Goal: Task Accomplishment & Management: Use online tool/utility

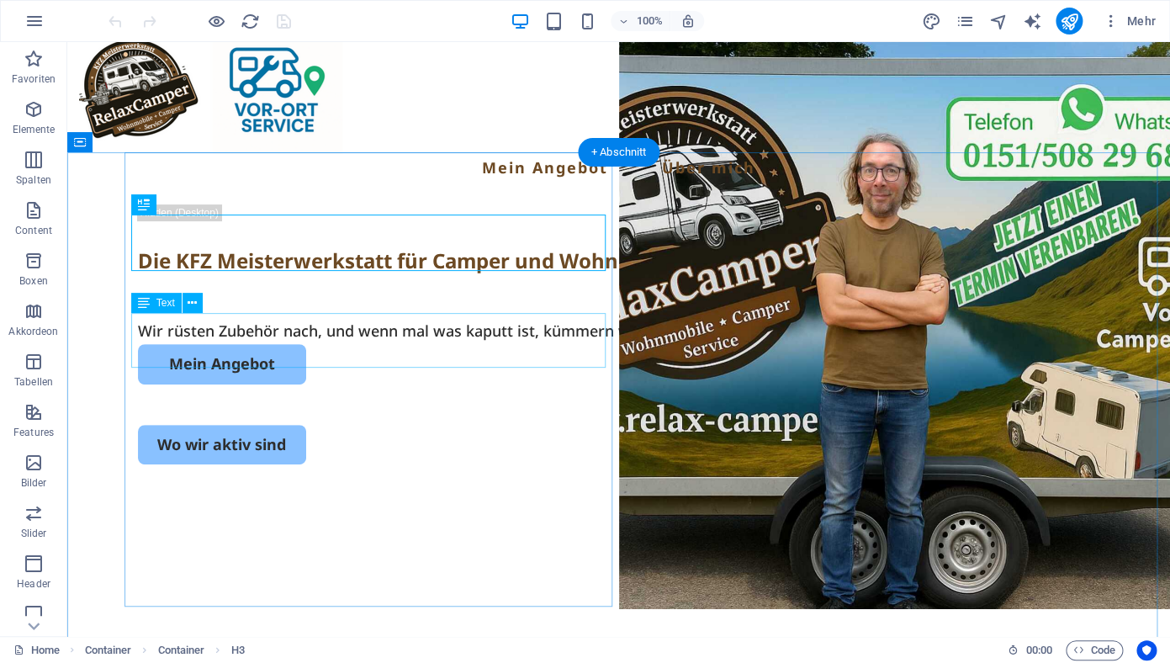
scroll to position [27, 0]
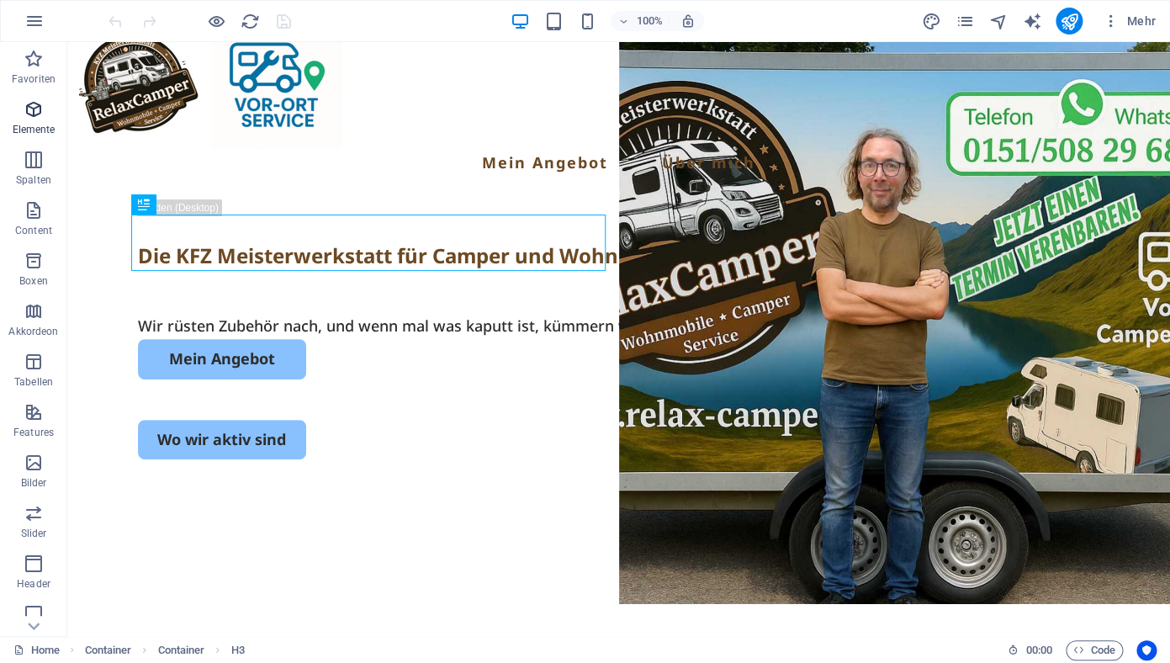
click at [36, 120] on span "Elemente" at bounding box center [33, 119] width 67 height 40
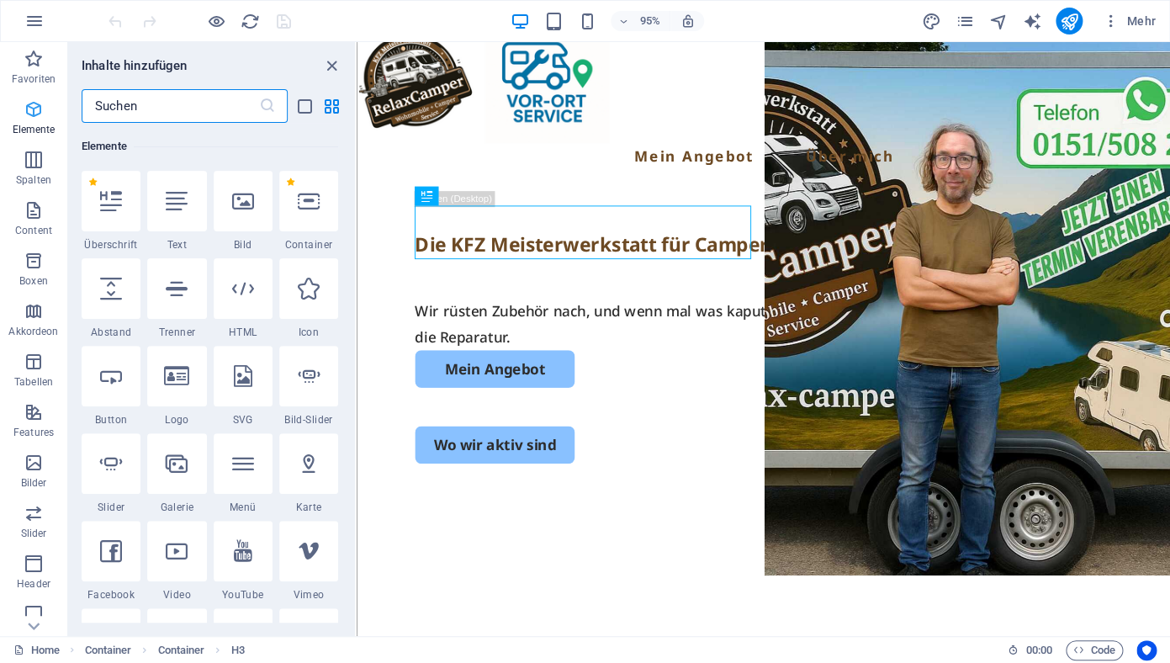
scroll to position [179, 0]
click at [243, 210] on icon at bounding box center [243, 201] width 22 height 22
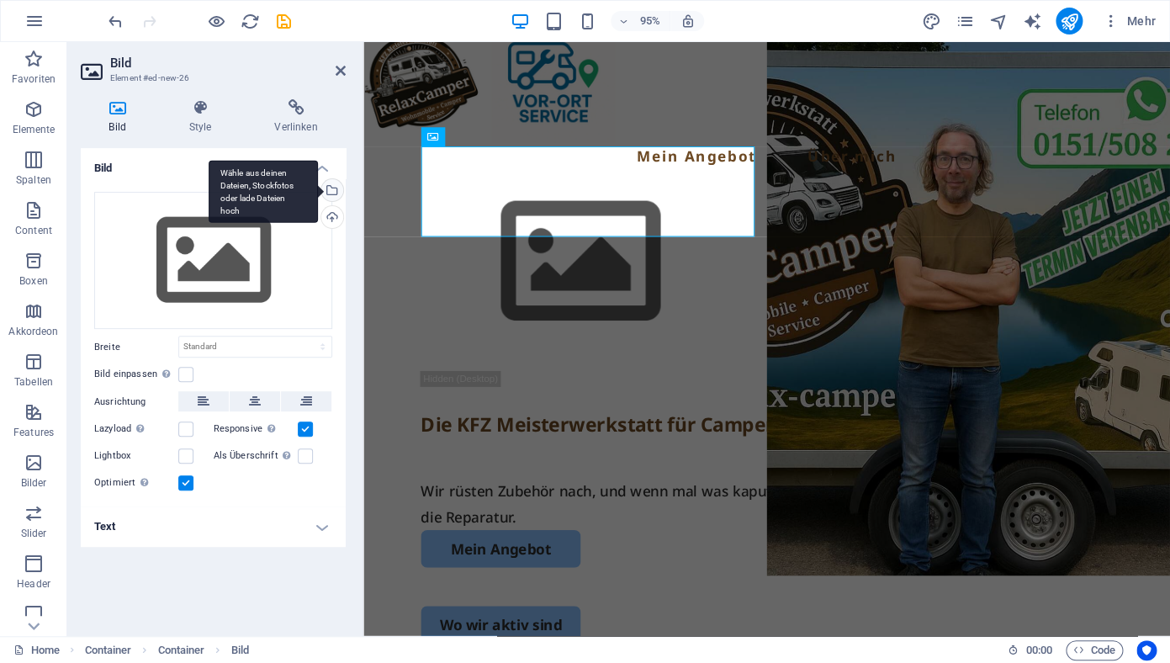
click at [331, 190] on div "Wähle aus deinen Dateien, Stockfotos oder lade Dateien hoch" at bounding box center [330, 191] width 25 height 25
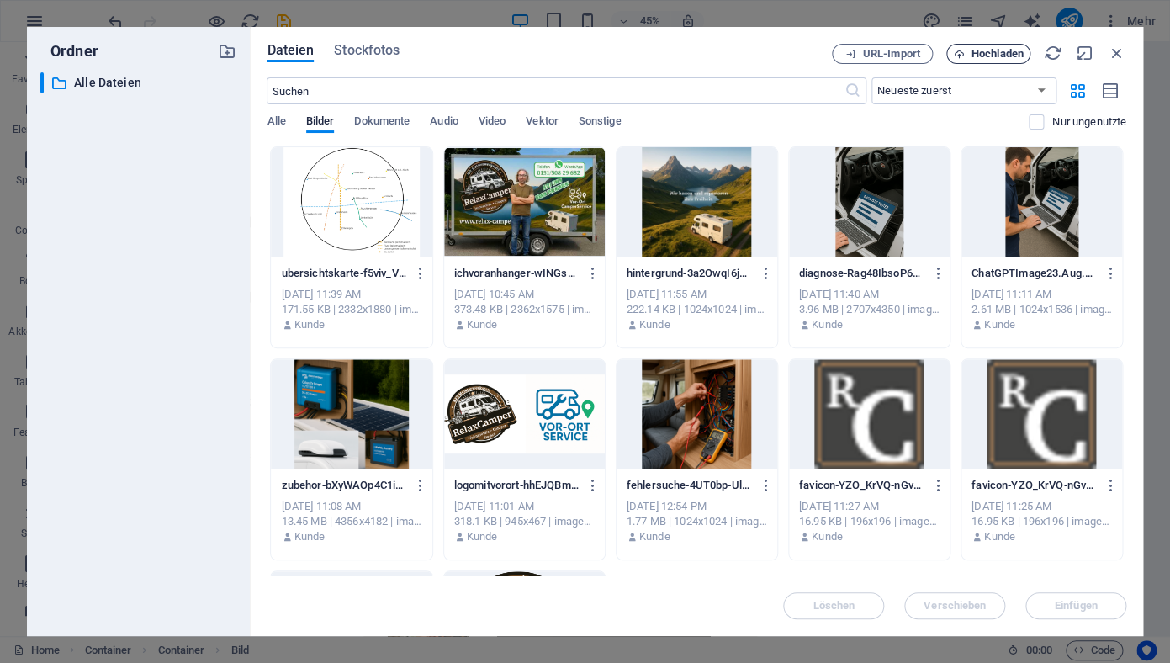
click at [967, 56] on span "Hochladen" at bounding box center [988, 54] width 69 height 11
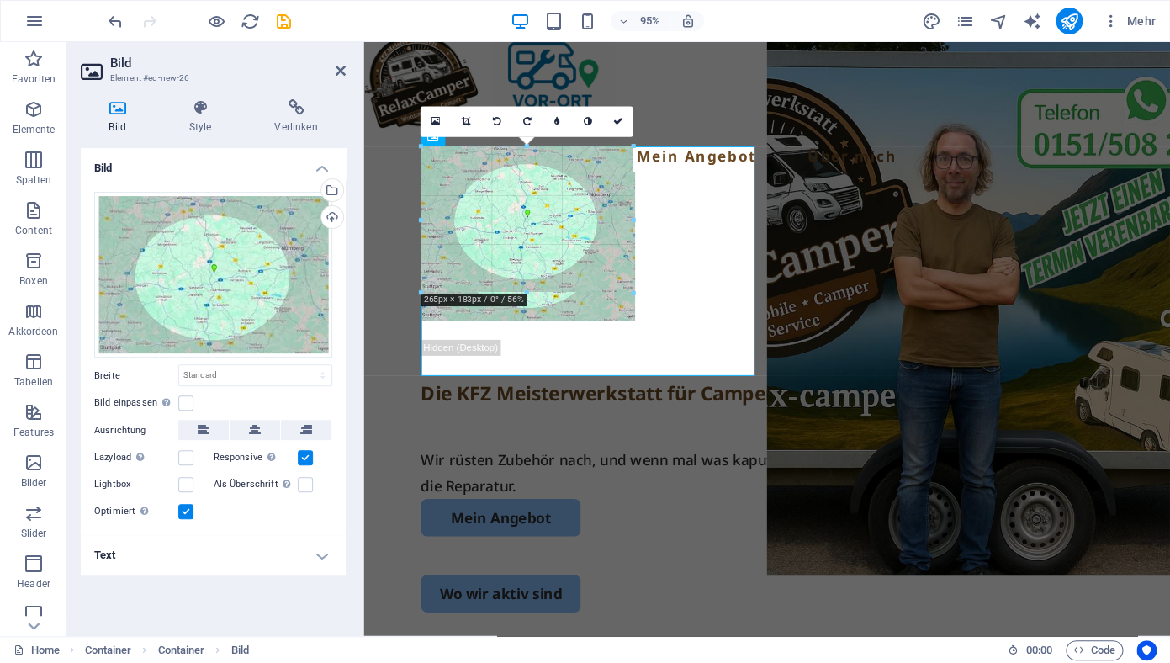
drag, startPoint x: 755, startPoint y: 375, endPoint x: 617, endPoint y: 282, distance: 166.6
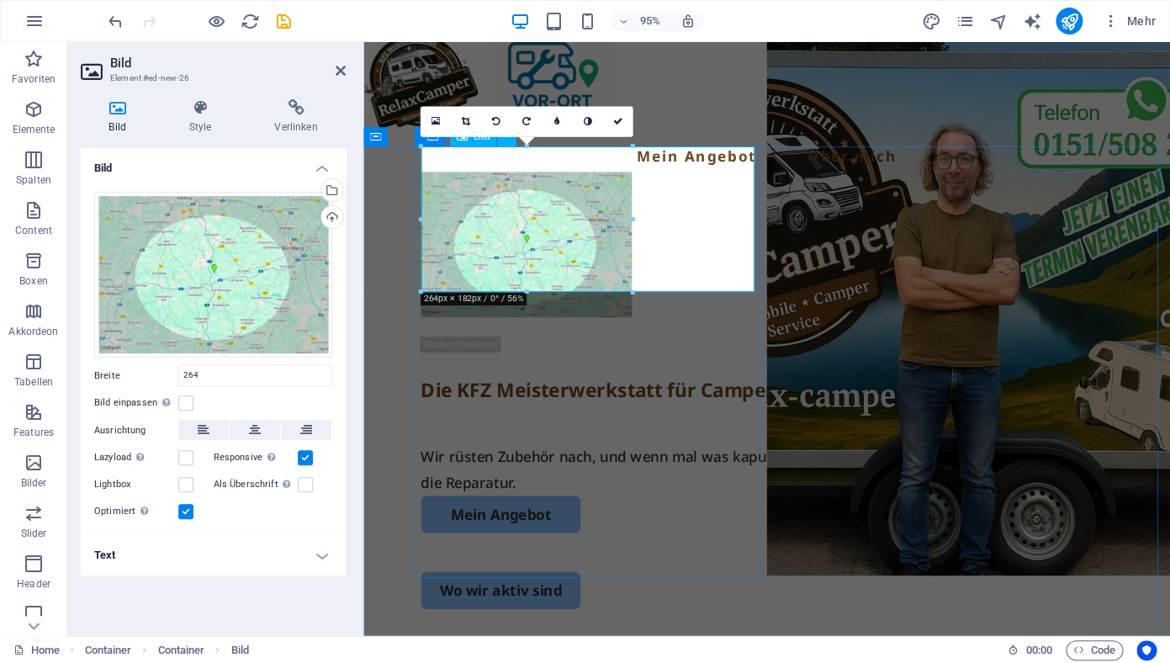
type input "264"
select select "px"
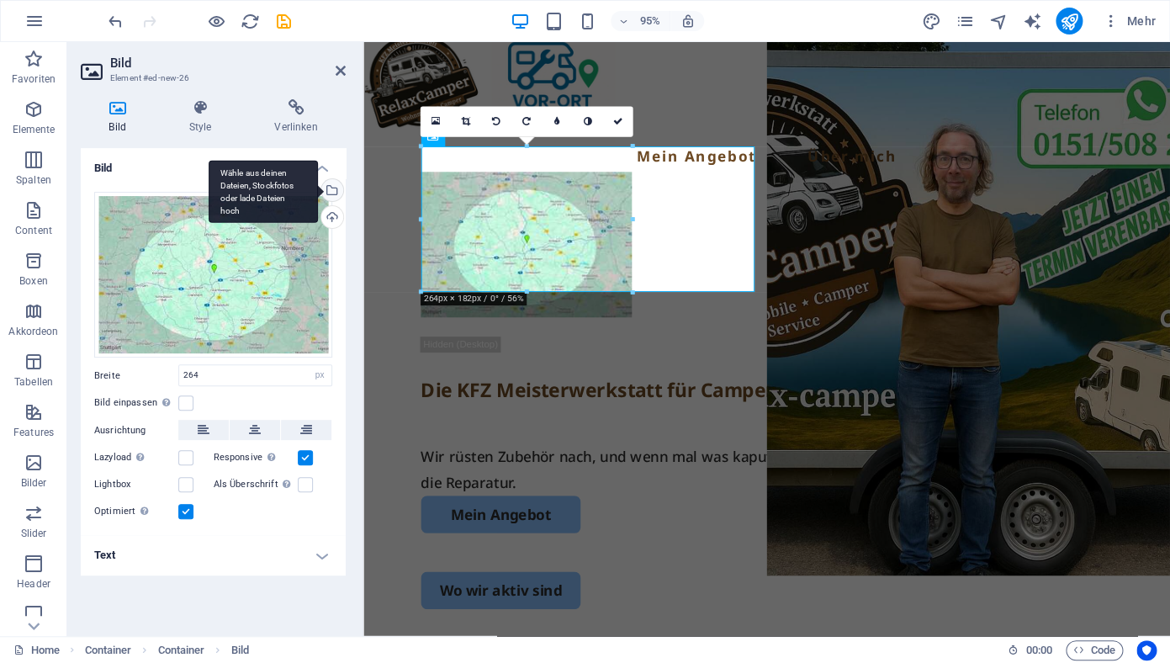
click at [334, 188] on div "Wähle aus deinen Dateien, Stockfotos oder lade Dateien hoch" at bounding box center [330, 191] width 25 height 25
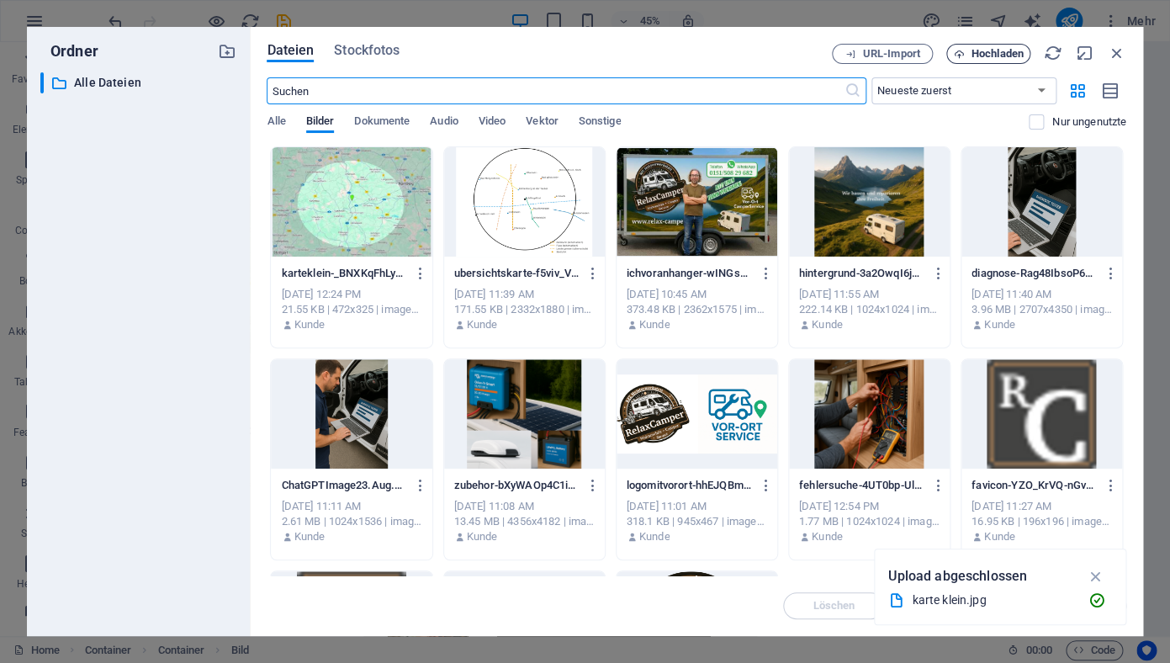
click at [992, 56] on span "Hochladen" at bounding box center [998, 54] width 52 height 10
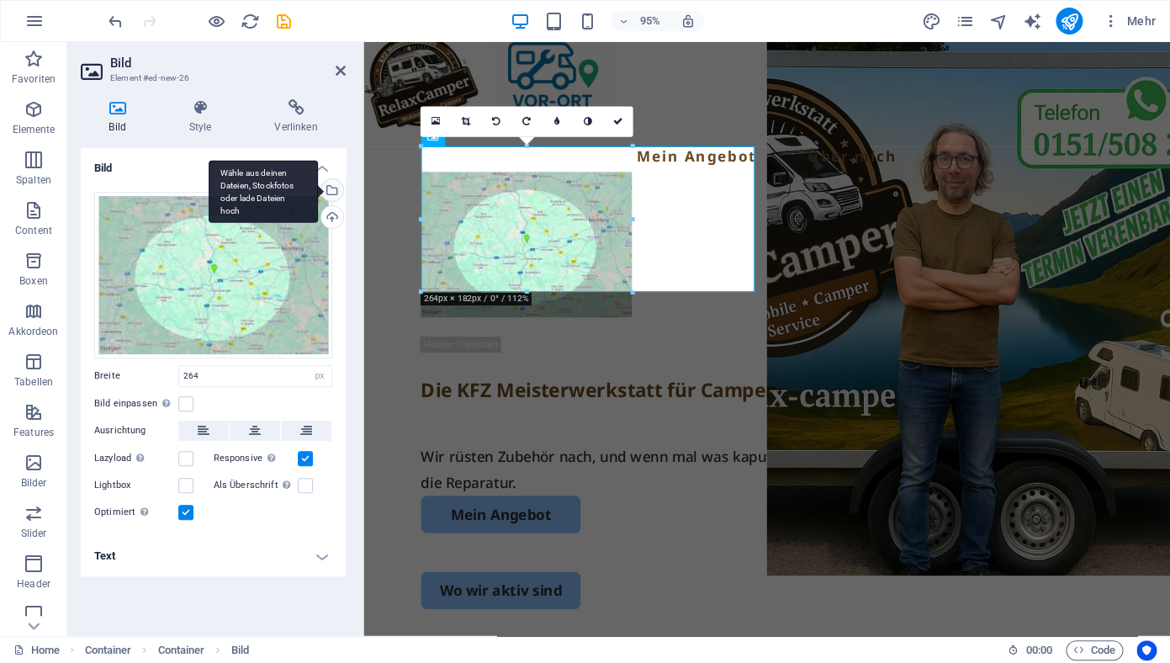
click at [331, 188] on div "Wähle aus deinen Dateien, Stockfotos oder lade Dateien hoch" at bounding box center [330, 191] width 25 height 25
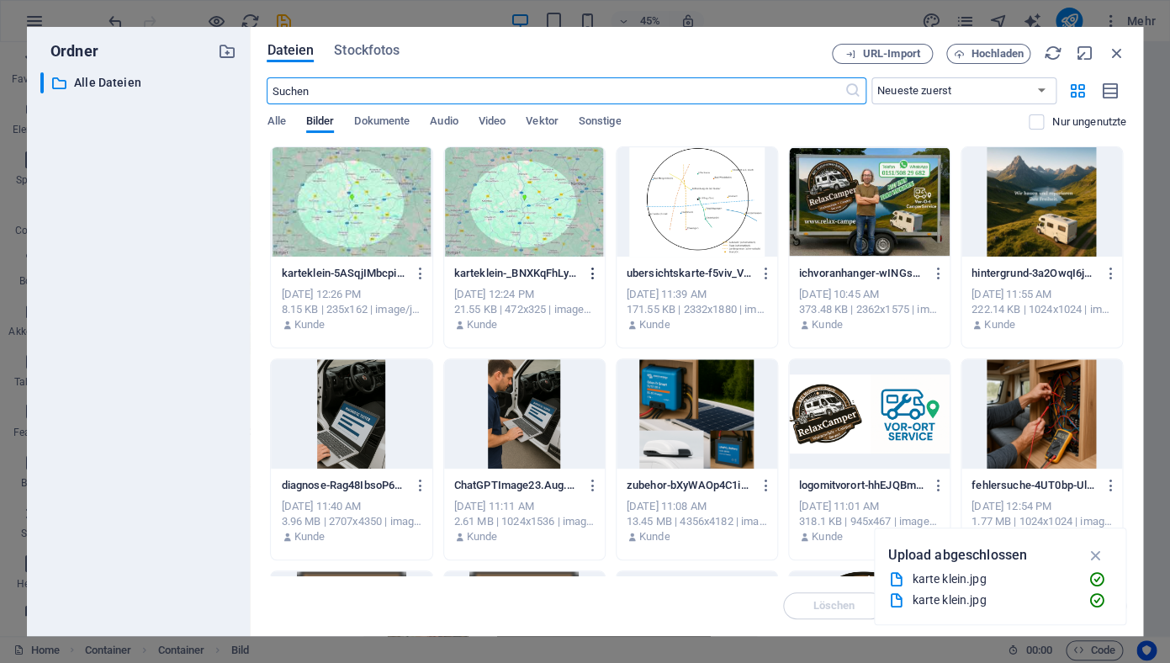
click at [588, 273] on icon "button" at bounding box center [593, 273] width 16 height 15
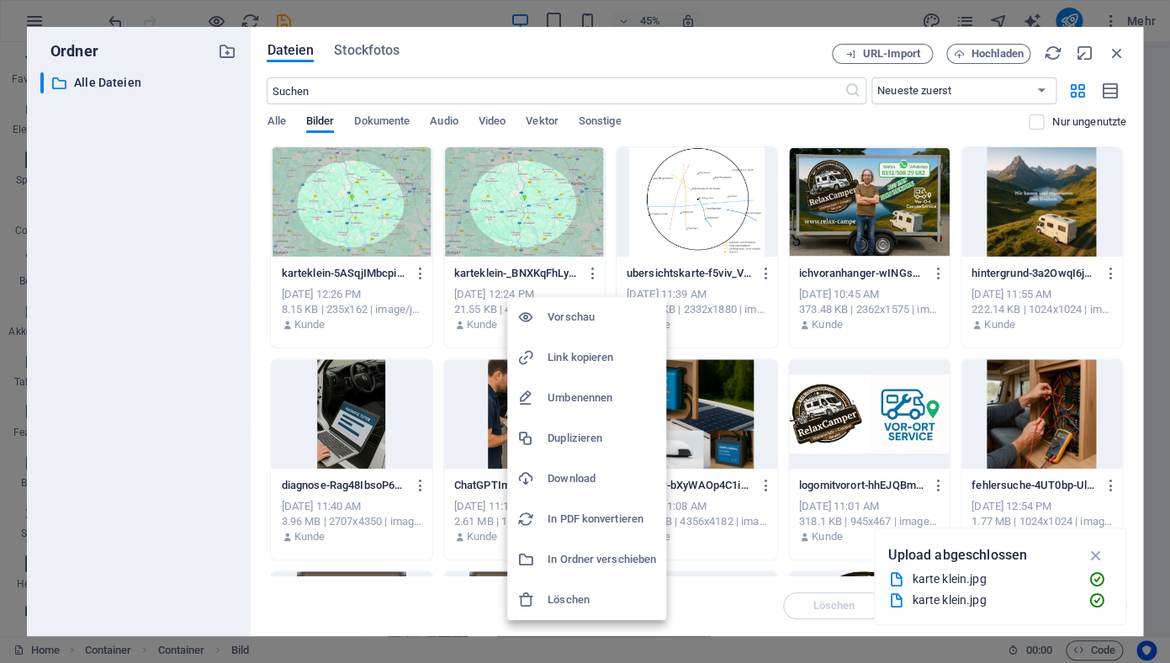
click at [584, 598] on h6 "Löschen" at bounding box center [602, 600] width 109 height 20
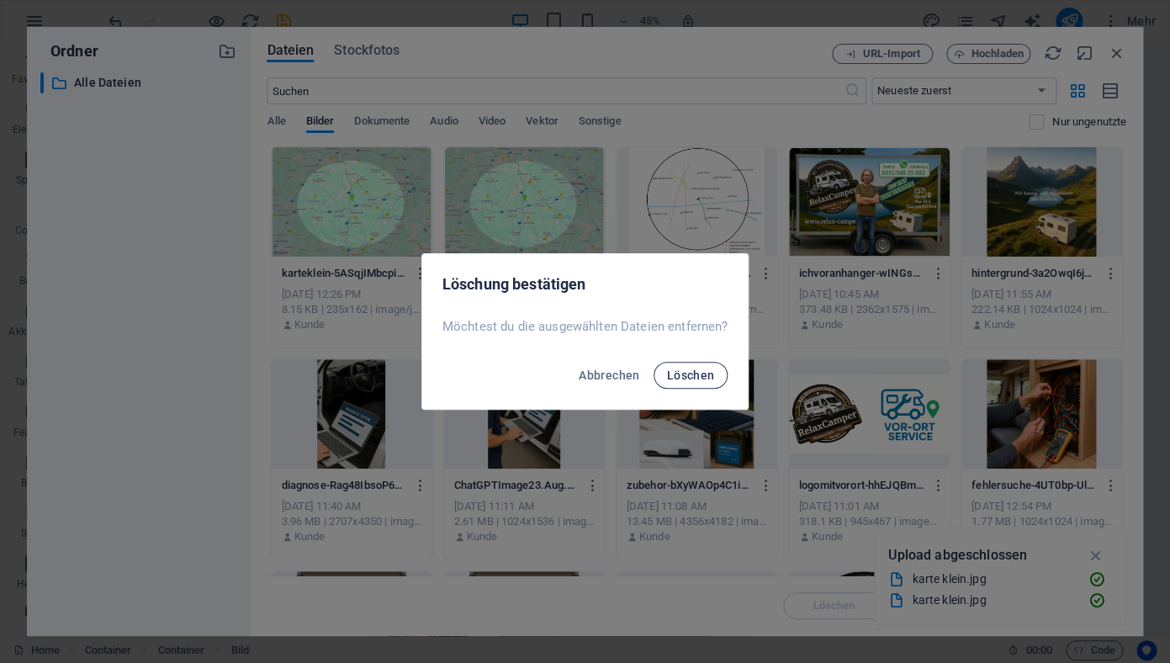
click at [701, 379] on span "Löschen" at bounding box center [691, 374] width 48 height 13
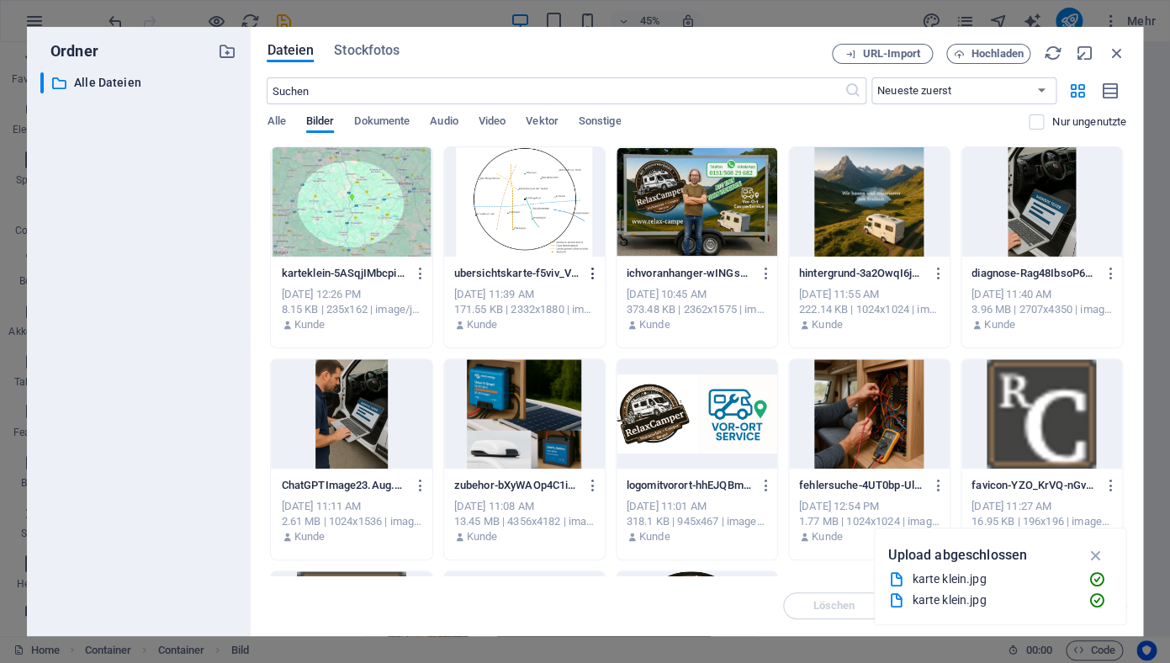
click at [587, 273] on icon "button" at bounding box center [593, 273] width 16 height 15
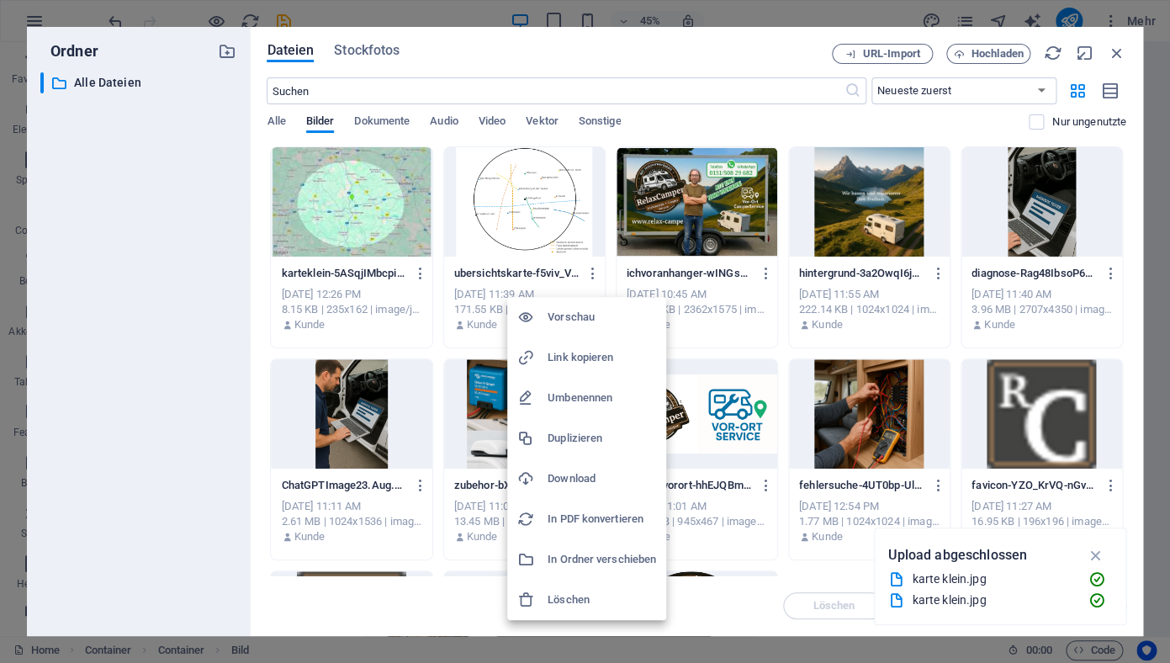
click at [596, 606] on h6 "Löschen" at bounding box center [602, 600] width 109 height 20
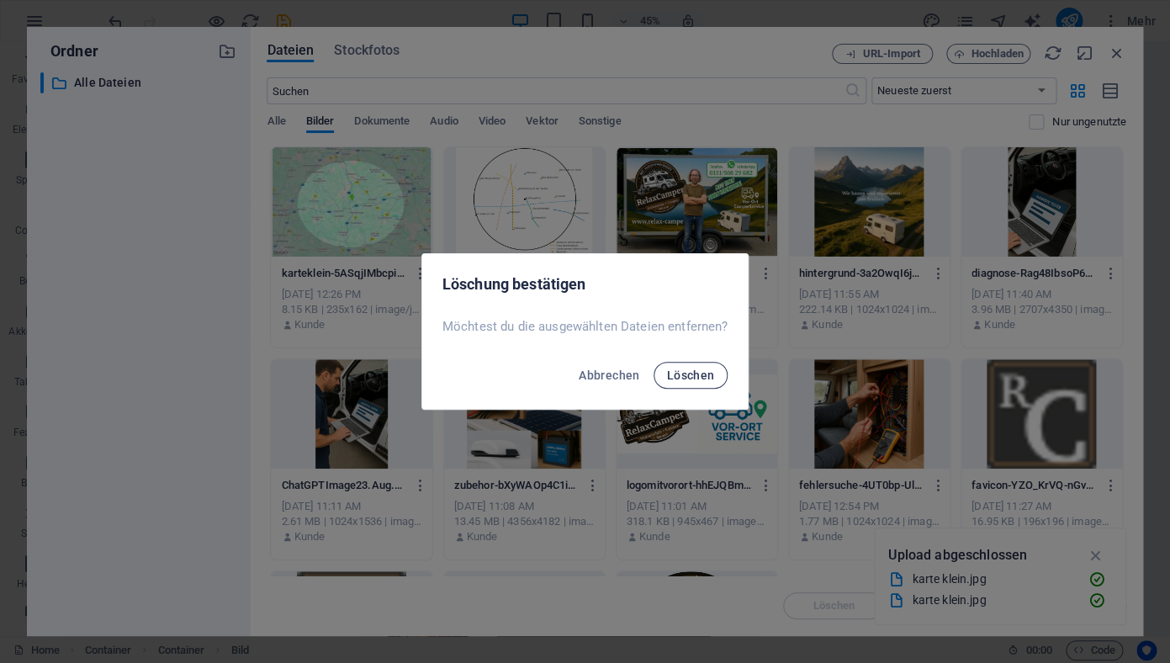
click at [680, 376] on span "Löschen" at bounding box center [691, 374] width 48 height 13
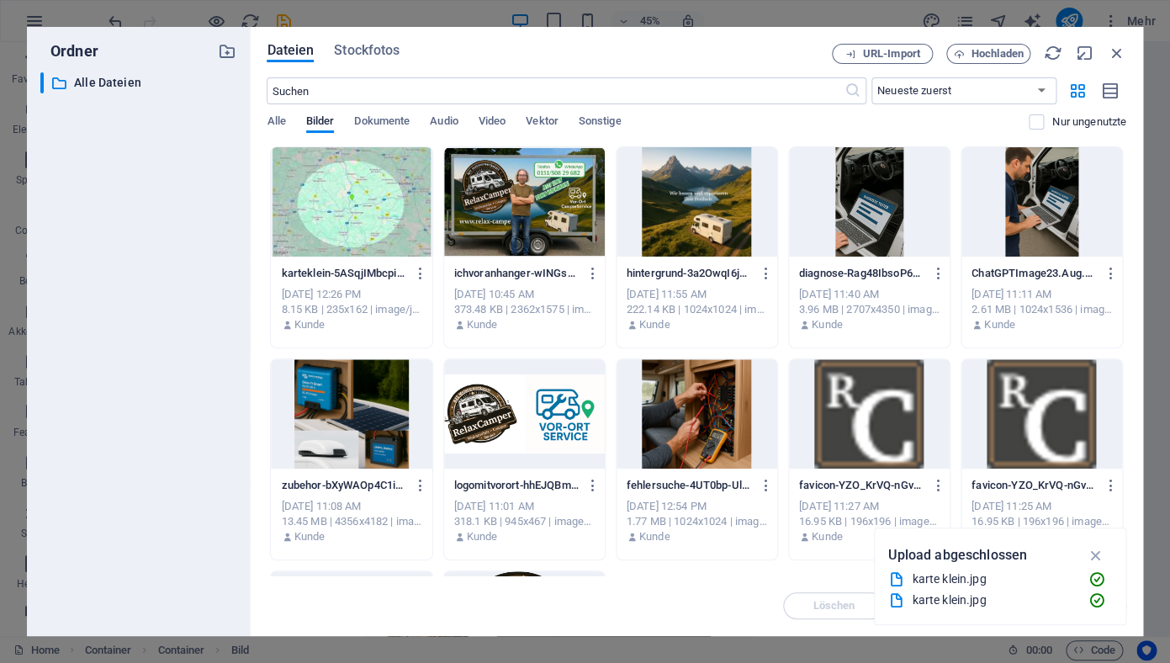
click at [342, 210] on div at bounding box center [351, 201] width 161 height 109
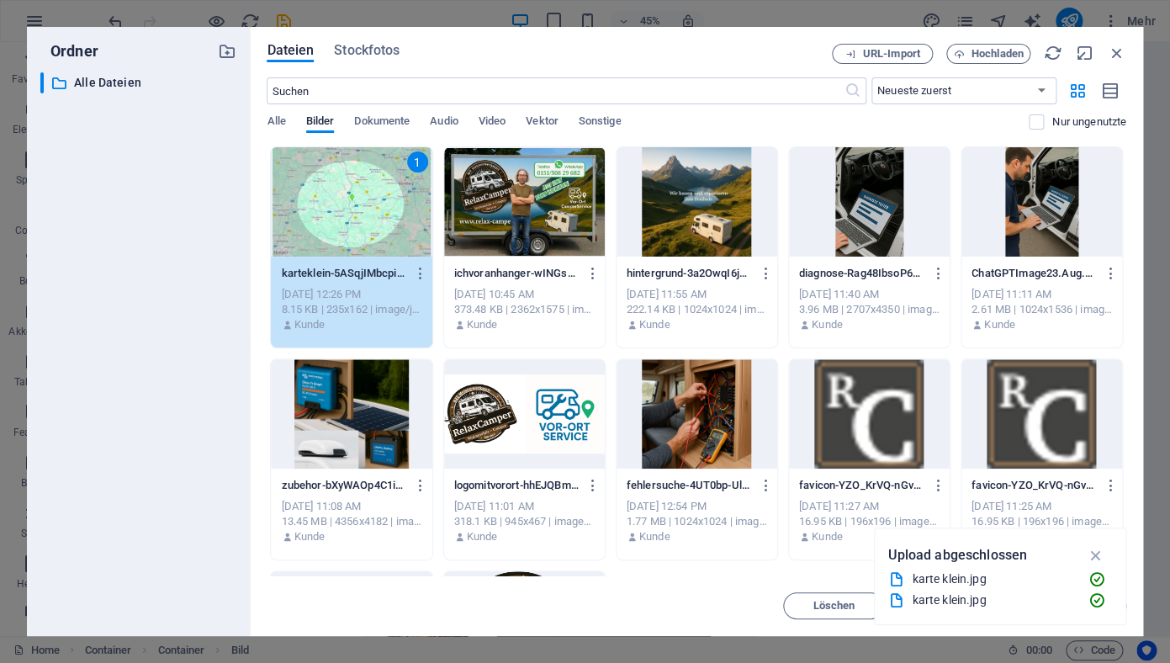
click at [342, 210] on div "1" at bounding box center [351, 201] width 161 height 109
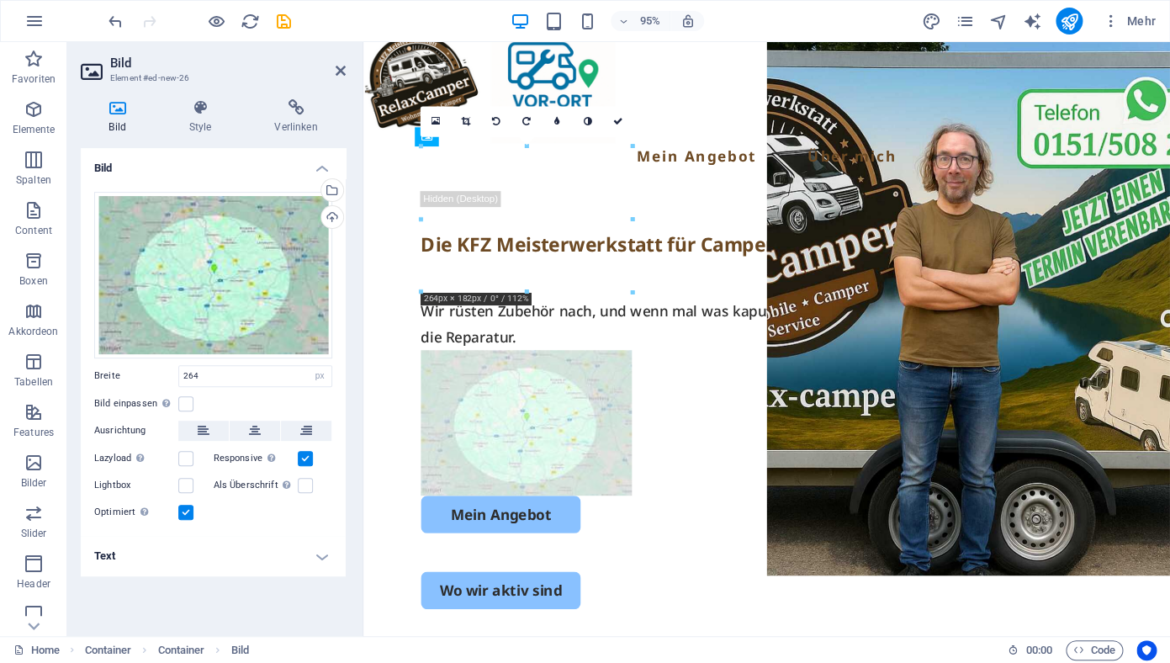
drag, startPoint x: 537, startPoint y: 243, endPoint x: 533, endPoint y: 540, distance: 297.0
click at [533, 540] on div "Die KFZ Meisterwerkstatt für Camper und Wohnmobile Wir rüsten Zubehör nach, und…" at bounding box center [787, 409] width 741 height 460
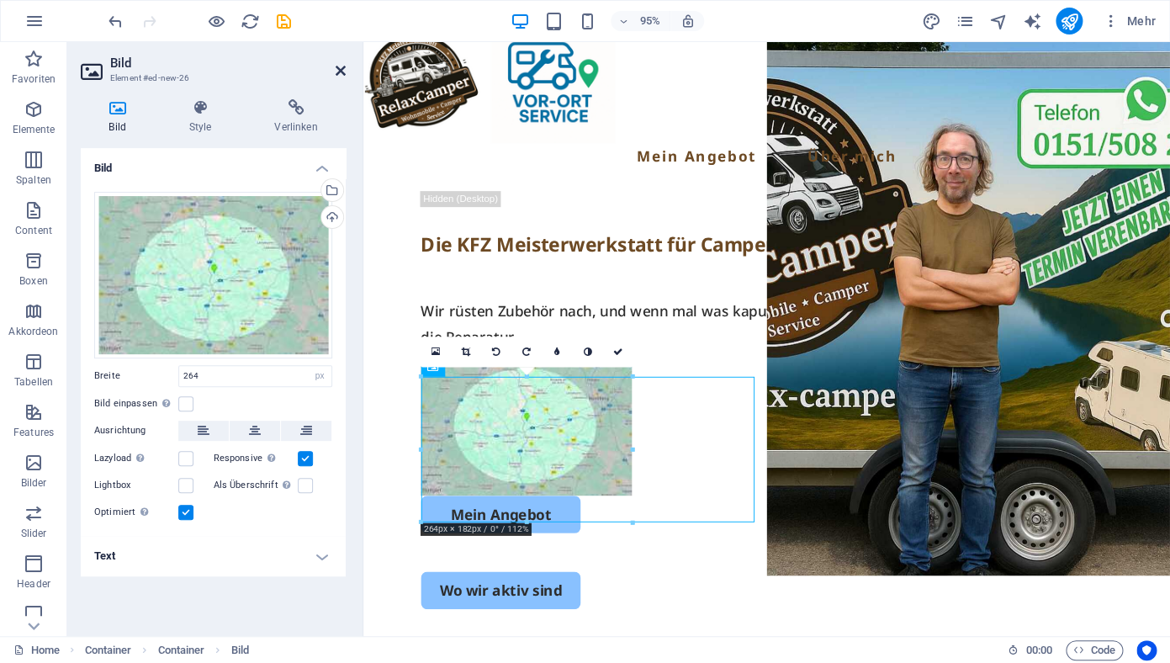
click at [343, 71] on icon at bounding box center [341, 70] width 10 height 13
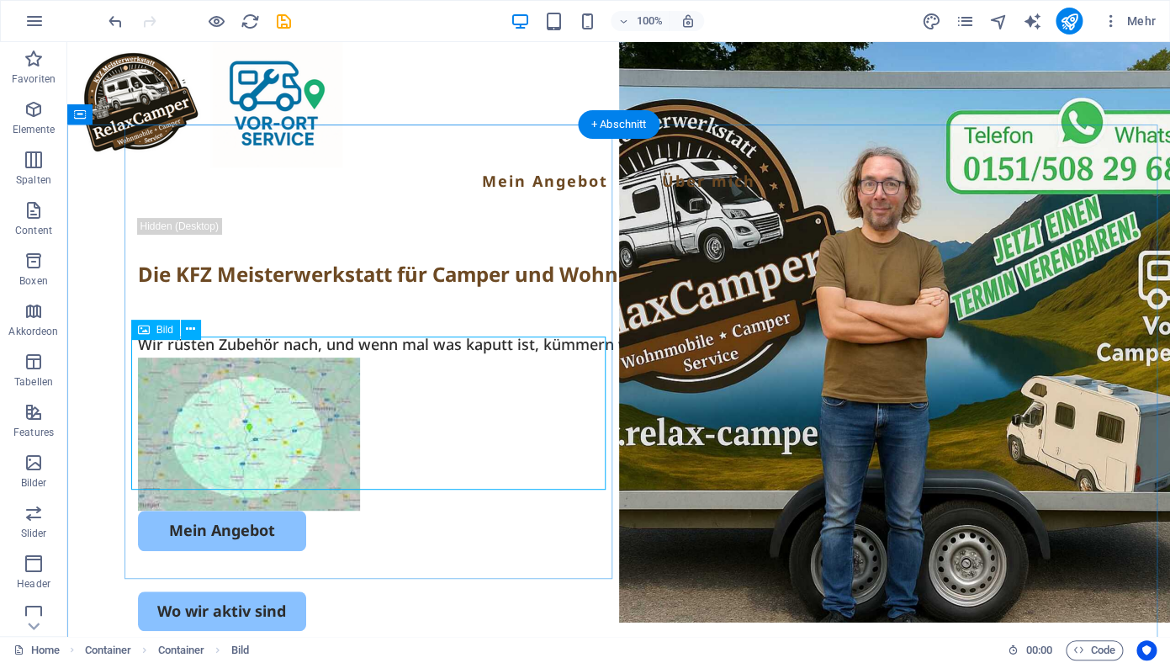
scroll to position [0, 0]
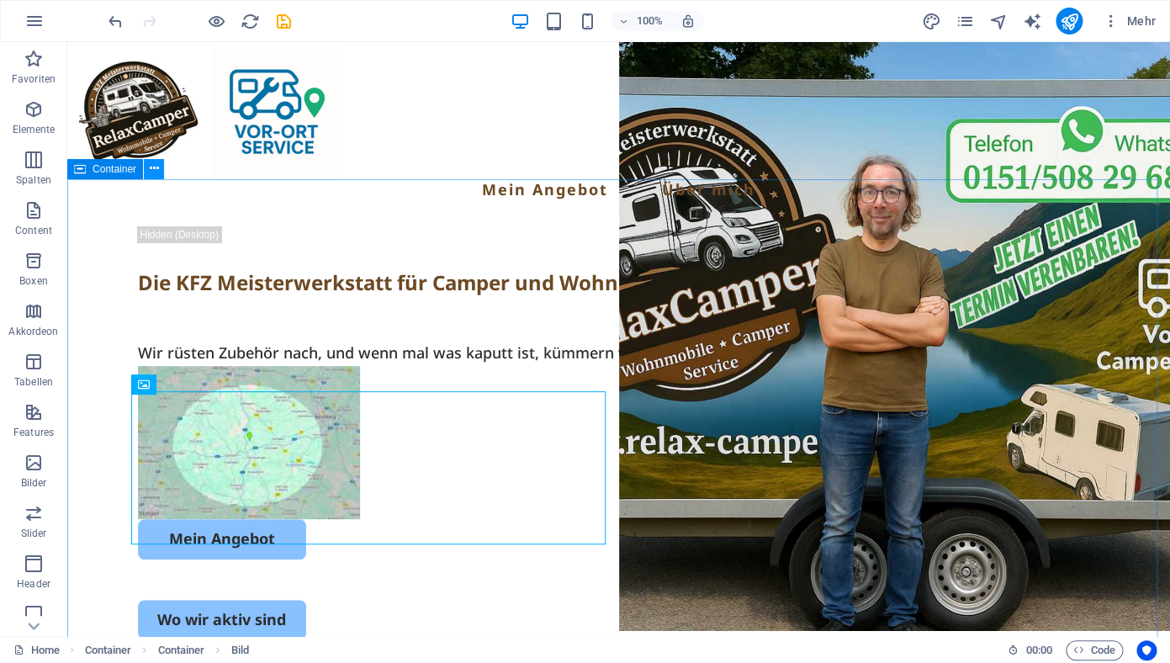
click at [151, 169] on icon at bounding box center [154, 169] width 9 height 18
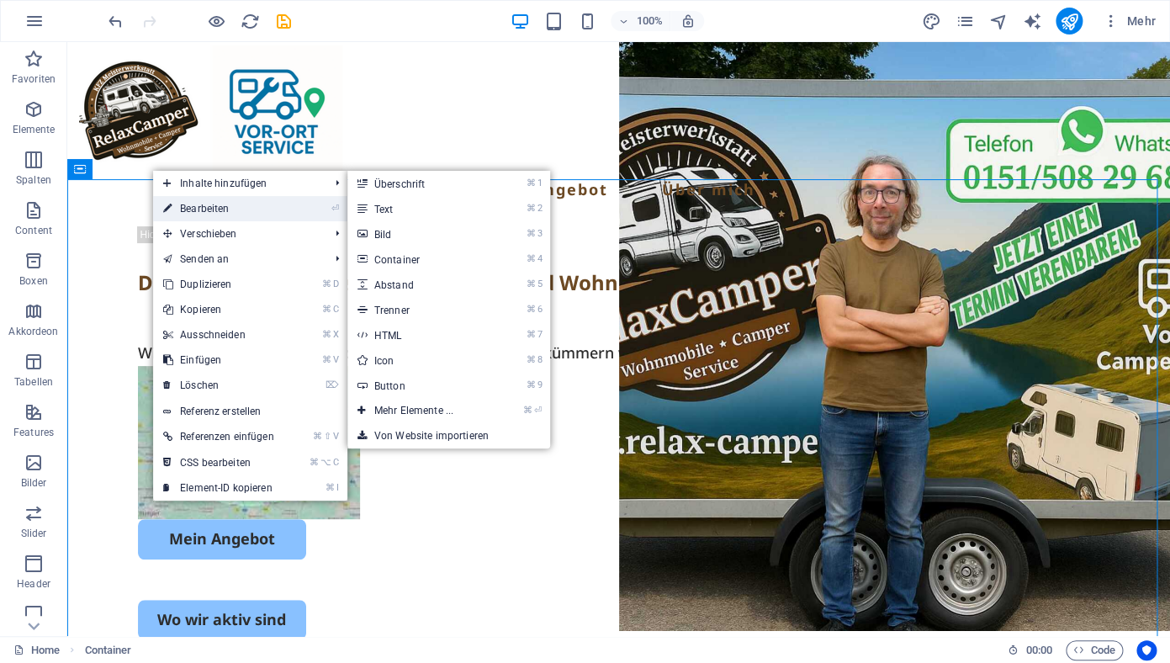
click at [204, 208] on link "⏎ Bearbeiten" at bounding box center [218, 208] width 131 height 25
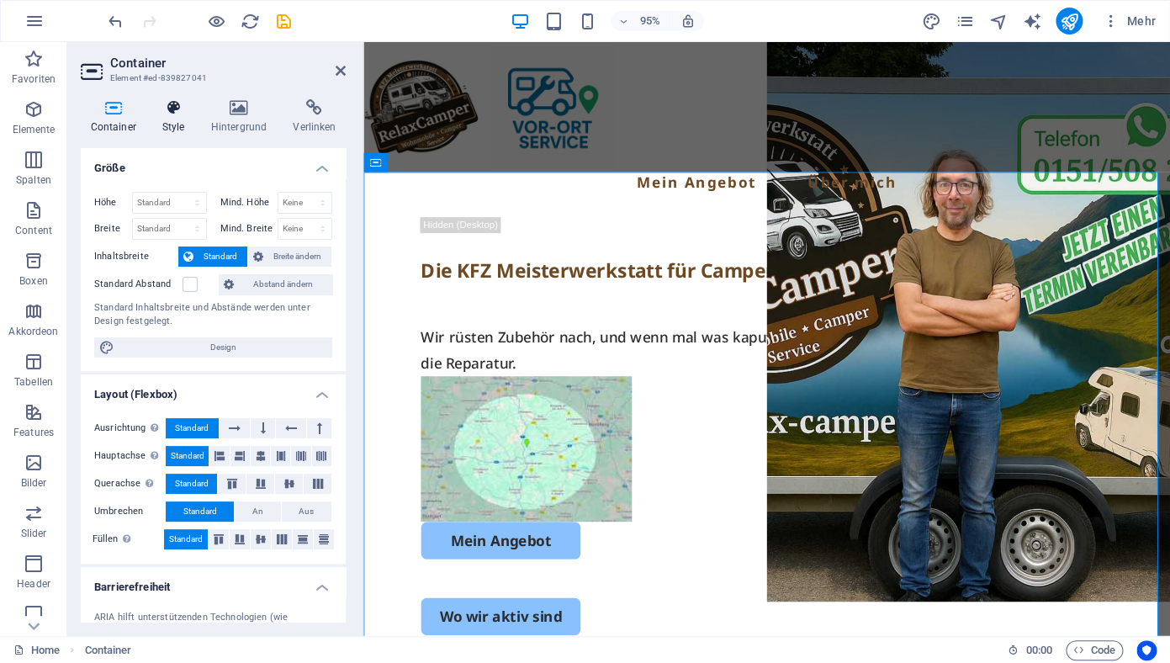
click at [172, 124] on h4 "Style" at bounding box center [176, 116] width 49 height 35
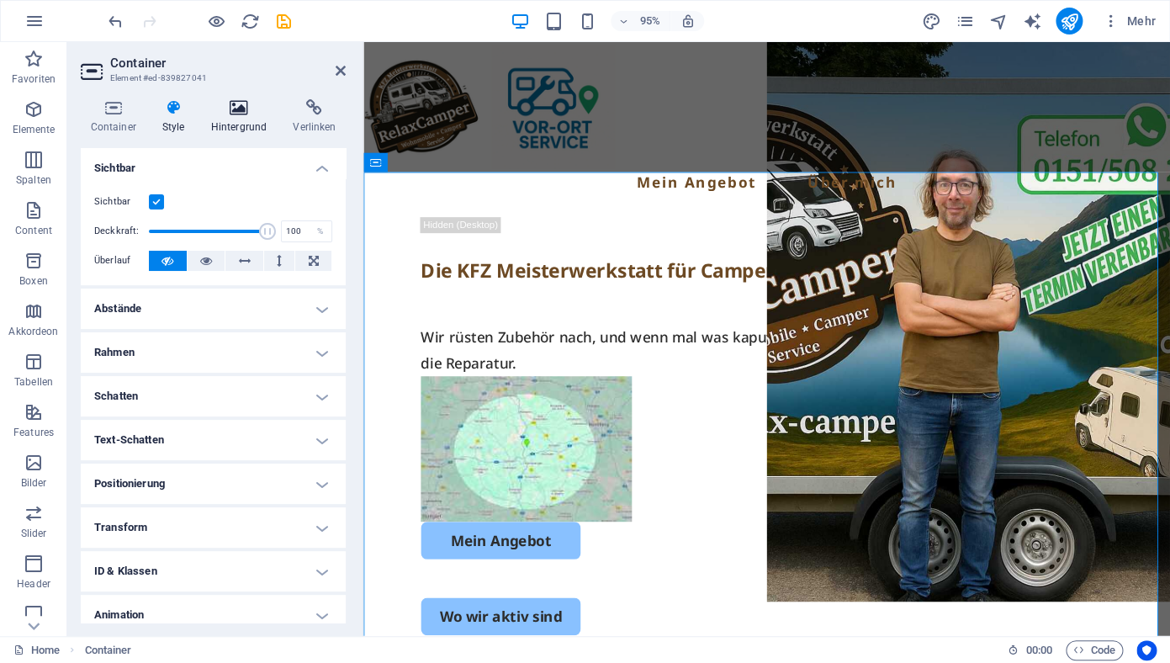
click at [240, 115] on icon at bounding box center [239, 107] width 76 height 17
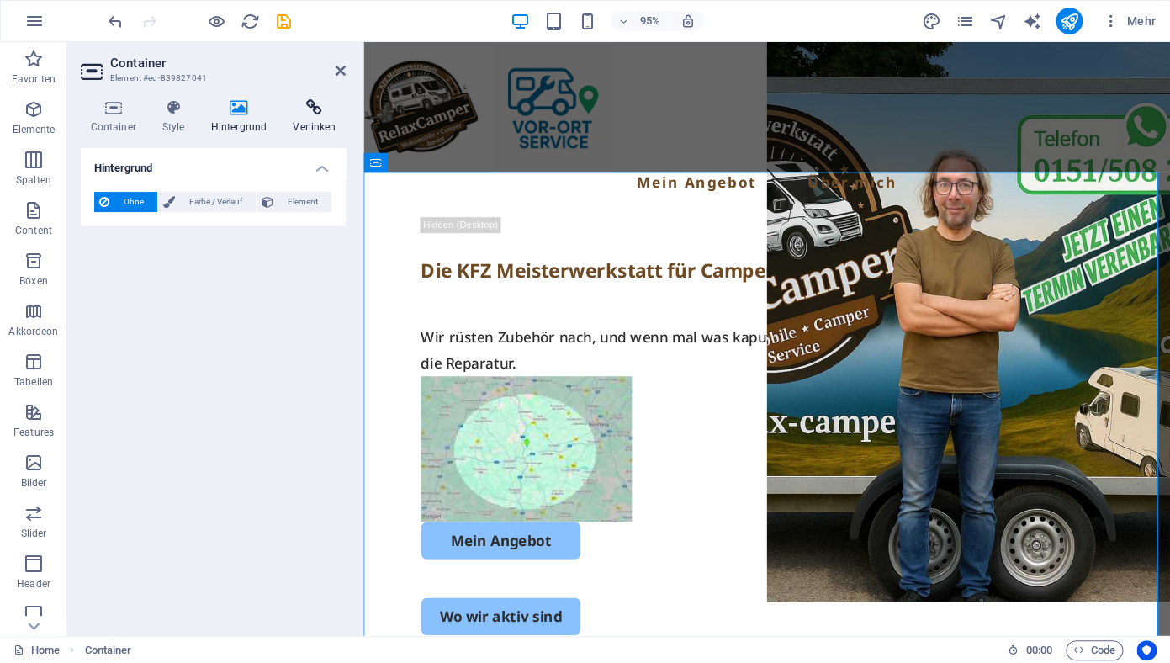
click at [315, 109] on icon at bounding box center [314, 107] width 62 height 17
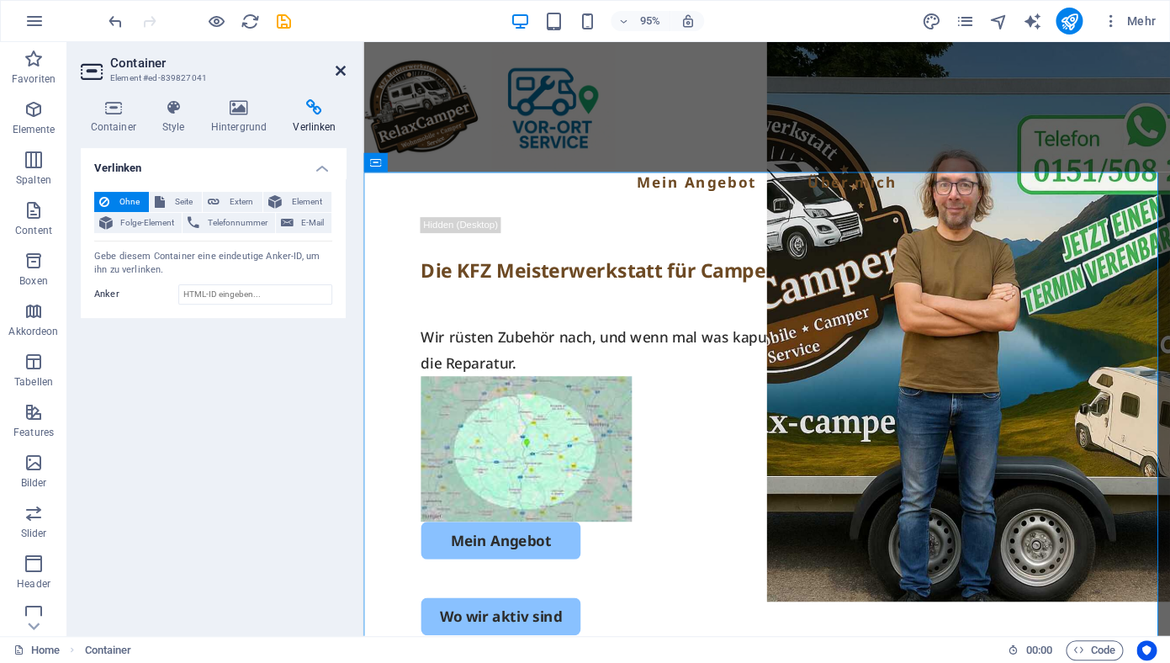
click at [337, 73] on icon at bounding box center [341, 70] width 10 height 13
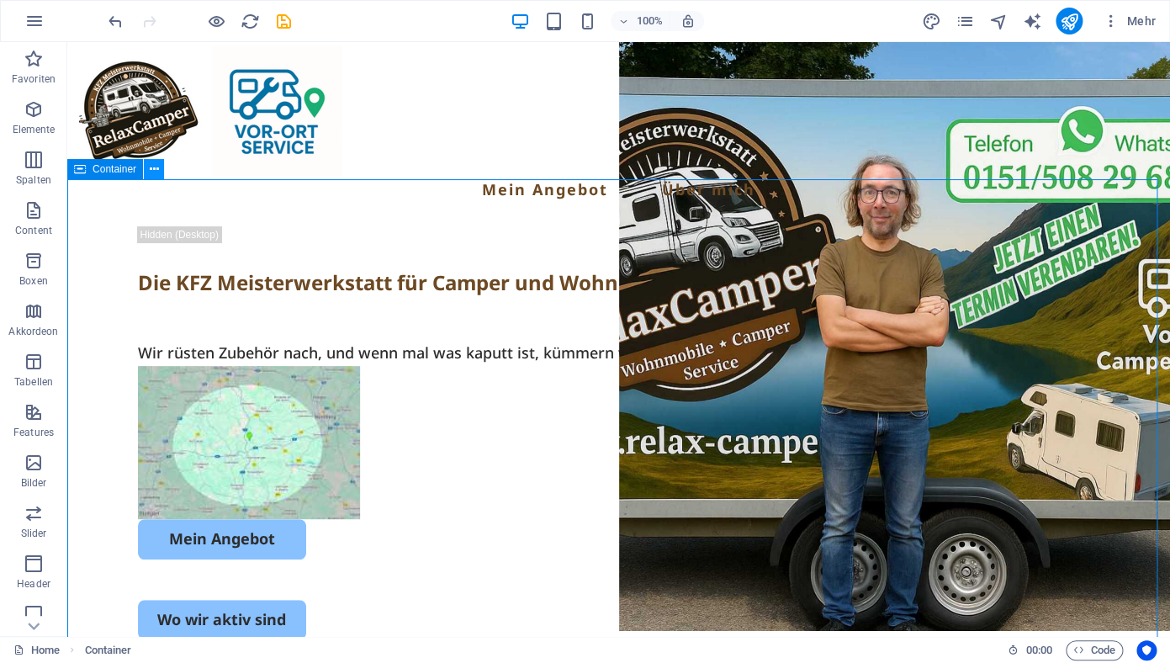
click at [156, 170] on icon at bounding box center [154, 170] width 9 height 18
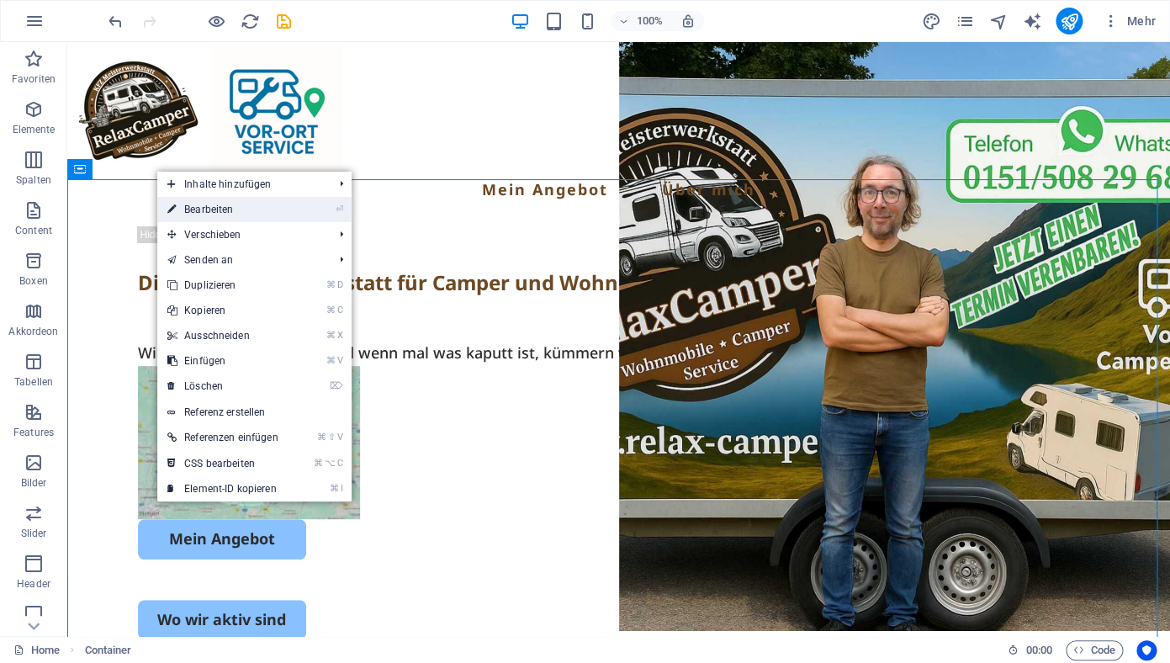
click at [199, 211] on link "⏎ Bearbeiten" at bounding box center [222, 209] width 131 height 25
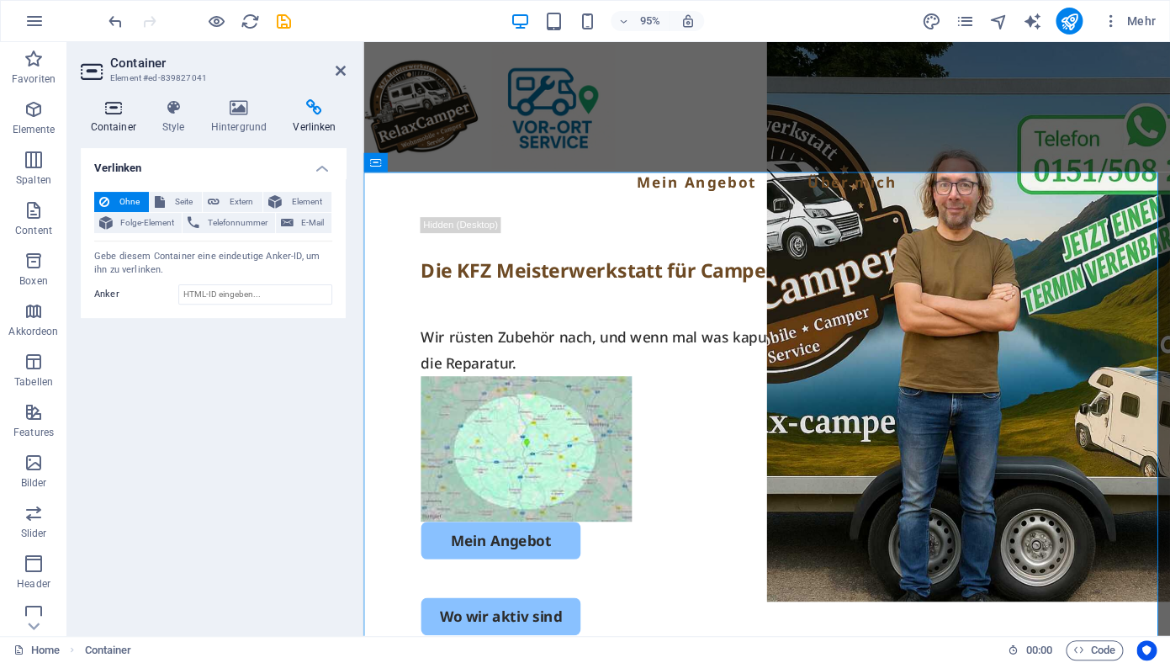
click at [130, 113] on icon at bounding box center [113, 107] width 65 height 17
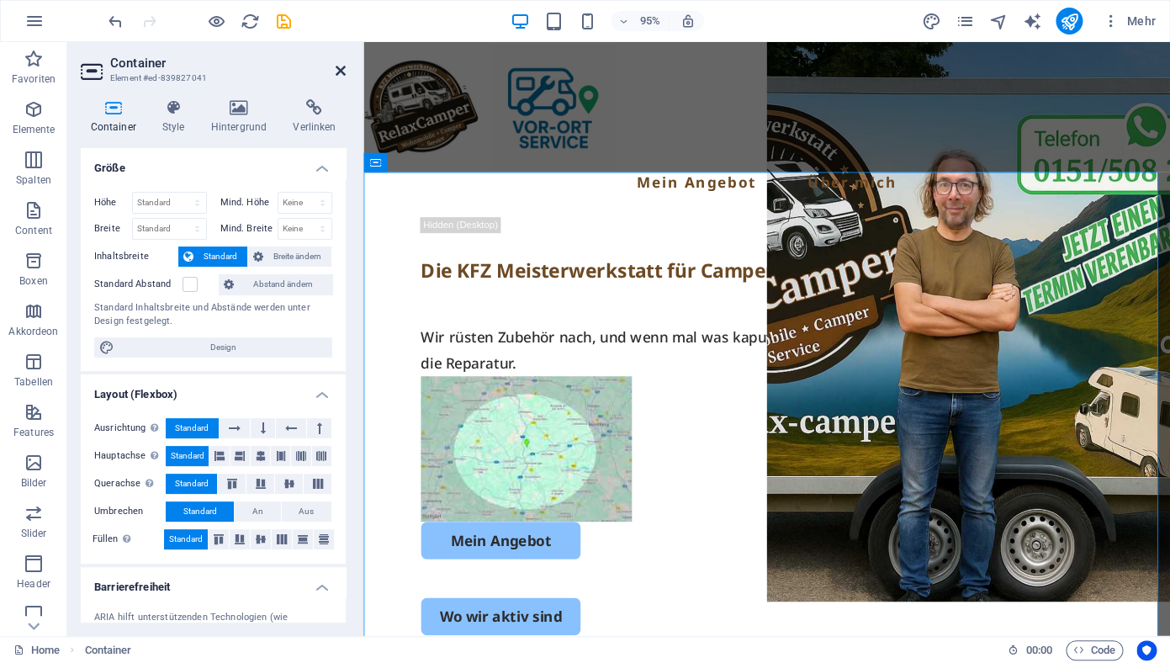
click at [341, 71] on icon at bounding box center [341, 70] width 10 height 13
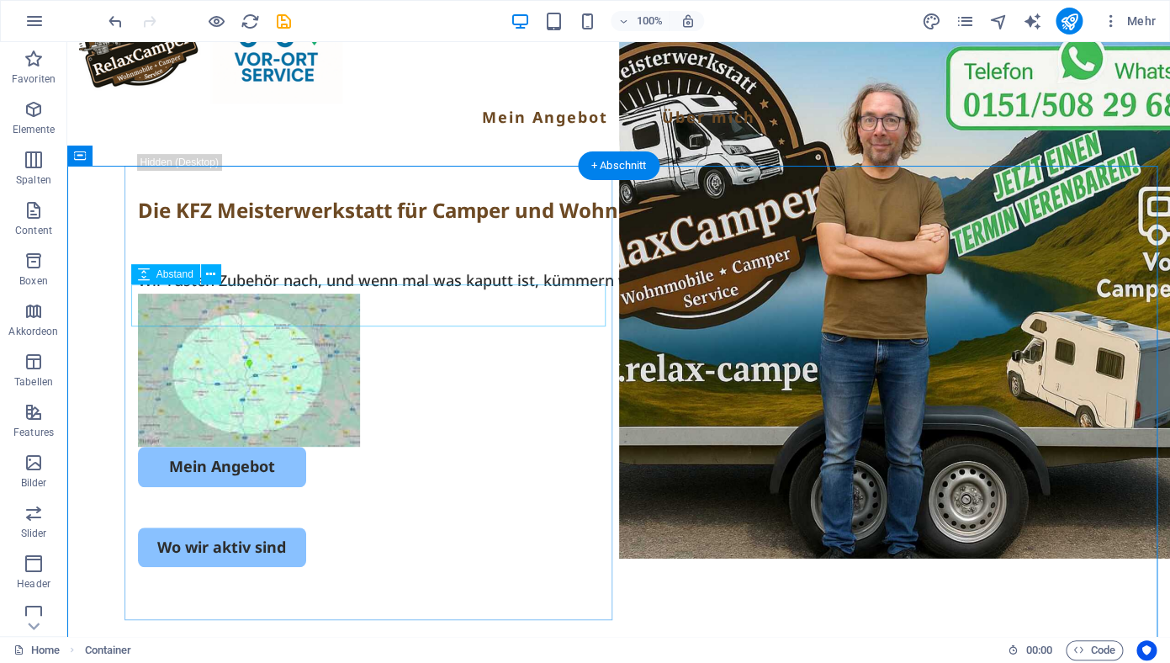
scroll to position [13, 0]
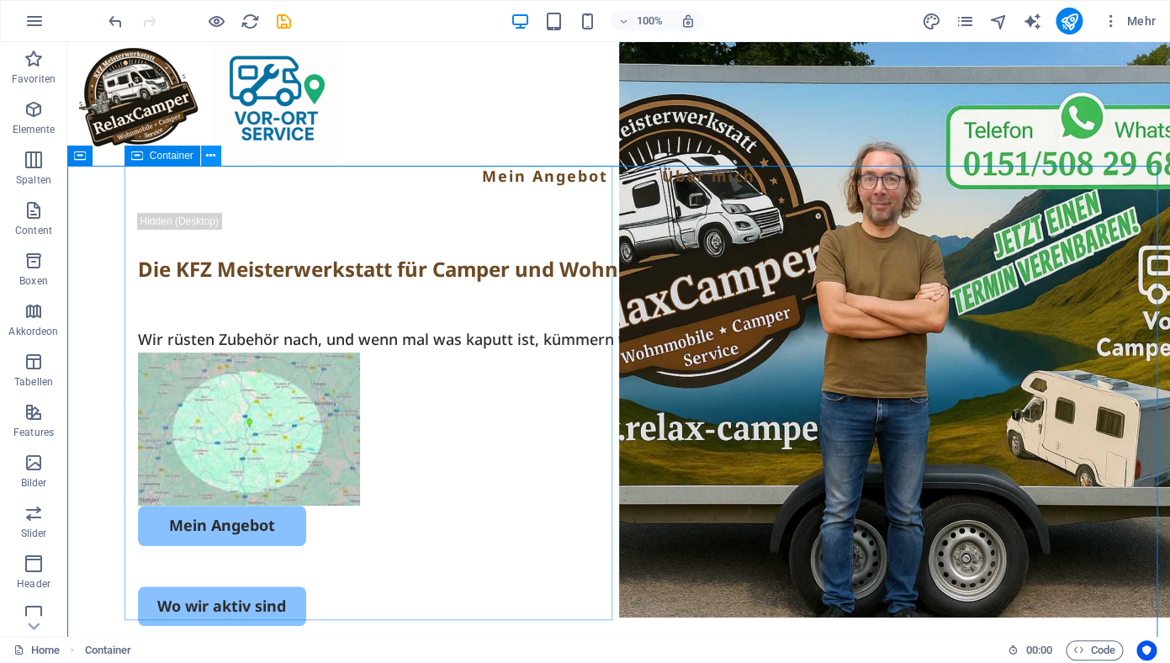
click at [215, 156] on icon at bounding box center [210, 156] width 9 height 18
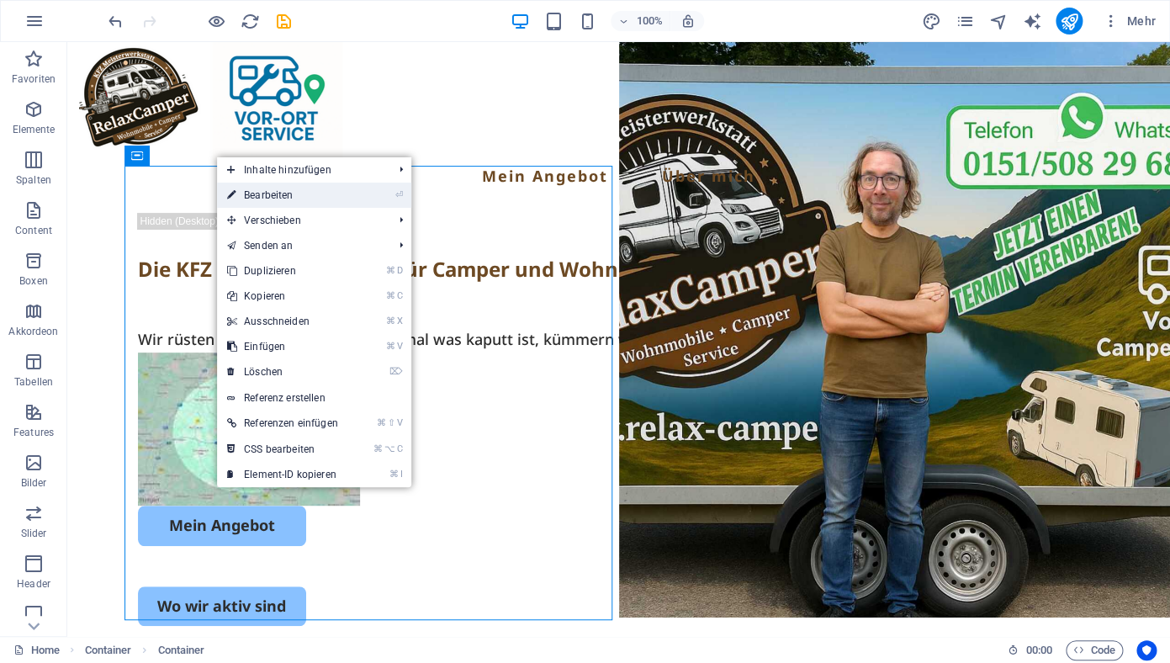
click at [265, 195] on link "⏎ Bearbeiten" at bounding box center [282, 195] width 131 height 25
select select "px"
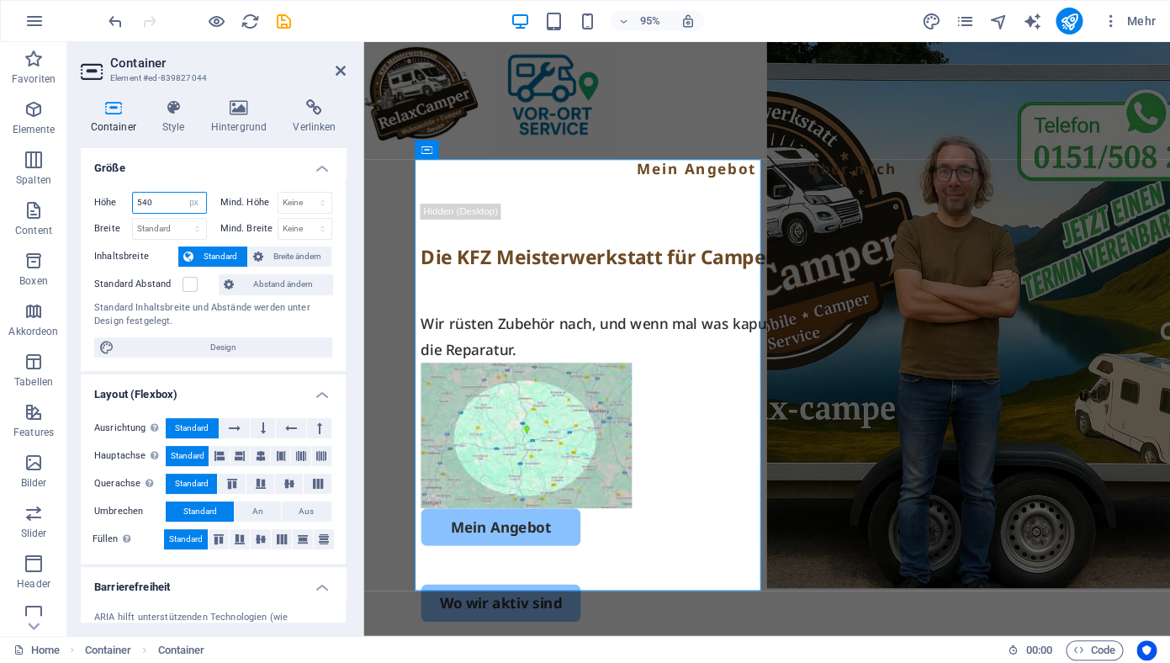
drag, startPoint x: 169, startPoint y: 205, endPoint x: 117, endPoint y: 202, distance: 52.3
click at [133, 202] on input "540" at bounding box center [169, 203] width 73 height 20
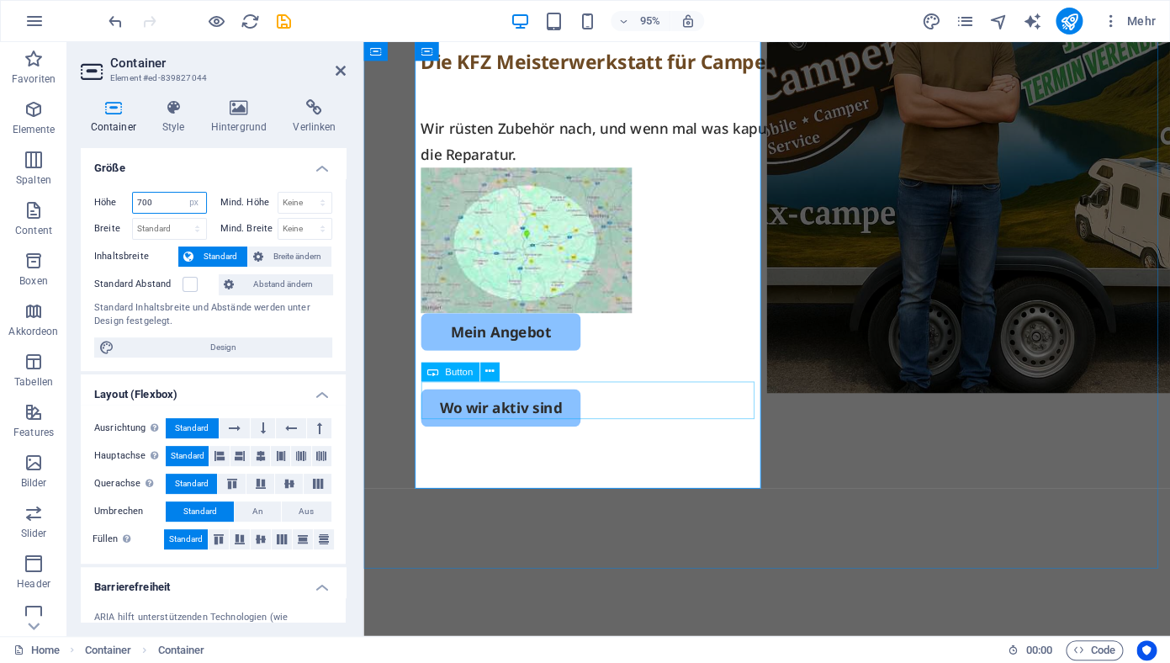
scroll to position [188, 0]
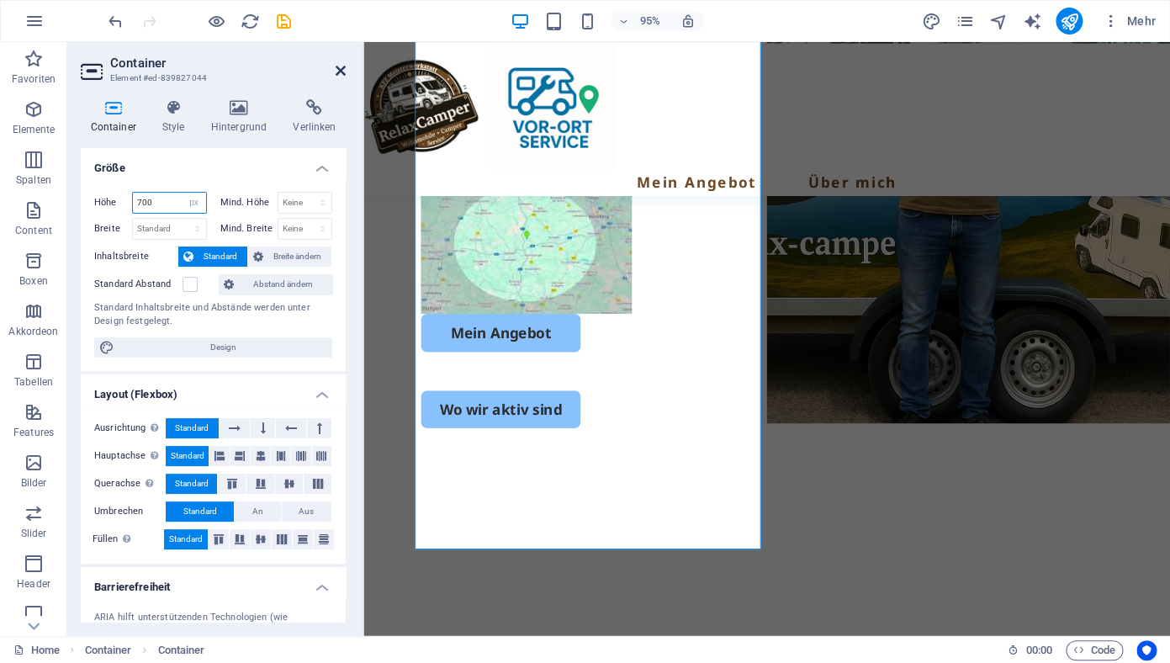
type input "700"
click at [342, 69] on icon at bounding box center [341, 70] width 10 height 13
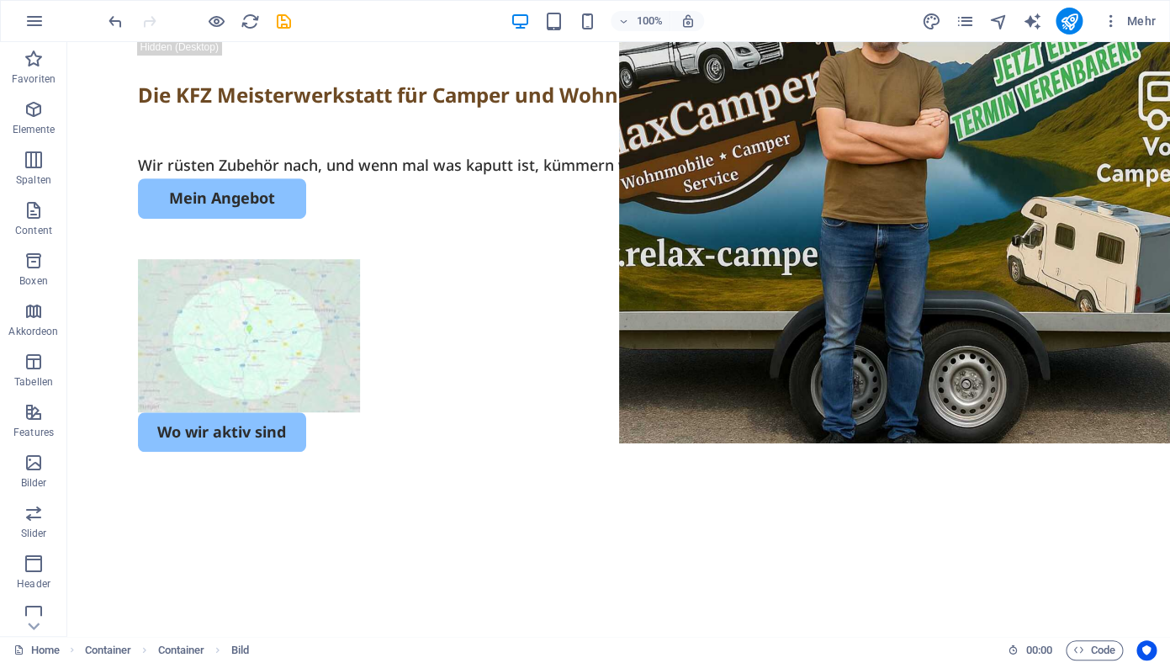
drag, startPoint x: 251, startPoint y: 282, endPoint x: 248, endPoint y: 420, distance: 138.0
click at [248, 420] on div "Die KFZ Meisterwerkstatt für Camper und Wohnmobile Wir rüsten Zubehör nach, und…" at bounding box center [619, 235] width 976 height 432
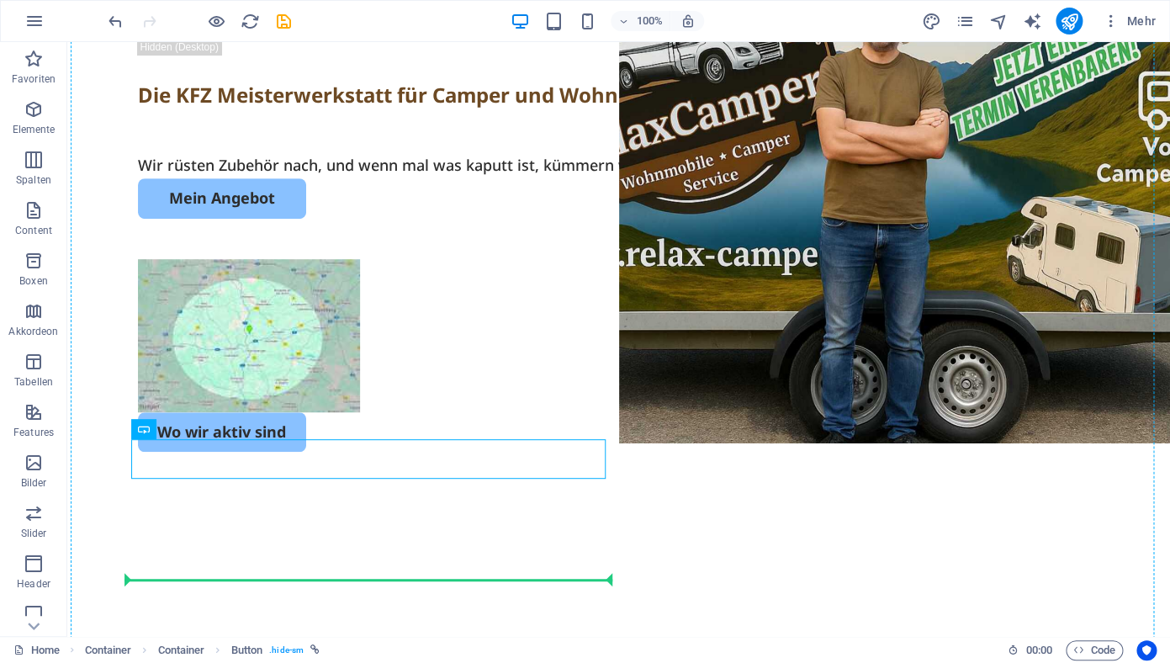
drag, startPoint x: 211, startPoint y: 469, endPoint x: 217, endPoint y: 522, distance: 52.5
click at [217, 522] on div "Die KFZ Meisterwerkstatt für Camper und Wohnmobile Wir rüsten Zubehör nach, und…" at bounding box center [619, 313] width 976 height 589
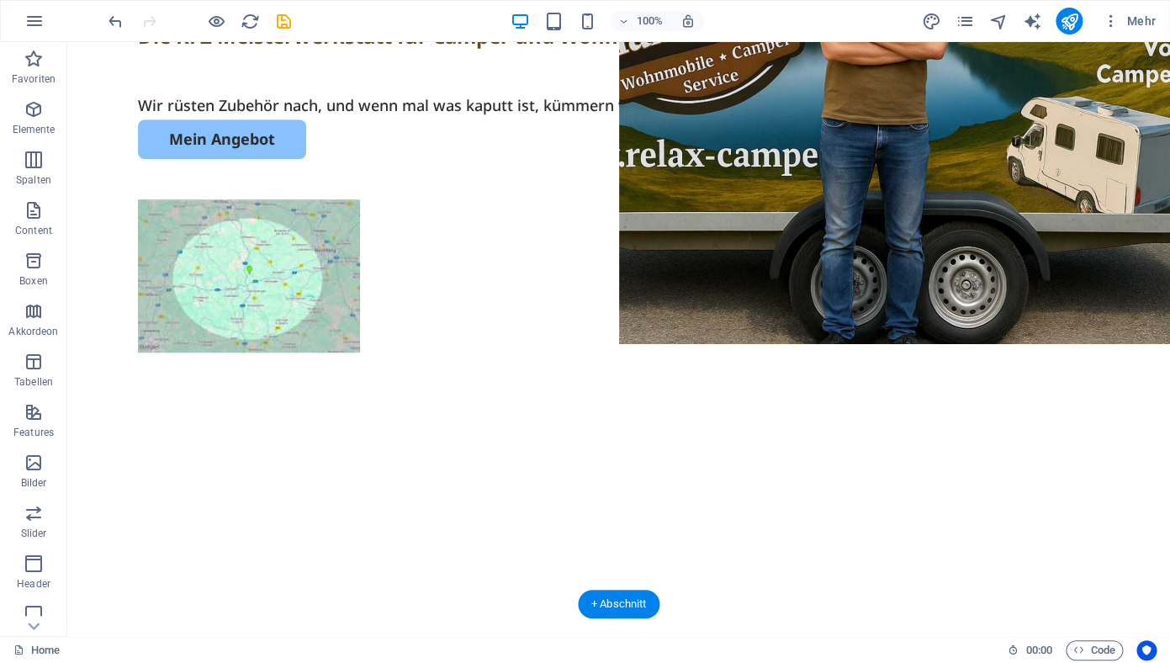
drag, startPoint x: 207, startPoint y: 604, endPoint x: 229, endPoint y: 417, distance: 188.0
click at [229, 417] on div "Wo wir aktiv sind Die KFZ Meisterwerkstatt für Camper und Wohnmobile Wir rüsten…" at bounding box center [618, 275] width 1083 height 712
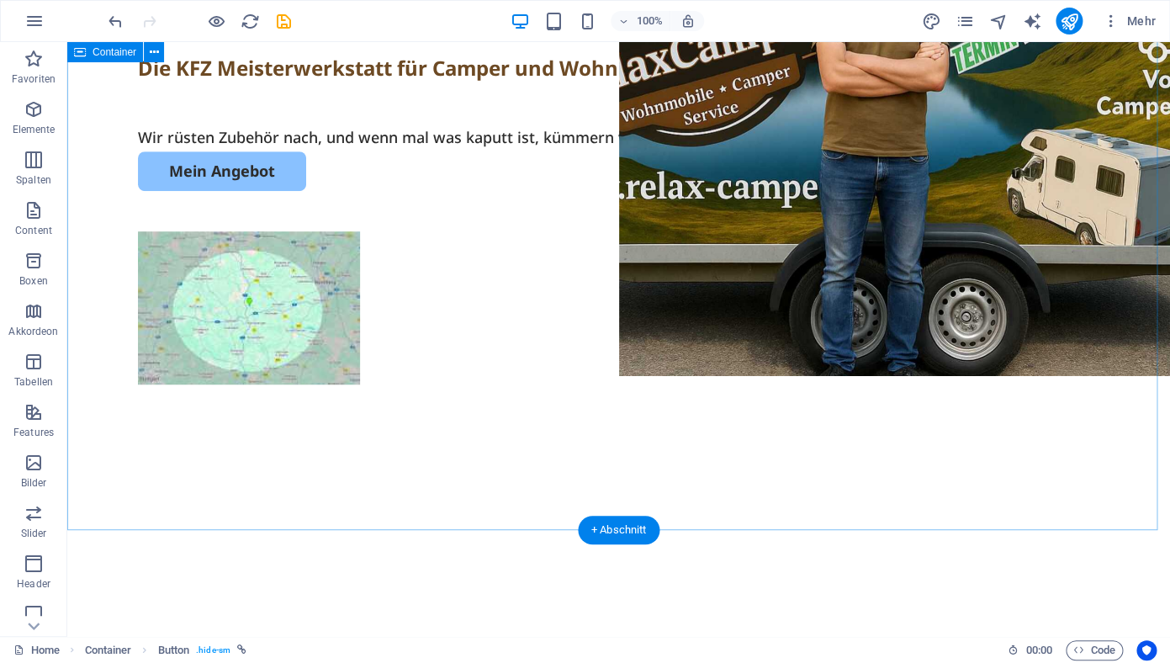
scroll to position [363, 0]
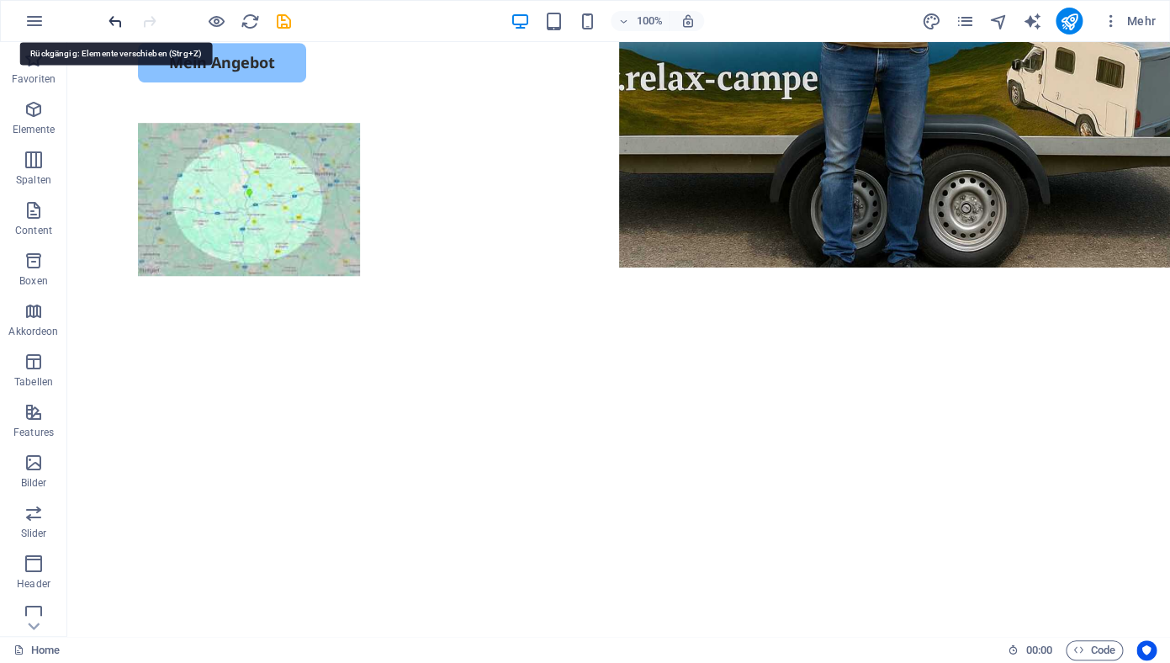
click at [115, 23] on icon "undo" at bounding box center [115, 21] width 19 height 19
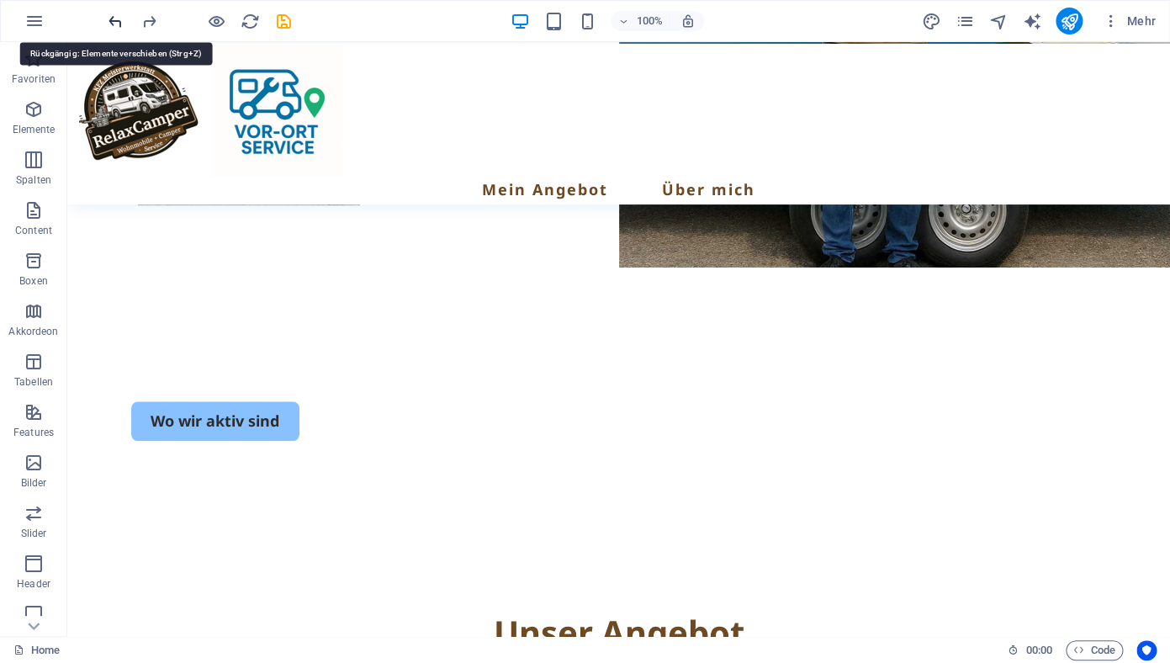
scroll to position [323, 0]
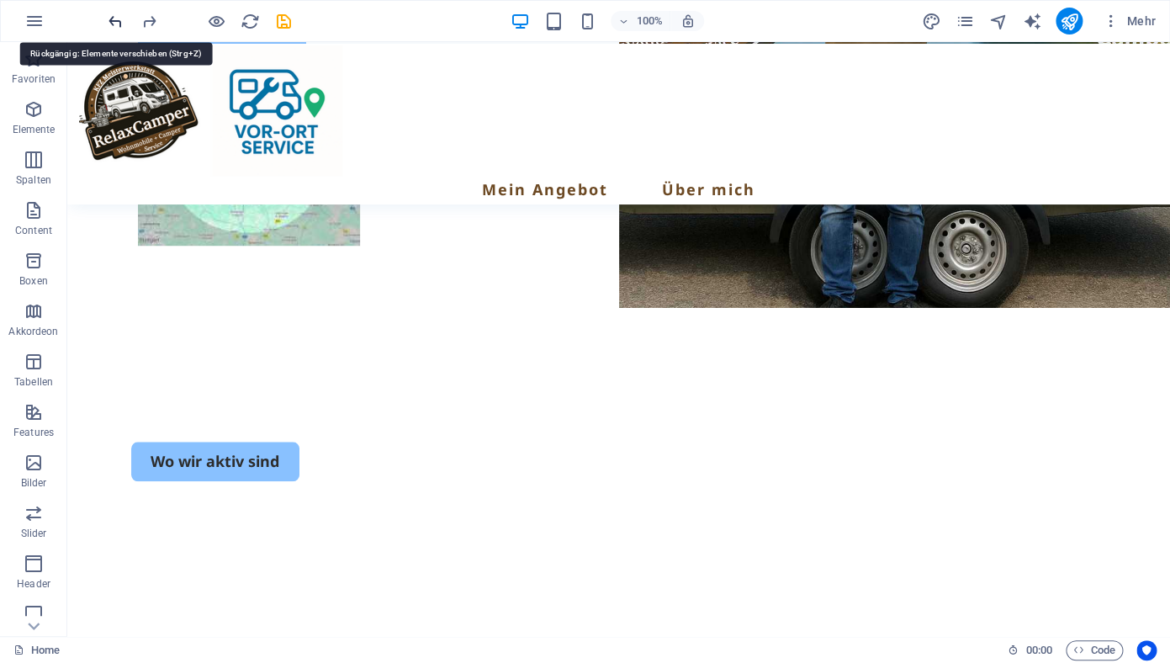
click at [115, 23] on icon "undo" at bounding box center [115, 21] width 19 height 19
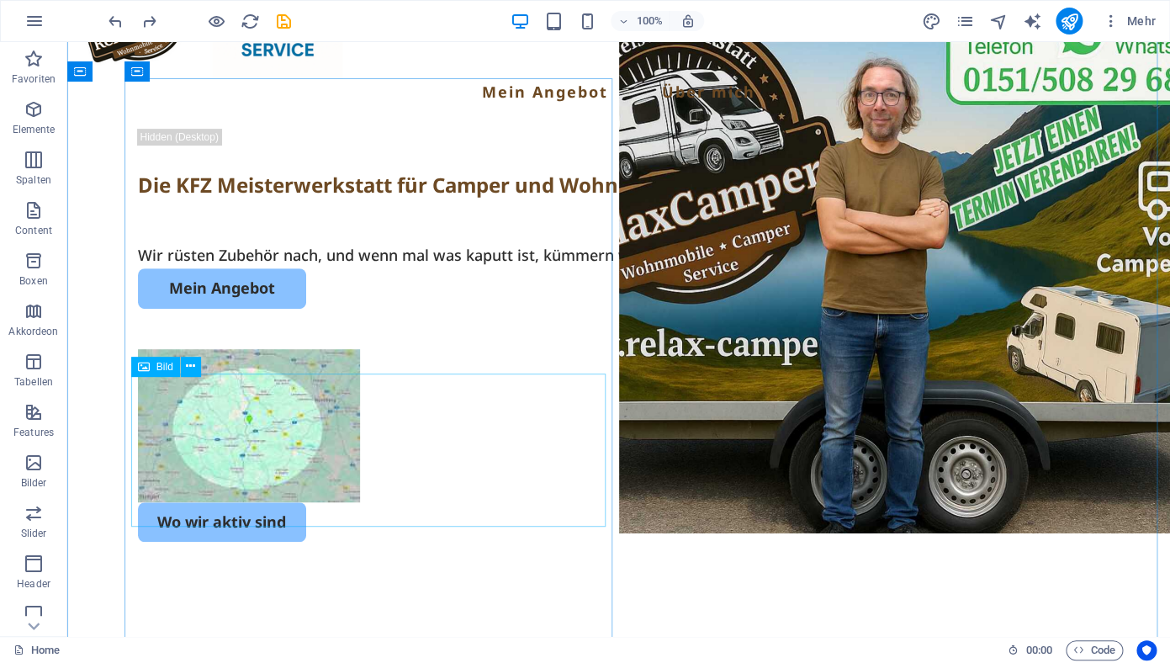
scroll to position [94, 0]
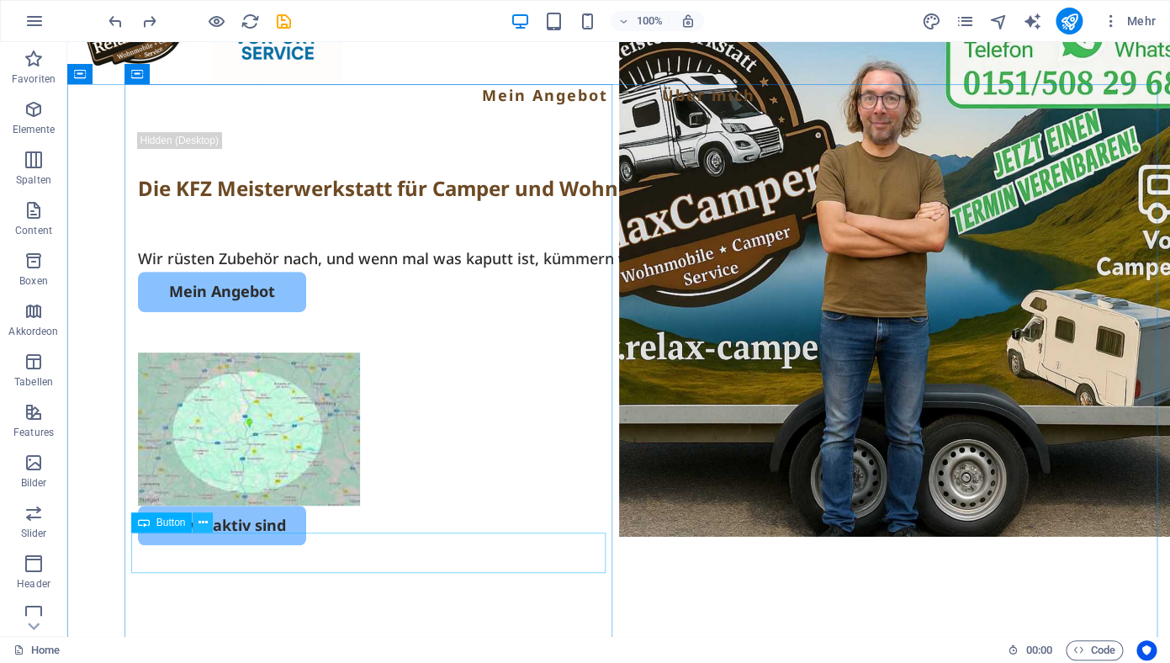
click at [206, 522] on icon at bounding box center [203, 523] width 9 height 18
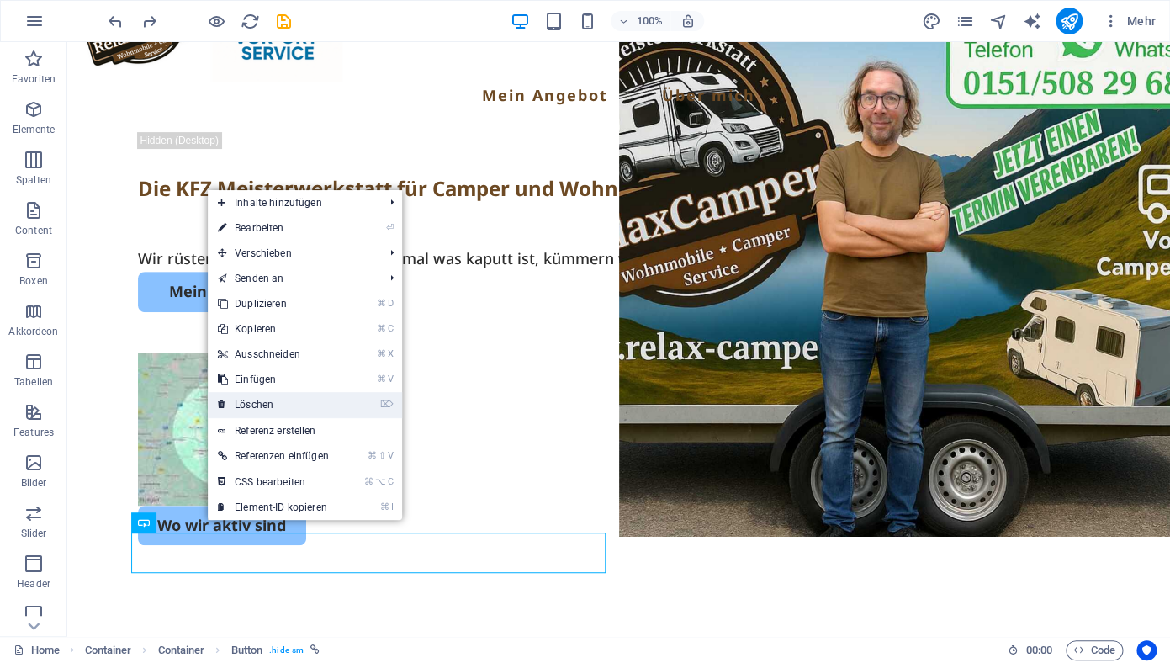
click at [278, 408] on link "⌦ Löschen" at bounding box center [273, 404] width 131 height 25
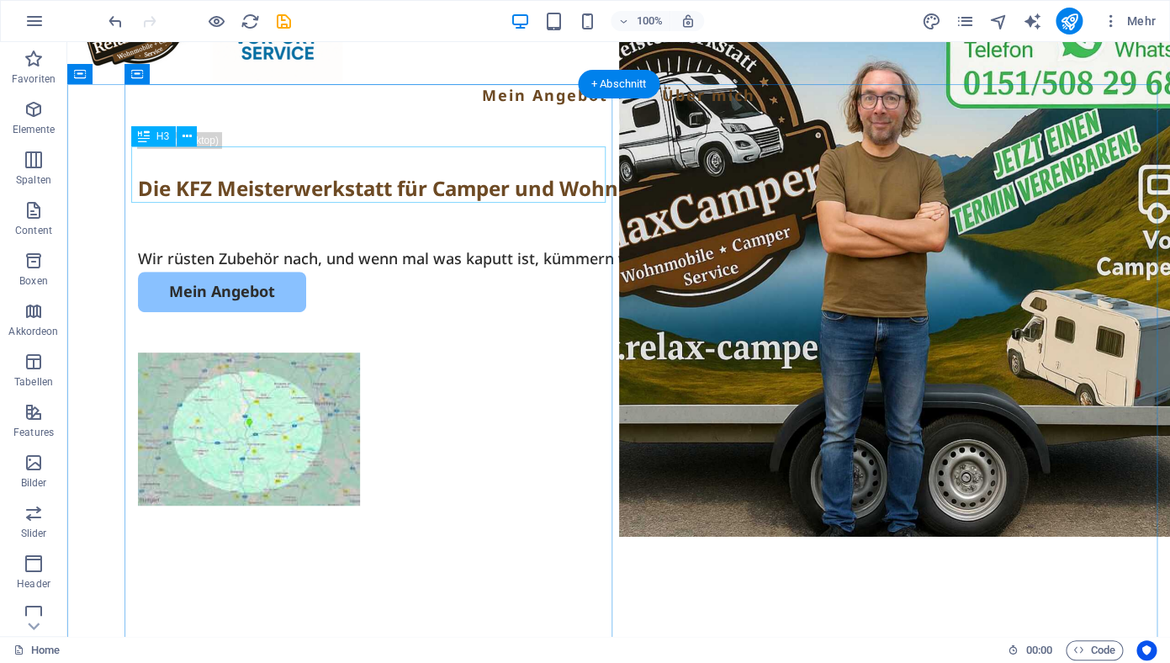
click at [196, 174] on div "Die KFZ Meisterwerkstatt für Camper und Wohnmobile" at bounding box center [619, 188] width 962 height 29
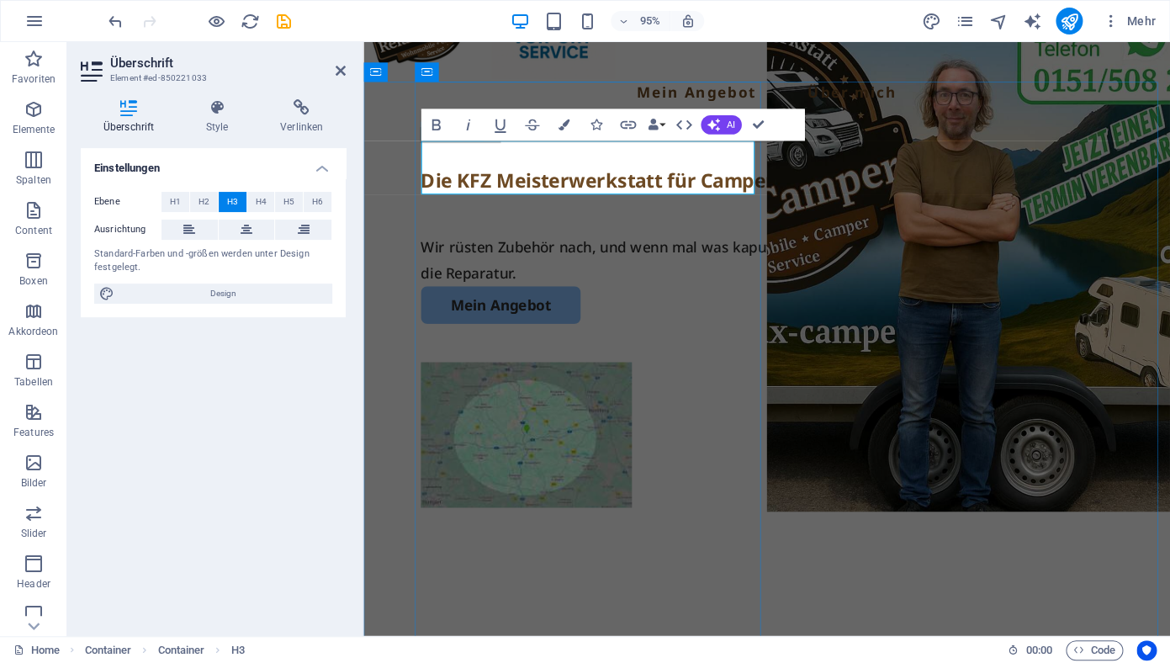
click at [684, 190] on h3 "Die KFZ Meisterwerkstatt für Camper und Wohnmobile" at bounding box center [788, 188] width 728 height 29
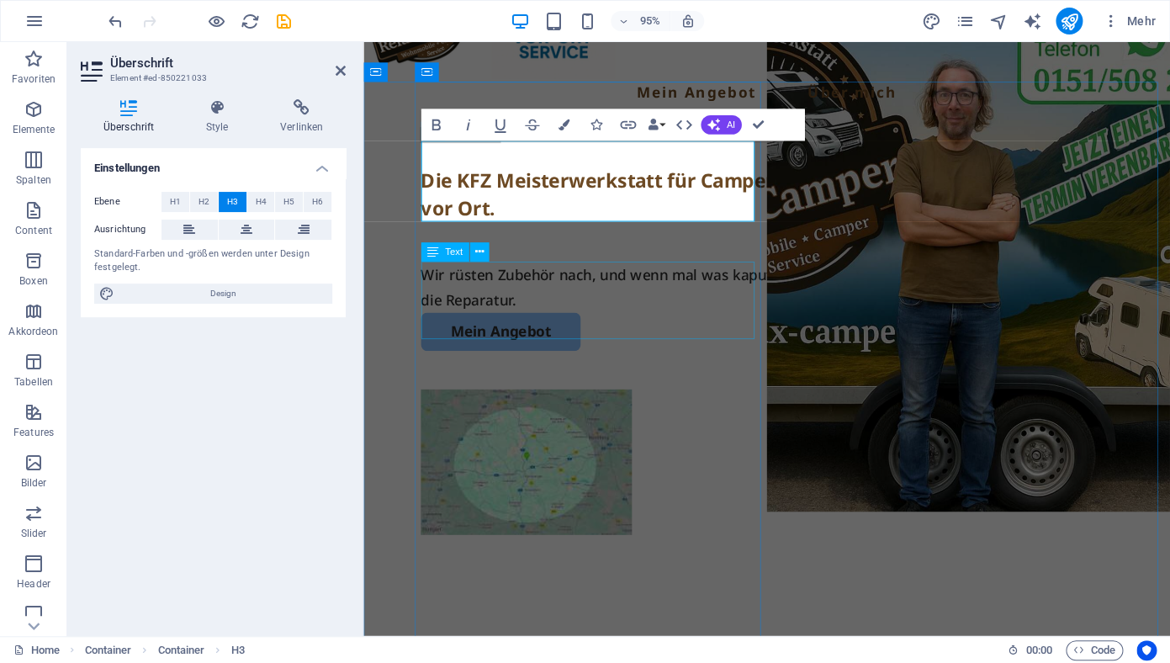
click at [520, 292] on div "Wir rüsten Zubehör nach, und wenn mal was kaputt ist, kümmern wir uns um die Fe…" at bounding box center [788, 300] width 728 height 55
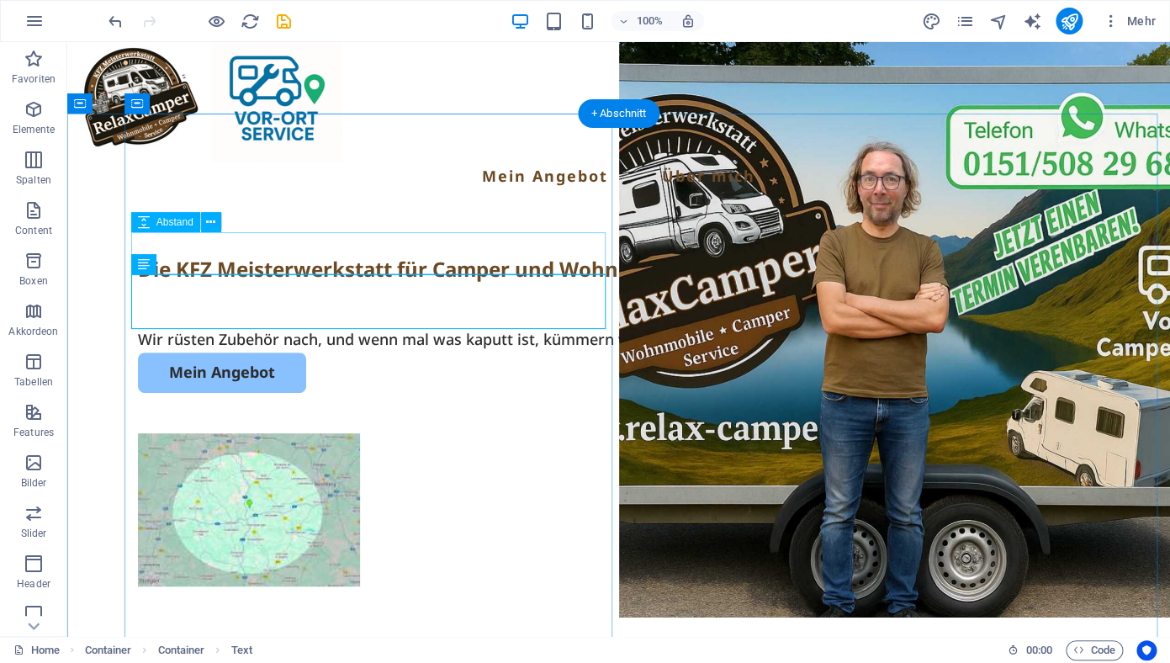
scroll to position [269, 0]
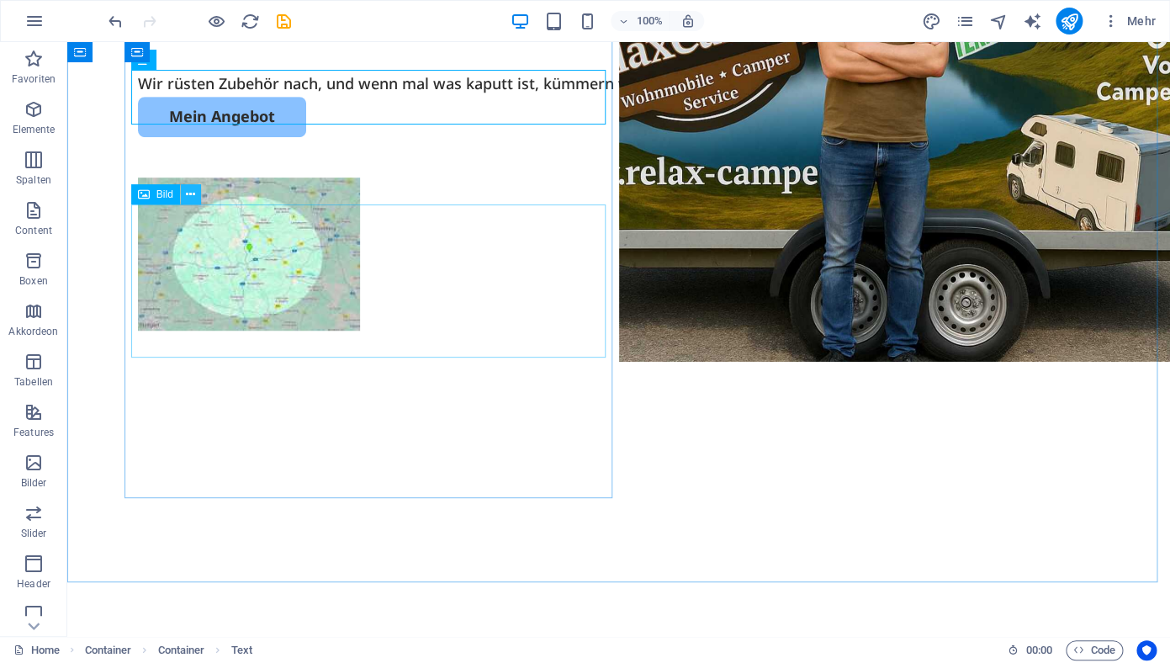
click at [188, 197] on icon at bounding box center [190, 195] width 9 height 18
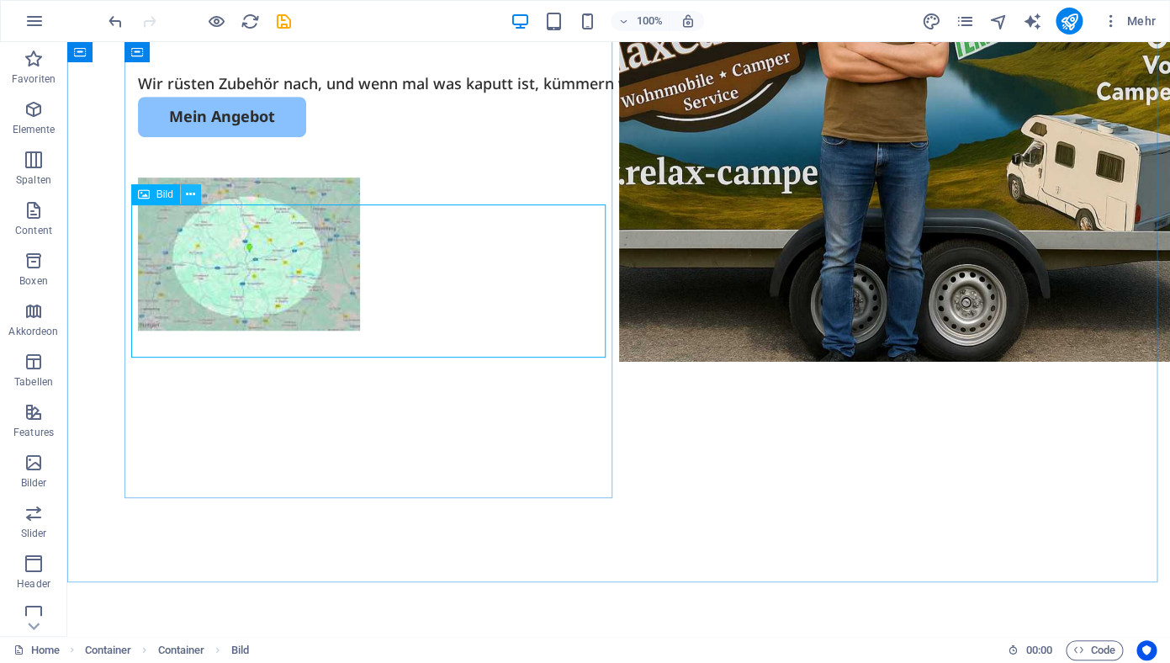
click at [194, 195] on icon at bounding box center [190, 195] width 9 height 18
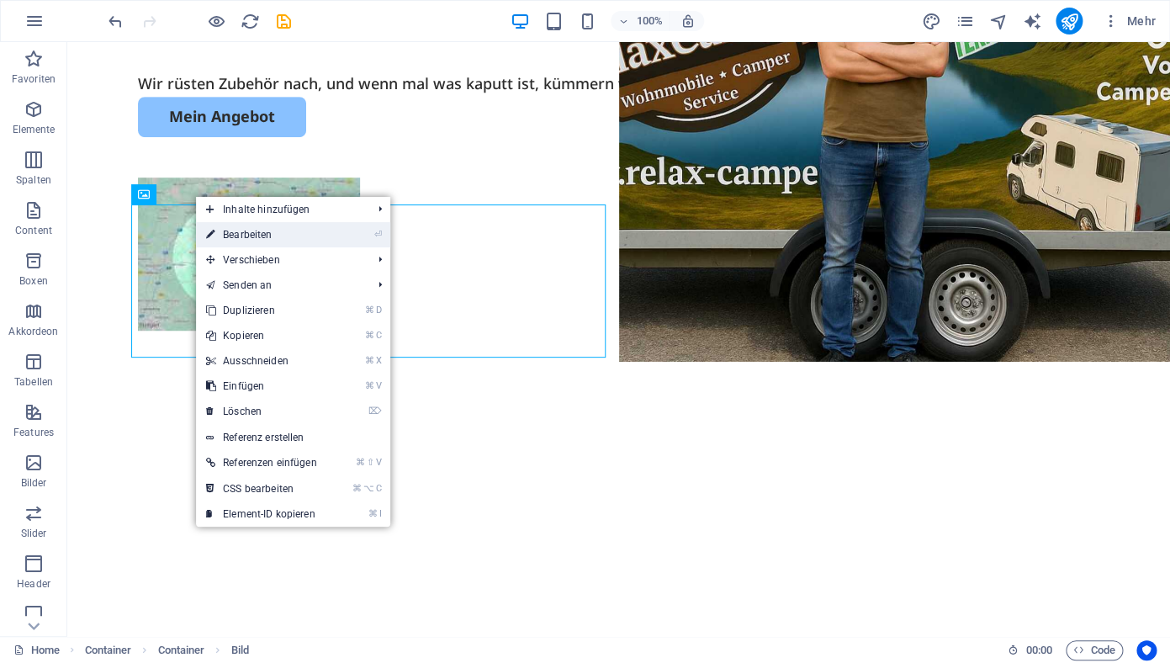
click at [228, 235] on link "⏎ Bearbeiten" at bounding box center [261, 234] width 131 height 25
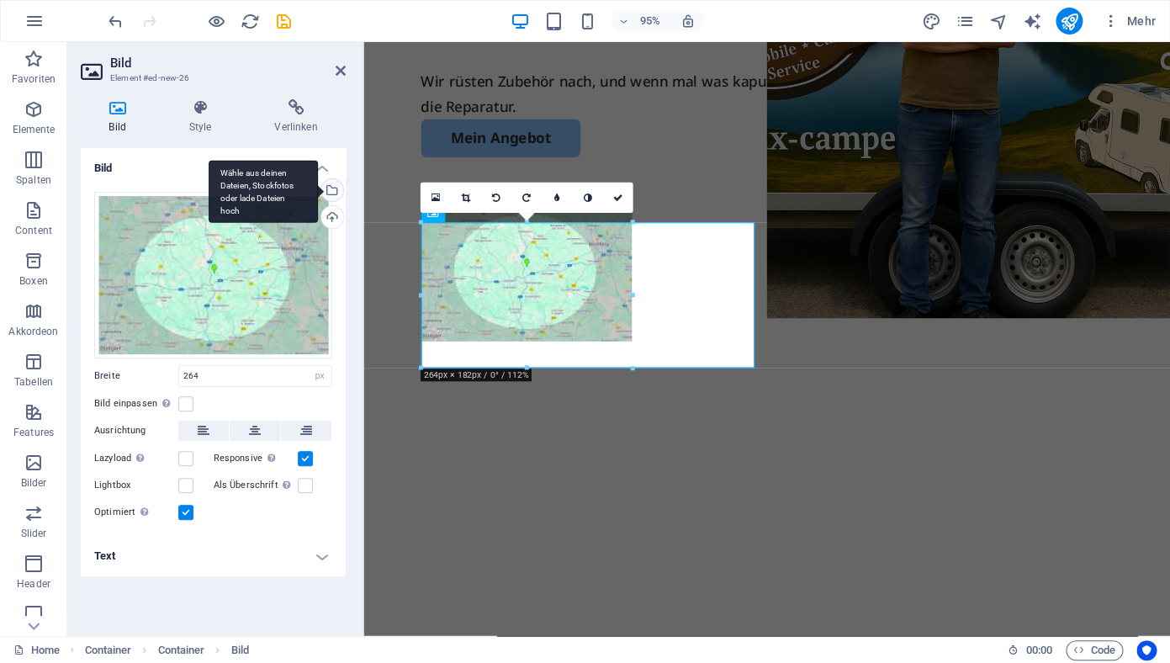
click at [318, 190] on div "Wähle aus deinen Dateien, Stockfotos oder lade Dateien hoch" at bounding box center [263, 191] width 109 height 63
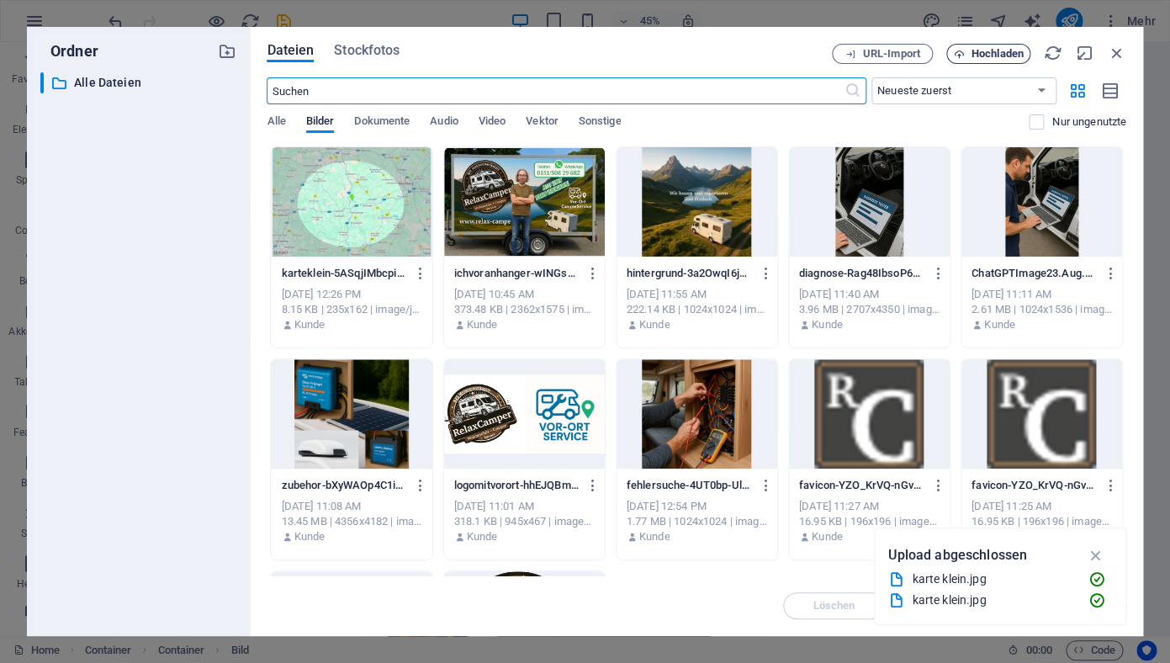
click at [1001, 56] on span "Hochladen" at bounding box center [998, 54] width 52 height 10
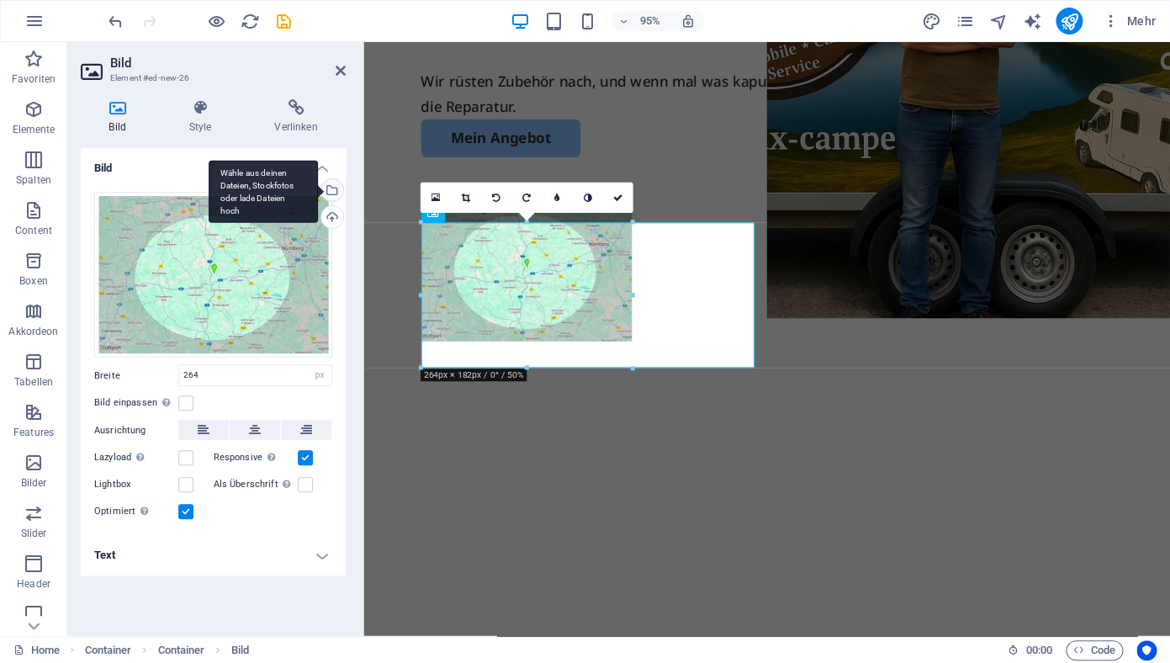
click at [336, 189] on div "Wähle aus deinen Dateien, Stockfotos oder lade Dateien hoch" at bounding box center [330, 191] width 25 height 25
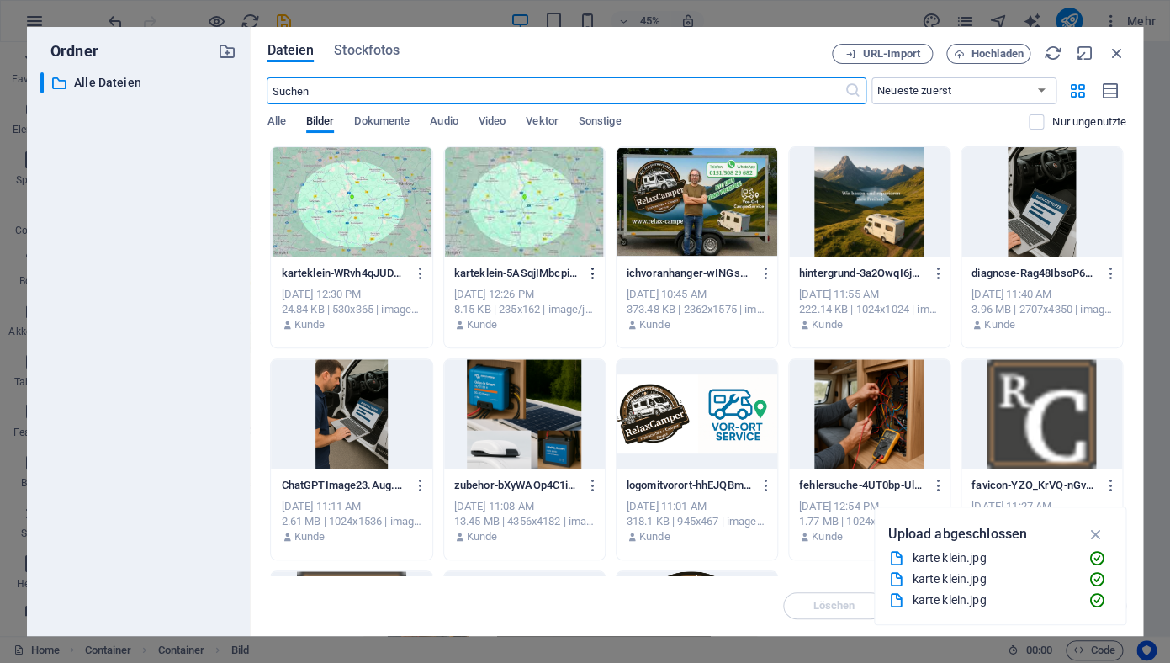
click at [592, 277] on icon "button" at bounding box center [593, 273] width 16 height 15
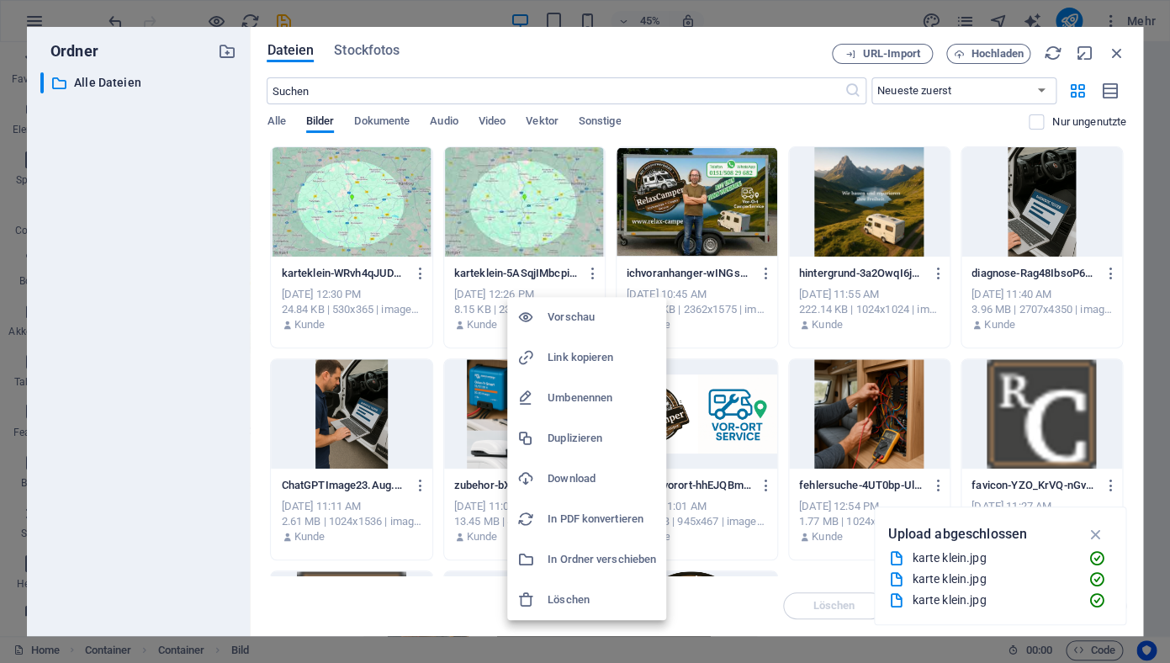
click at [593, 604] on h6 "Löschen" at bounding box center [602, 600] width 109 height 20
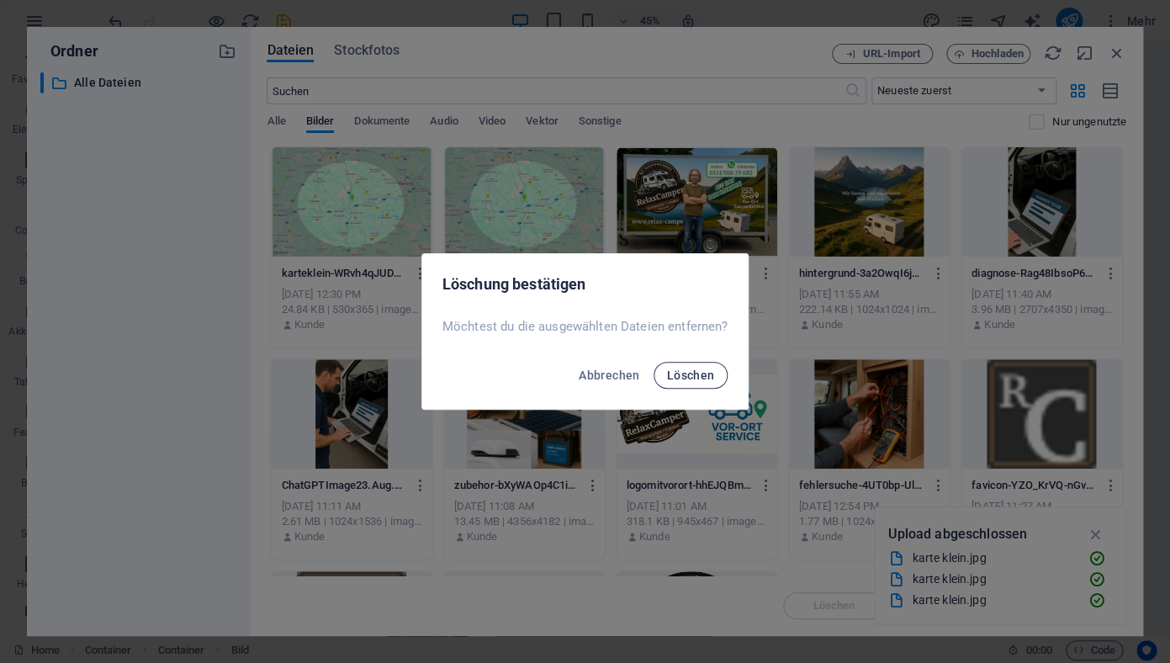
click at [695, 376] on span "Löschen" at bounding box center [691, 374] width 48 height 13
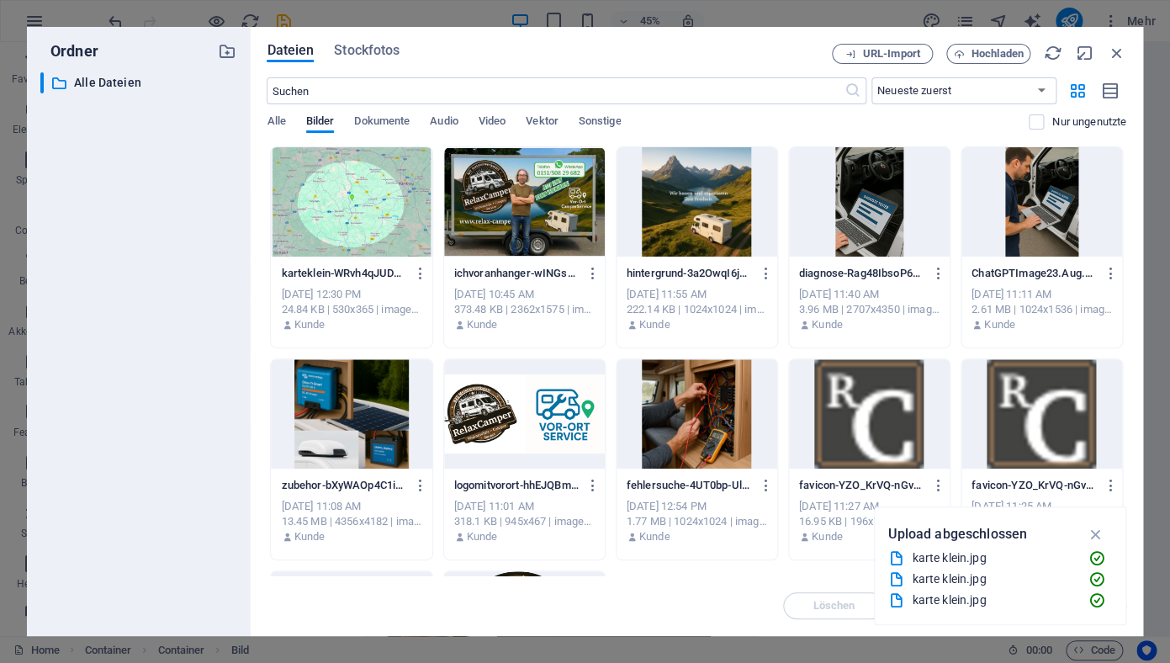
click at [355, 208] on div at bounding box center [351, 201] width 161 height 109
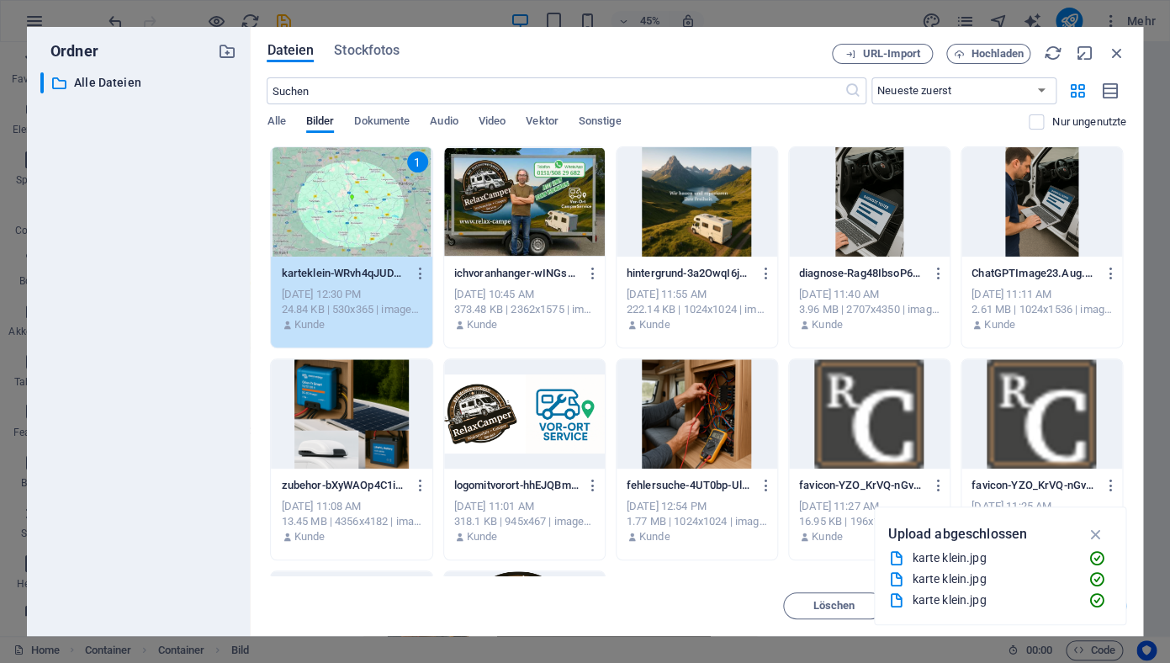
click at [355, 208] on div "1" at bounding box center [351, 201] width 161 height 109
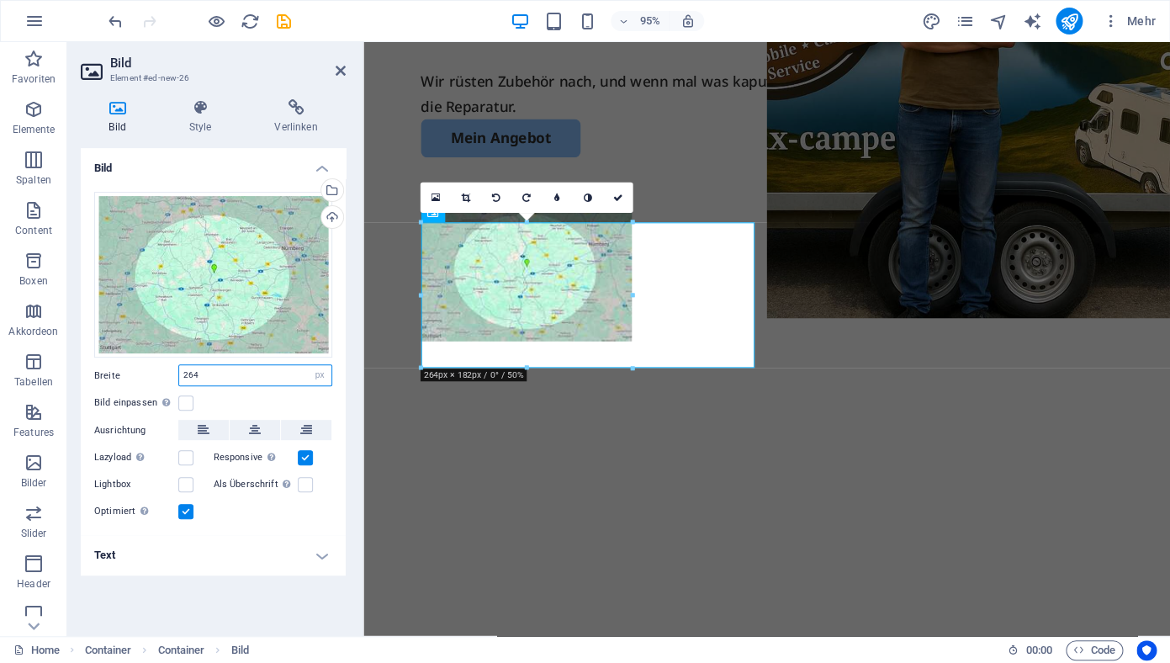
drag, startPoint x: 213, startPoint y: 378, endPoint x: 160, endPoint y: 376, distance: 53.0
click at [179, 376] on input "264" at bounding box center [255, 375] width 152 height 20
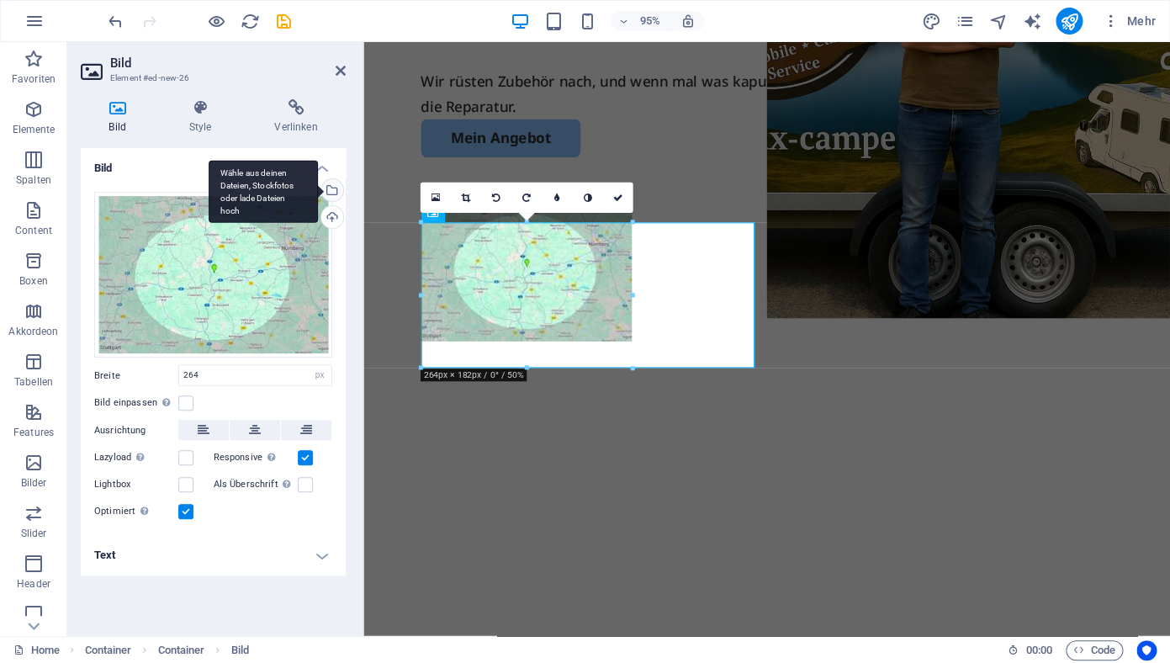
click at [336, 187] on div "Wähle aus deinen Dateien, Stockfotos oder lade Dateien hoch" at bounding box center [330, 191] width 25 height 25
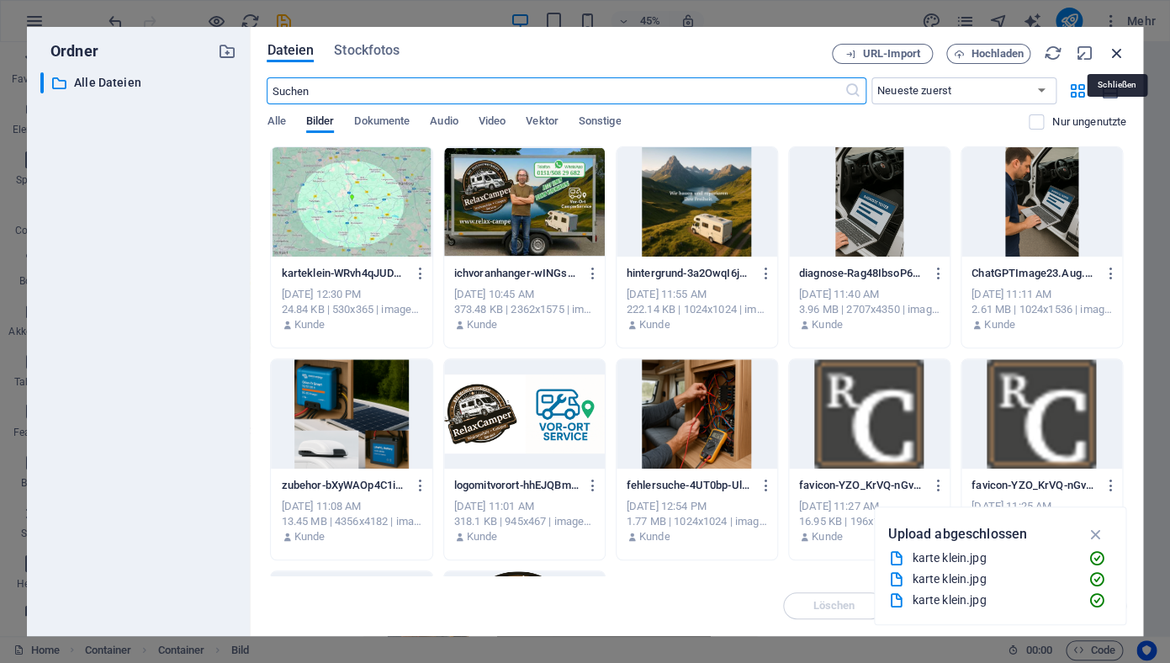
drag, startPoint x: 1117, startPoint y: 55, endPoint x: 452, endPoint y: 78, distance: 665.8
click at [1117, 55] on icon "button" at bounding box center [1117, 53] width 19 height 19
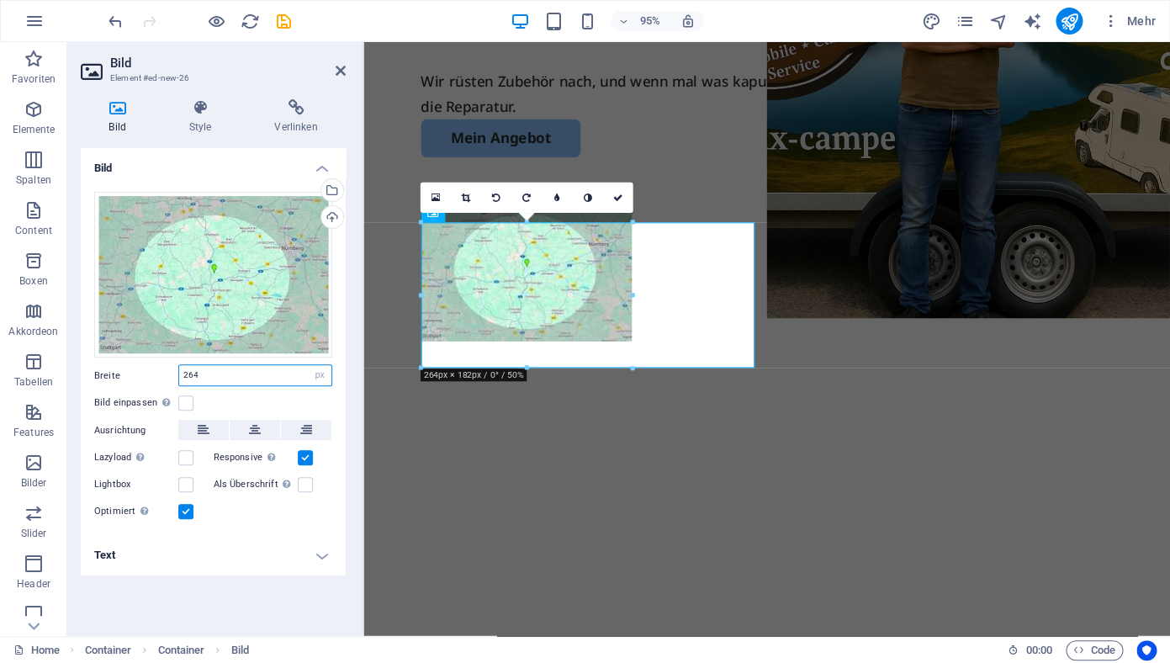
click at [239, 375] on input "264" at bounding box center [255, 375] width 152 height 20
drag, startPoint x: 238, startPoint y: 375, endPoint x: 140, endPoint y: 376, distance: 98.4
click at [179, 376] on input "264" at bounding box center [255, 375] width 152 height 20
click at [305, 385] on input "264" at bounding box center [255, 375] width 152 height 20
select select "default"
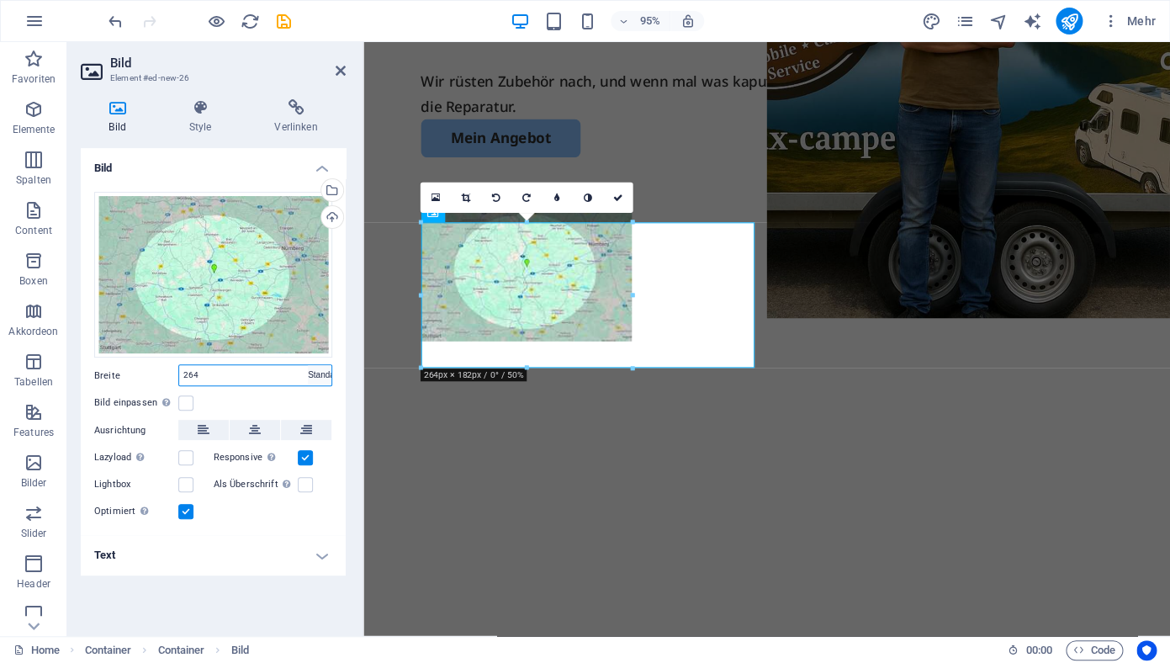
click option "Standard" at bounding box center [0, 0] width 0 height 0
select select "DISABLED_OPTION_VALUE"
click at [340, 69] on icon at bounding box center [341, 70] width 10 height 13
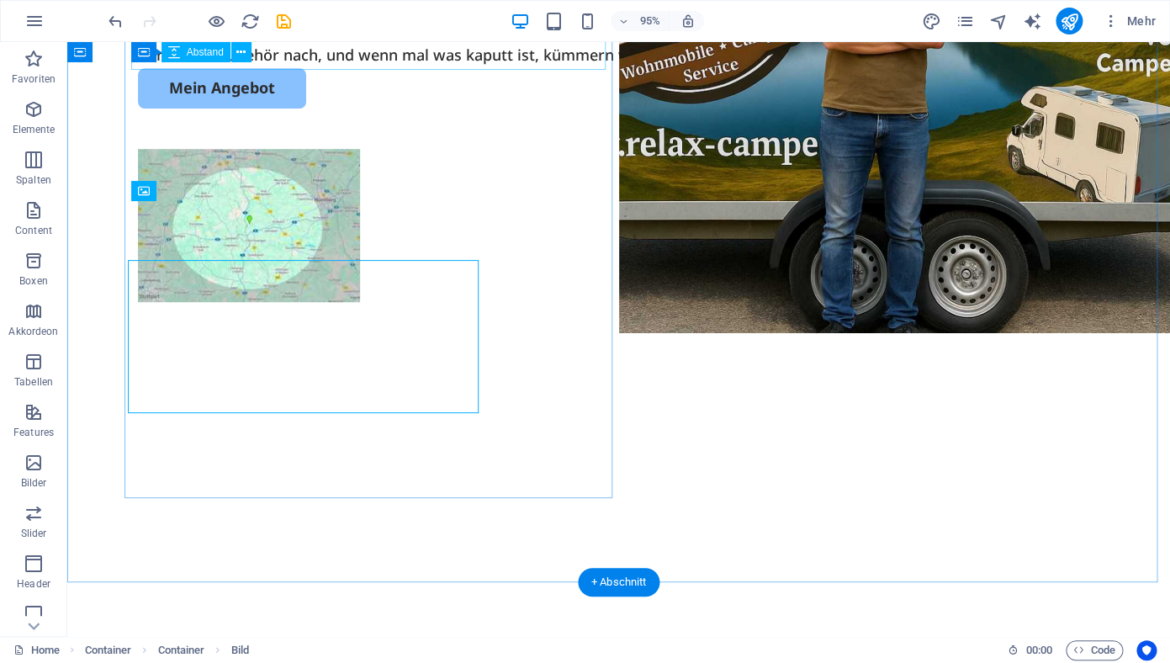
scroll to position [269, 0]
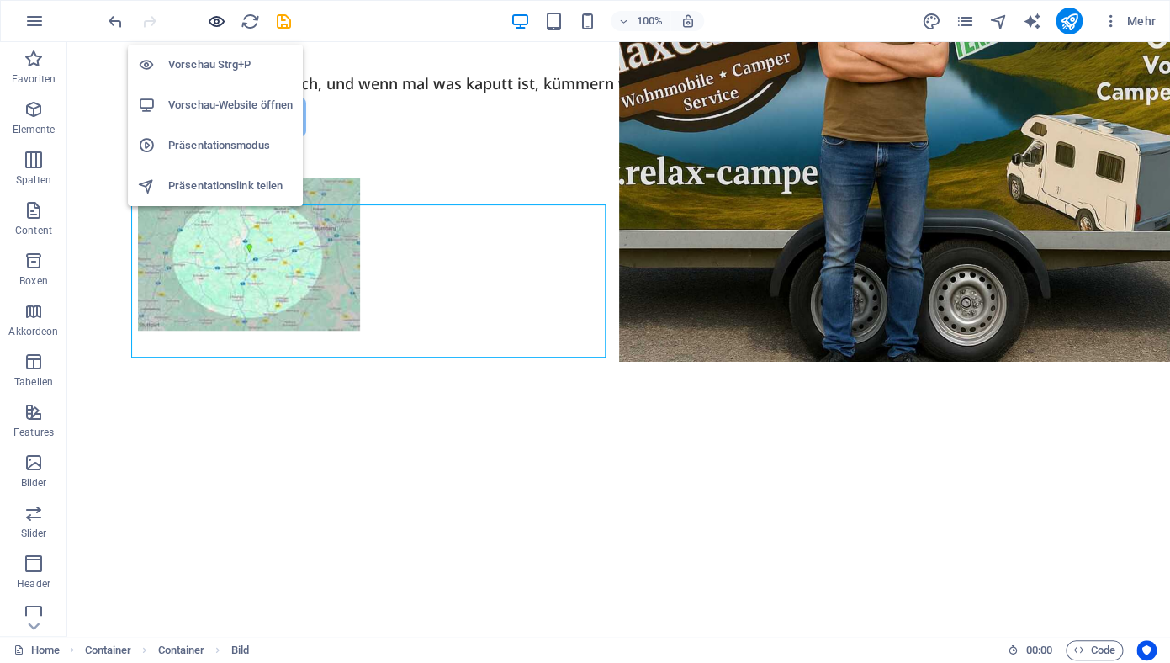
click at [222, 24] on icon "button" at bounding box center [216, 21] width 19 height 19
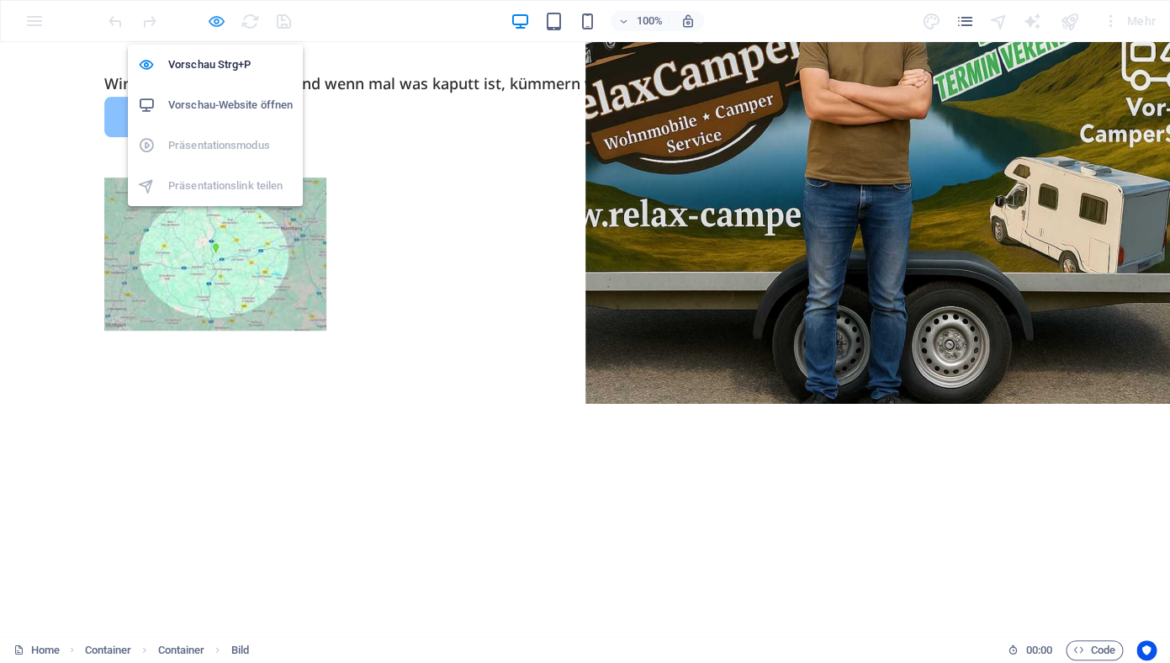
click at [213, 21] on icon "button" at bounding box center [216, 21] width 19 height 19
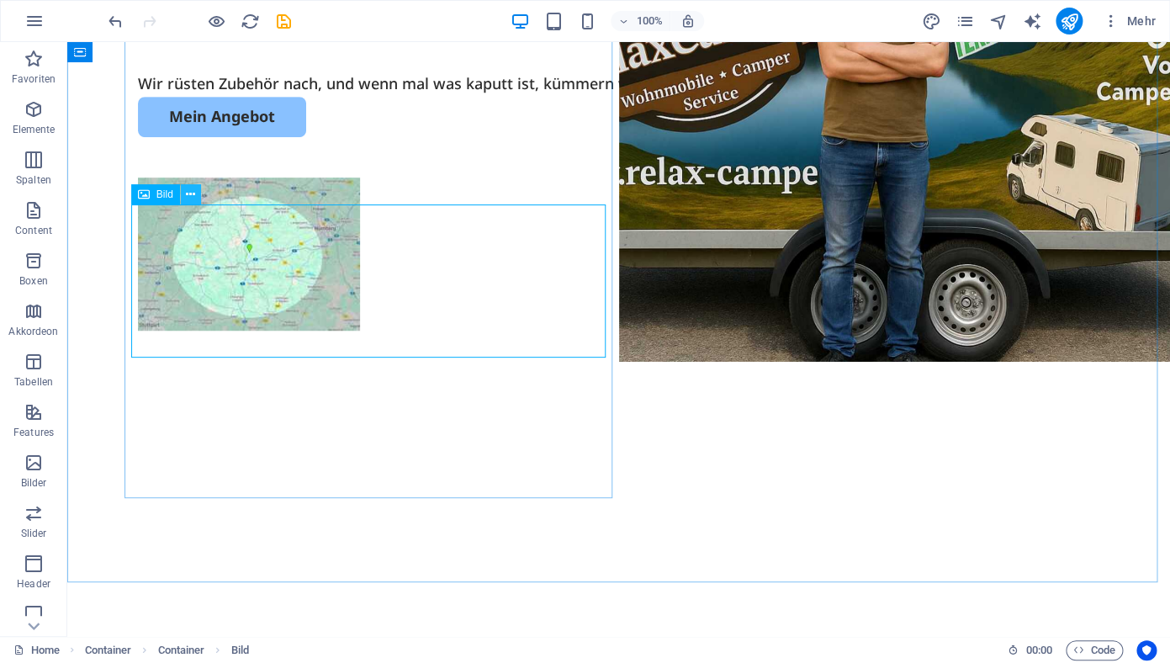
click at [187, 196] on icon at bounding box center [190, 195] width 9 height 18
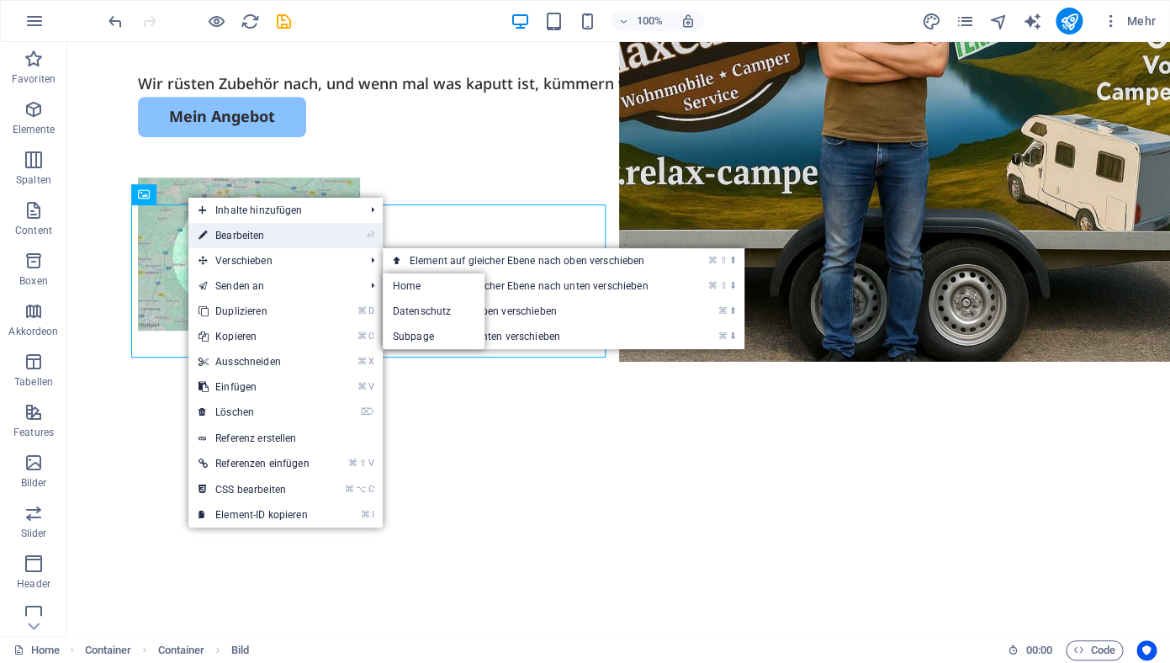
click at [274, 239] on link "⏎ Bearbeiten" at bounding box center [253, 235] width 131 height 25
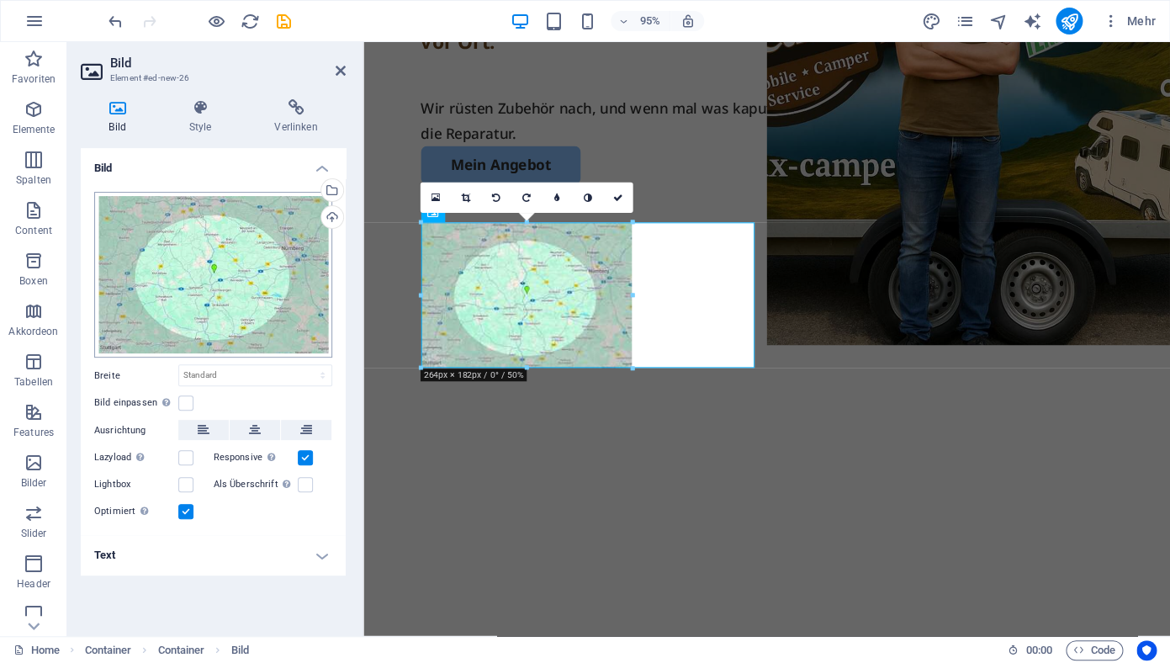
scroll to position [298, 0]
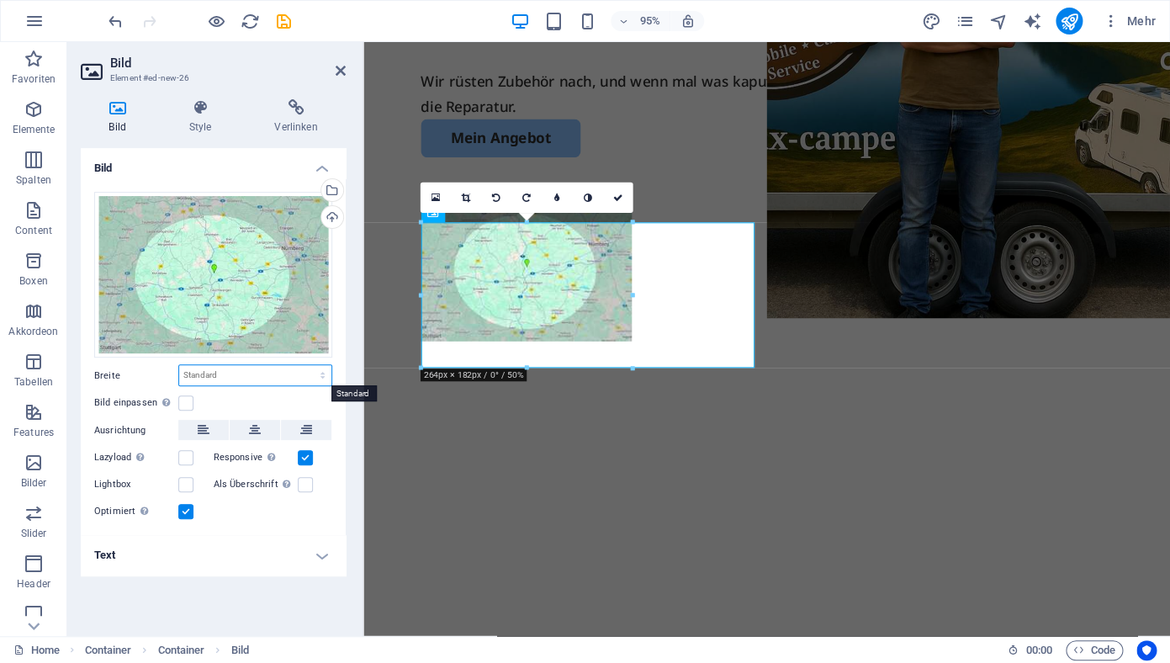
click at [179, 365] on select "Standard auto px rem % em vh vw" at bounding box center [255, 375] width 152 height 20
select select "px"
click option "px" at bounding box center [0, 0] width 0 height 0
type input "530"
click at [255, 408] on div "Bild einpassen Bild automatisch anhand einer fixen Breite und Höhe einpassen" at bounding box center [213, 403] width 238 height 20
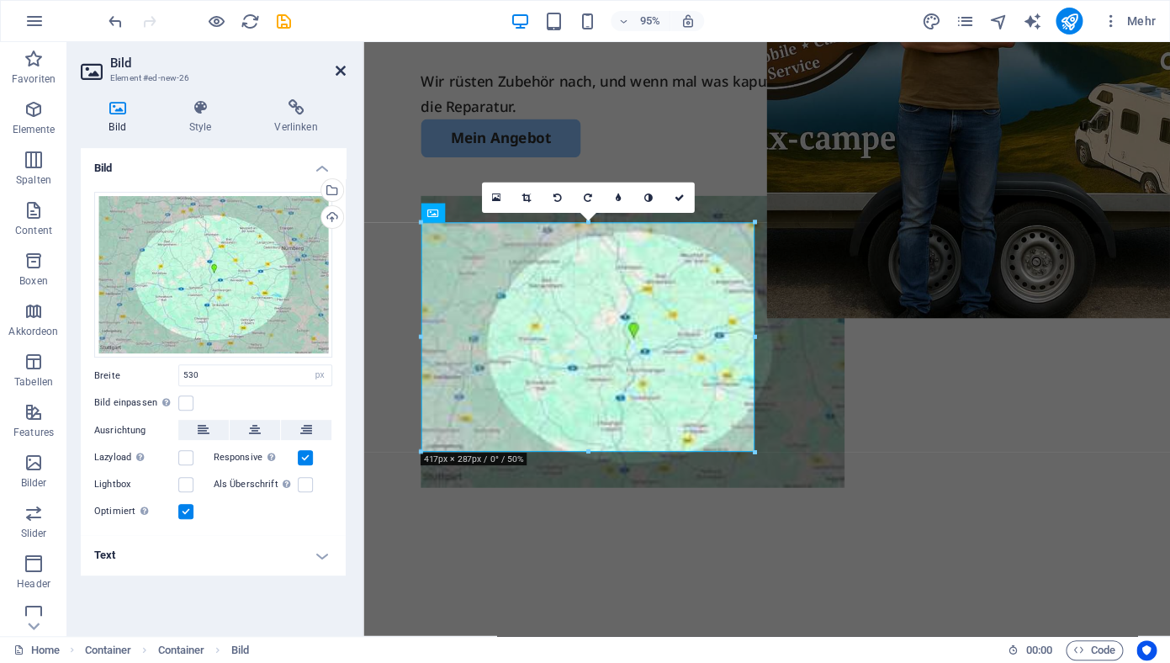
click at [338, 71] on icon at bounding box center [341, 70] width 10 height 13
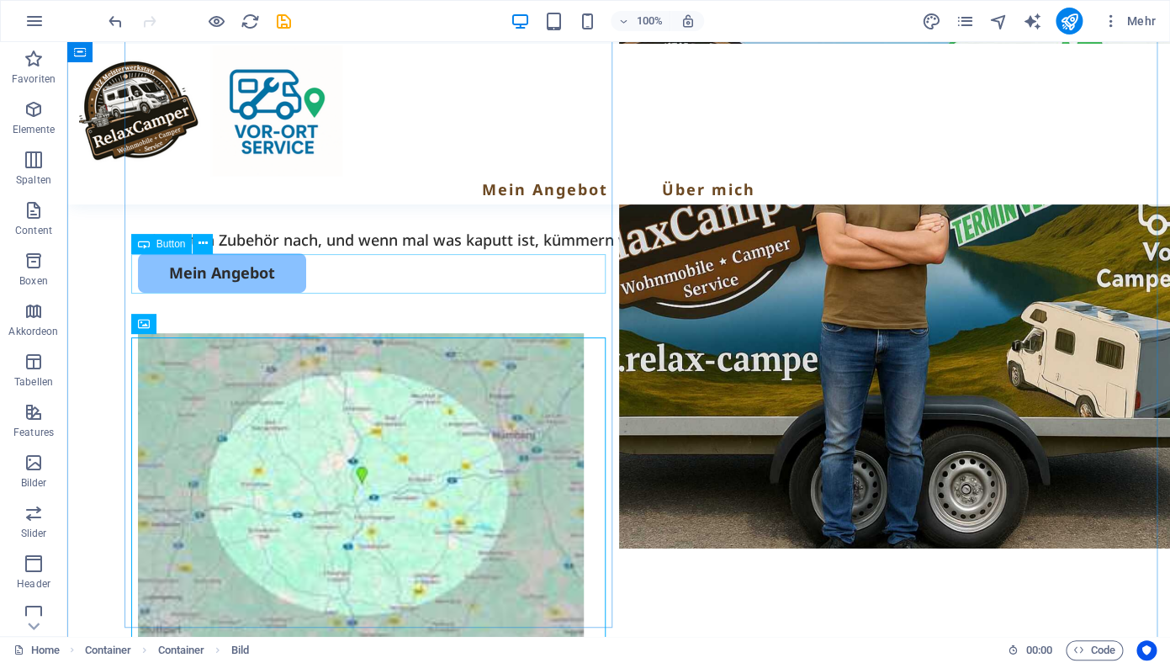
scroll to position [81, 0]
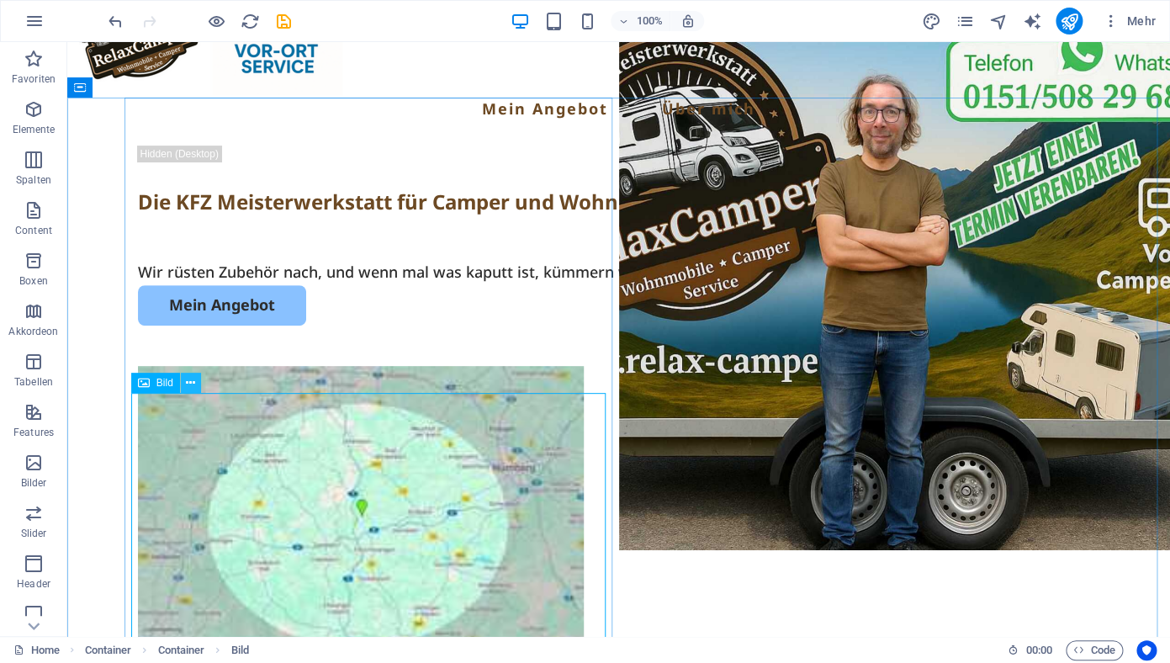
click at [196, 380] on button at bounding box center [191, 383] width 20 height 20
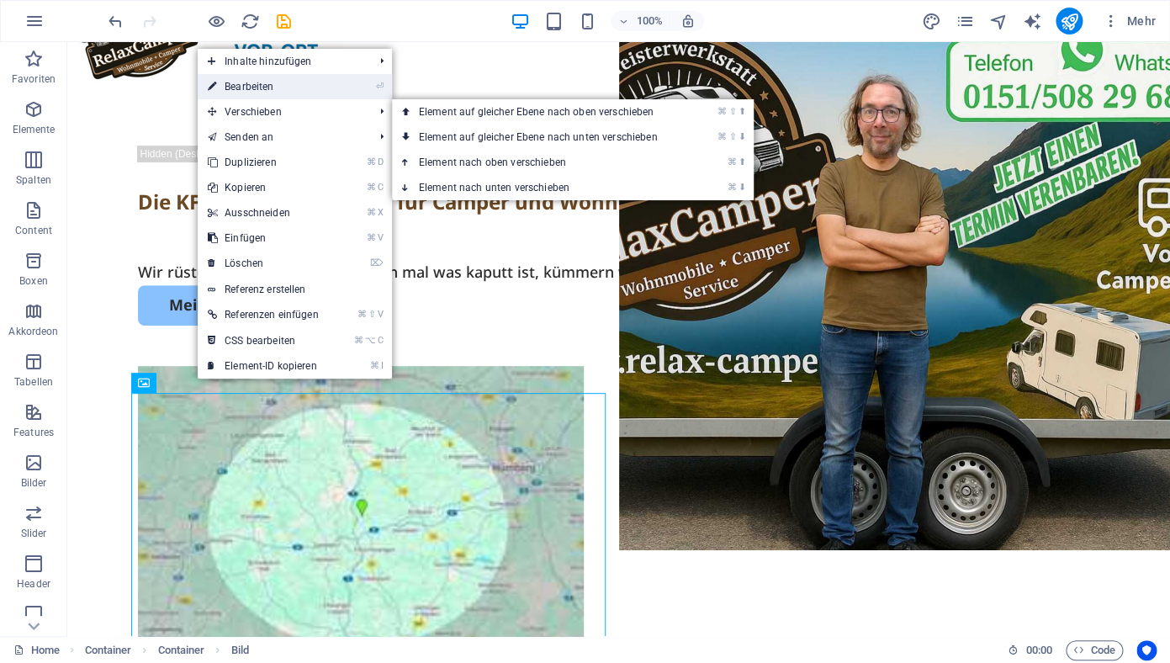
click at [291, 93] on link "⏎ Bearbeiten" at bounding box center [263, 86] width 131 height 25
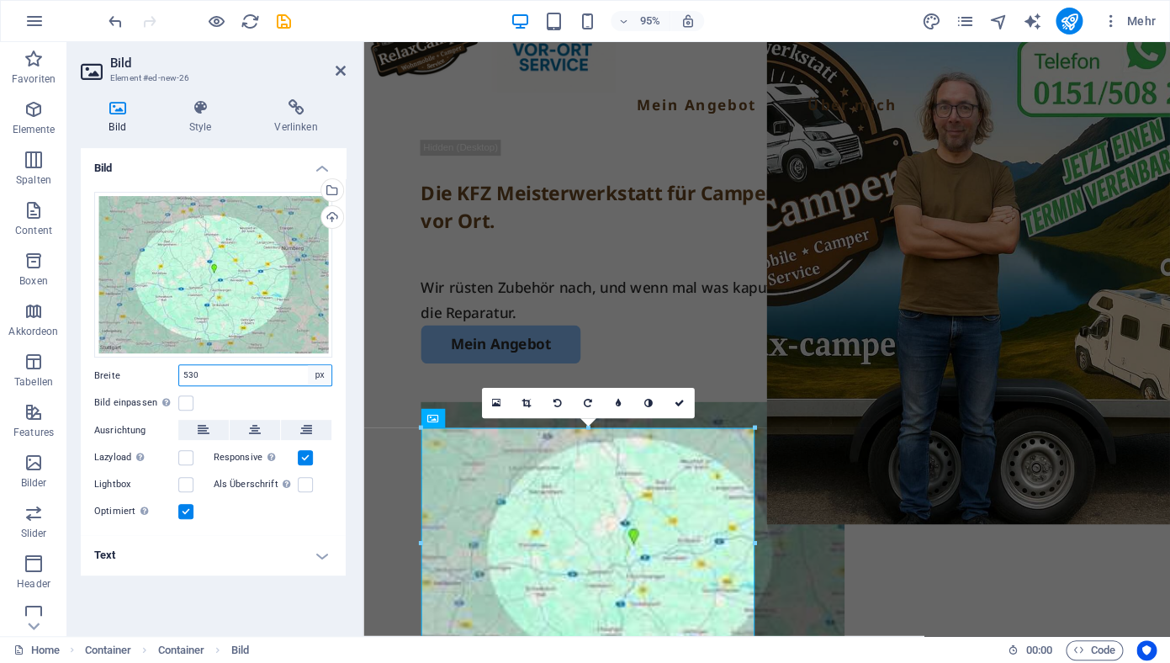
select select "%"
click option "%" at bounding box center [0, 0] width 0 height 0
type input "100"
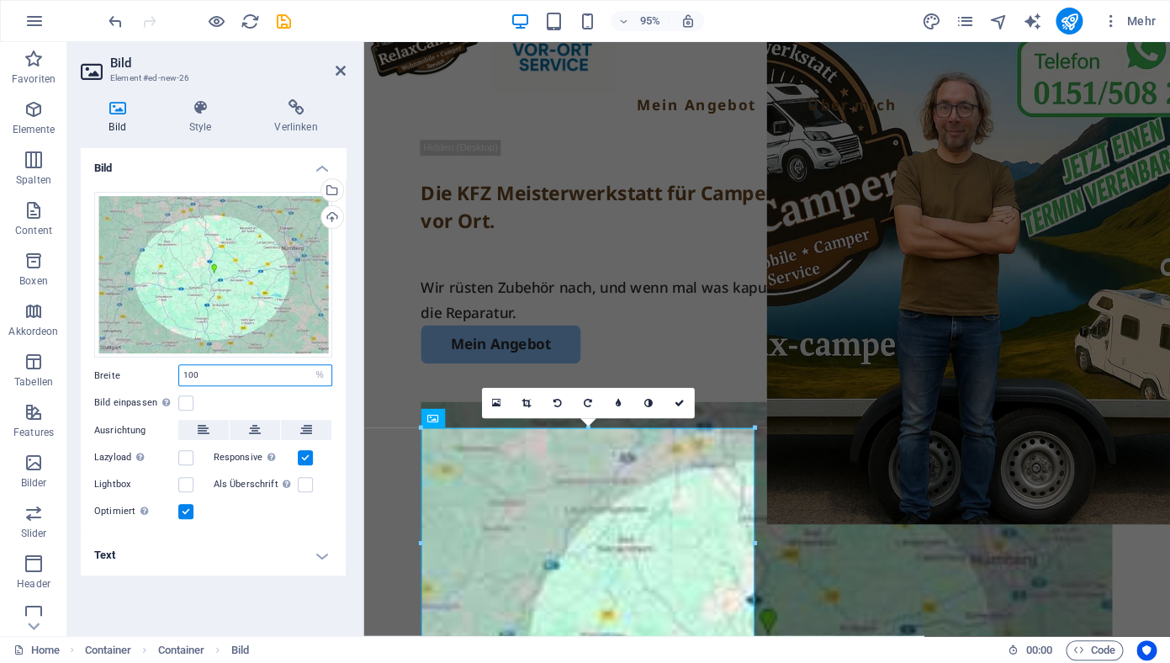
drag, startPoint x: 236, startPoint y: 377, endPoint x: 225, endPoint y: 378, distance: 10.1
click at [225, 378] on input "100" at bounding box center [255, 375] width 152 height 20
click at [289, 400] on div "Bild einpassen Bild automatisch anhand einer fixen Breite und Höhe einpassen" at bounding box center [213, 403] width 238 height 20
click at [341, 72] on icon at bounding box center [341, 70] width 10 height 13
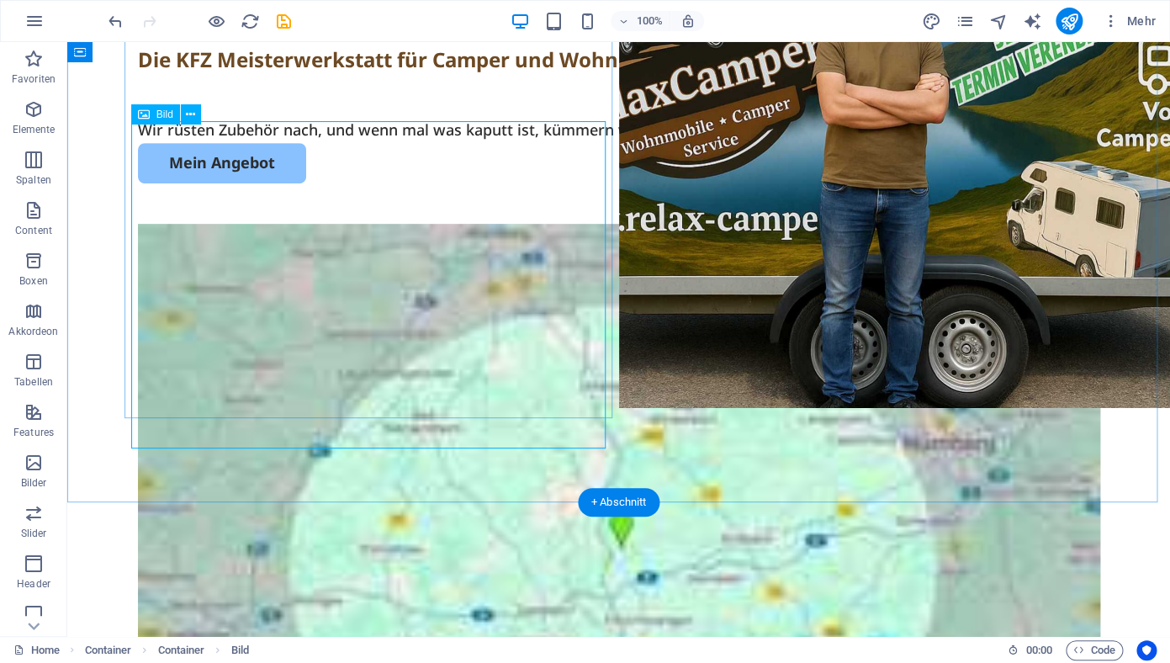
scroll to position [350, 0]
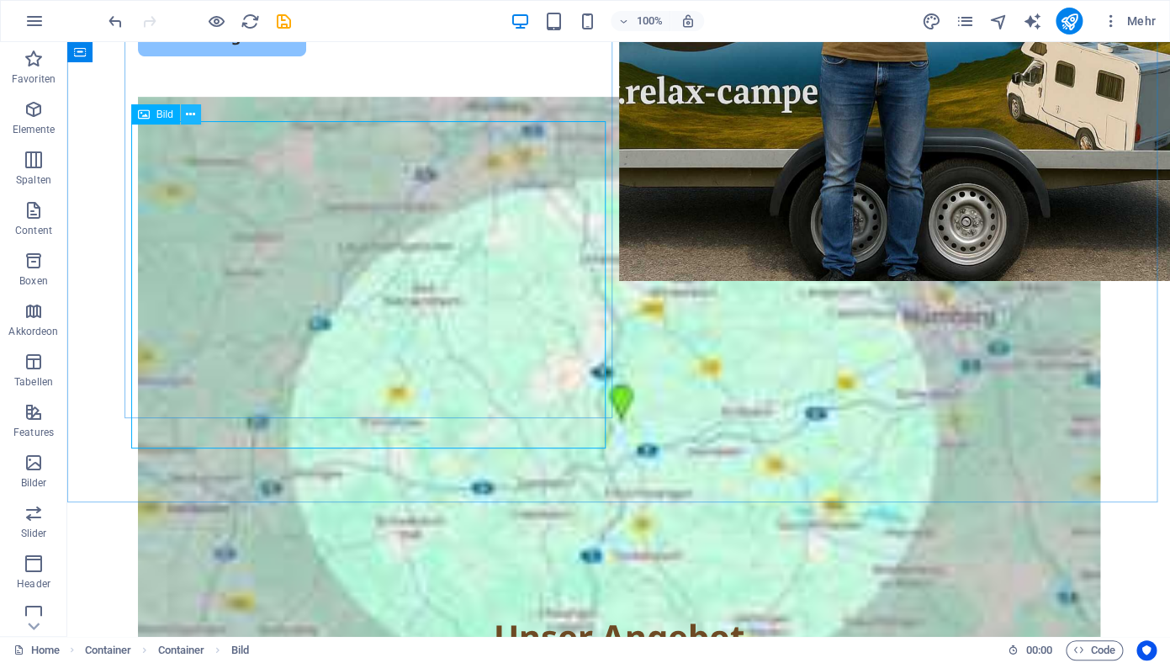
click at [190, 113] on icon at bounding box center [190, 115] width 9 height 18
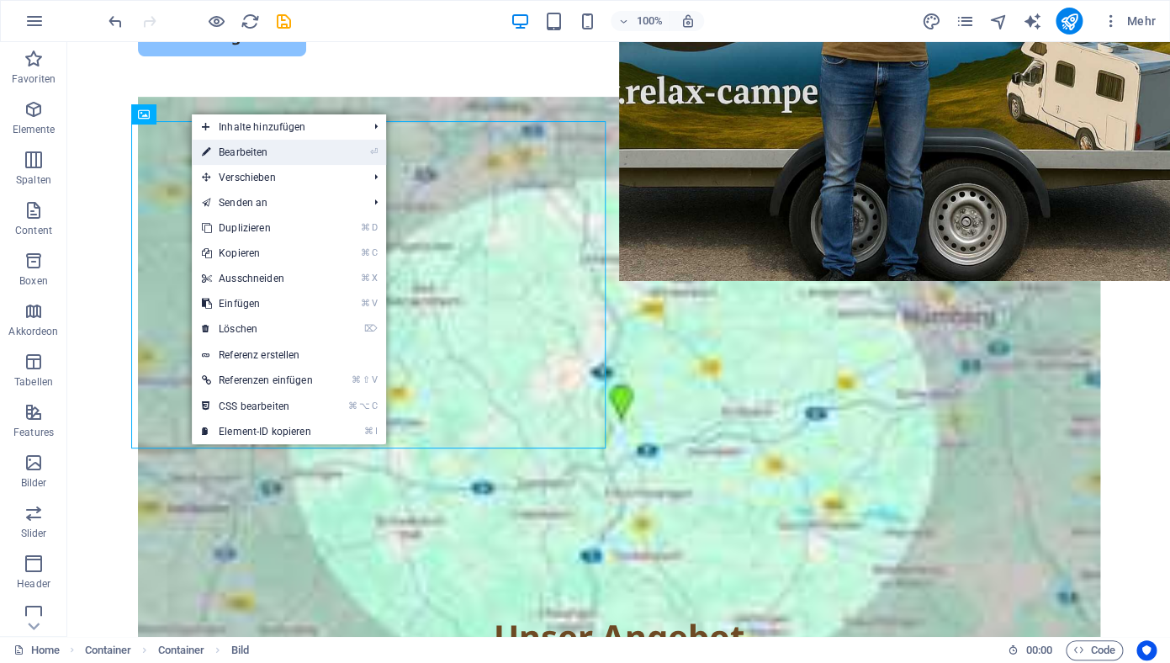
click at [235, 153] on link "⏎ Bearbeiten" at bounding box center [257, 152] width 131 height 25
select select "%"
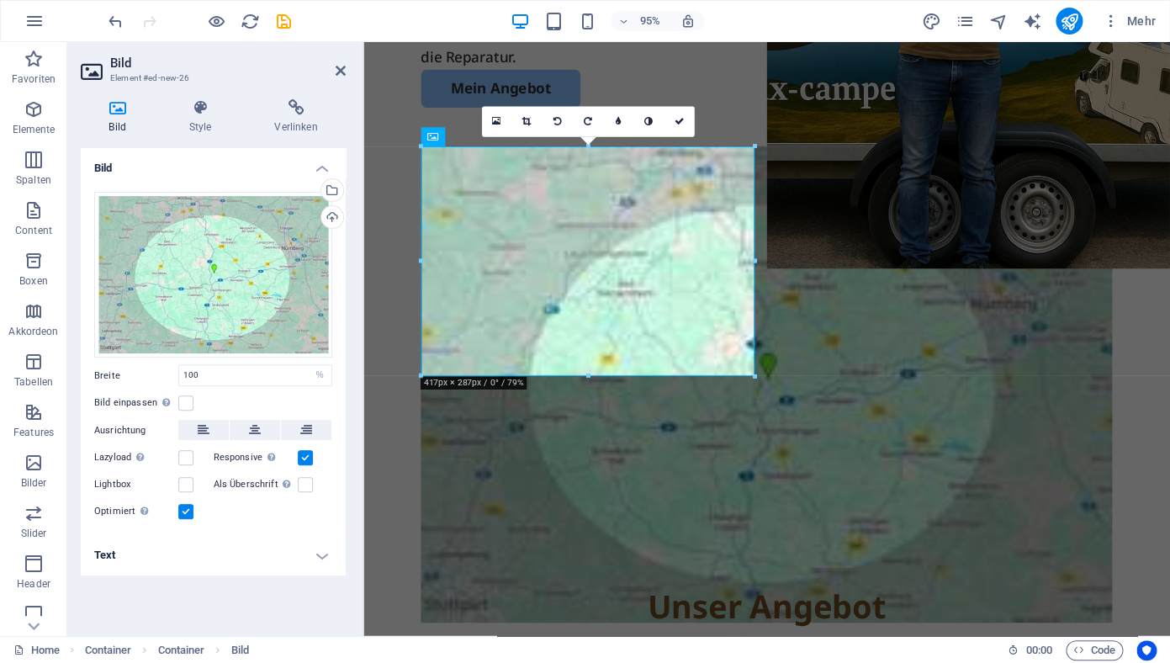
scroll to position [378, 0]
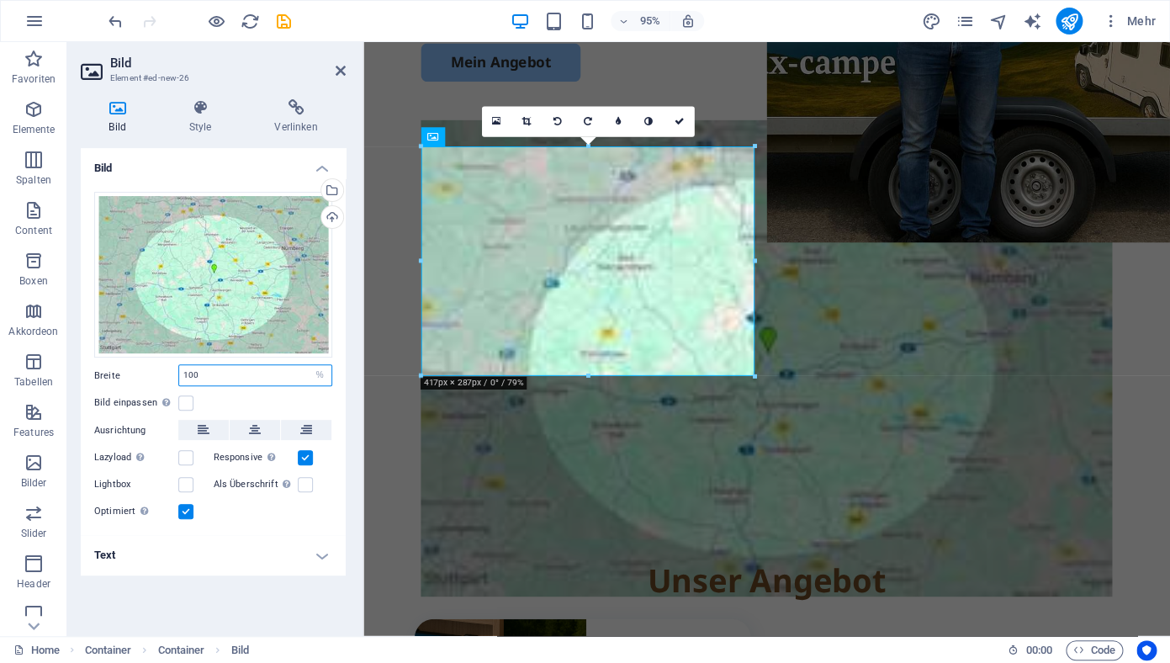
drag, startPoint x: 229, startPoint y: 377, endPoint x: 165, endPoint y: 377, distance: 63.9
click at [179, 377] on input "100" at bounding box center [255, 375] width 152 height 20
click at [270, 402] on div "Bild einpassen Bild automatisch anhand einer fixen Breite und Höhe einpassen" at bounding box center [213, 403] width 238 height 20
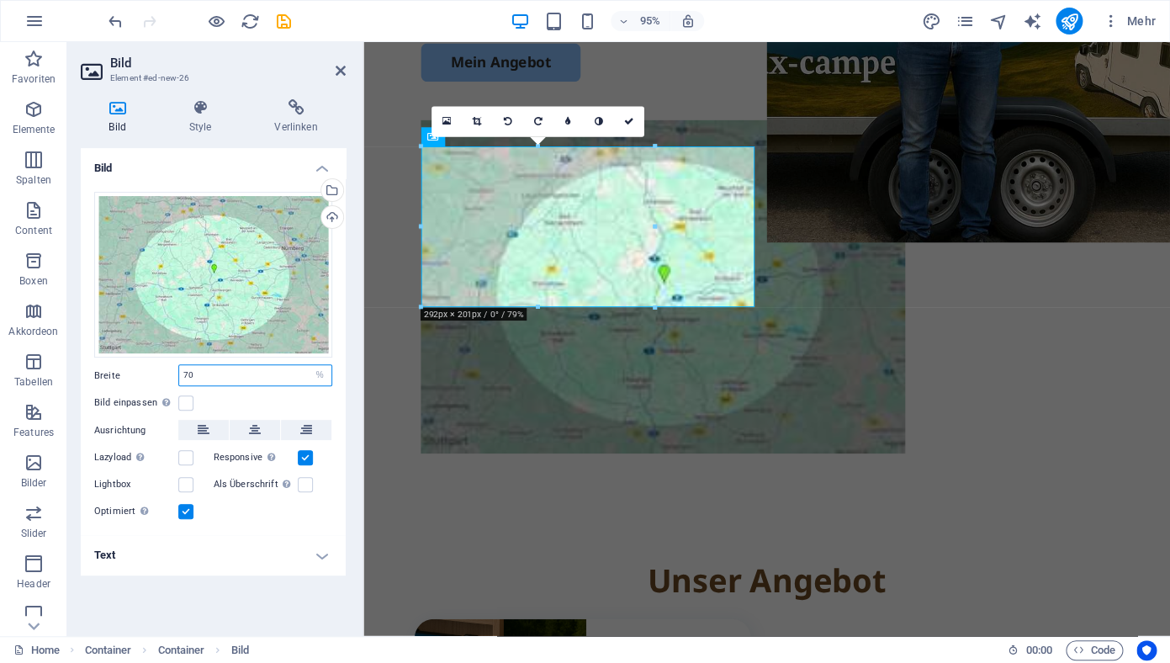
drag, startPoint x: 228, startPoint y: 379, endPoint x: 155, endPoint y: 379, distance: 73.2
click at [179, 379] on input "70" at bounding box center [255, 375] width 152 height 20
type input "60"
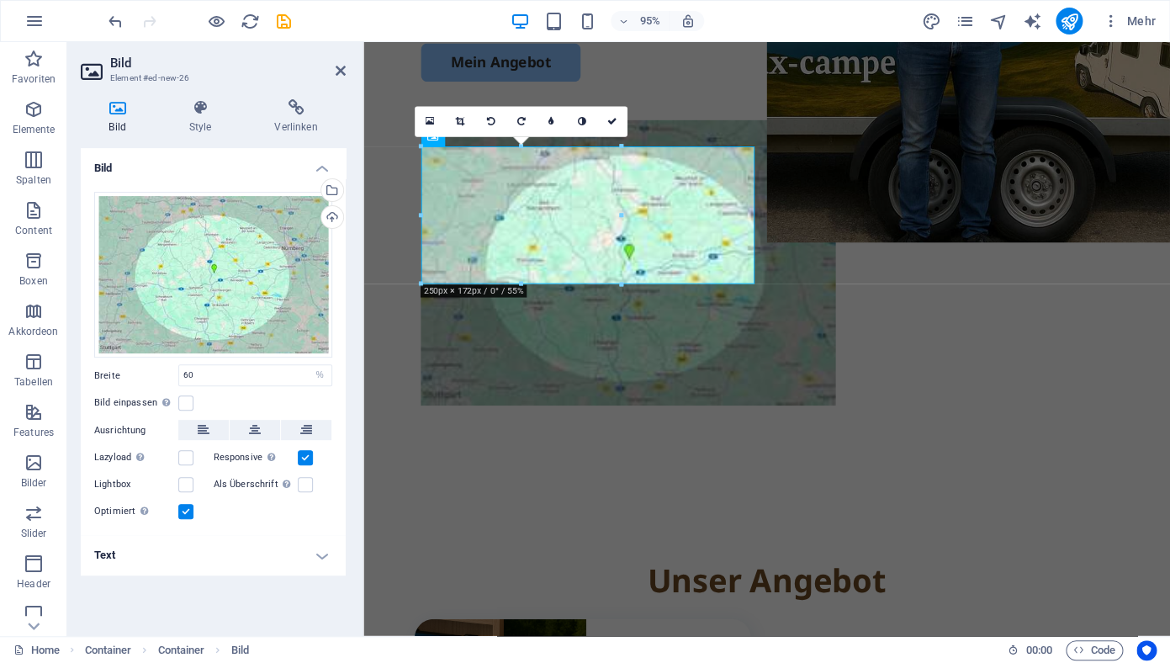
click at [224, 408] on div "Bild einpassen Bild automatisch anhand einer fixen Breite und Höhe einpassen" at bounding box center [213, 403] width 238 height 20
click at [342, 72] on icon at bounding box center [341, 70] width 10 height 13
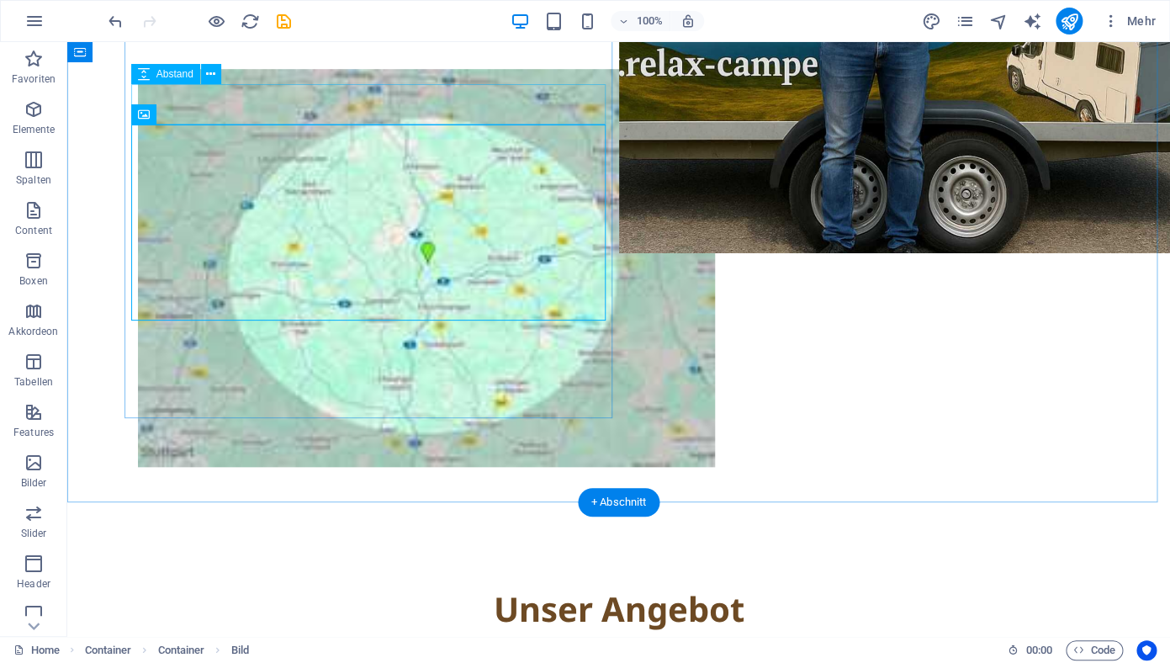
scroll to position [350, 0]
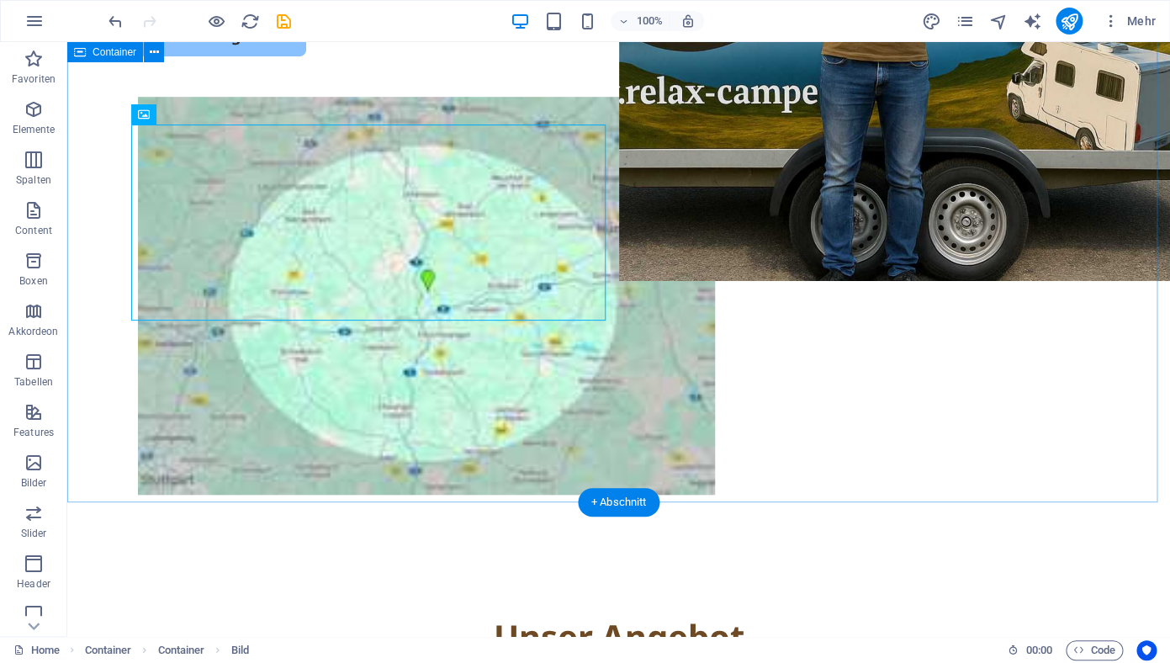
click at [286, 456] on div "Die KFZ Meisterwerkstatt für Camper und Wohnmobile kommt zu Ihnen vor Ort. Wir …" at bounding box center [618, 192] width 1103 height 673
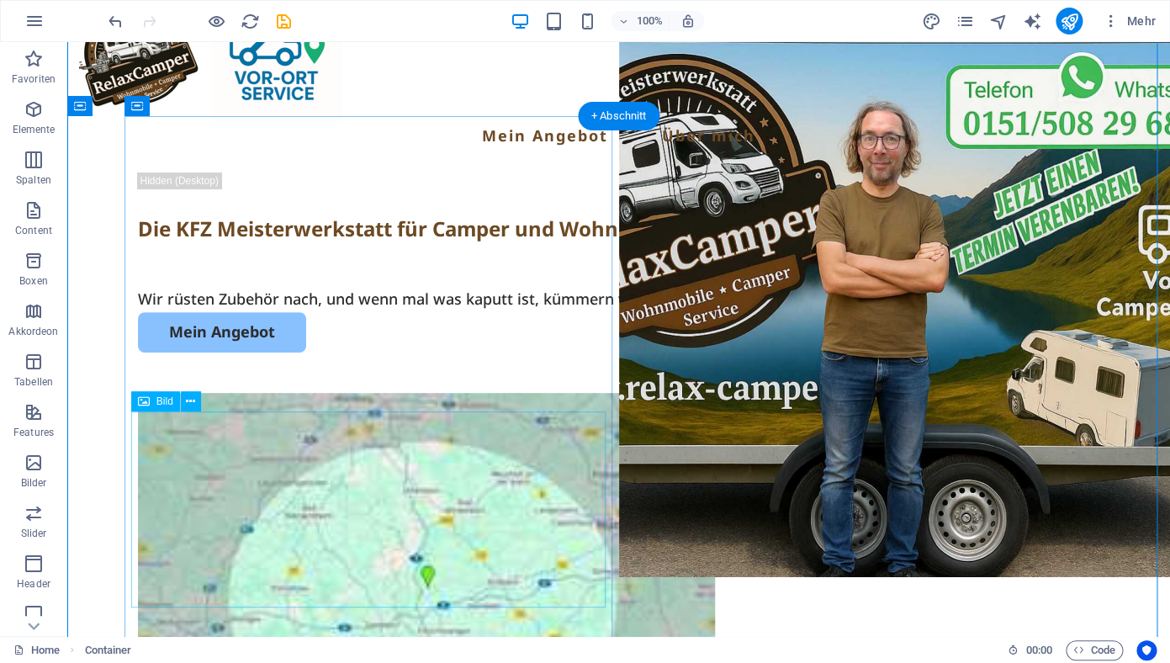
scroll to position [188, 0]
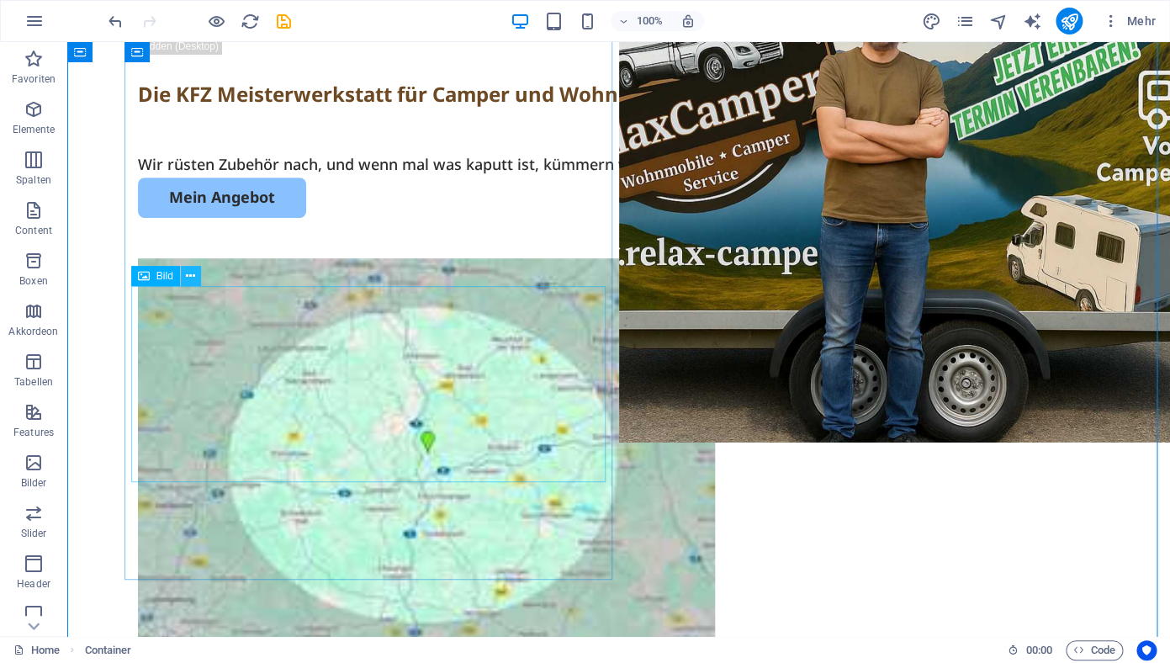
click at [190, 277] on icon at bounding box center [190, 276] width 9 height 18
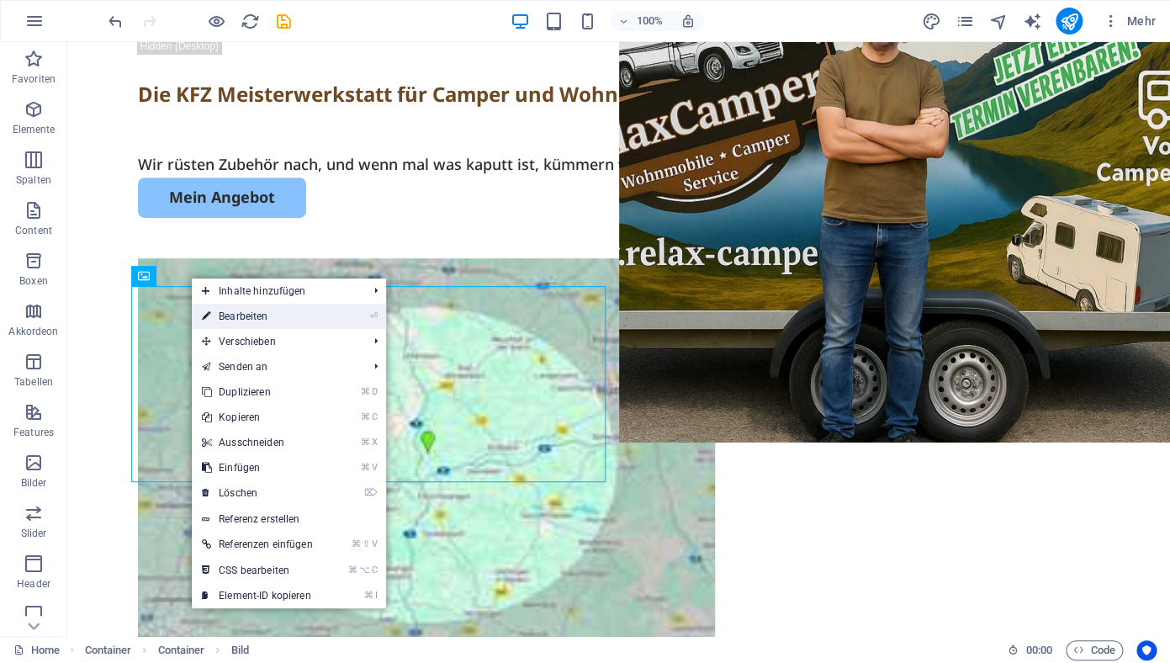
click at [246, 320] on link "⏎ Bearbeiten" at bounding box center [257, 316] width 131 height 25
select select "%"
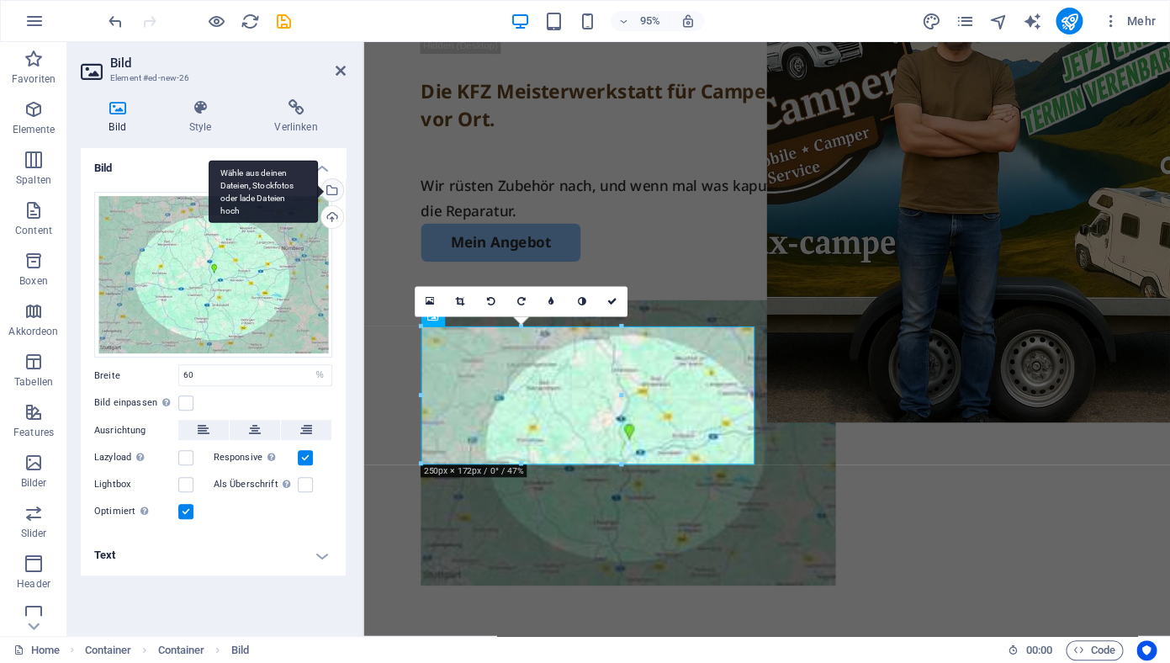
click at [337, 189] on div "Wähle aus deinen Dateien, Stockfotos oder lade Dateien hoch" at bounding box center [330, 191] width 25 height 25
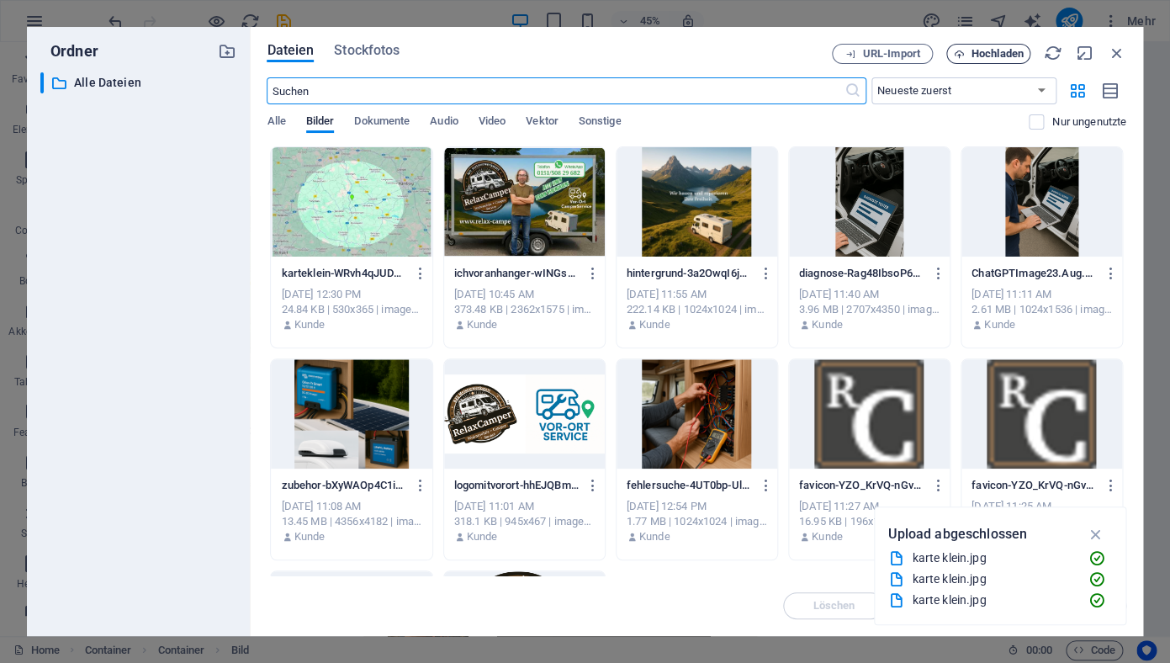
click at [1008, 57] on span "Hochladen" at bounding box center [998, 54] width 52 height 10
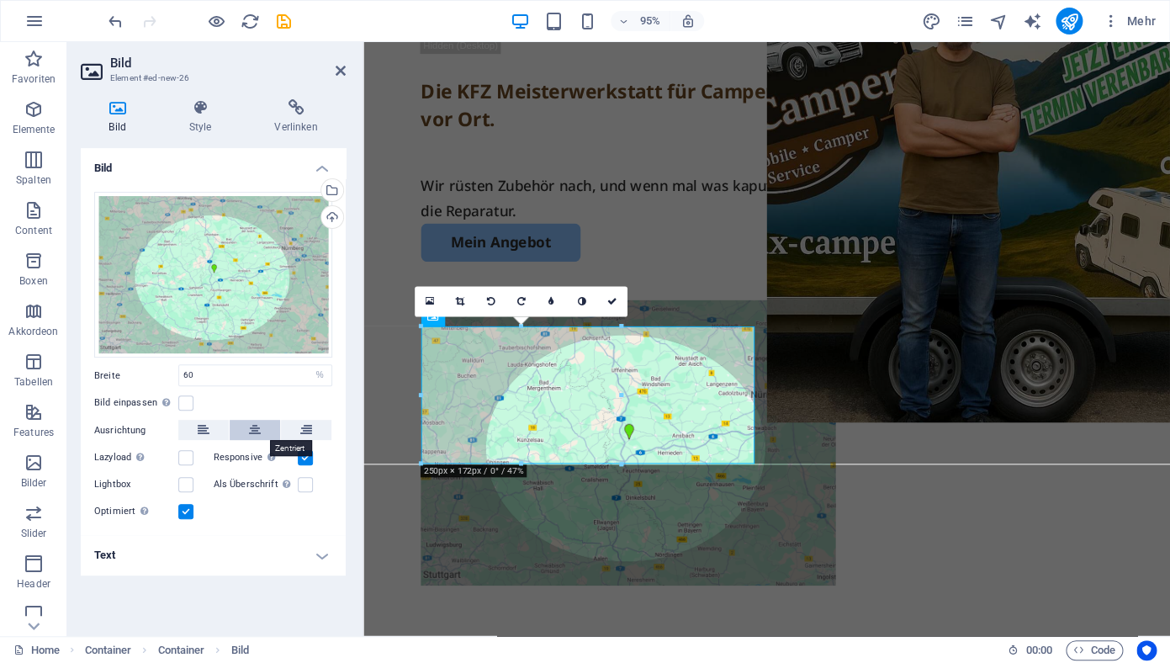
click at [255, 432] on icon at bounding box center [255, 430] width 12 height 20
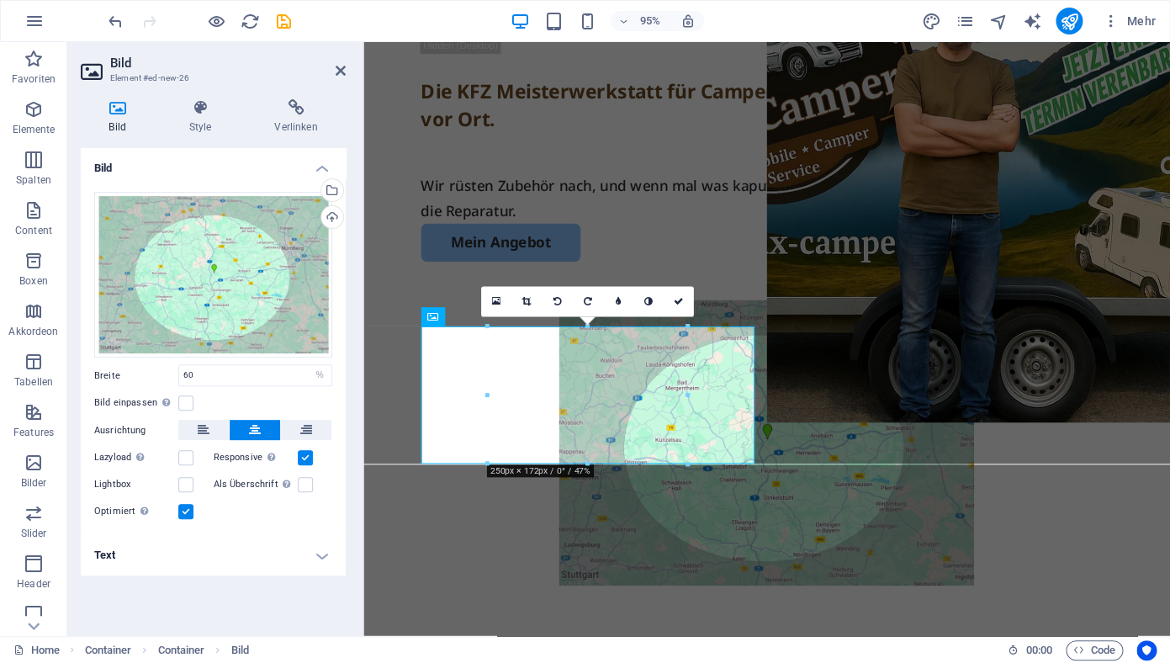
drag, startPoint x: 193, startPoint y: 458, endPoint x: 202, endPoint y: 473, distance: 16.6
click at [193, 459] on label at bounding box center [185, 457] width 15 height 15
click at [0, 0] on input "Lazyload Bilder auf Seite nachträglich laden. Verbessert Ladezeit (Pagespeed)." at bounding box center [0, 0] width 0 height 0
click at [336, 69] on icon at bounding box center [341, 70] width 10 height 13
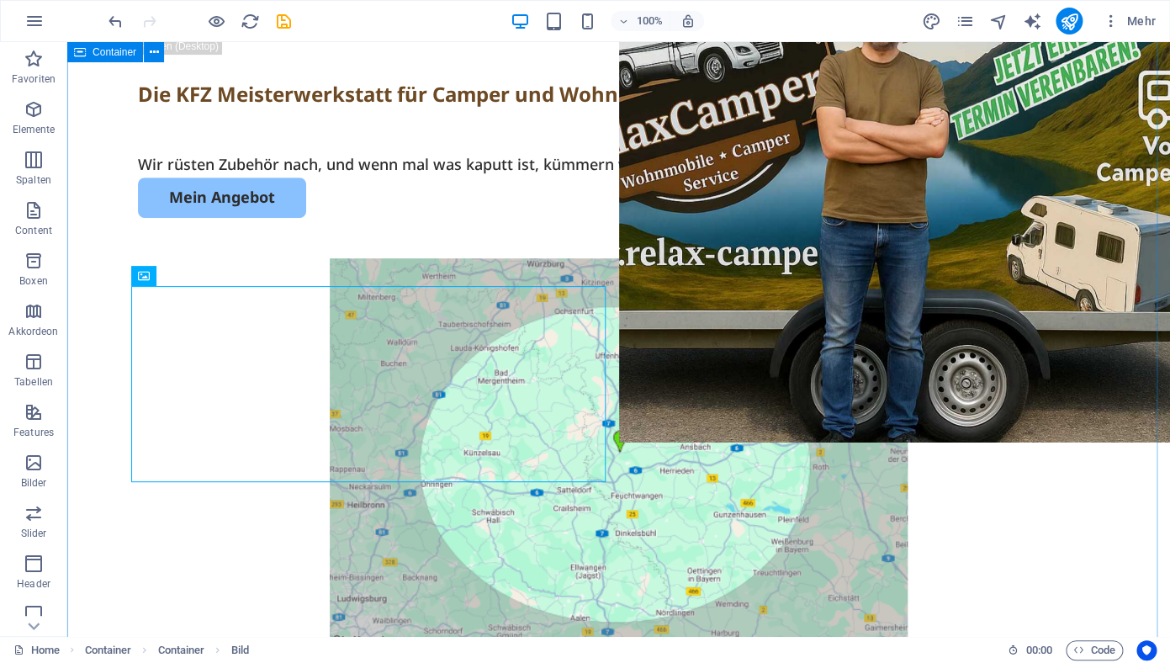
click at [762, 559] on div "Die KFZ Meisterwerkstatt für Camper und Wohnmobile kommt zu Ihnen vor Ort. Wir …" at bounding box center [618, 354] width 1103 height 673
click at [192, 278] on icon at bounding box center [190, 276] width 9 height 18
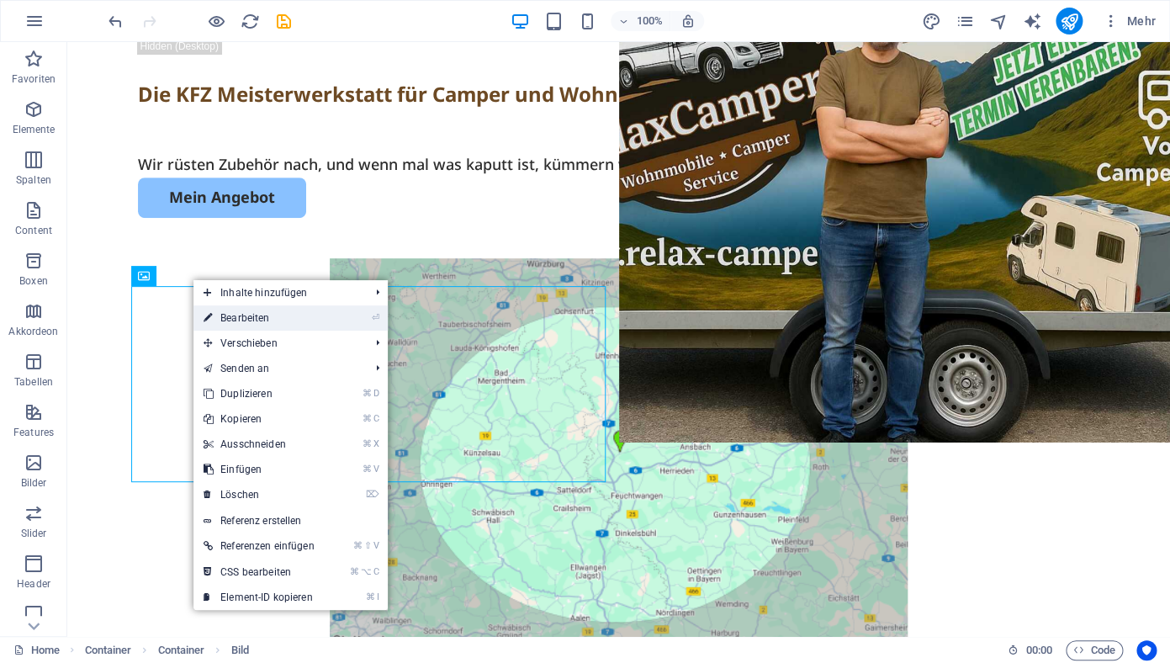
click at [223, 316] on link "⏎ Bearbeiten" at bounding box center [258, 317] width 131 height 25
select select "%"
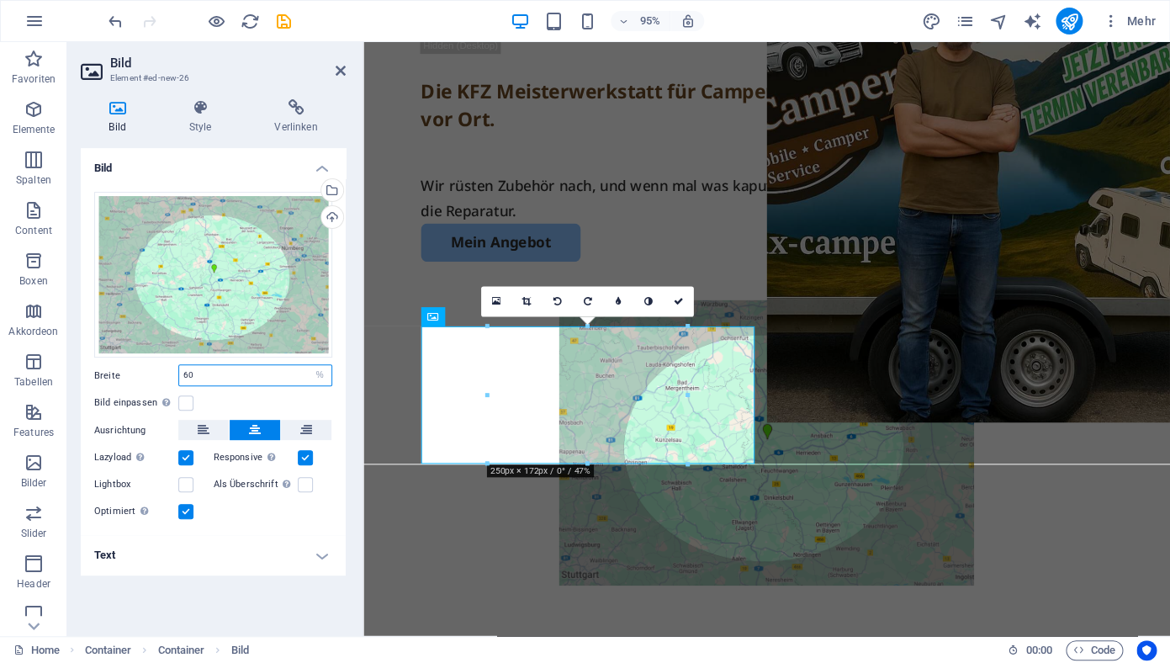
drag, startPoint x: 216, startPoint y: 376, endPoint x: 154, endPoint y: 376, distance: 62.2
click at [179, 376] on input "60" at bounding box center [255, 375] width 152 height 20
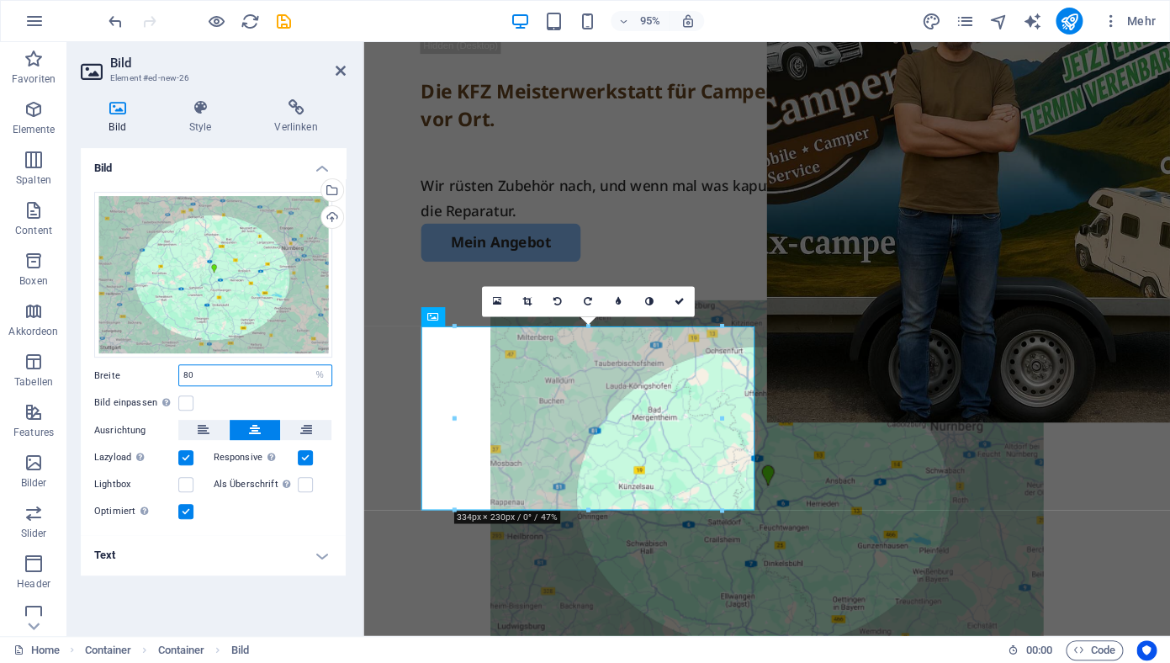
drag, startPoint x: 187, startPoint y: 379, endPoint x: 162, endPoint y: 379, distance: 24.4
click at [179, 379] on input "80" at bounding box center [255, 375] width 152 height 20
click at [220, 401] on div "Bild einpassen Bild automatisch anhand einer fixen Breite und Höhe einpassen" at bounding box center [213, 403] width 238 height 20
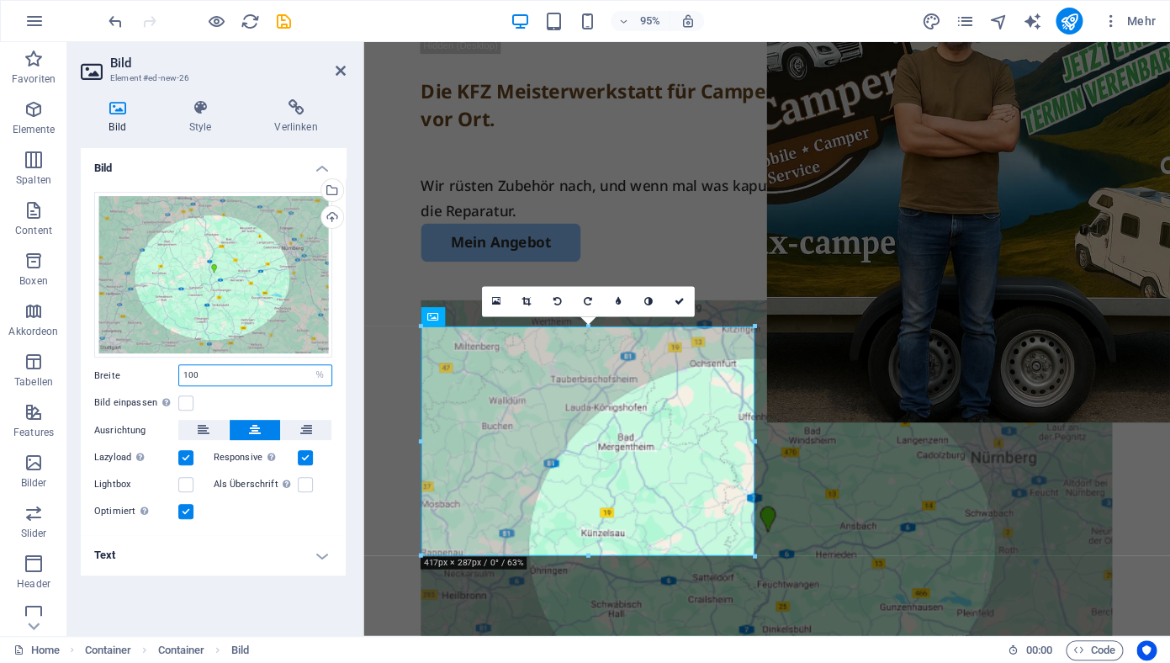
drag, startPoint x: 199, startPoint y: 376, endPoint x: 173, endPoint y: 376, distance: 25.2
click at [179, 376] on input "100" at bounding box center [255, 375] width 152 height 20
type input "90"
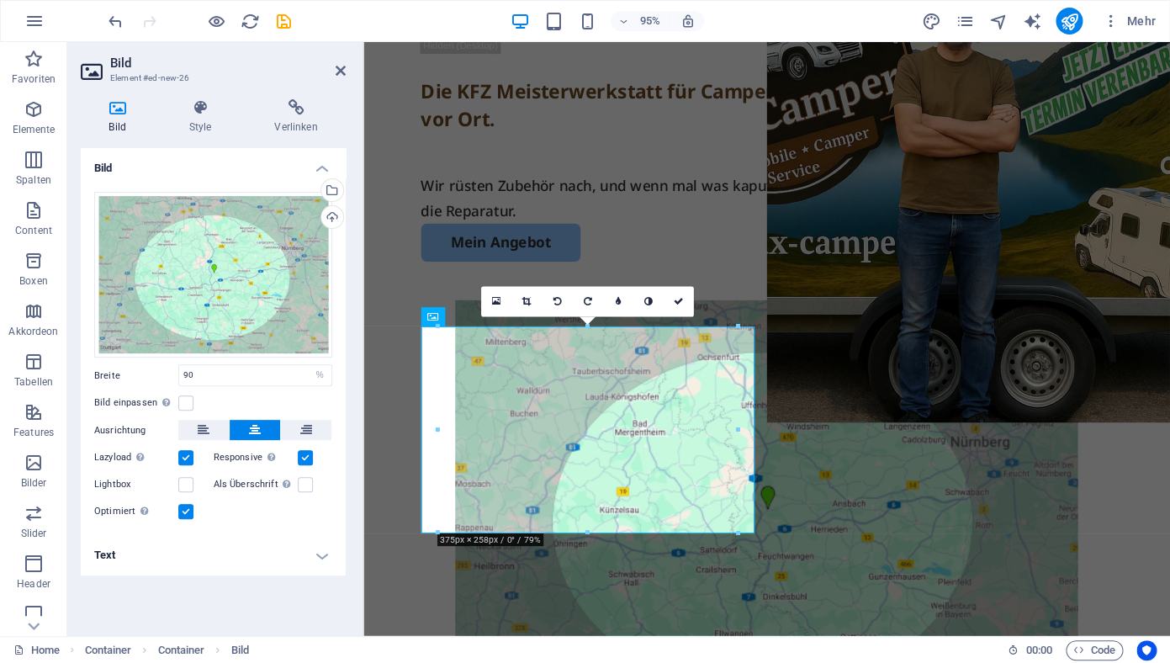
click at [233, 405] on div "Bild einpassen Bild automatisch anhand einer fixen Breite und Höhe einpassen" at bounding box center [213, 403] width 238 height 20
click at [341, 70] on icon at bounding box center [341, 70] width 10 height 13
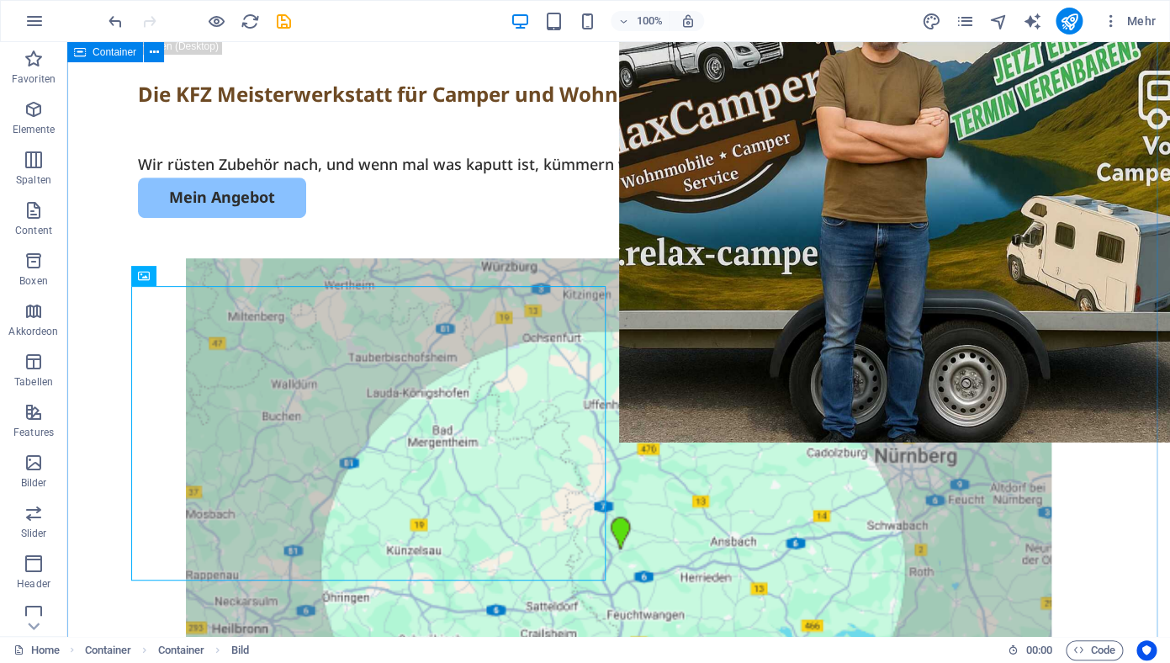
click at [103, 313] on div "Die KFZ Meisterwerkstatt für Camper und Wohnmobile kommt zu Ihnen vor Ort. Wir …" at bounding box center [618, 354] width 1103 height 673
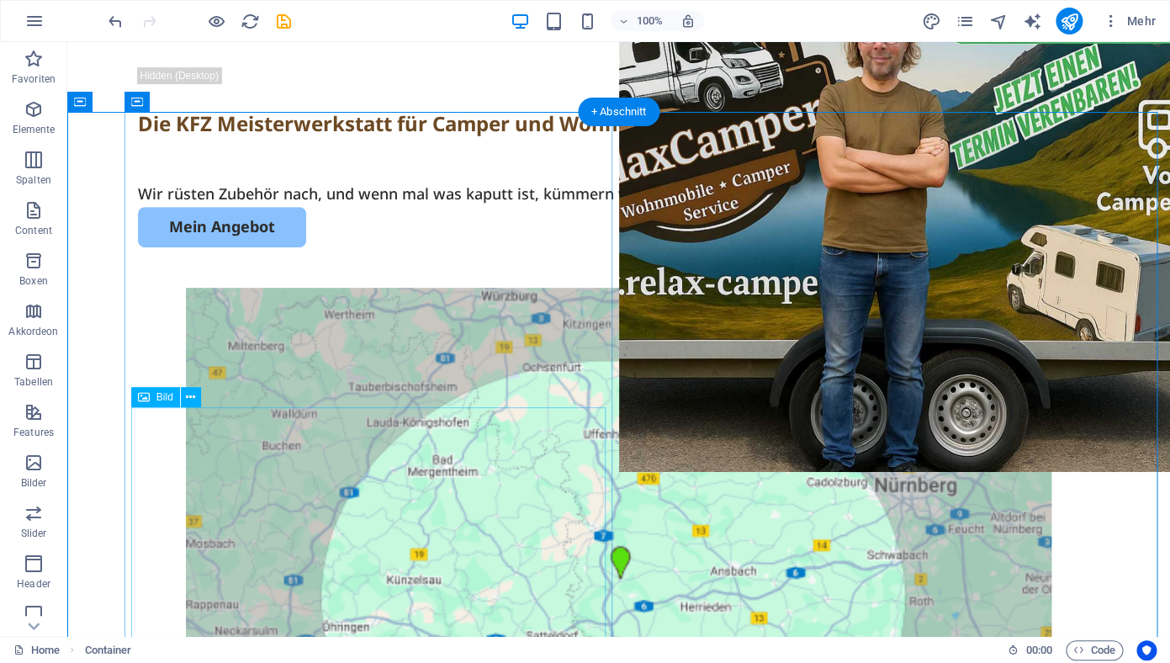
scroll to position [215, 0]
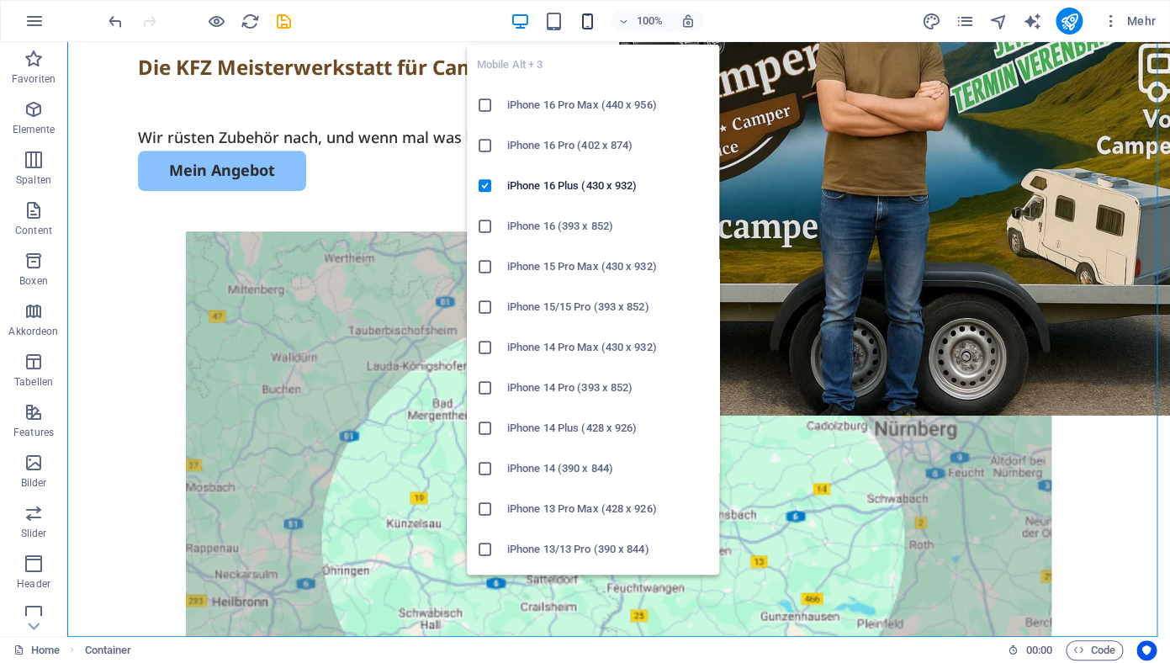
click at [585, 22] on icon "button" at bounding box center [587, 21] width 19 height 19
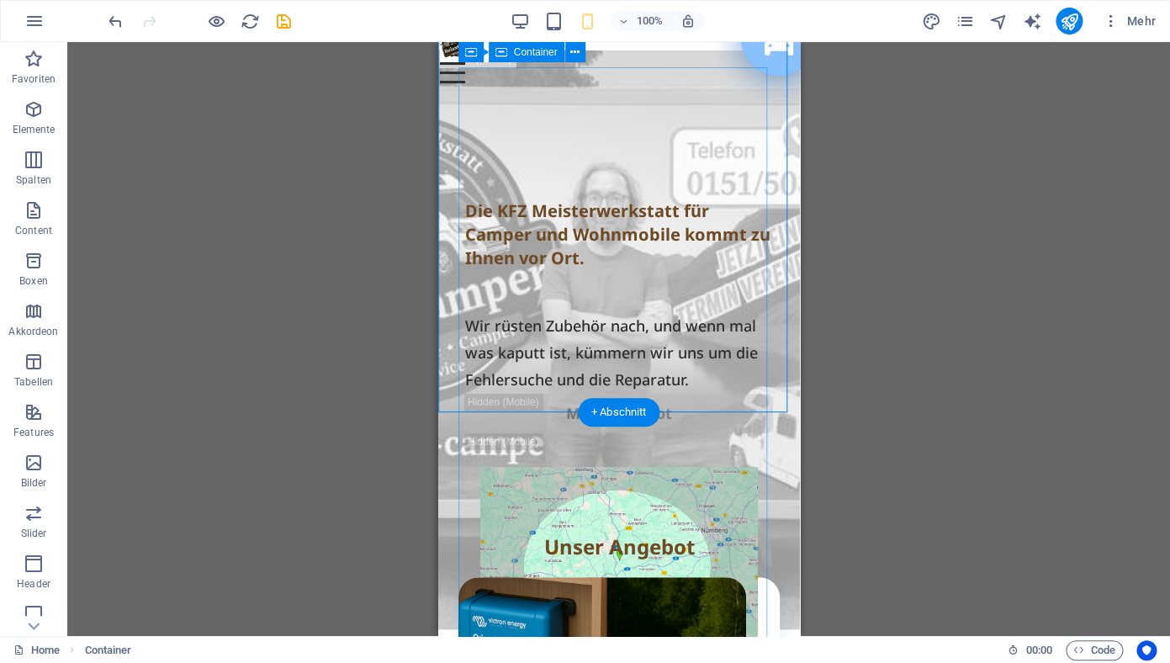
scroll to position [0, 0]
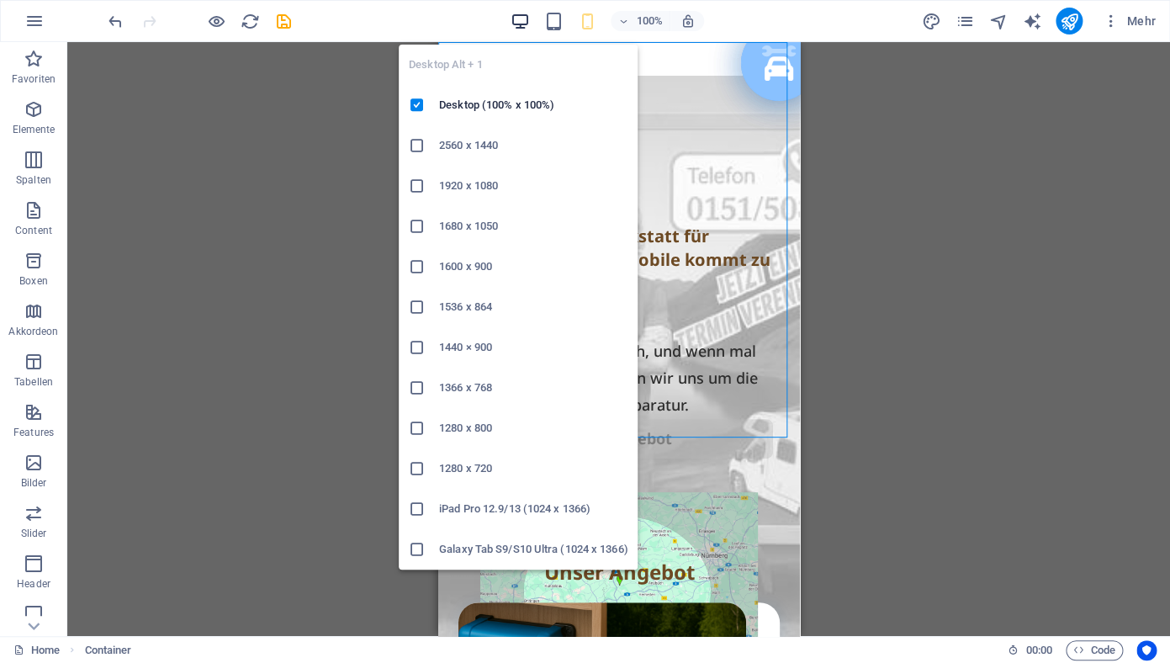
click at [524, 22] on icon "button" at bounding box center [520, 21] width 19 height 19
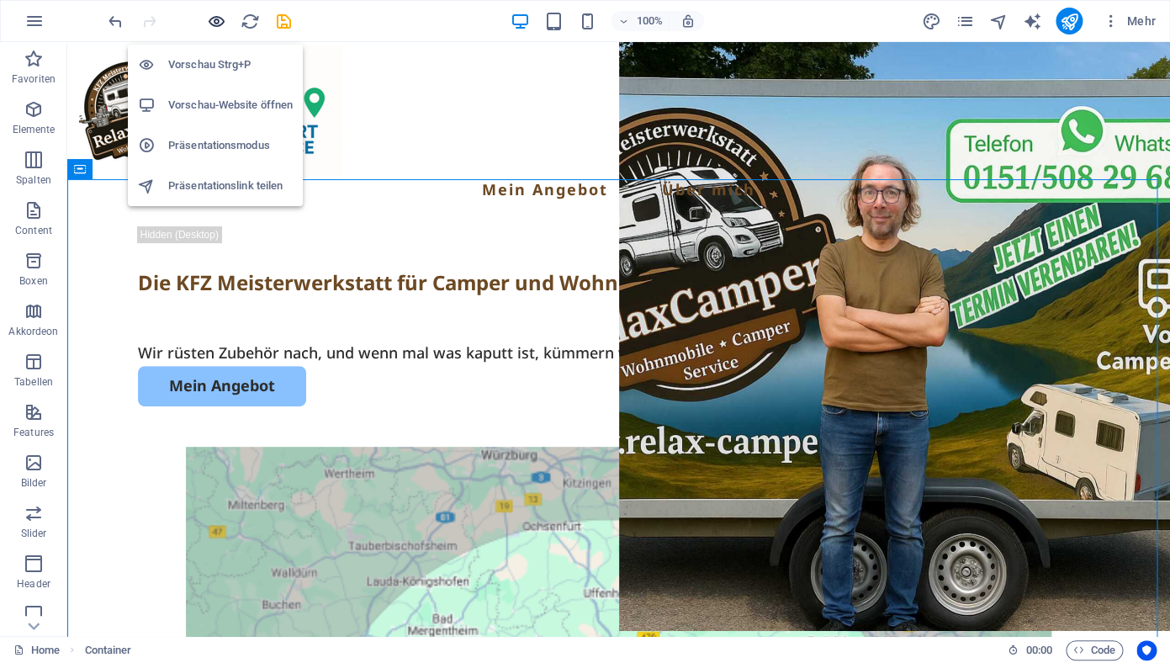
click at [220, 22] on icon "button" at bounding box center [216, 21] width 19 height 19
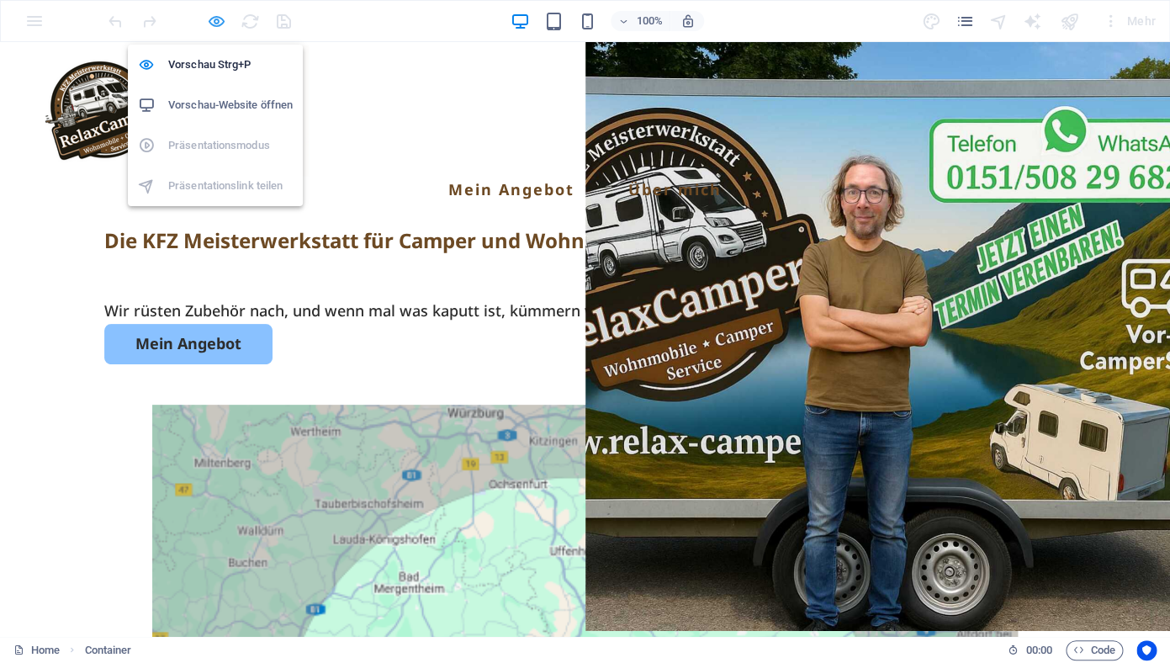
click at [214, 23] on icon "button" at bounding box center [216, 21] width 19 height 19
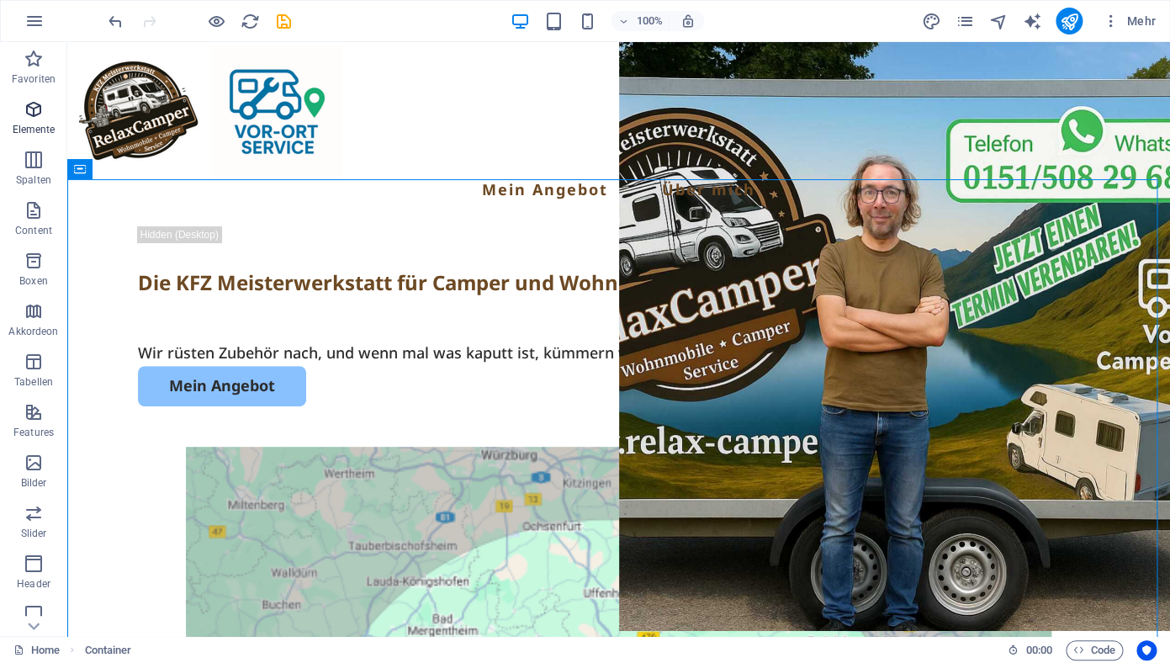
click at [39, 105] on icon "button" at bounding box center [34, 109] width 20 height 20
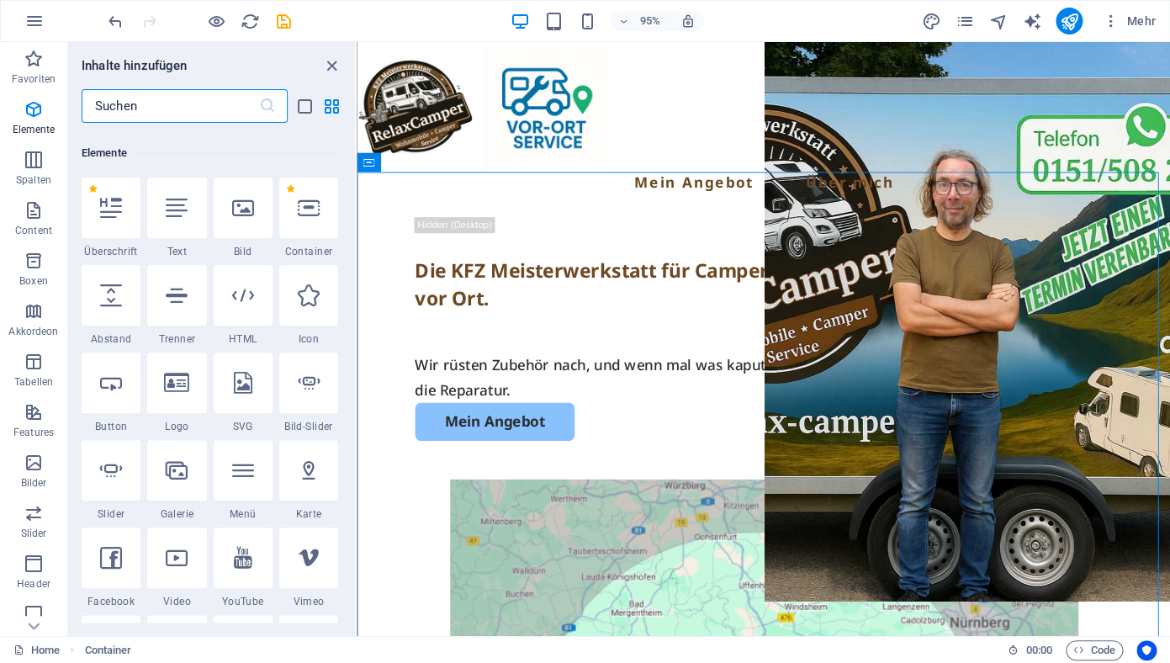
scroll to position [179, 0]
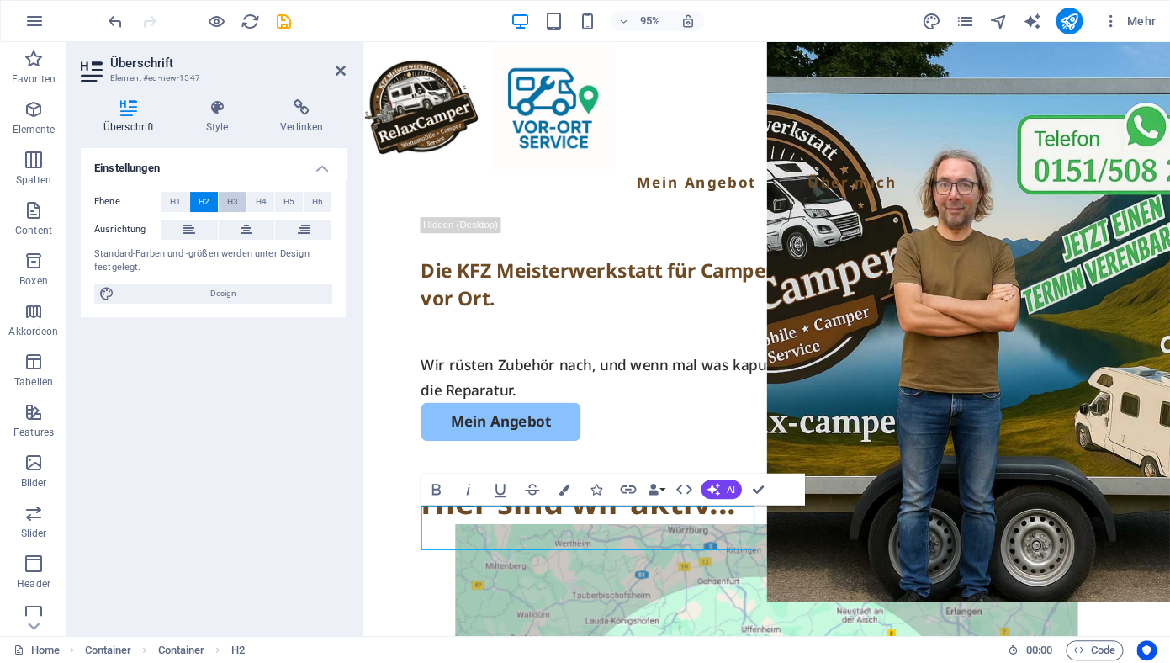
click at [239, 203] on button "H3" at bounding box center [233, 202] width 28 height 20
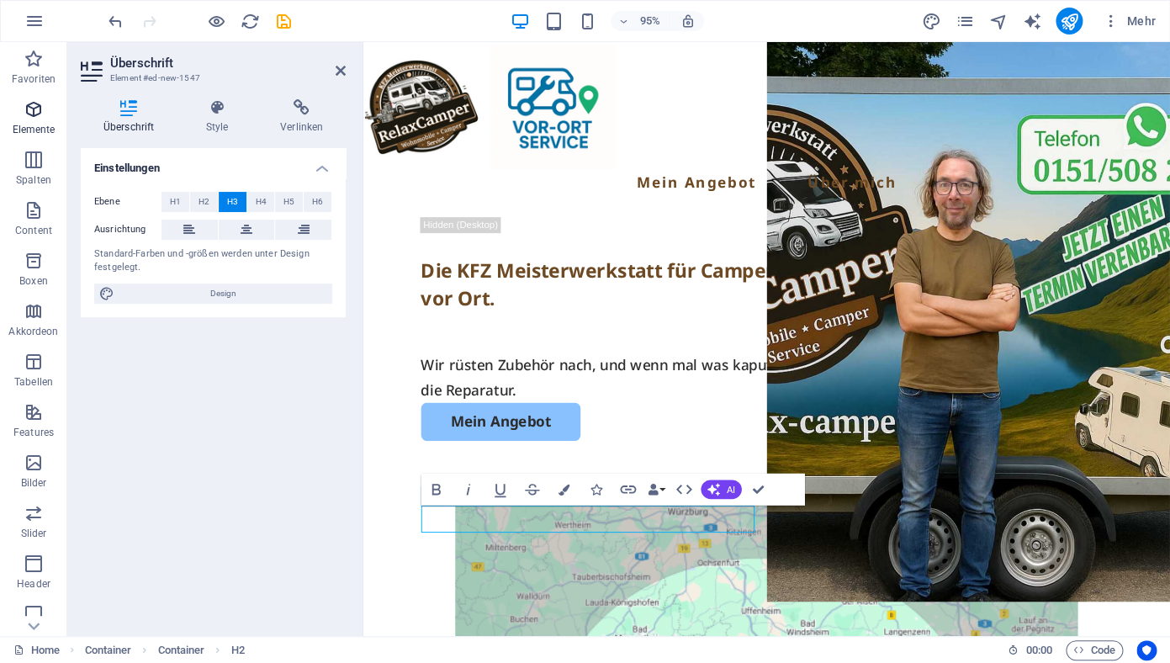
click at [40, 109] on icon "button" at bounding box center [34, 109] width 20 height 20
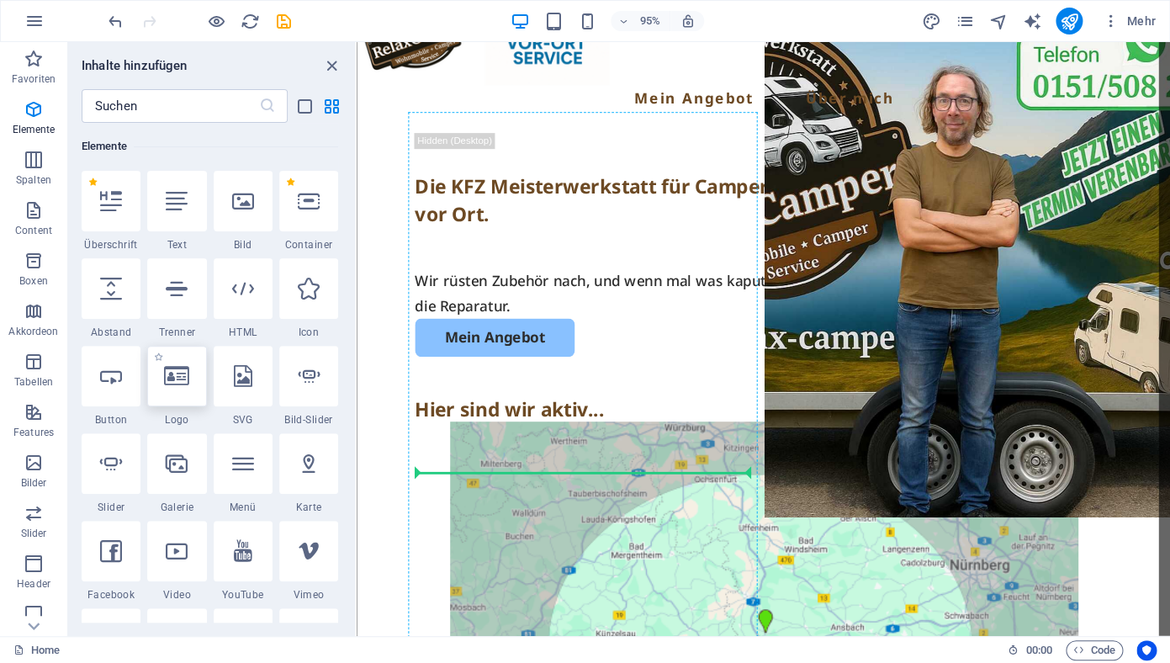
scroll to position [89, 0]
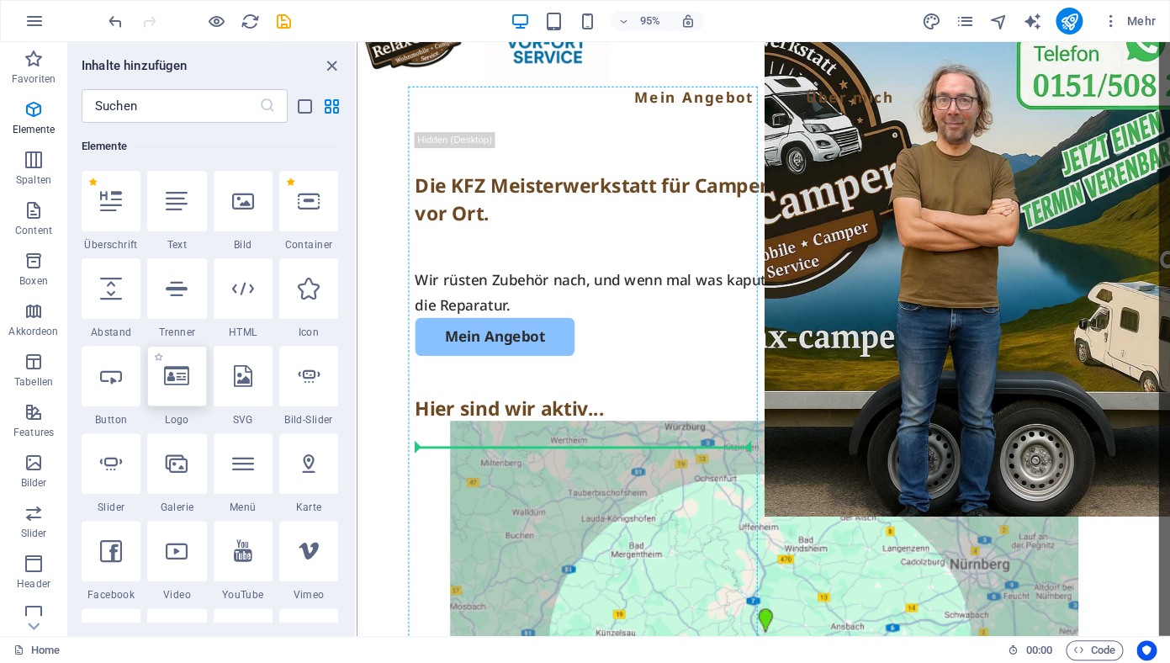
select select "px"
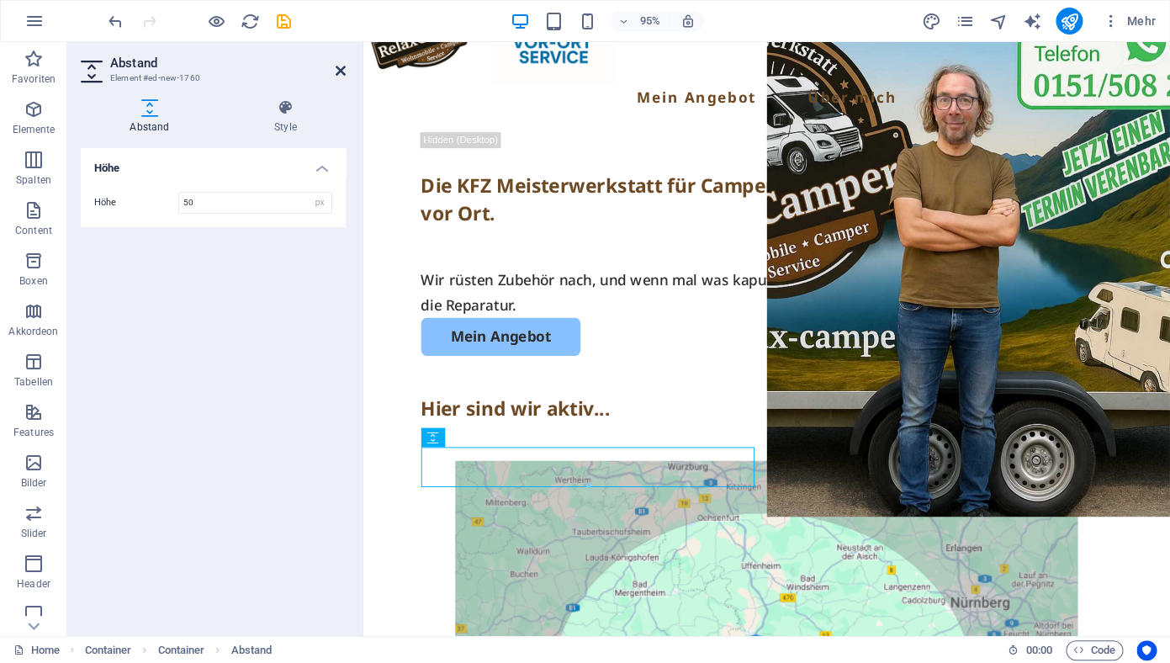
click at [342, 74] on icon at bounding box center [341, 70] width 10 height 13
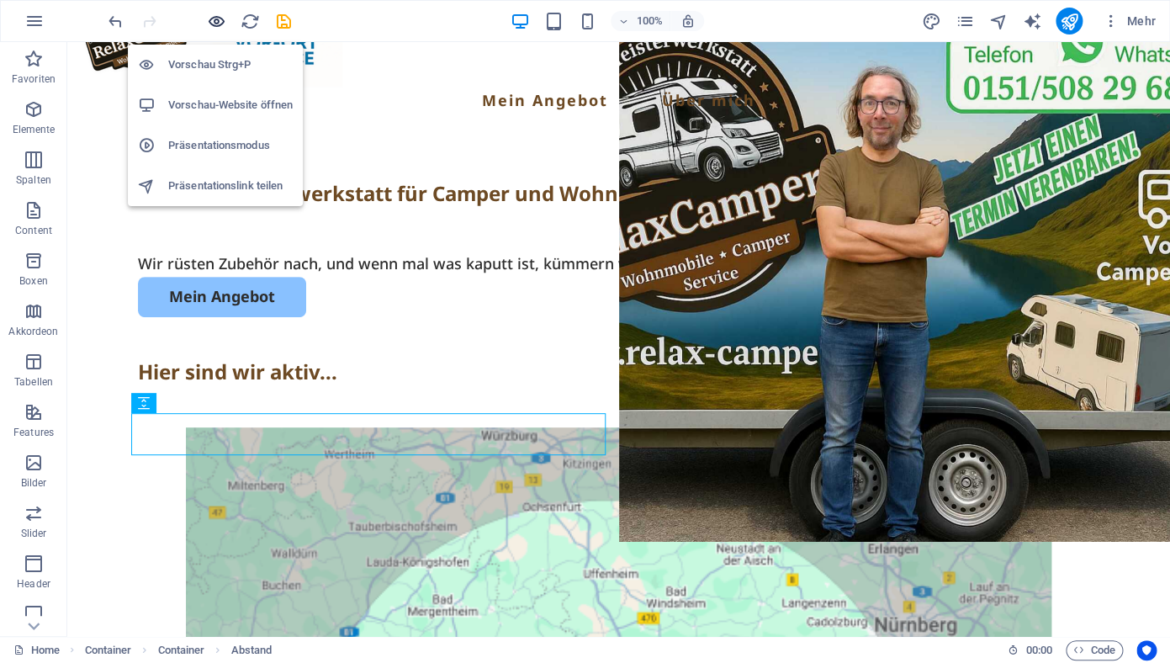
click at [213, 22] on icon "button" at bounding box center [216, 21] width 19 height 19
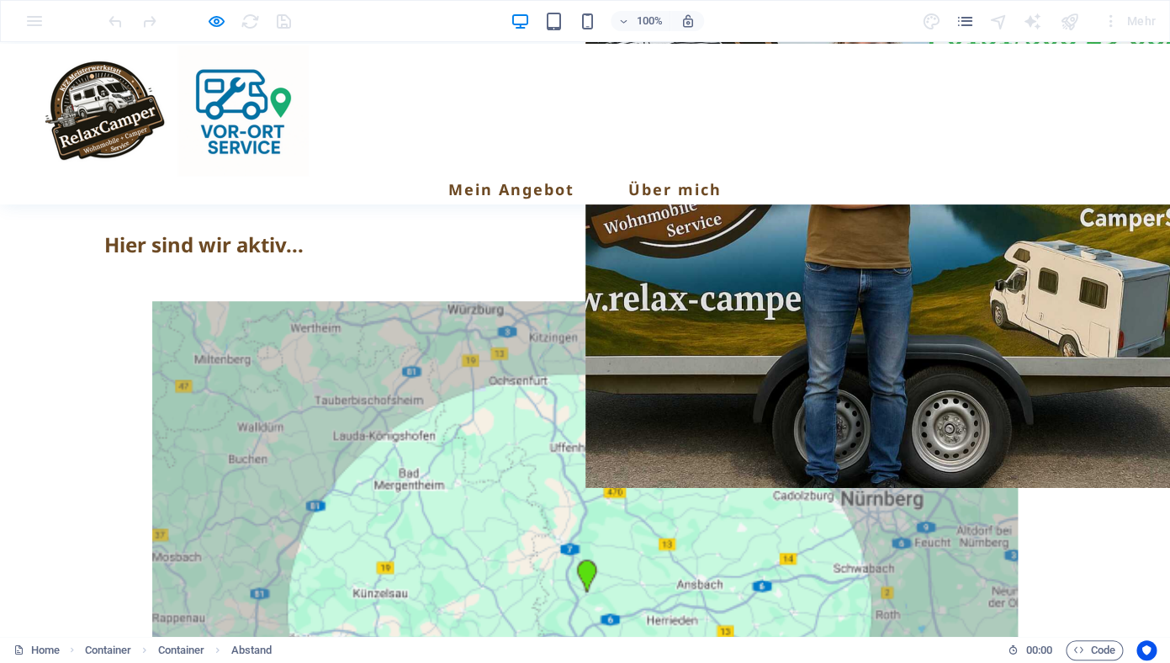
scroll to position [0, 0]
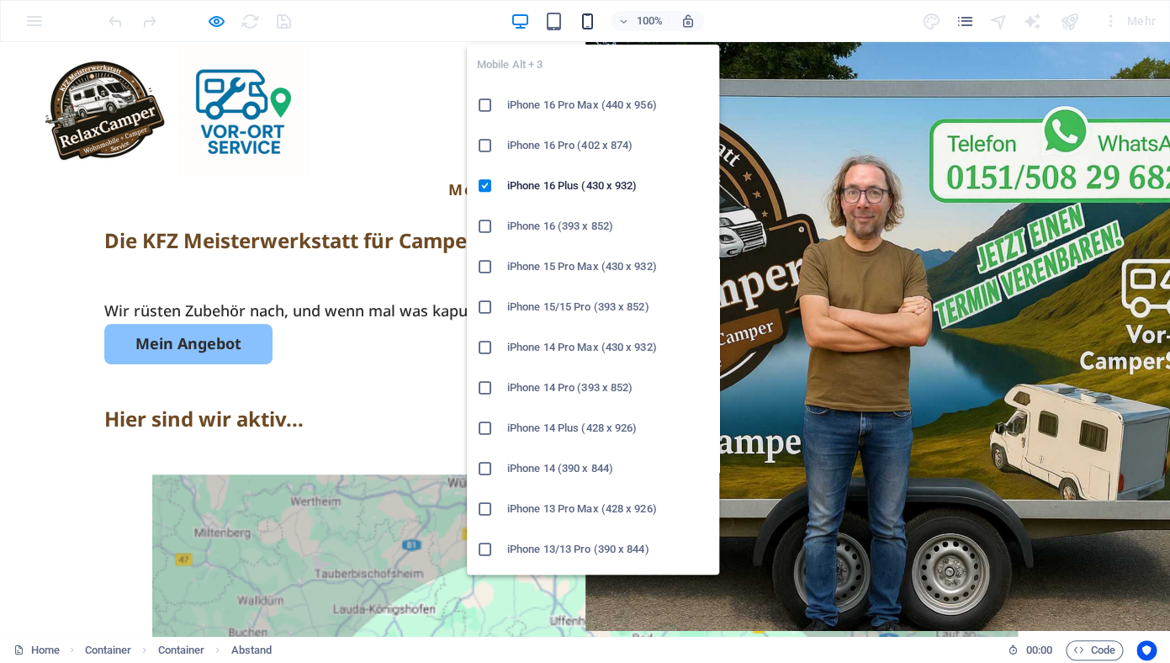
click at [586, 13] on icon "button" at bounding box center [587, 21] width 19 height 19
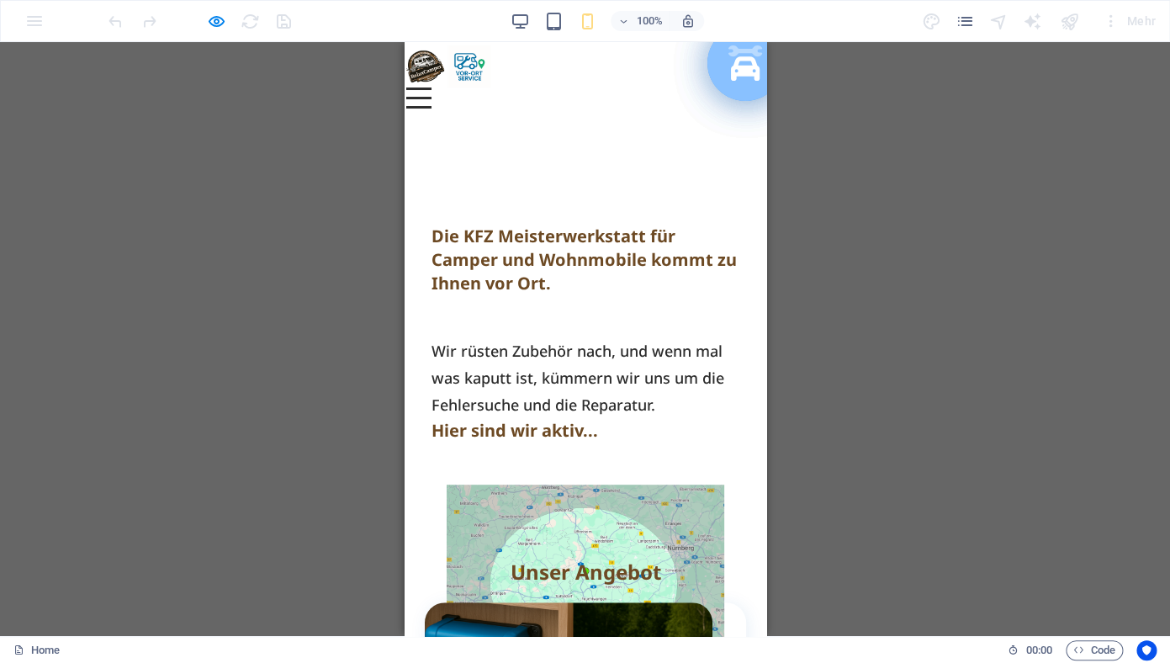
drag, startPoint x: 759, startPoint y: 107, endPoint x: 1193, endPoint y: 154, distance: 436.6
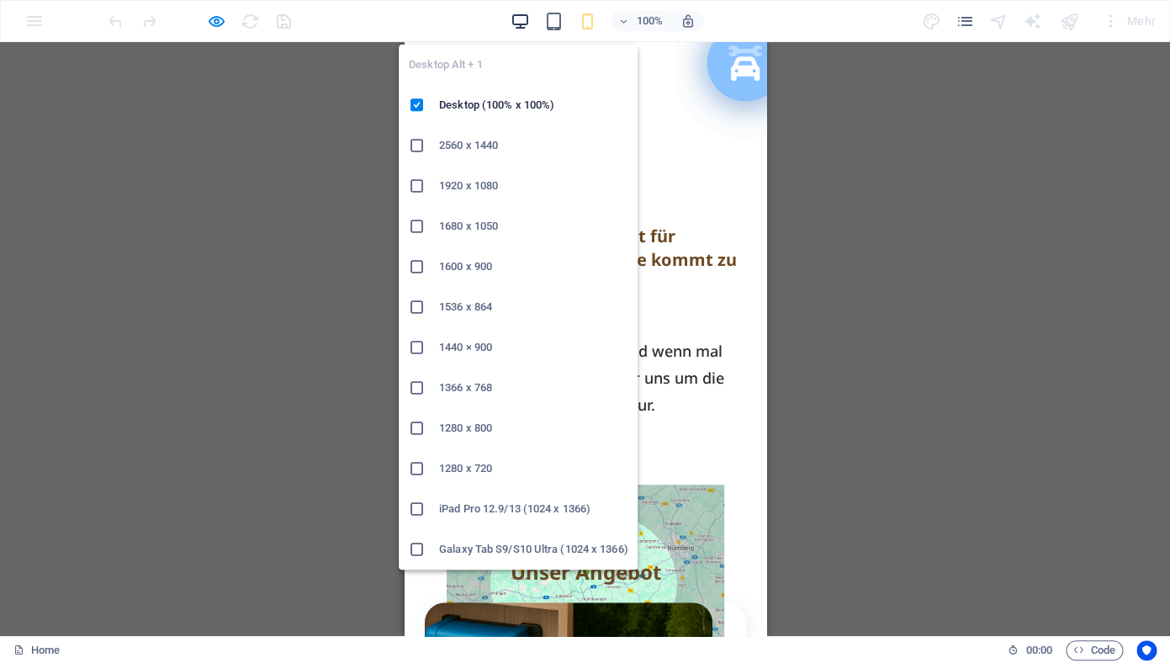
click at [516, 20] on icon "button" at bounding box center [520, 21] width 19 height 19
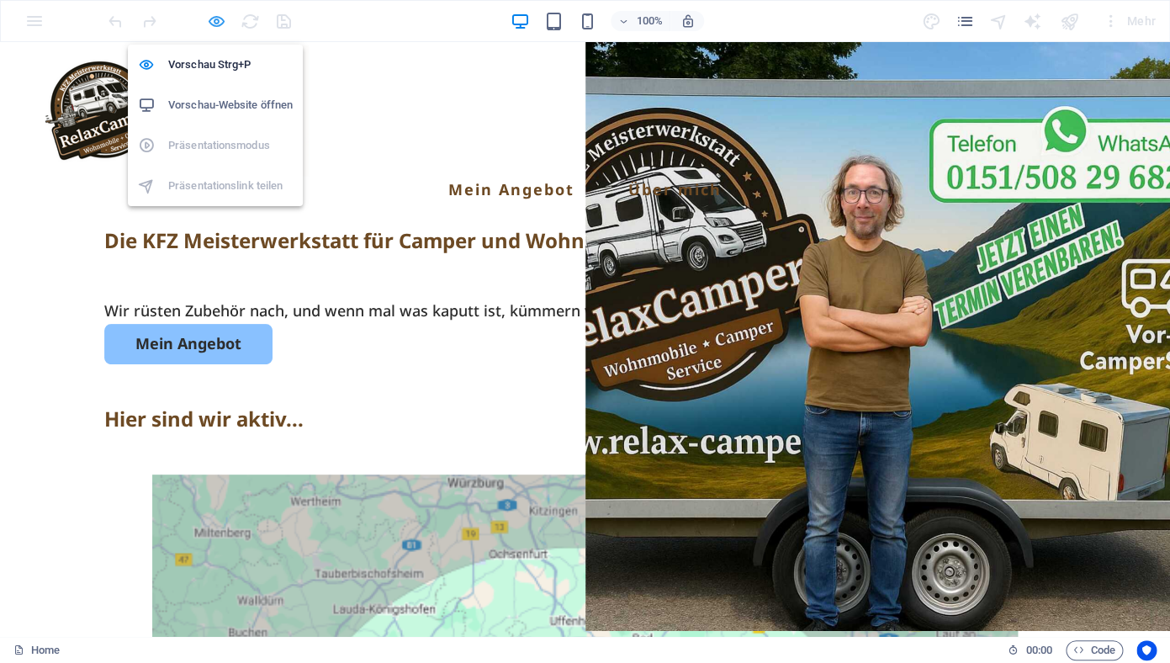
drag, startPoint x: 215, startPoint y: 22, endPoint x: 191, endPoint y: 10, distance: 27.1
click at [215, 22] on icon "button" at bounding box center [216, 21] width 19 height 19
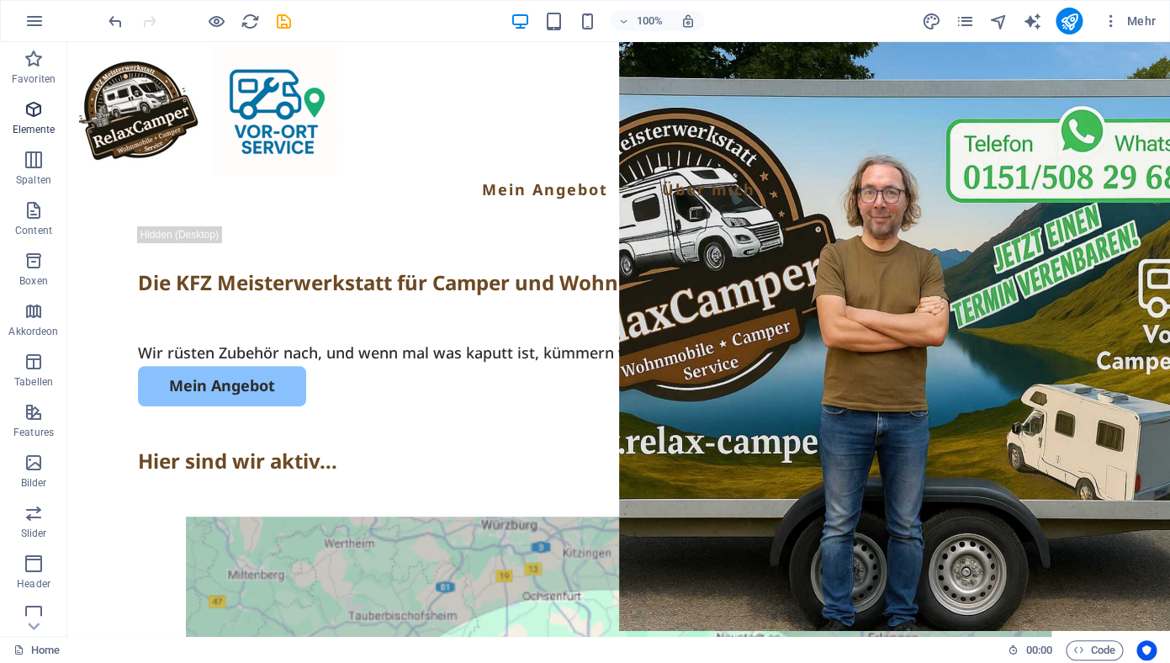
click at [37, 120] on span "Elemente" at bounding box center [33, 119] width 67 height 40
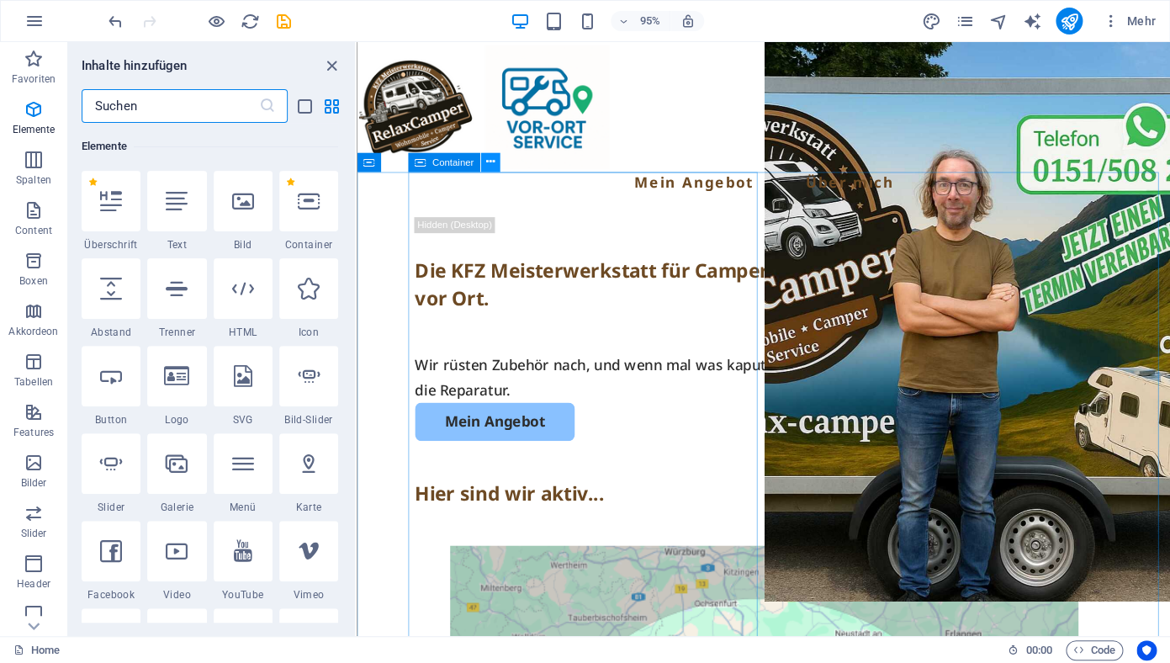
click at [488, 165] on icon at bounding box center [489, 162] width 8 height 17
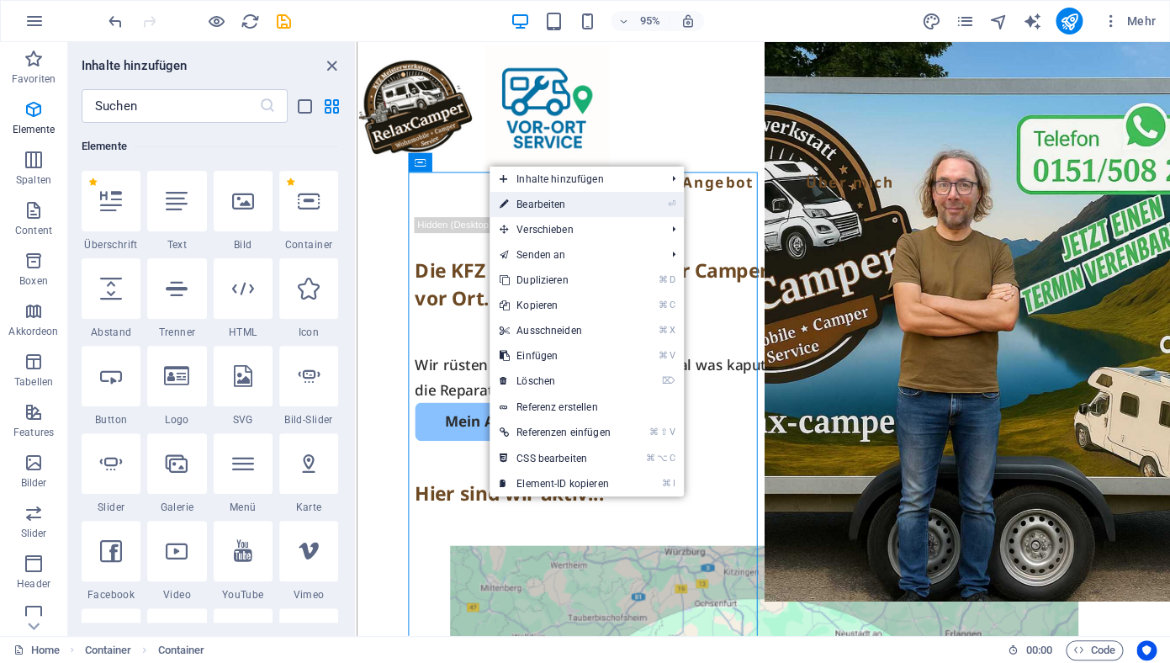
click at [528, 203] on link "⏎ Bearbeiten" at bounding box center [555, 204] width 131 height 25
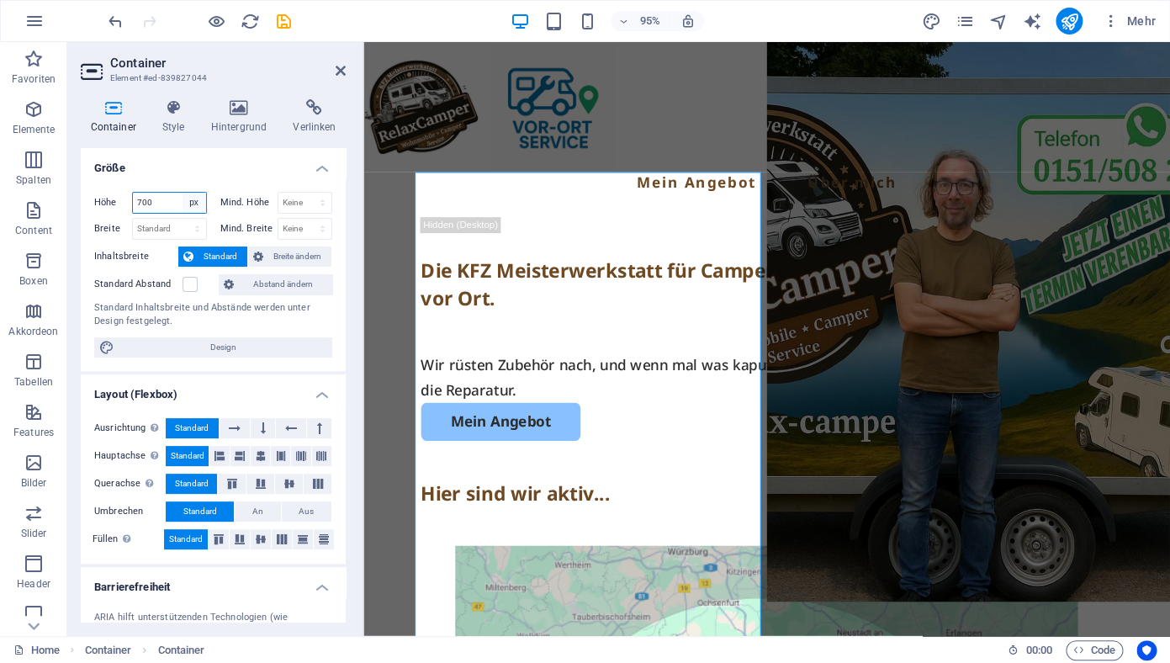
select select "default"
click option "Standard" at bounding box center [0, 0] width 0 height 0
select select "DISABLED_OPTION_VALUE"
click at [338, 70] on icon at bounding box center [341, 70] width 10 height 13
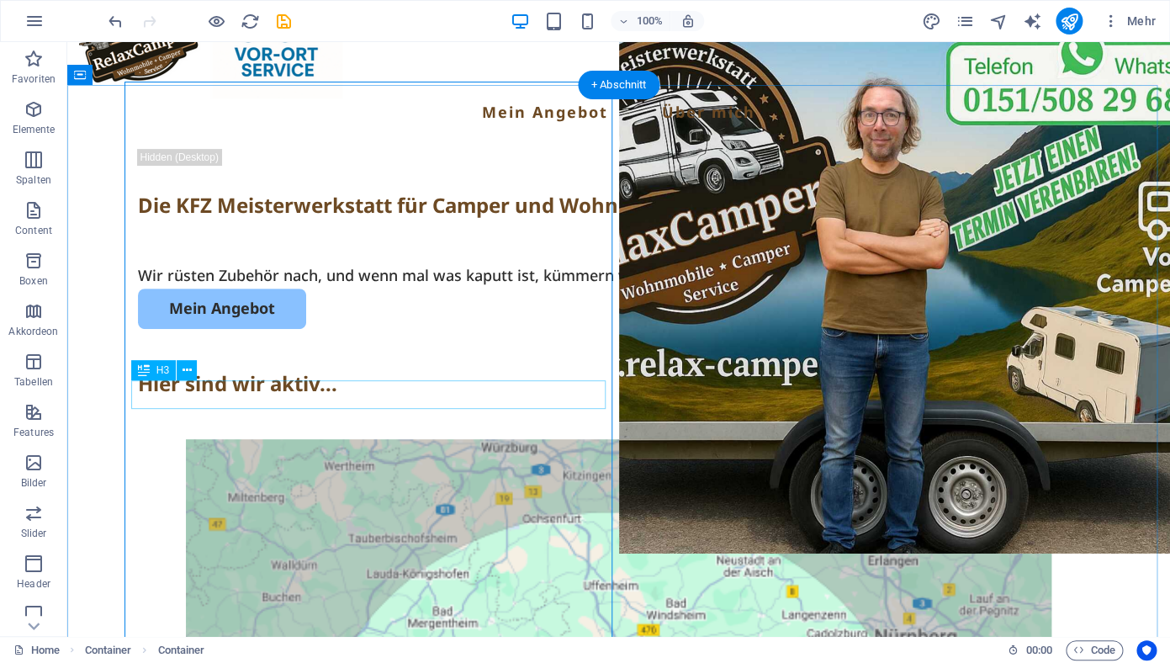
scroll to position [67, 0]
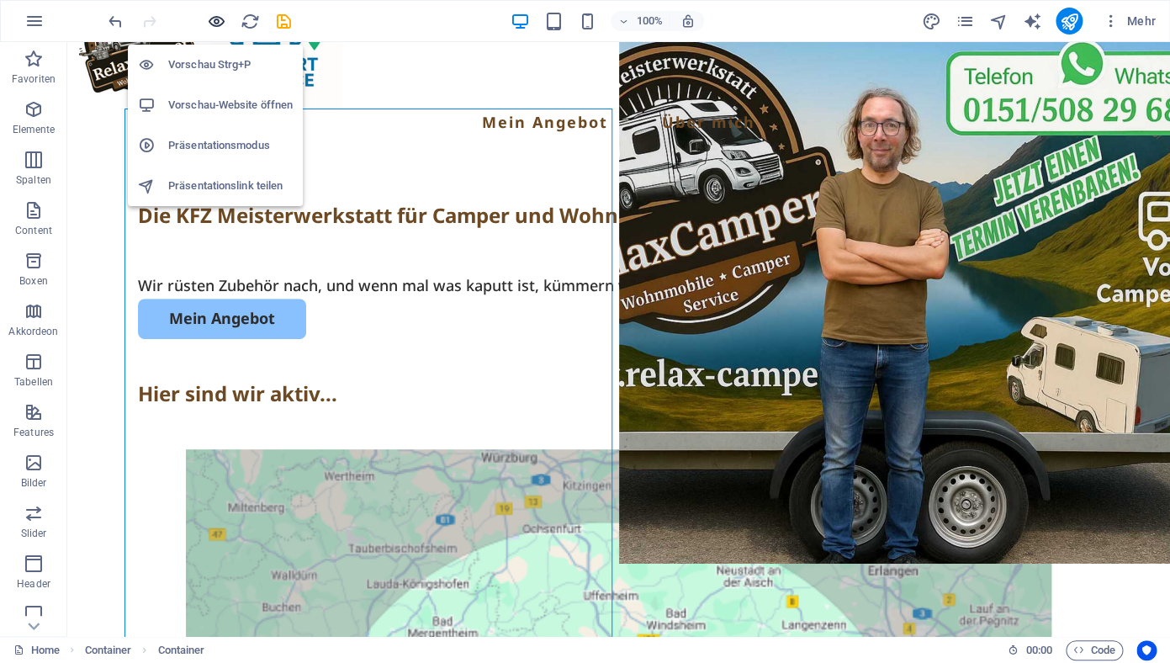
click at [210, 18] on icon "button" at bounding box center [216, 21] width 19 height 19
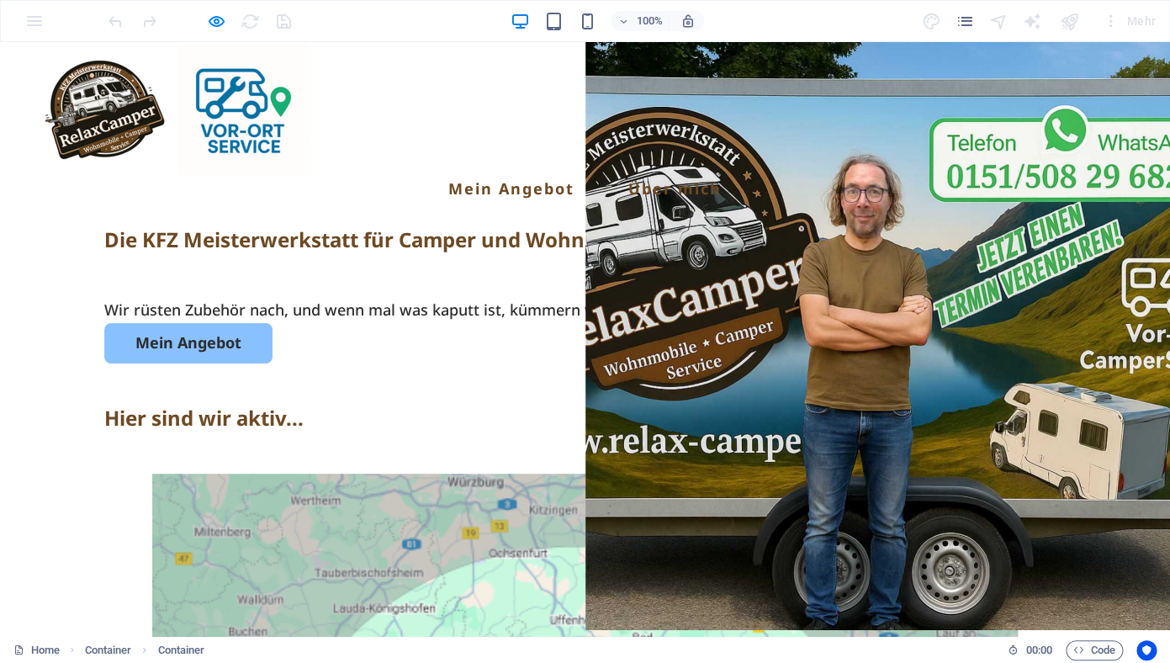
scroll to position [0, 0]
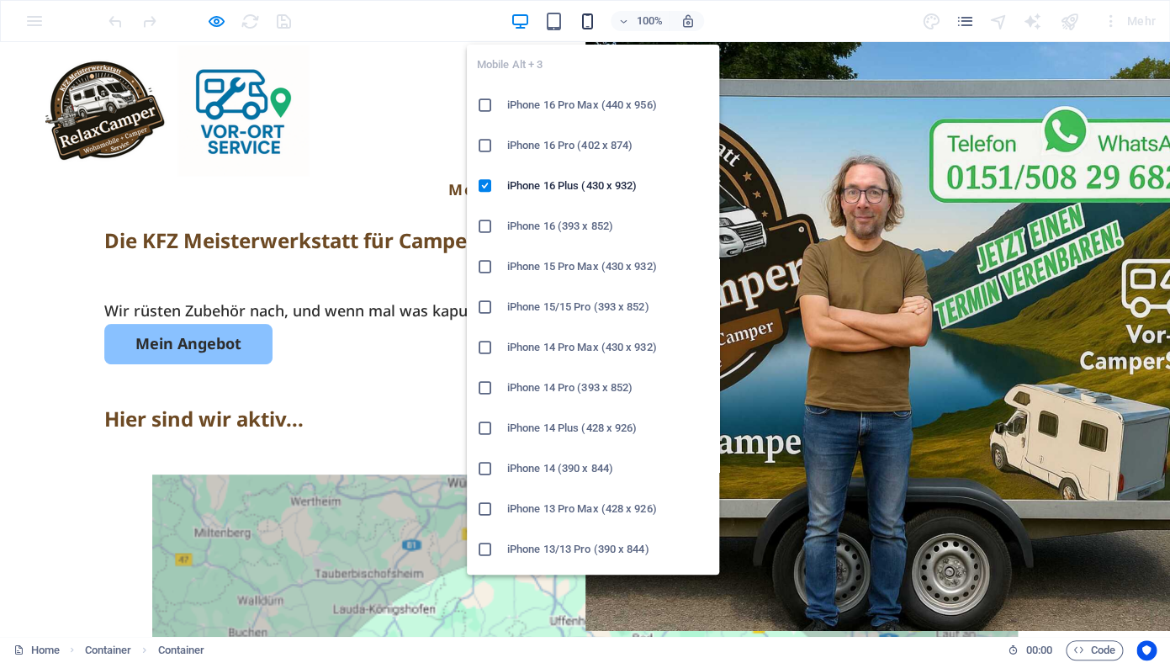
click at [586, 21] on icon "button" at bounding box center [587, 21] width 19 height 19
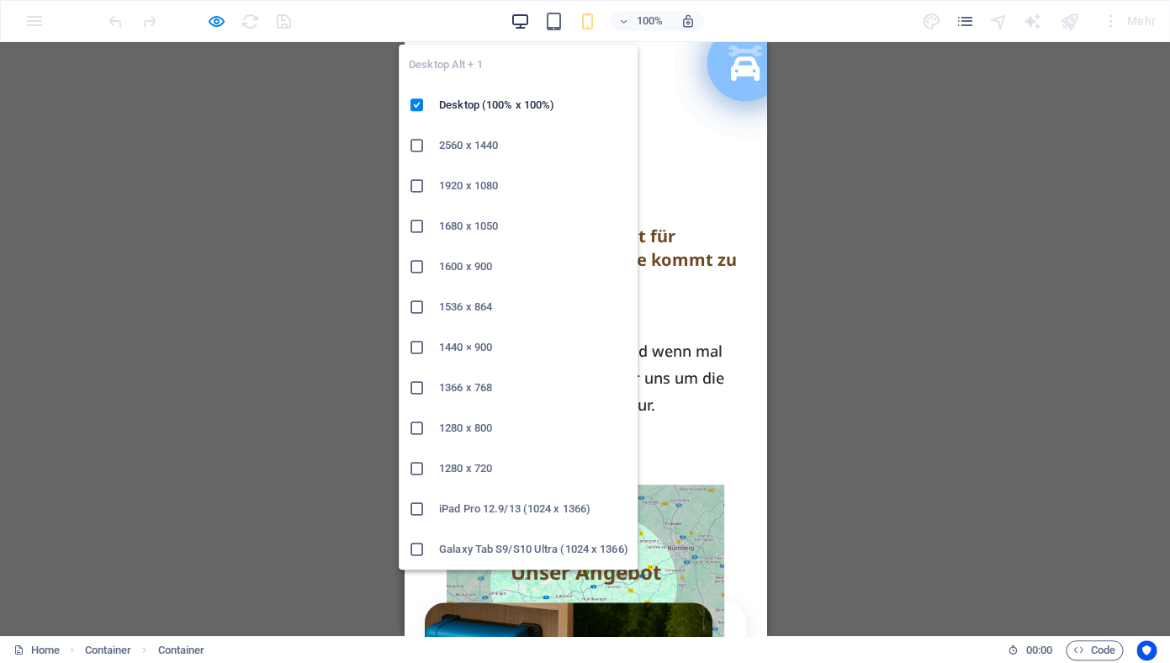
click at [517, 19] on icon "button" at bounding box center [520, 21] width 19 height 19
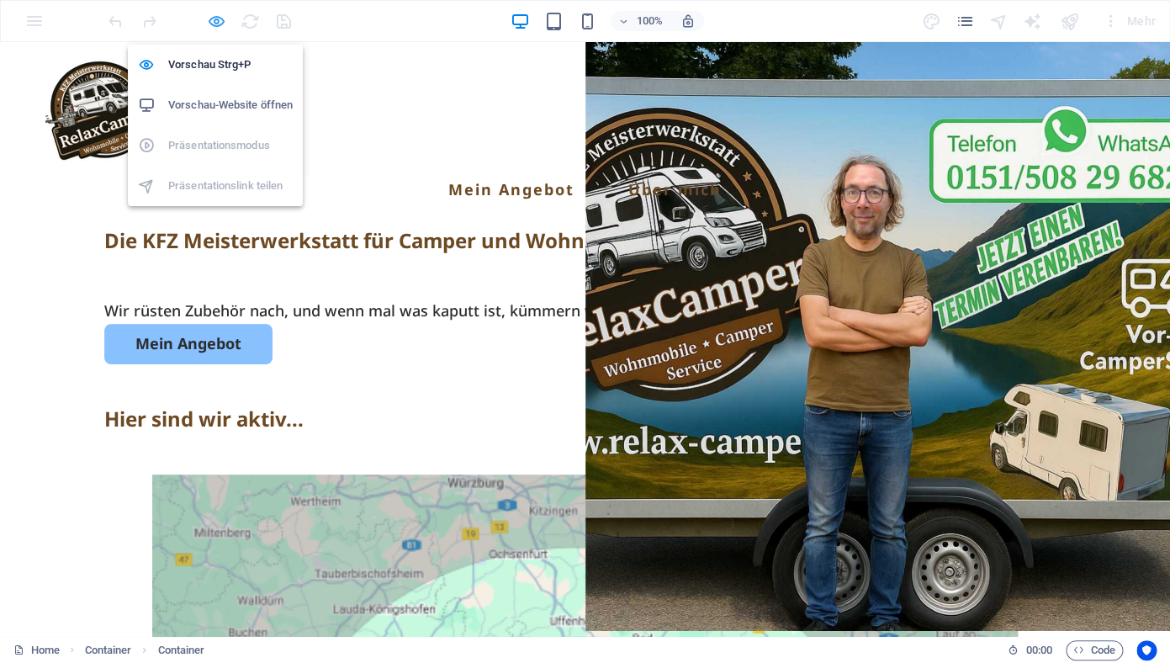
click at [217, 20] on icon "button" at bounding box center [216, 21] width 19 height 19
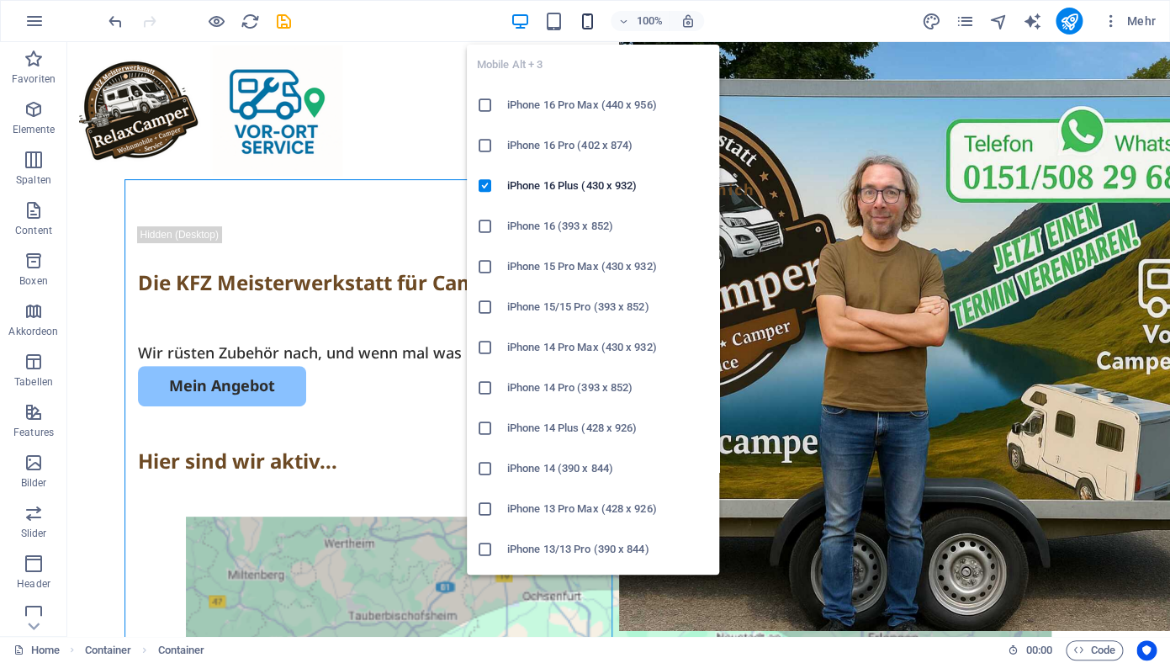
click at [586, 15] on icon "button" at bounding box center [587, 21] width 19 height 19
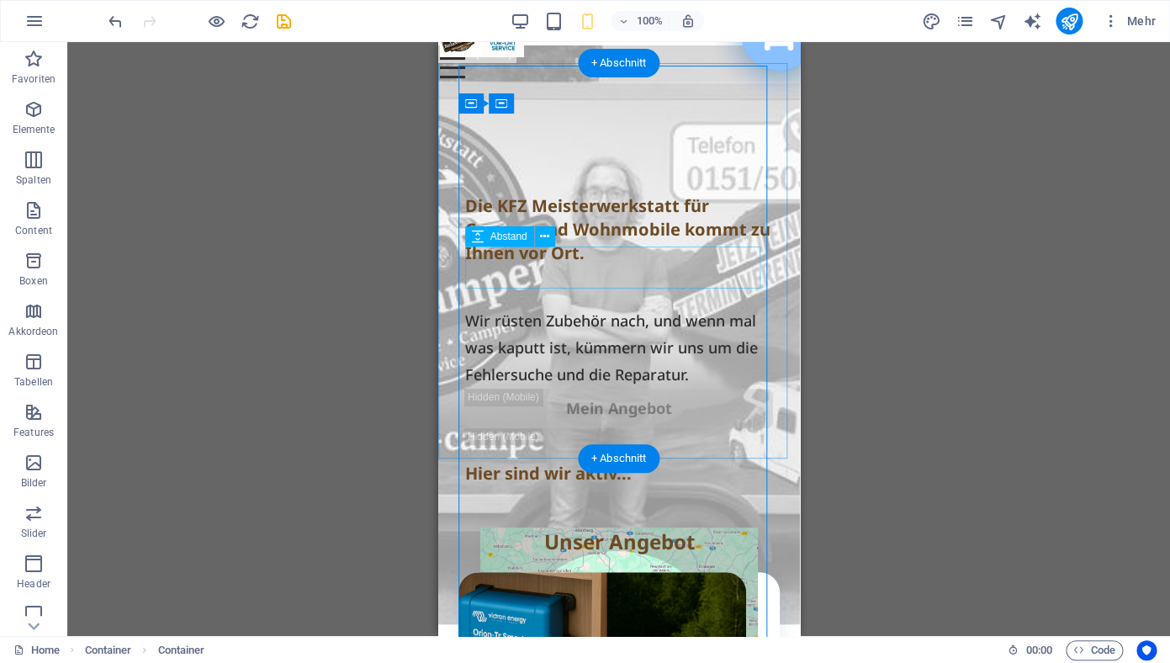
scroll to position [27, 0]
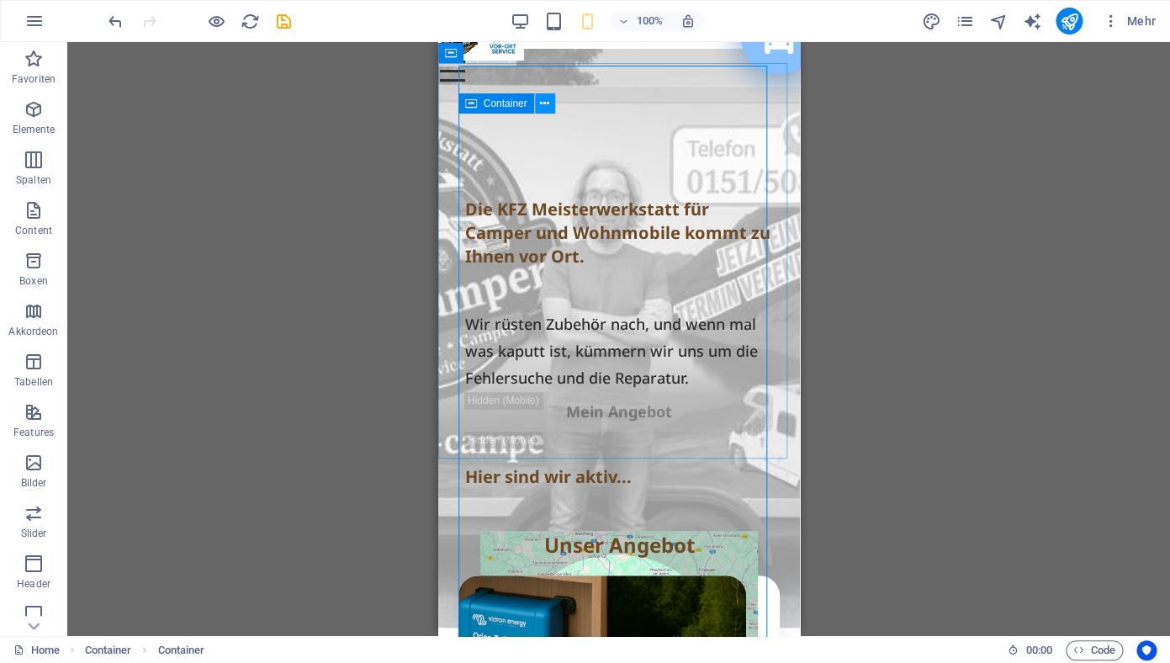
click at [548, 103] on icon at bounding box center [544, 104] width 9 height 18
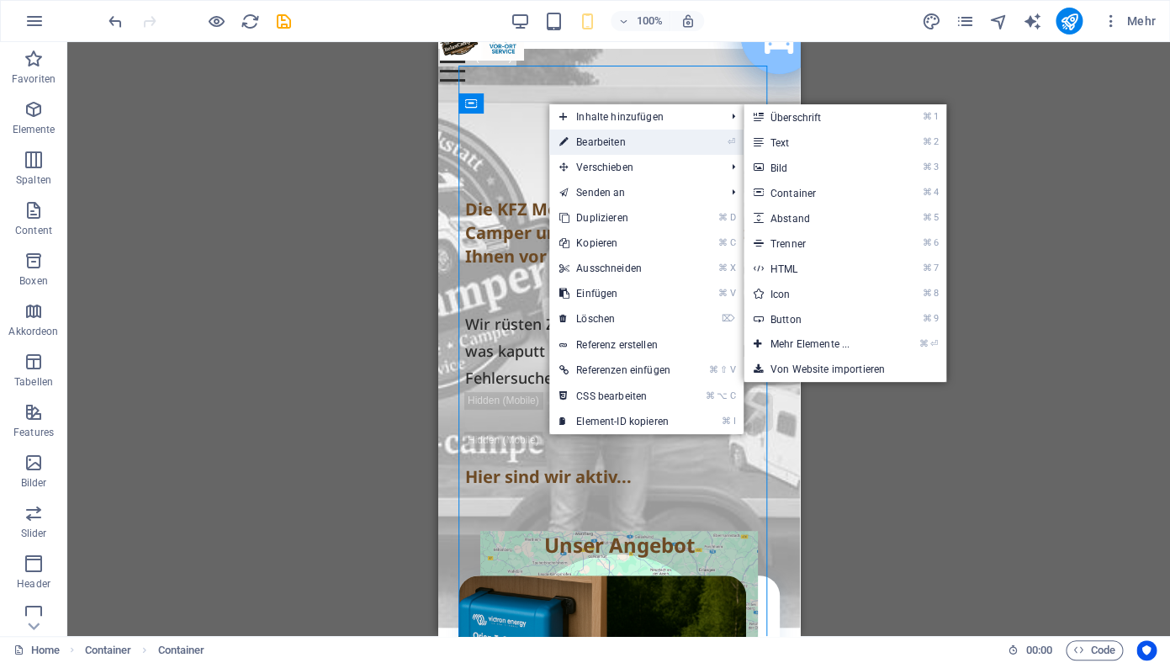
click at [603, 141] on link "⏎ Bearbeiten" at bounding box center [614, 142] width 131 height 25
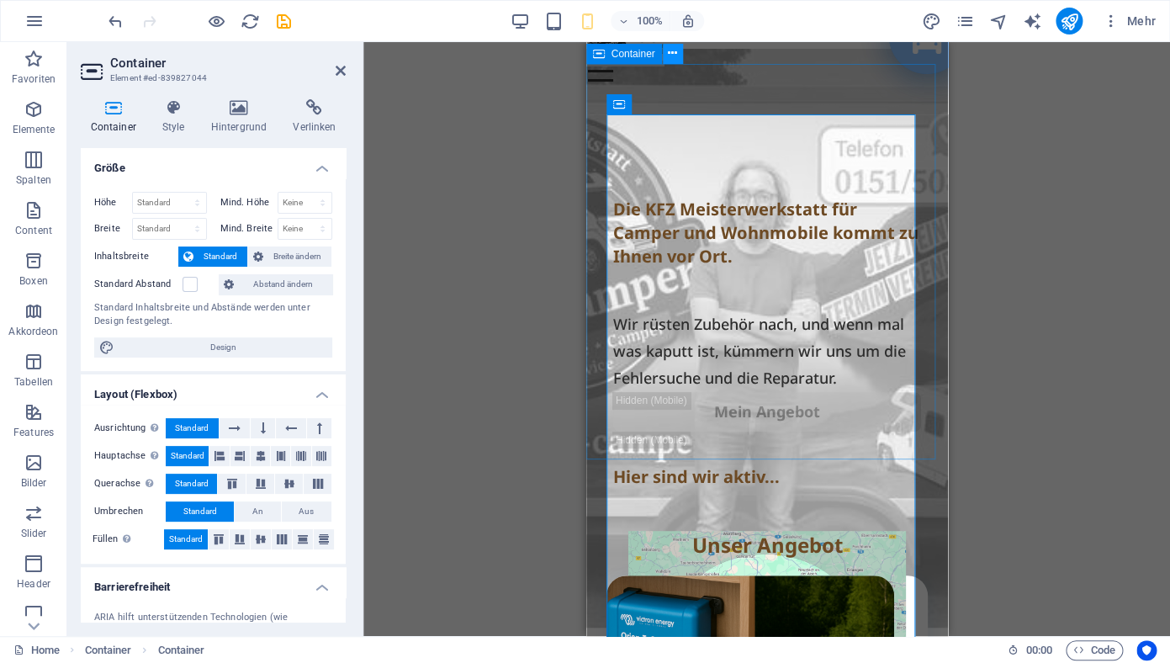
click at [671, 54] on icon at bounding box center [672, 54] width 9 height 18
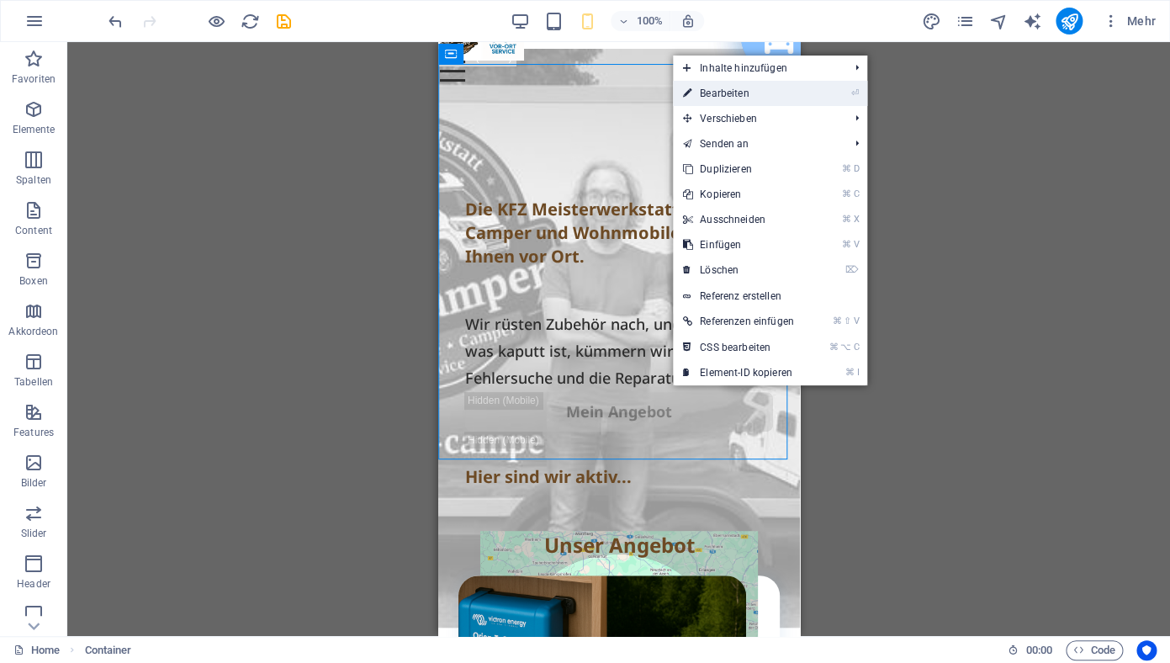
click at [717, 93] on link "⏎ Bearbeiten" at bounding box center [738, 93] width 131 height 25
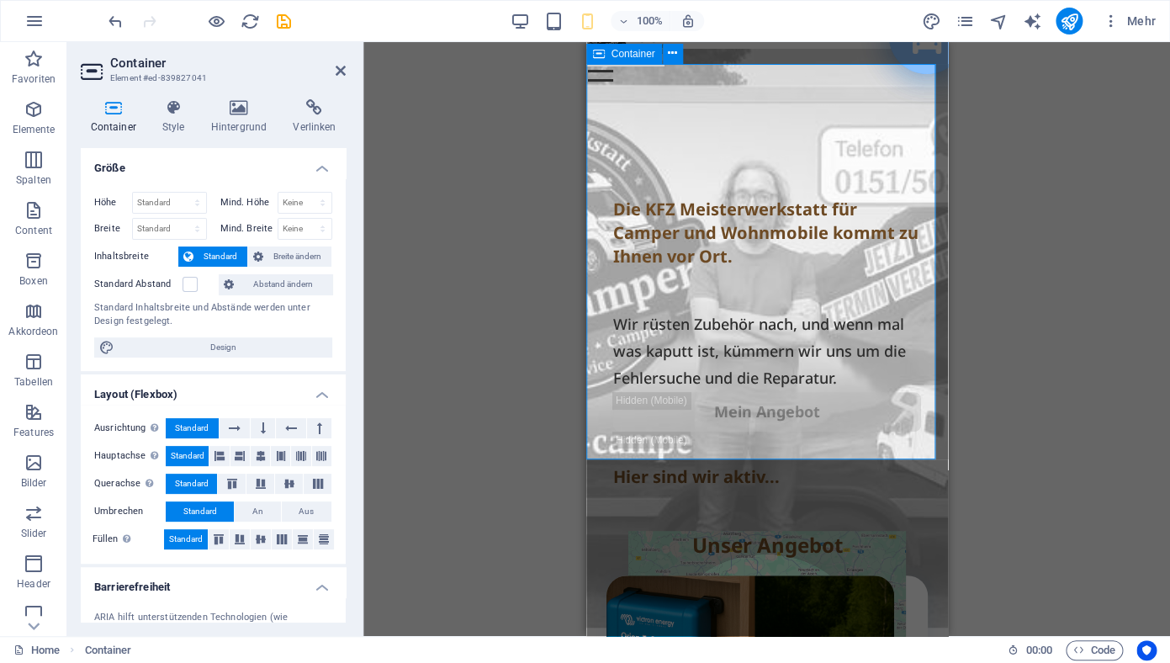
type input "470"
select select "default"
click option "Standard" at bounding box center [0, 0] width 0 height 0
type input "470"
select select "default"
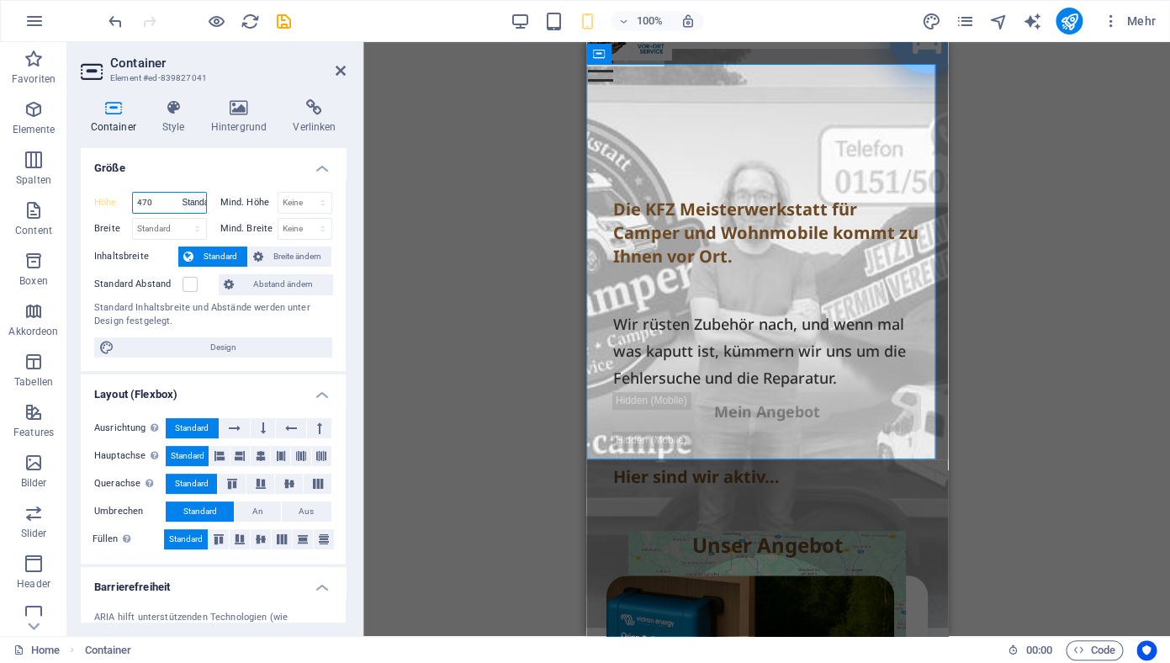
click option "Standard" at bounding box center [0, 0] width 0 height 0
type input "470"
select select "%"
click option "%" at bounding box center [0, 0] width 0 height 0
type input "171.91"
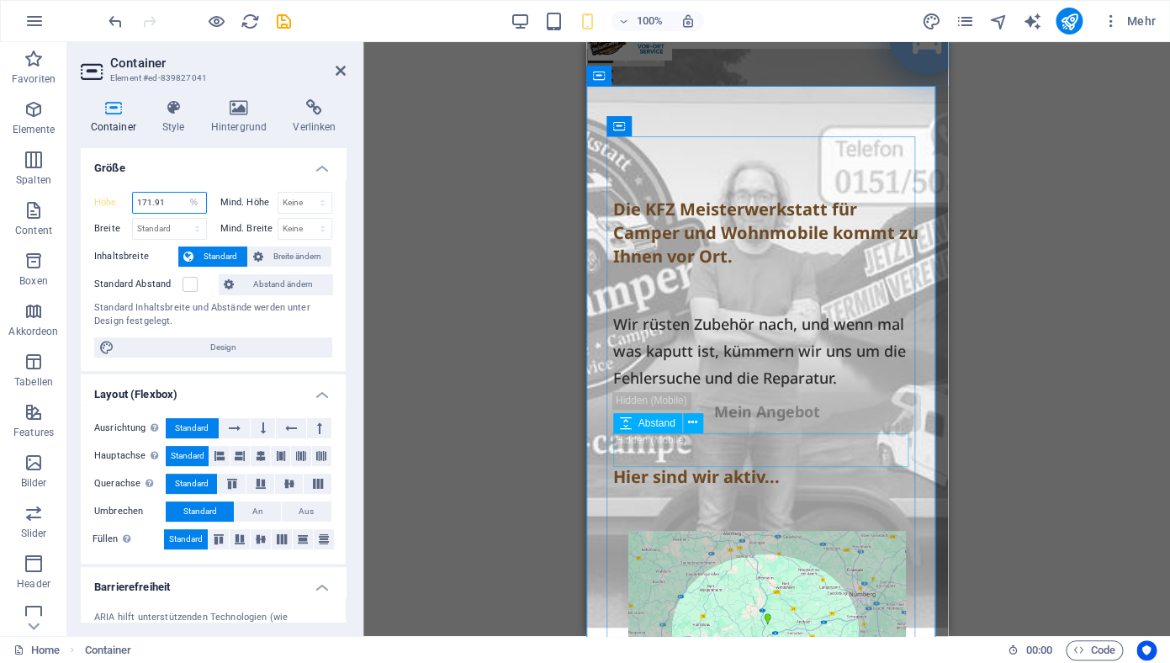
scroll to position [0, 0]
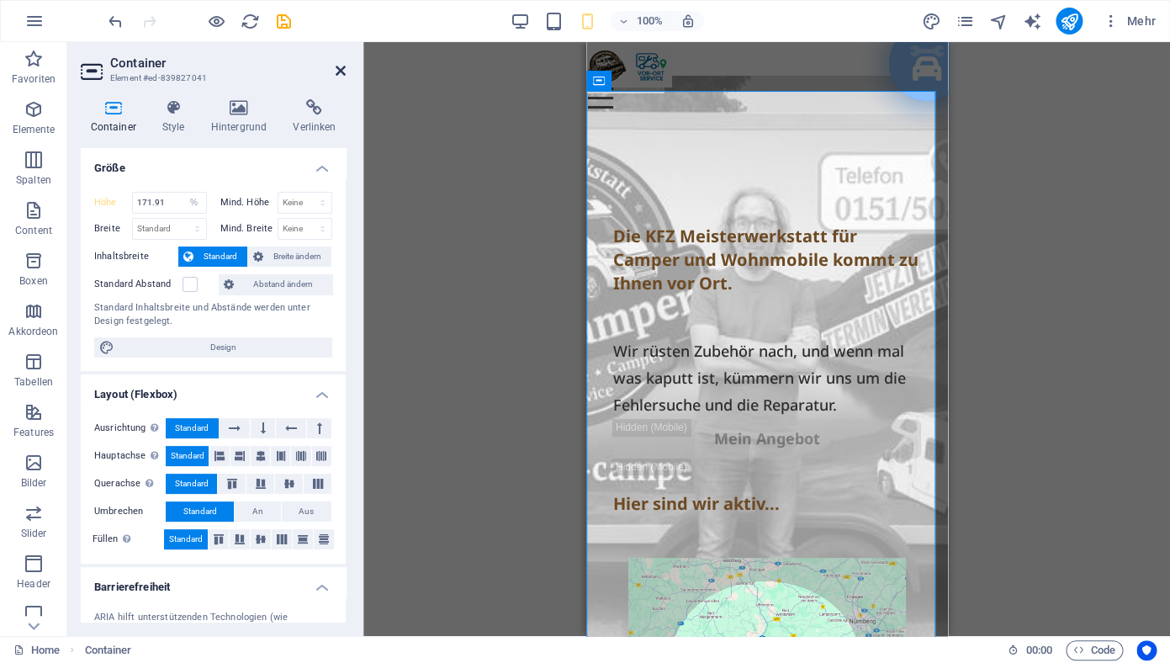
click at [341, 71] on icon at bounding box center [341, 70] width 10 height 13
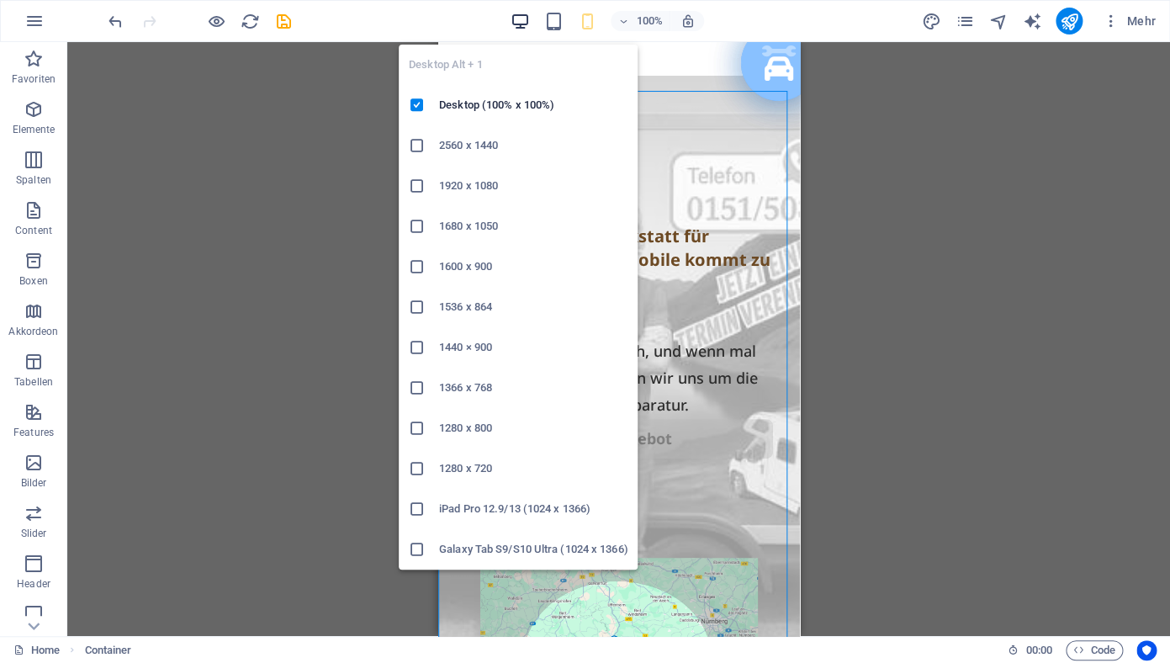
click at [518, 23] on icon "button" at bounding box center [520, 21] width 19 height 19
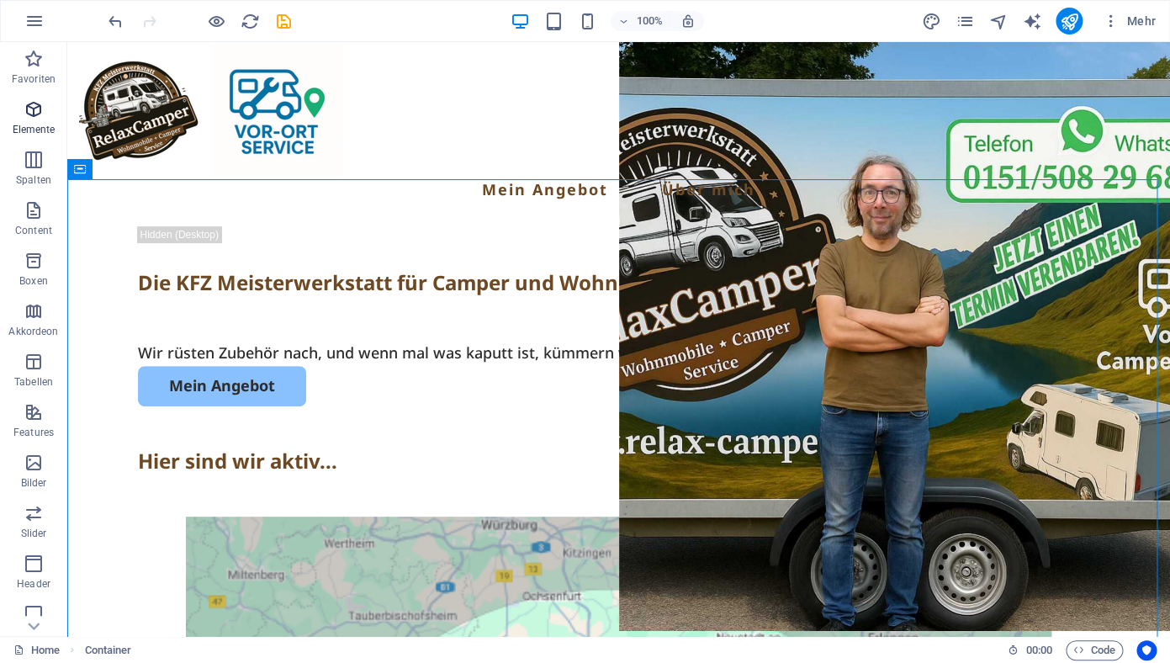
click at [31, 117] on icon "button" at bounding box center [34, 109] width 20 height 20
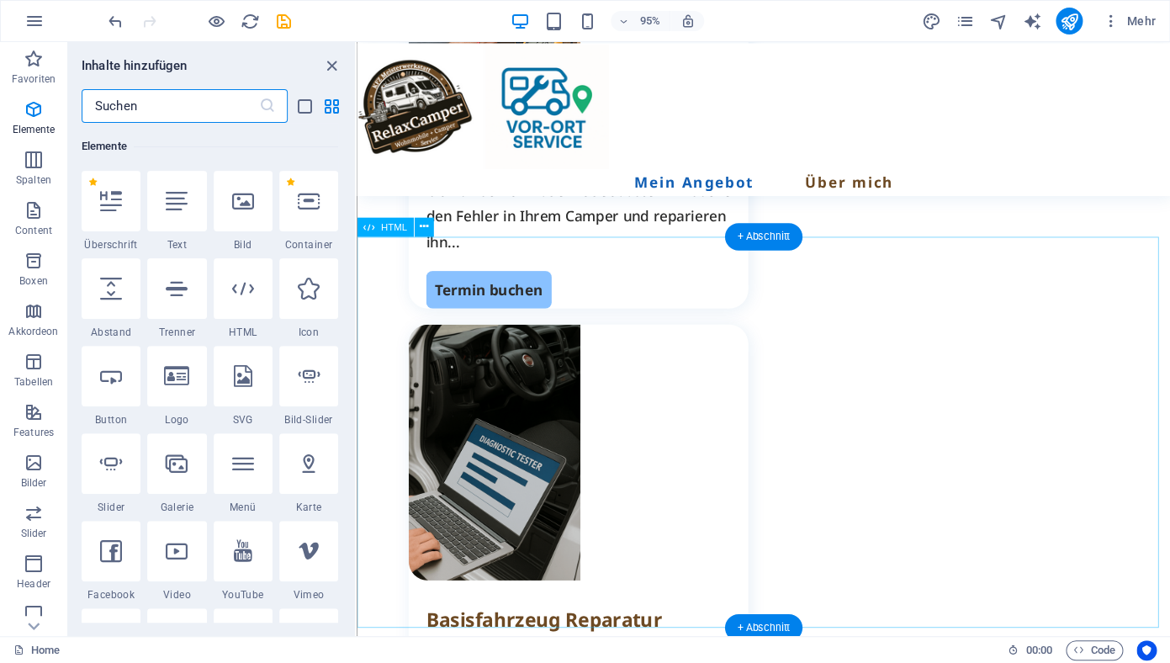
scroll to position [1655, 0]
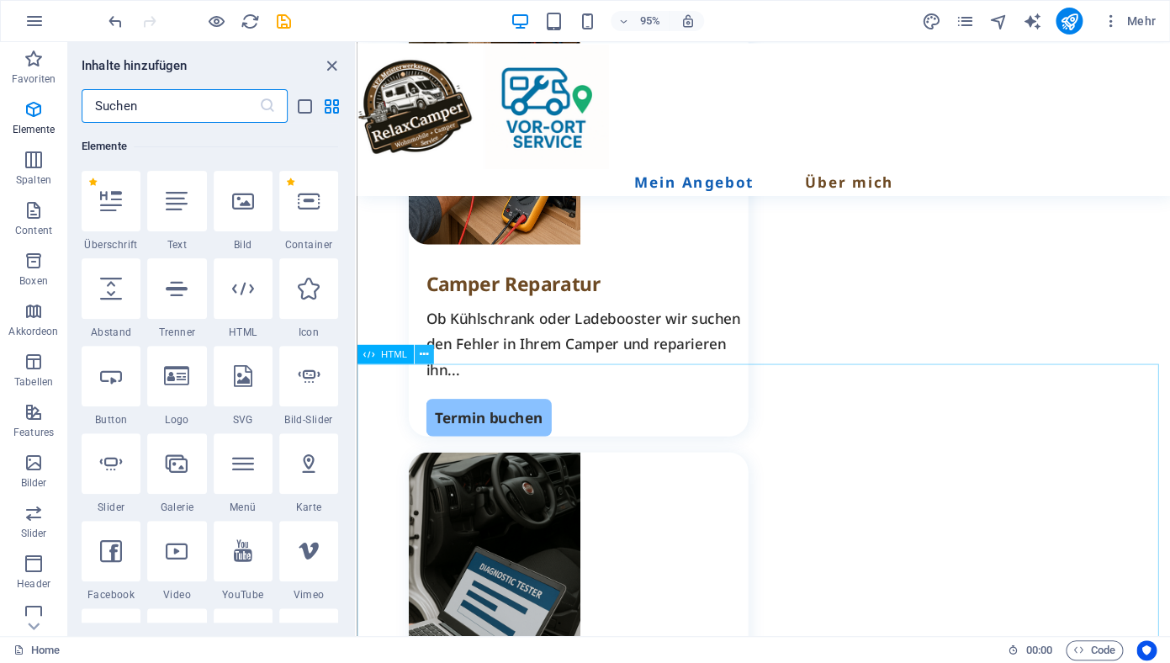
click at [427, 359] on icon at bounding box center [423, 355] width 8 height 17
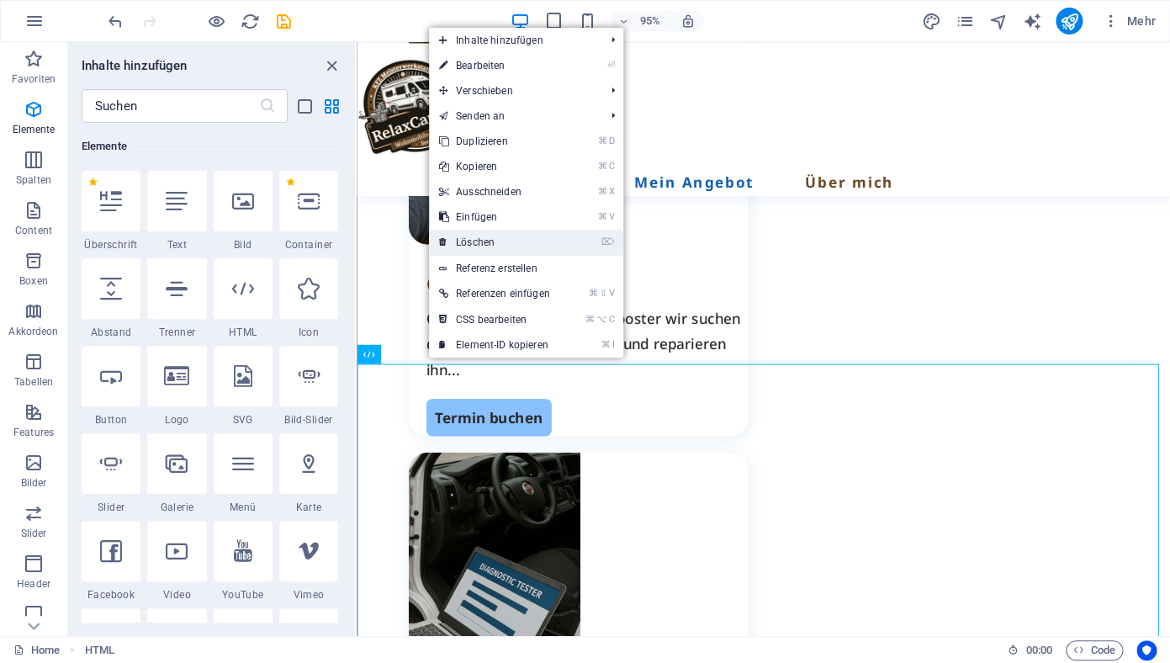
drag, startPoint x: 469, startPoint y: 246, endPoint x: 152, endPoint y: 285, distance: 318.6
click at [469, 246] on link "⌦ Löschen" at bounding box center [494, 242] width 131 height 25
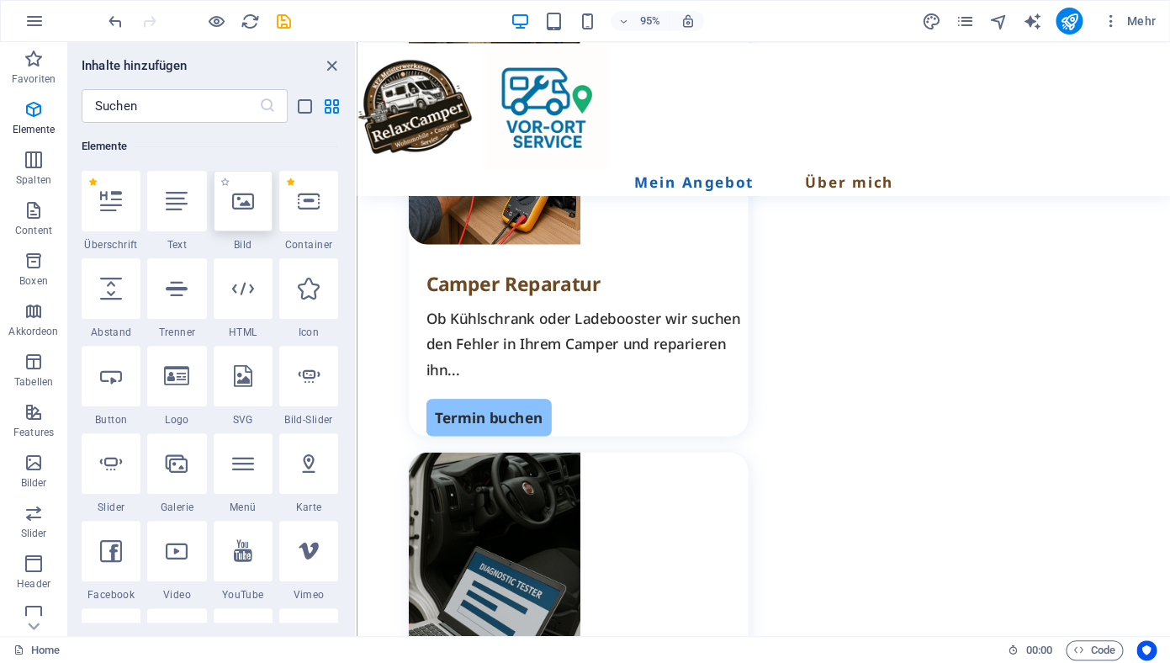
click at [237, 208] on icon at bounding box center [243, 201] width 22 height 22
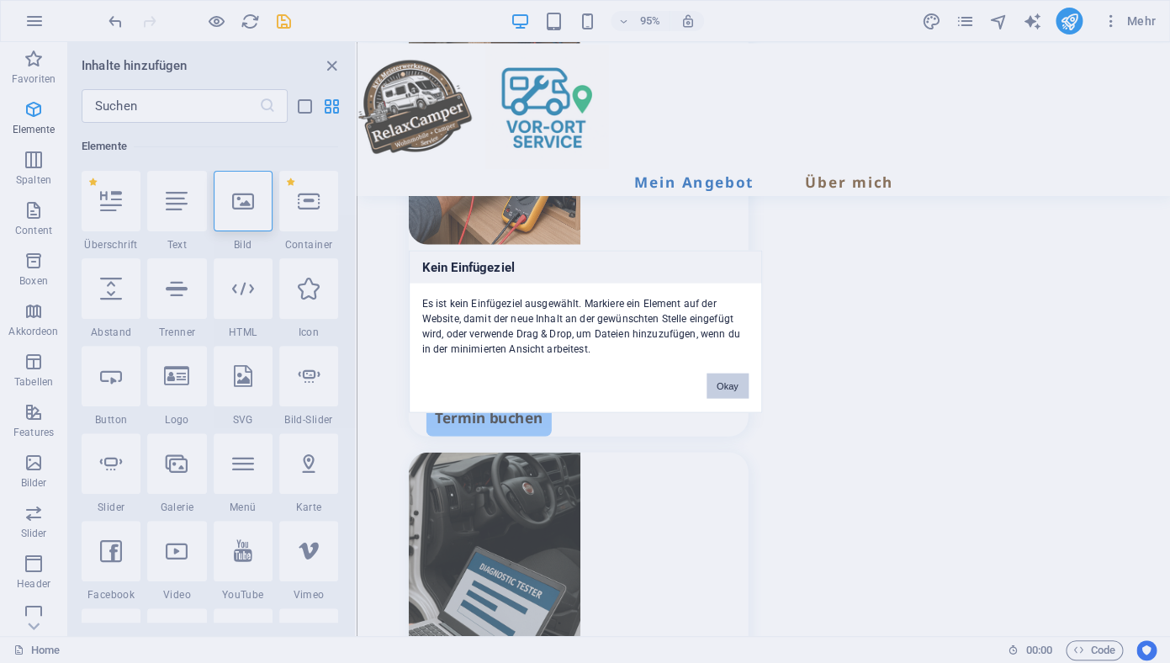
click at [725, 382] on button "Okay" at bounding box center [728, 385] width 42 height 25
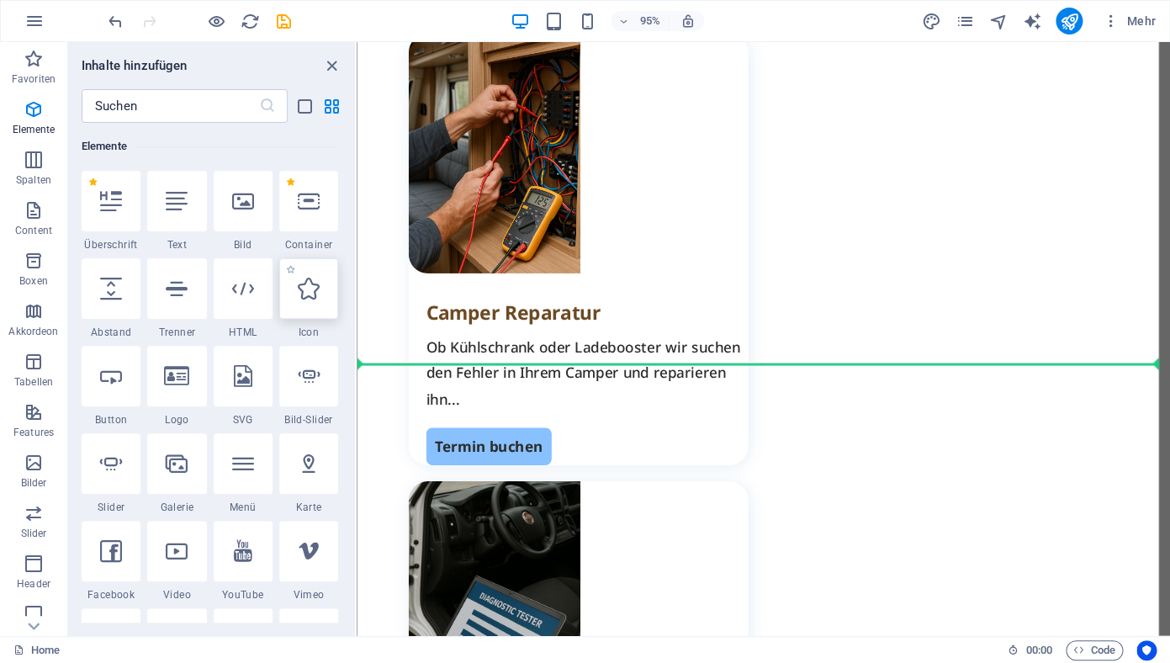
scroll to position [1653, 0]
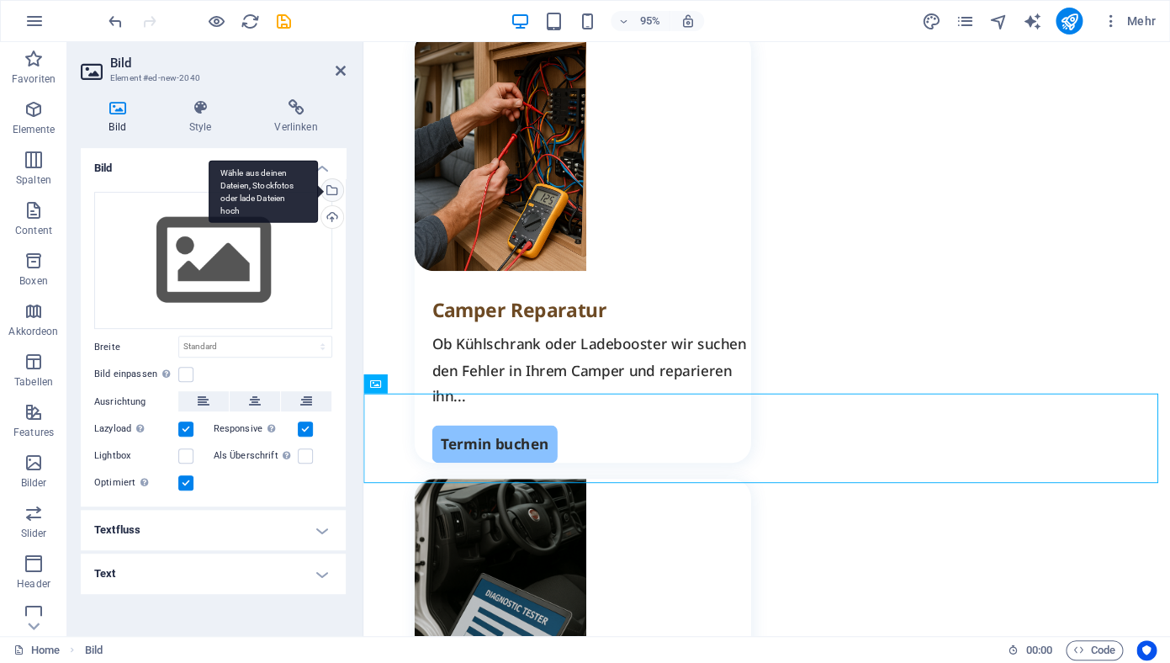
click at [341, 184] on div "Wähle aus deinen Dateien, Stockfotos oder lade Dateien hoch" at bounding box center [330, 191] width 25 height 25
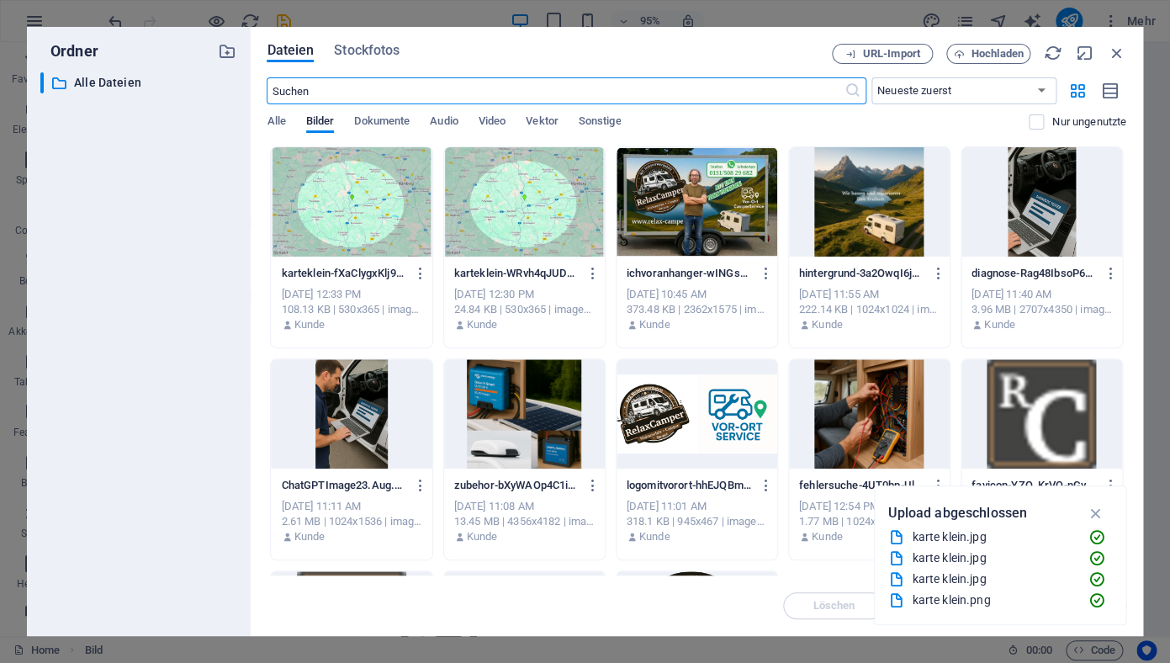
scroll to position [1501, 0]
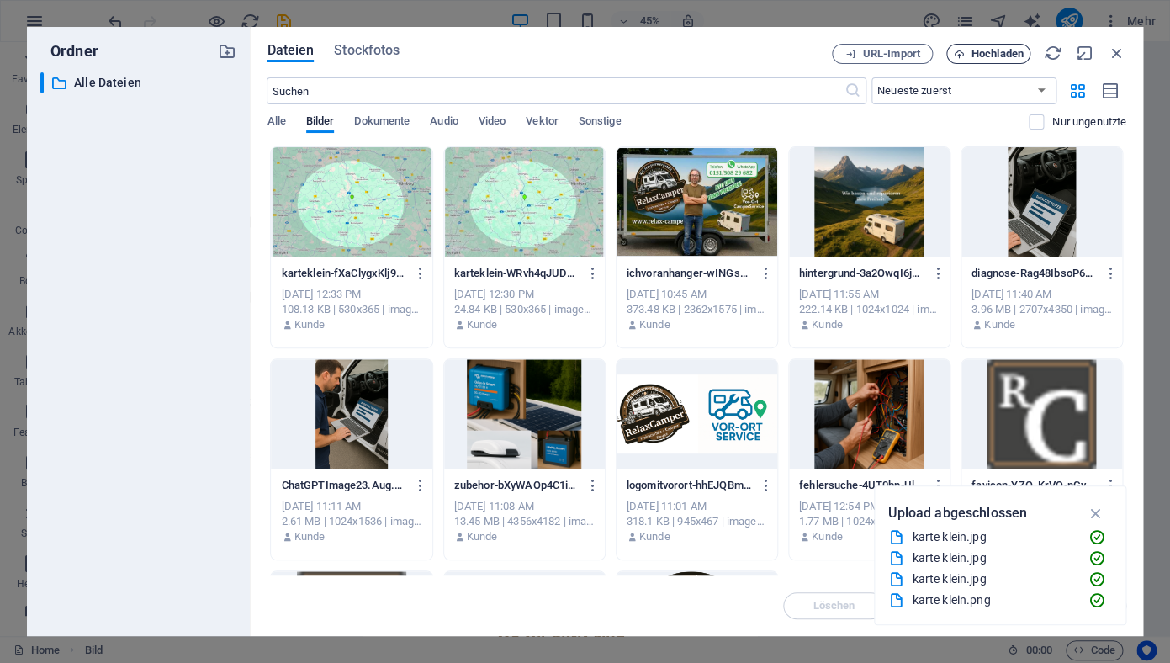
click at [1004, 61] on button "Hochladen" at bounding box center [988, 54] width 84 height 20
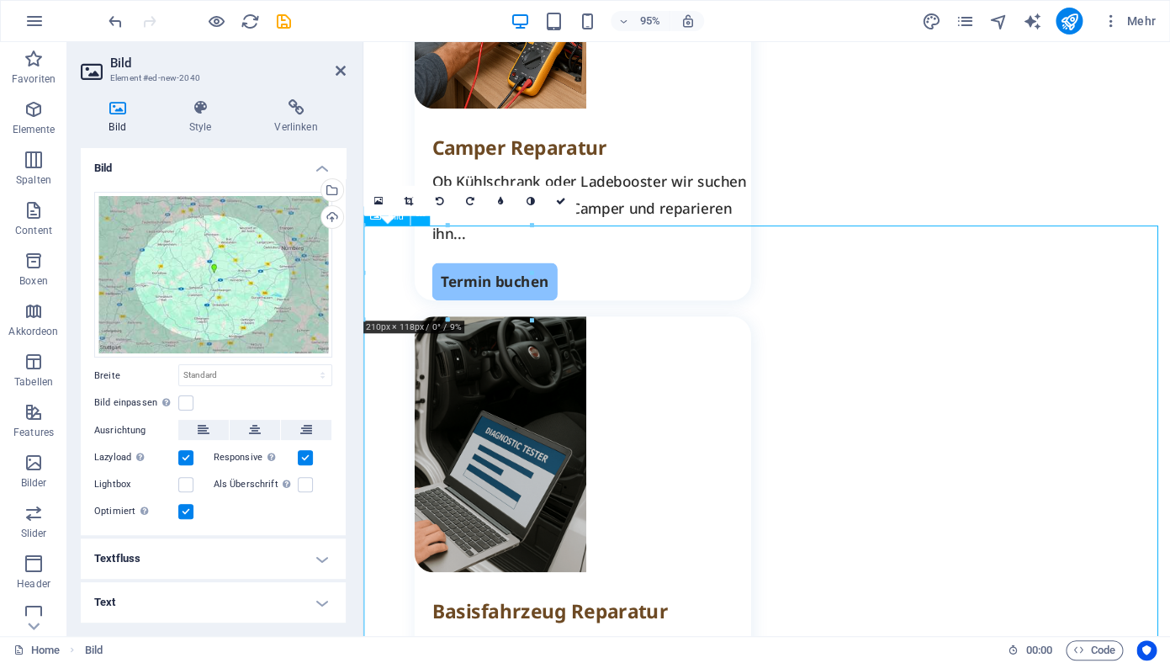
scroll to position [1829, 0]
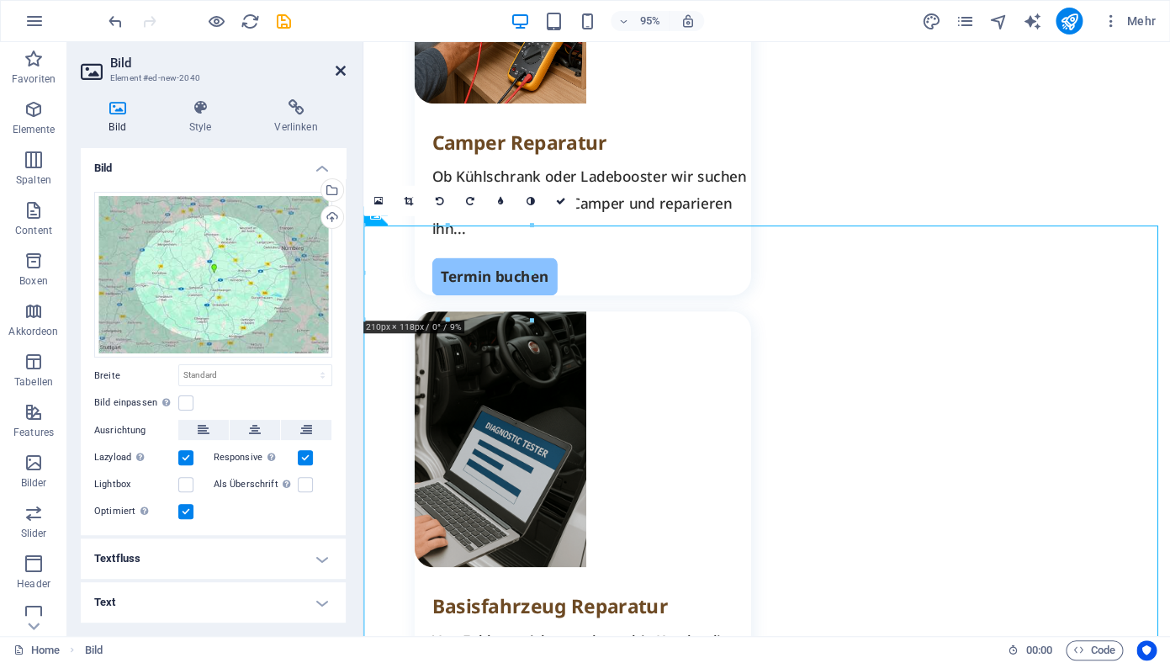
click at [342, 74] on icon at bounding box center [341, 70] width 10 height 13
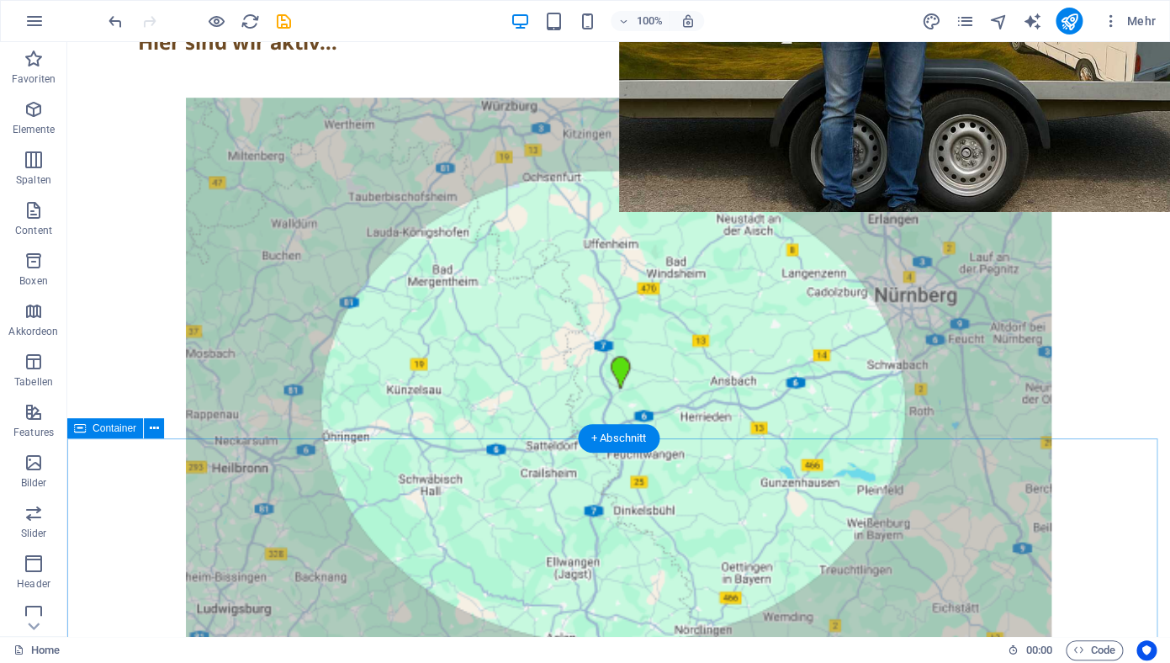
scroll to position [484, 0]
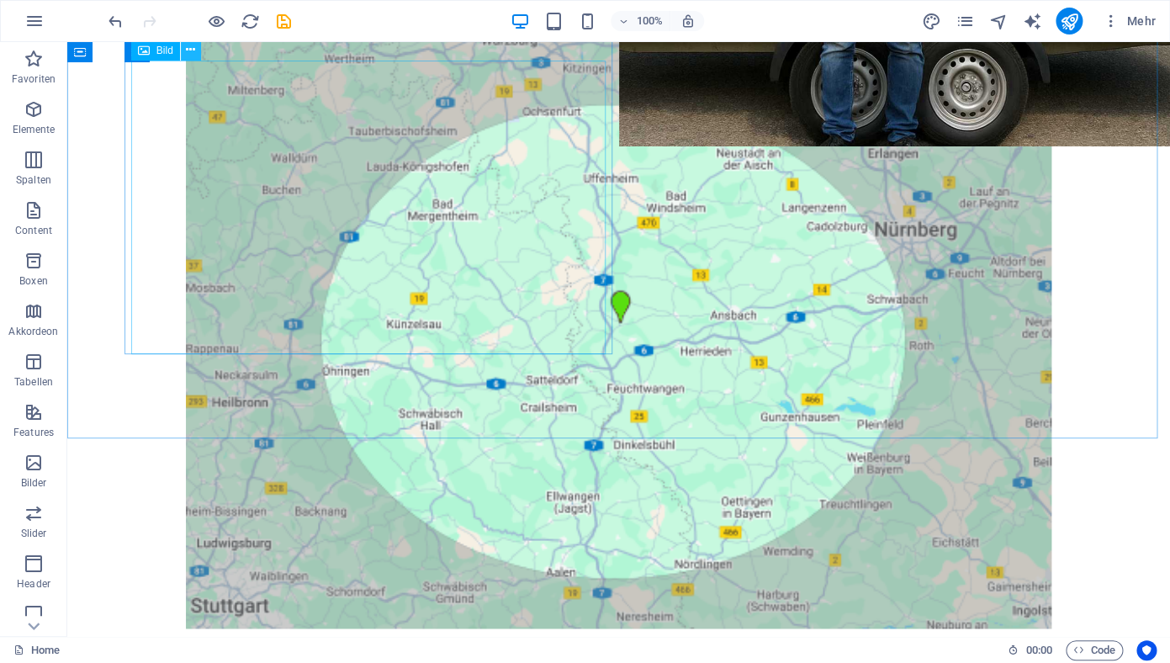
click at [193, 52] on icon at bounding box center [190, 50] width 9 height 18
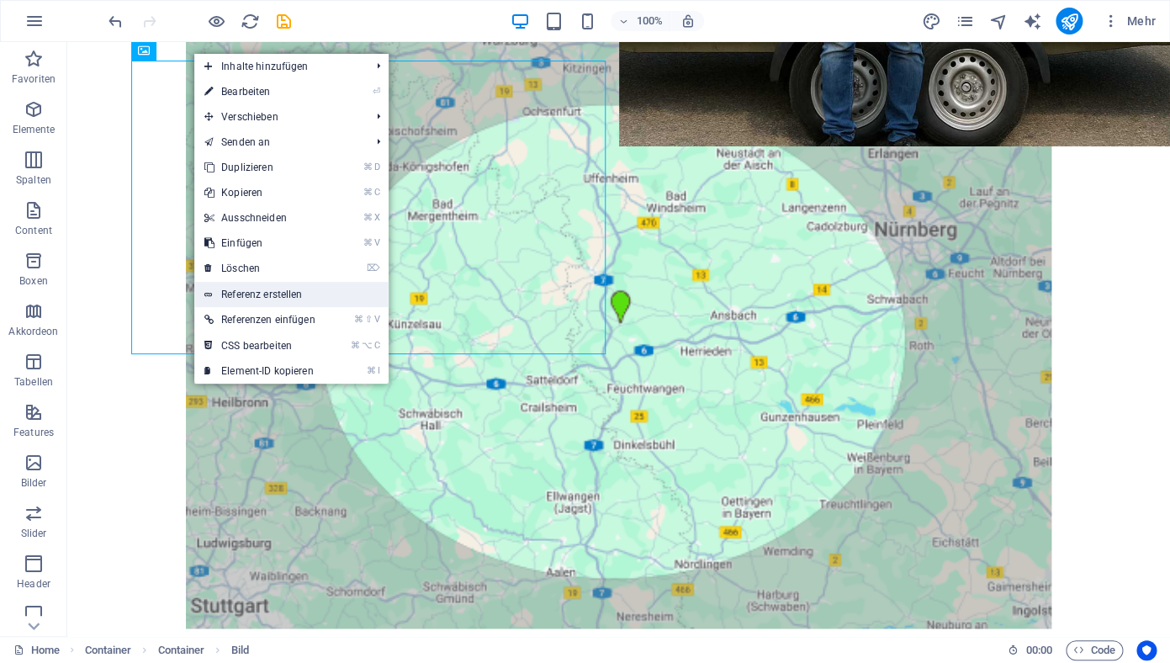
click at [315, 299] on link "Referenz erstellen" at bounding box center [291, 294] width 194 height 25
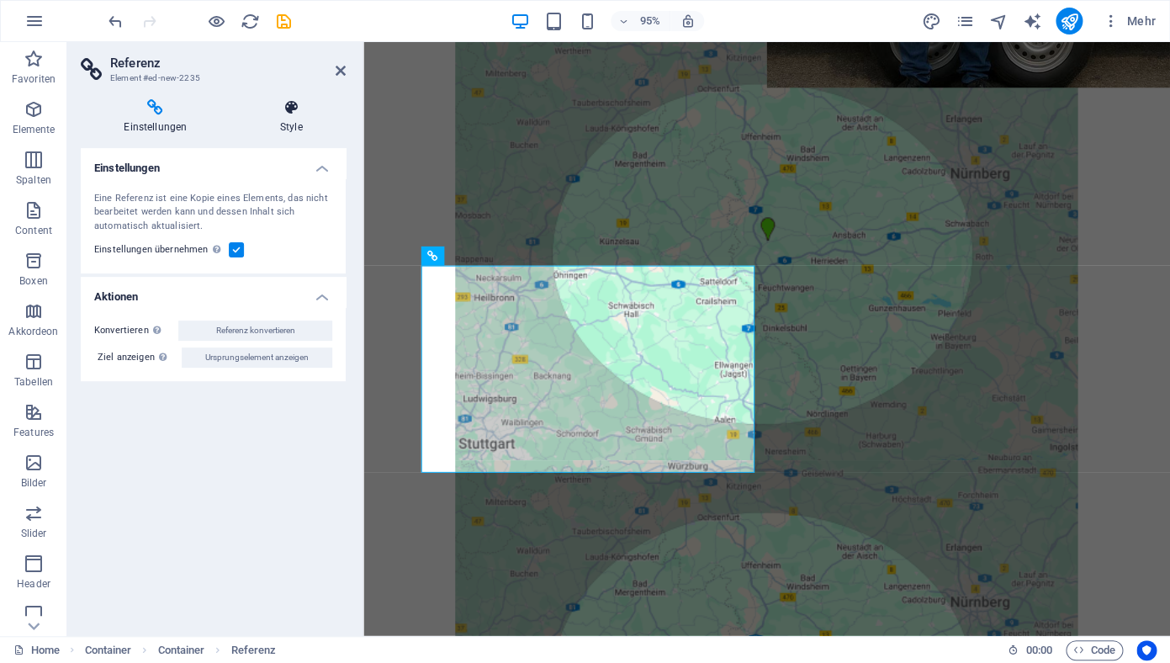
click at [303, 107] on icon at bounding box center [291, 107] width 109 height 17
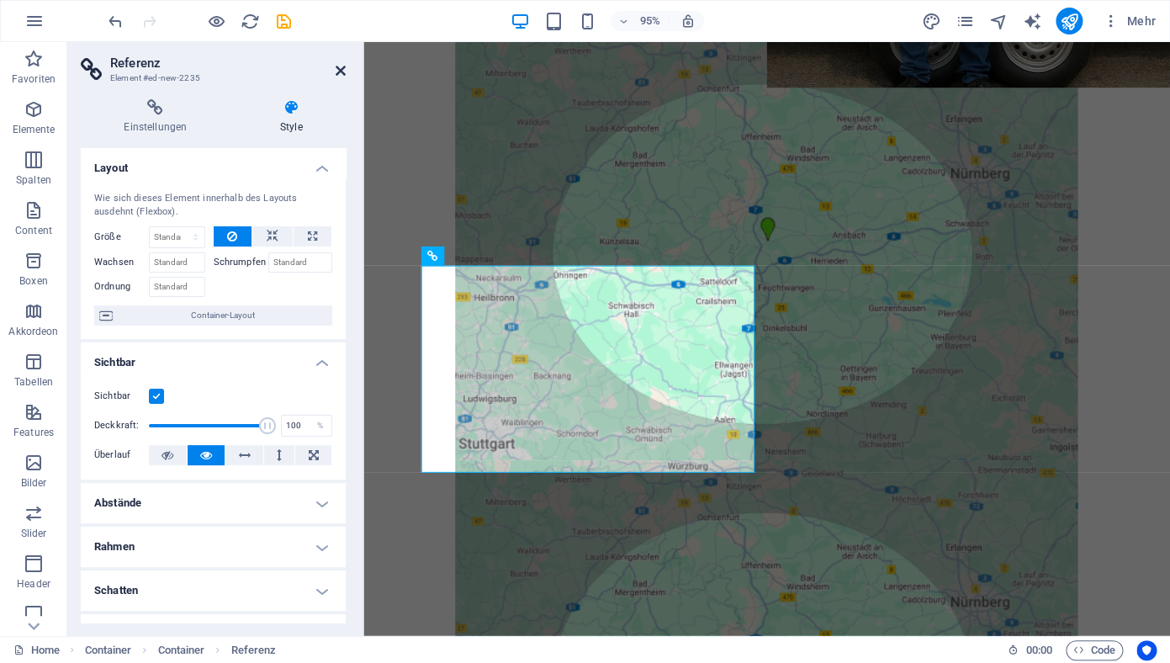
click at [340, 71] on icon at bounding box center [341, 70] width 10 height 13
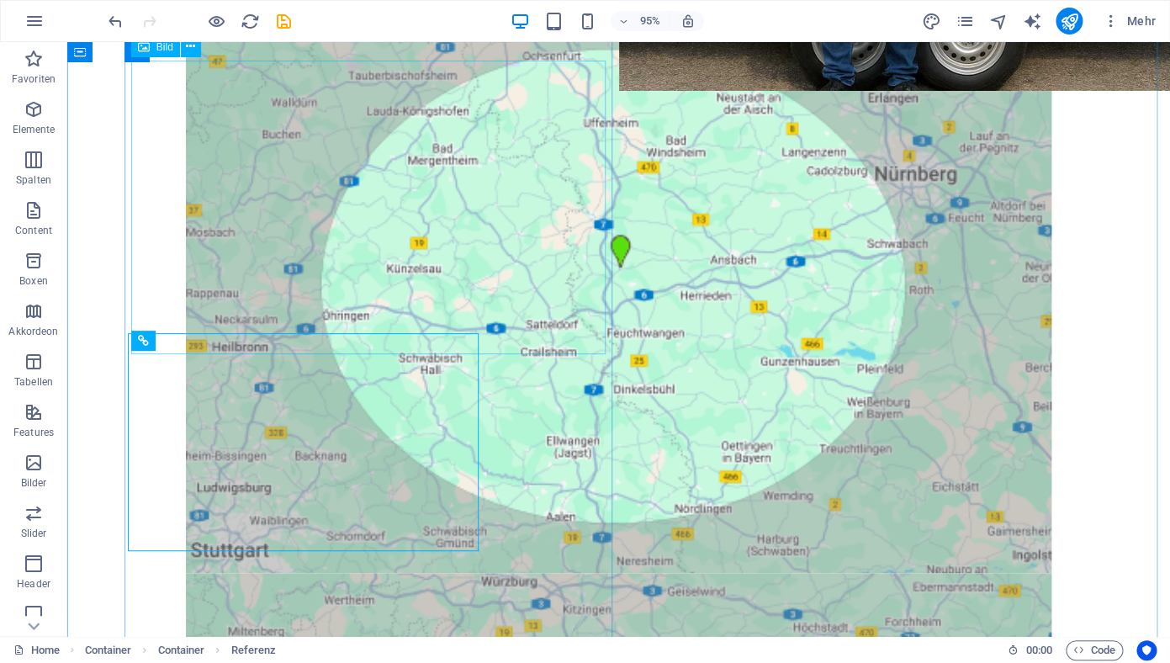
scroll to position [484, 0]
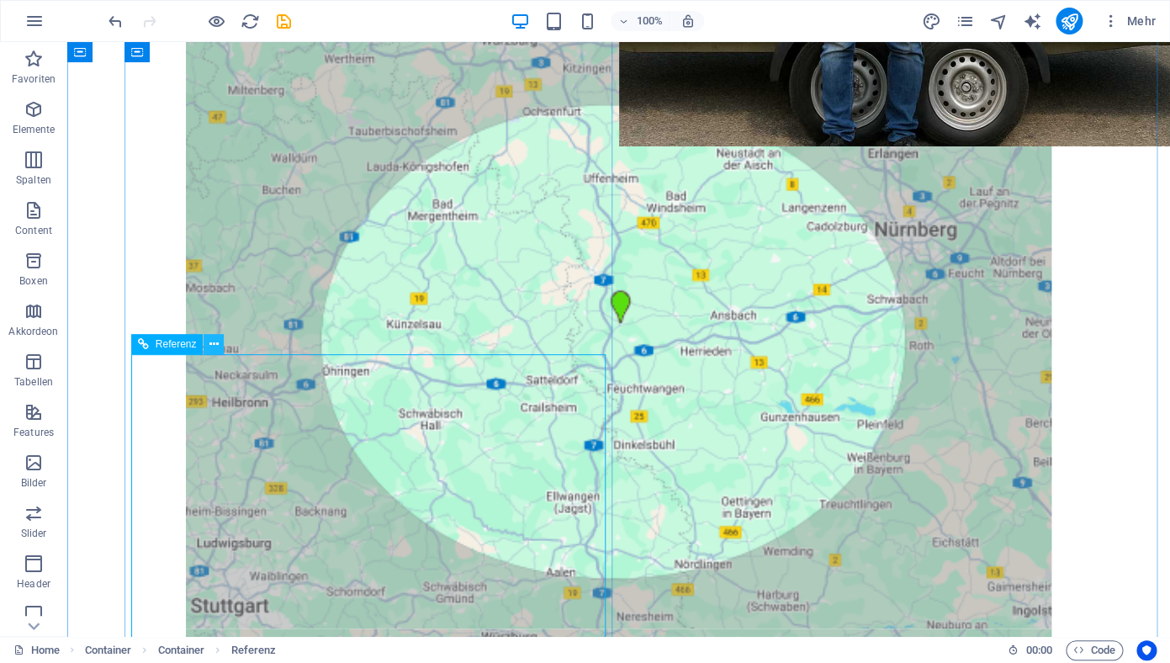
click at [219, 344] on icon at bounding box center [213, 345] width 9 height 18
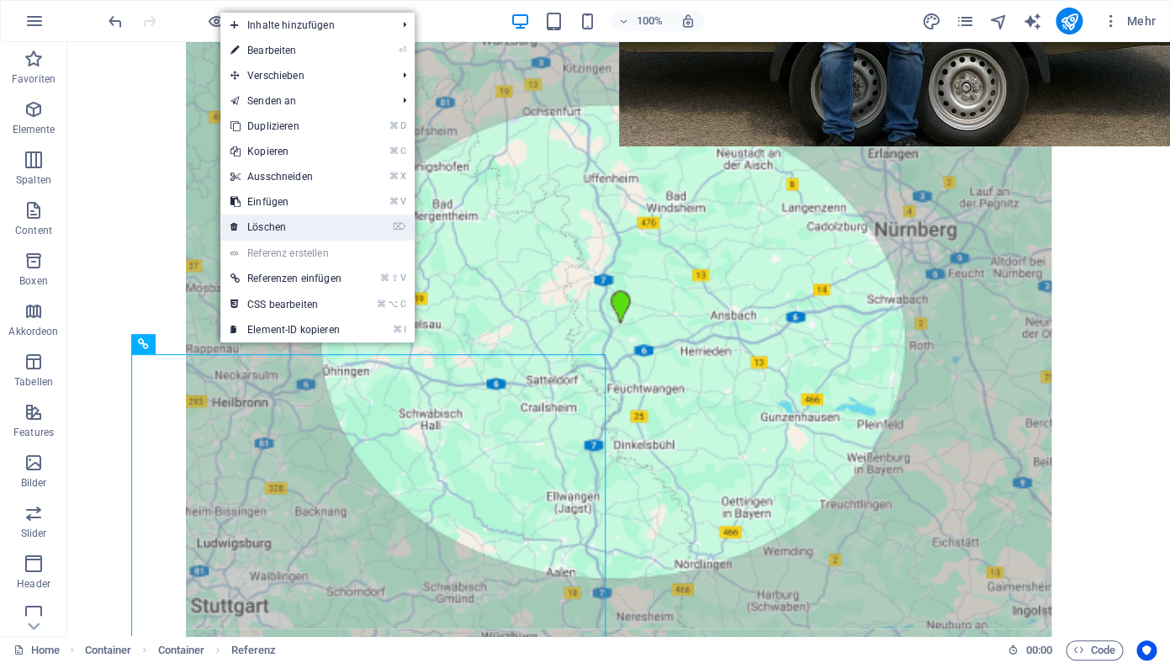
drag, startPoint x: 315, startPoint y: 225, endPoint x: 264, endPoint y: 209, distance: 53.7
click at [315, 225] on link "⌦ Löschen" at bounding box center [285, 226] width 131 height 25
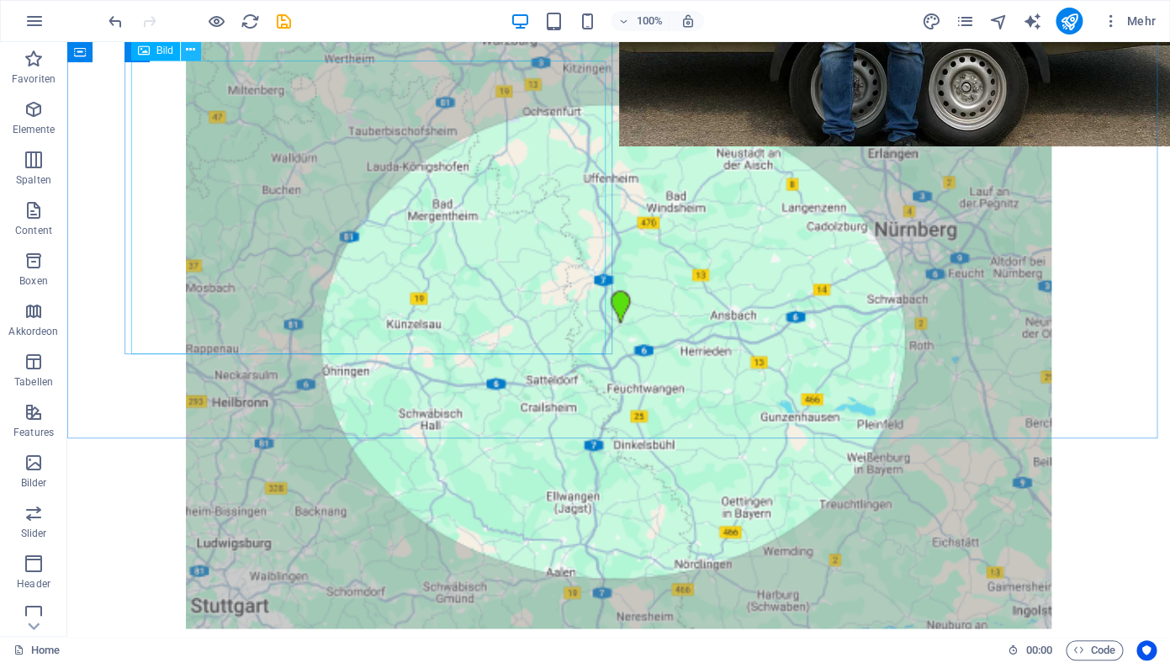
click at [188, 54] on icon at bounding box center [190, 50] width 9 height 18
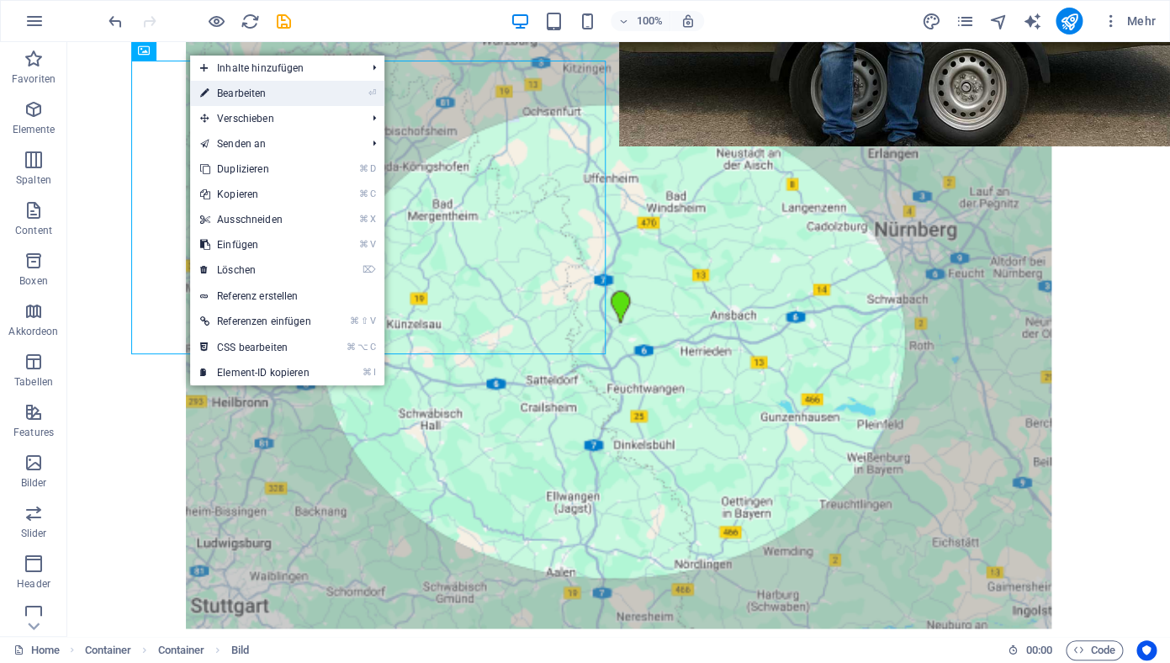
click at [266, 97] on link "⏎ Bearbeiten" at bounding box center [255, 93] width 131 height 25
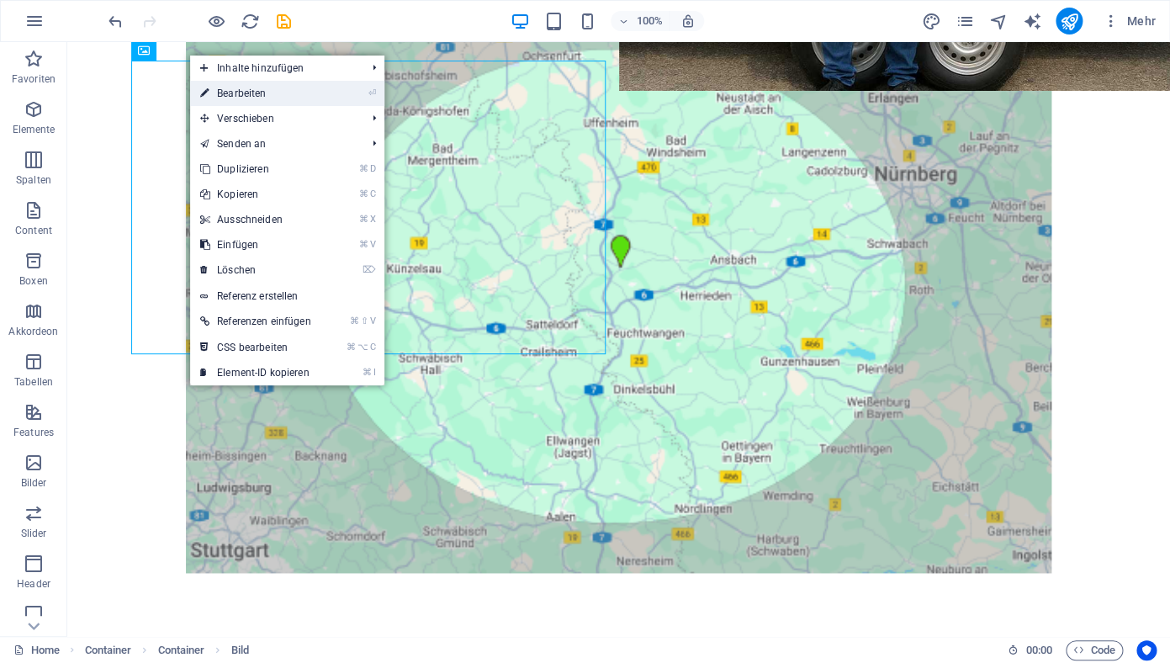
select select "%"
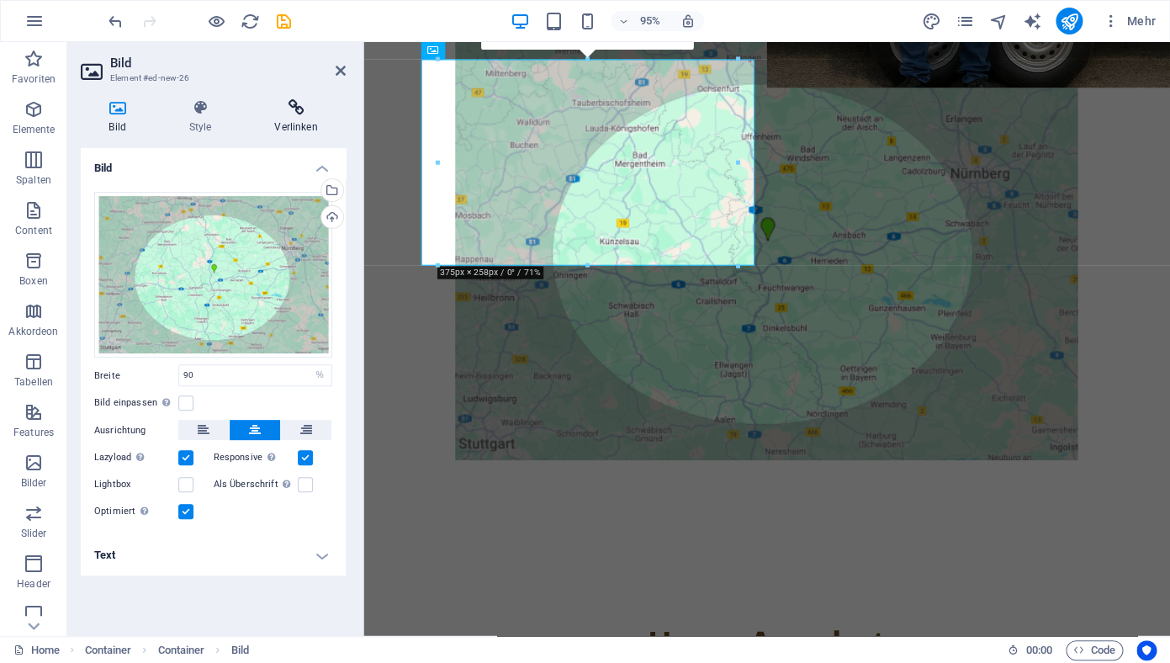
click at [299, 119] on h4 "Verlinken" at bounding box center [295, 116] width 99 height 35
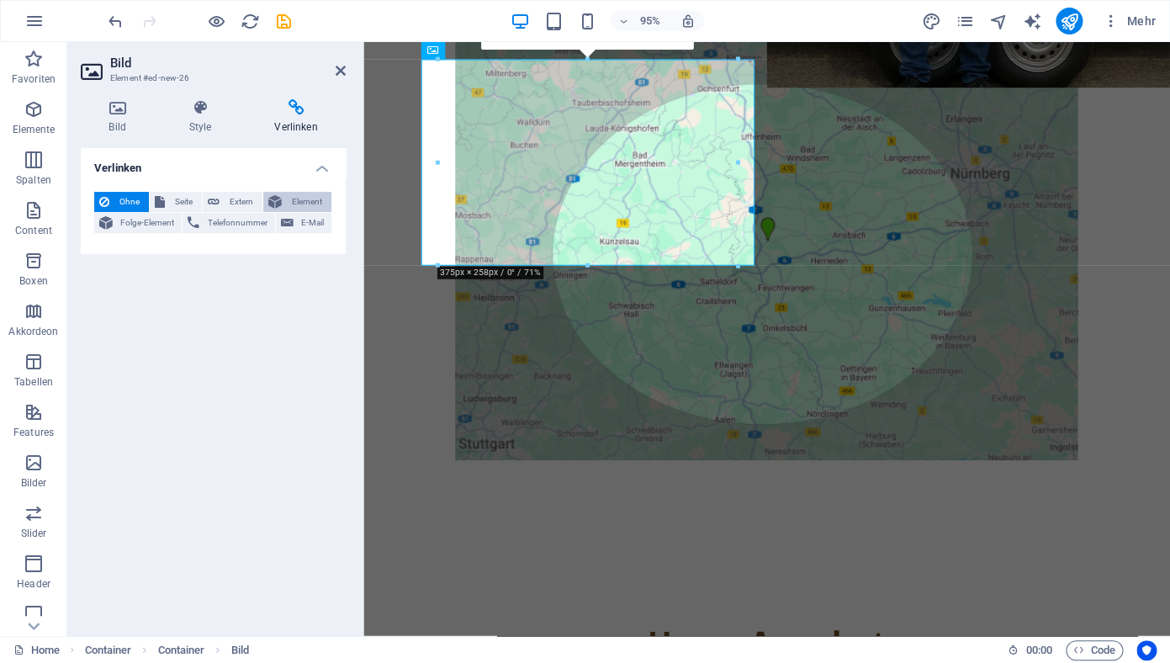
click at [300, 204] on span "Element" at bounding box center [307, 202] width 40 height 20
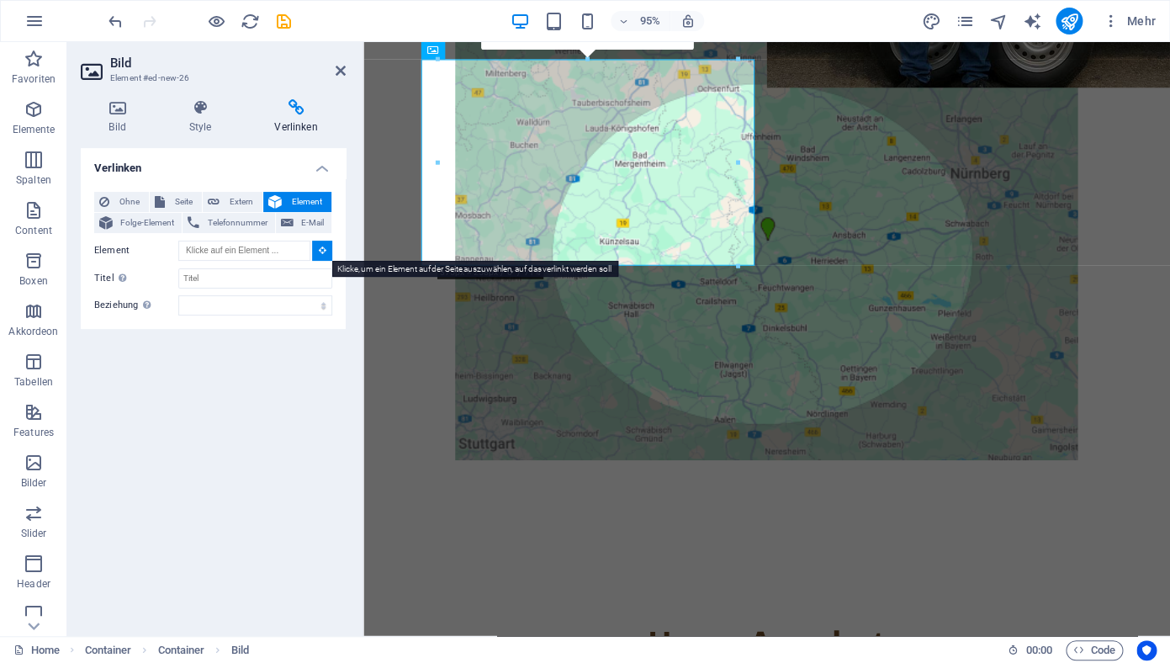
click at [325, 250] on icon at bounding box center [323, 250] width 8 height 8
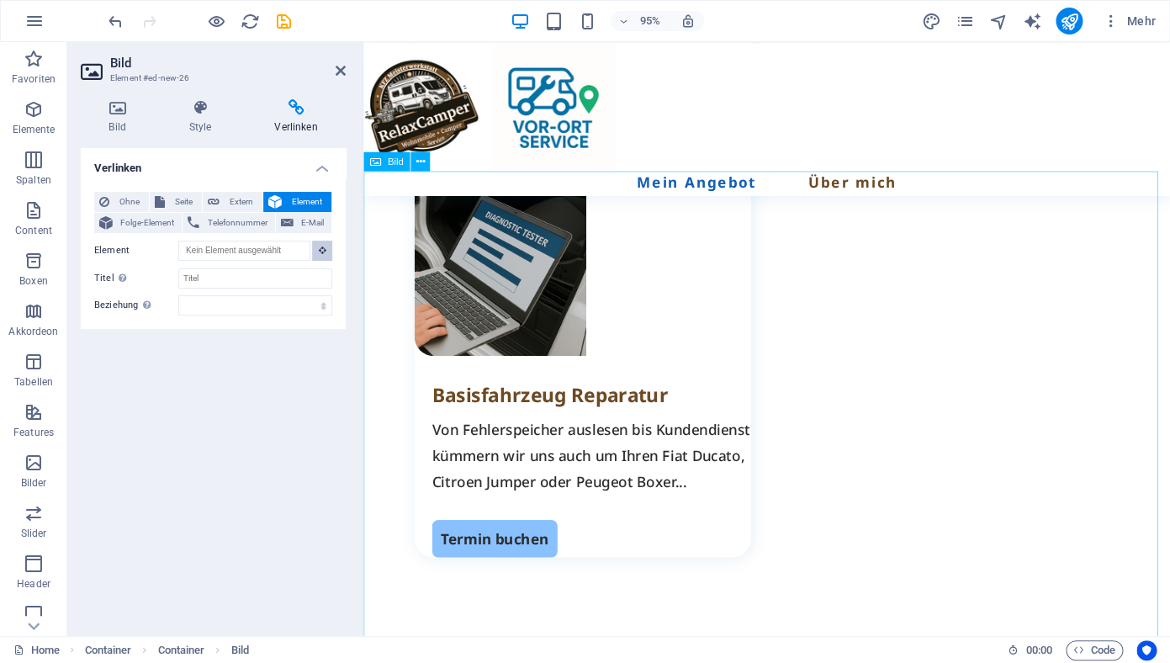
scroll to position [1751, 0]
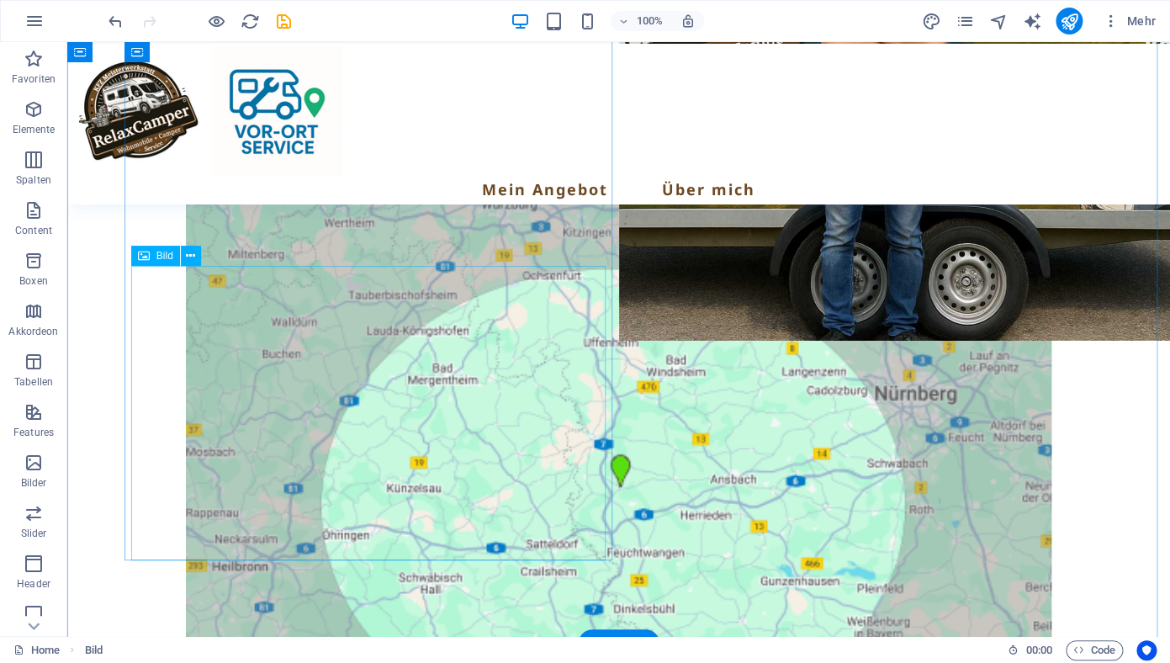
scroll to position [0, 0]
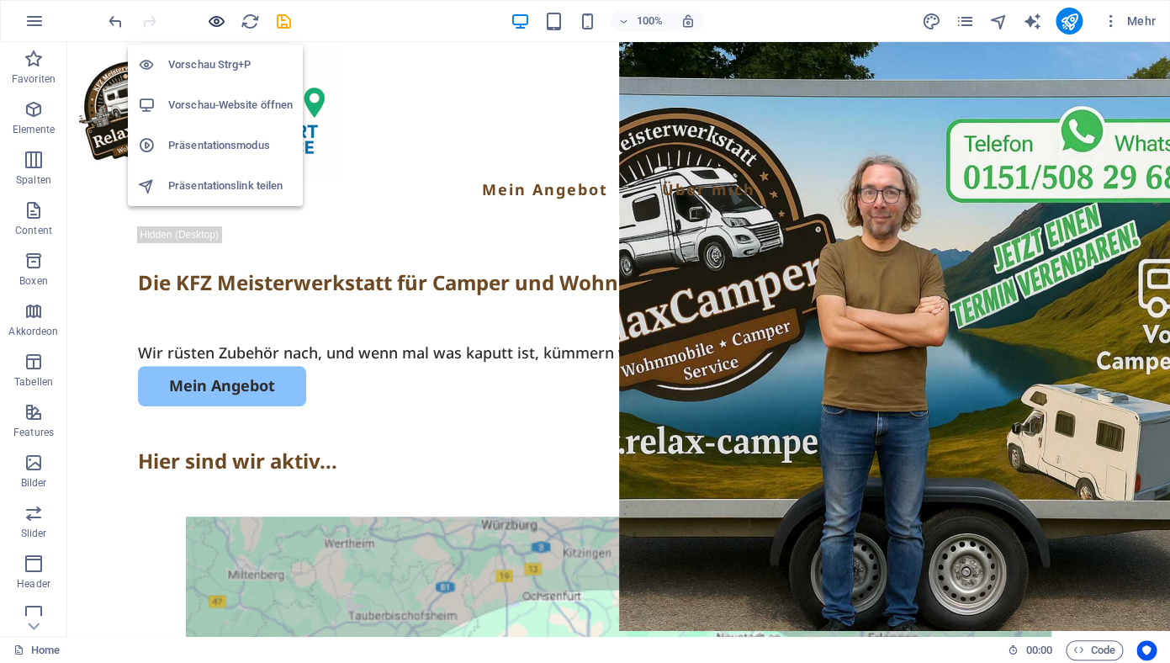
click at [215, 19] on icon "button" at bounding box center [216, 21] width 19 height 19
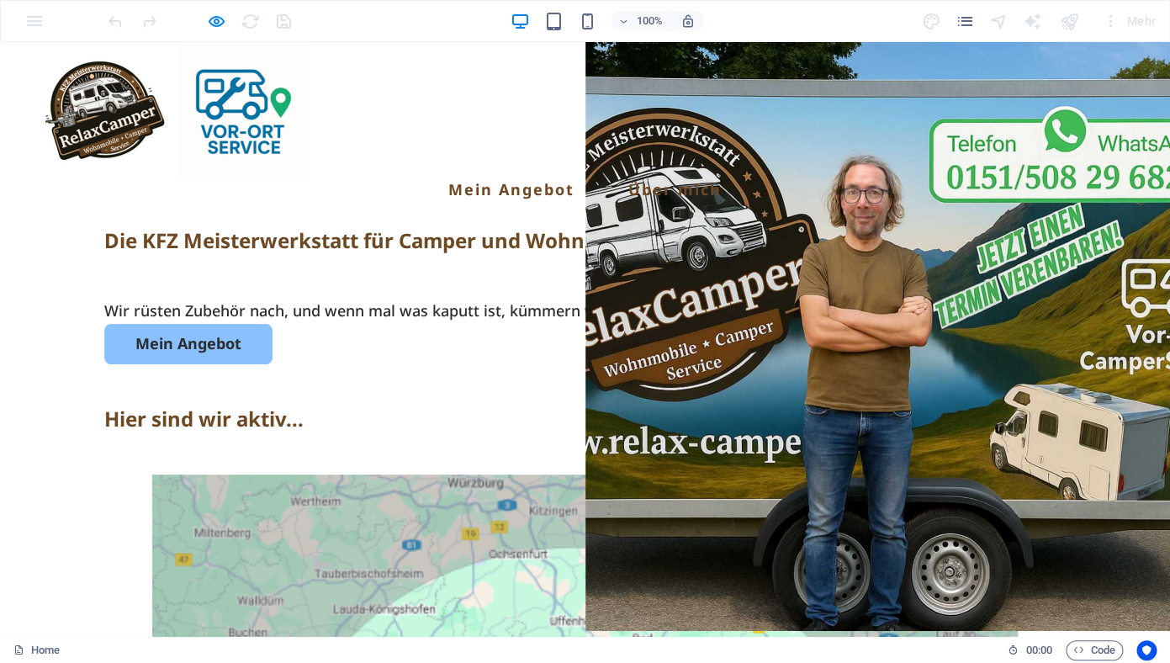
scroll to position [336, 0]
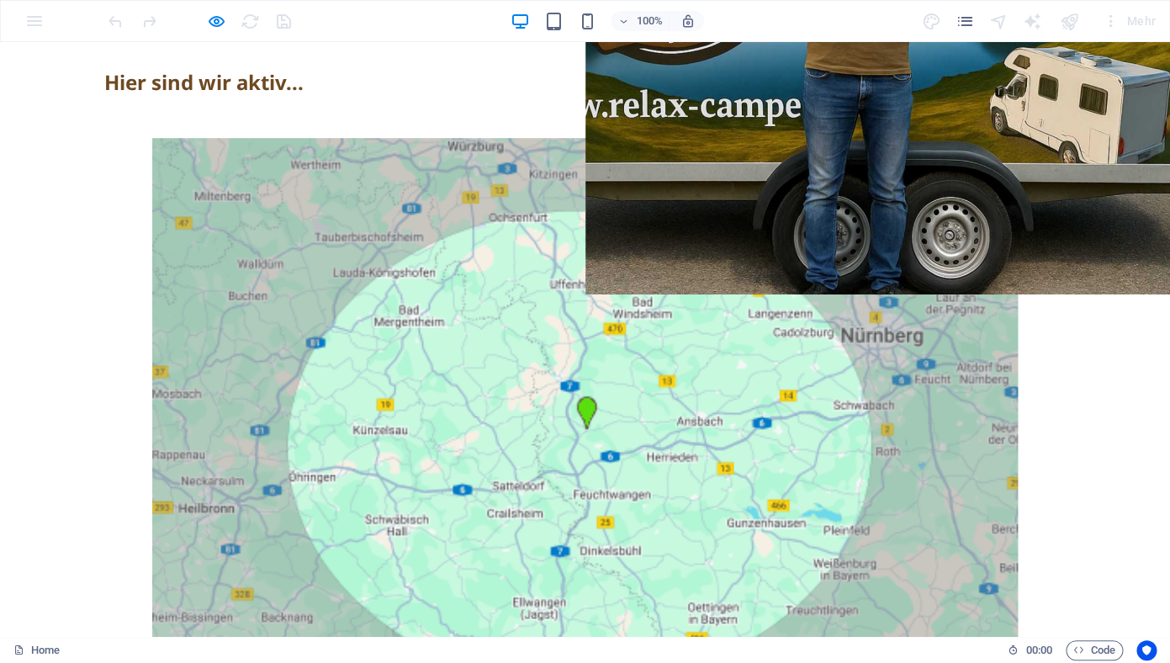
click at [331, 321] on img at bounding box center [585, 436] width 866 height 596
click at [274, 295] on img at bounding box center [585, 436] width 866 height 596
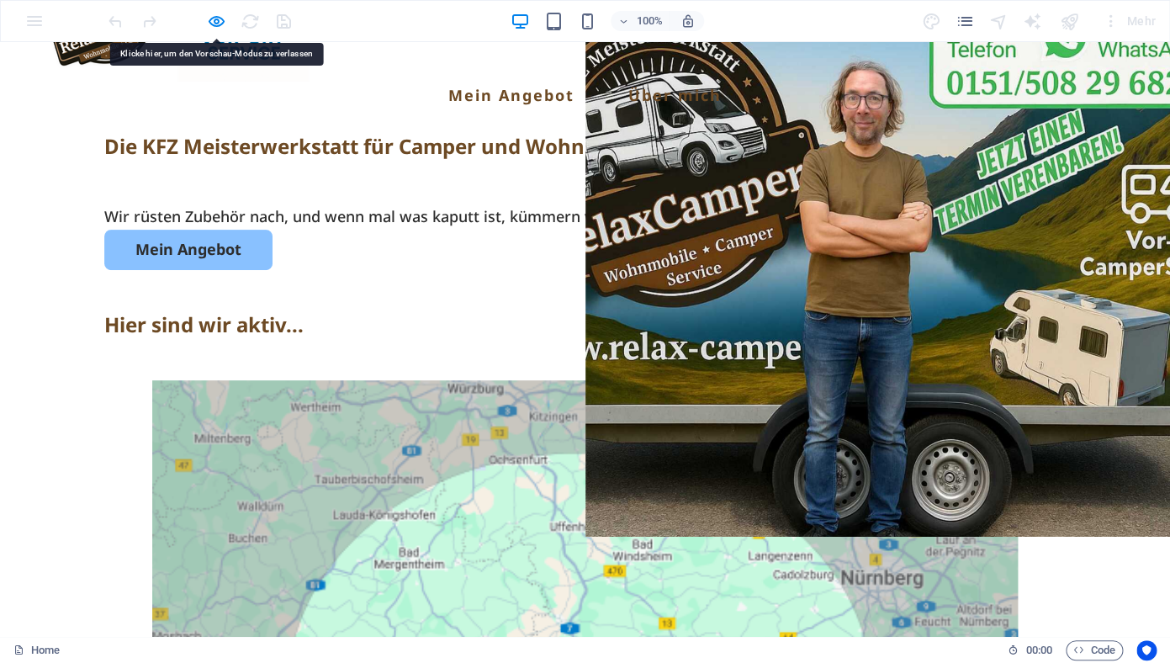
scroll to position [0, 0]
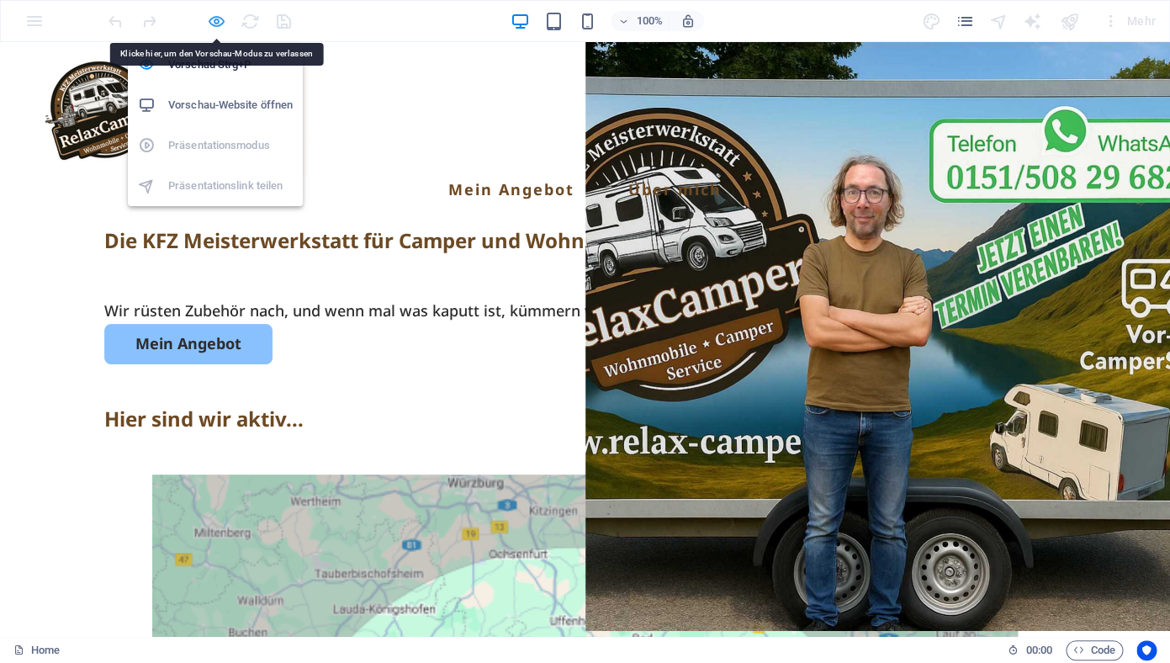
click at [213, 21] on icon "button" at bounding box center [216, 21] width 19 height 19
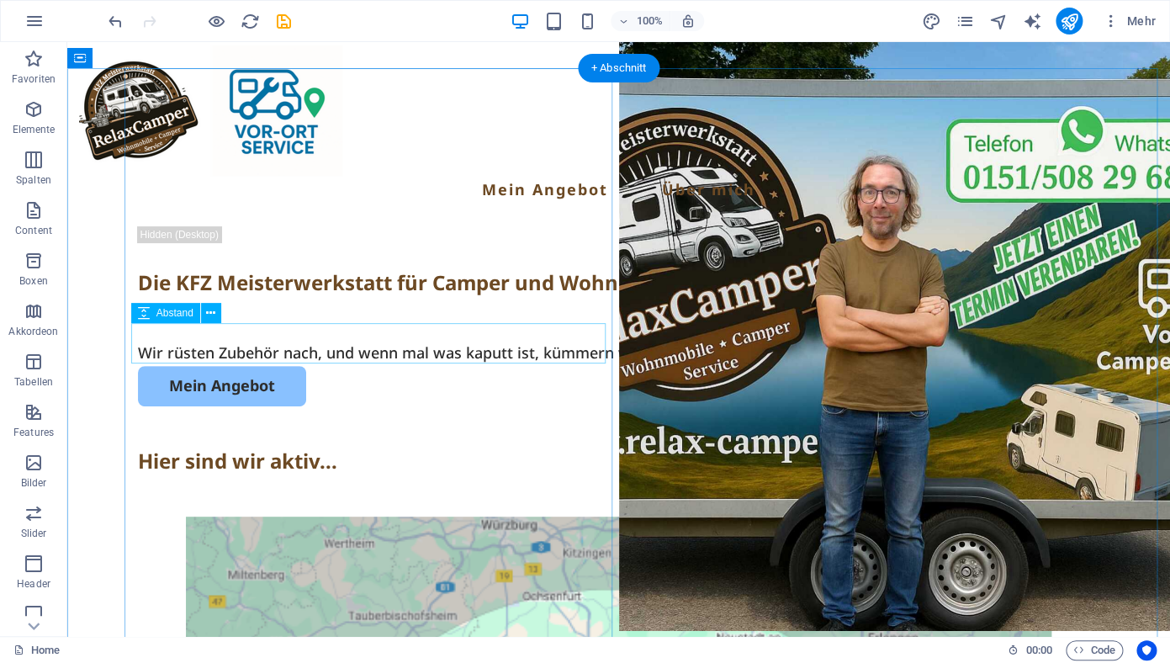
scroll to position [242, 0]
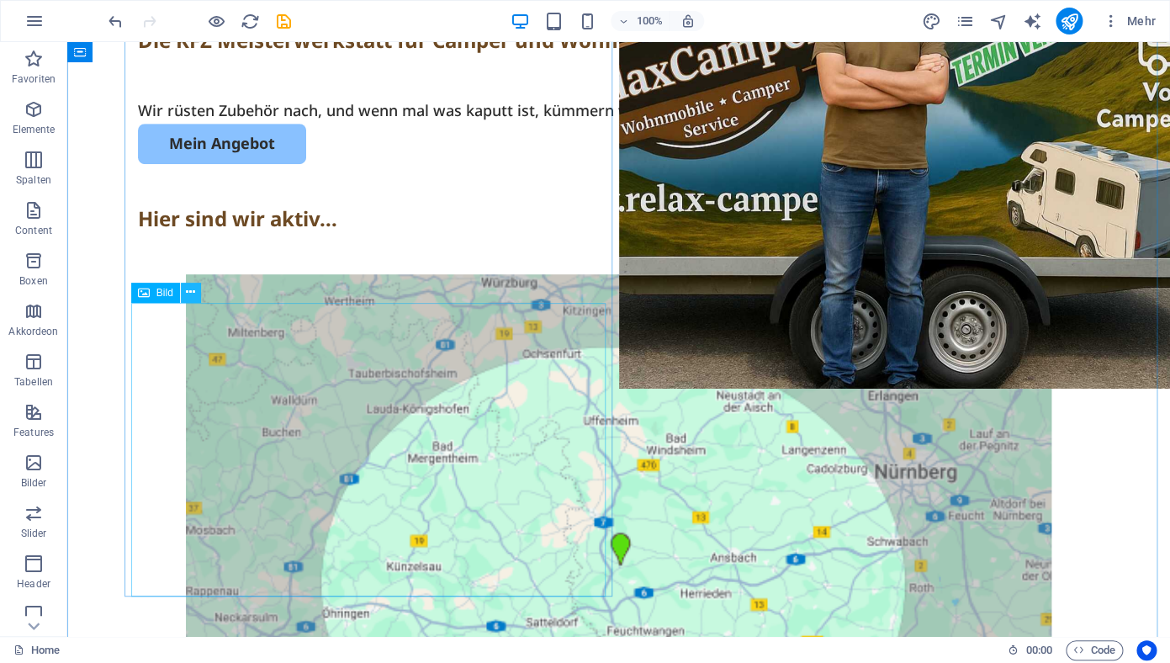
click at [189, 294] on icon at bounding box center [190, 292] width 9 height 18
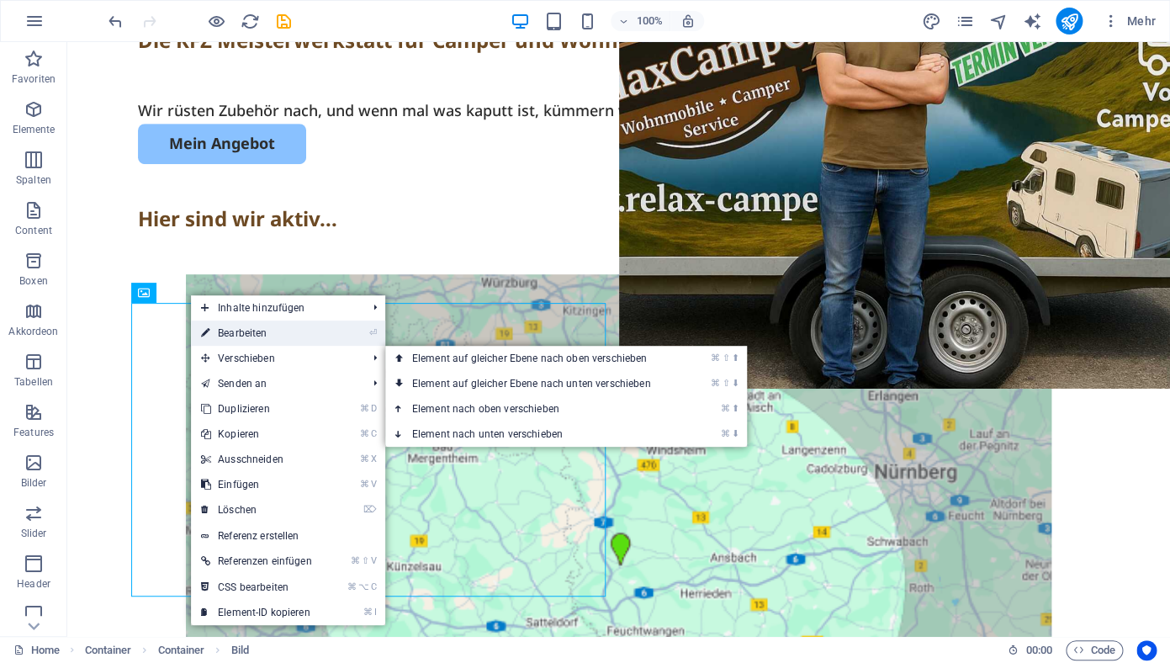
click at [264, 334] on link "⏎ Bearbeiten" at bounding box center [256, 332] width 131 height 25
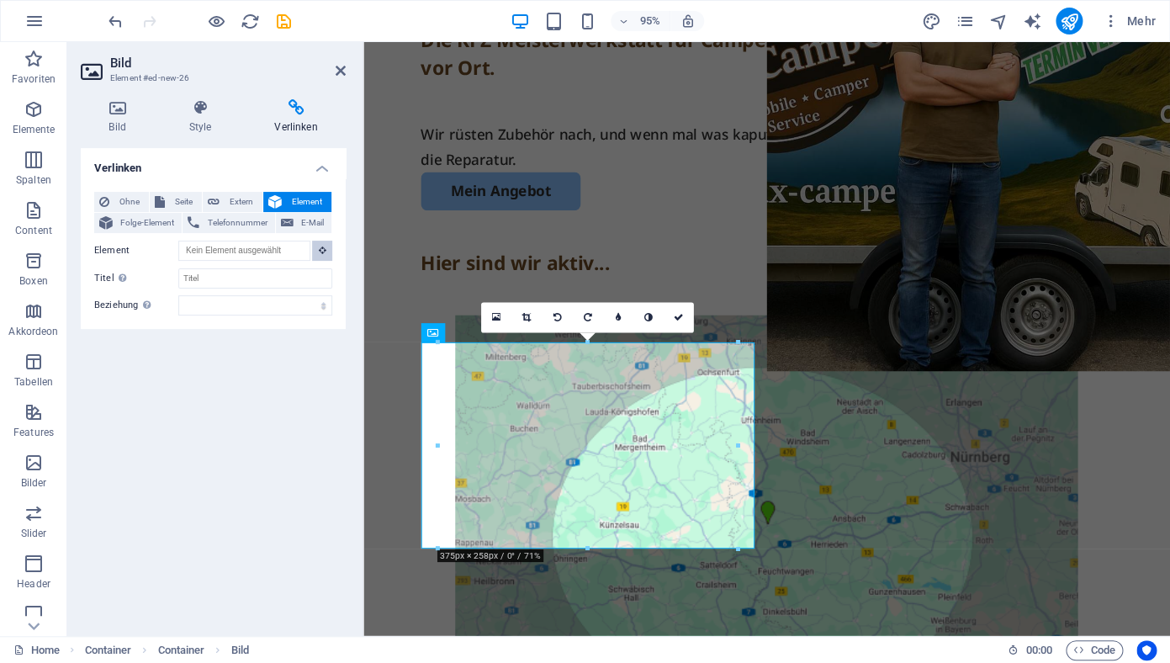
click at [322, 249] on icon at bounding box center [323, 250] width 8 height 8
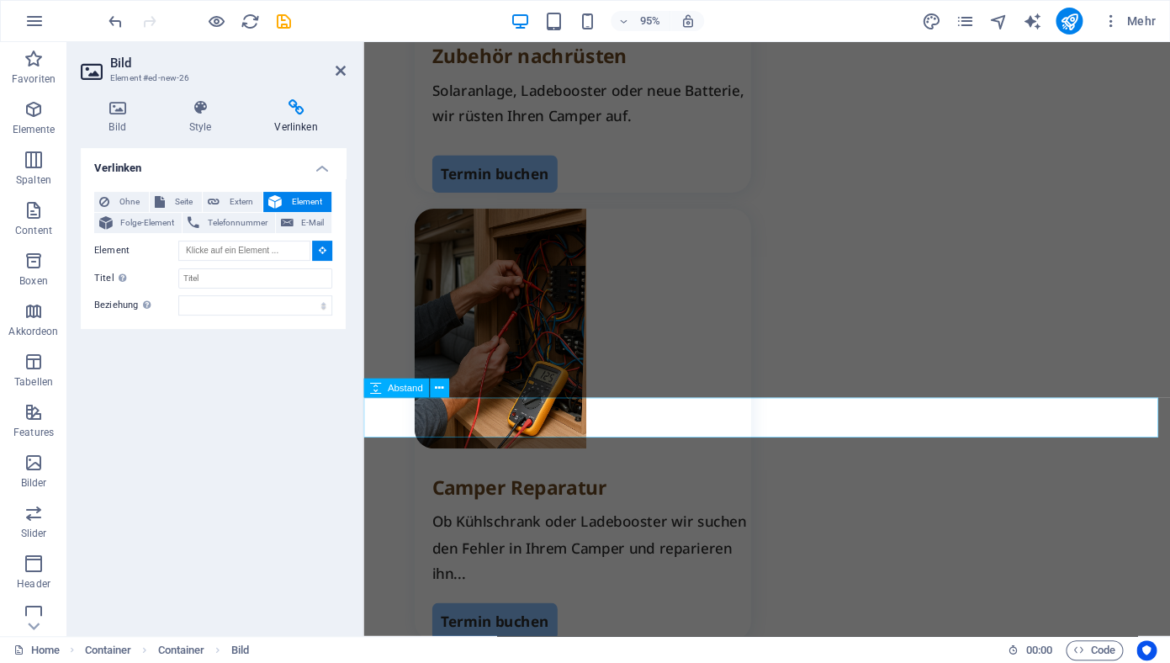
scroll to position [1937, 0]
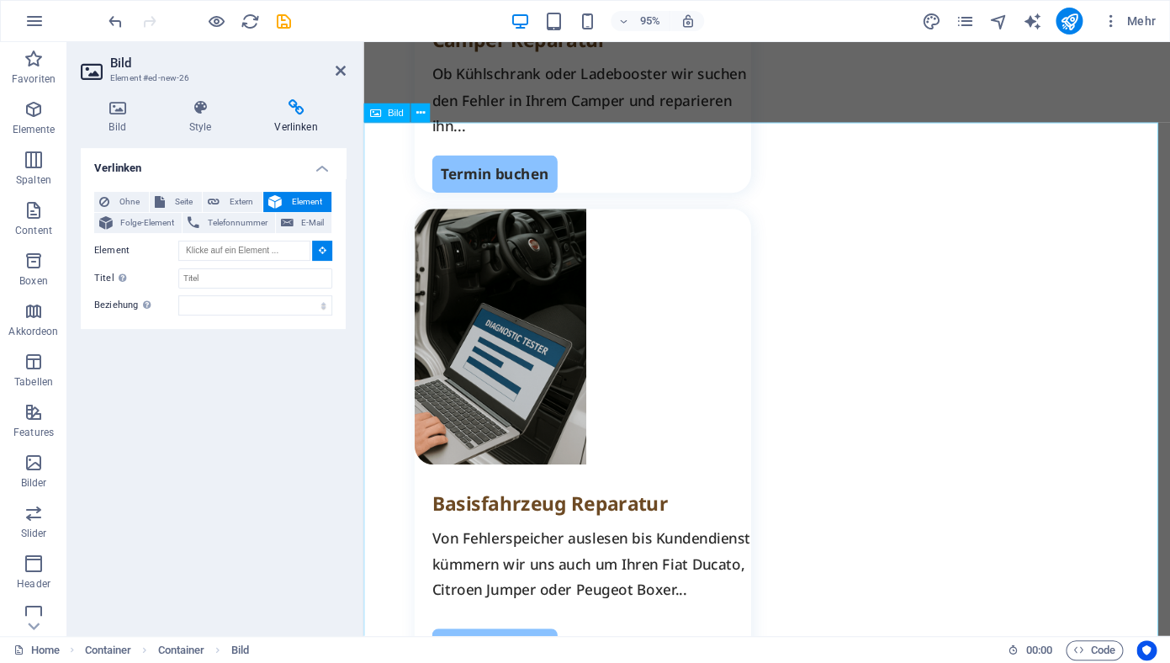
type input "#ed-new-2040"
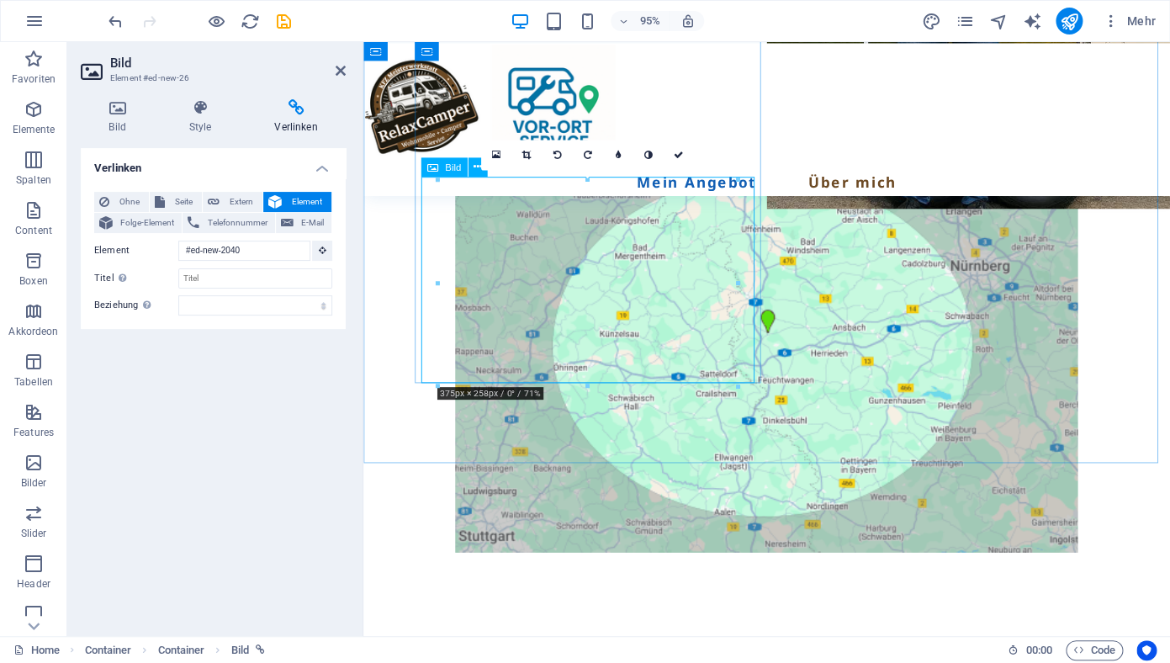
scroll to position [351, 0]
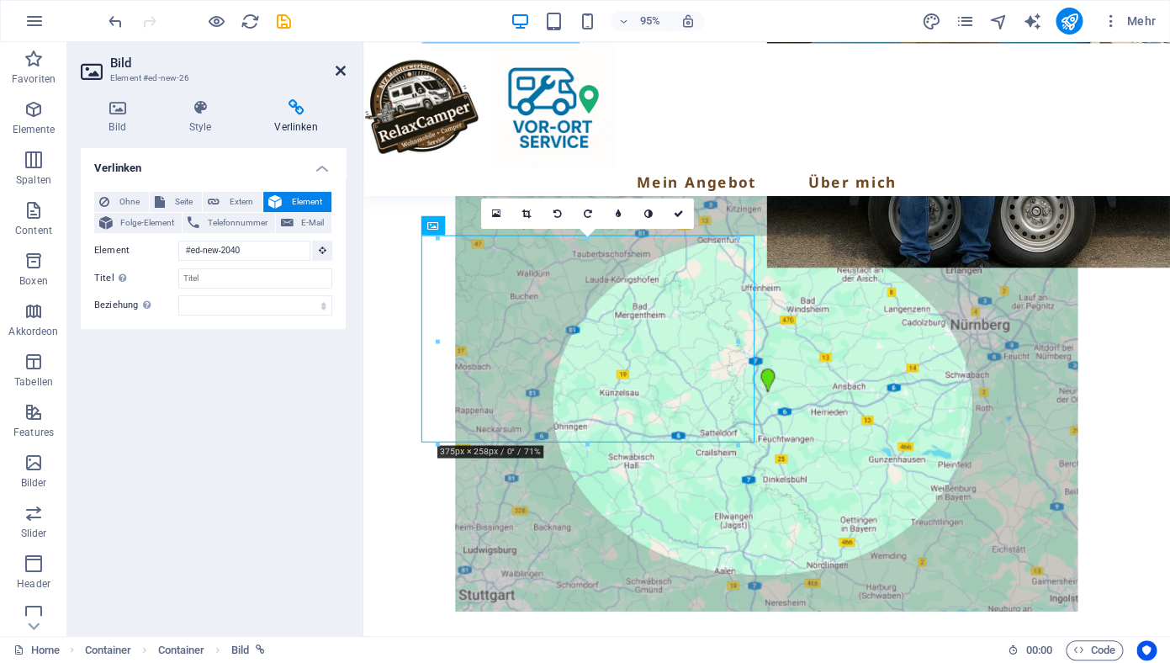
click at [339, 72] on icon at bounding box center [341, 70] width 10 height 13
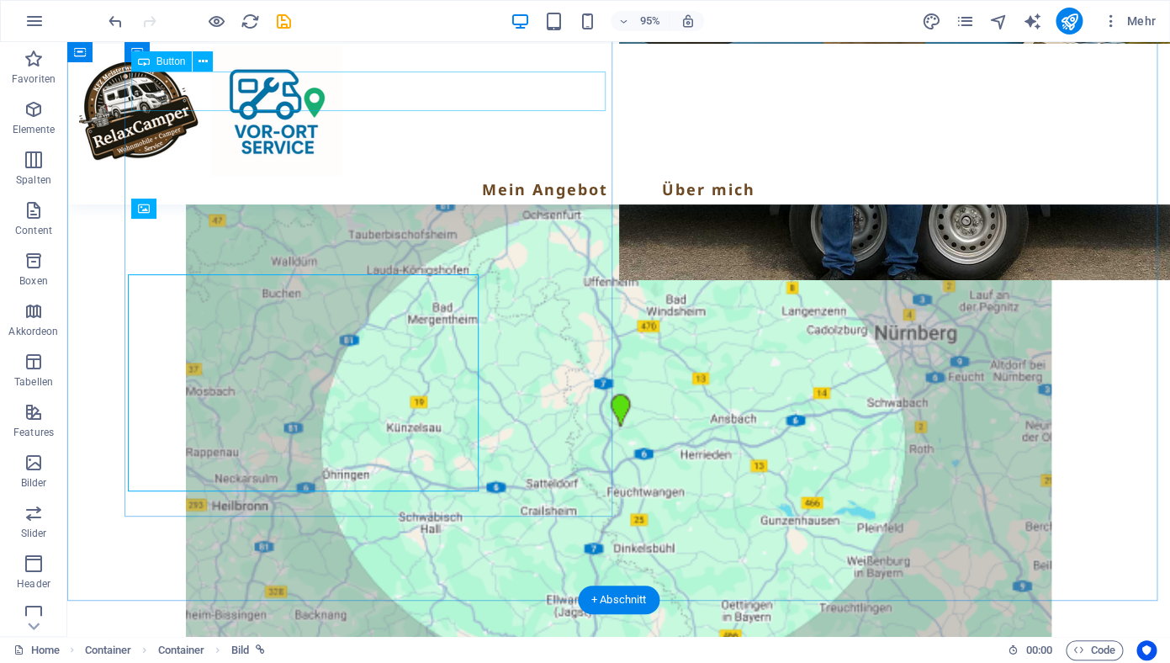
scroll to position [322, 0]
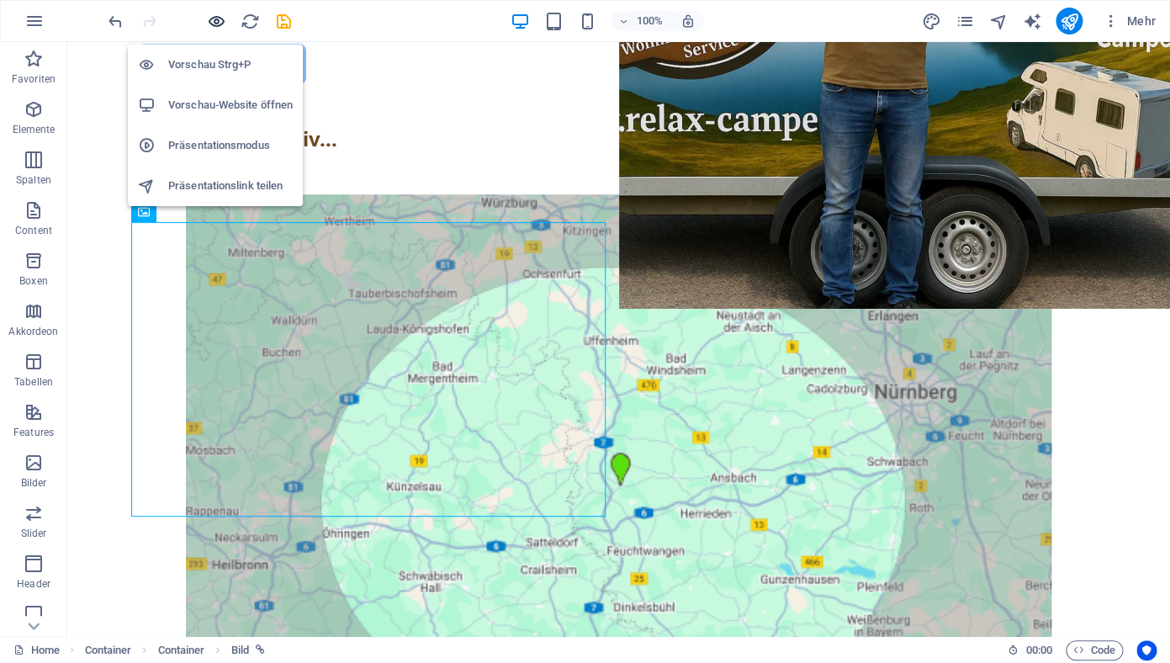
click at [218, 19] on icon "button" at bounding box center [216, 21] width 19 height 19
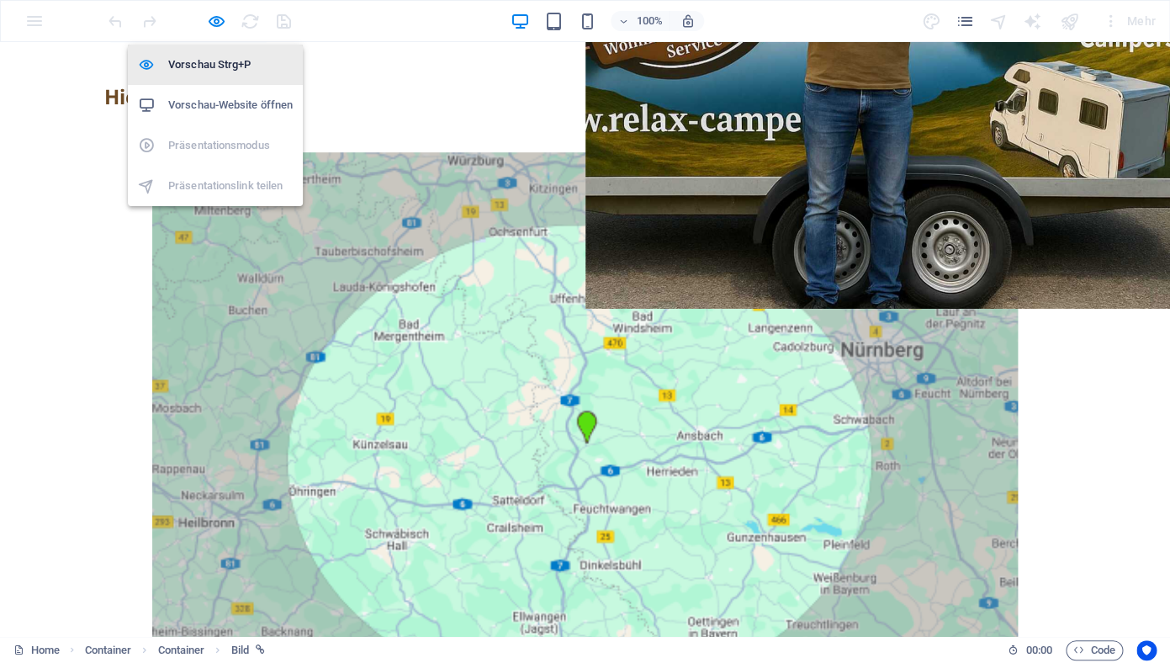
scroll to position [280, 0]
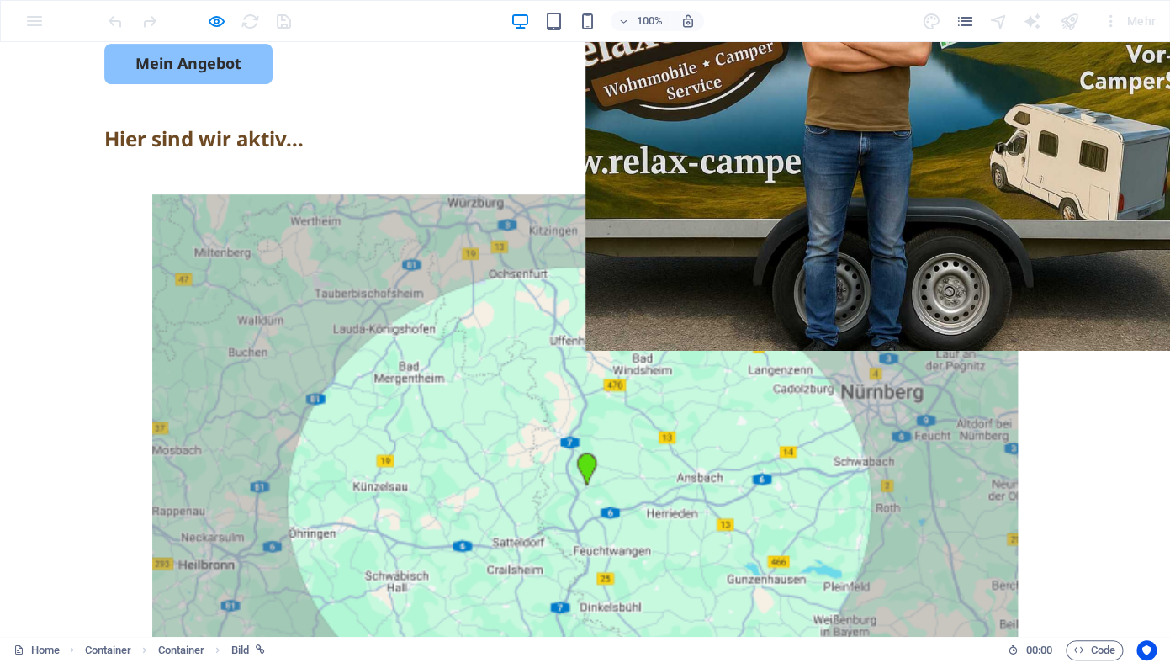
click at [204, 310] on img at bounding box center [585, 492] width 866 height 596
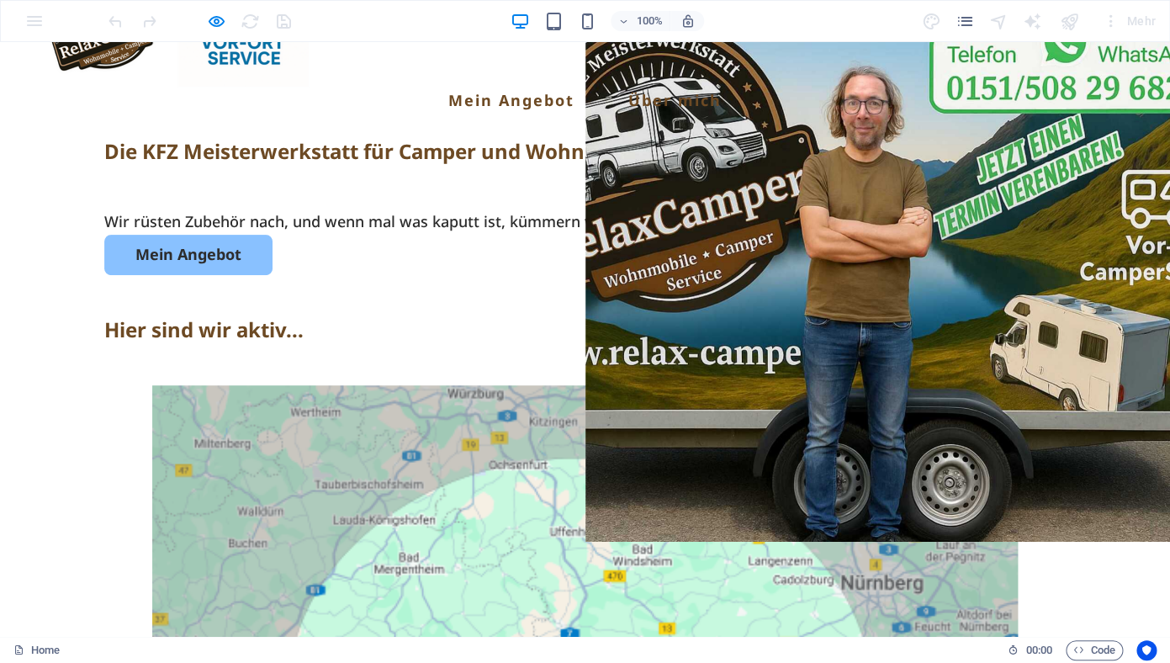
scroll to position [0, 0]
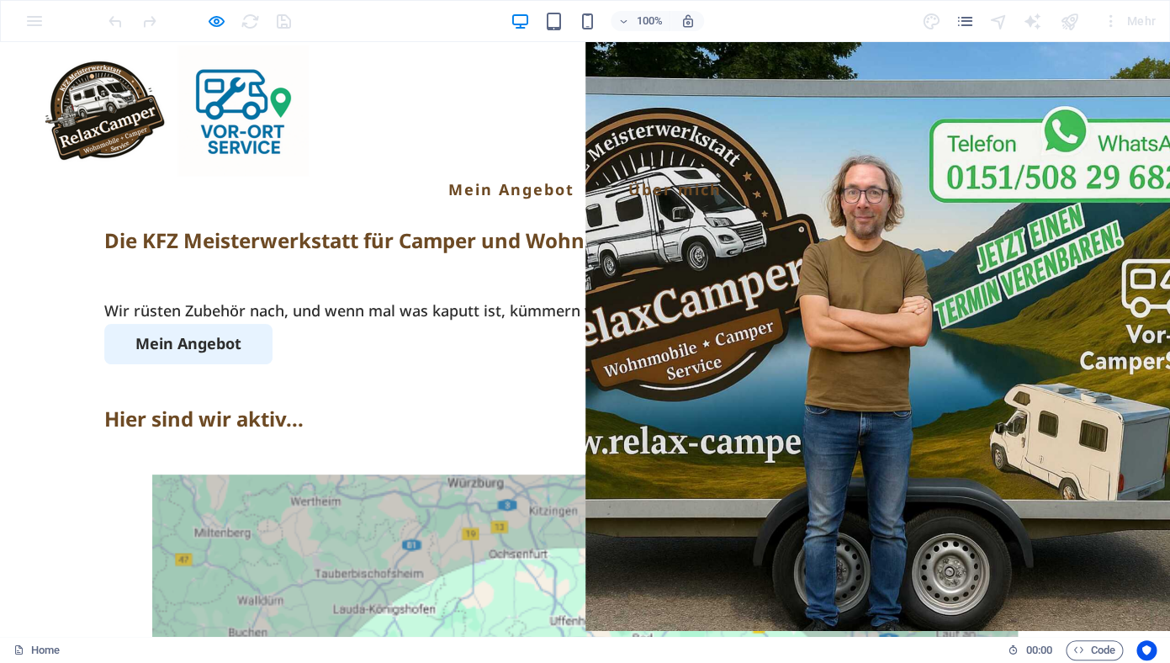
click at [177, 363] on link "Mein Angebot" at bounding box center [188, 344] width 168 height 40
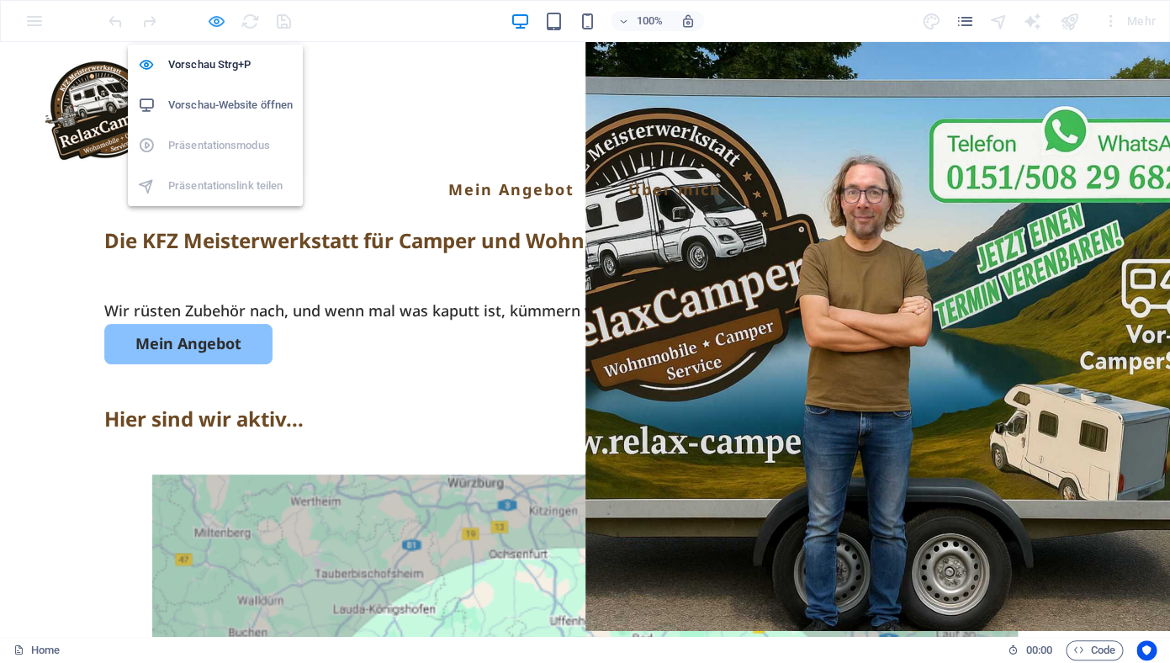
click at [216, 23] on icon "button" at bounding box center [216, 21] width 19 height 19
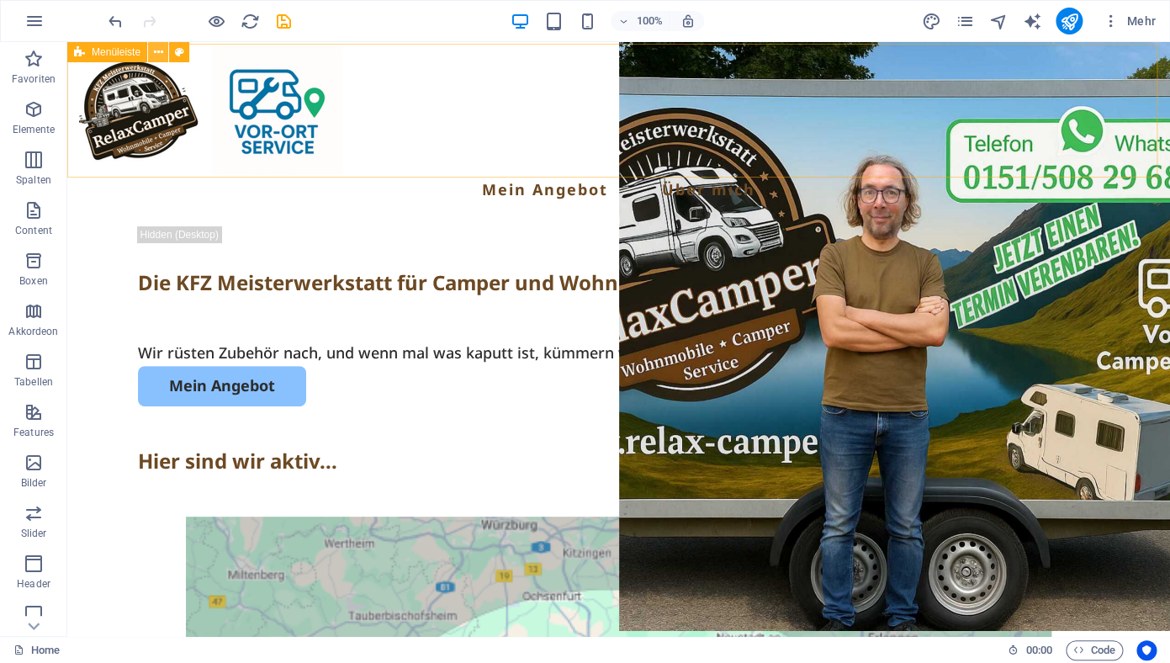
click at [161, 52] on icon at bounding box center [158, 53] width 9 height 18
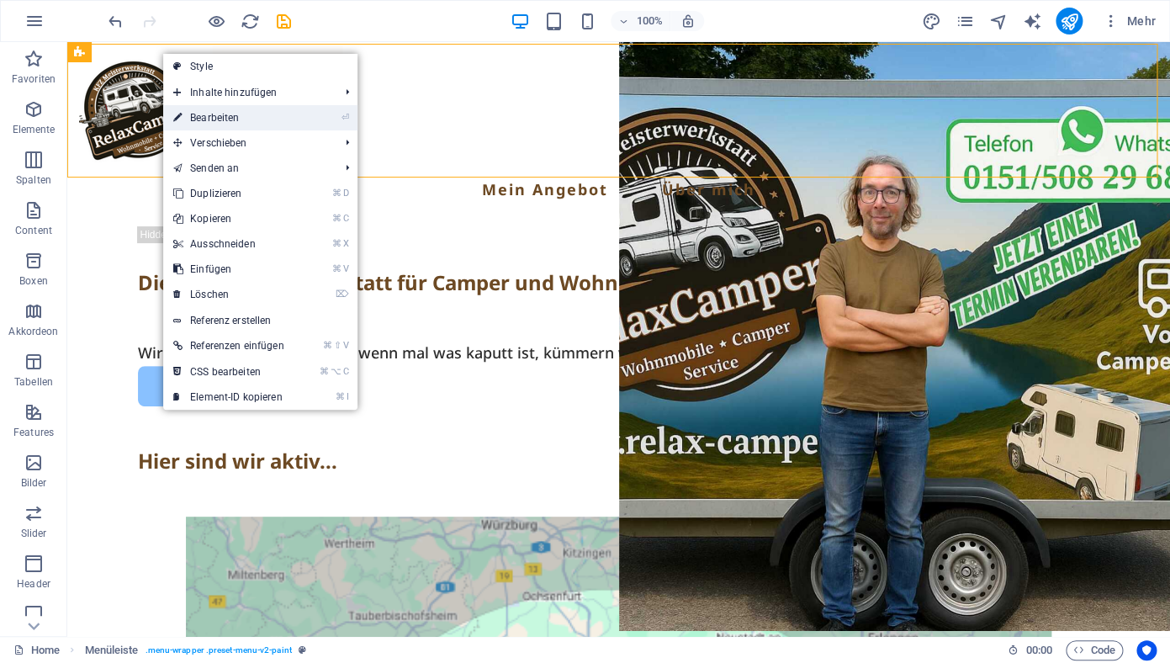
click at [217, 114] on link "⏎ Bearbeiten" at bounding box center [228, 117] width 131 height 25
select select "header"
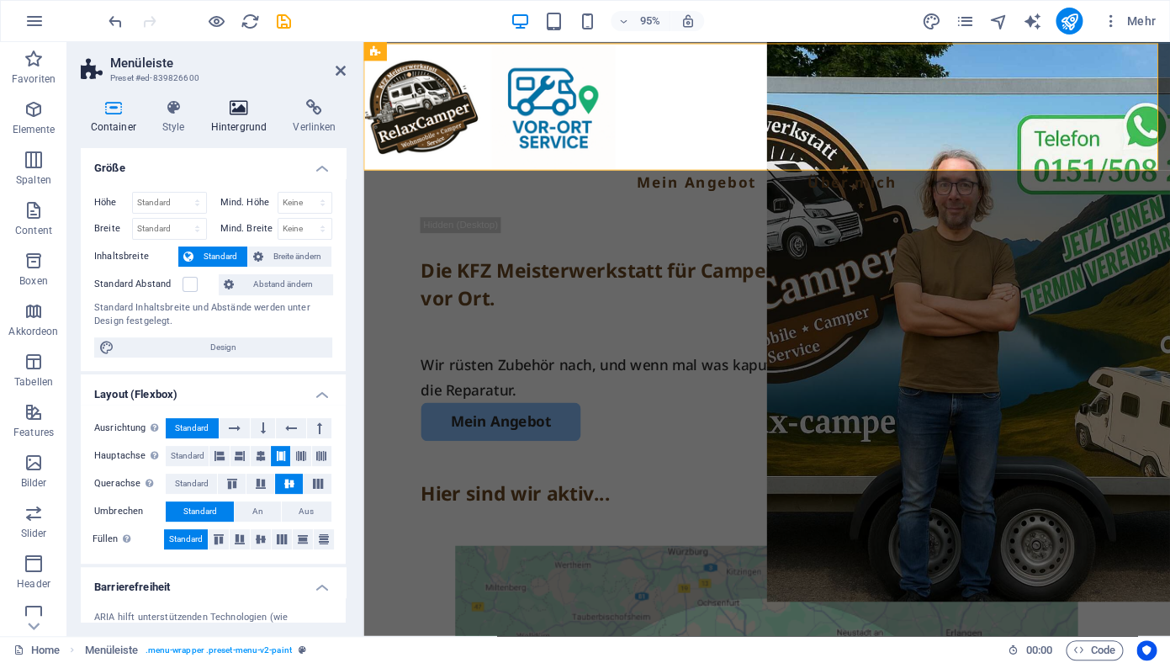
click at [237, 112] on icon at bounding box center [239, 107] width 76 height 17
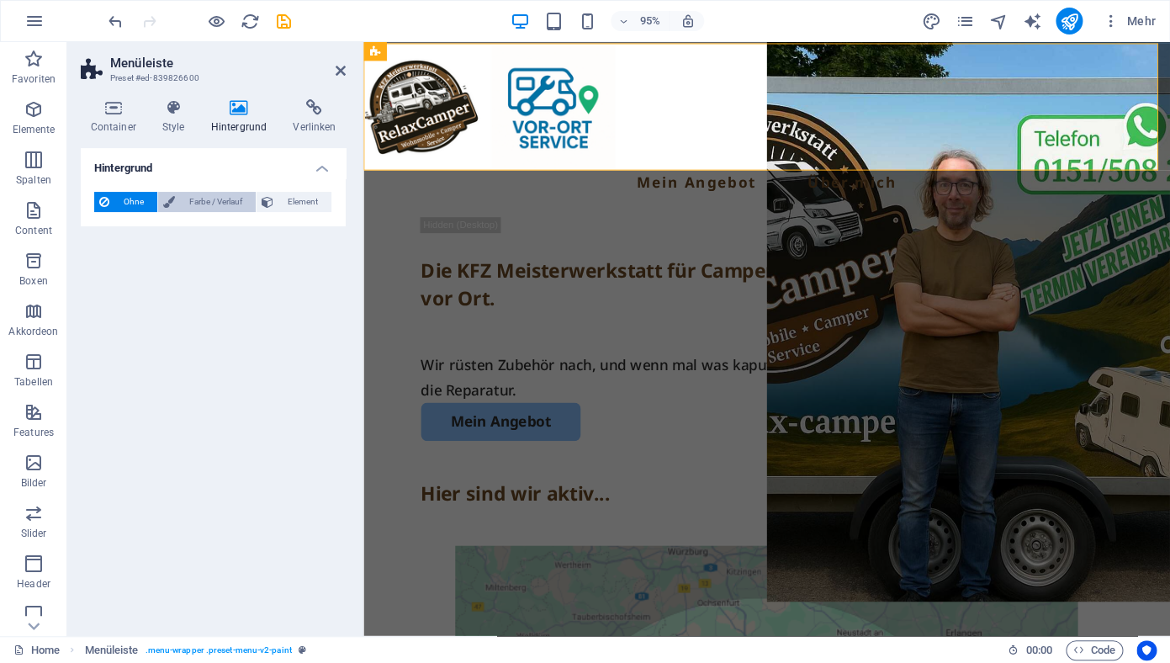
click at [220, 201] on span "Farbe / Verlauf" at bounding box center [215, 202] width 71 height 20
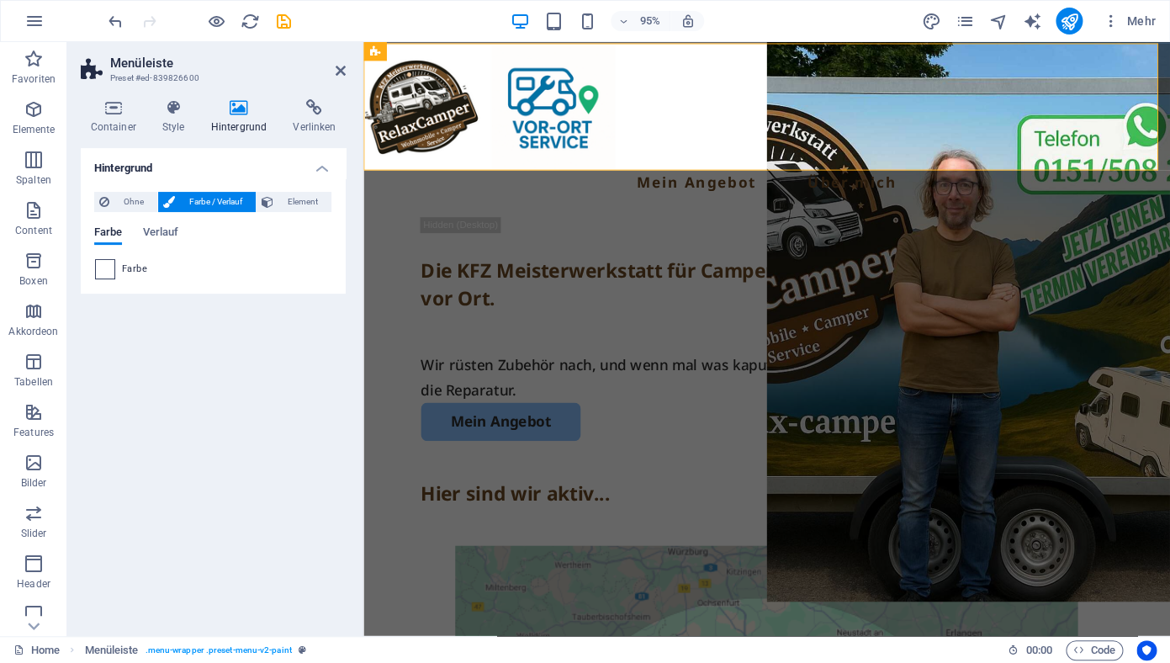
click at [105, 269] on span at bounding box center [105, 269] width 19 height 19
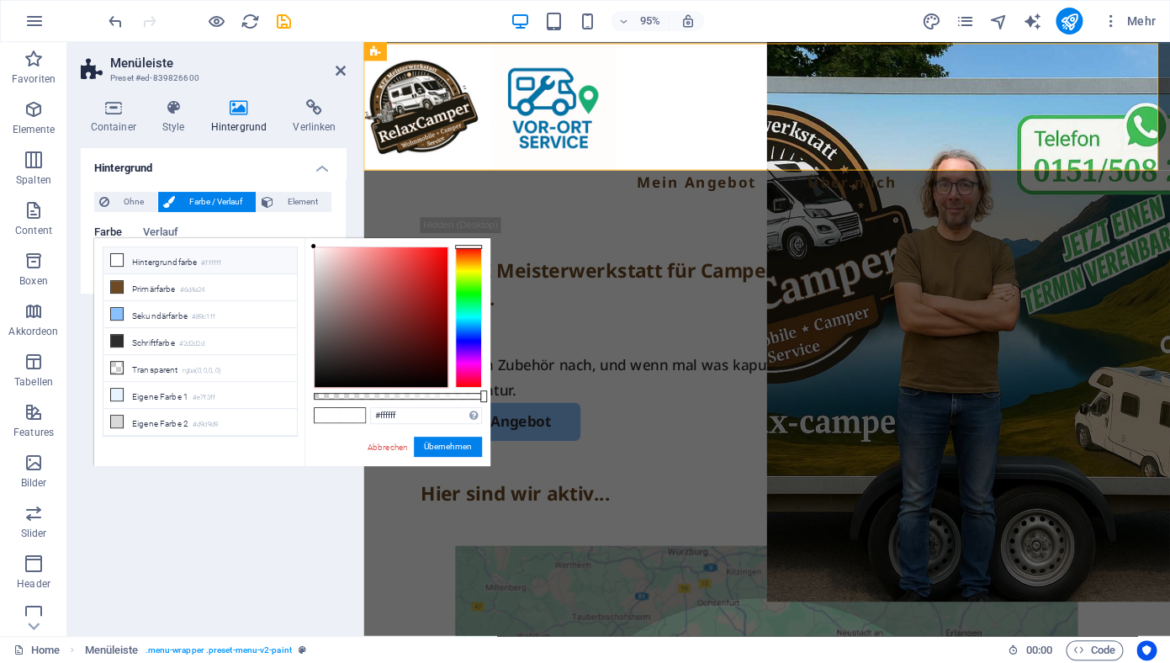
click at [114, 261] on icon at bounding box center [117, 260] width 12 height 12
click at [438, 447] on button "Übernehmen" at bounding box center [448, 447] width 68 height 20
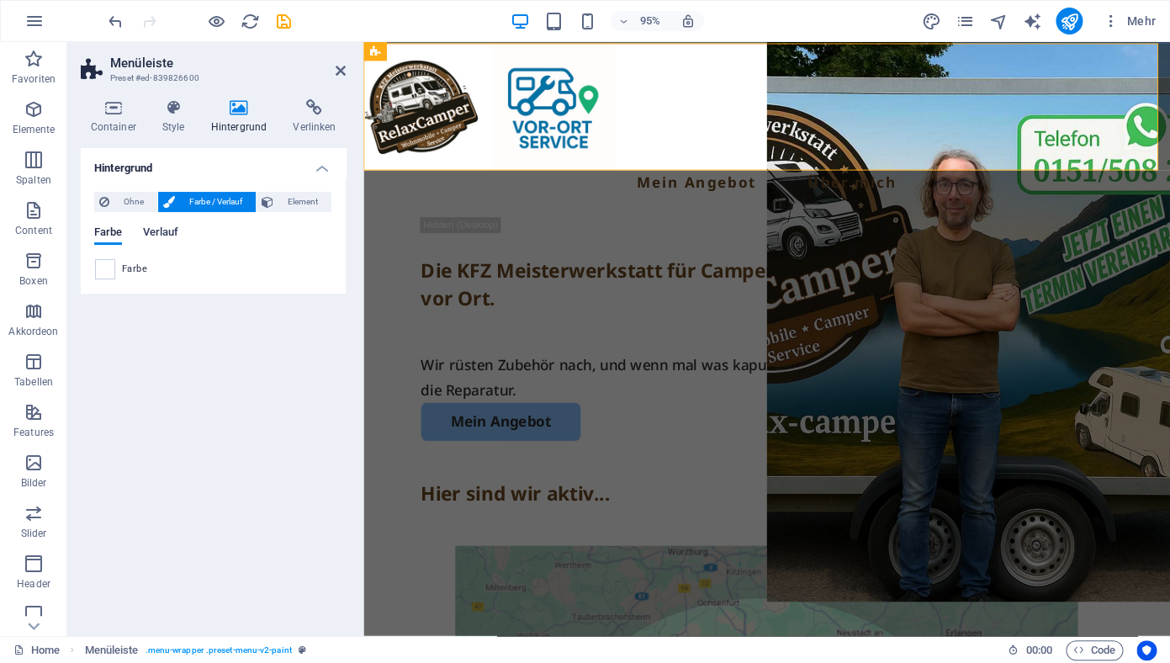
click at [168, 235] on span "Verlauf" at bounding box center [160, 234] width 36 height 24
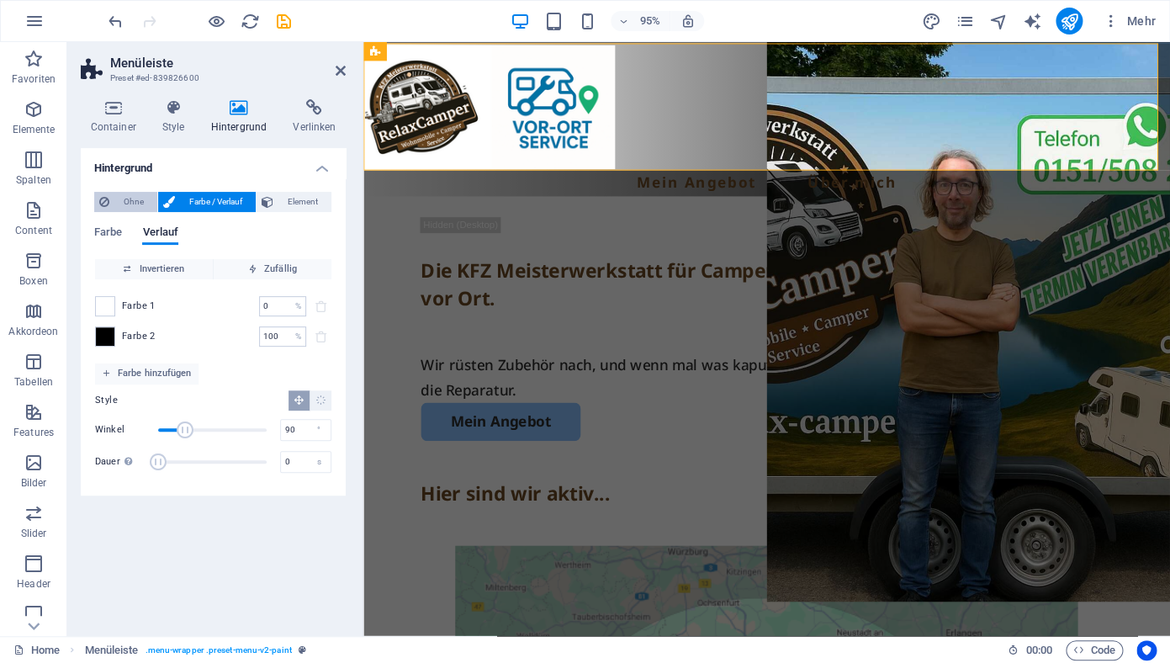
click at [128, 203] on span "Ohne" at bounding box center [133, 202] width 38 height 20
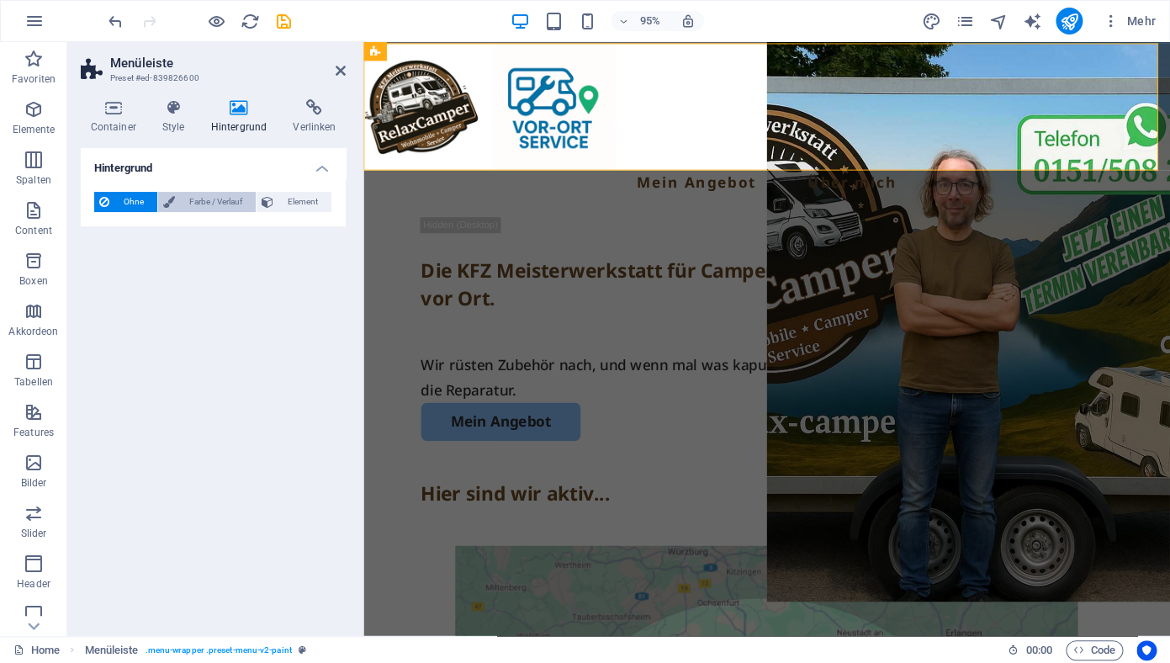
click at [230, 201] on span "Farbe / Verlauf" at bounding box center [215, 202] width 71 height 20
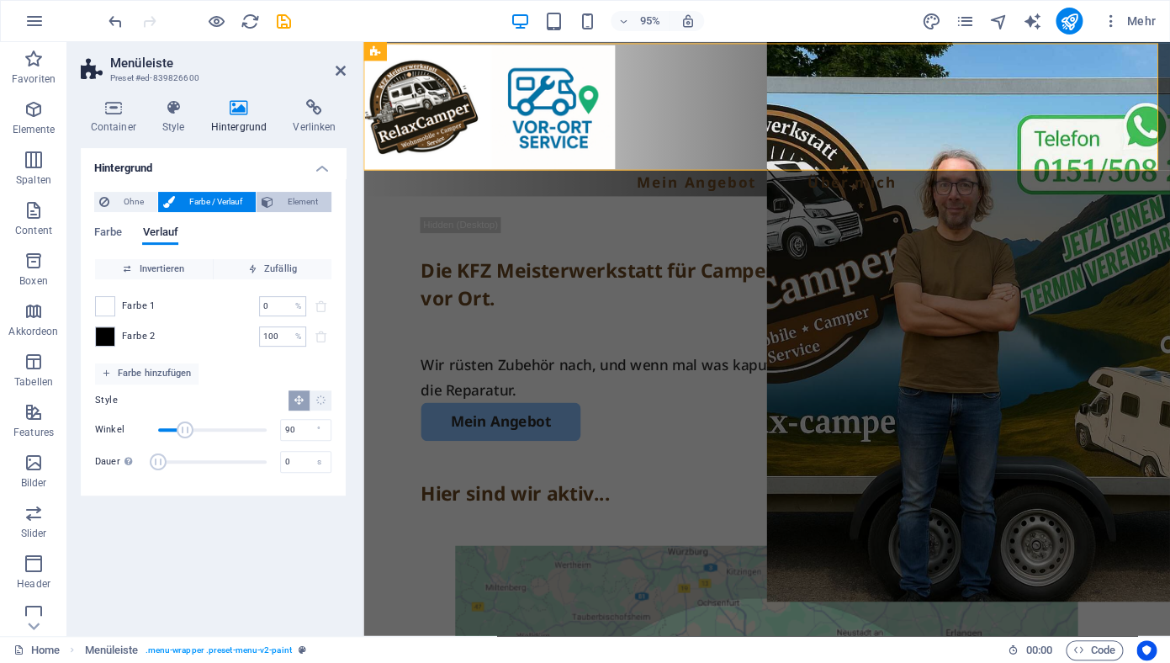
click at [306, 204] on span "Element" at bounding box center [302, 202] width 48 height 20
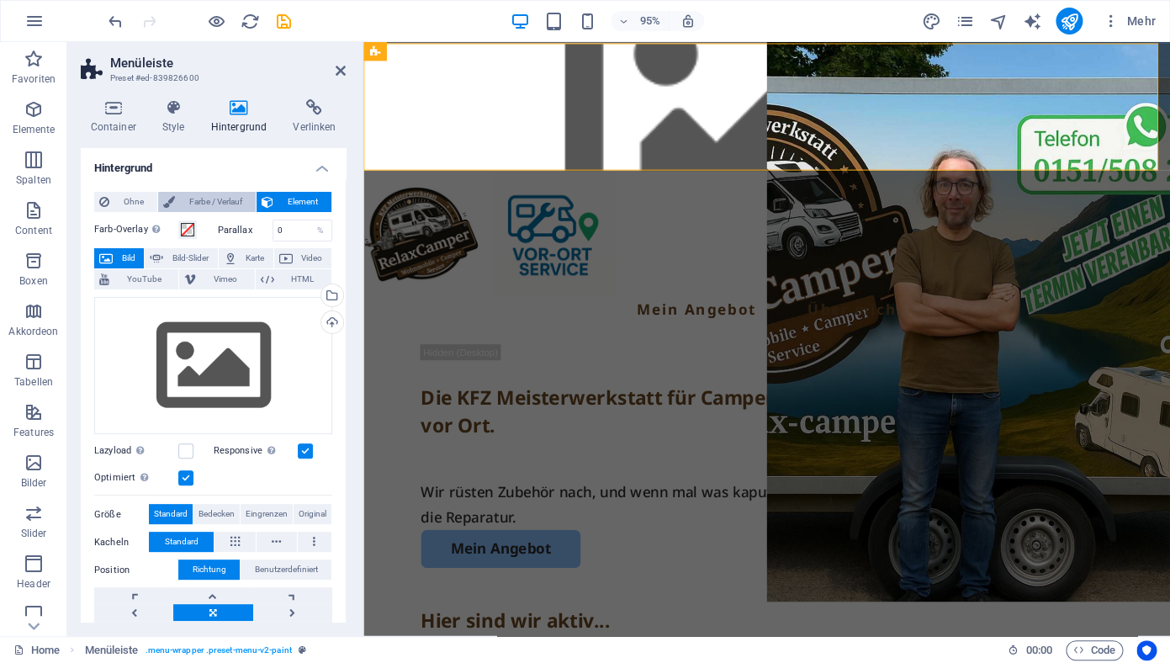
click at [213, 202] on span "Farbe / Verlauf" at bounding box center [215, 202] width 71 height 20
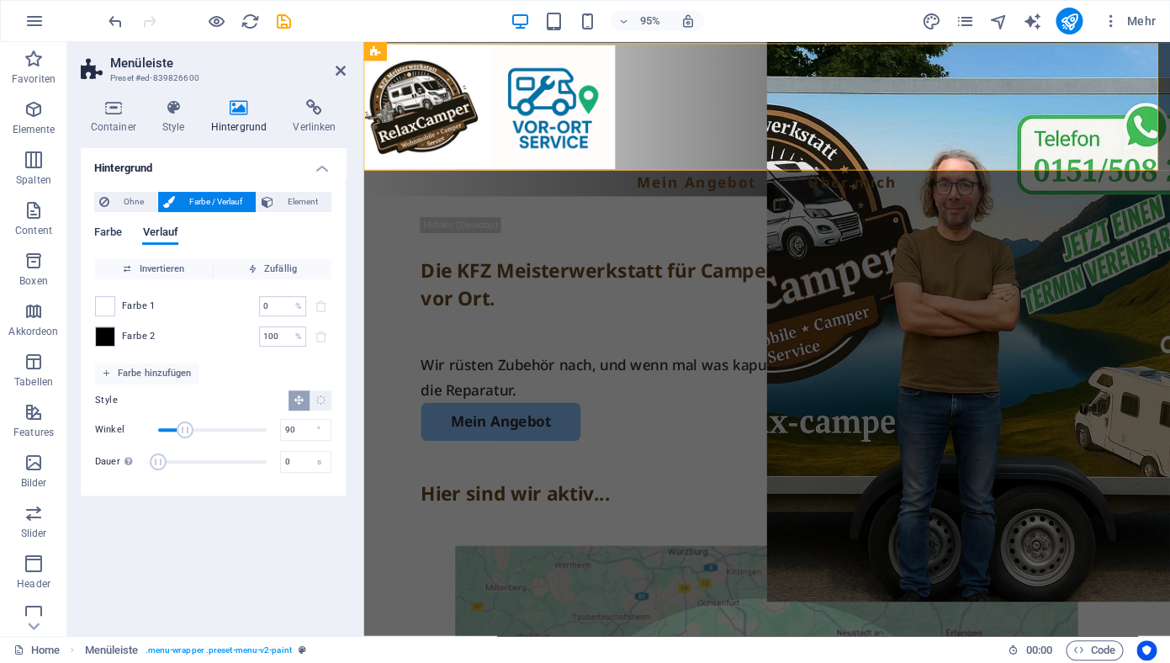
click at [114, 230] on span "Farbe" at bounding box center [108, 234] width 28 height 24
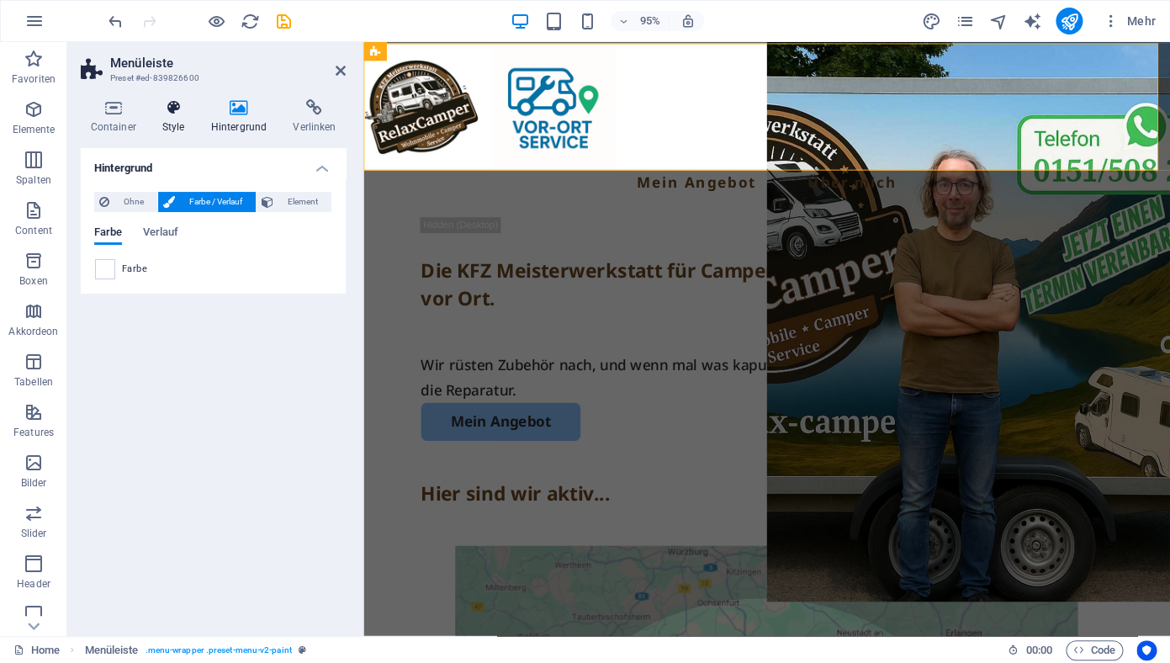
click at [168, 114] on icon at bounding box center [173, 107] width 42 height 17
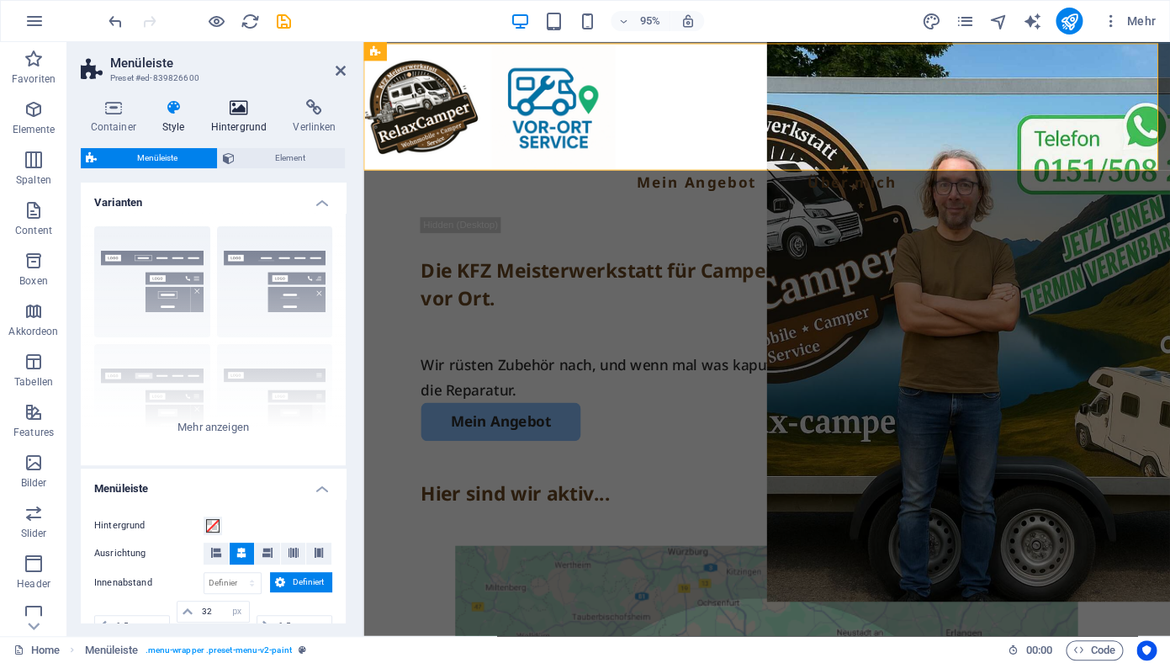
click at [241, 122] on h4 "Hintergrund" at bounding box center [242, 116] width 82 height 35
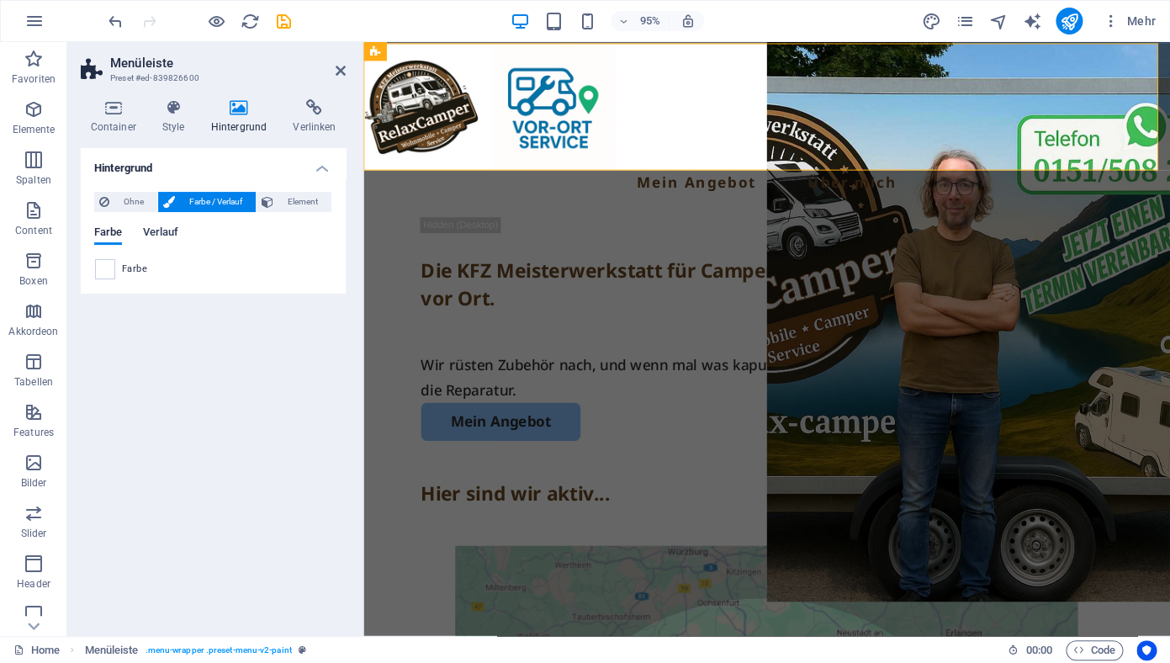
click at [165, 230] on span "Verlauf" at bounding box center [160, 234] width 36 height 24
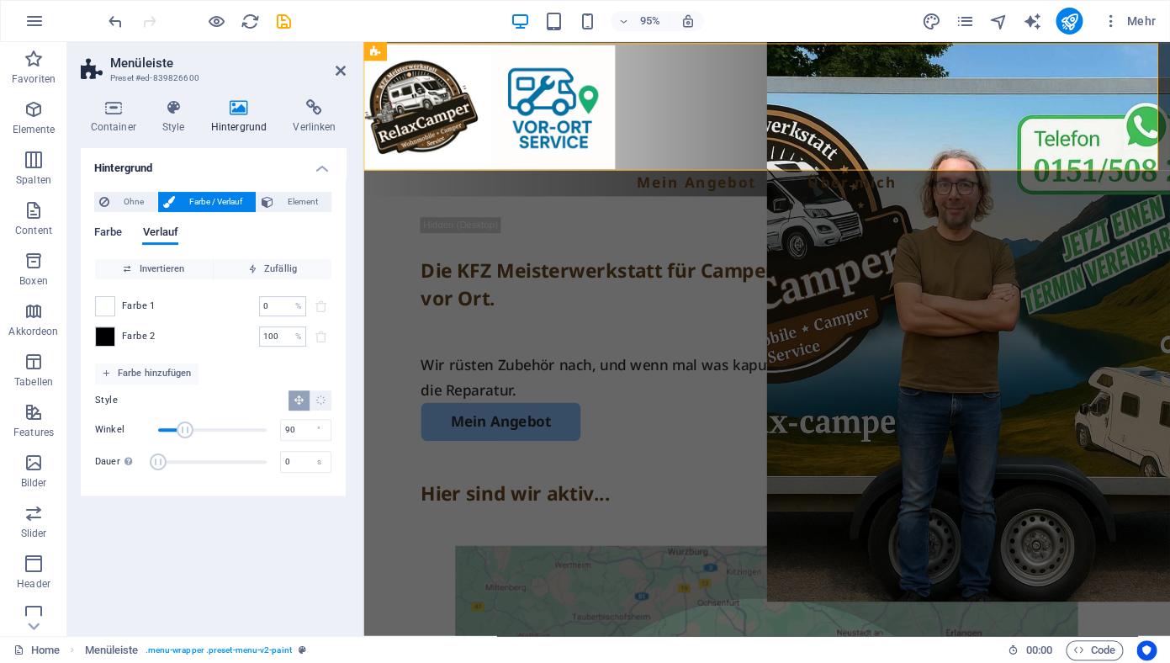
click at [101, 233] on span "Farbe" at bounding box center [108, 234] width 28 height 24
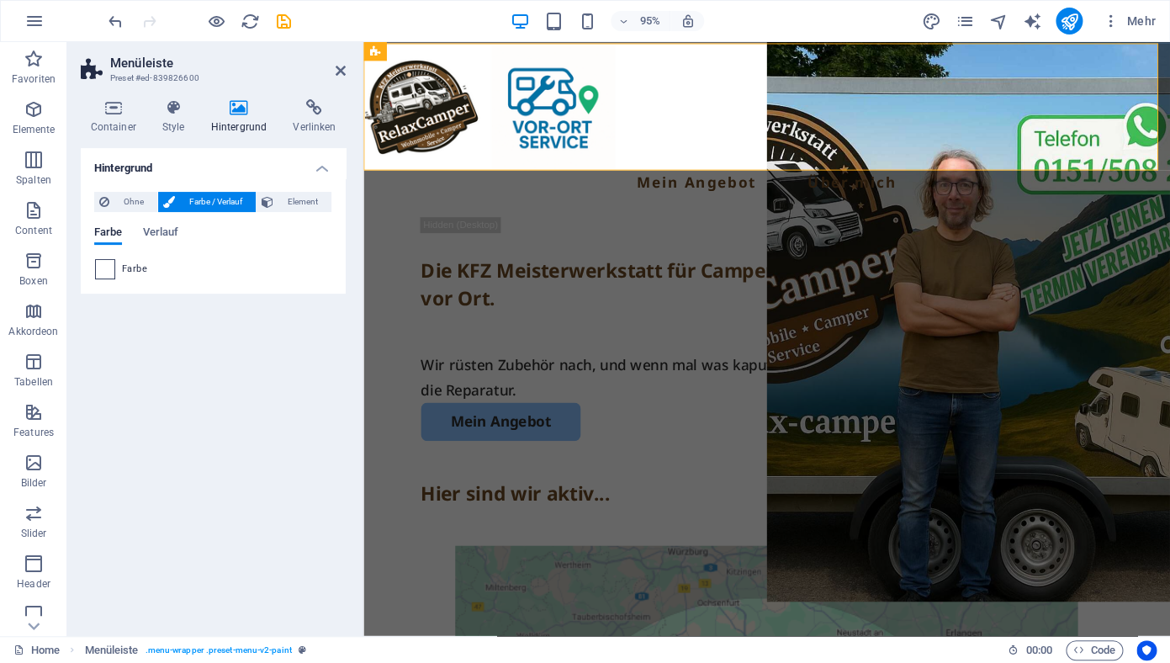
click at [109, 271] on span at bounding box center [105, 269] width 19 height 19
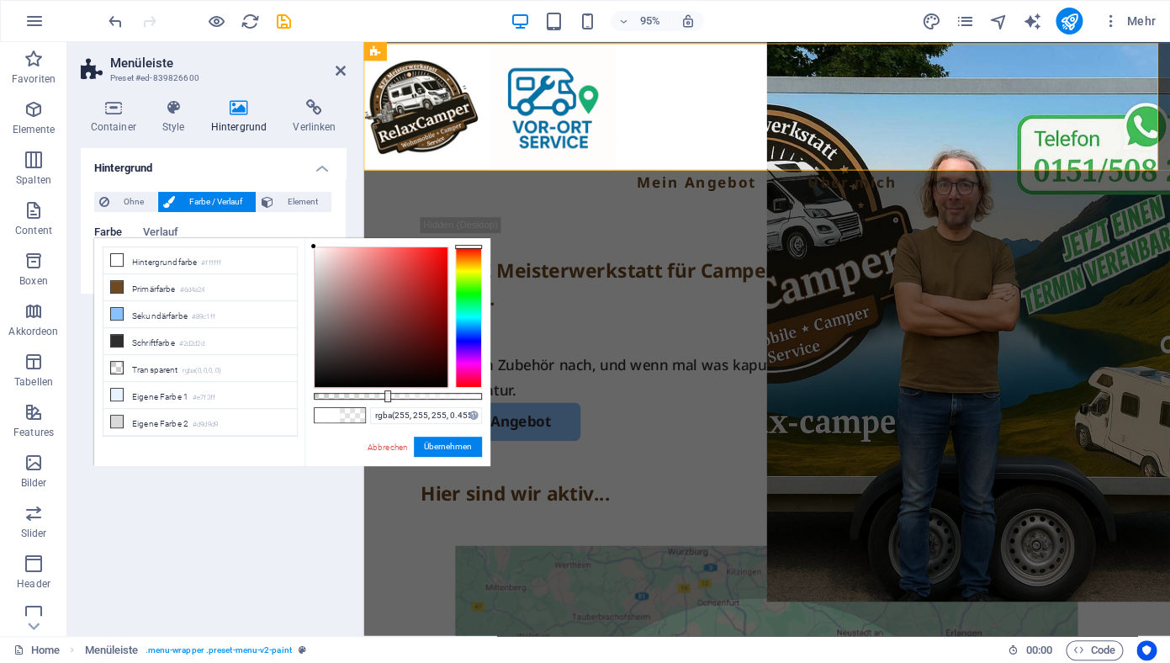
type input "rgba(255, 255, 255, 0.46)"
drag, startPoint x: 484, startPoint y: 395, endPoint x: 391, endPoint y: 402, distance: 92.8
click at [391, 402] on div "rgba(255, 255, 255, 0.46) Unterstützte Formate: #0852ed rgb(8, 82, 237) rgba(8,…" at bounding box center [397, 474] width 186 height 472
click at [448, 447] on button "Übernehmen" at bounding box center [448, 447] width 68 height 20
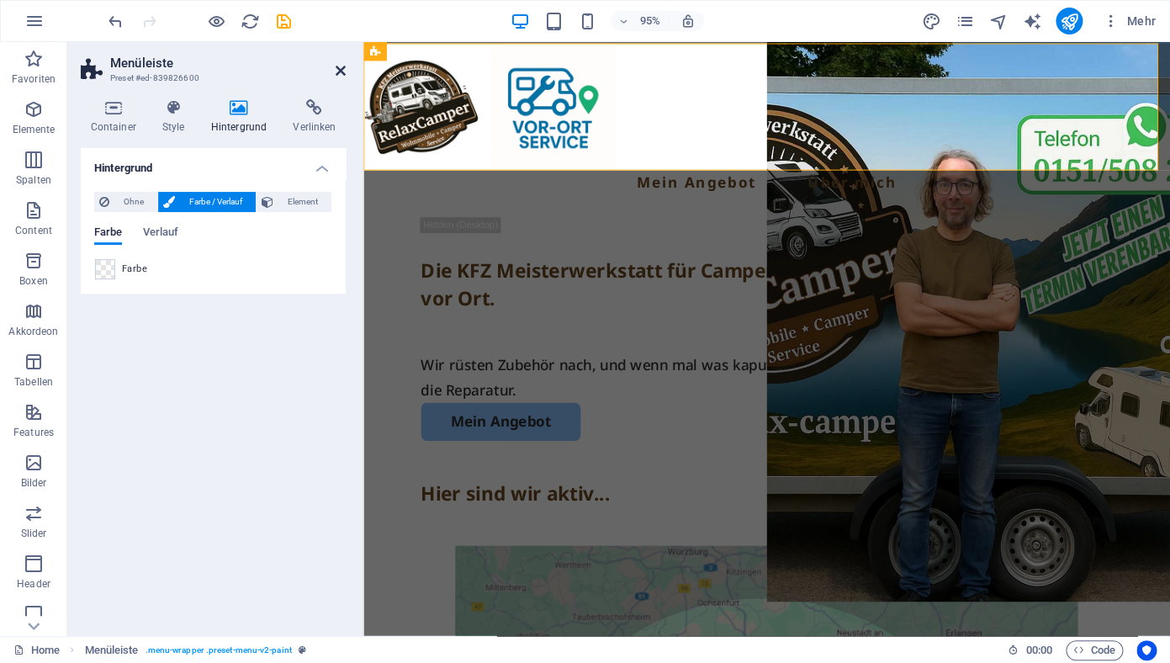
drag, startPoint x: 338, startPoint y: 70, endPoint x: 195, endPoint y: 16, distance: 152.8
click at [338, 70] on icon at bounding box center [341, 70] width 10 height 13
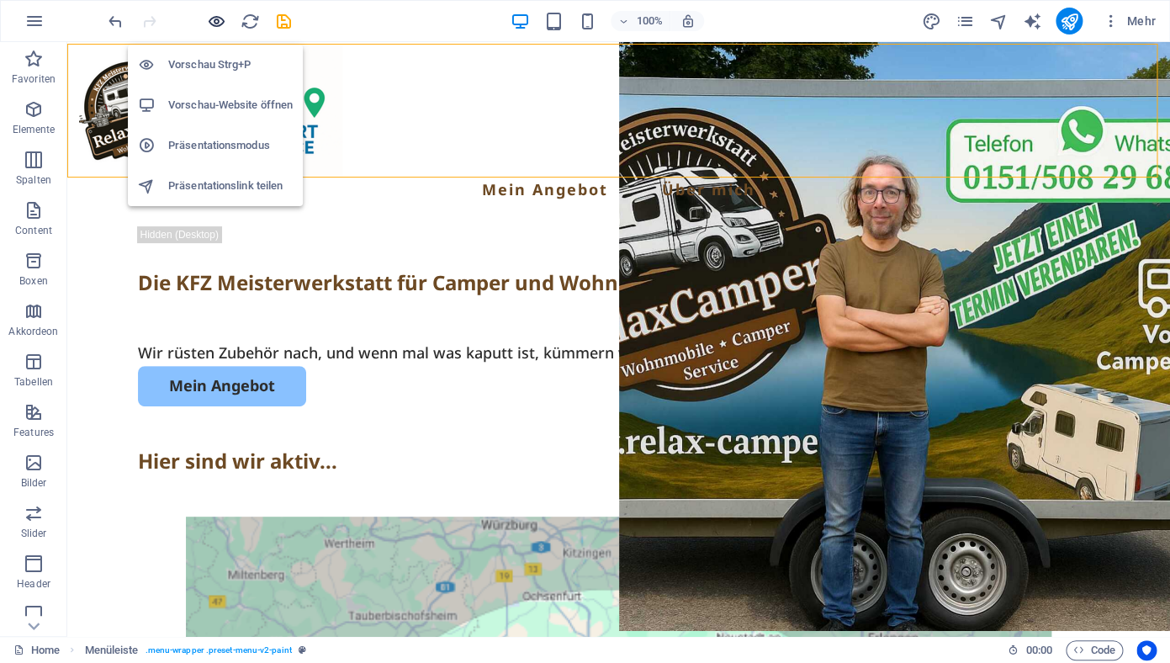
click at [217, 23] on icon "button" at bounding box center [216, 21] width 19 height 19
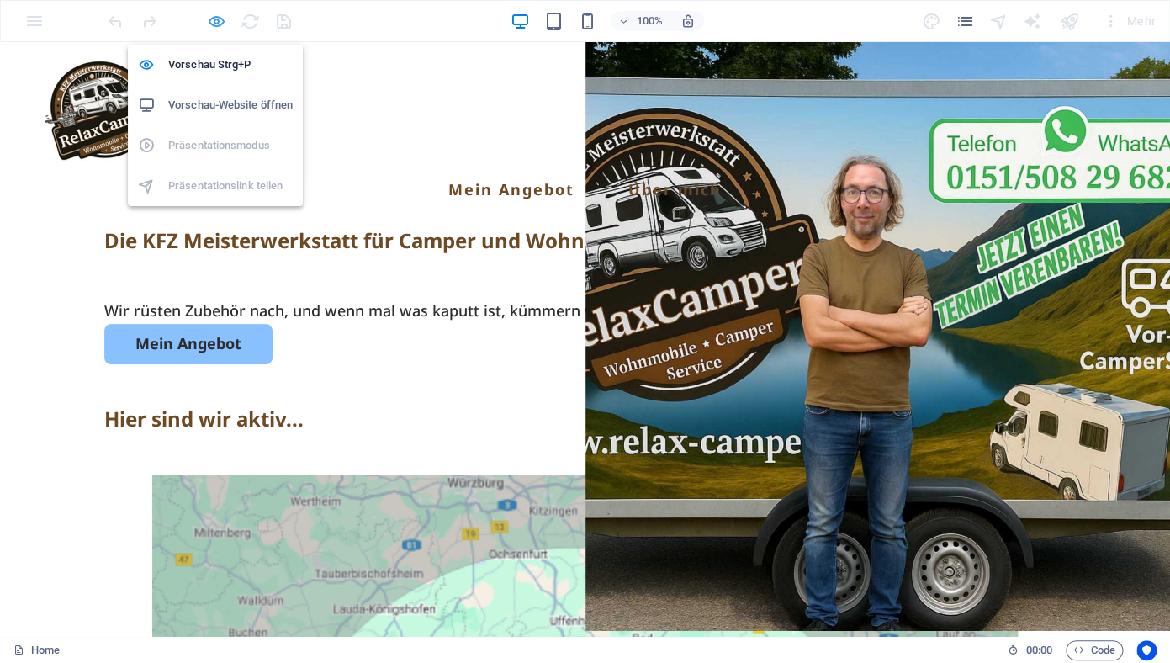
click at [218, 22] on icon "button" at bounding box center [216, 21] width 19 height 19
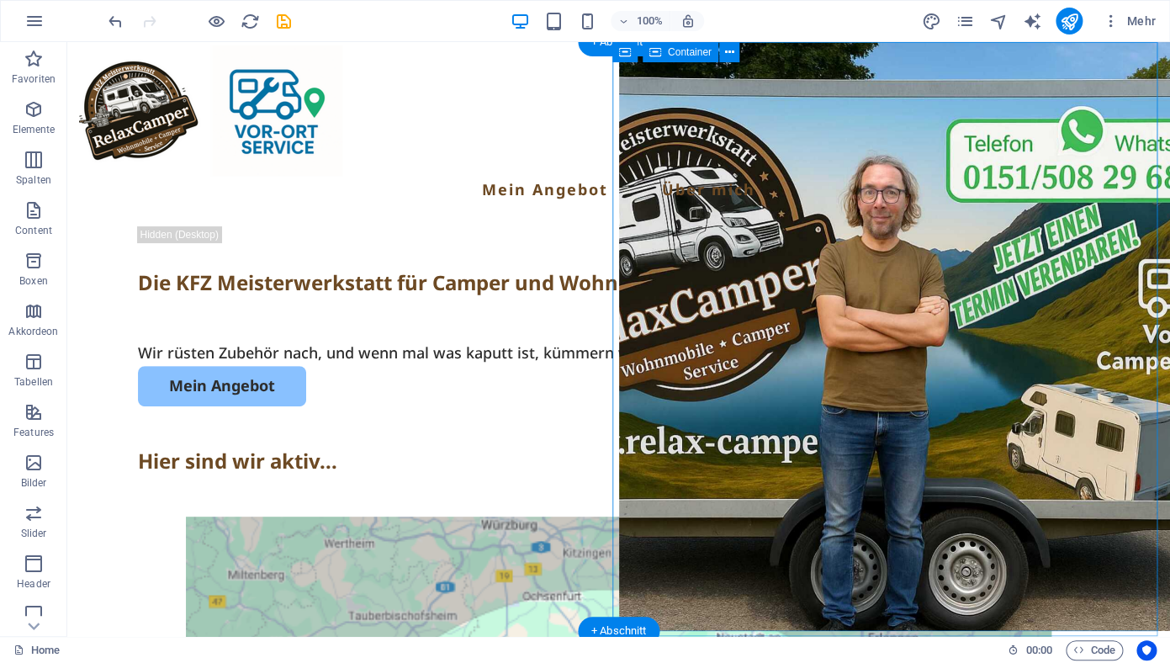
click at [701, 56] on icon at bounding box center [698, 53] width 9 height 18
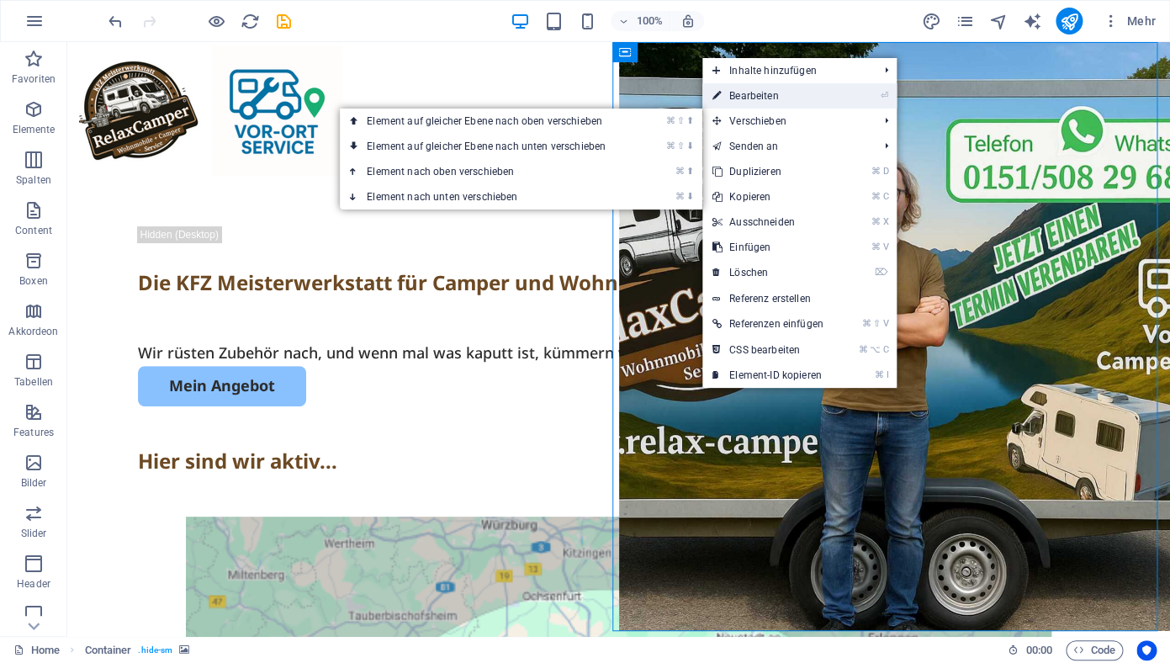
click at [745, 100] on link "⏎ Bearbeiten" at bounding box center [767, 95] width 131 height 25
select select "px"
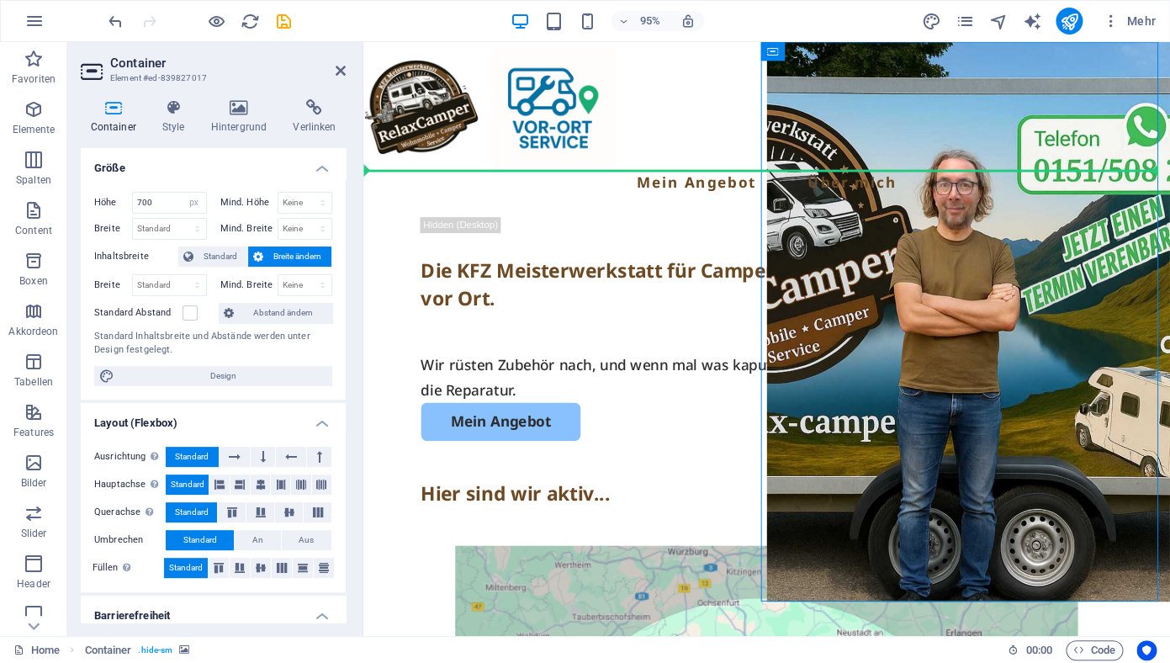
drag, startPoint x: 1148, startPoint y: 96, endPoint x: 802, endPoint y: 173, distance: 354.3
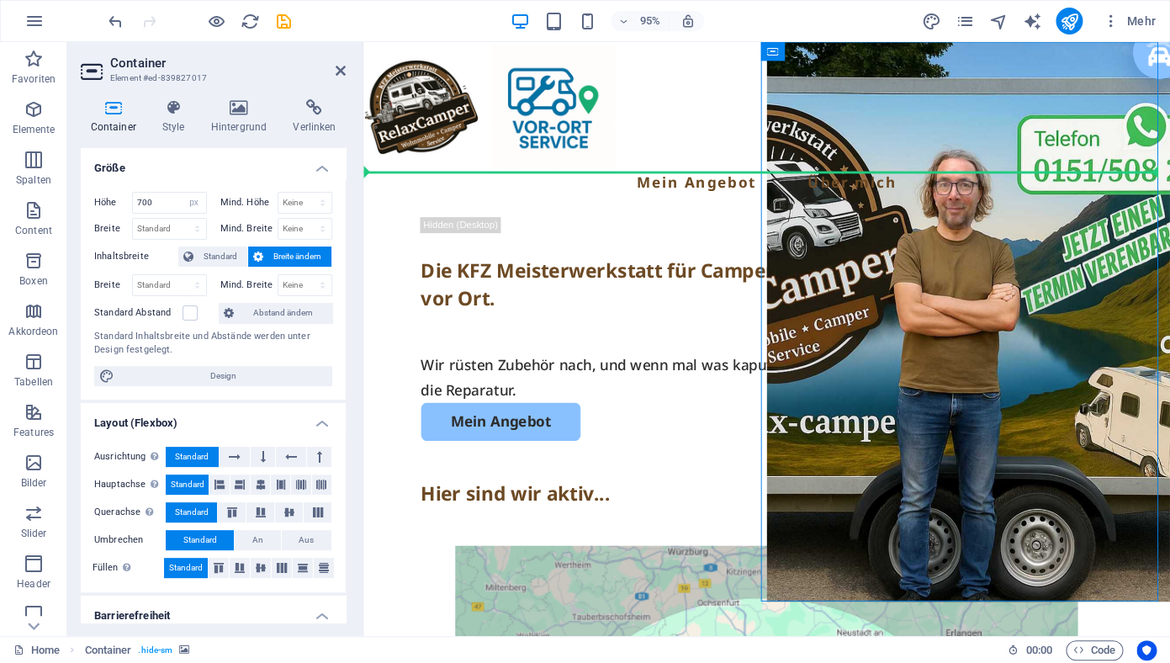
drag, startPoint x: 1149, startPoint y: 97, endPoint x: 847, endPoint y: 379, distance: 413.6
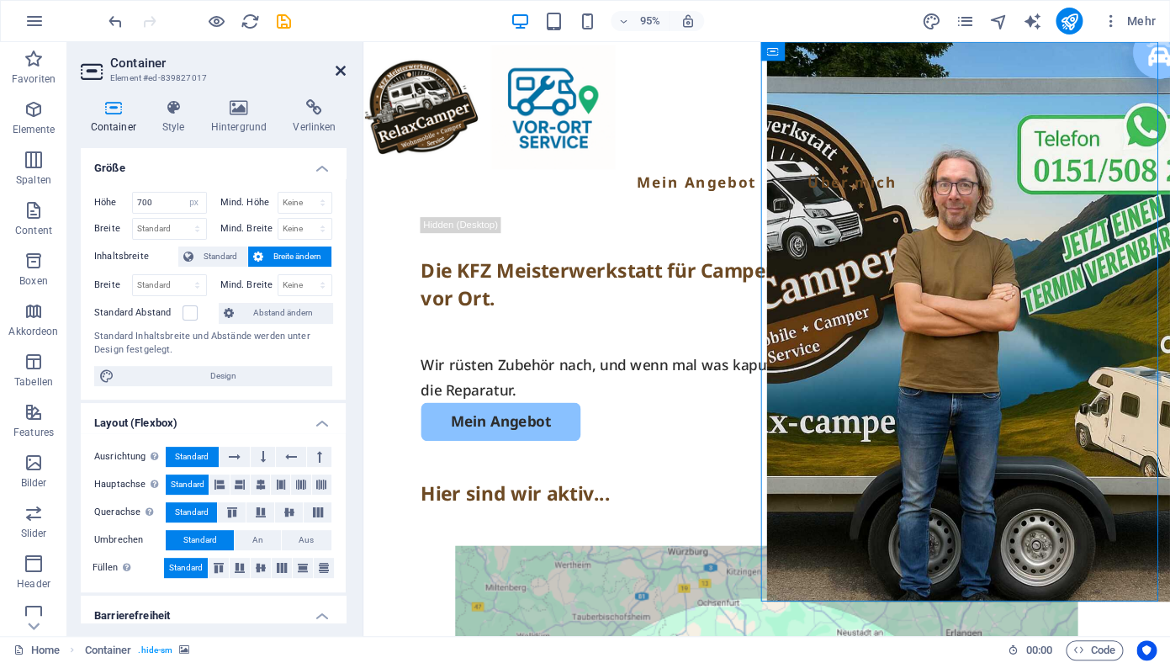
click at [343, 74] on icon at bounding box center [341, 70] width 10 height 13
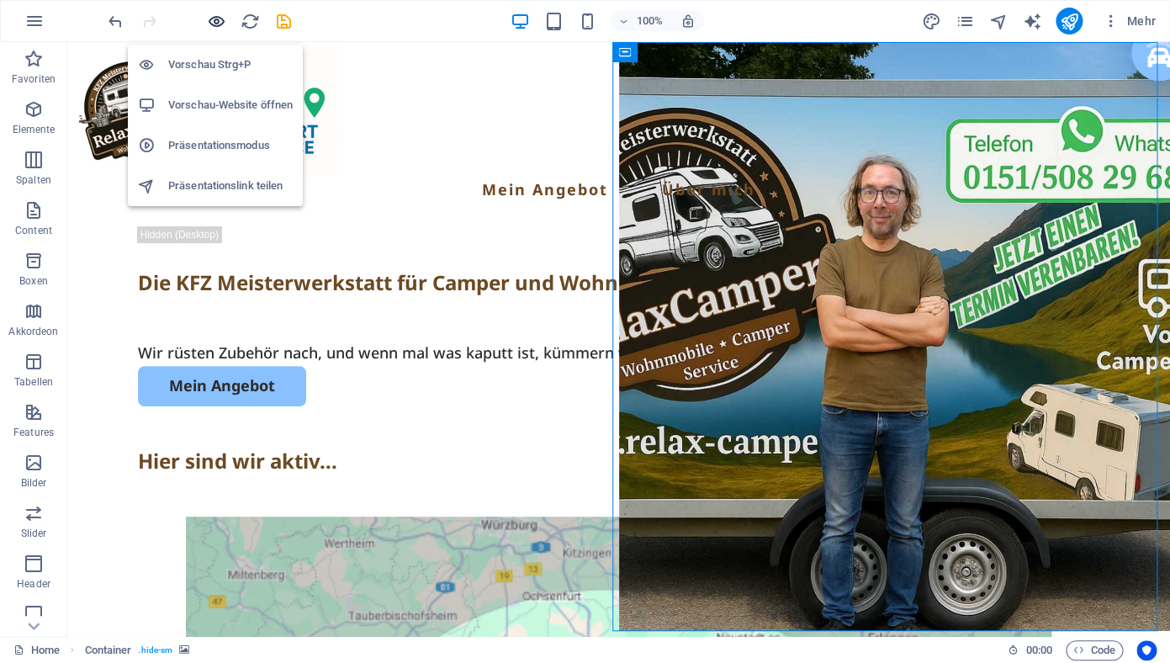
click at [217, 23] on icon "button" at bounding box center [216, 21] width 19 height 19
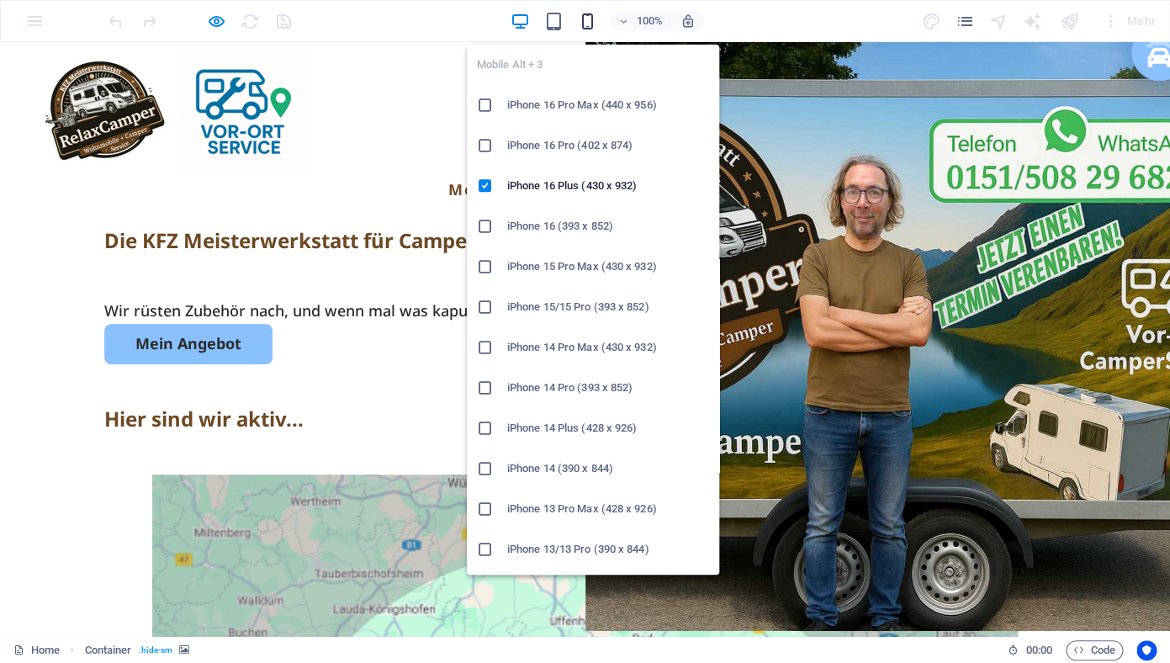
click at [587, 24] on icon "button" at bounding box center [587, 21] width 19 height 19
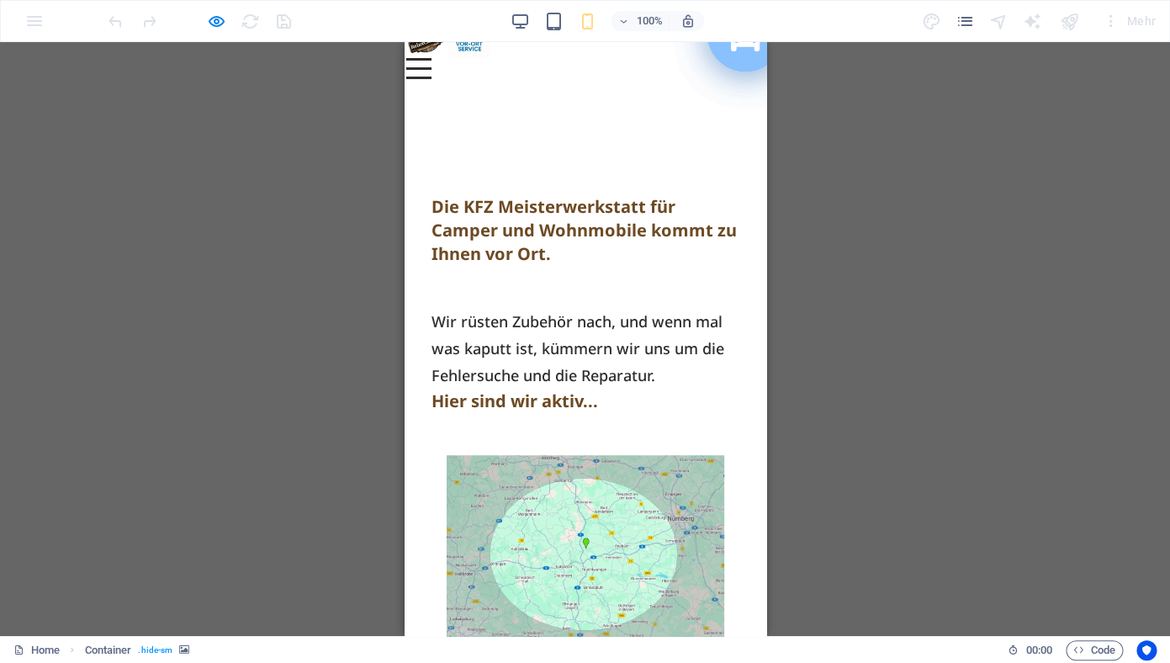
scroll to position [215, 0]
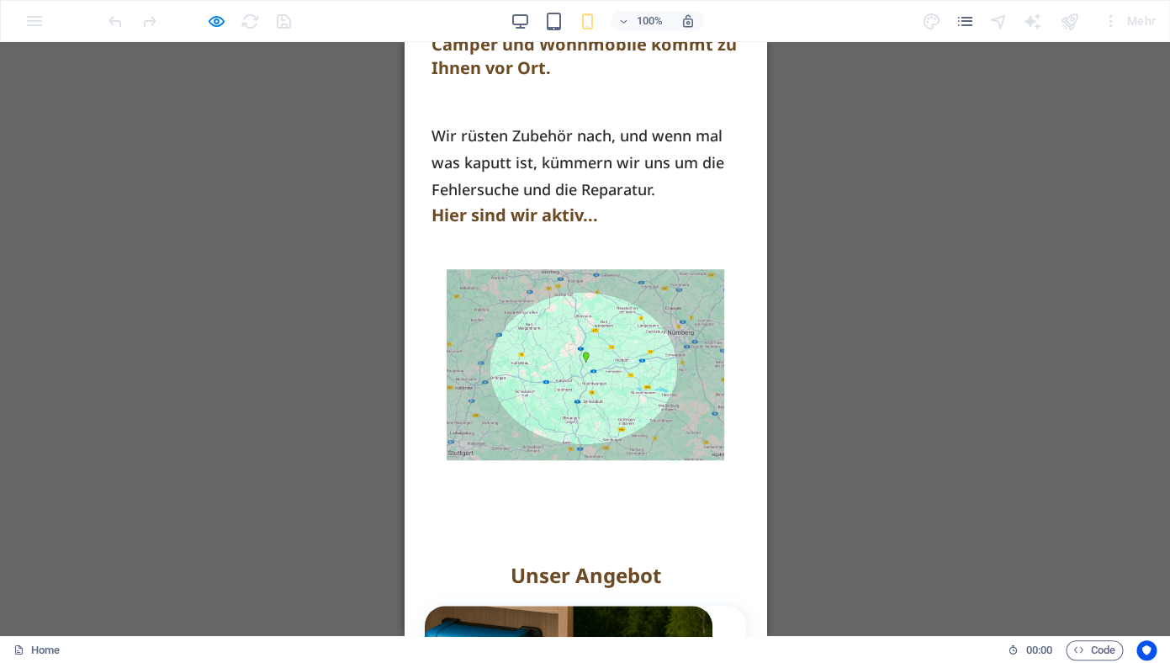
click at [530, 283] on img at bounding box center [584, 364] width 277 height 191
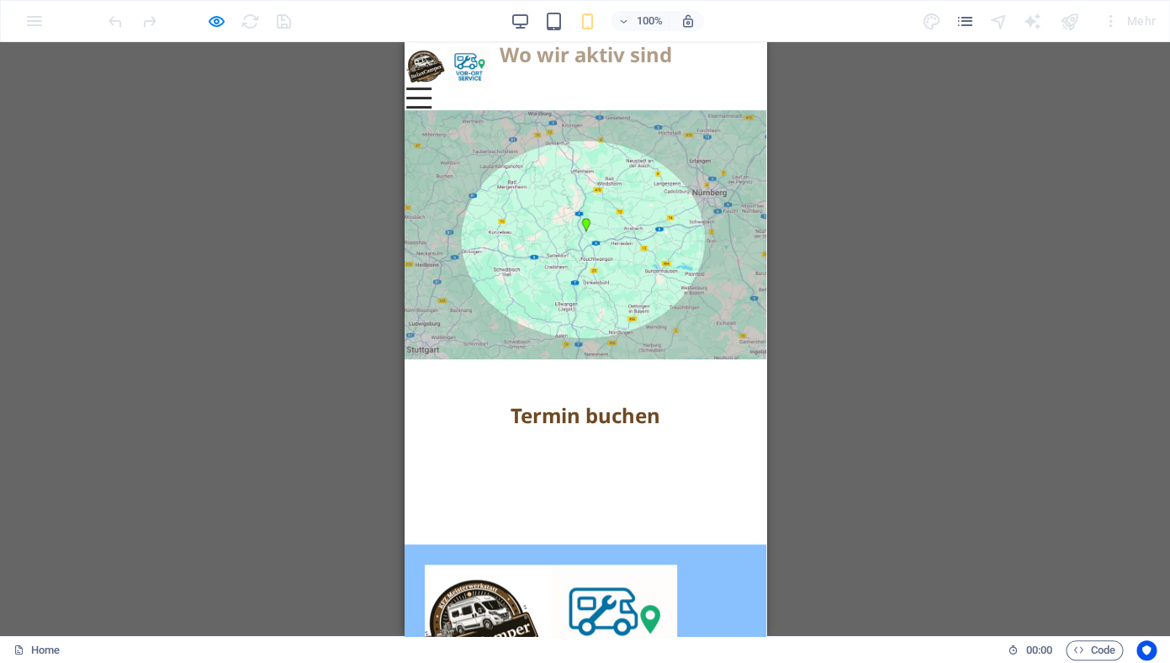
scroll to position [2386, 0]
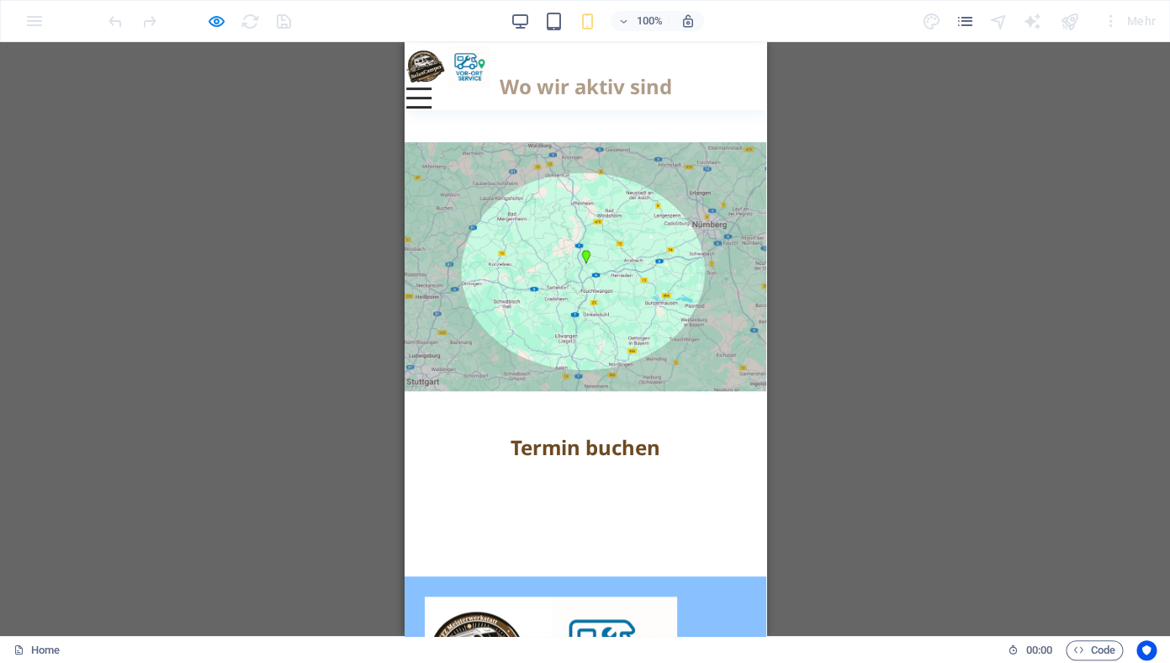
click at [536, 299] on img at bounding box center [585, 266] width 362 height 249
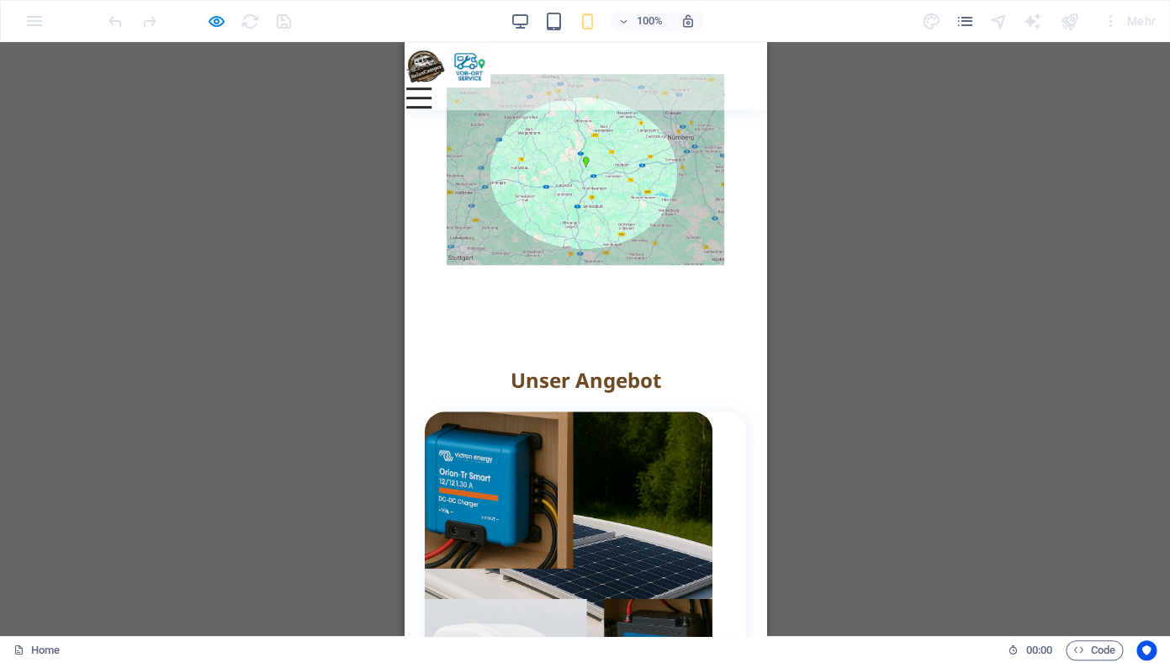
scroll to position [0, 0]
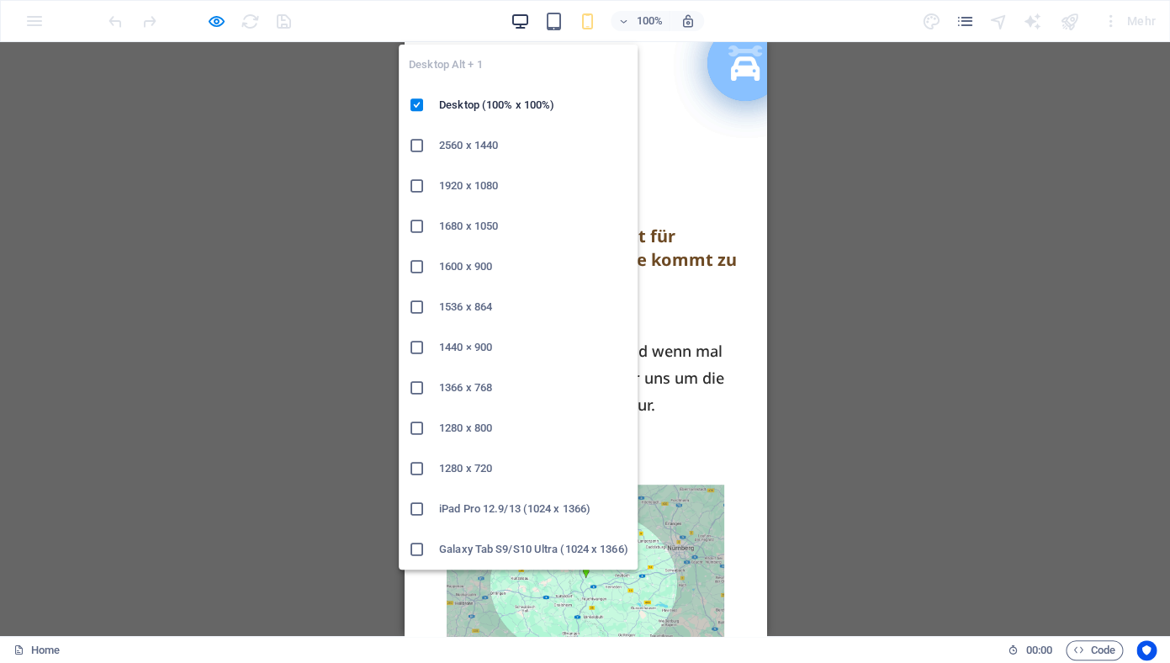
click at [516, 21] on icon "button" at bounding box center [520, 21] width 19 height 19
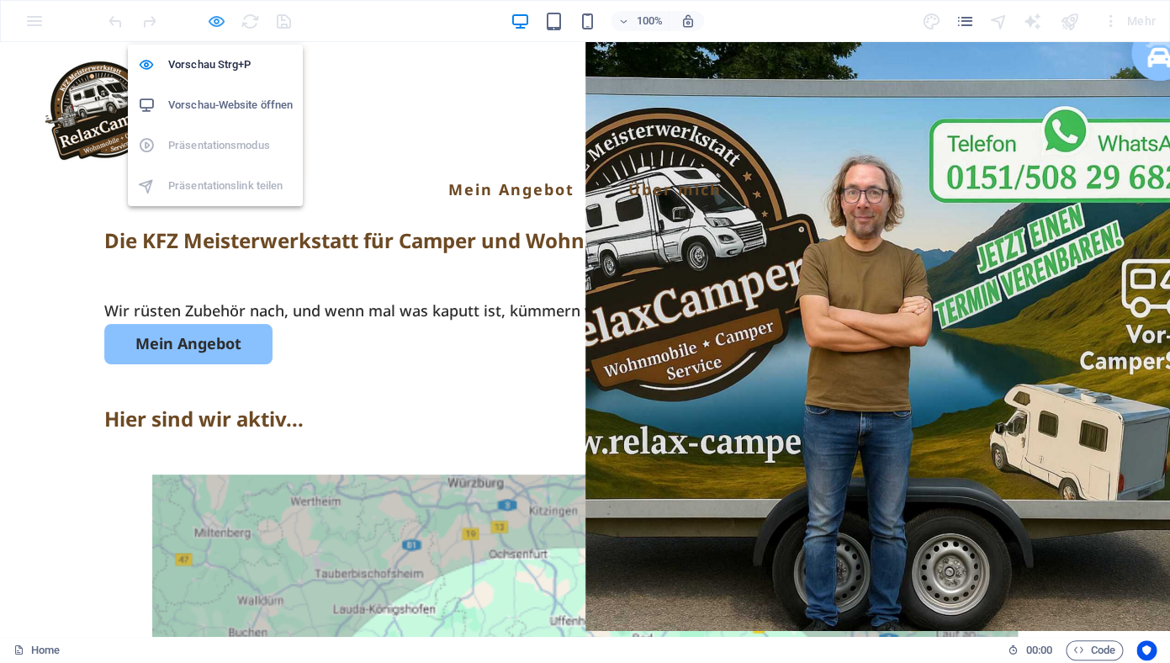
click at [214, 22] on icon "button" at bounding box center [216, 21] width 19 height 19
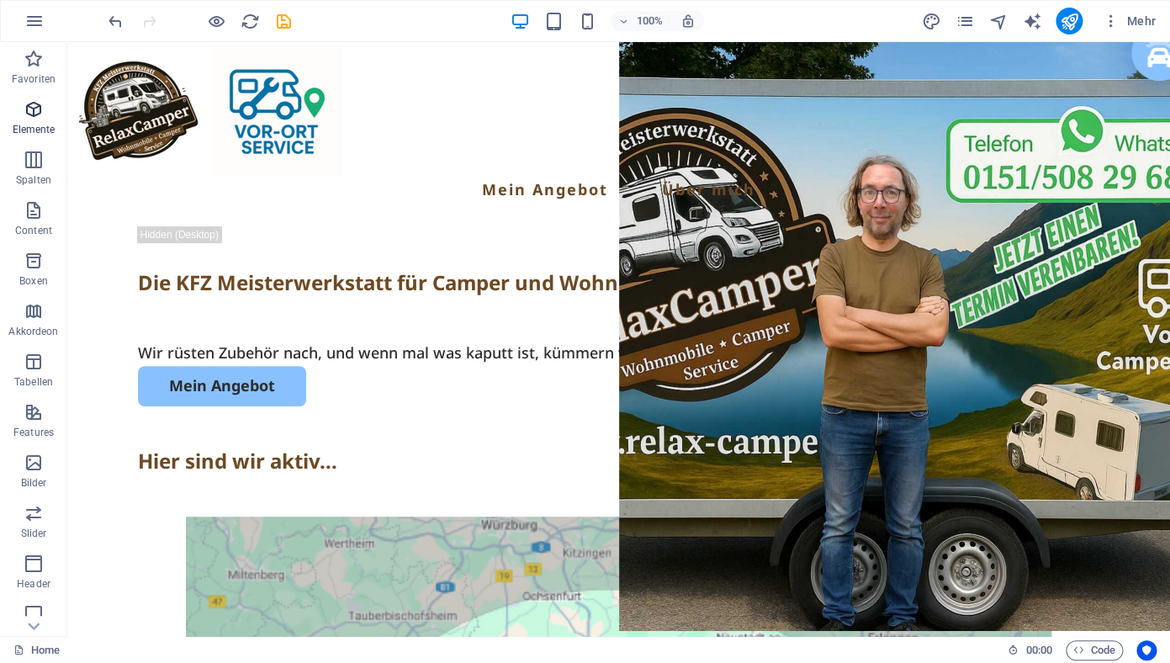
click at [35, 116] on icon "button" at bounding box center [34, 109] width 20 height 20
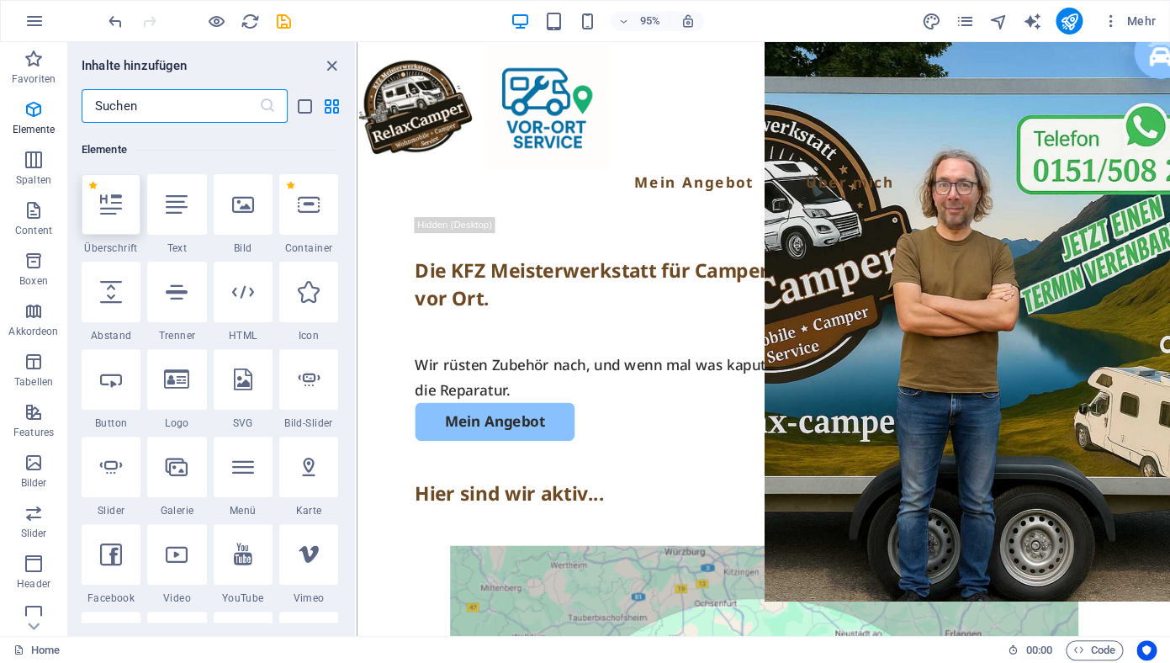
scroll to position [179, 0]
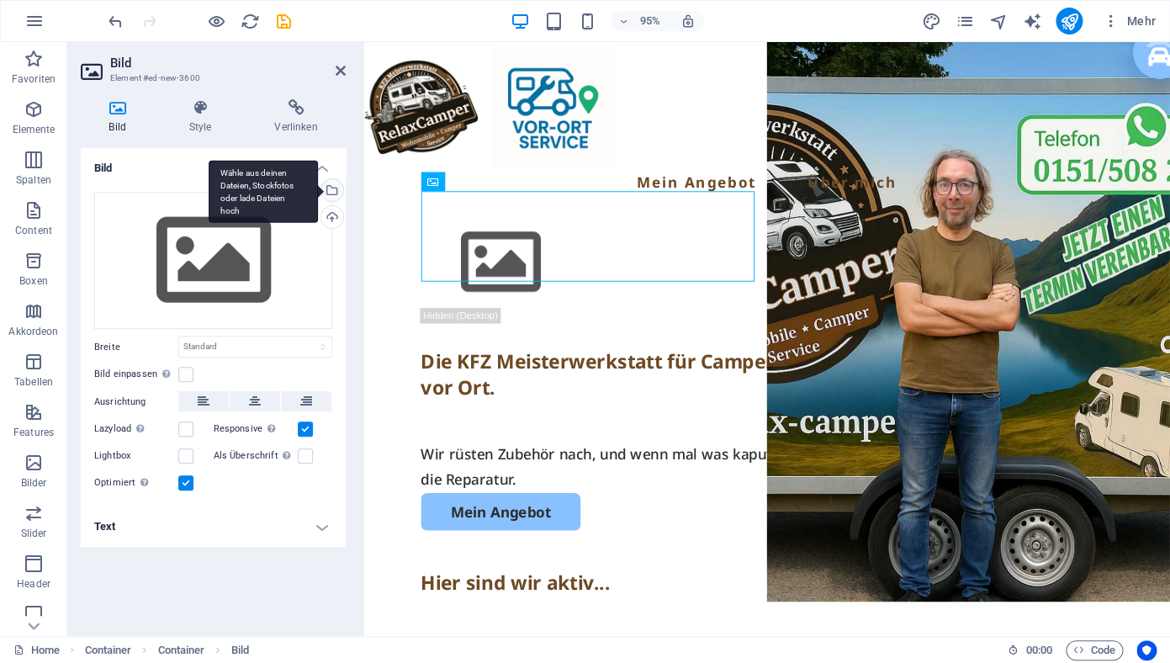
click at [337, 191] on div "Wähle aus deinen Dateien, Stockfotos oder lade Dateien hoch" at bounding box center [330, 191] width 25 height 25
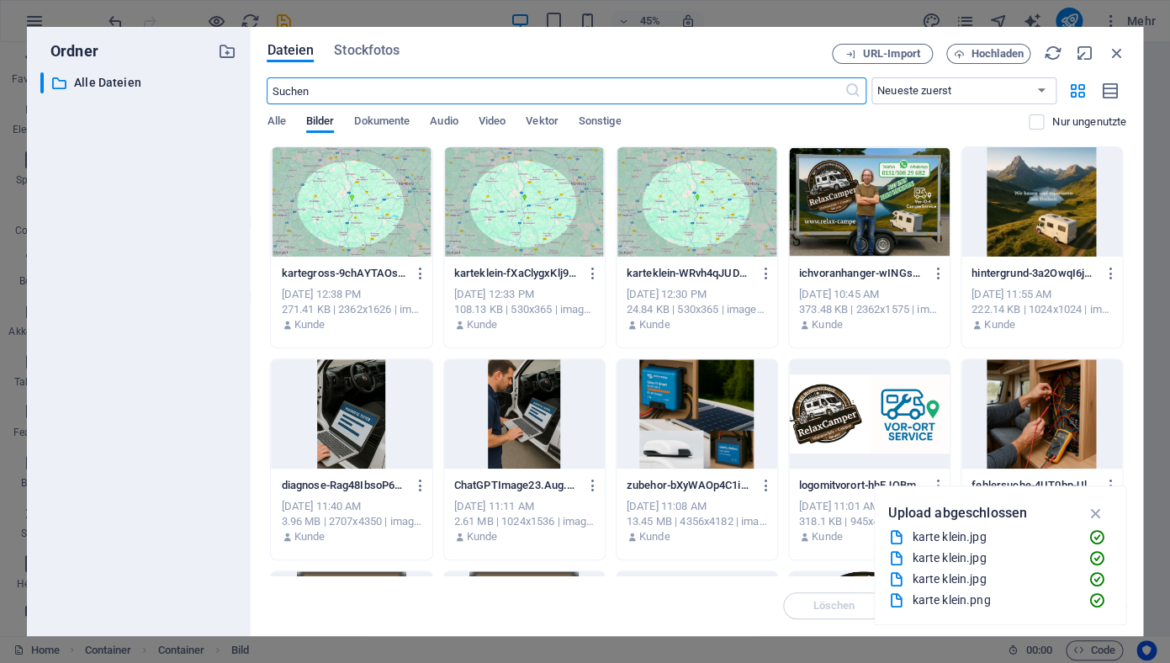
click at [837, 206] on div at bounding box center [869, 201] width 161 height 109
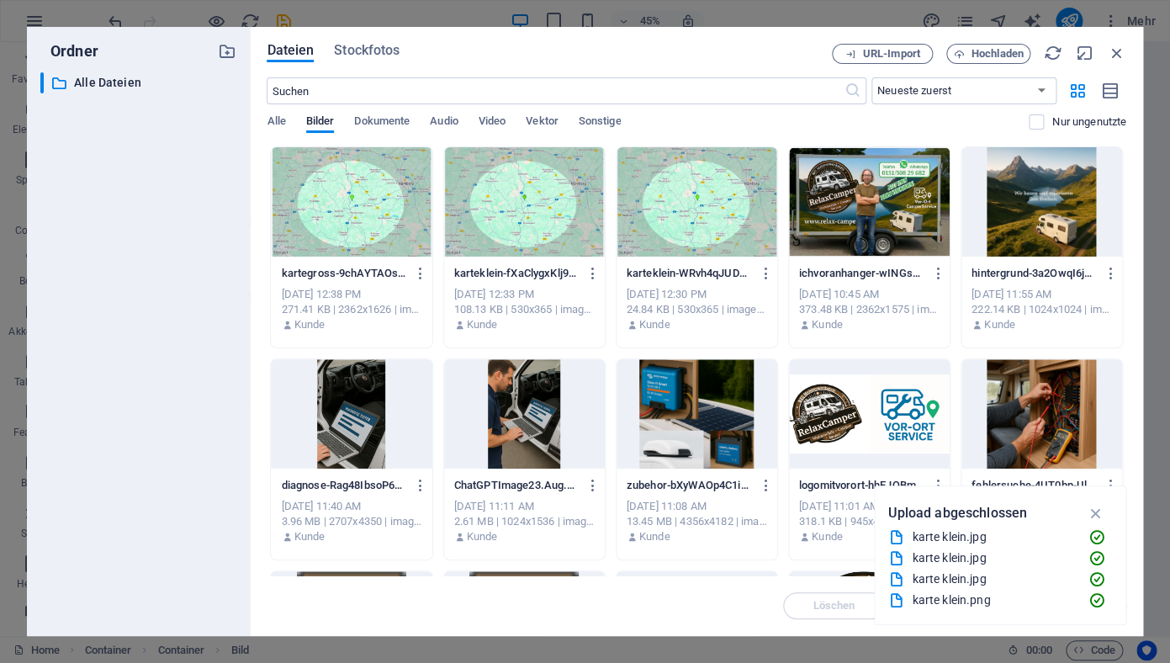
click at [854, 228] on div at bounding box center [869, 201] width 161 height 109
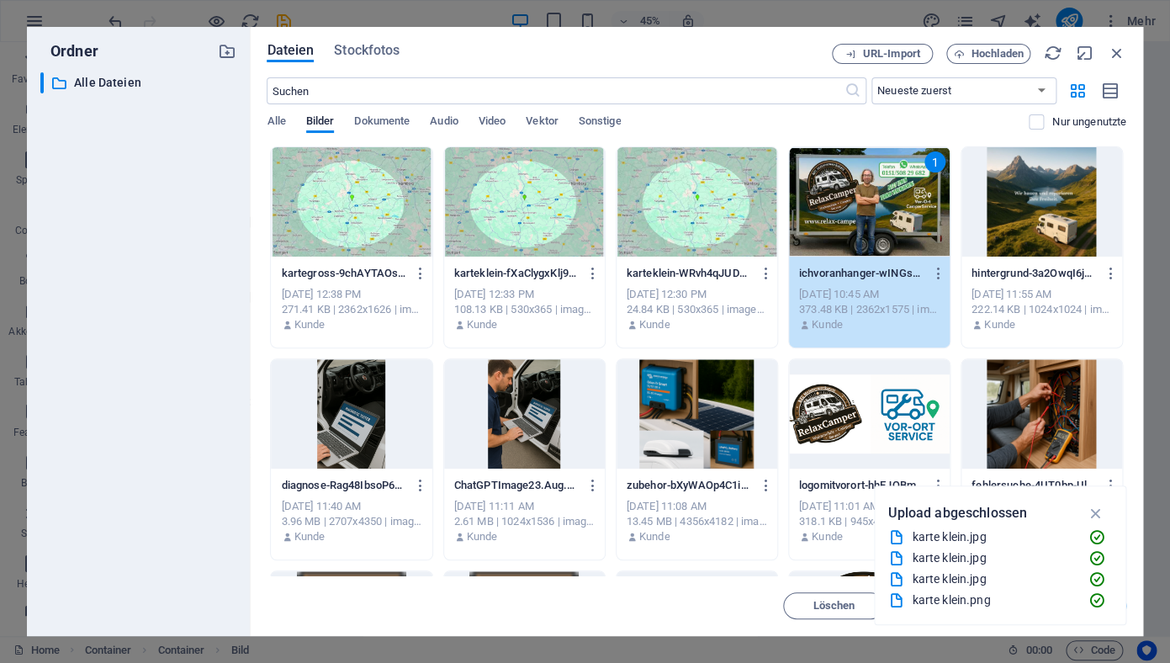
click at [854, 228] on div "1" at bounding box center [869, 201] width 161 height 109
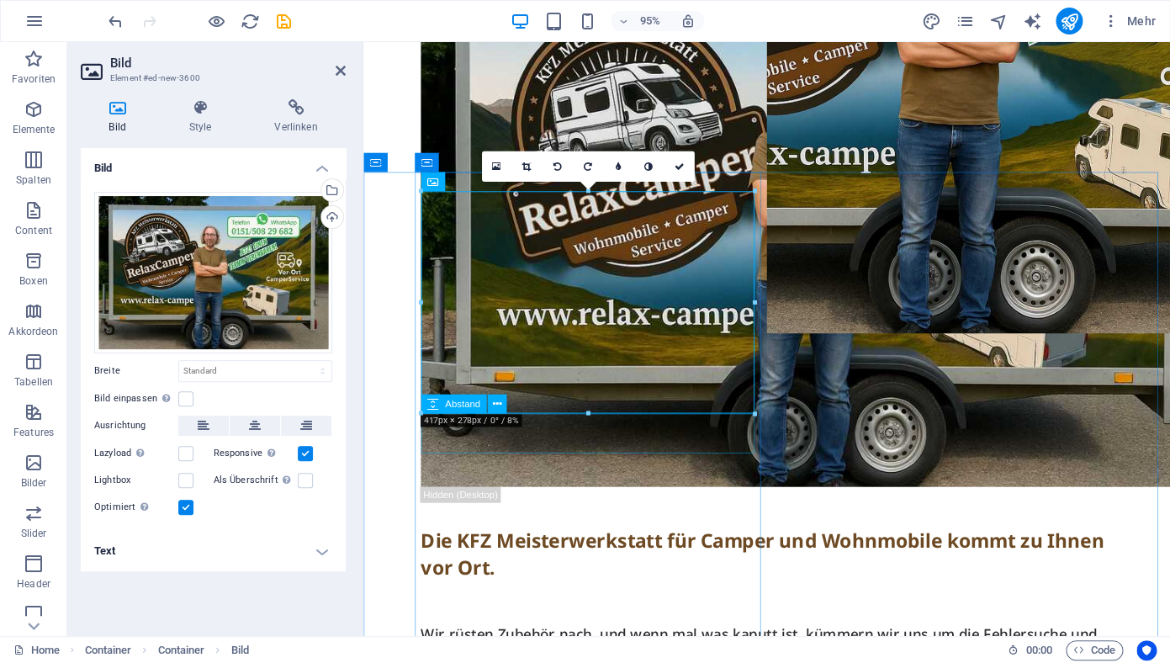
scroll to position [0, 0]
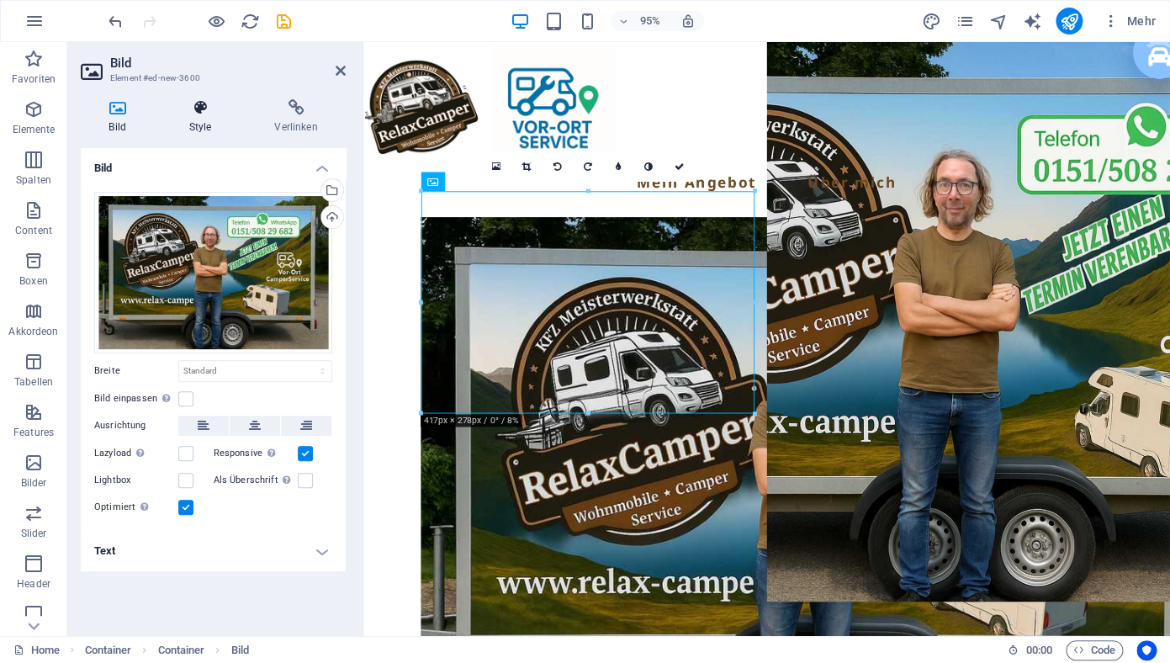
click at [209, 106] on icon at bounding box center [200, 107] width 79 height 17
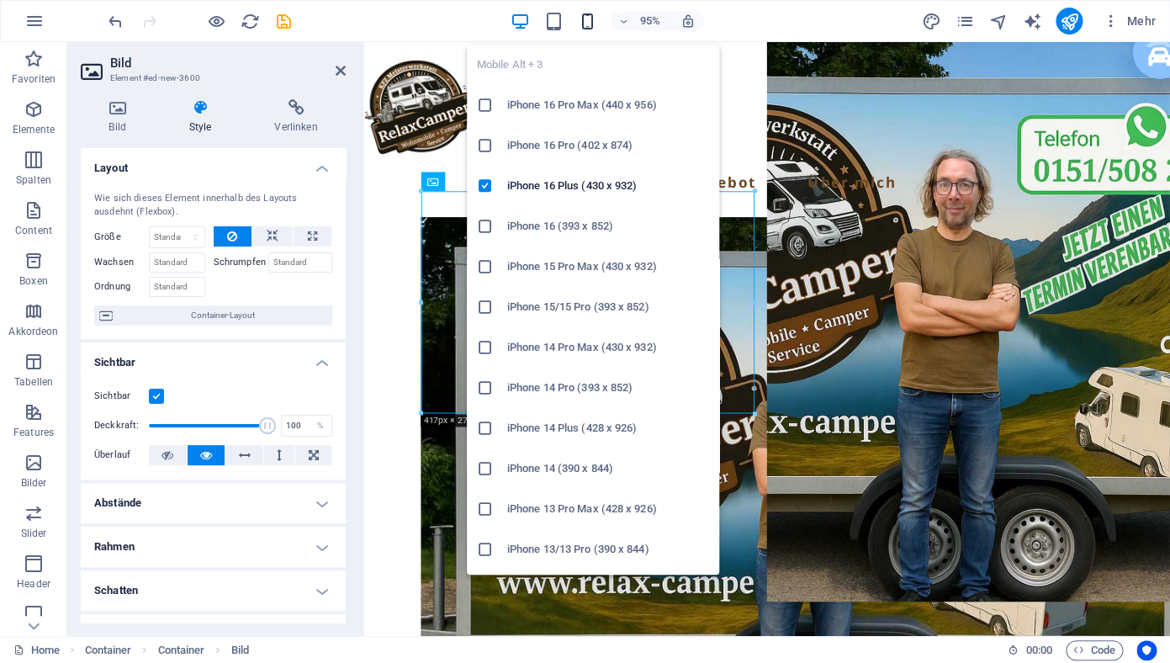
click at [590, 19] on icon "button" at bounding box center [587, 21] width 19 height 19
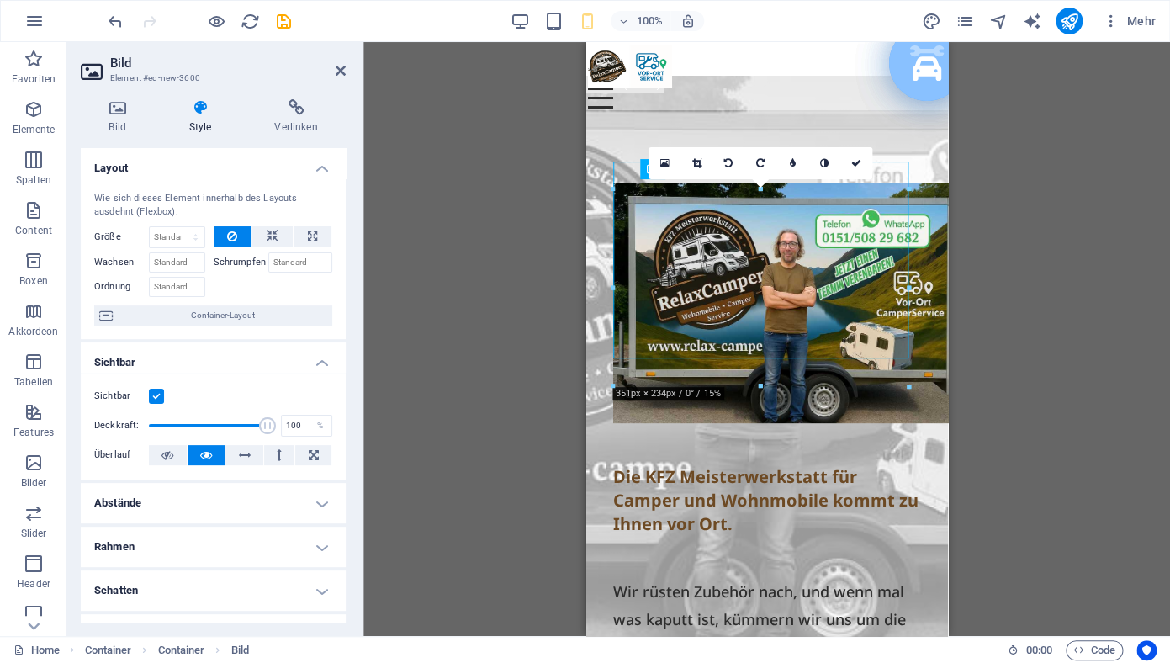
click at [157, 397] on label at bounding box center [156, 396] width 15 height 15
click at [0, 0] on input "Sichtbar" at bounding box center [0, 0] width 0 height 0
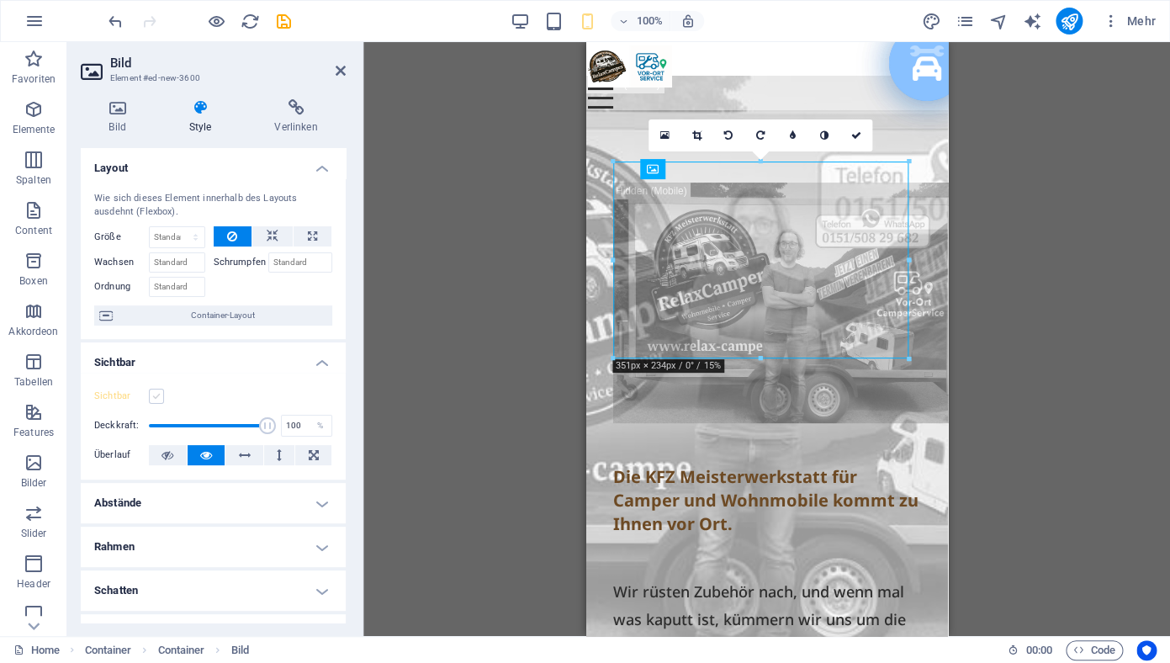
click at [158, 398] on label at bounding box center [156, 396] width 15 height 15
click at [0, 0] on input "Sichtbar" at bounding box center [0, 0] width 0 height 0
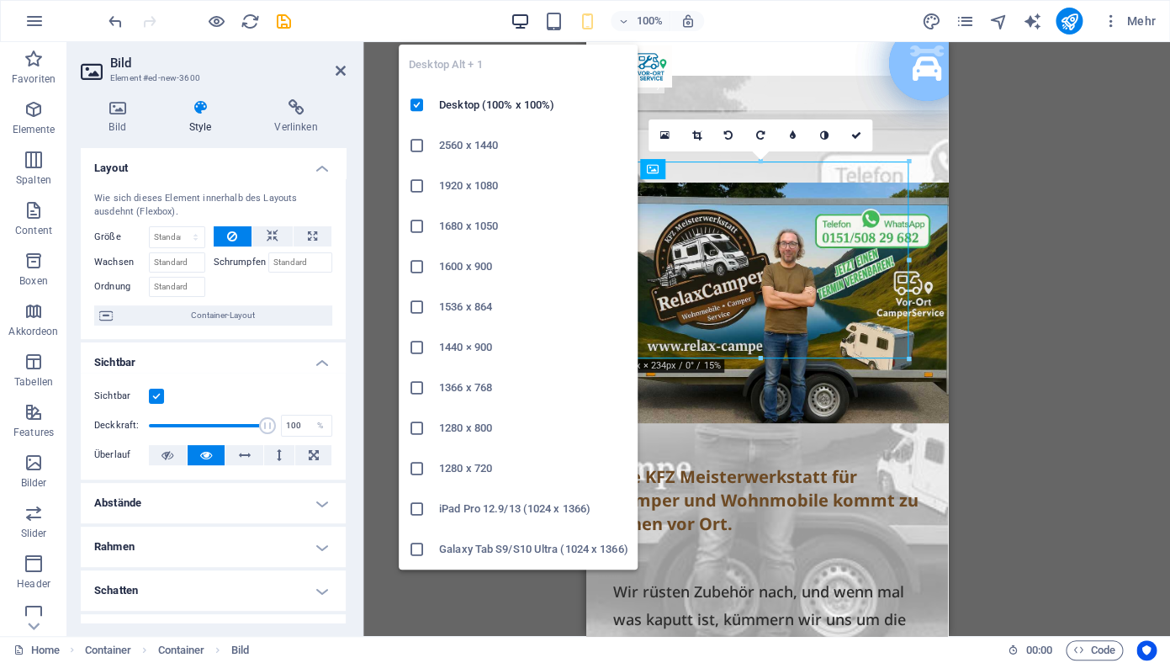
click at [521, 26] on icon "button" at bounding box center [520, 21] width 19 height 19
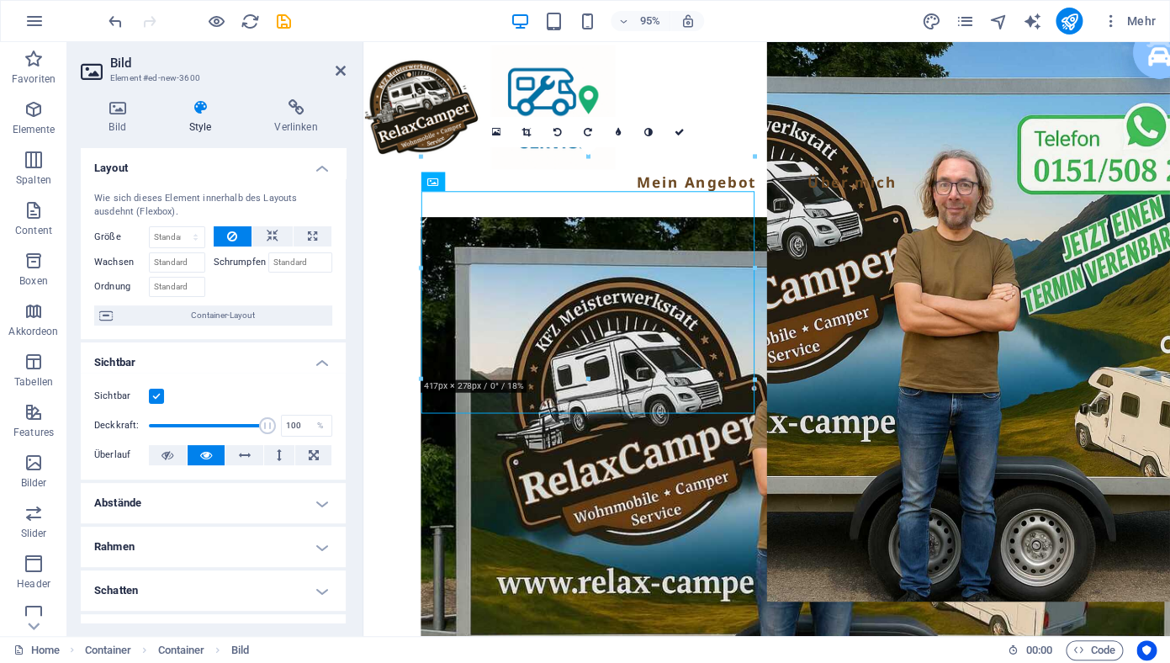
click at [156, 399] on label at bounding box center [156, 396] width 15 height 15
click at [0, 0] on input "Sichtbar" at bounding box center [0, 0] width 0 height 0
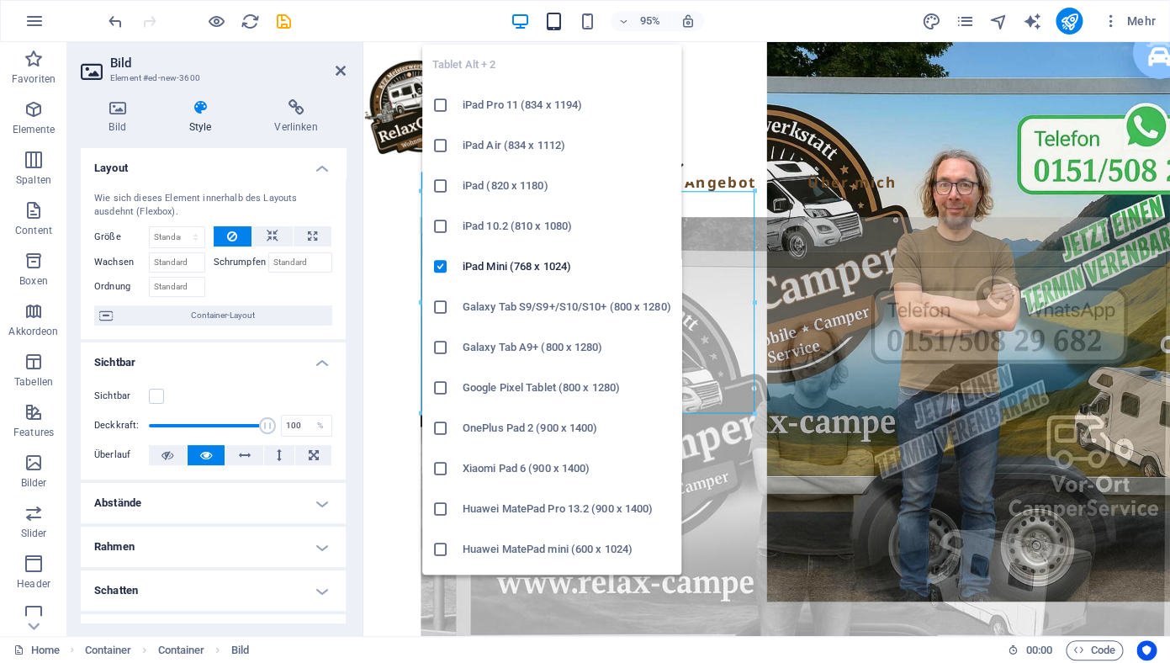
drag, startPoint x: 553, startPoint y: 19, endPoint x: 561, endPoint y: 22, distance: 8.8
click at [553, 19] on icon "button" at bounding box center [553, 21] width 19 height 19
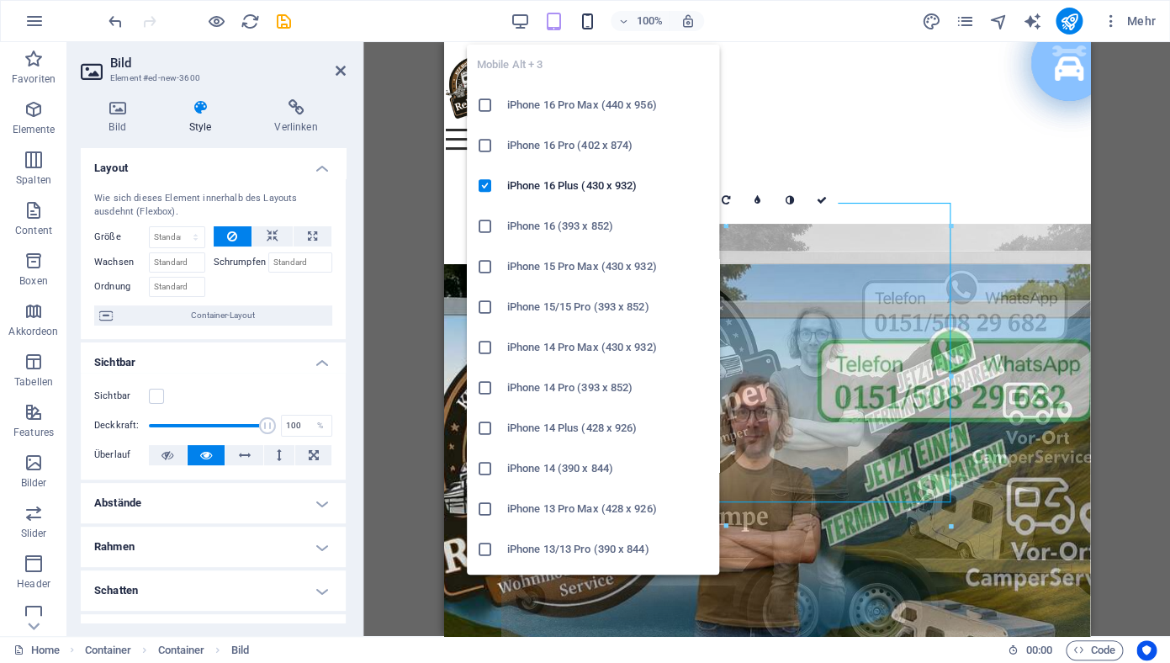
click at [593, 17] on icon "button" at bounding box center [587, 21] width 19 height 19
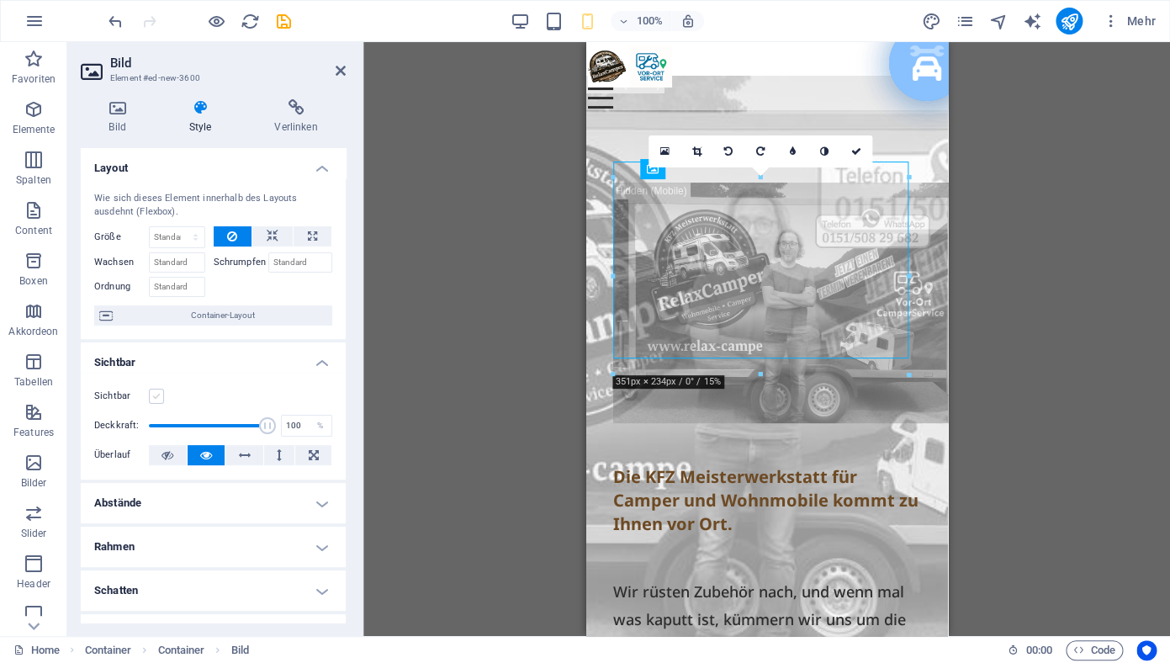
click at [158, 396] on label at bounding box center [156, 396] width 15 height 15
click at [0, 0] on input "Sichtbar" at bounding box center [0, 0] width 0 height 0
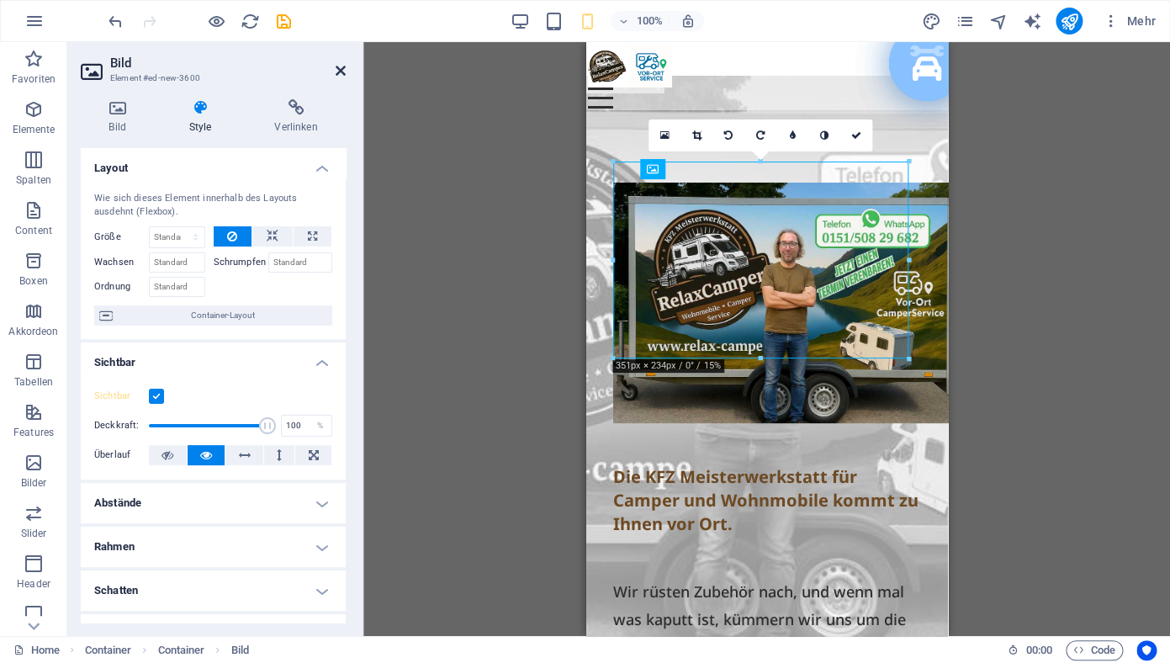
click at [338, 71] on icon at bounding box center [341, 70] width 10 height 13
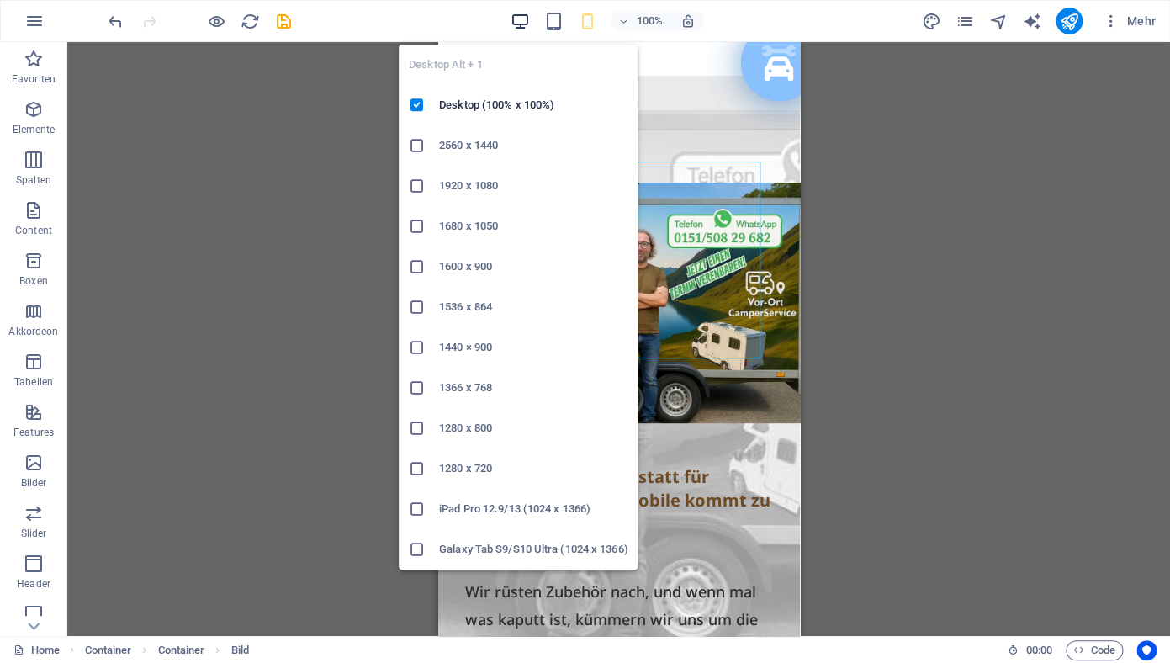
click at [524, 20] on icon "button" at bounding box center [520, 21] width 19 height 19
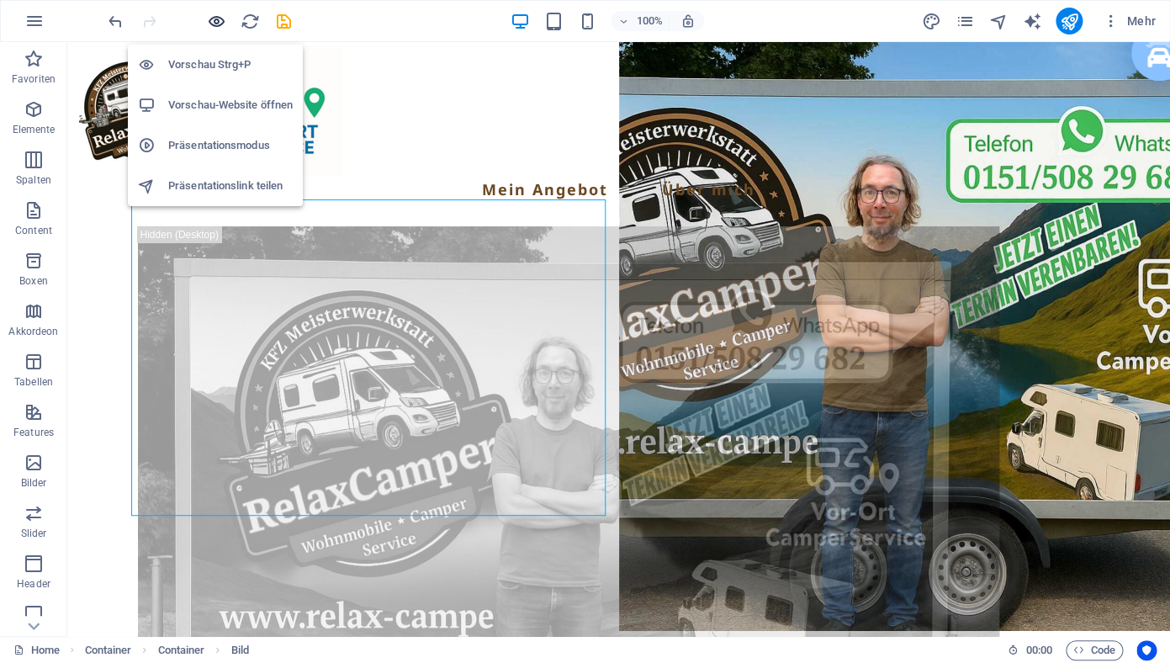
click at [214, 15] on icon "button" at bounding box center [216, 21] width 19 height 19
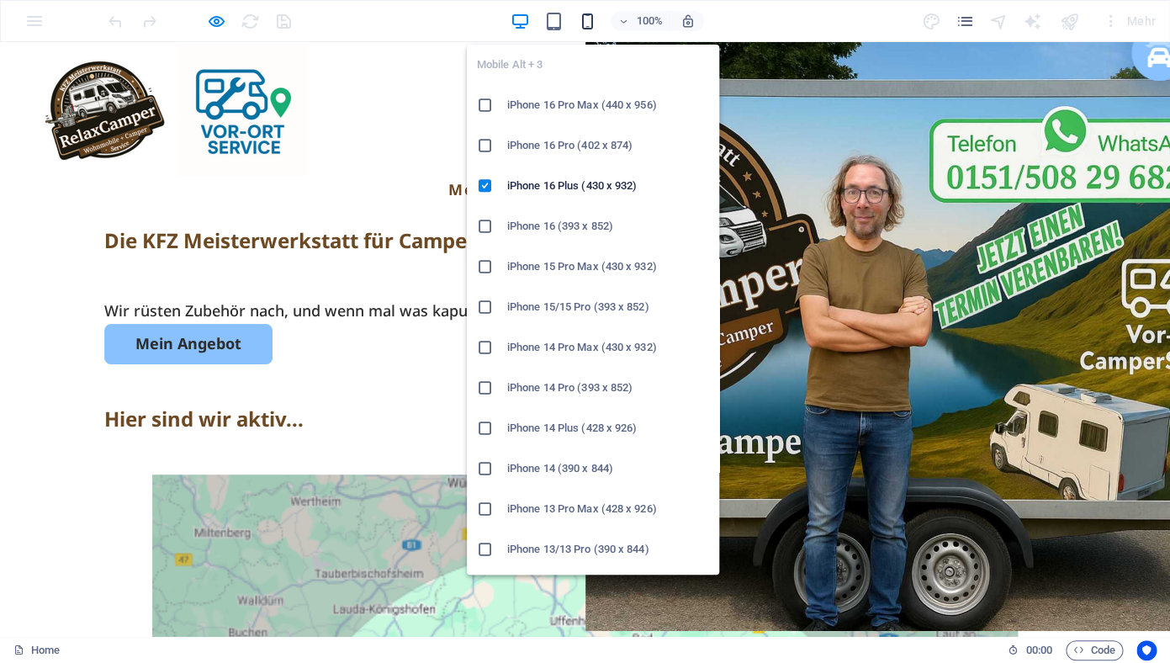
click at [586, 24] on icon "button" at bounding box center [587, 21] width 19 height 19
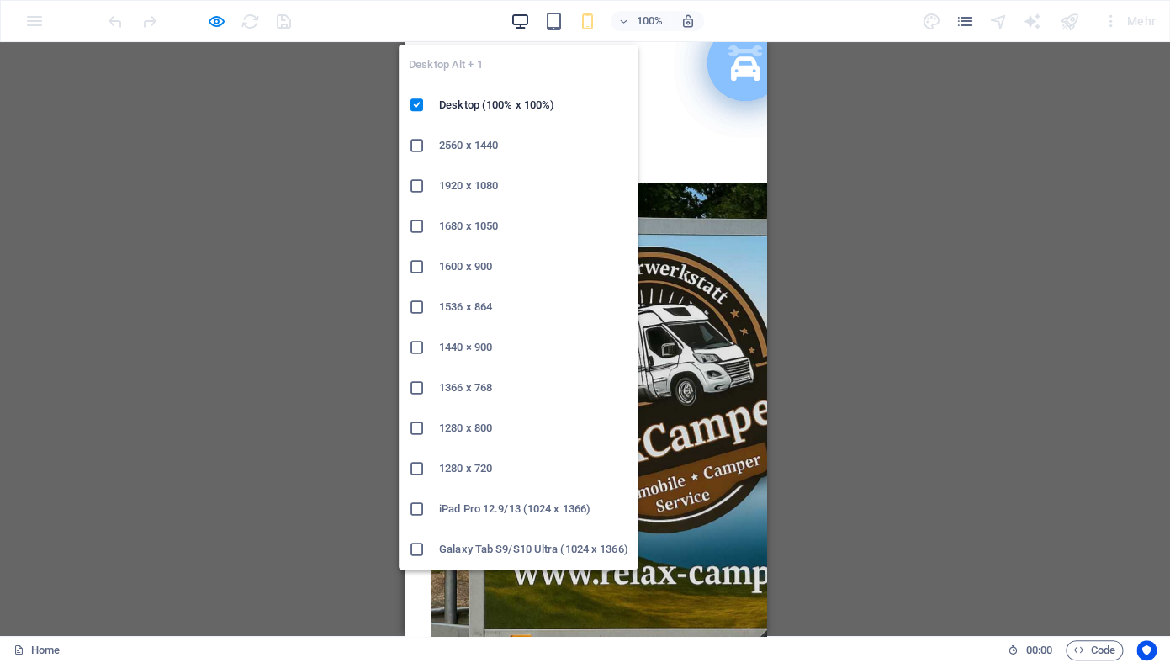
click at [519, 24] on icon "button" at bounding box center [520, 21] width 19 height 19
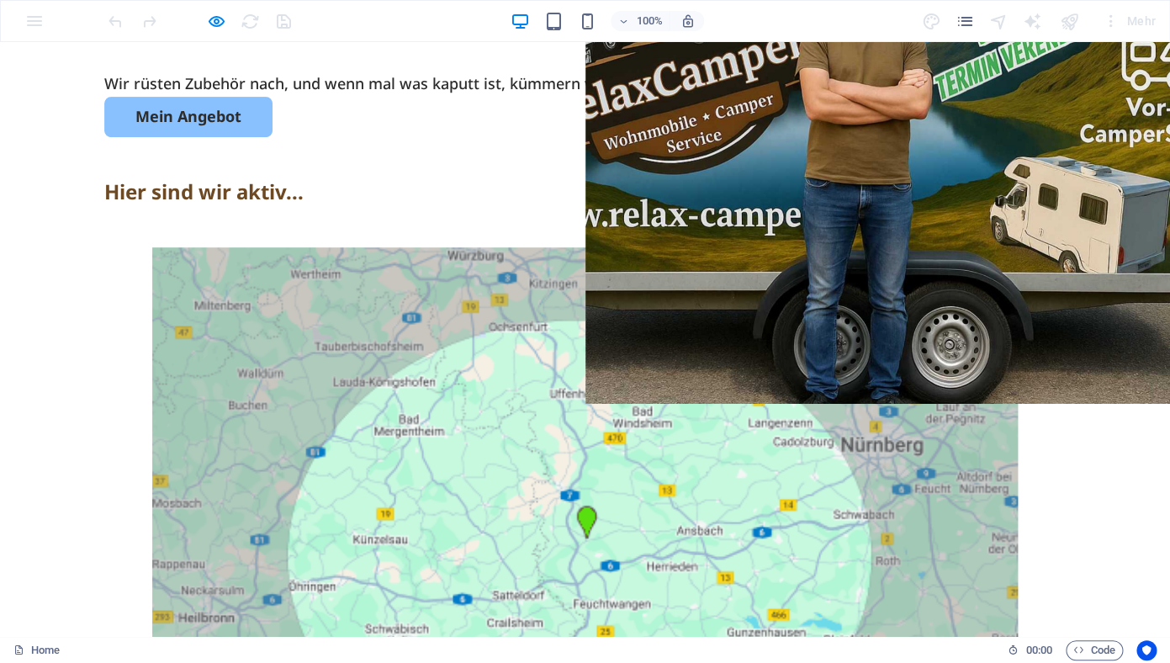
scroll to position [229, 0]
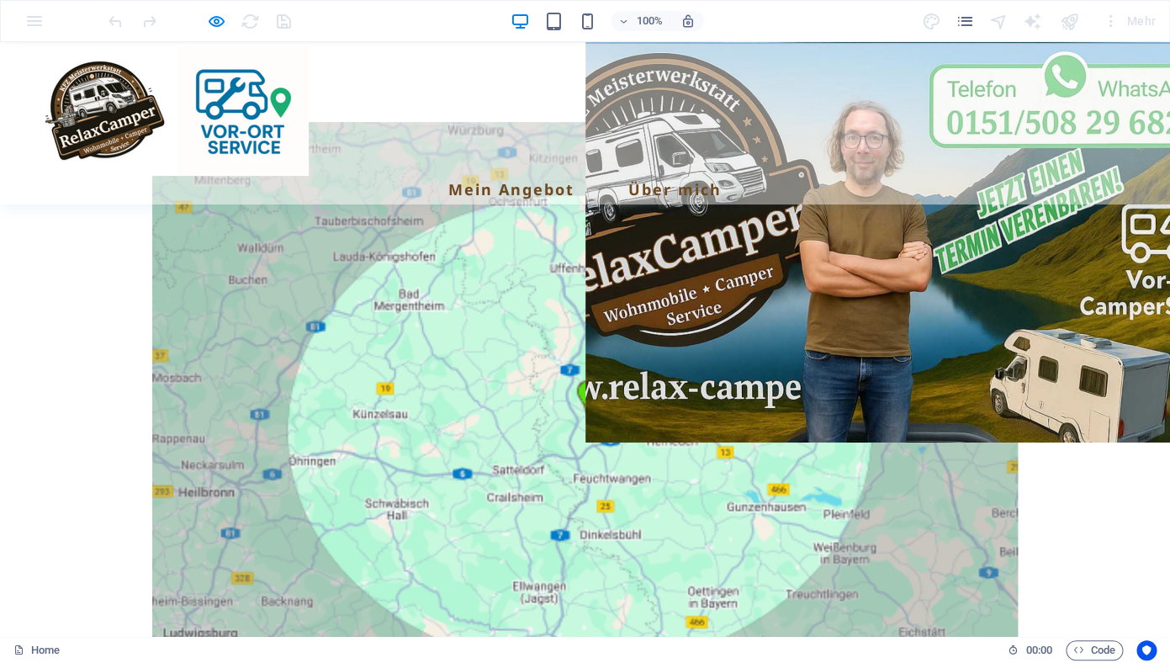
click at [264, 326] on img at bounding box center [585, 420] width 866 height 596
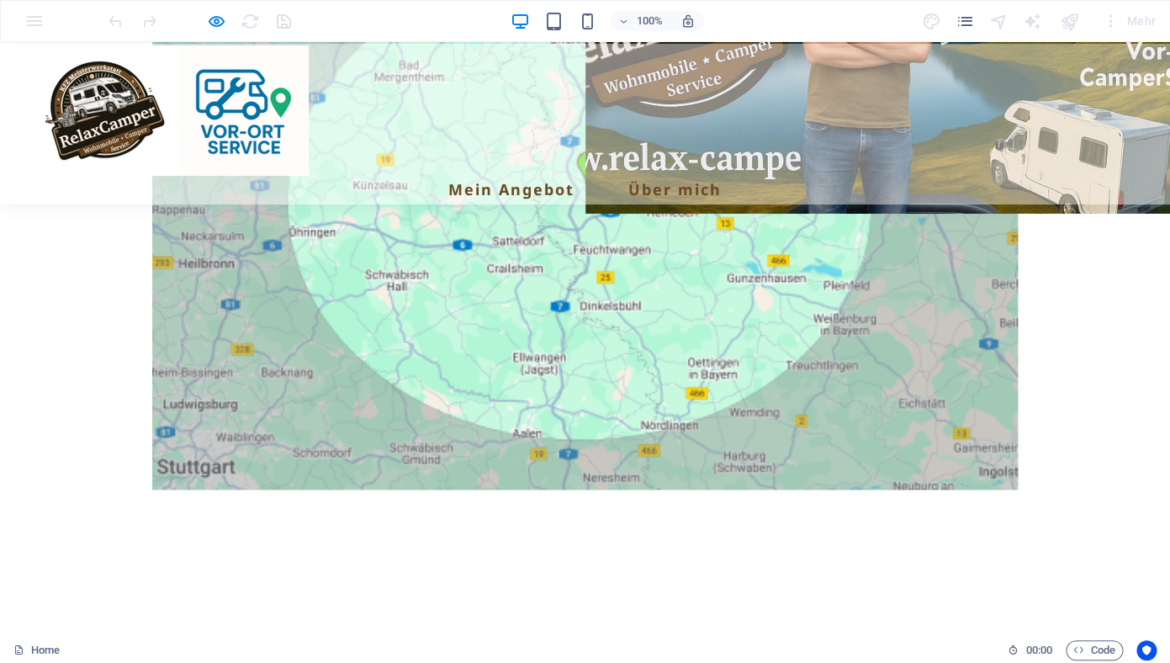
scroll to position [0, 0]
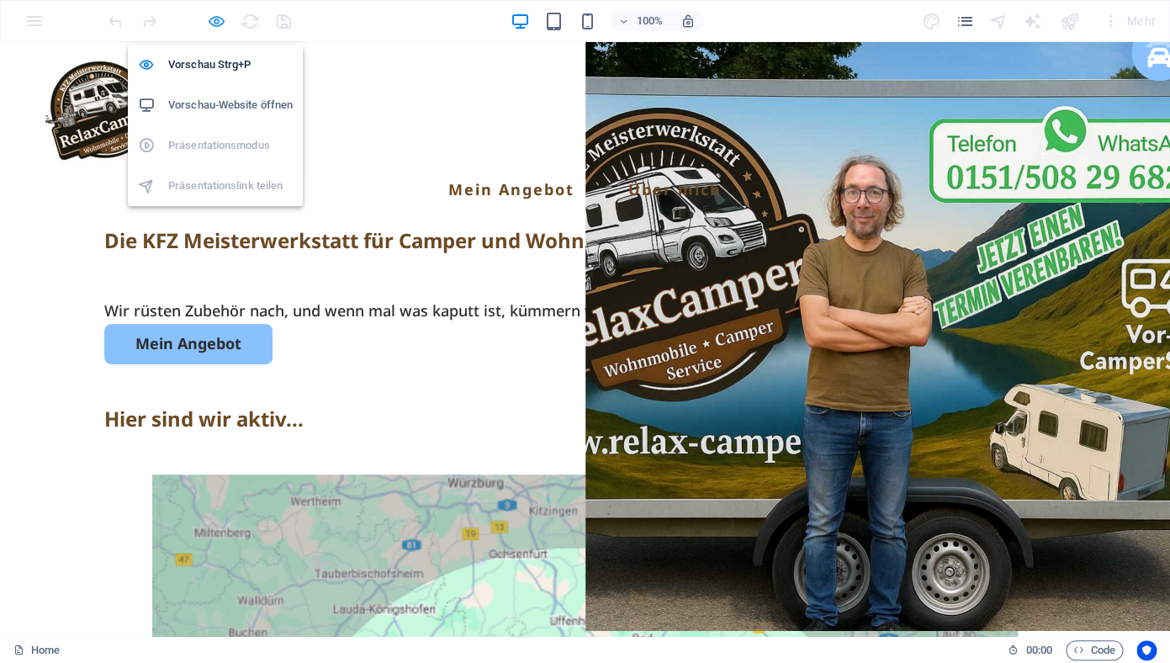
click at [219, 22] on icon "button" at bounding box center [216, 21] width 19 height 19
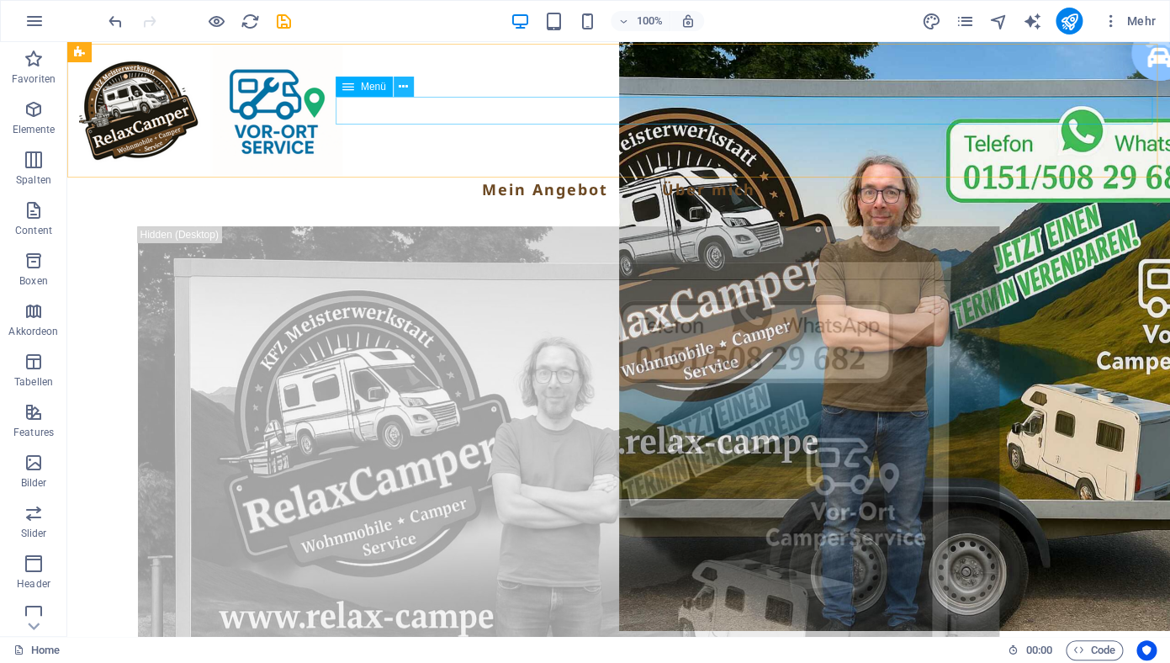
click at [407, 87] on icon at bounding box center [403, 87] width 9 height 18
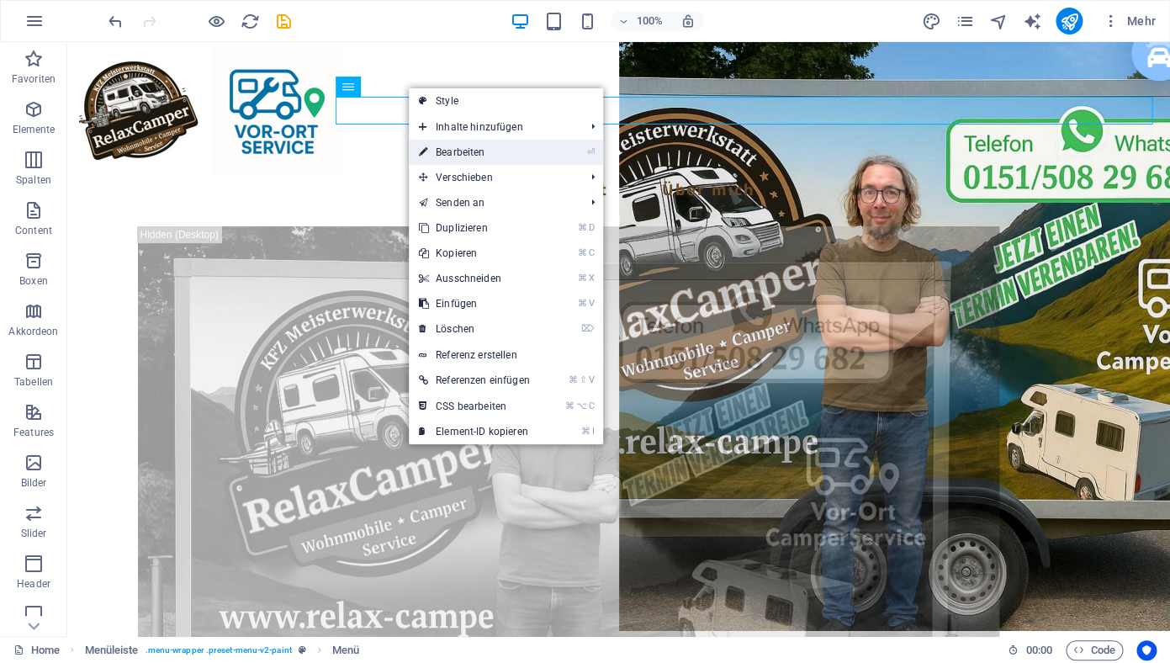
click at [457, 156] on link "⏎ Bearbeiten" at bounding box center [474, 152] width 131 height 25
select select
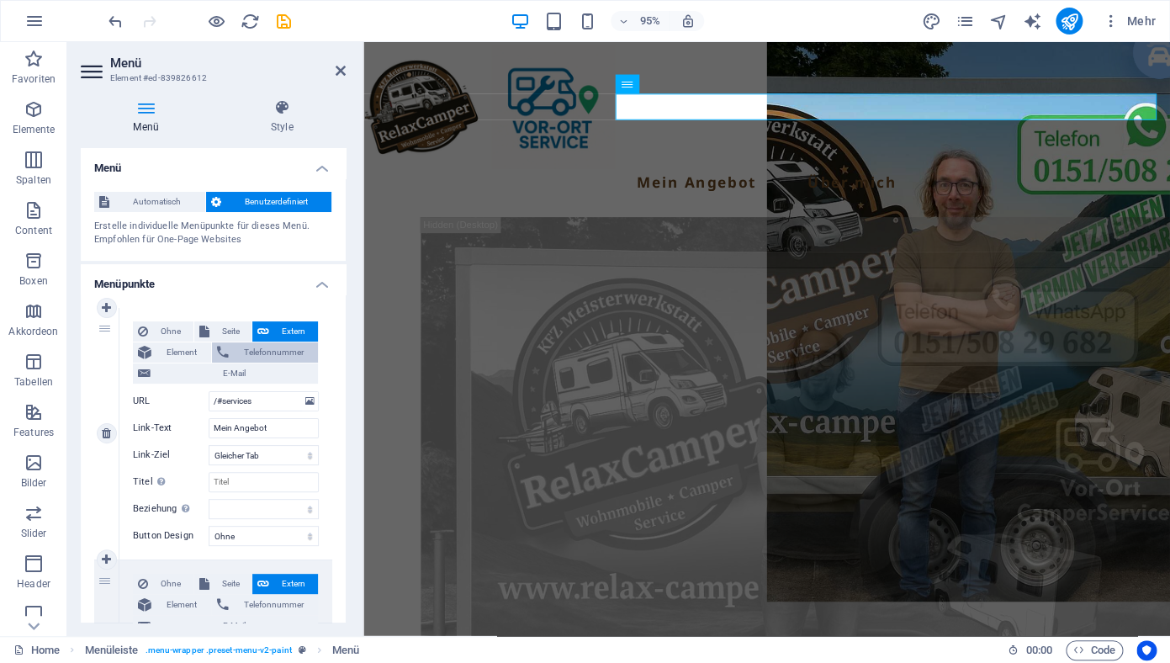
click at [251, 351] on span "Telefonnummer" at bounding box center [273, 352] width 79 height 20
select select
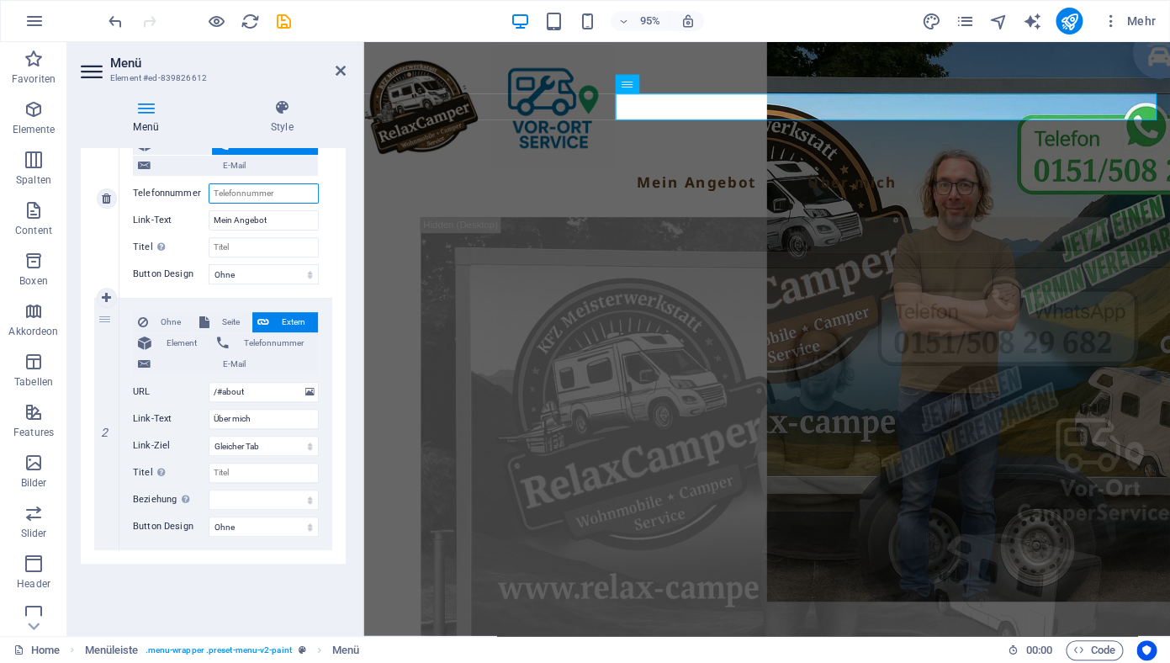
scroll to position [47, 0]
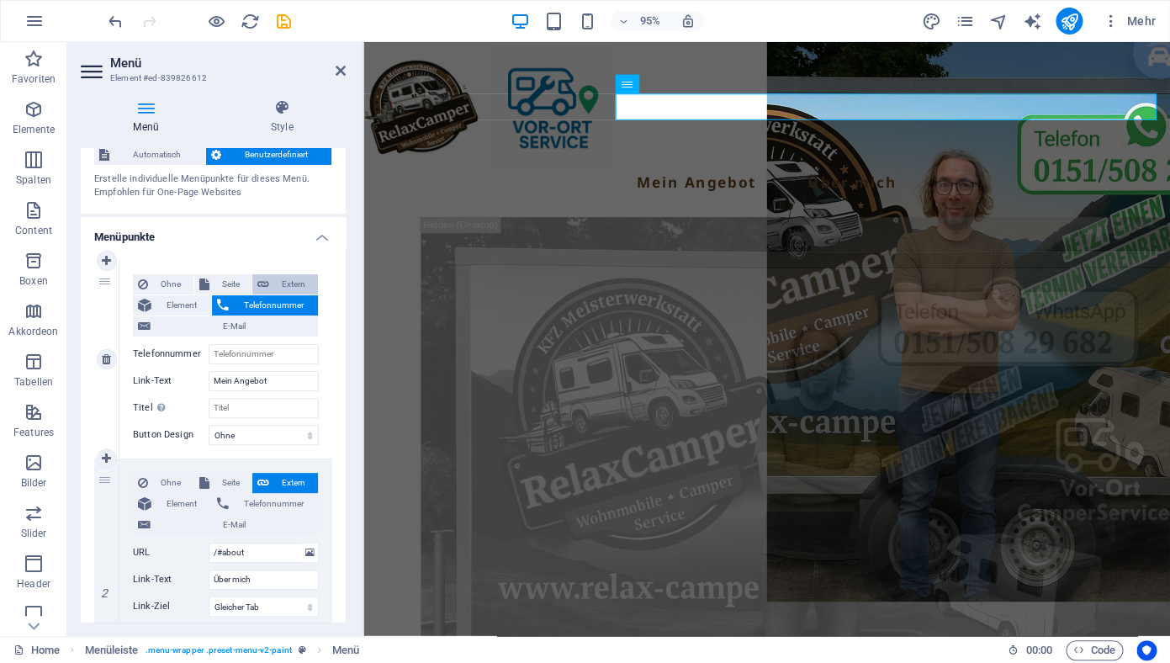
click at [278, 281] on span "Extern" at bounding box center [293, 284] width 39 height 20
select select "blank"
select select
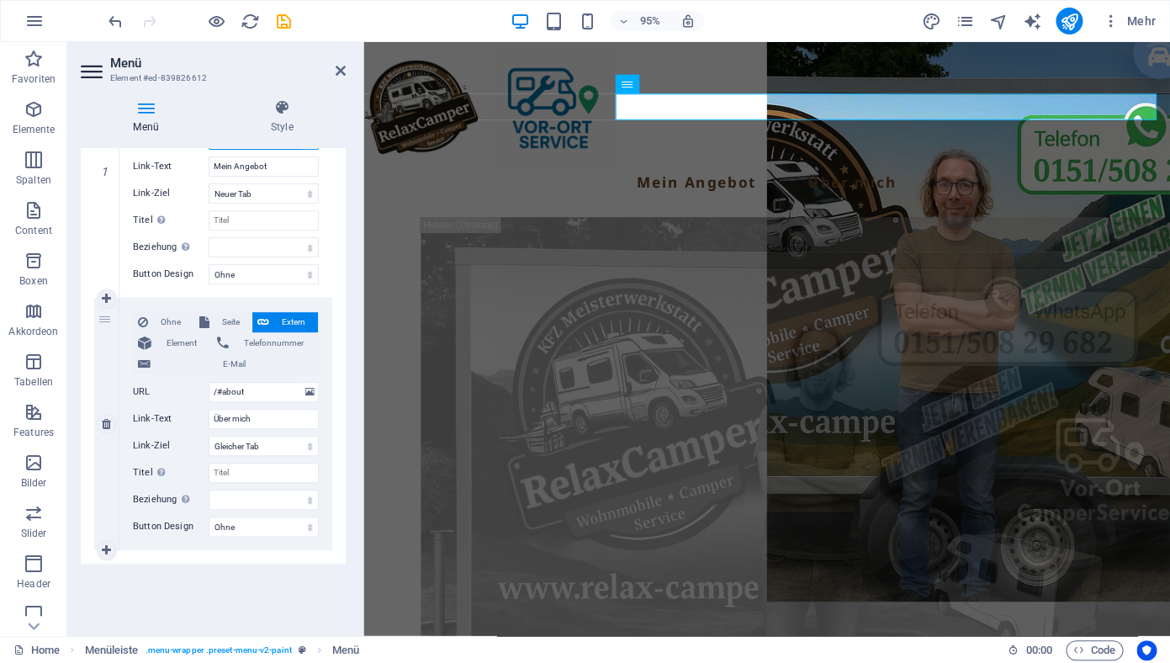
scroll to position [262, 0]
click at [106, 550] on icon at bounding box center [106, 550] width 9 height 12
select select
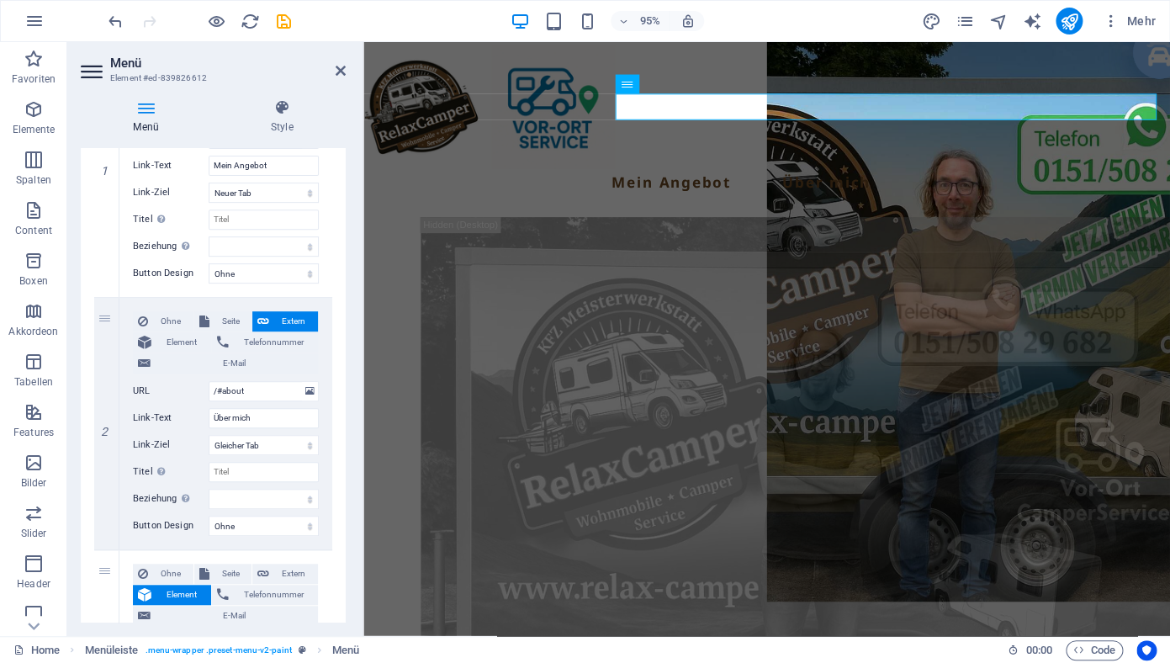
scroll to position [489, 0]
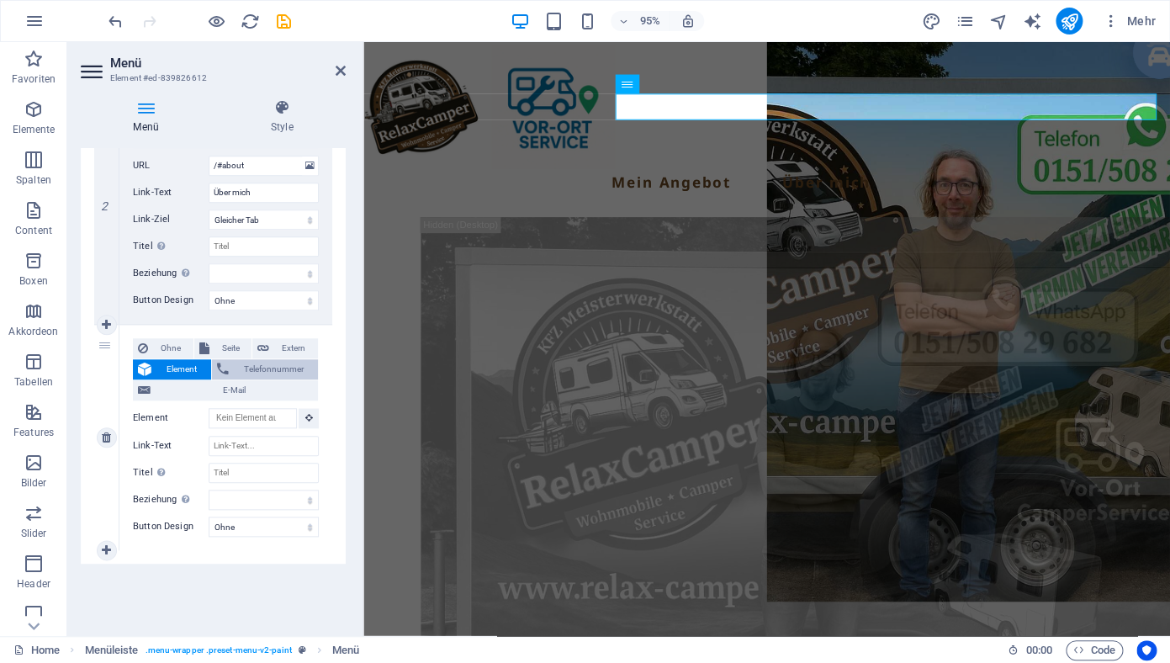
click at [242, 364] on span "Telefonnummer" at bounding box center [273, 369] width 79 height 20
select select
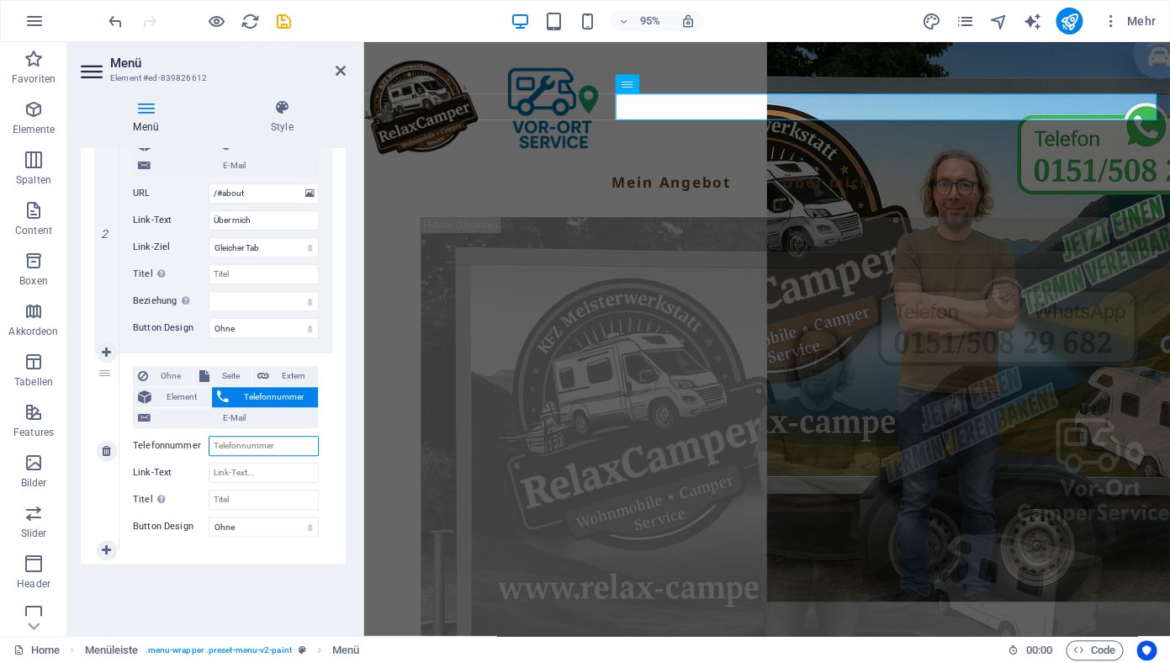
scroll to position [461, 0]
click at [168, 392] on span "Element" at bounding box center [181, 397] width 50 height 20
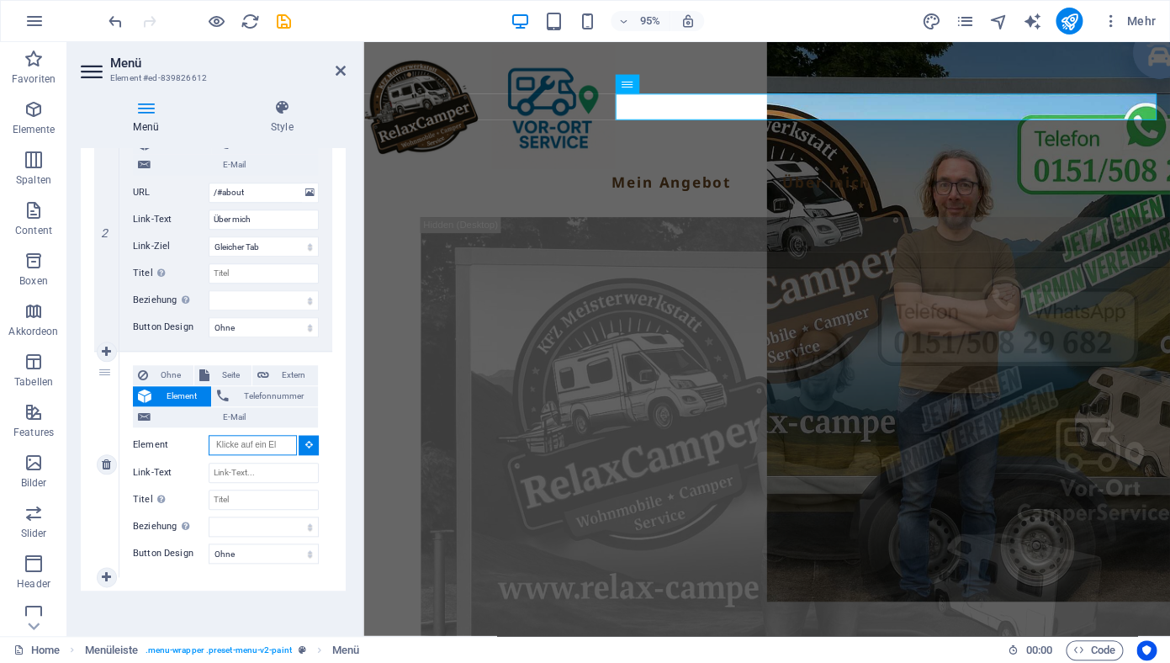
select select
click at [278, 119] on h4 "Style" at bounding box center [282, 116] width 128 height 35
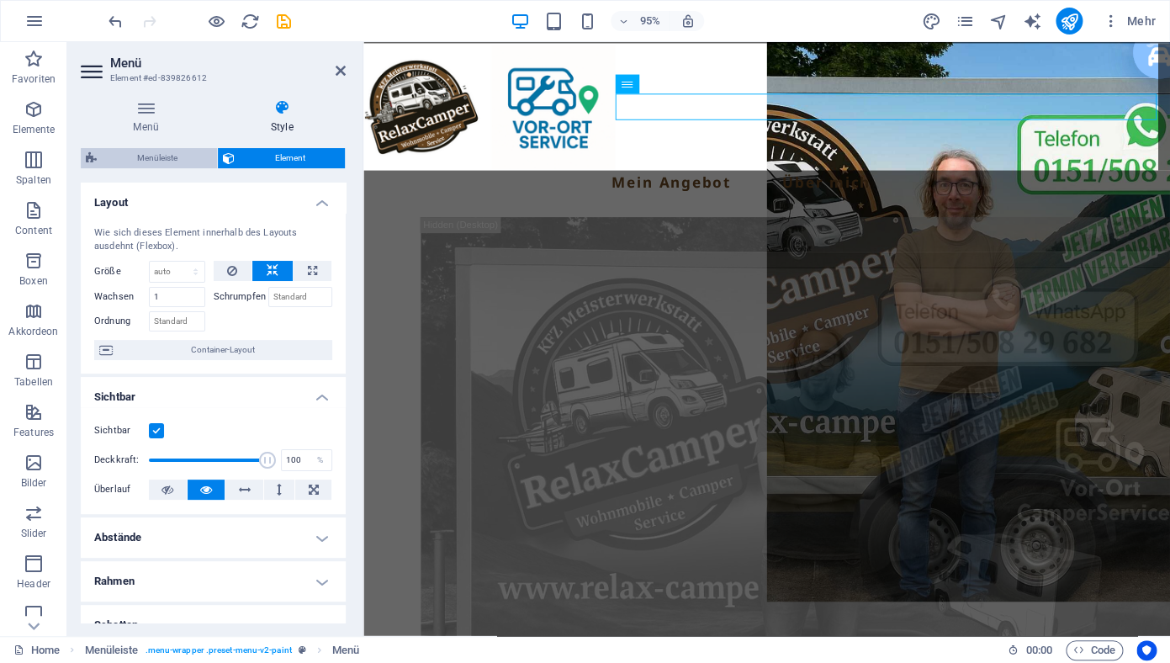
click at [157, 159] on span "Menüleiste" at bounding box center [157, 158] width 110 height 20
select select "rem"
select select "px"
select select "rem"
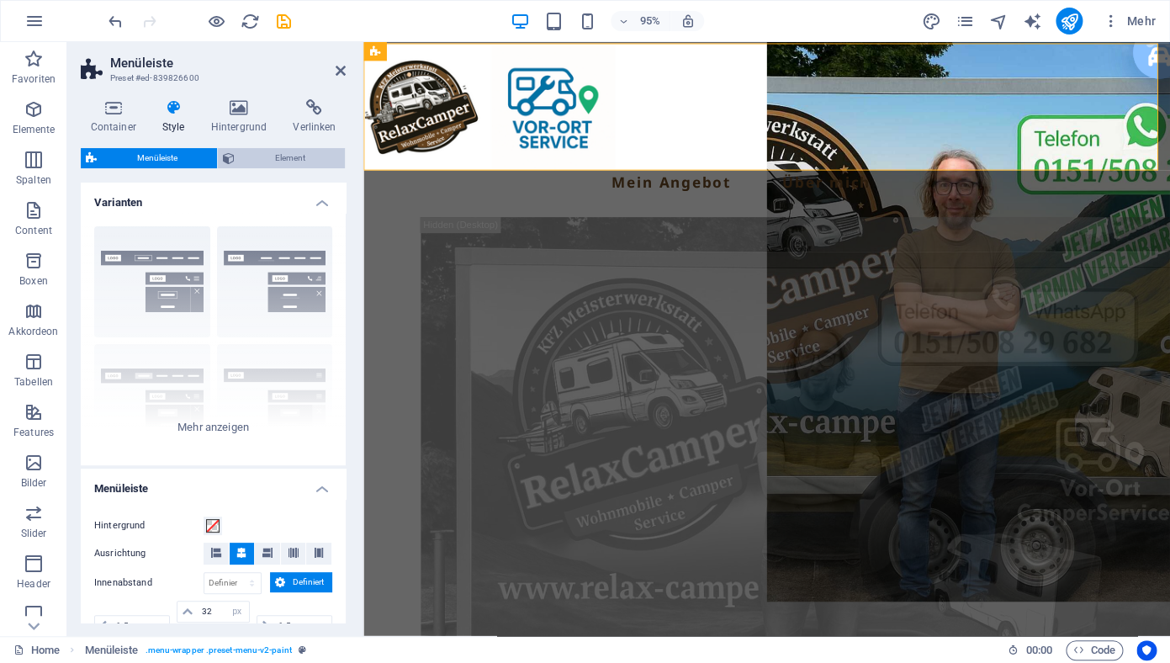
click at [256, 156] on span "Element" at bounding box center [290, 158] width 100 height 20
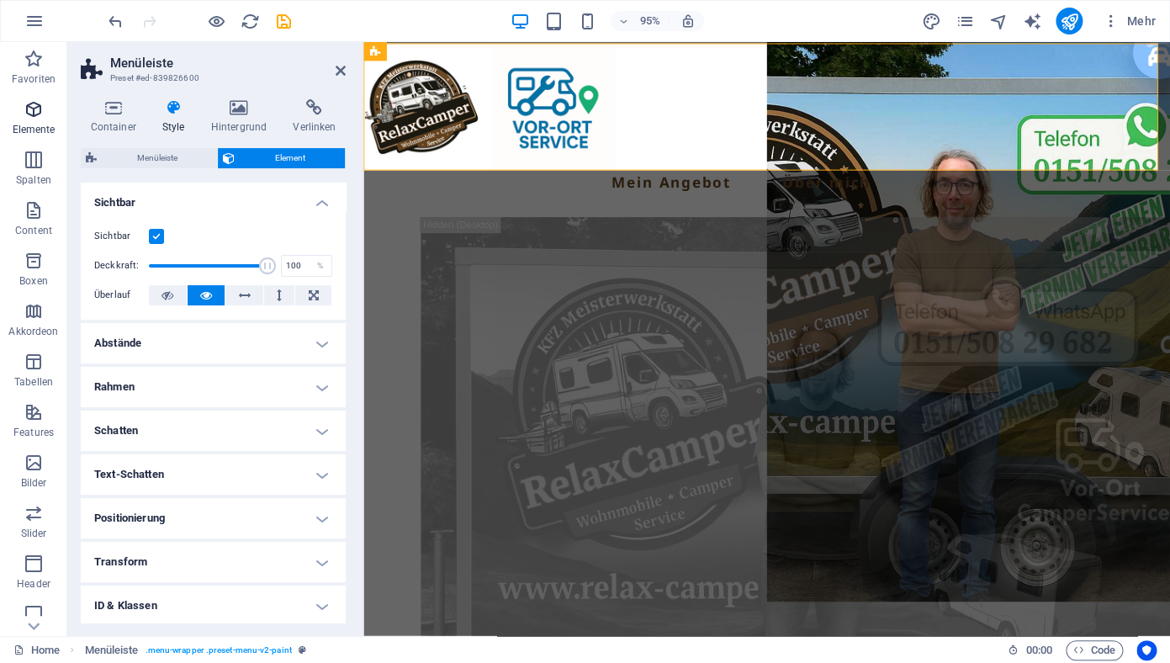
click at [47, 129] on p "Elemente" at bounding box center [34, 129] width 43 height 13
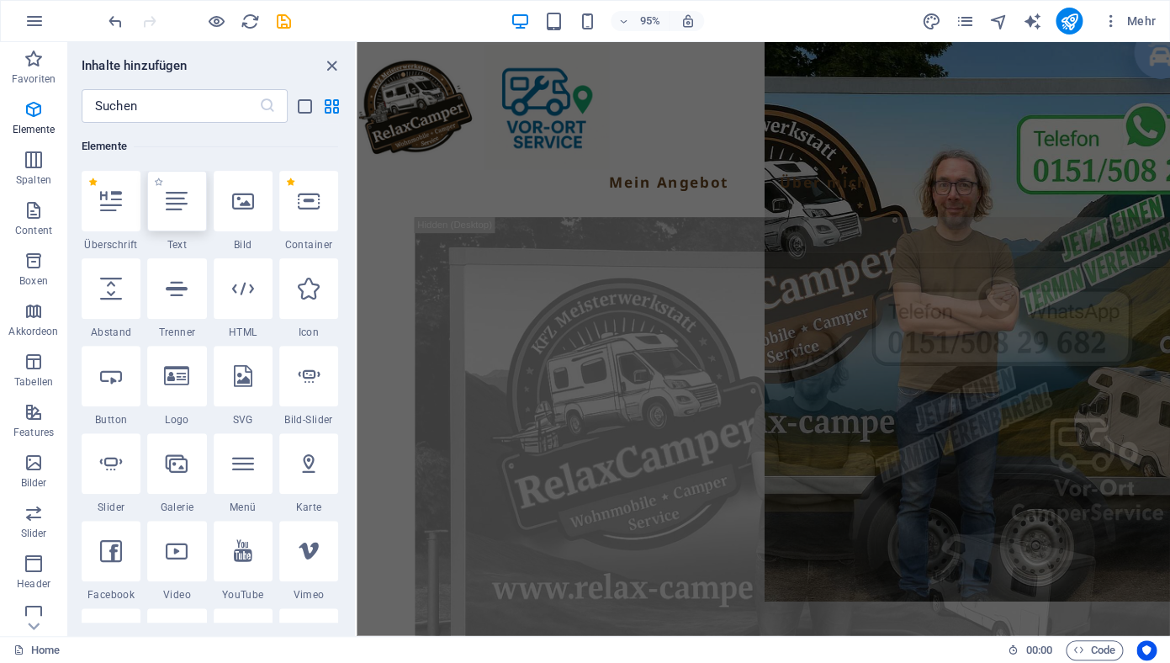
scroll to position [171, 0]
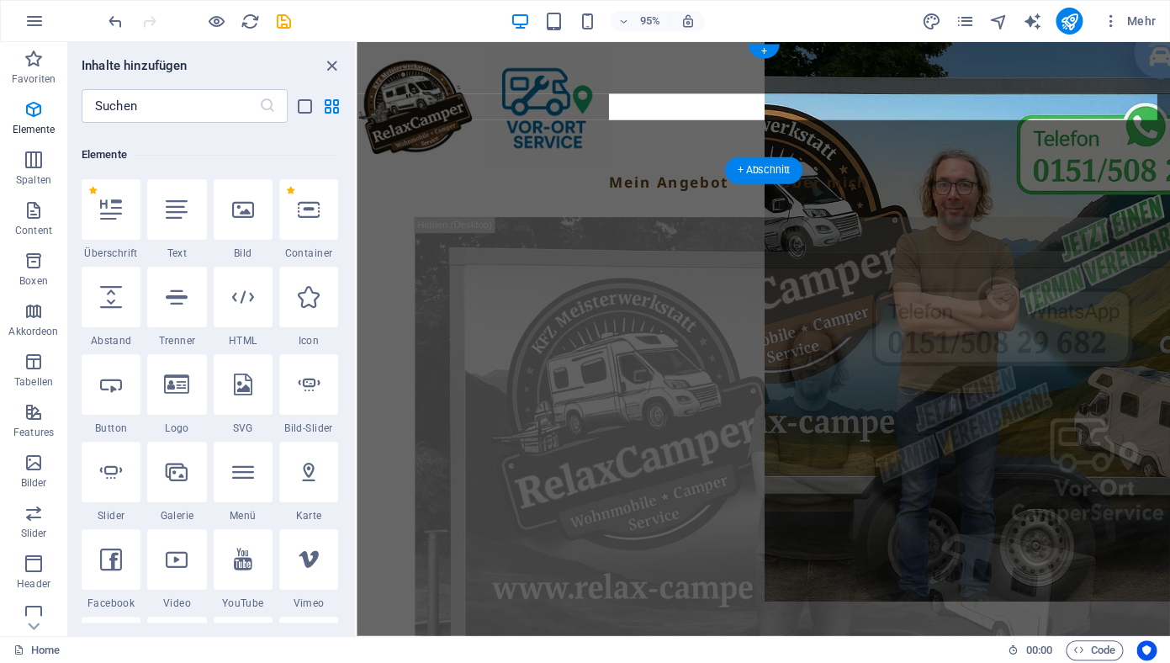
click at [765, 176] on nav "Mein Angebot Über mich" at bounding box center [784, 189] width 853 height 27
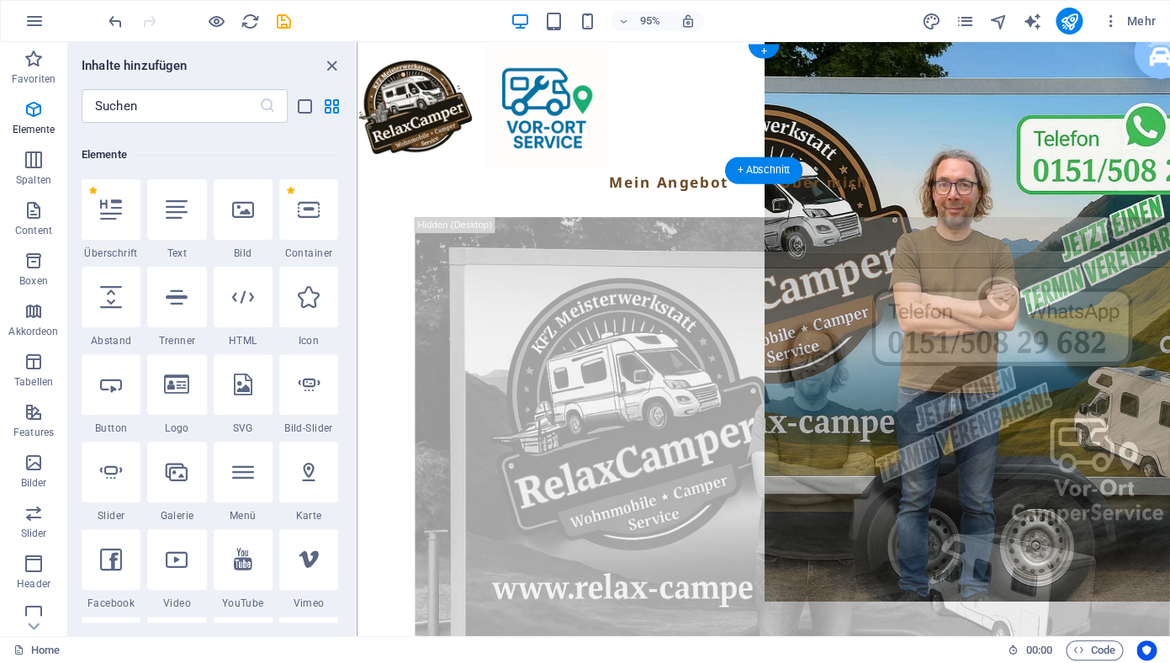
click at [845, 176] on nav "Mein Angebot Über mich" at bounding box center [784, 189] width 853 height 27
click at [847, 176] on nav "Mein Angebot Über mich" at bounding box center [784, 189] width 853 height 27
drag, startPoint x: 330, startPoint y: 68, endPoint x: 262, endPoint y: 27, distance: 78.9
click at [330, 68] on icon "close panel" at bounding box center [331, 65] width 19 height 19
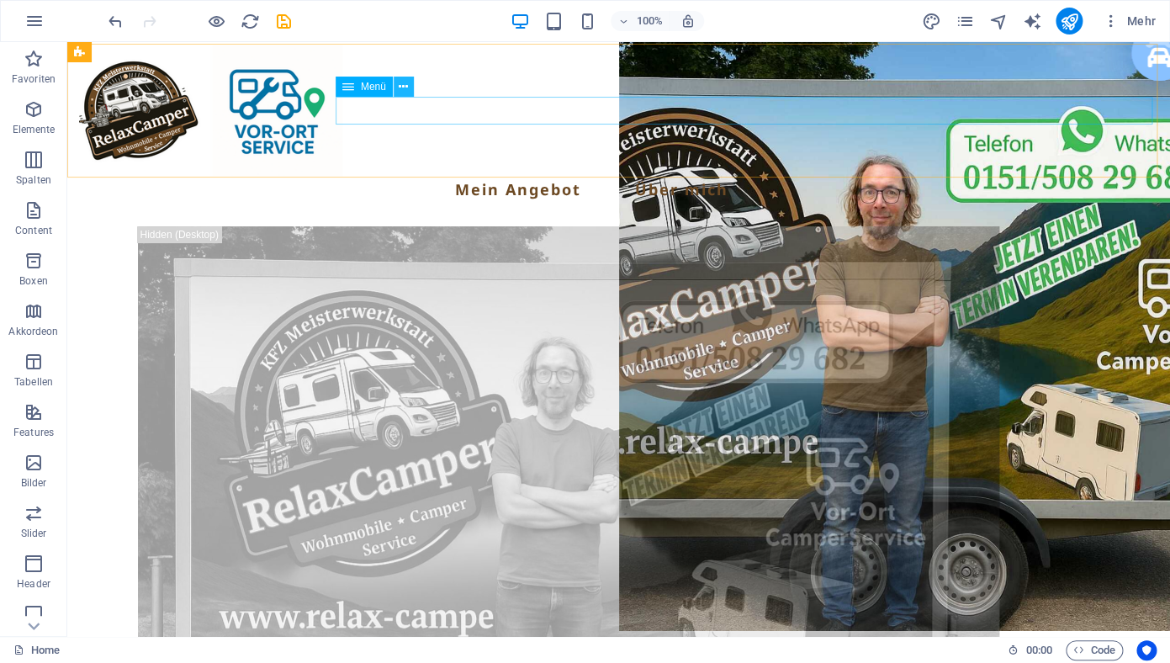
click at [397, 90] on button at bounding box center [404, 87] width 20 height 20
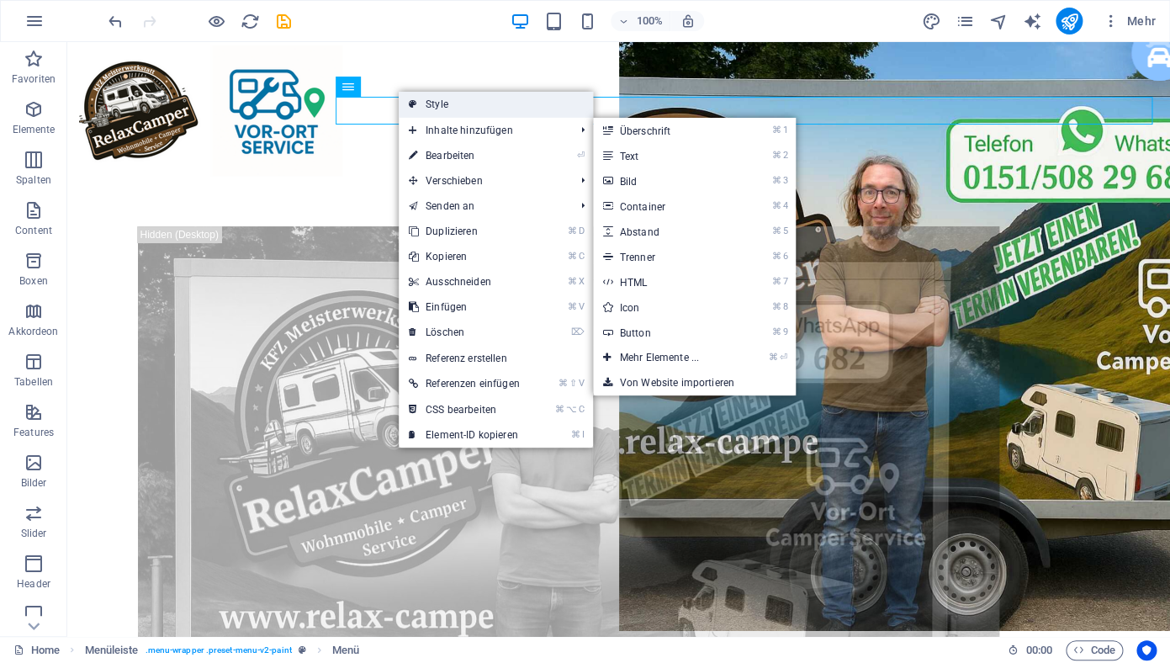
click at [439, 109] on link "Style" at bounding box center [496, 104] width 194 height 25
select select "rem"
select select "px"
select select "rem"
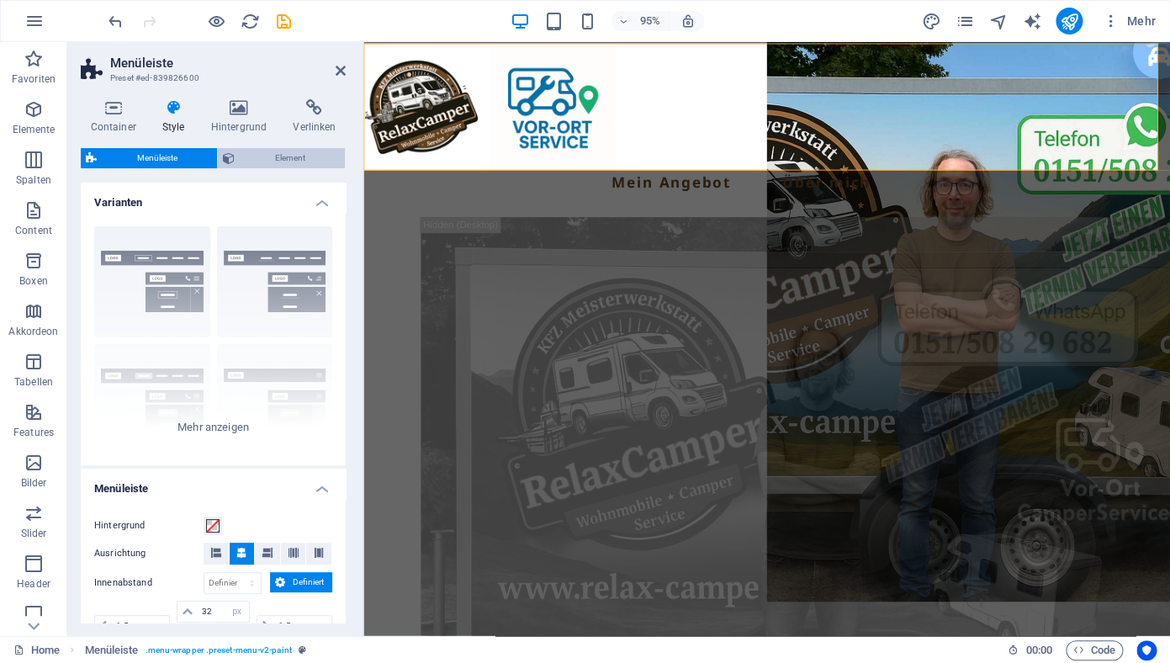
click at [267, 152] on span "Element" at bounding box center [290, 158] width 100 height 20
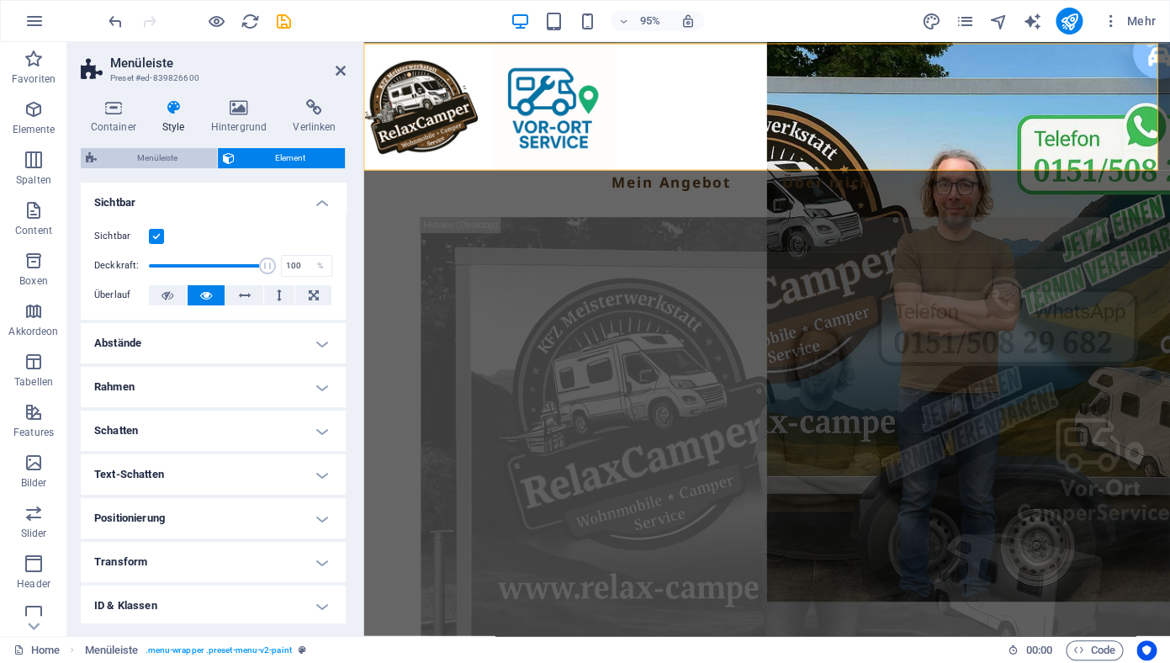
click at [151, 155] on span "Menüleiste" at bounding box center [157, 158] width 110 height 20
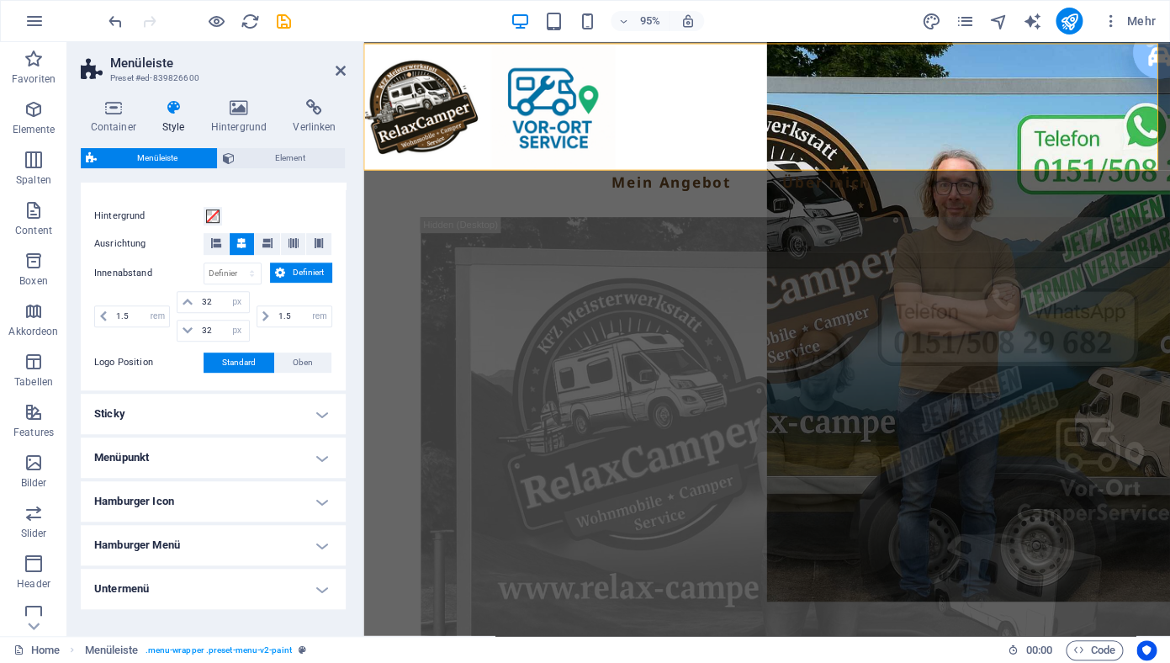
scroll to position [377, 0]
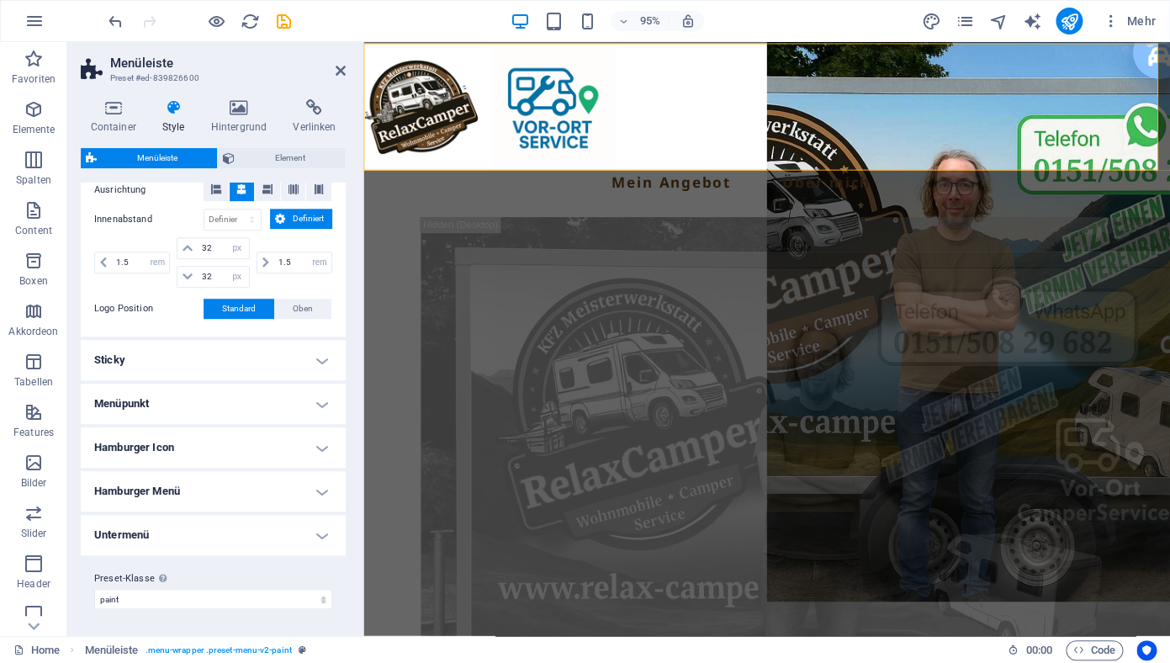
click at [280, 363] on h4 "Sticky" at bounding box center [213, 360] width 265 height 40
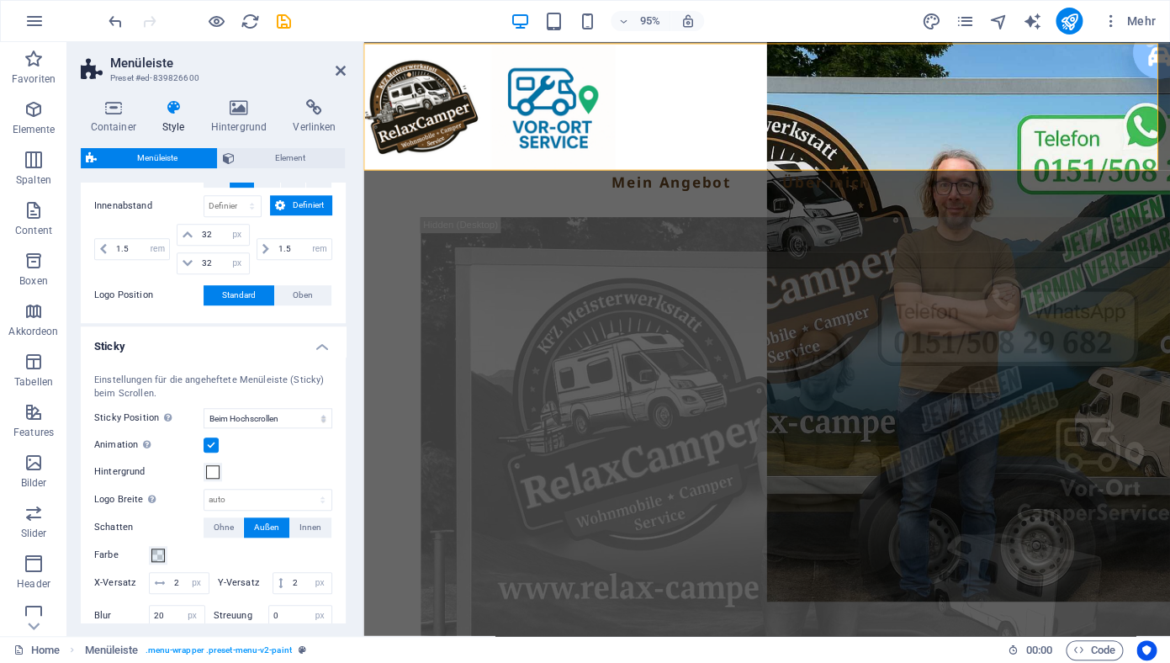
click at [280, 357] on h4 "Sticky" at bounding box center [213, 341] width 265 height 30
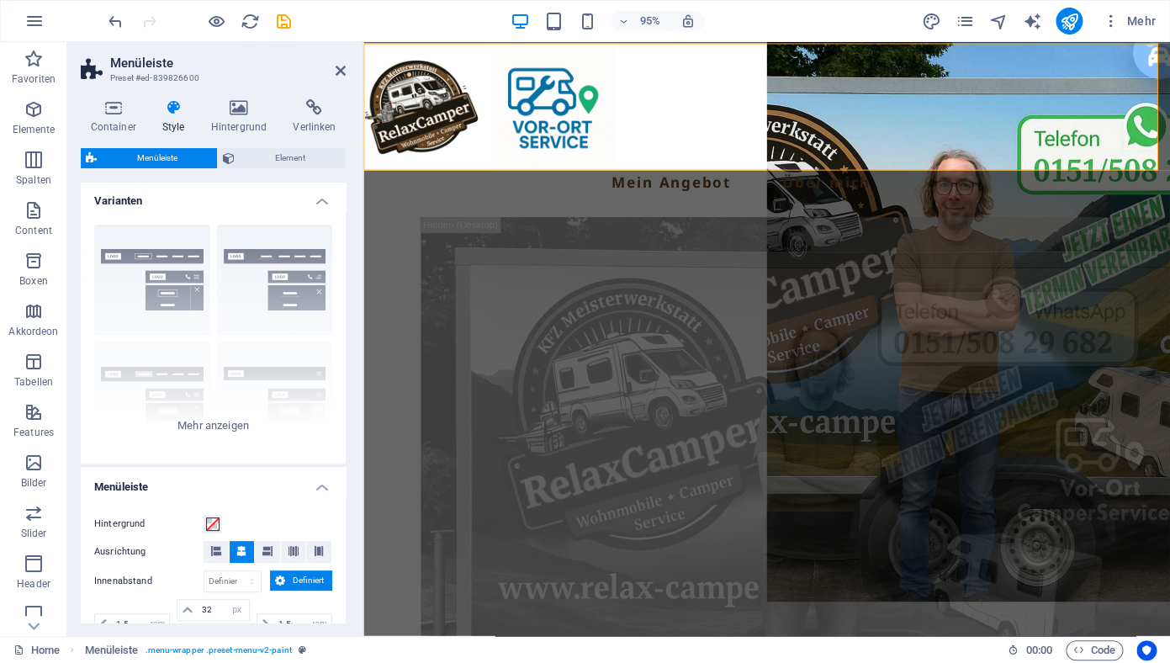
scroll to position [0, 0]
click at [301, 163] on span "Element" at bounding box center [290, 158] width 100 height 20
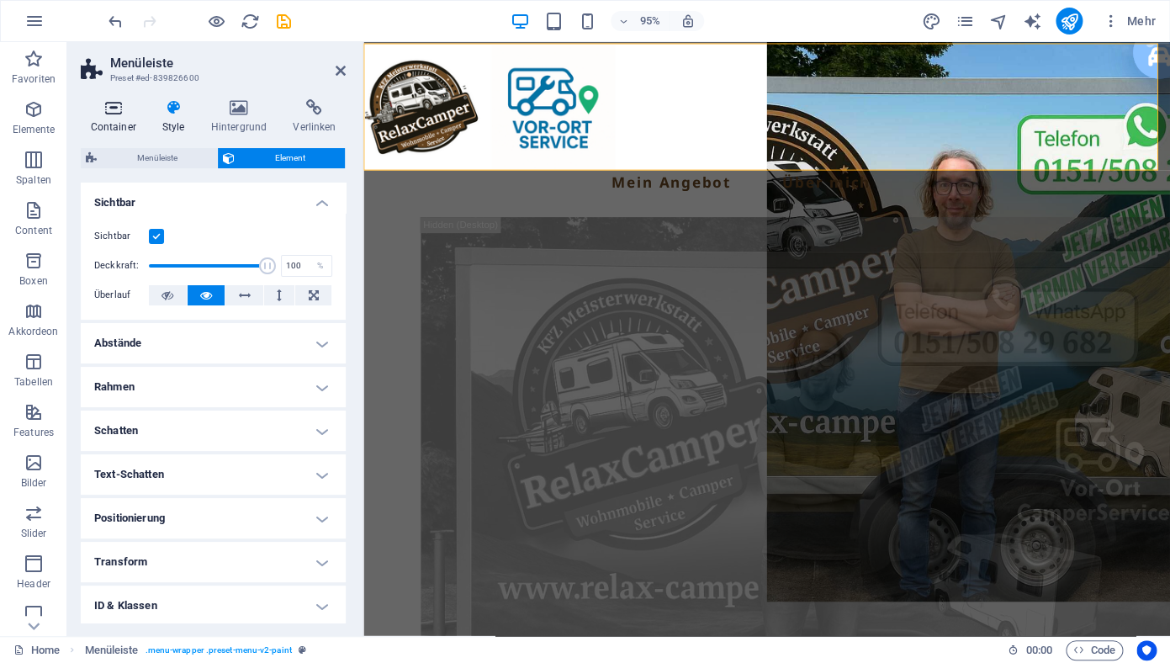
click at [107, 116] on icon at bounding box center [113, 107] width 65 height 17
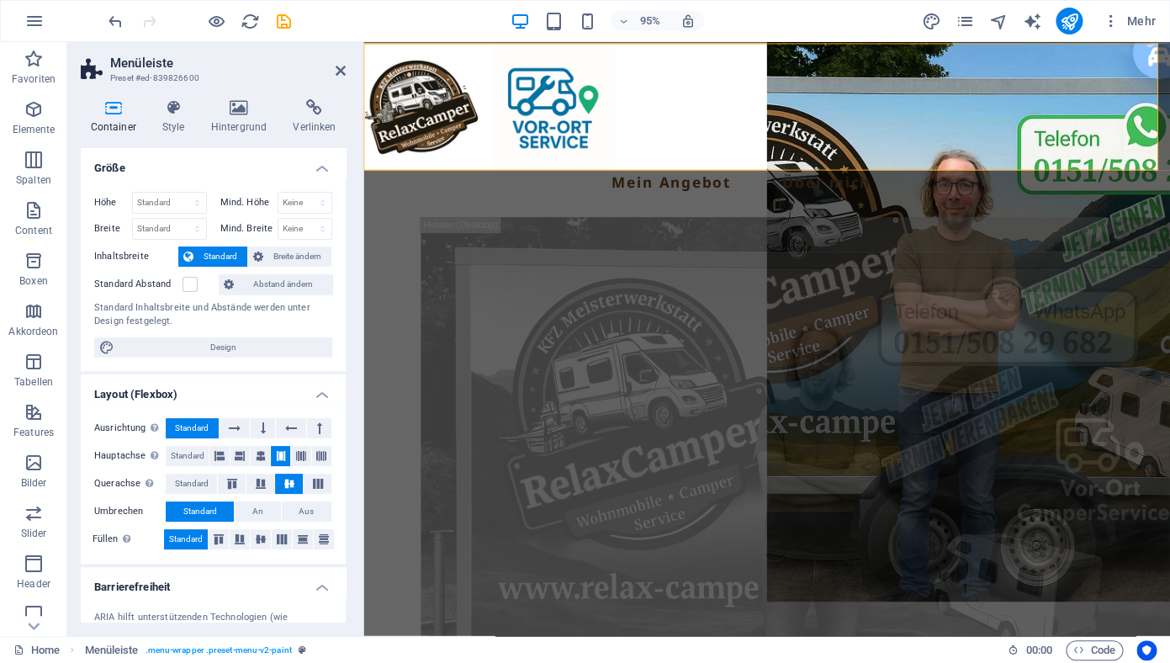
scroll to position [177, 0]
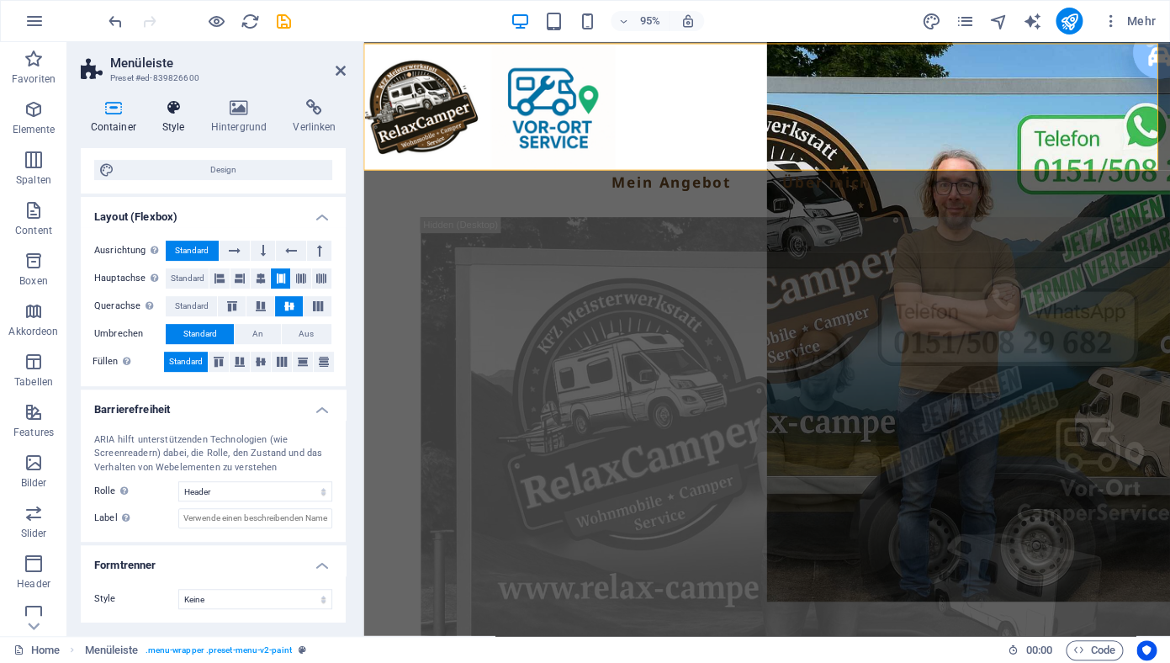
click at [183, 110] on icon at bounding box center [173, 107] width 42 height 17
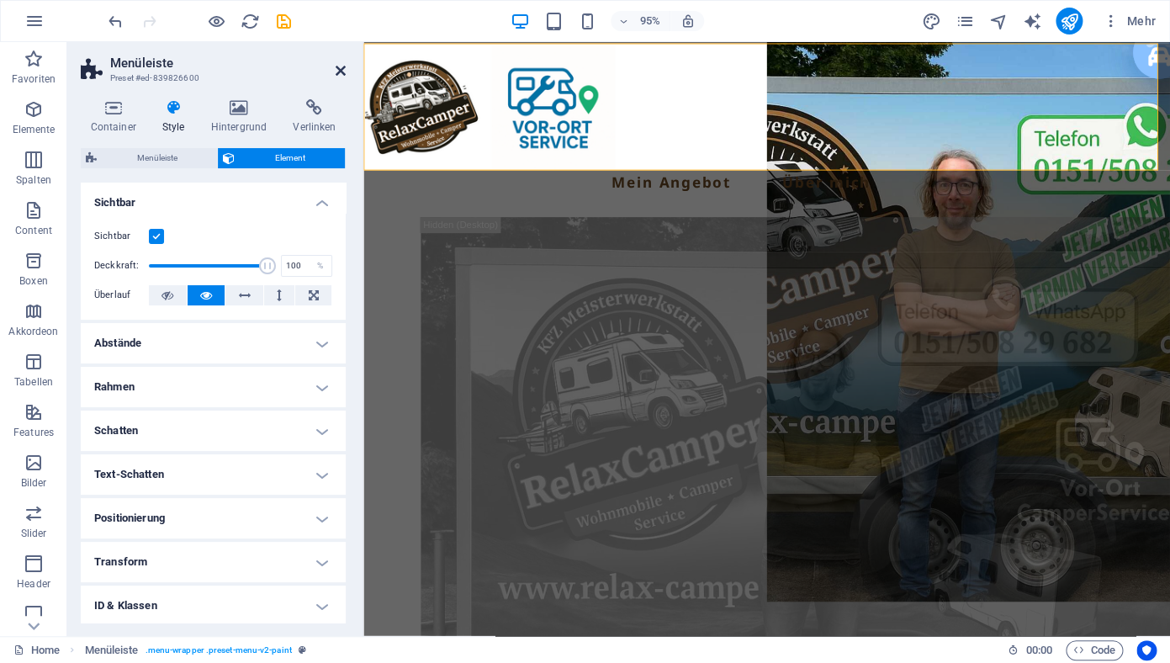
drag, startPoint x: 341, startPoint y: 71, endPoint x: 307, endPoint y: 66, distance: 34.2
click at [341, 71] on icon at bounding box center [341, 70] width 10 height 13
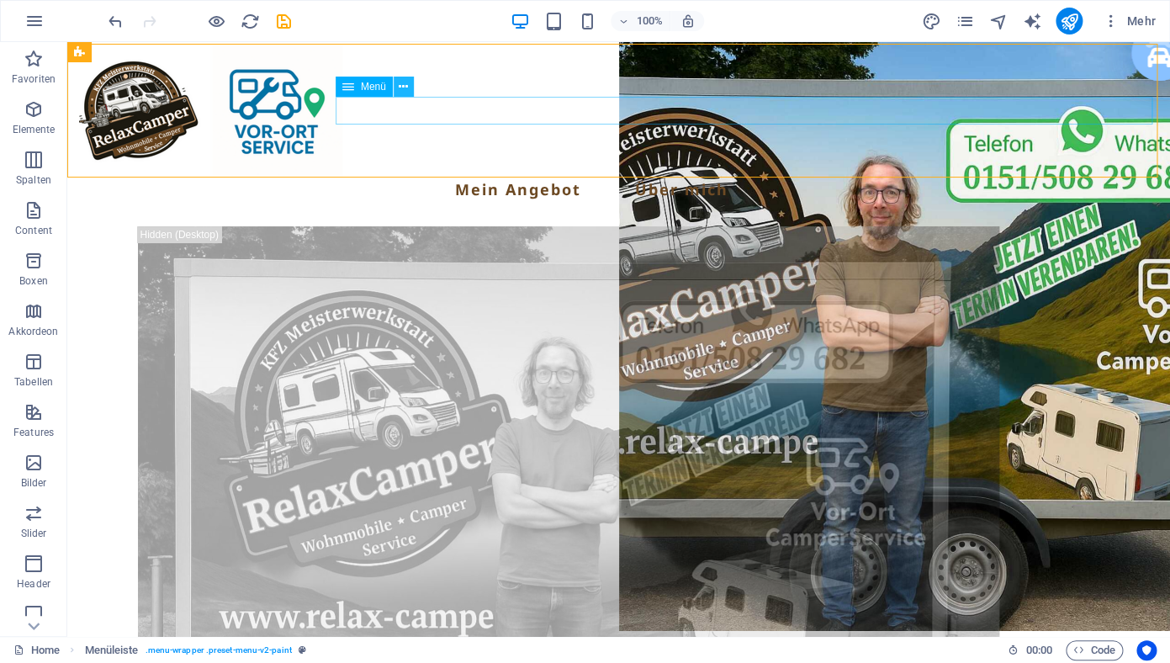
click at [405, 91] on icon at bounding box center [403, 87] width 9 height 18
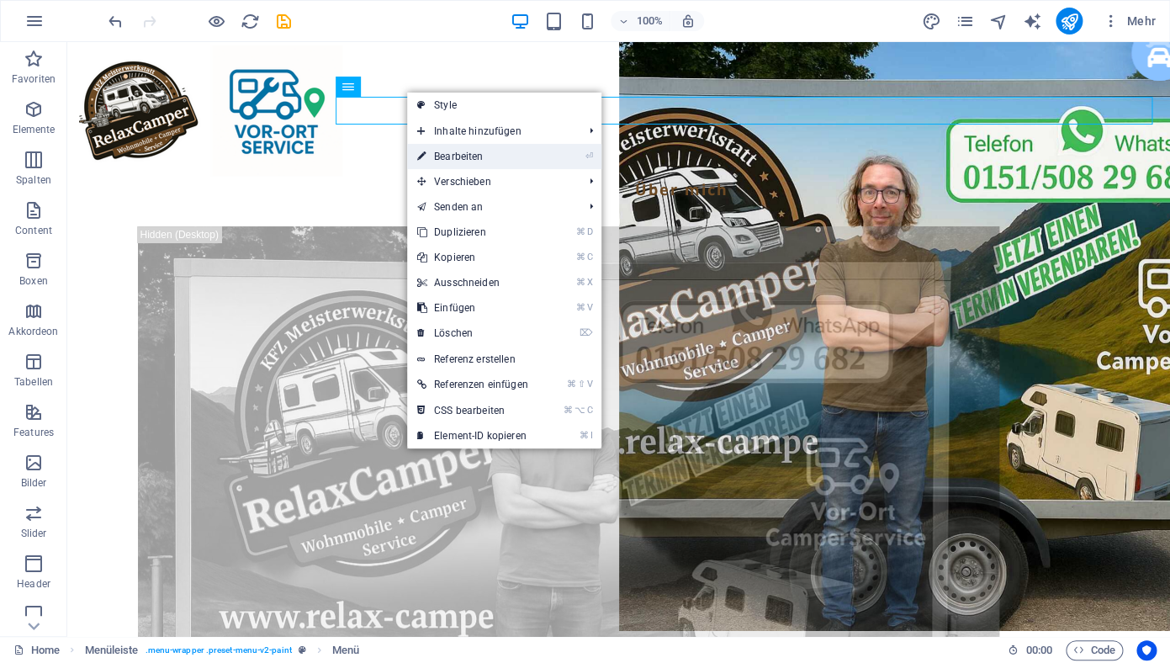
click at [447, 151] on link "⏎ Bearbeiten" at bounding box center [472, 156] width 131 height 25
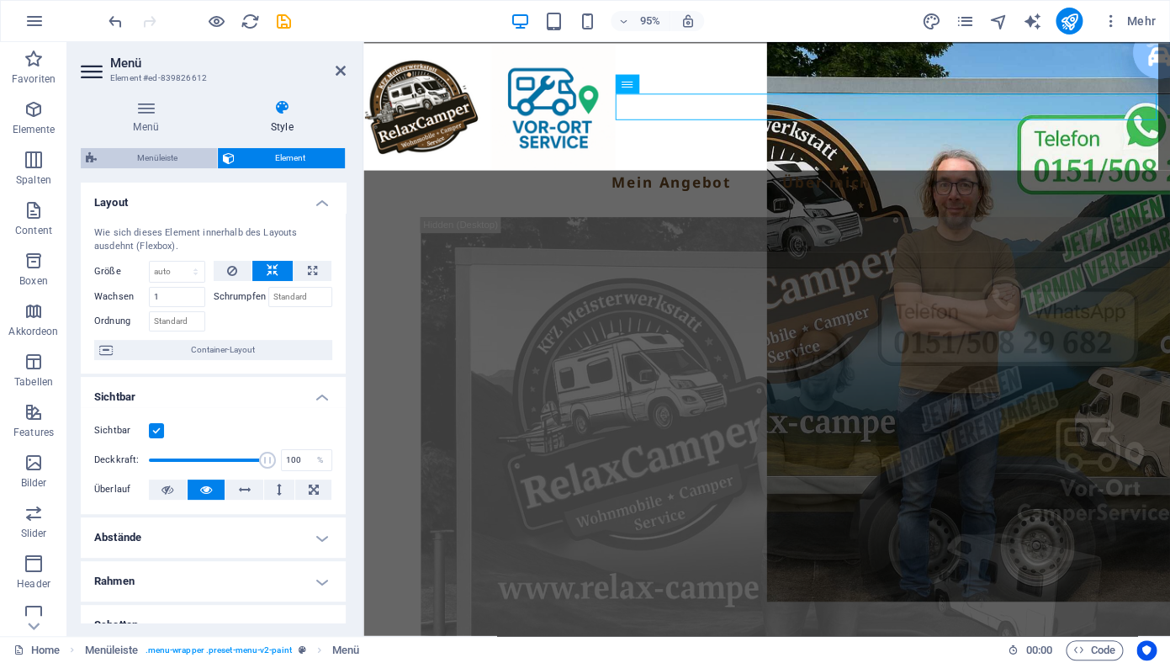
click at [159, 156] on span "Menüleiste" at bounding box center [157, 158] width 110 height 20
select select "rem"
select select "px"
select select "rem"
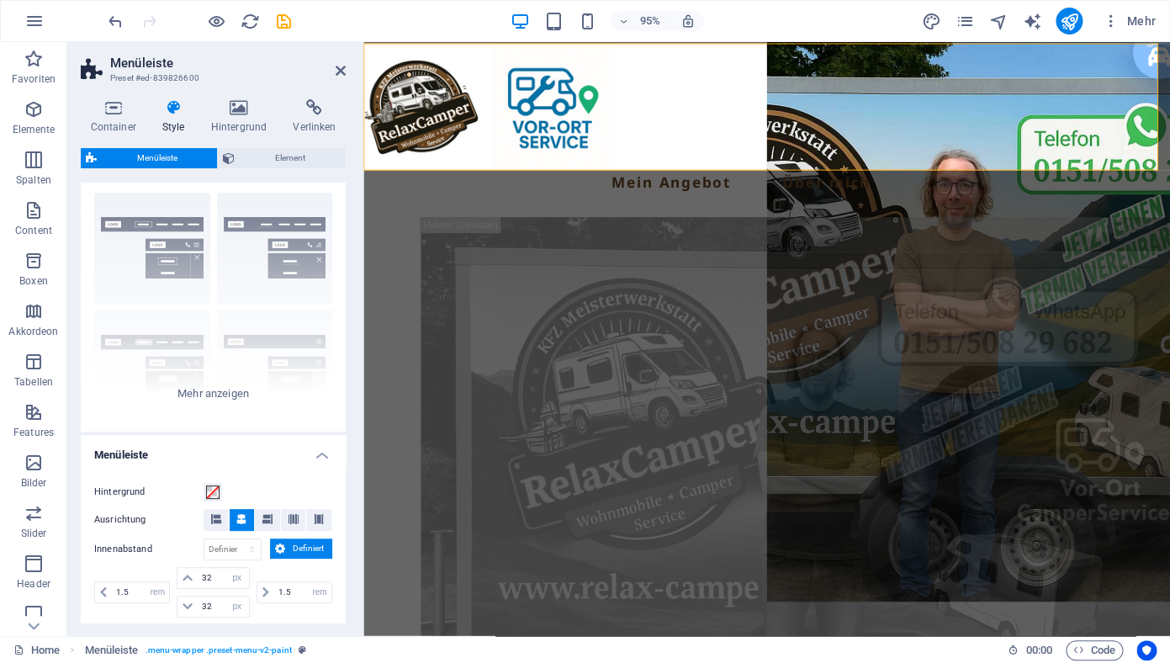
scroll to position [289, 0]
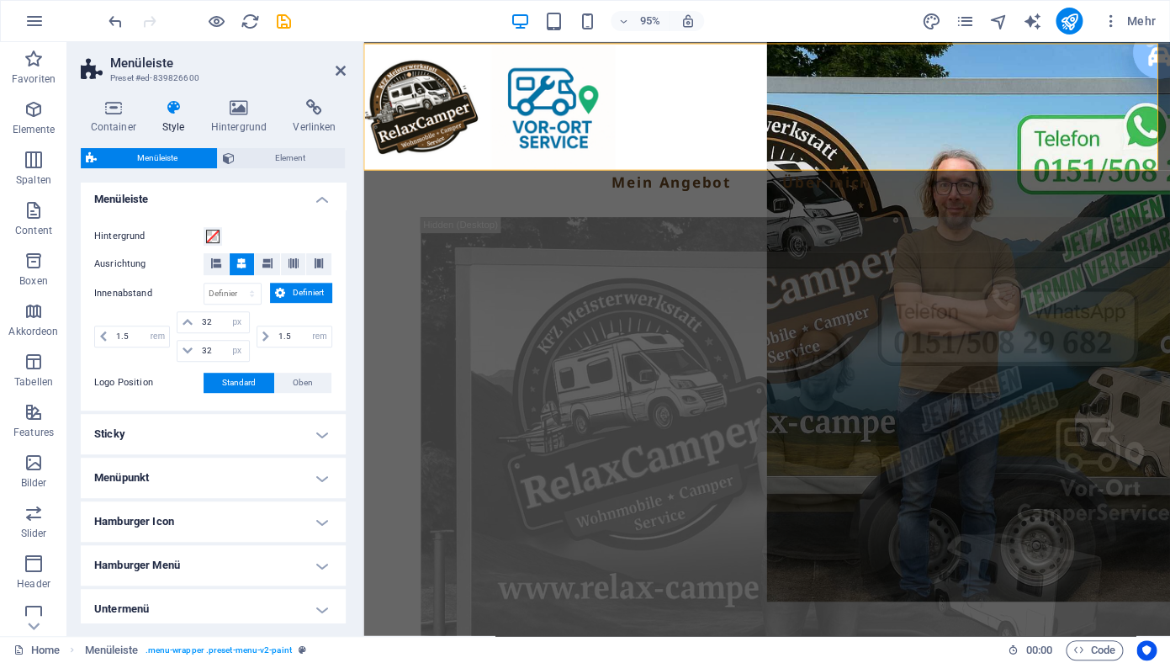
click at [306, 541] on h4 "Hamburger Icon" at bounding box center [213, 521] width 265 height 40
click at [307, 532] on h4 "Hamburger Icon" at bounding box center [213, 516] width 265 height 30
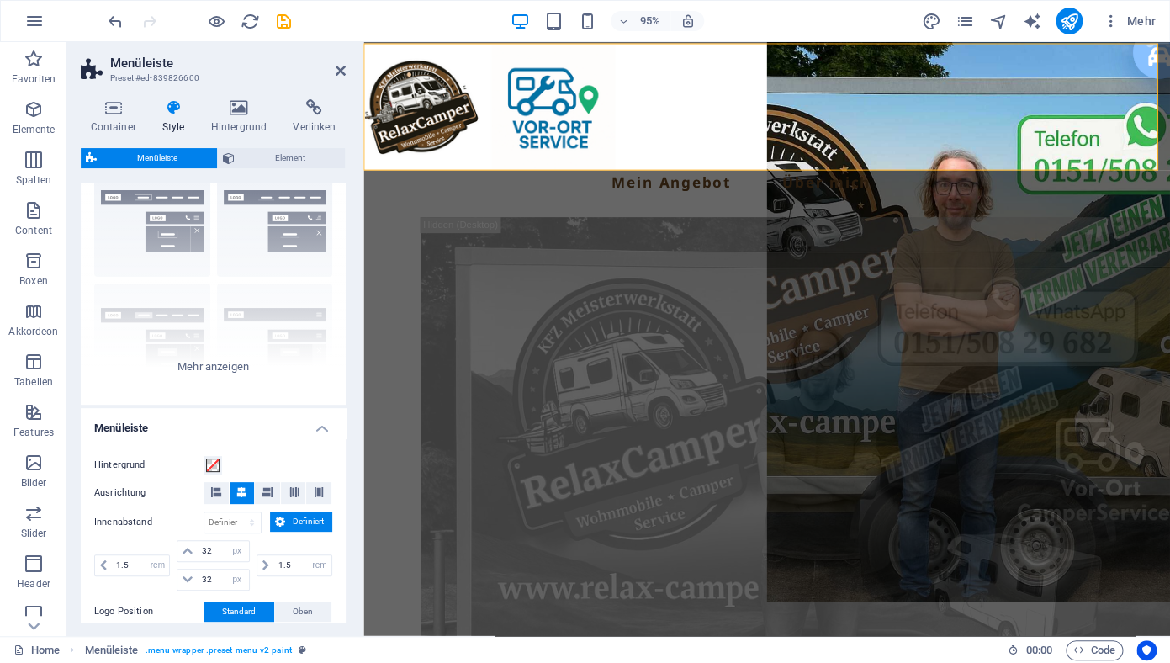
scroll to position [0, 0]
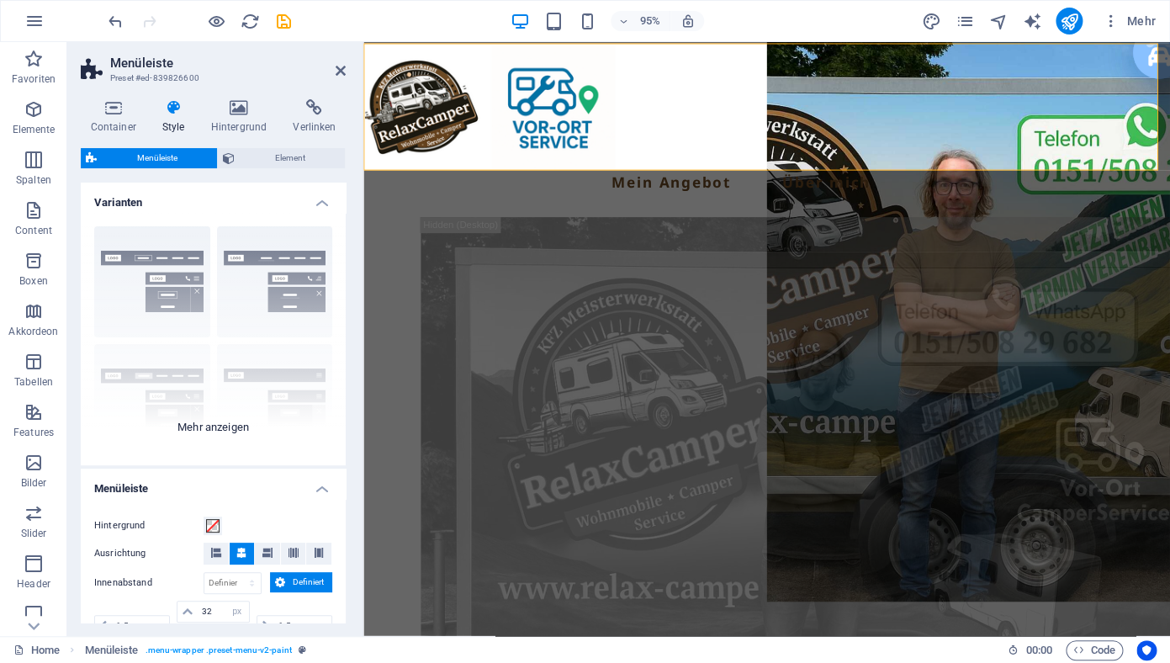
click at [137, 267] on div "Rahmen Mittig Standard Fixiert Loki Trigger Breit XXL" at bounding box center [213, 339] width 265 height 252
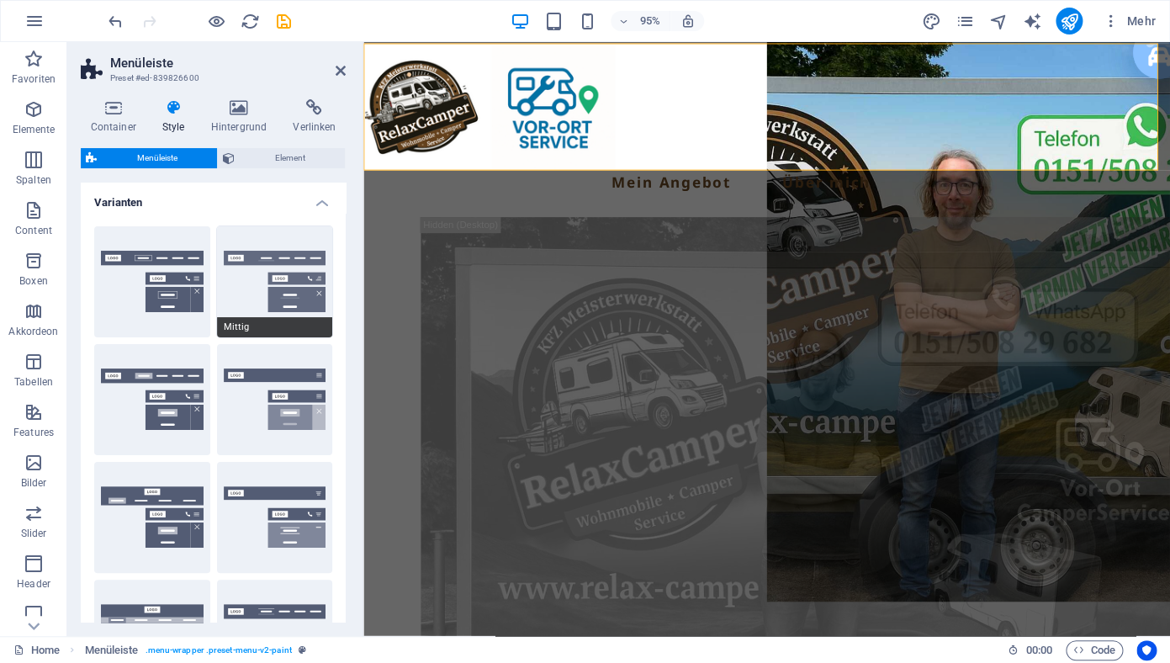
click at [261, 281] on button "Mittig" at bounding box center [275, 281] width 116 height 111
type input "1"
select select "rem"
type input "1"
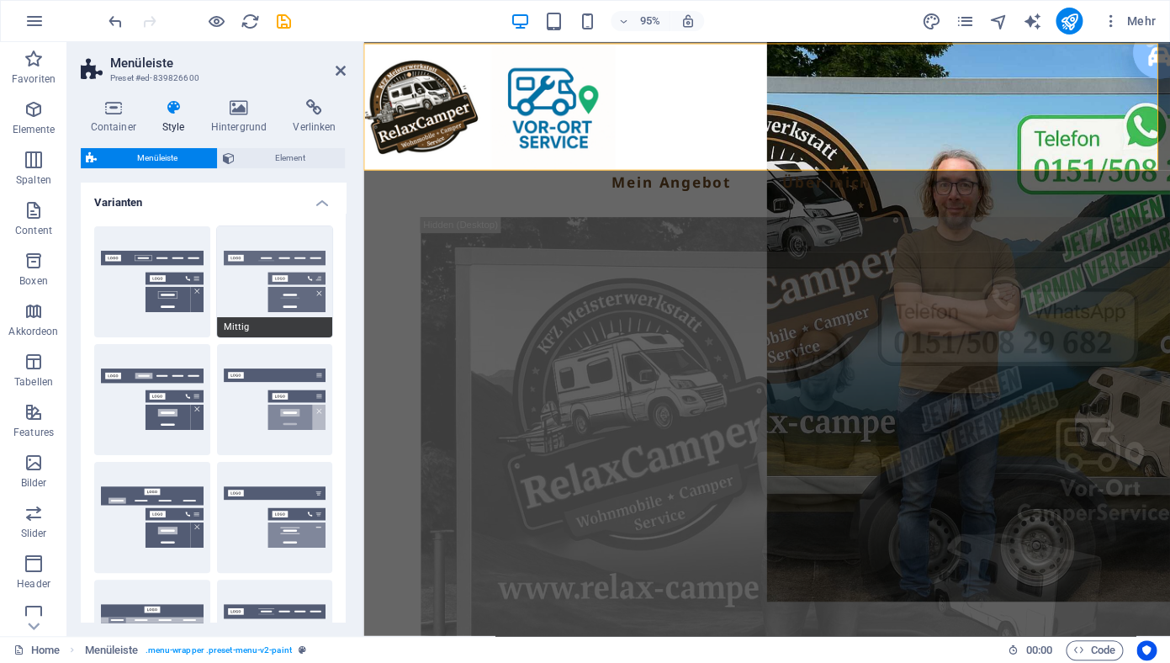
select select "rem"
type input "1"
select select "rem"
type input "1"
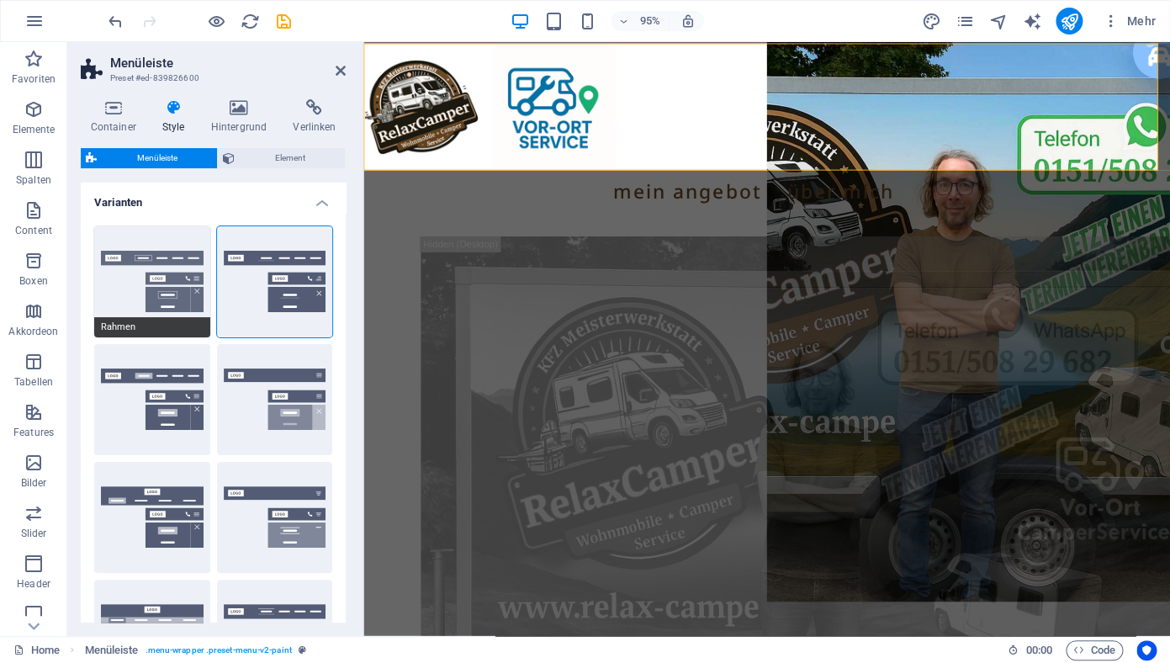
click at [151, 280] on button "Rahmen" at bounding box center [152, 281] width 116 height 111
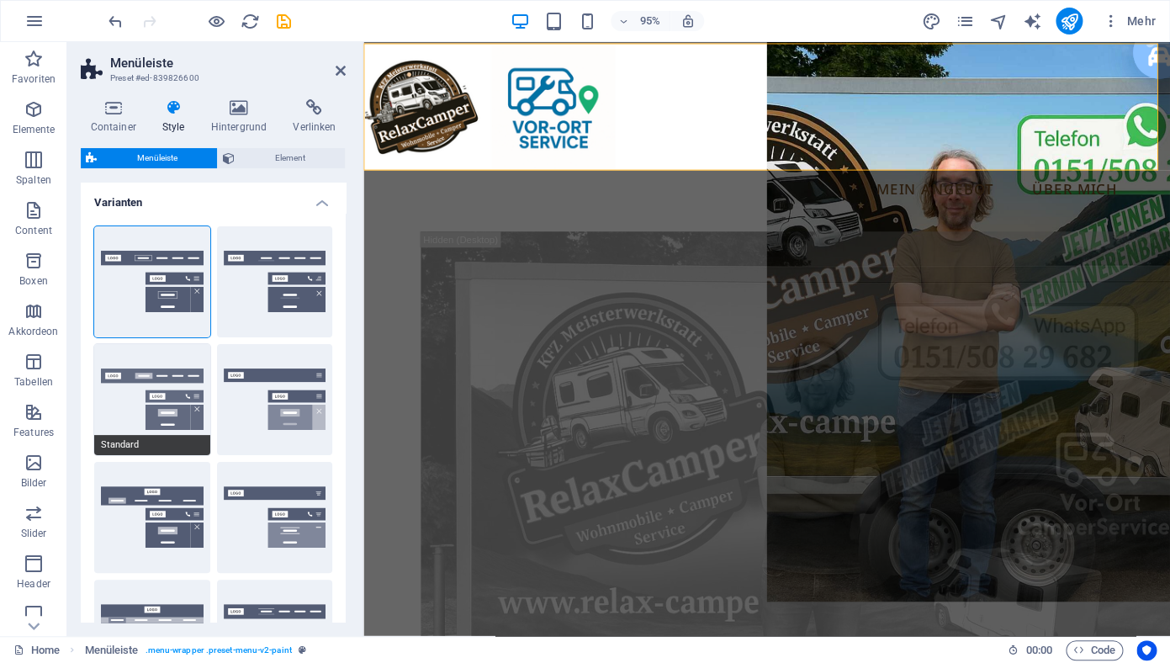
click at [169, 408] on button "Standard" at bounding box center [152, 399] width 116 height 111
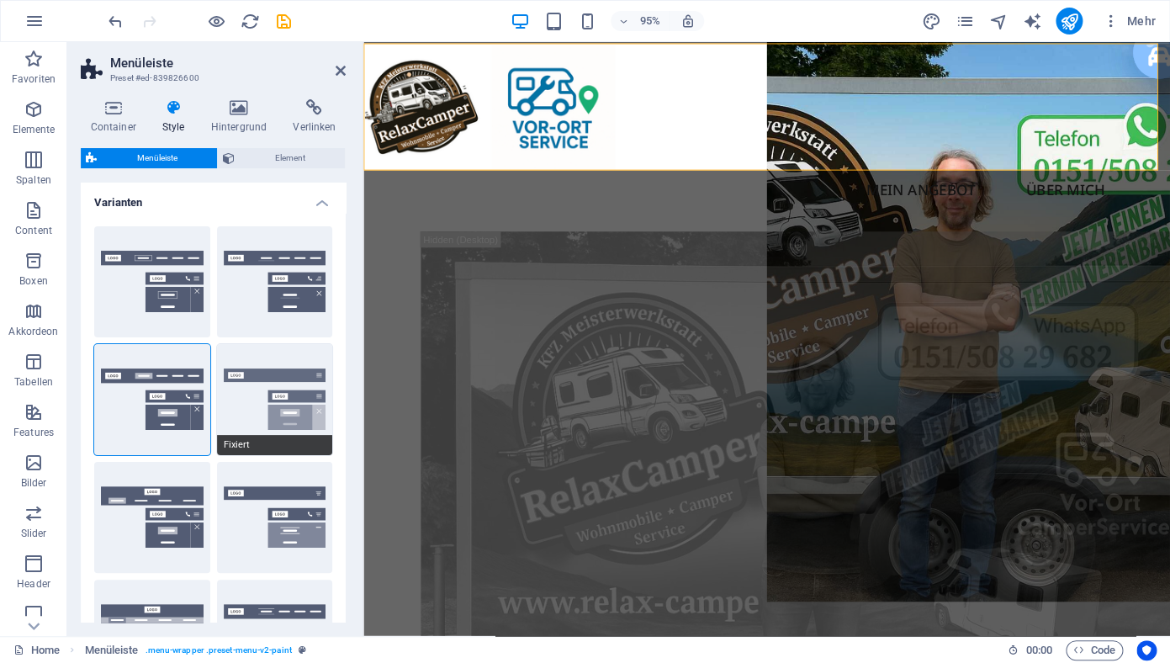
click at [252, 402] on button "Fixiert" at bounding box center [275, 399] width 116 height 111
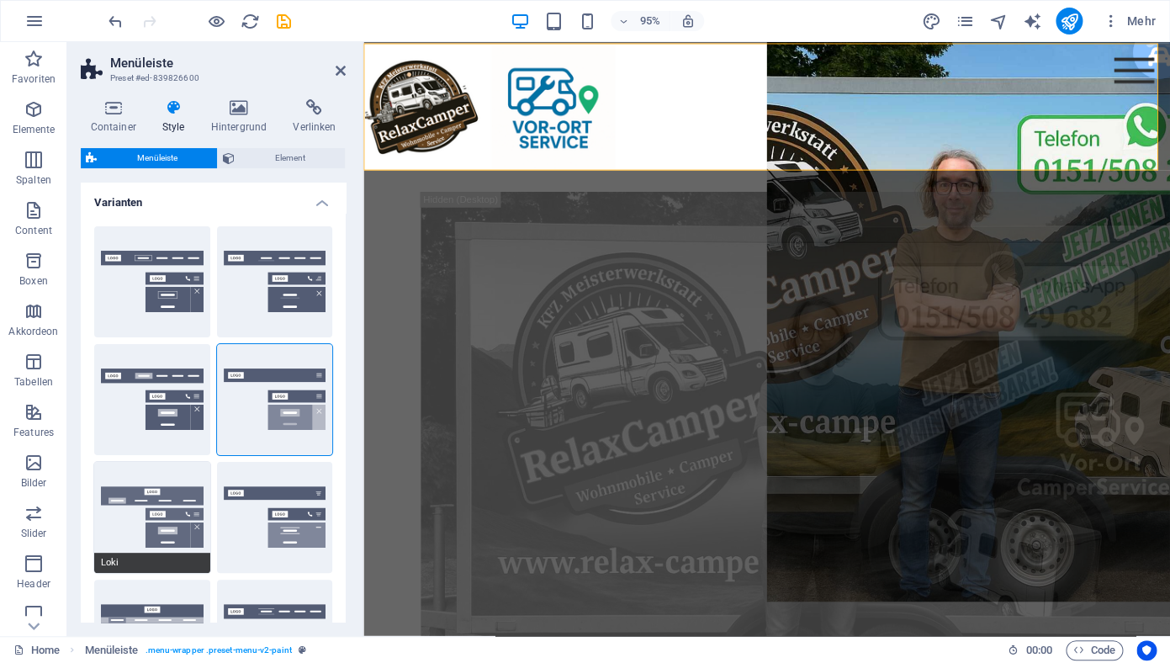
click at [133, 497] on button "Loki" at bounding box center [152, 517] width 116 height 111
type input "0"
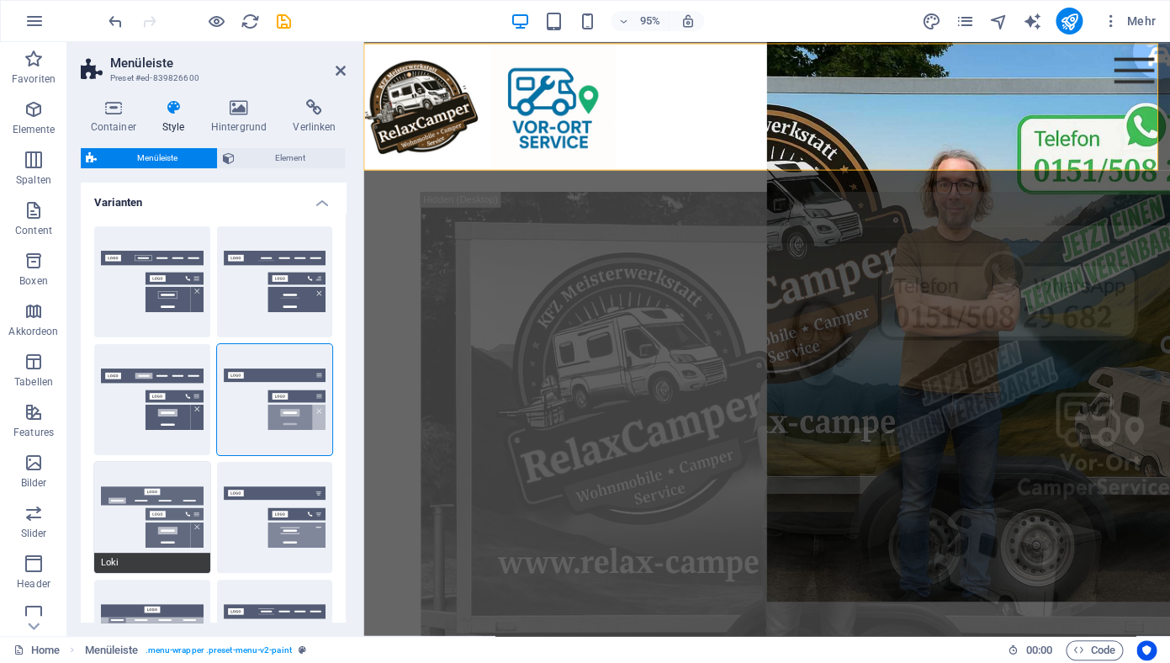
type input "0"
select select "DISABLED_OPTION_VALUE"
type input "2"
type input "1"
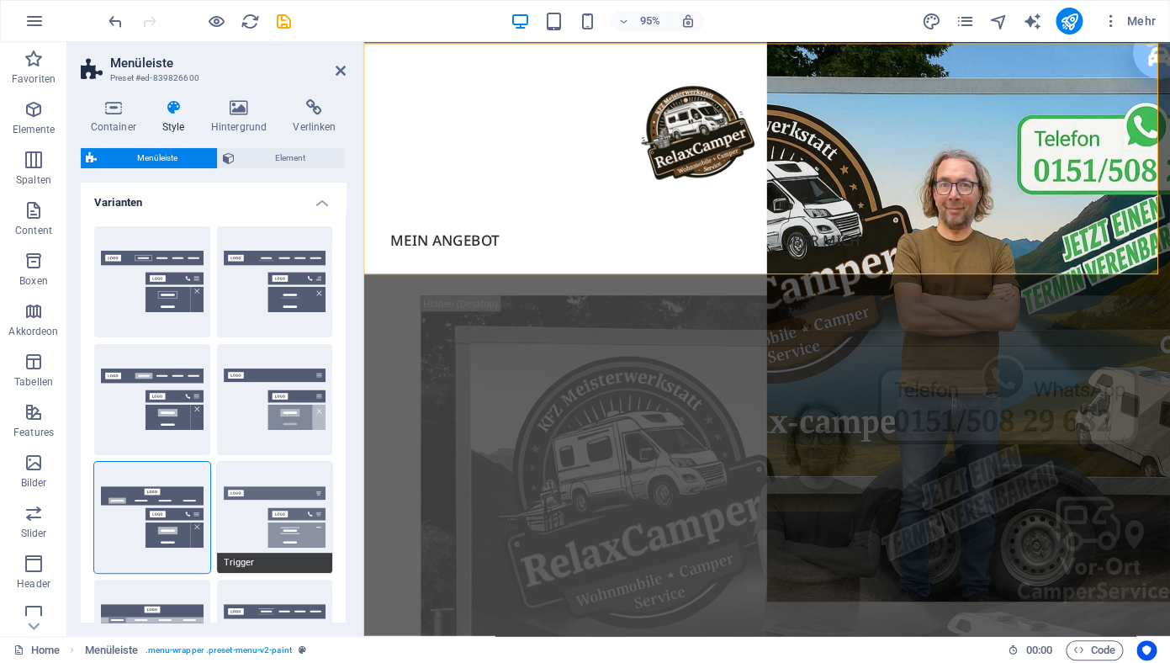
click at [294, 504] on button "Trigger" at bounding box center [275, 517] width 116 height 111
type input "1"
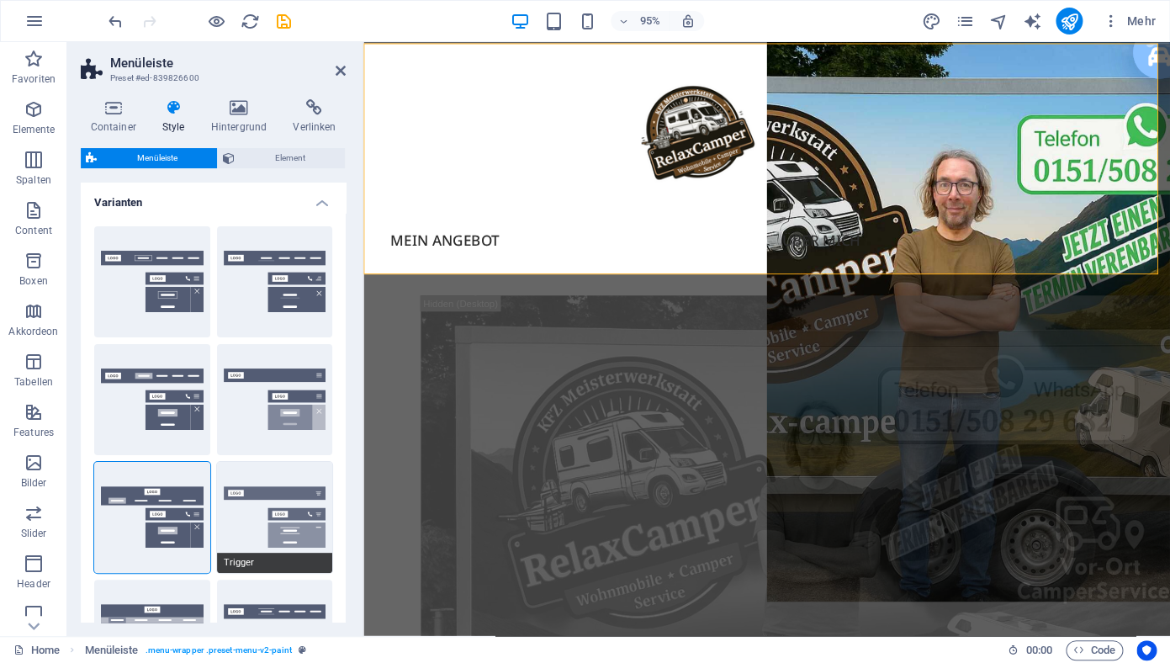
type input "1"
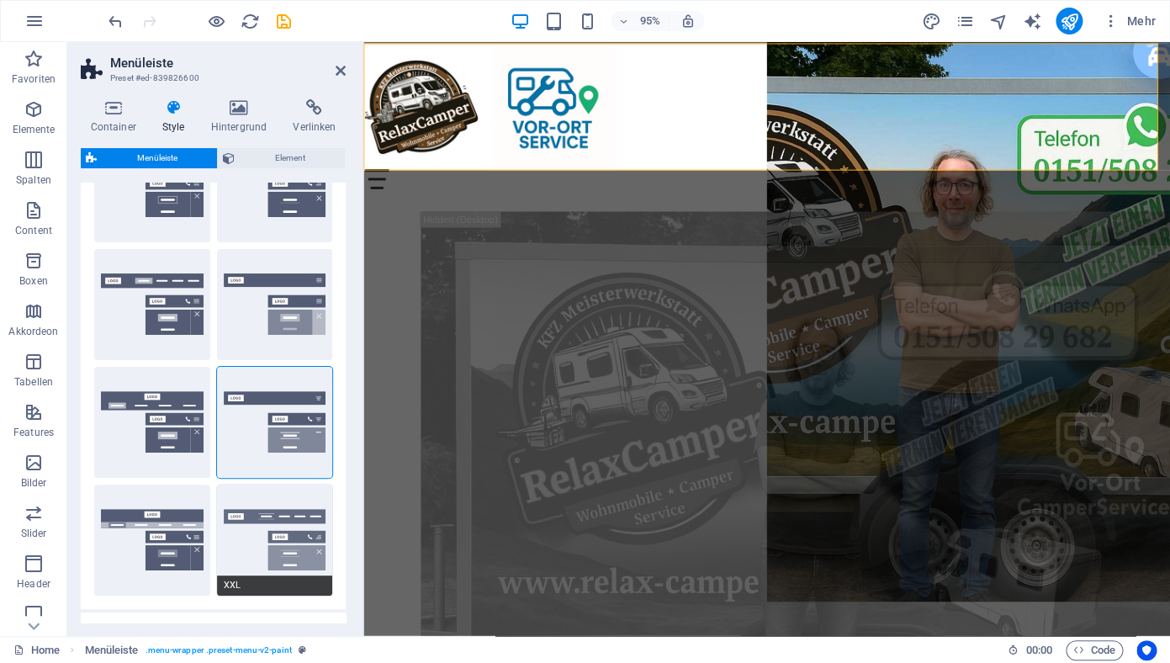
scroll to position [148, 0]
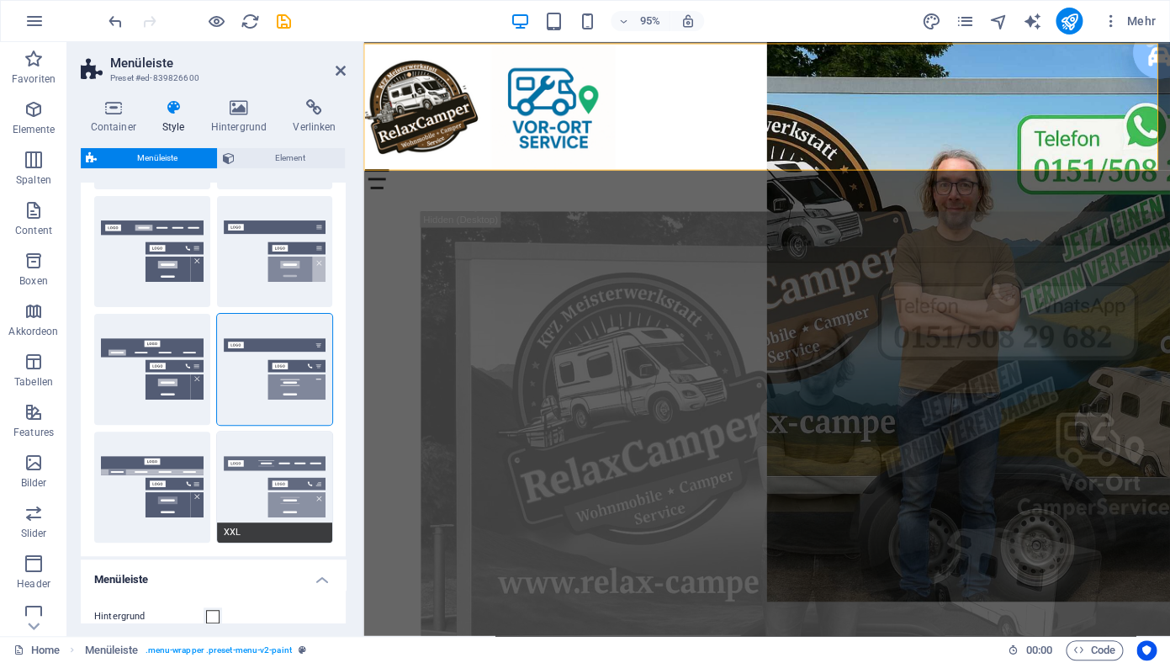
click at [278, 497] on button "XXL" at bounding box center [275, 487] width 116 height 111
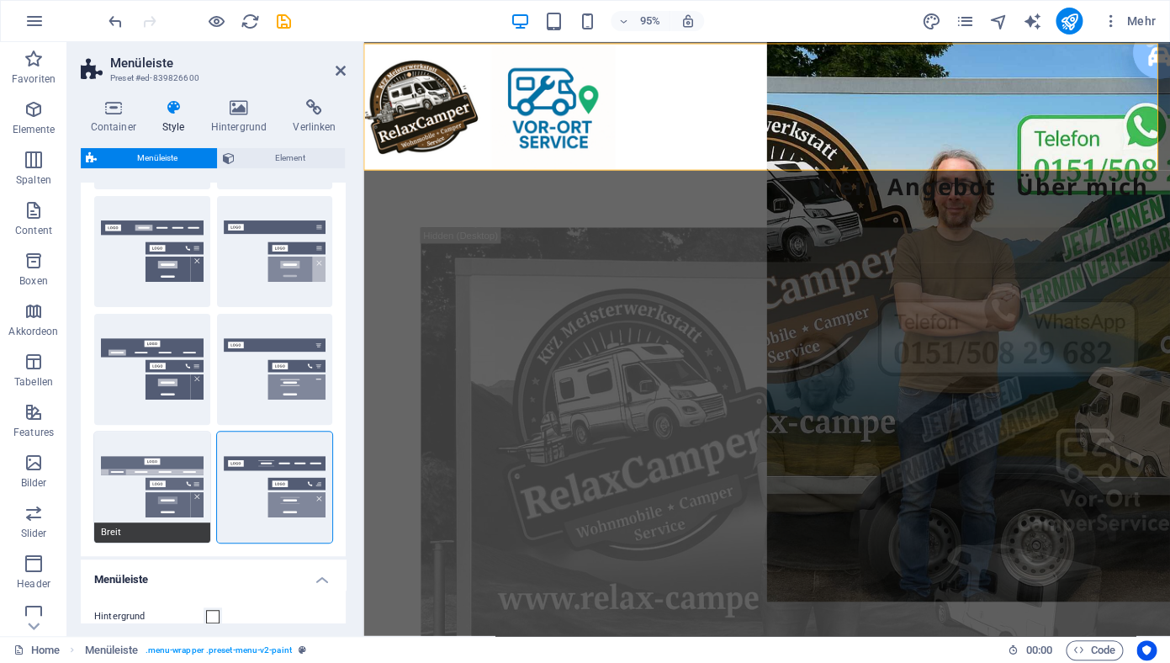
click at [174, 496] on button "Breit" at bounding box center [152, 487] width 116 height 111
type input "0"
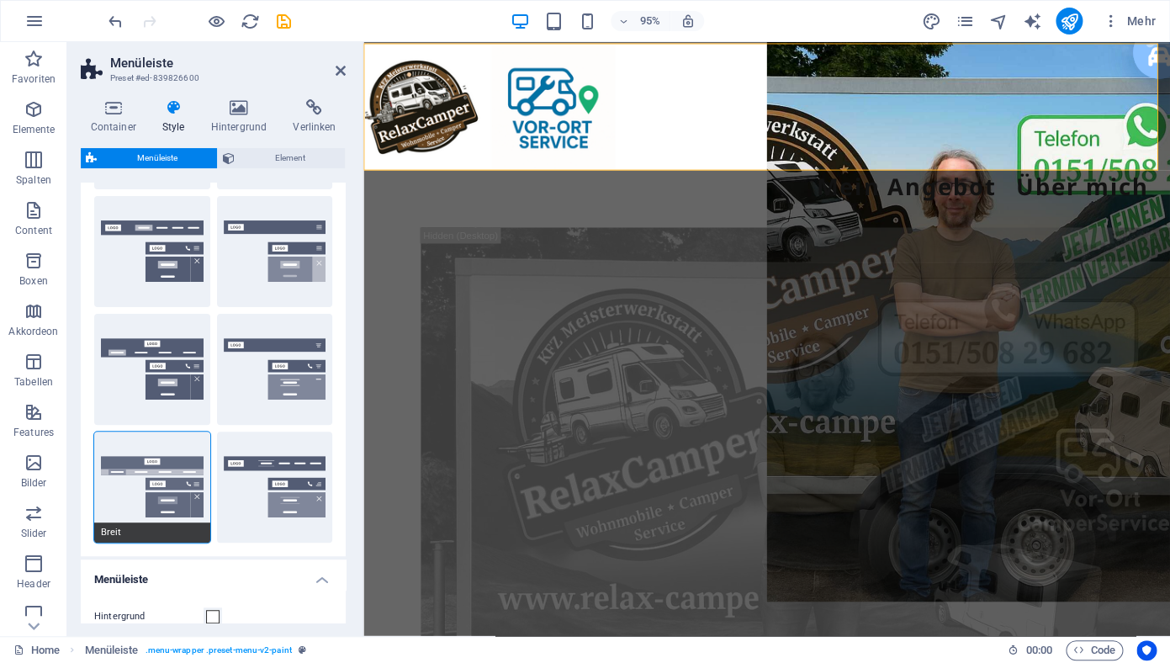
type input "0"
type input "2"
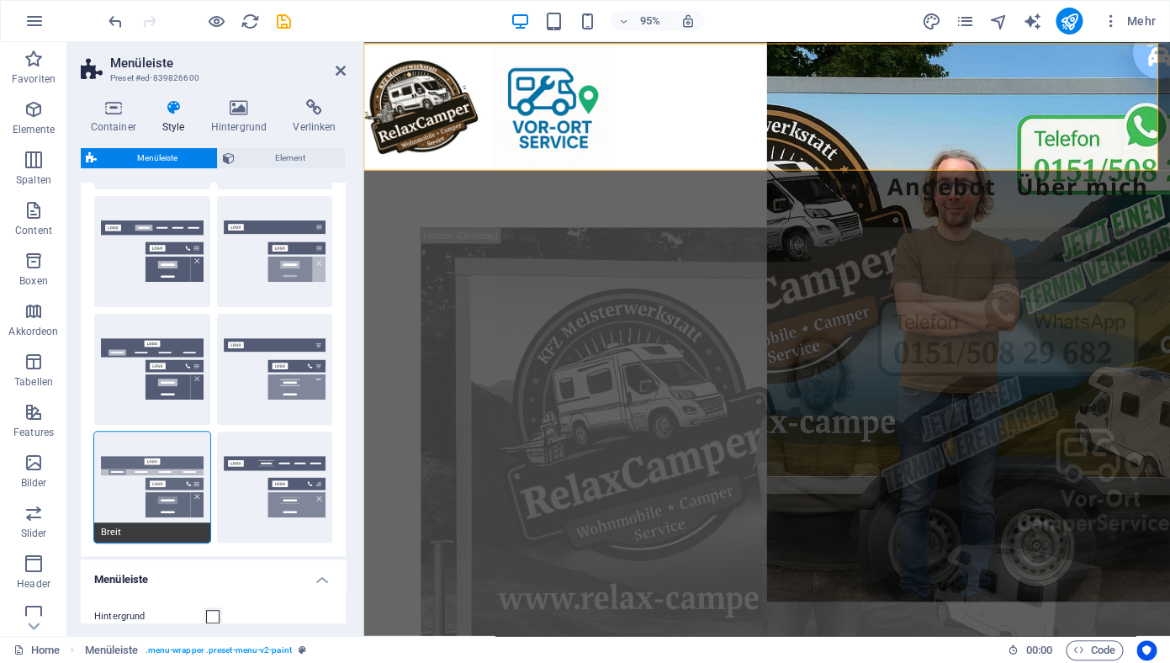
type input "2"
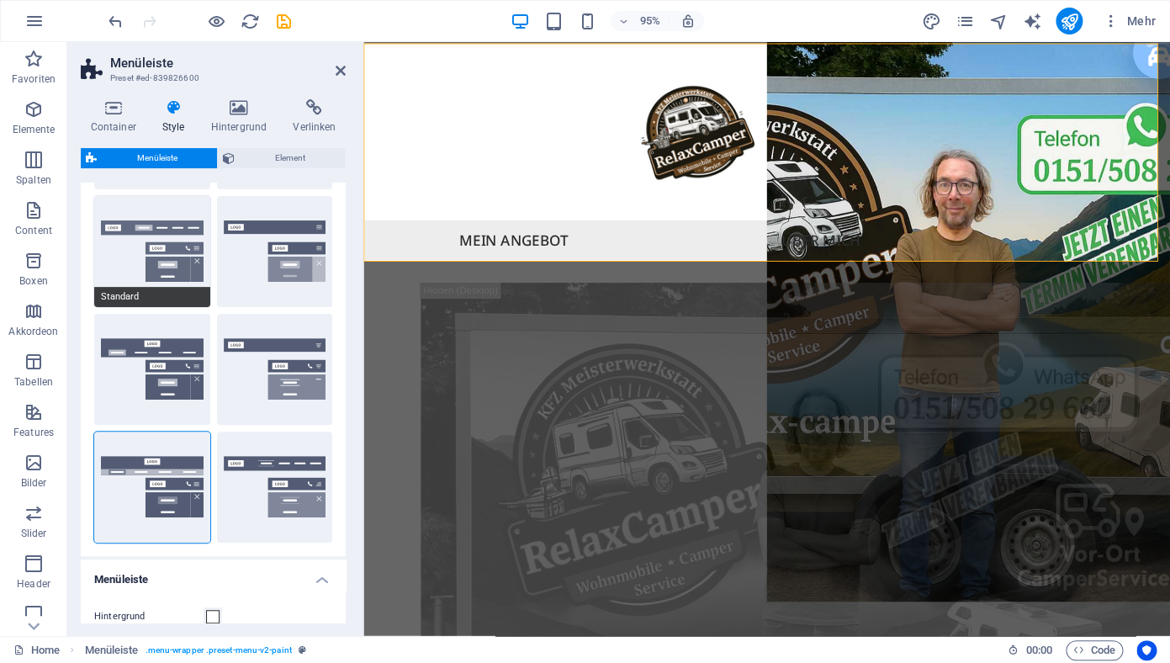
click at [155, 246] on button "Standard" at bounding box center [152, 251] width 116 height 111
type input "1"
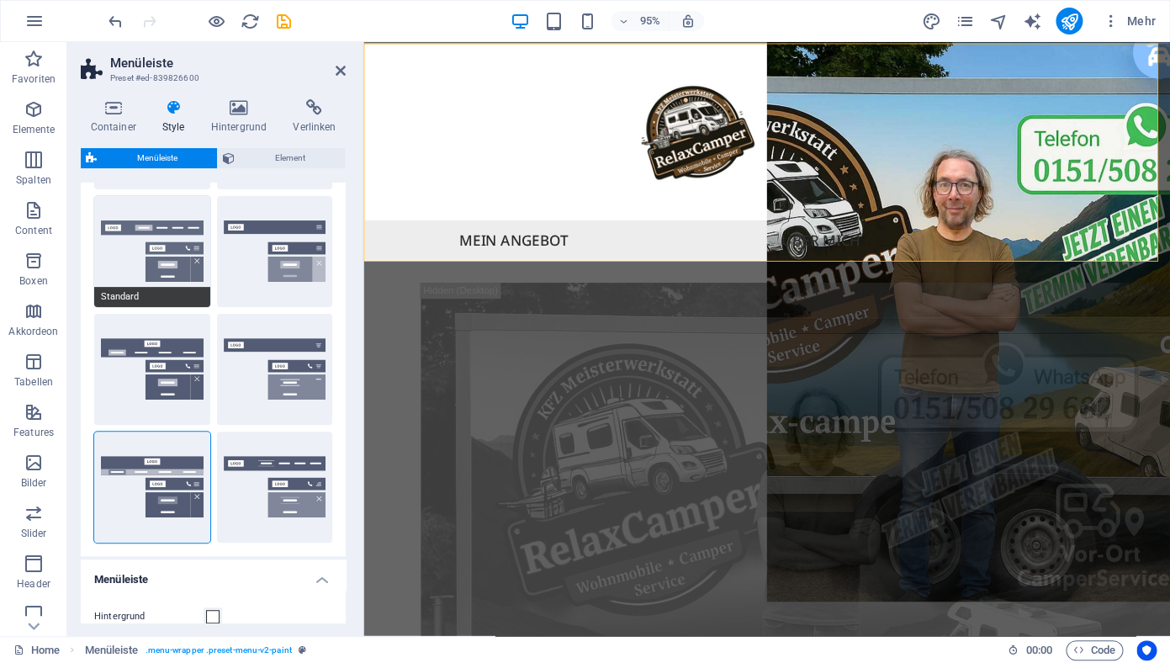
type input "1"
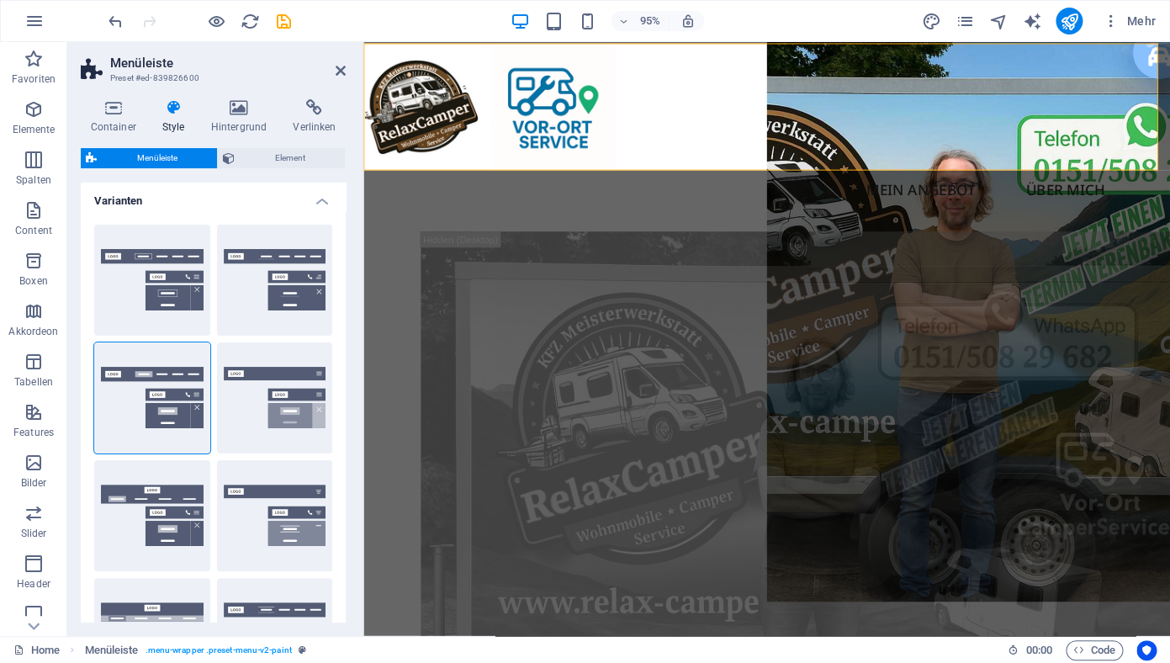
scroll to position [0, 0]
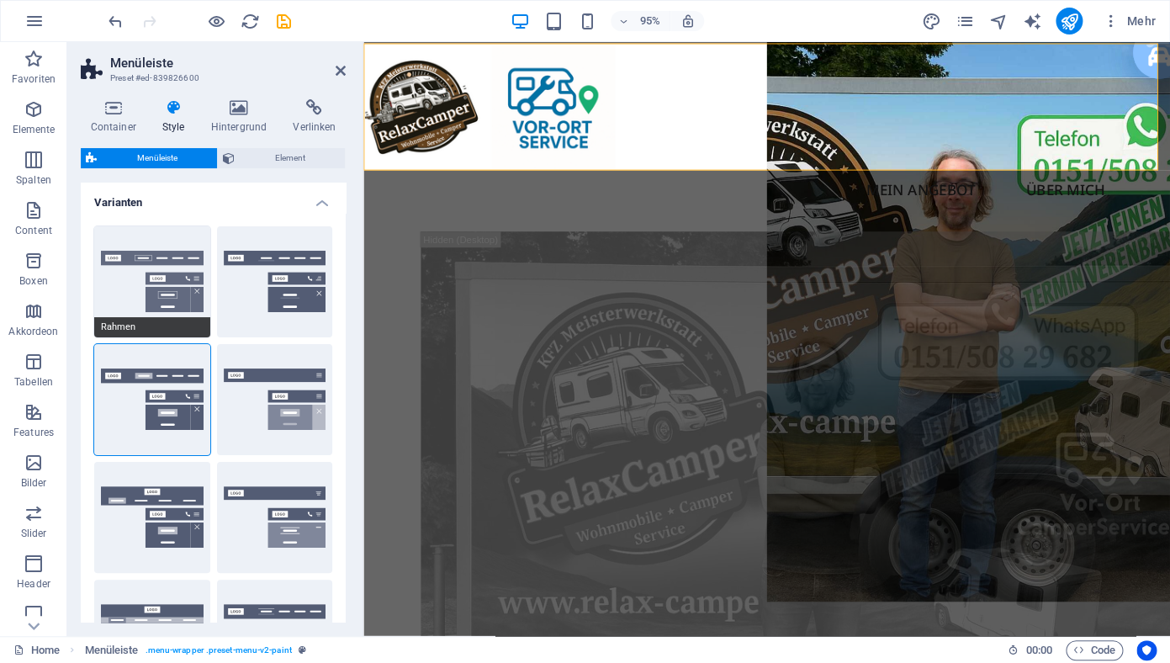
click at [154, 267] on button "Rahmen" at bounding box center [152, 281] width 116 height 111
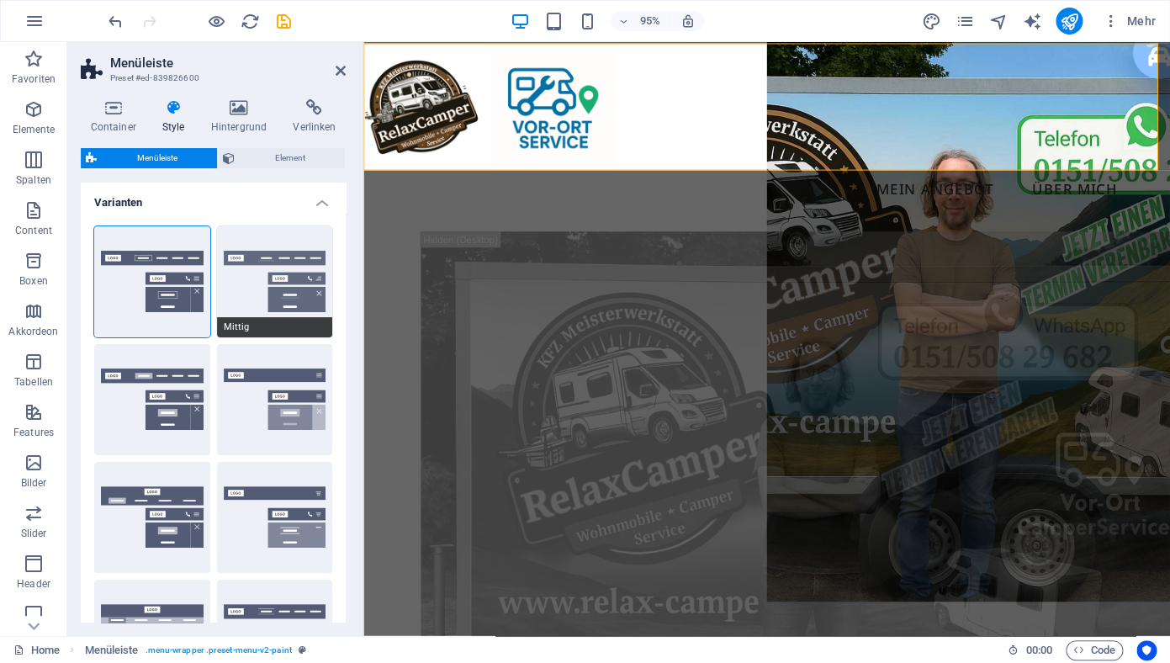
click at [271, 280] on button "Mittig" at bounding box center [275, 281] width 116 height 111
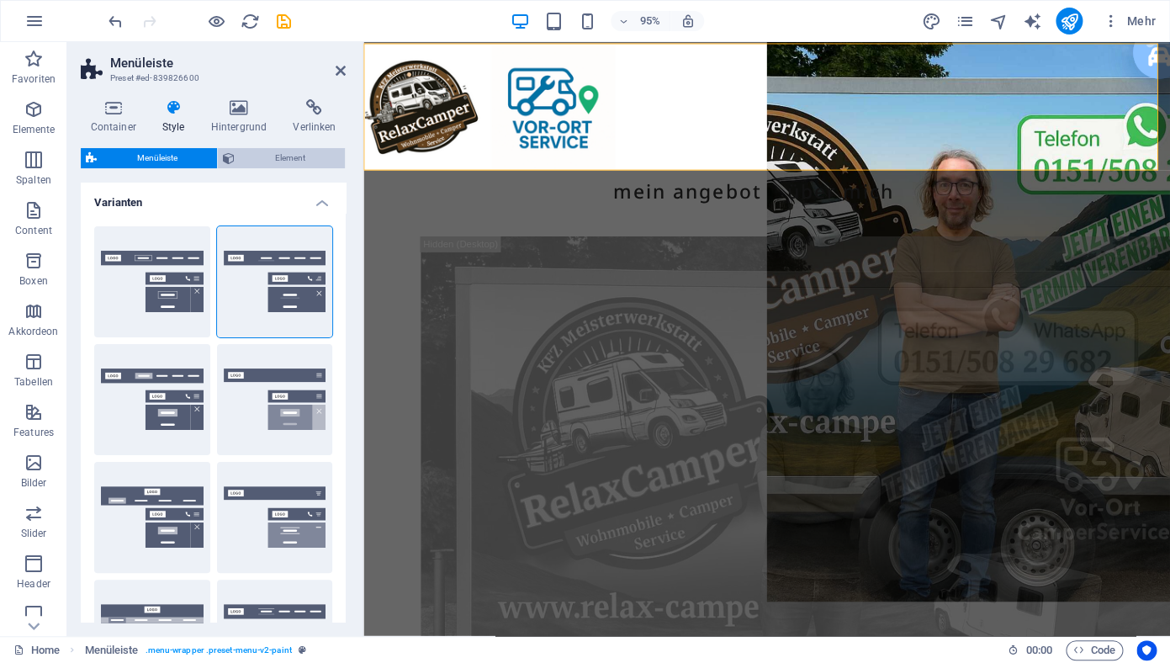
click at [283, 160] on span "Element" at bounding box center [290, 158] width 100 height 20
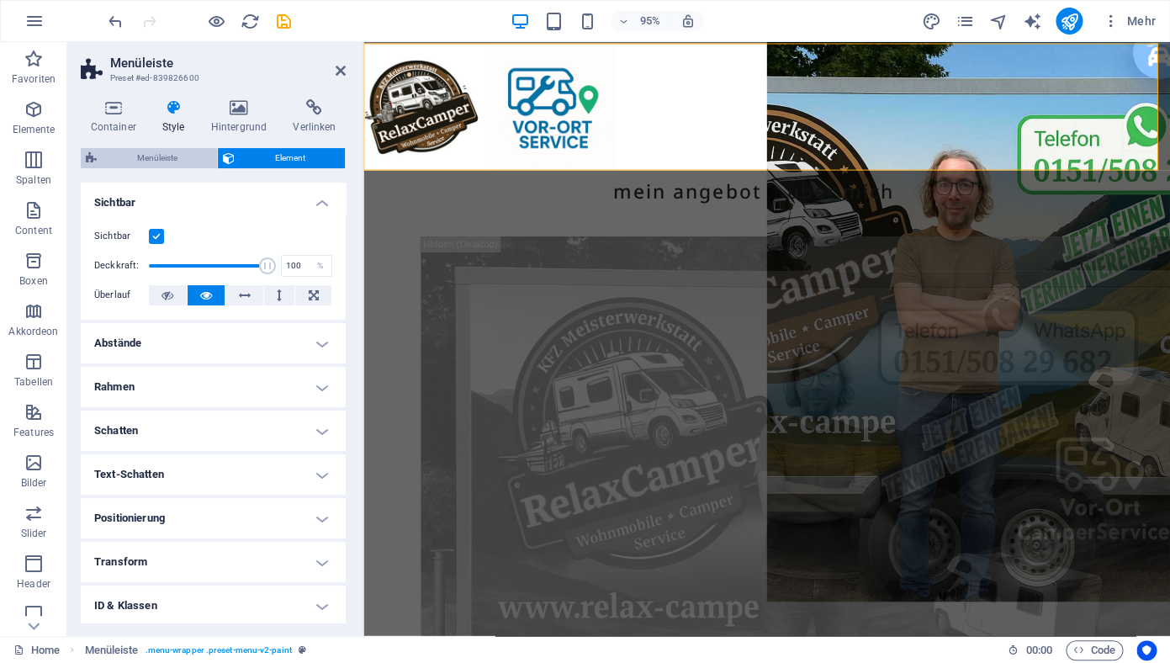
click at [184, 160] on span "Menüleiste" at bounding box center [157, 158] width 110 height 20
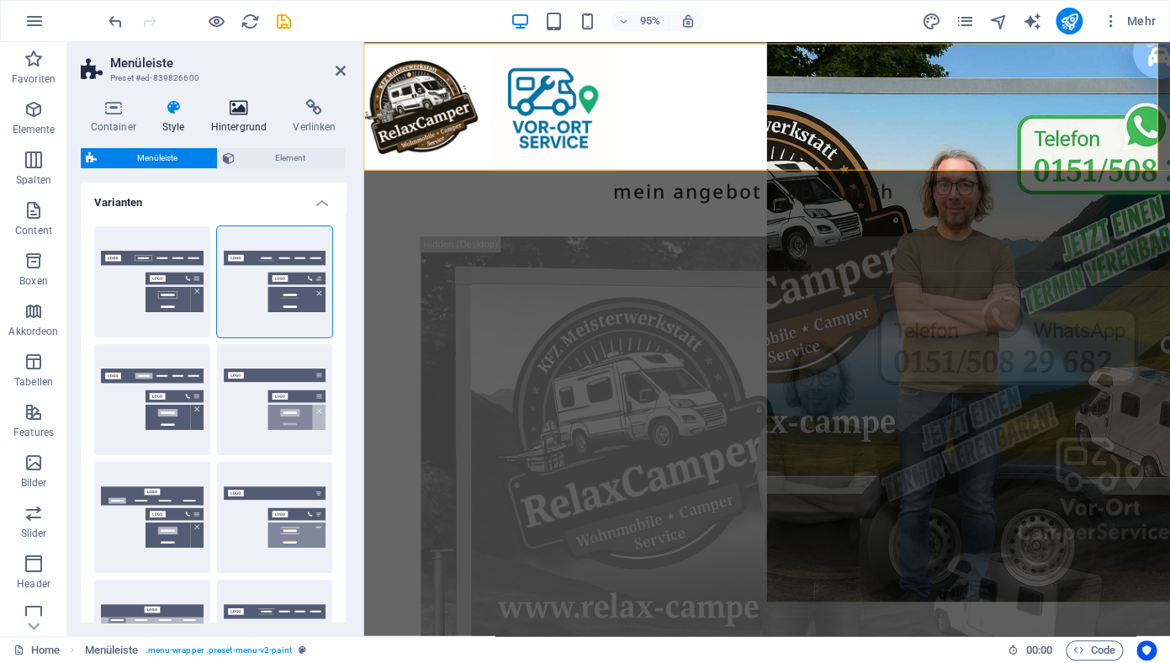
click at [236, 118] on h4 "Hintergrund" at bounding box center [242, 116] width 82 height 35
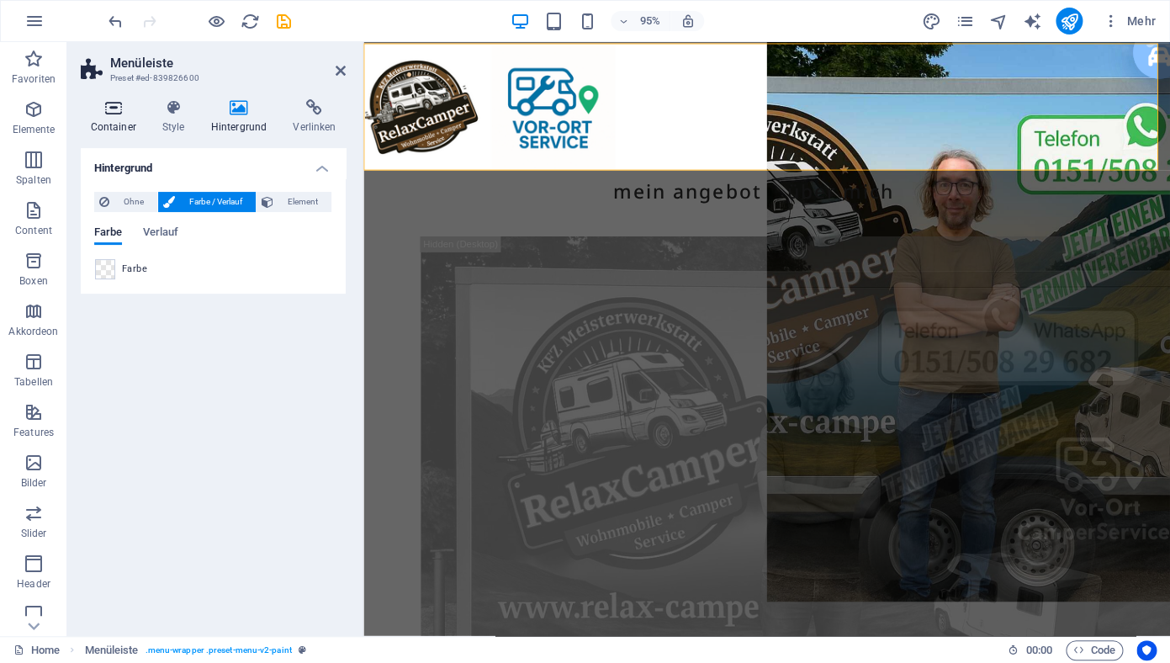
click at [110, 113] on icon at bounding box center [113, 107] width 65 height 17
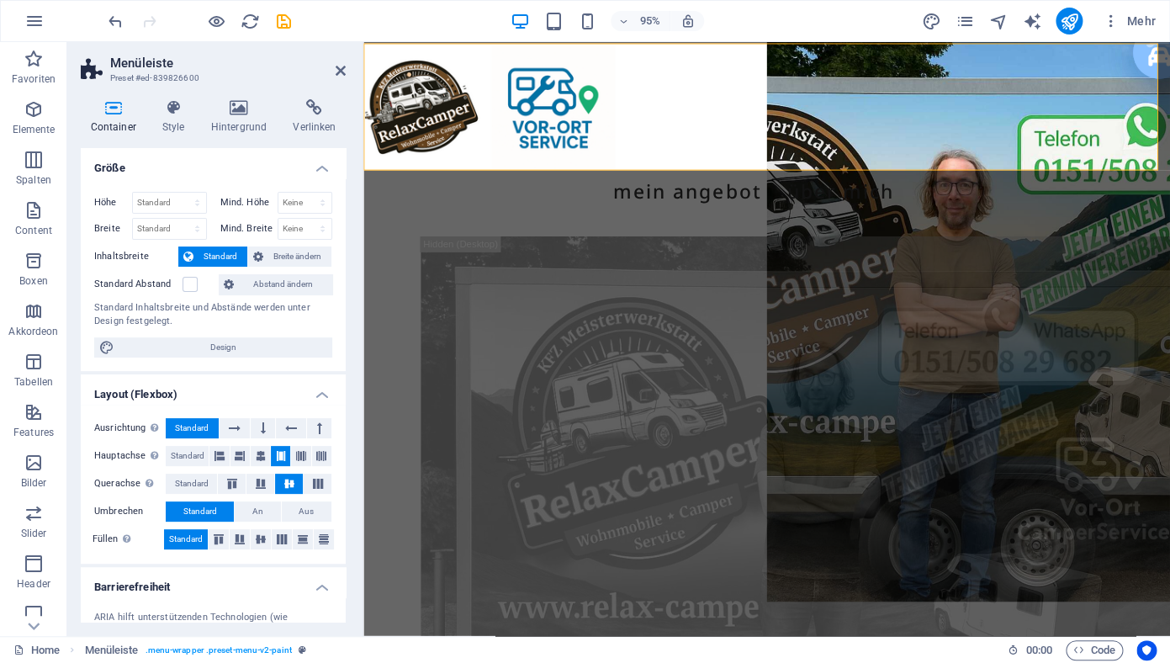
scroll to position [177, 0]
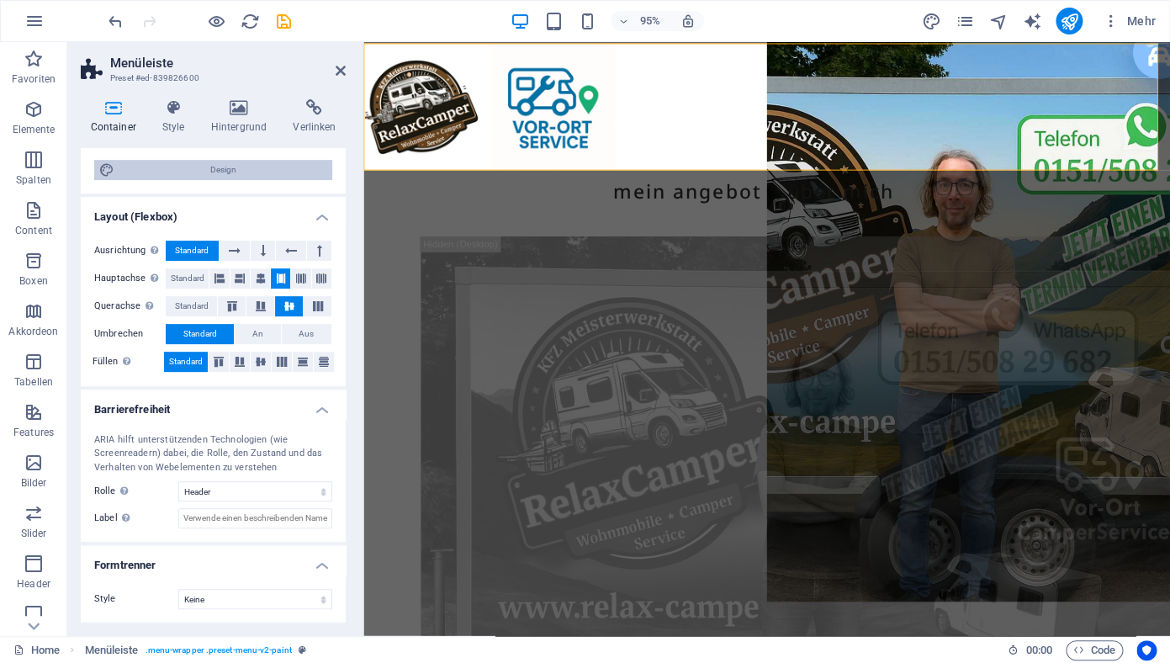
click at [209, 170] on span "Design" at bounding box center [223, 170] width 208 height 20
select select "px"
select select "500"
select select "px"
select select "rem"
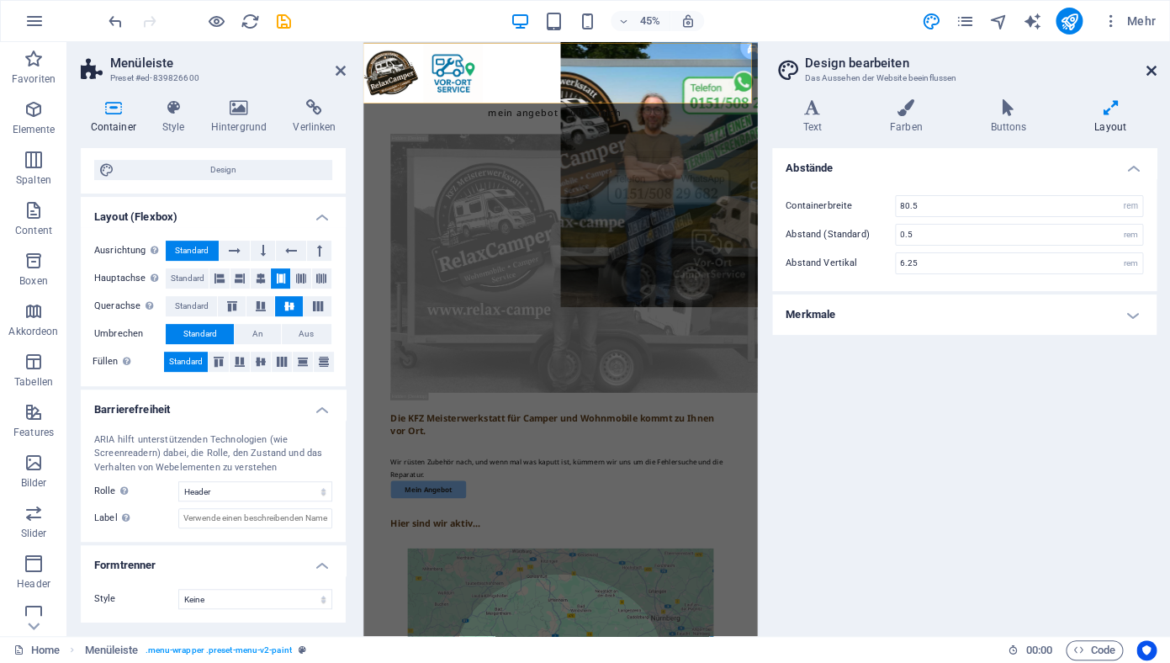
click at [1155, 71] on icon at bounding box center [1151, 70] width 10 height 13
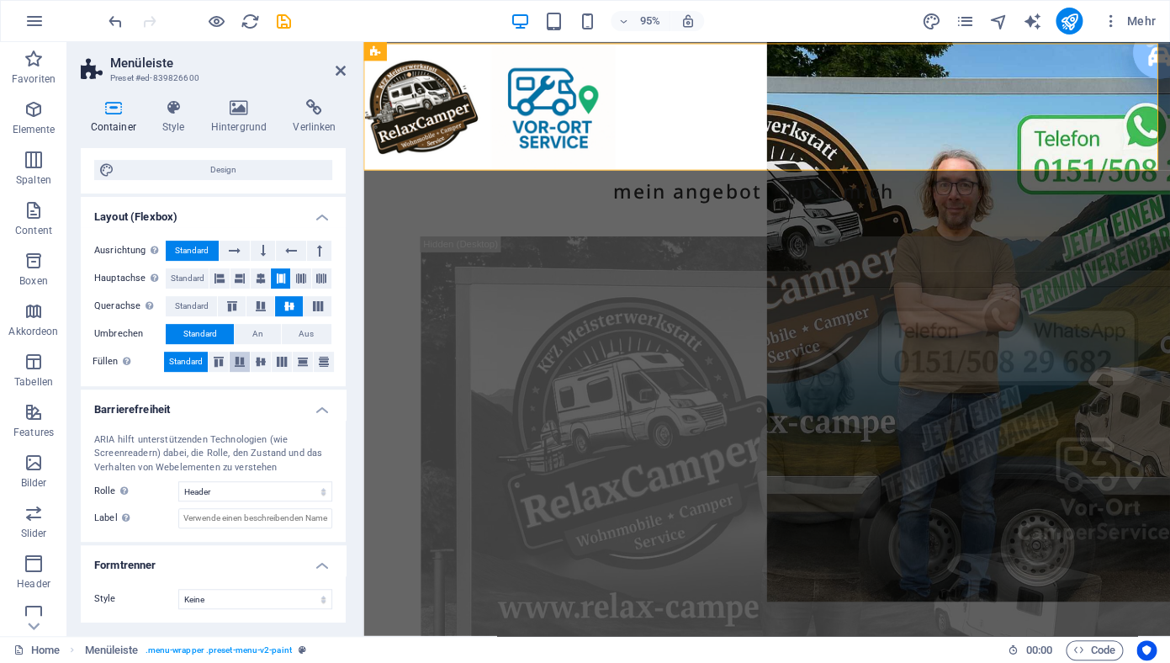
scroll to position [0, 0]
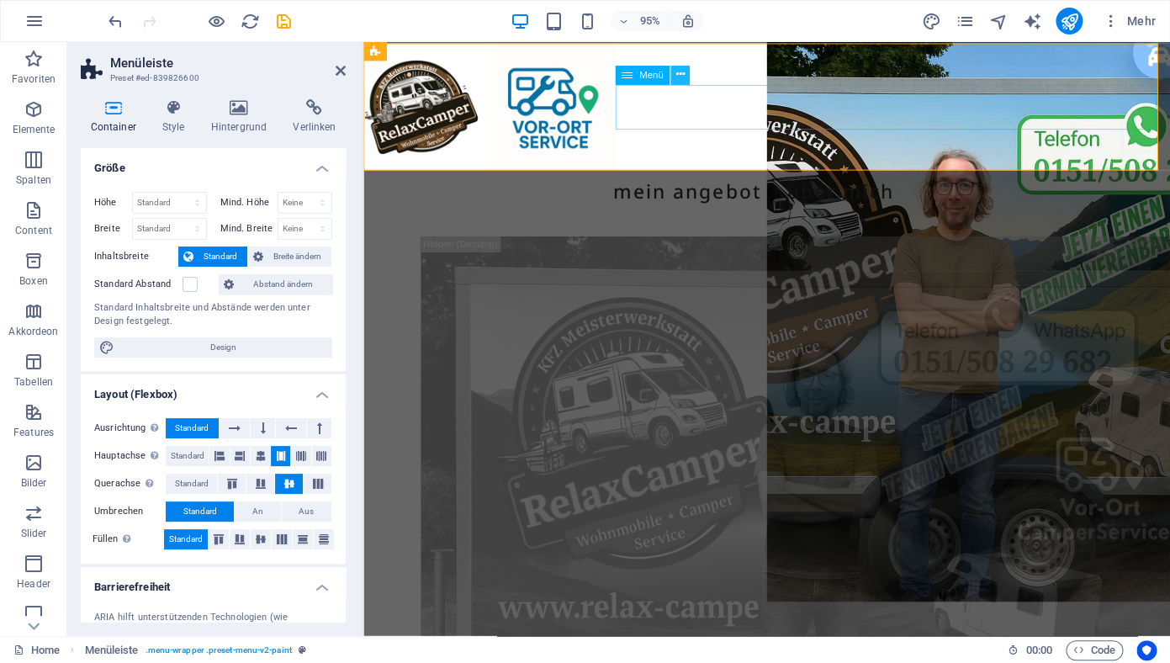
click at [685, 77] on button at bounding box center [679, 75] width 19 height 19
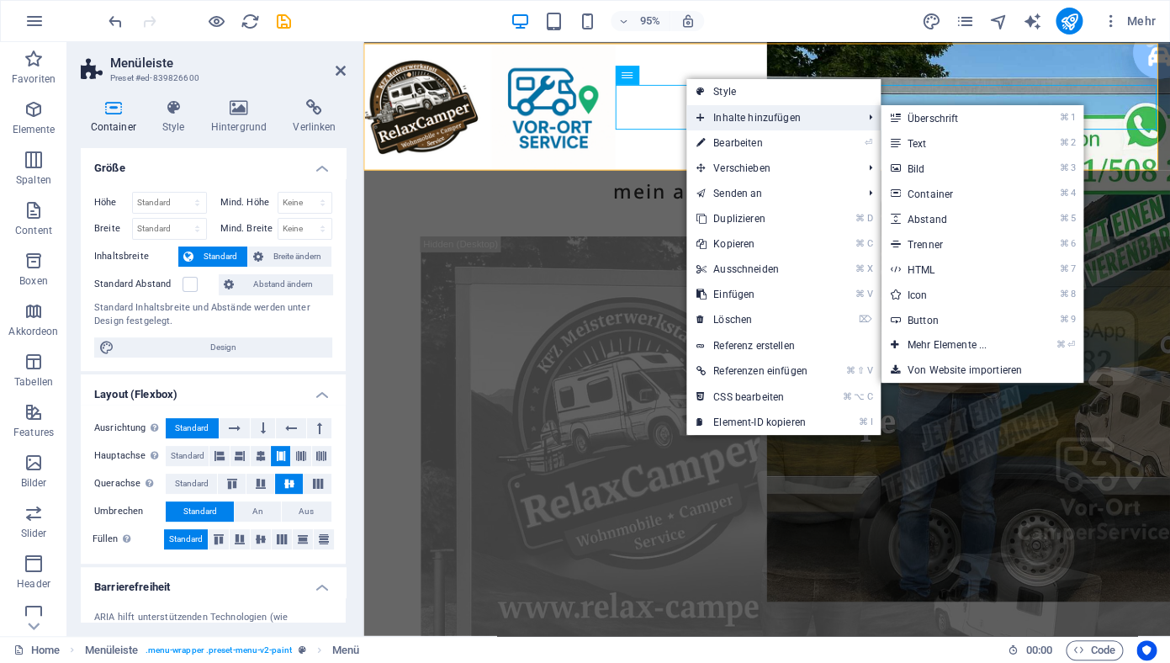
click at [733, 121] on span "Inhalte hinzufügen" at bounding box center [770, 117] width 169 height 25
click at [925, 167] on link "⌘ 3 Bild" at bounding box center [951, 168] width 140 height 25
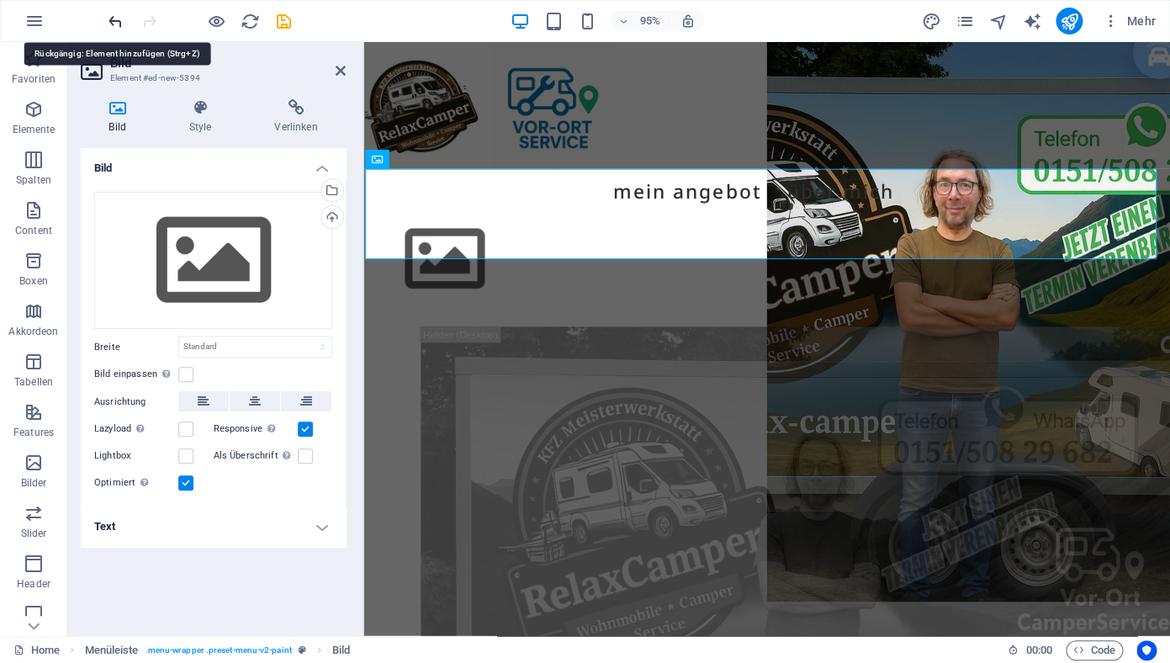
click at [113, 23] on icon "undo" at bounding box center [115, 21] width 19 height 19
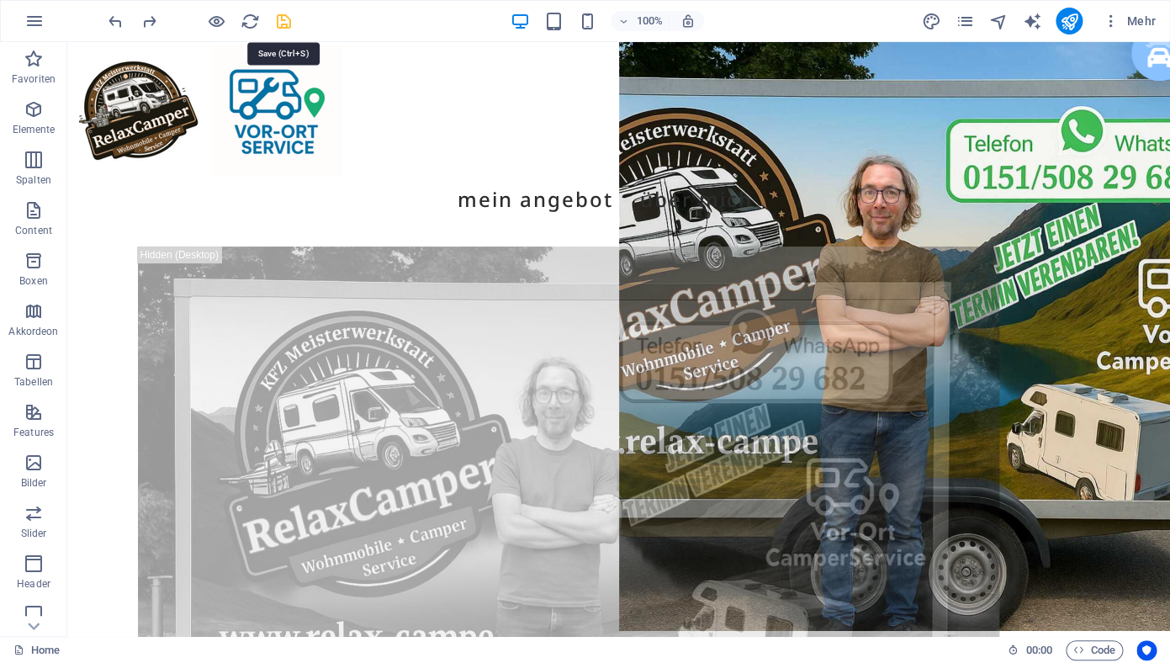
click at [288, 19] on icon "save" at bounding box center [283, 21] width 19 height 19
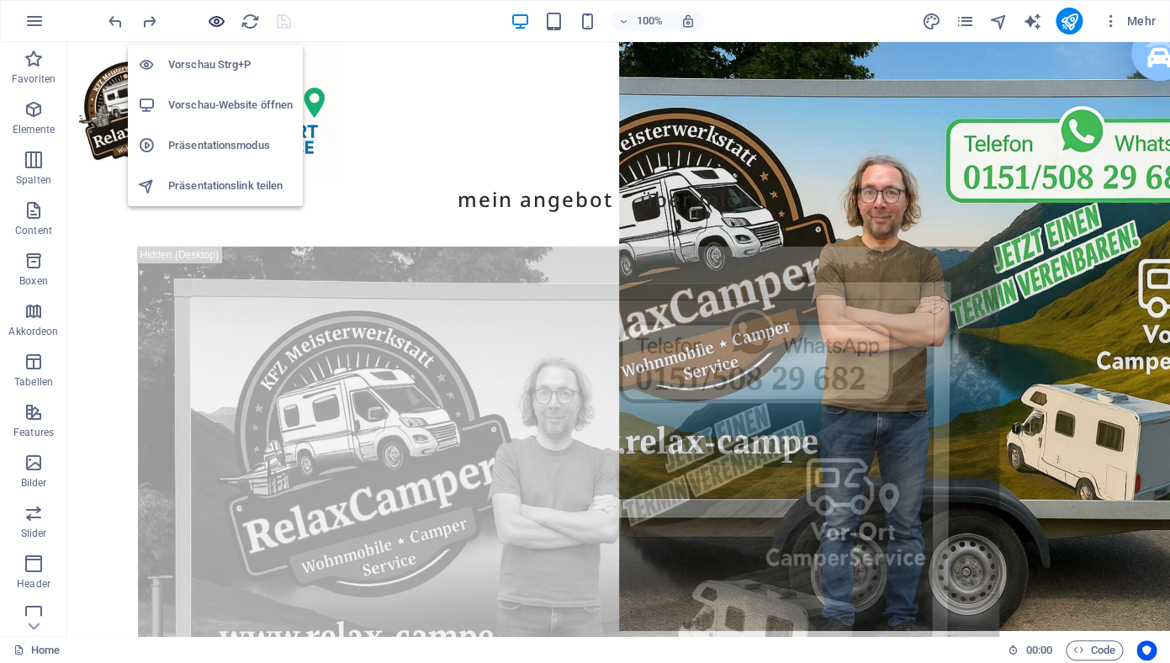
click at [220, 17] on icon "button" at bounding box center [216, 21] width 19 height 19
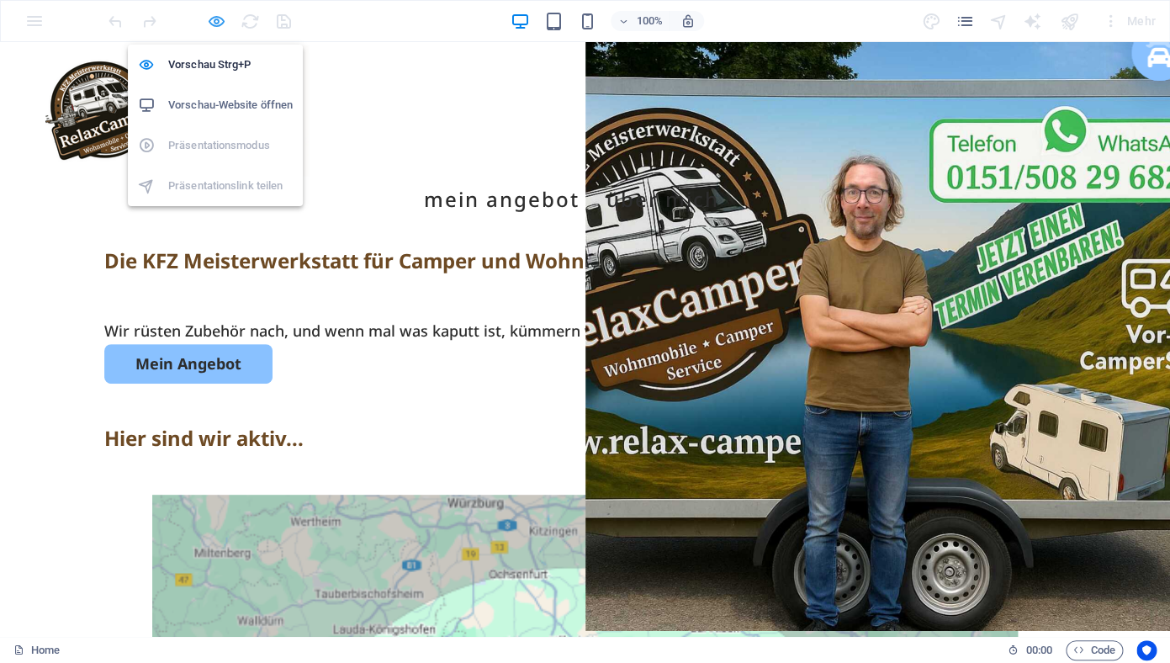
drag, startPoint x: 214, startPoint y: 22, endPoint x: 220, endPoint y: 29, distance: 10.1
click at [214, 23] on icon "button" at bounding box center [216, 21] width 19 height 19
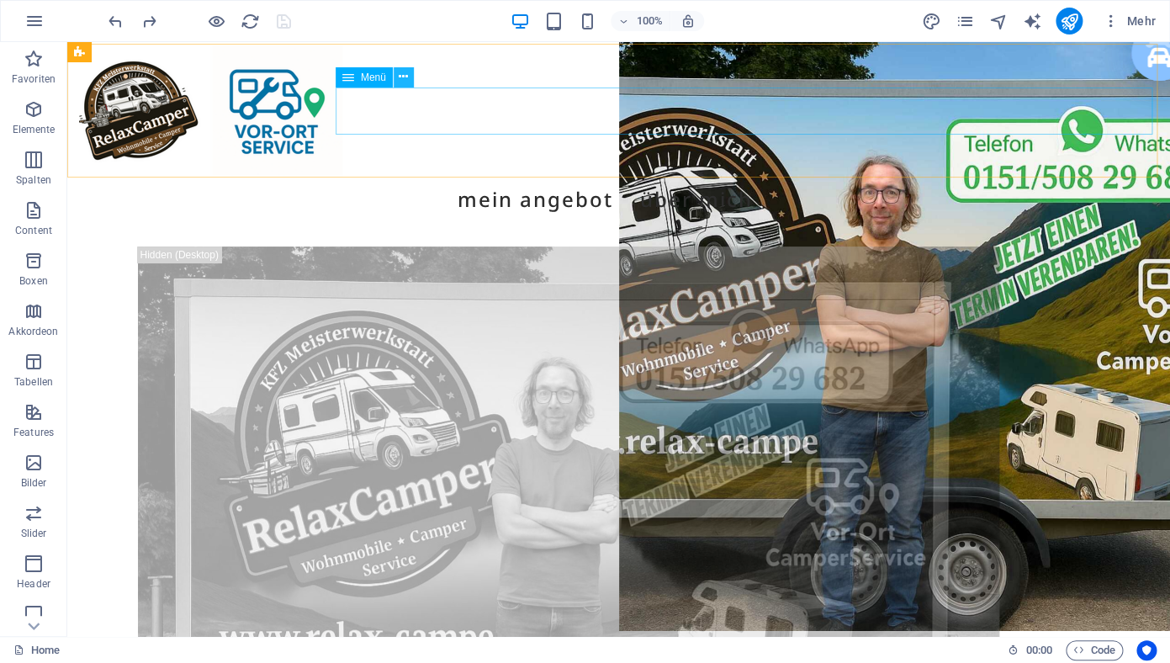
click at [405, 81] on icon at bounding box center [403, 77] width 9 height 18
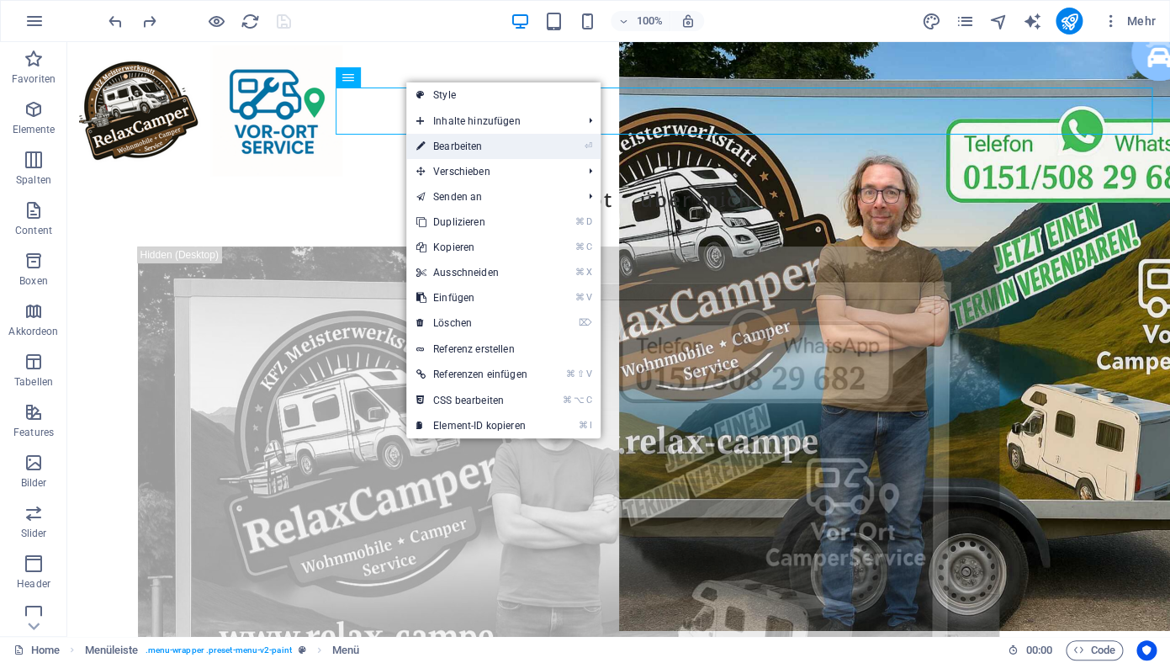
click at [457, 151] on link "⏎ Bearbeiten" at bounding box center [471, 146] width 131 height 25
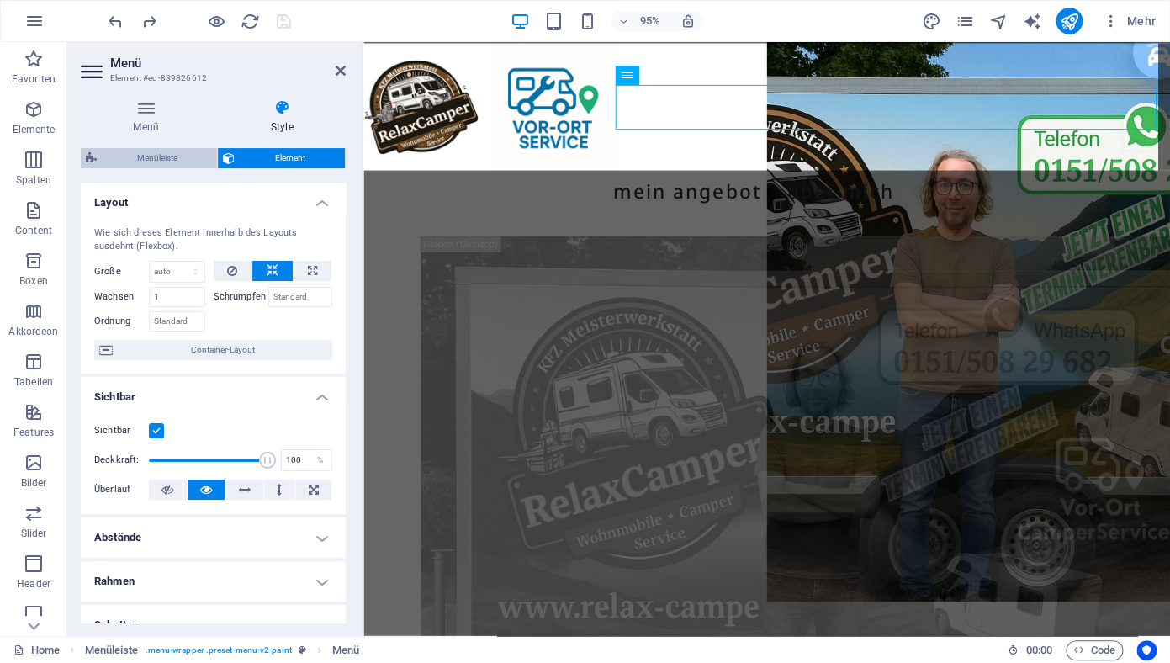
click at [159, 159] on span "Menüleiste" at bounding box center [157, 158] width 110 height 20
select select "rem"
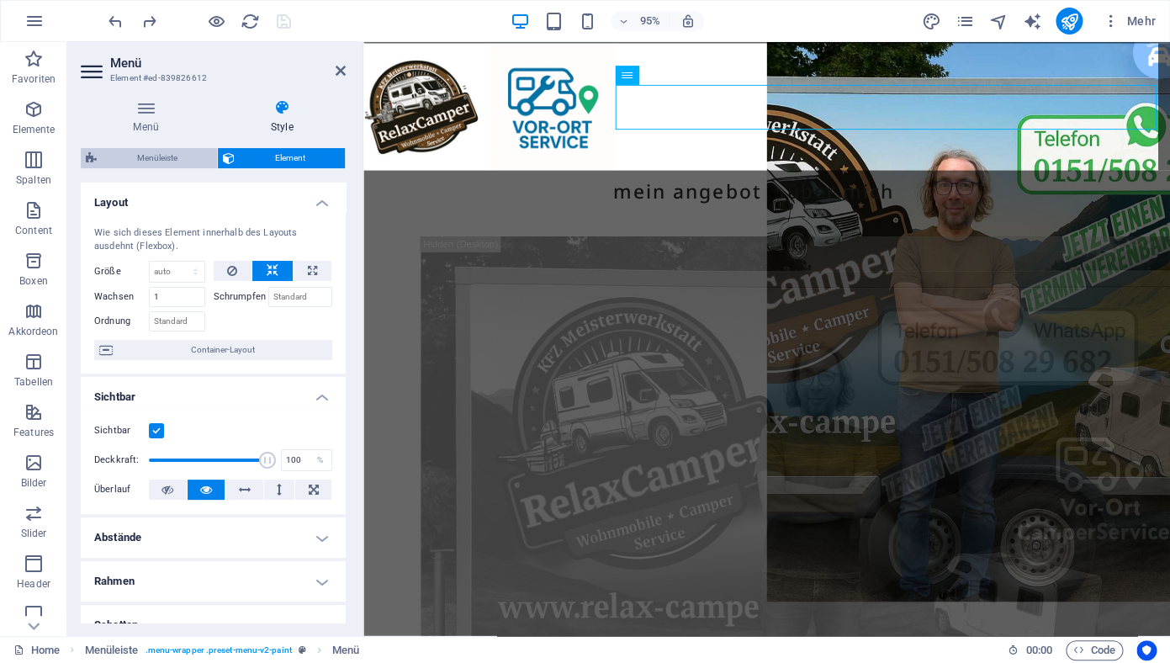
select select "rem"
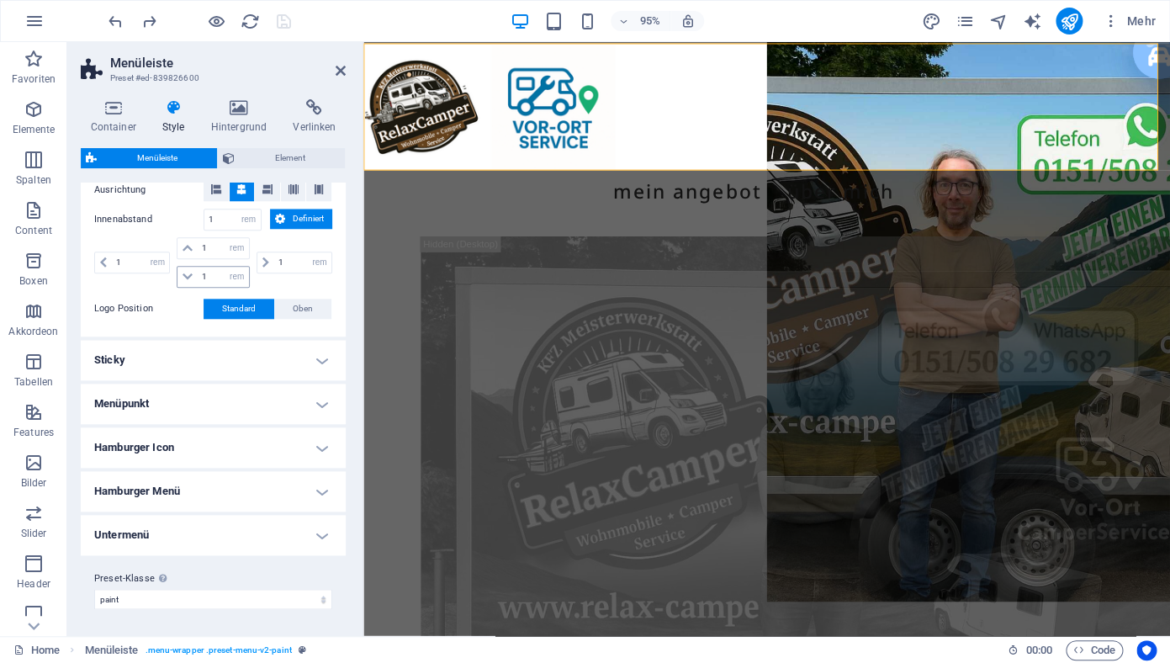
scroll to position [622, 0]
click at [293, 539] on h4 "Untermenü" at bounding box center [213, 535] width 265 height 40
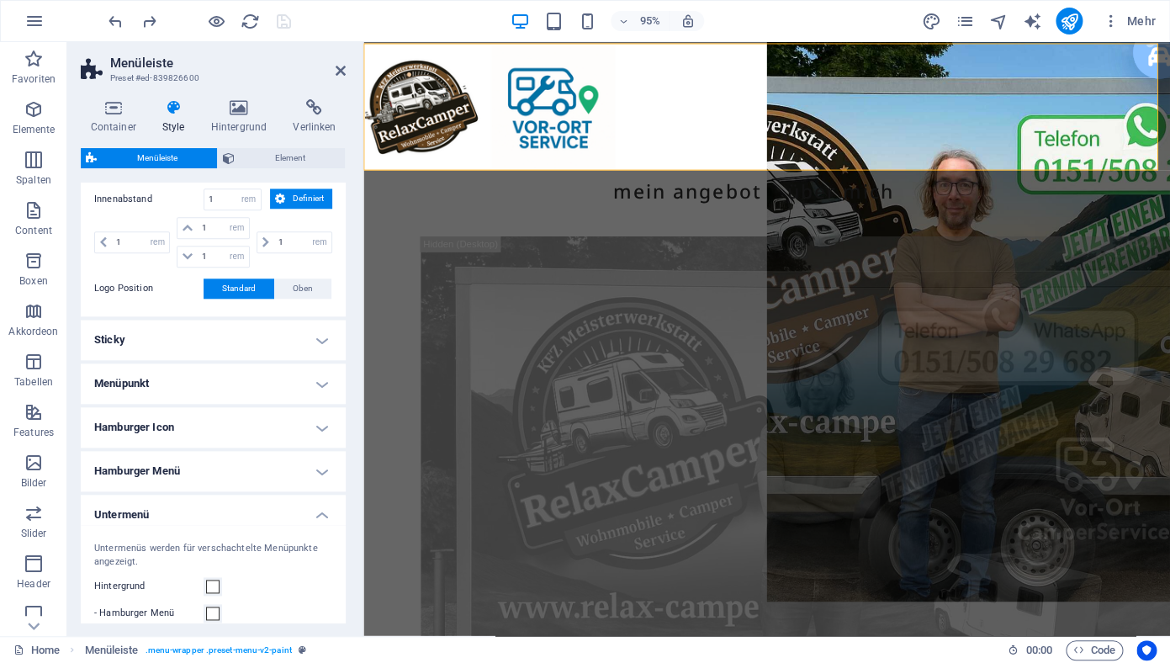
scroll to position [770, 0]
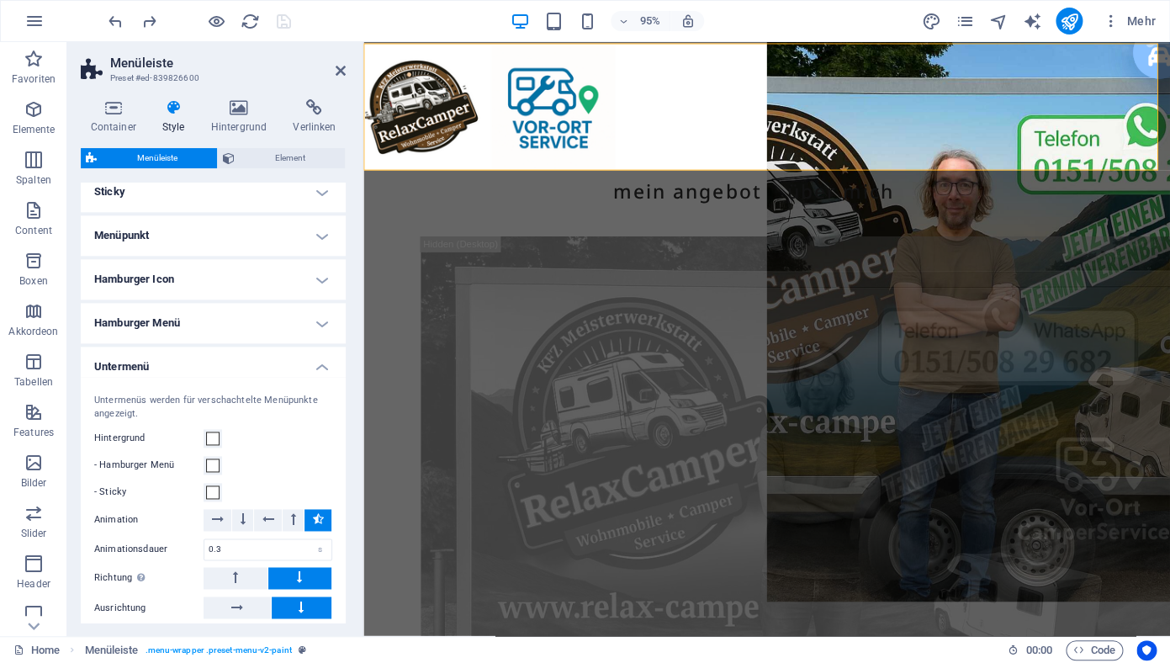
click at [294, 377] on h4 "Untermenü" at bounding box center [213, 362] width 265 height 30
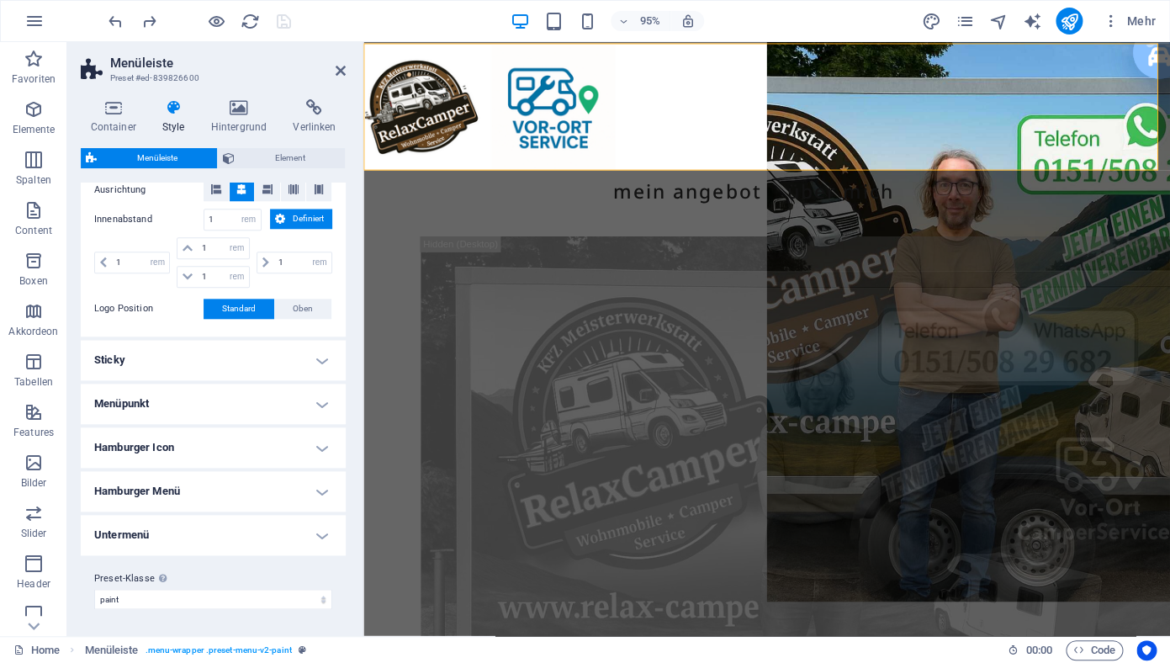
click at [292, 401] on h4 "Menüpunkt" at bounding box center [213, 404] width 265 height 40
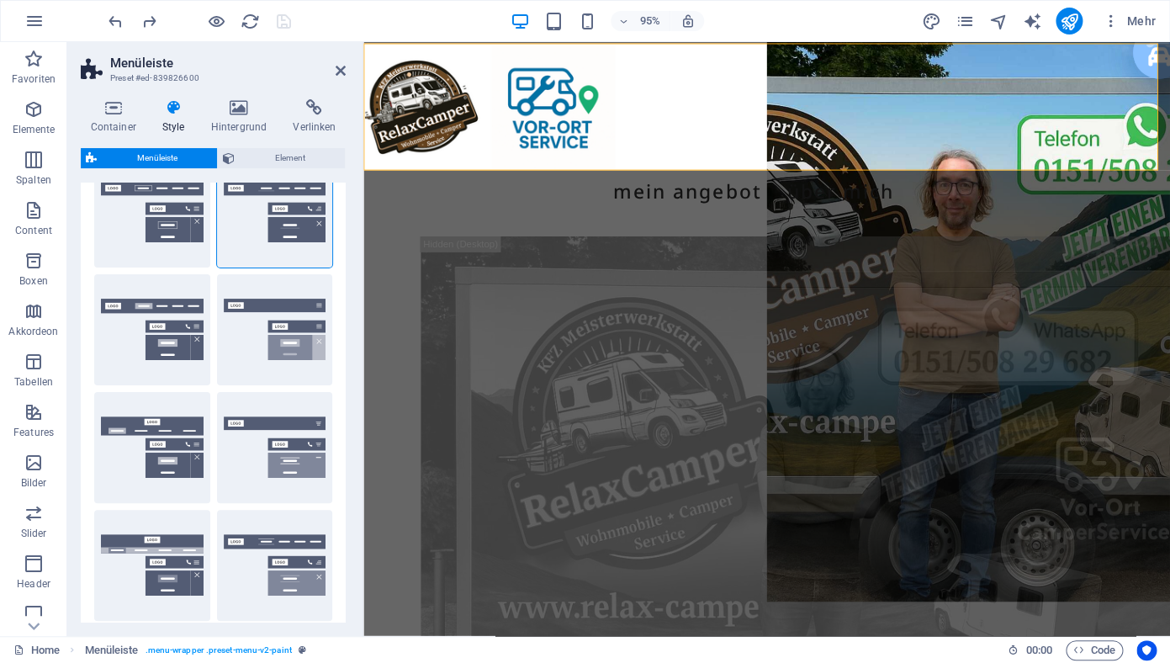
scroll to position [0, 0]
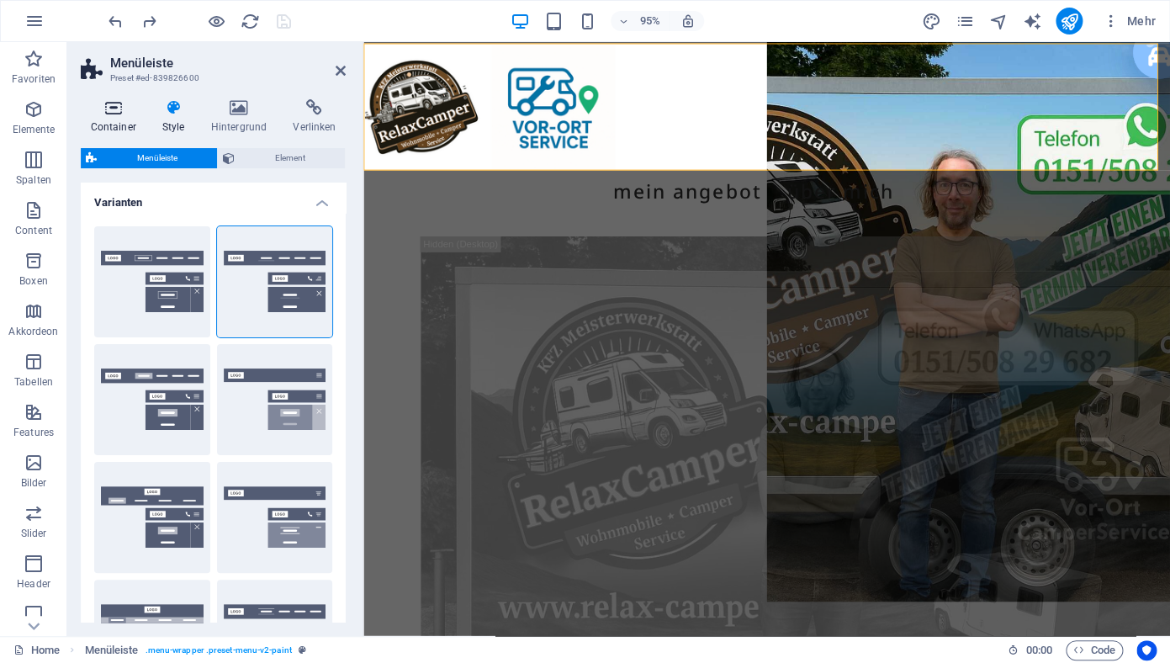
click at [123, 119] on h4 "Container" at bounding box center [116, 116] width 71 height 35
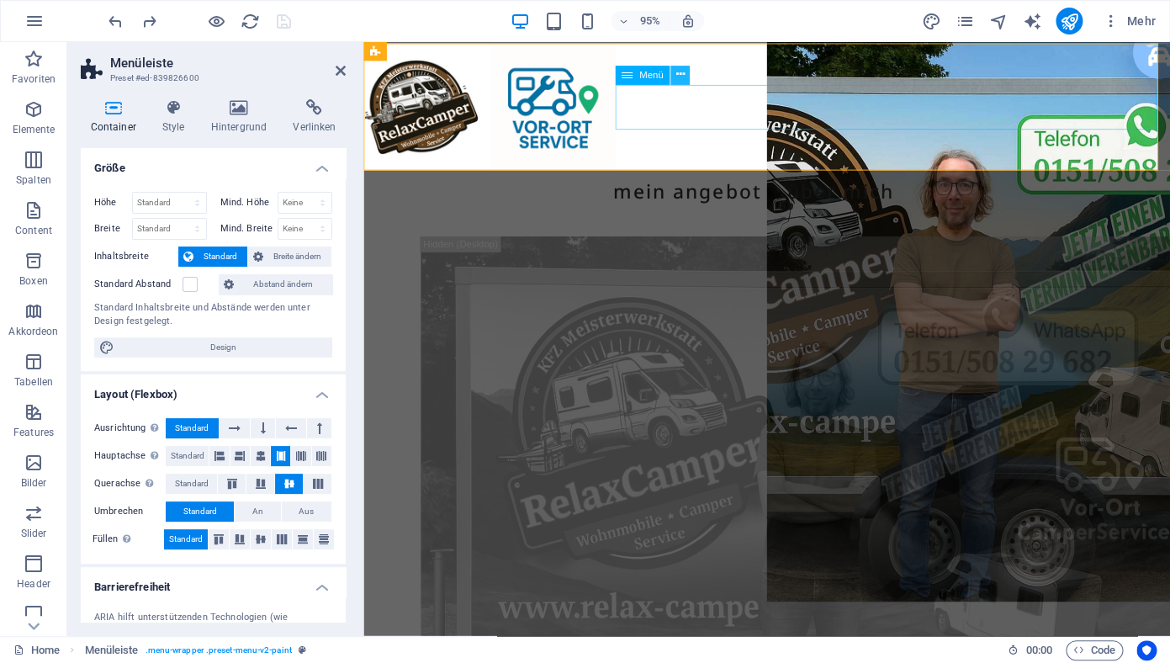
click at [679, 75] on icon at bounding box center [679, 74] width 8 height 17
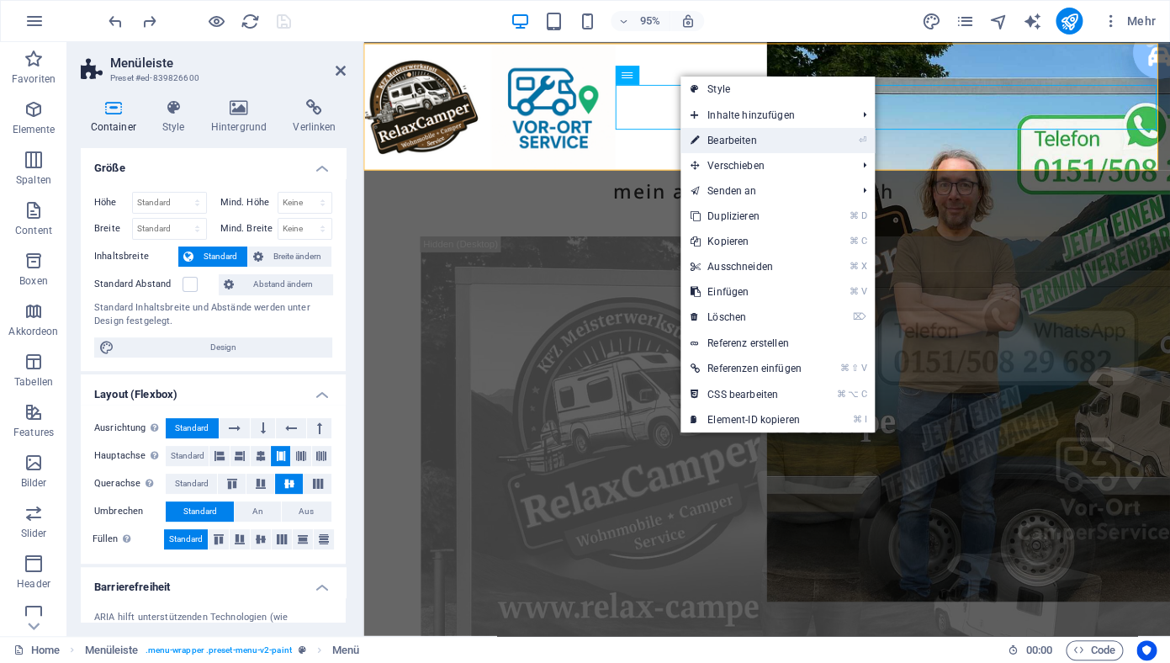
click at [736, 144] on link "⏎ Bearbeiten" at bounding box center [745, 140] width 131 height 25
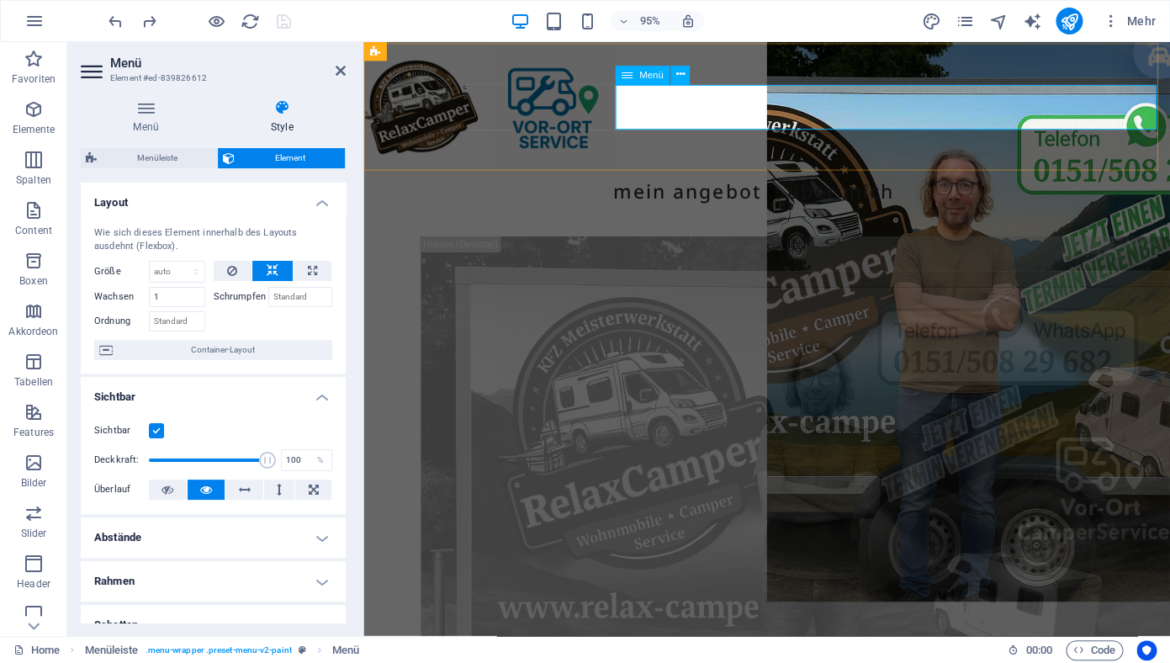
click at [853, 176] on nav "Mein Angebot Über mich" at bounding box center [787, 199] width 845 height 47
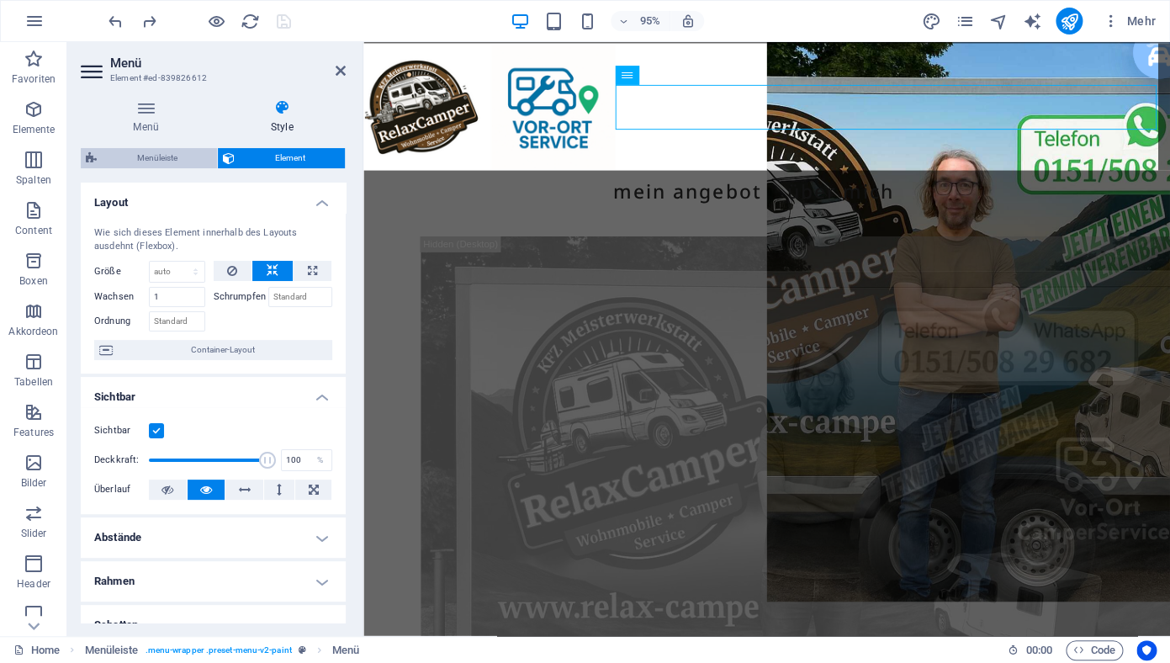
click at [167, 160] on span "Menüleiste" at bounding box center [157, 158] width 110 height 20
select select "rem"
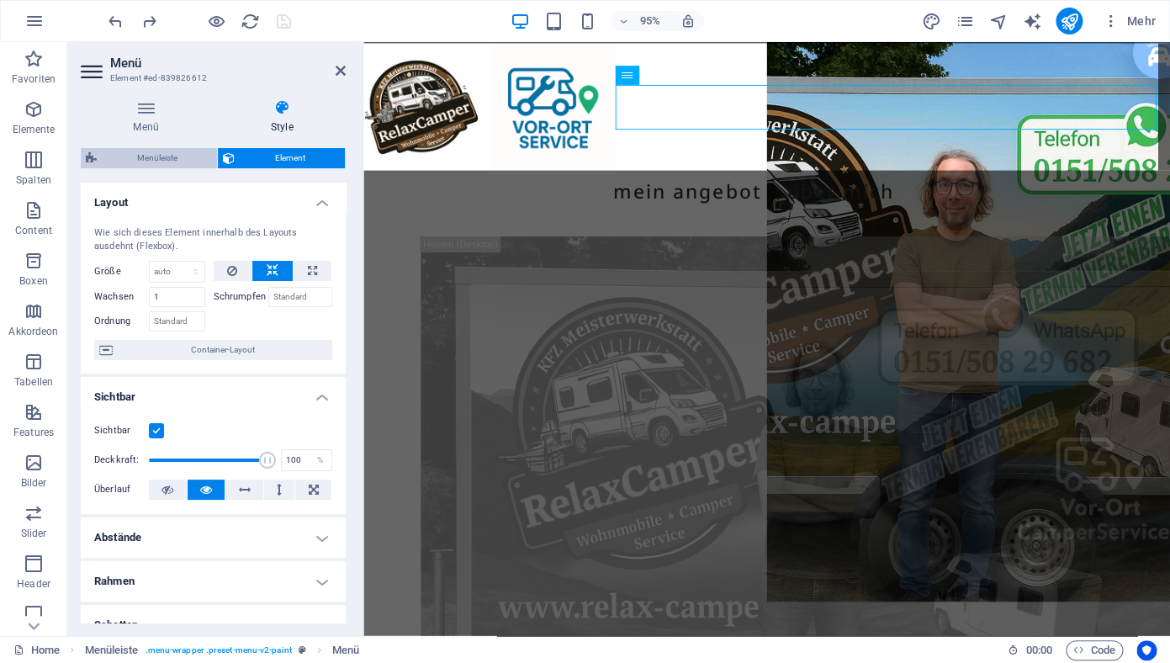
select select "rem"
select select "hover_border_bottom"
select select "px"
select select "rem"
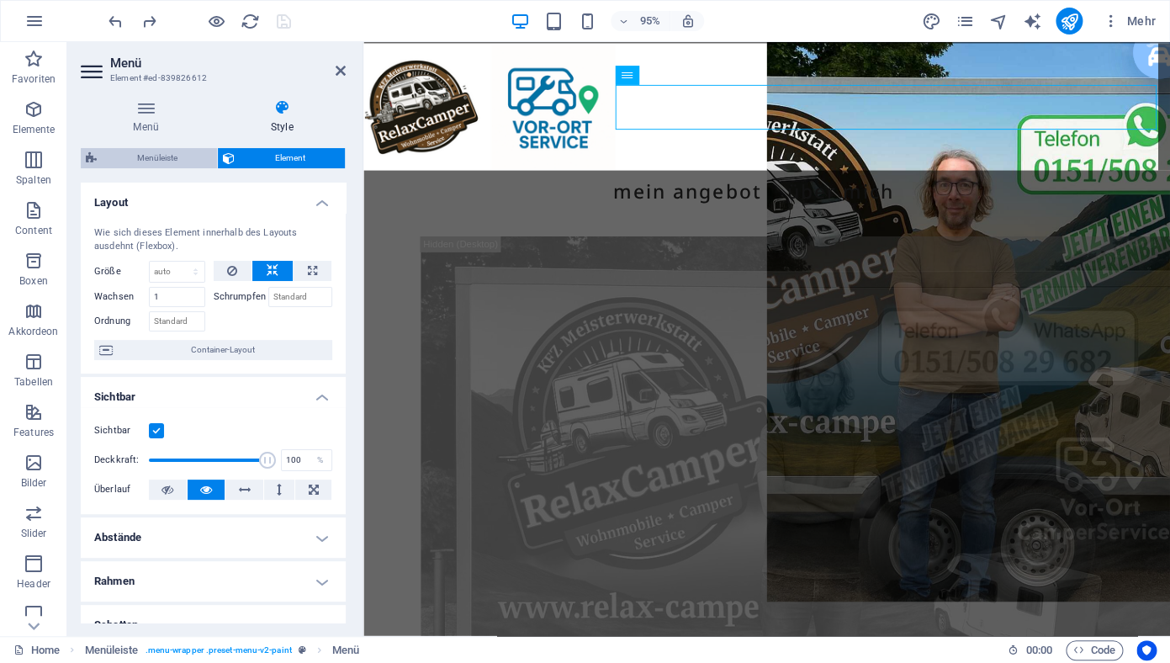
select select "rem"
select select "link-special-font"
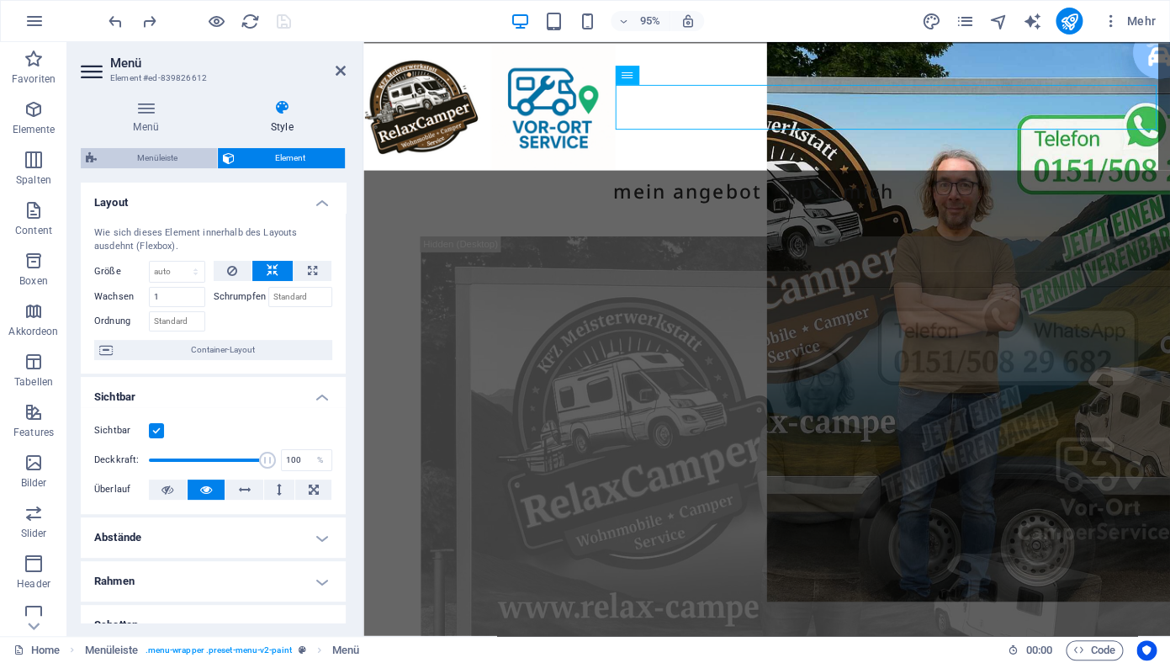
select select "rem"
select select "500"
select select "px"
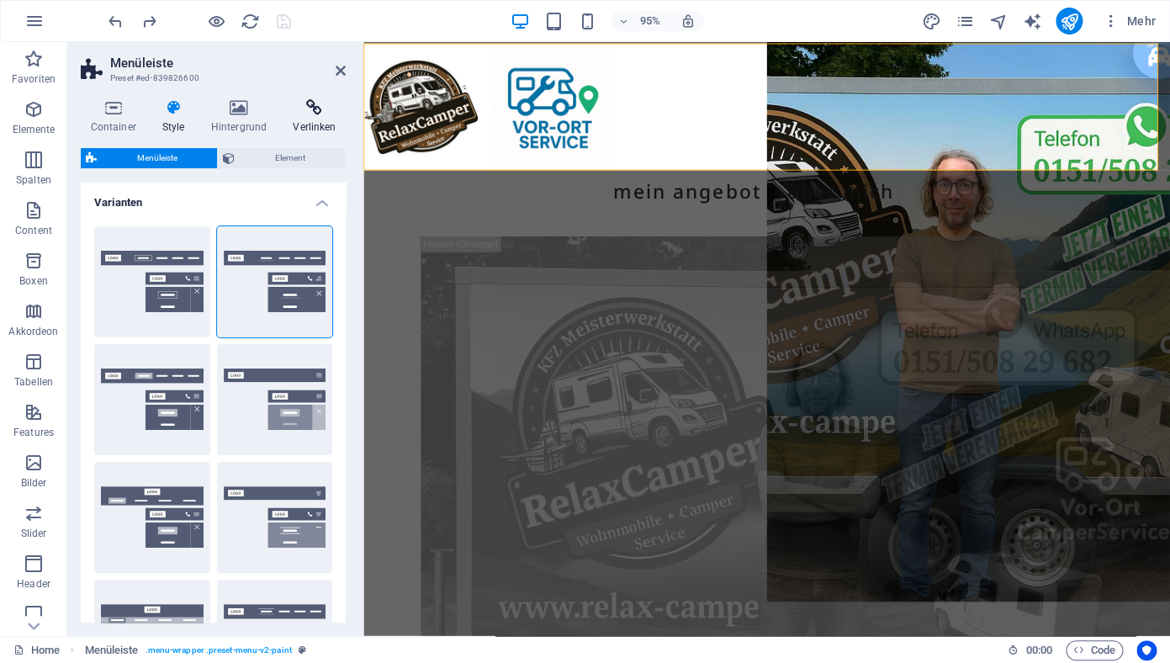
click at [334, 116] on h4 "Verlinken" at bounding box center [314, 116] width 62 height 35
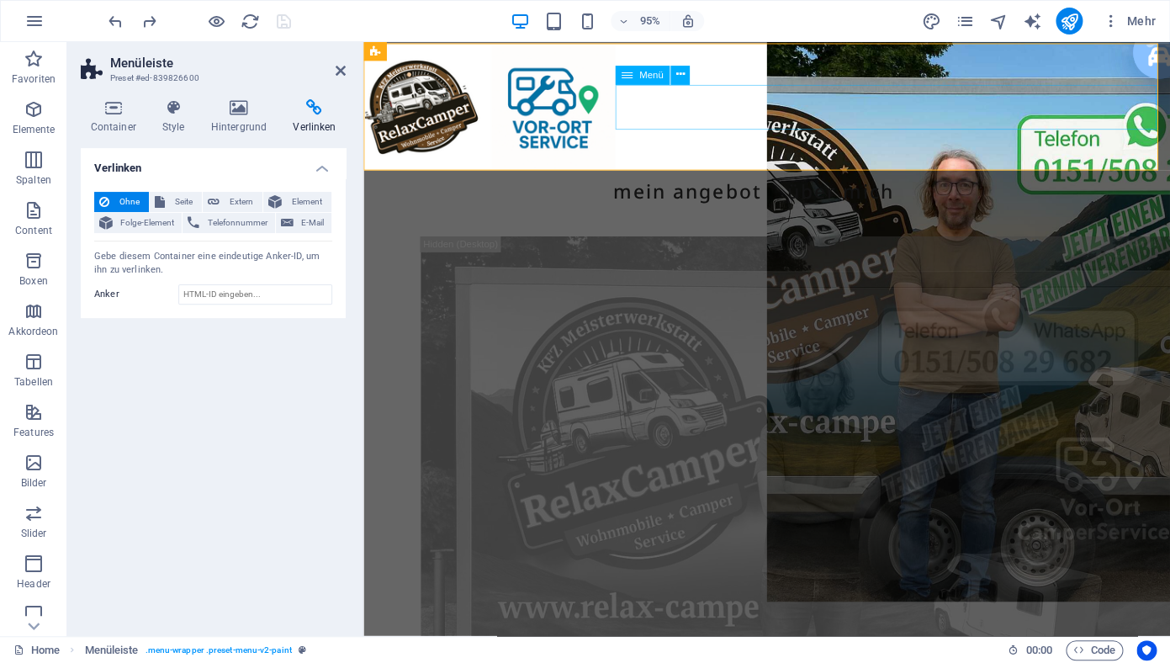
click at [839, 176] on nav "Mein Angebot Über mich" at bounding box center [787, 199] width 845 height 47
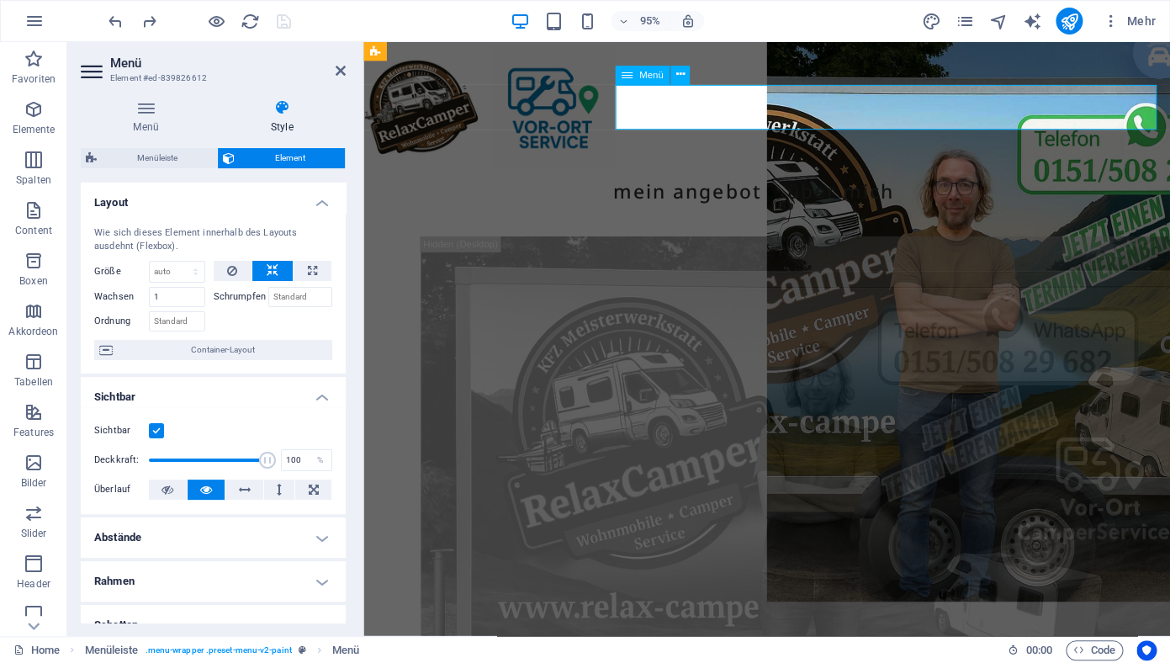
click at [827, 176] on nav "Mein Angebot Über mich" at bounding box center [787, 199] width 845 height 47
click at [143, 122] on h4 "Menü" at bounding box center [149, 116] width 137 height 35
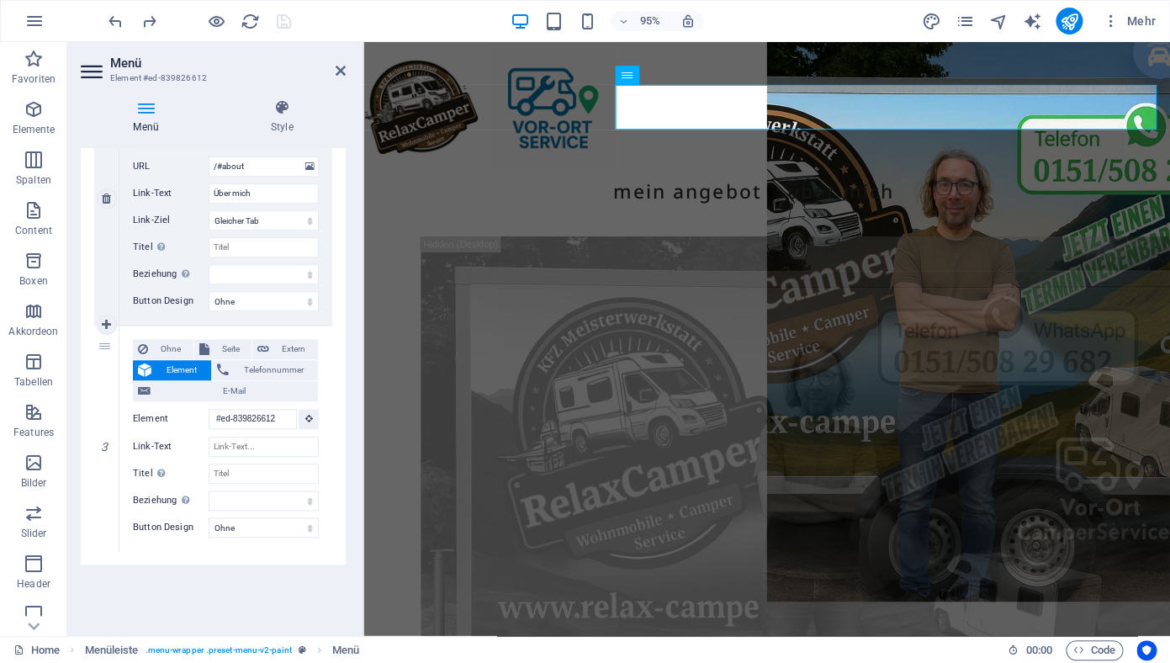
scroll to position [489, 0]
click at [246, 370] on span "Telefonnummer" at bounding box center [273, 369] width 79 height 20
select select
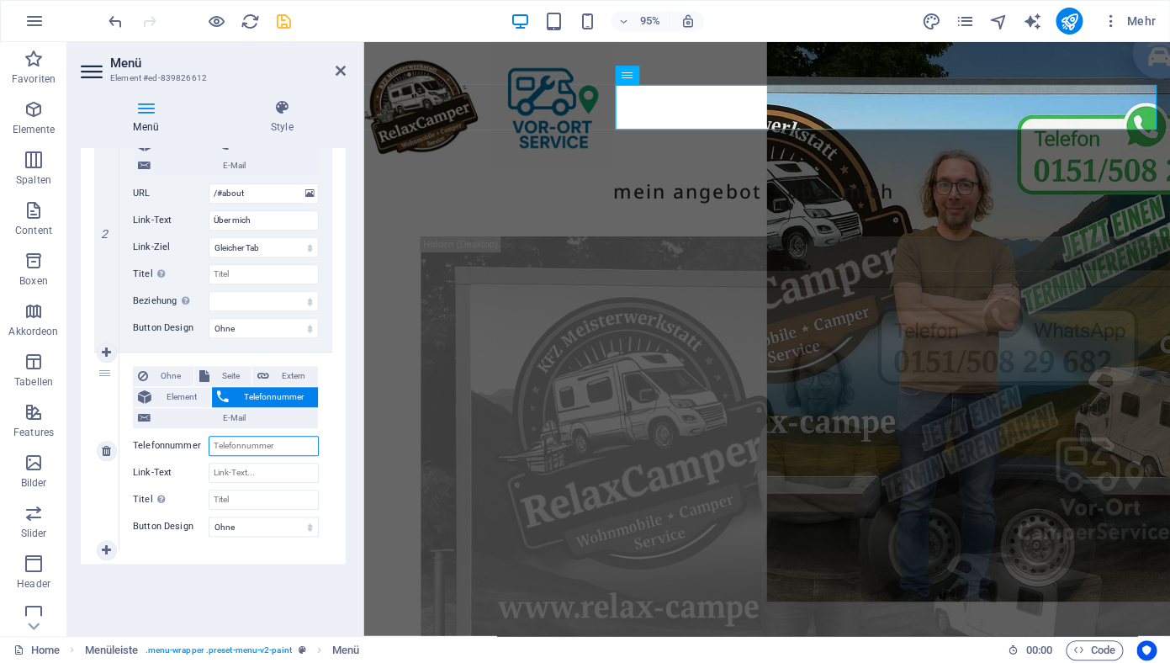
scroll to position [461, 0]
click at [235, 448] on input "Telefonnummer" at bounding box center [264, 446] width 110 height 20
type input "01"
select select
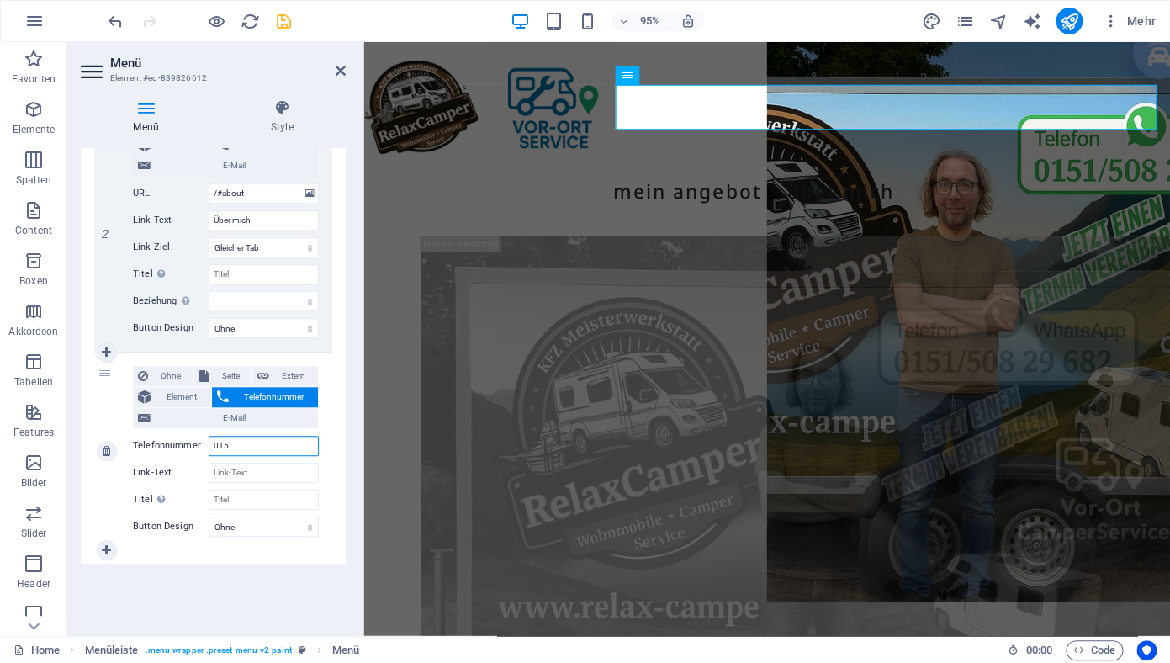
type input "0151"
select select
type input "0151/"
select select
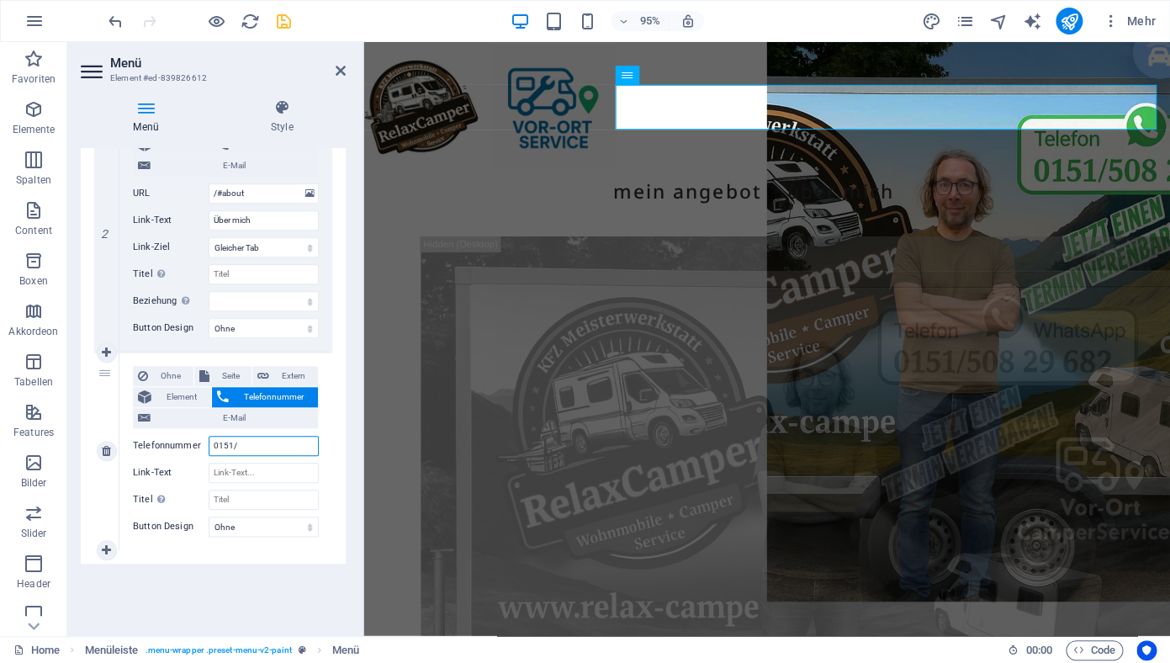
select select
type input "0151/508"
select select
type input "0151/508"
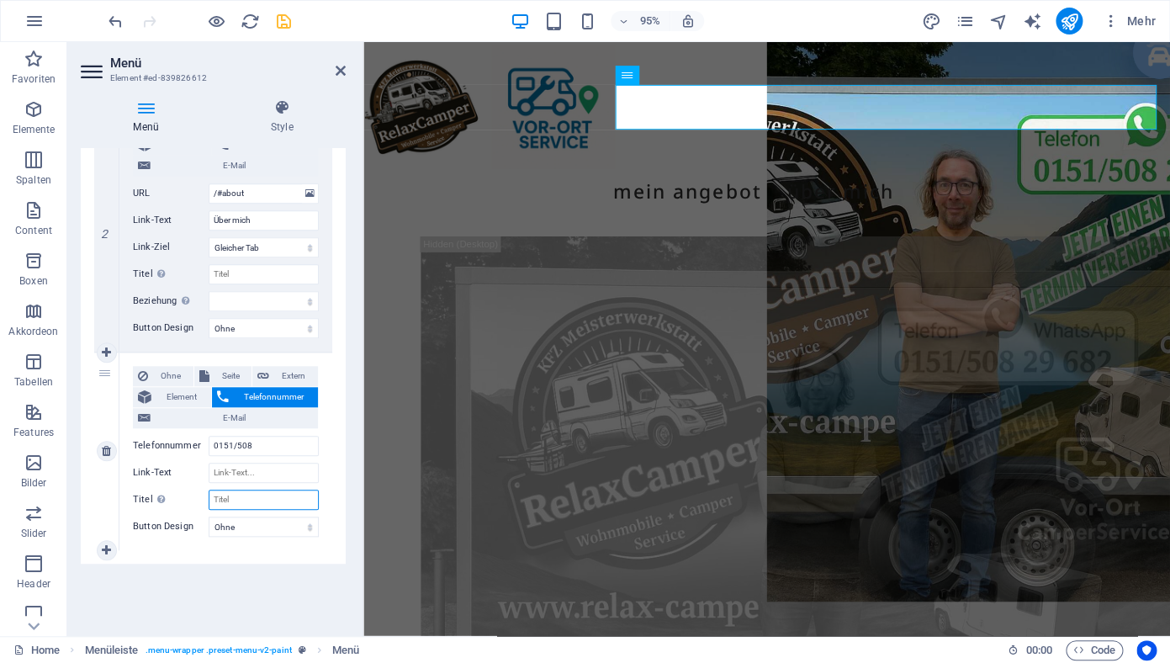
click at [240, 499] on input "Titel Zusätzliche Linkbeschreibung, sollte nicht mit dem Linktext identisch sei…" at bounding box center [264, 500] width 110 height 20
click at [343, 71] on icon at bounding box center [341, 70] width 10 height 13
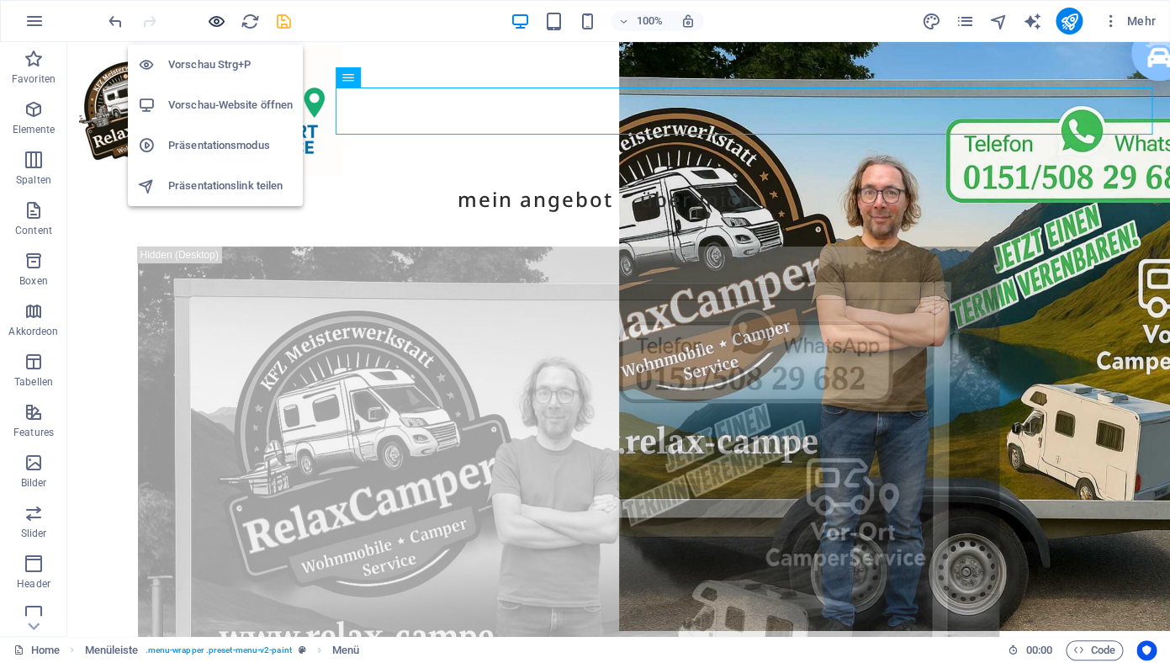
click at [218, 21] on icon "button" at bounding box center [216, 21] width 19 height 19
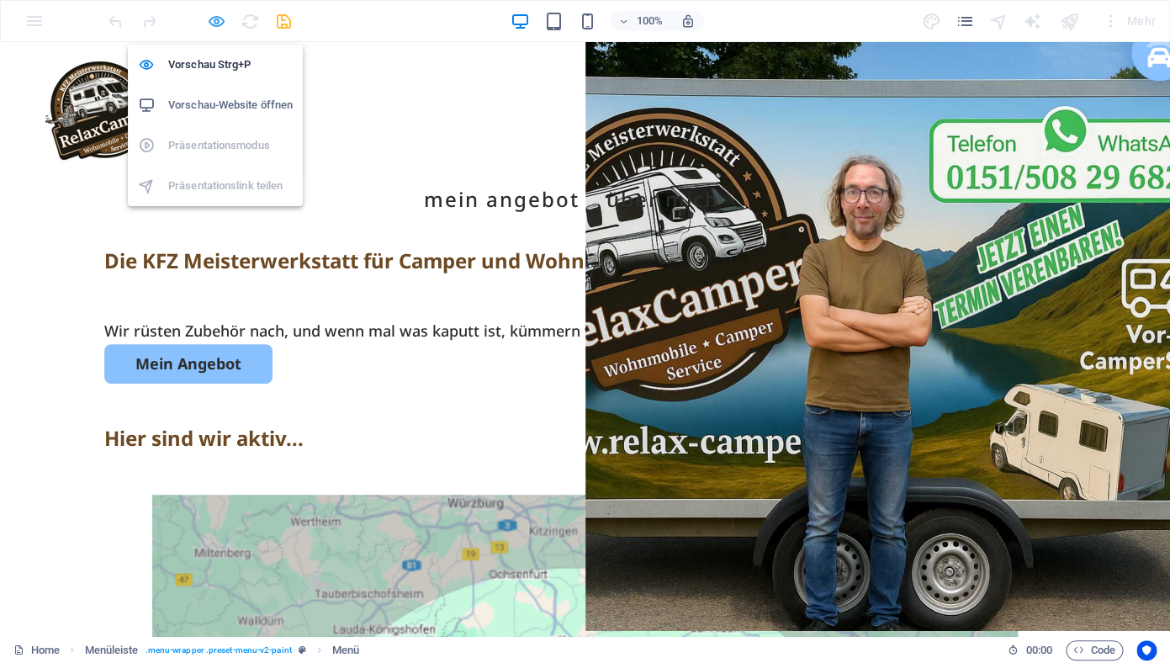
click at [216, 22] on icon "button" at bounding box center [216, 21] width 19 height 19
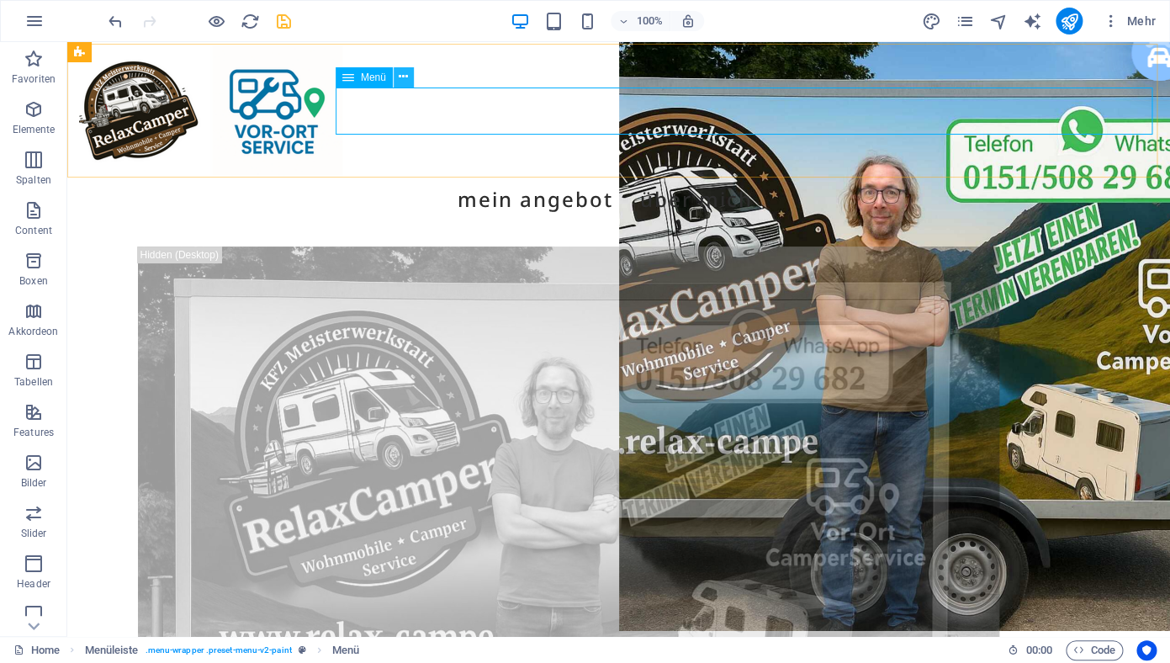
click at [403, 79] on icon at bounding box center [403, 77] width 9 height 18
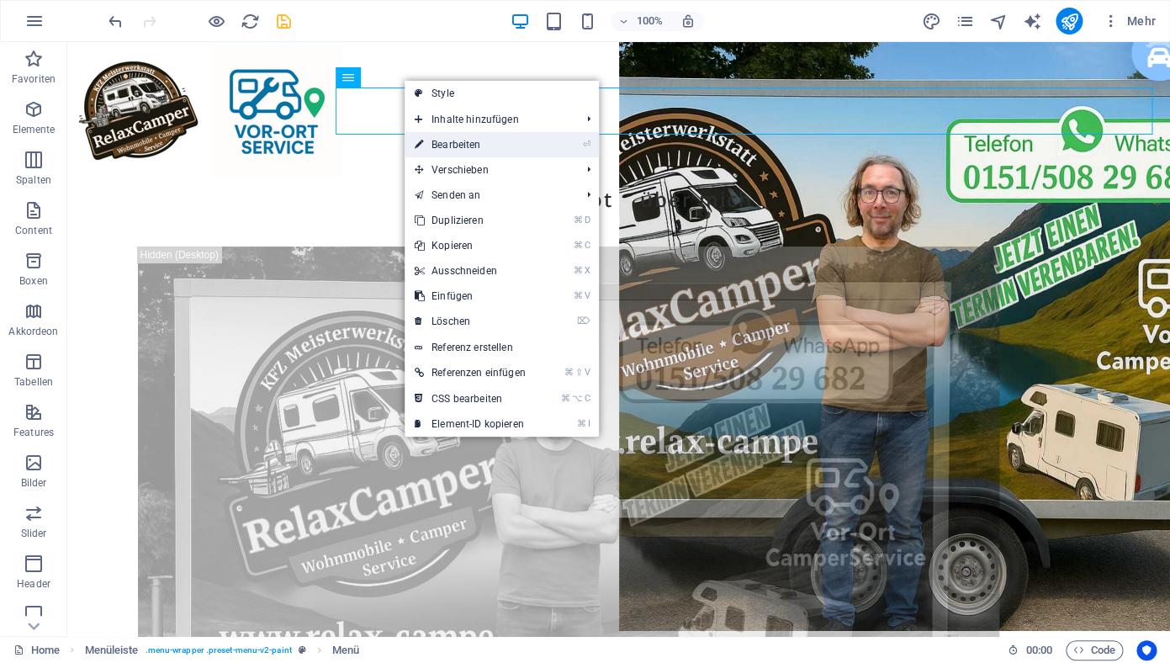
click at [457, 147] on link "⏎ Bearbeiten" at bounding box center [470, 144] width 131 height 25
select select
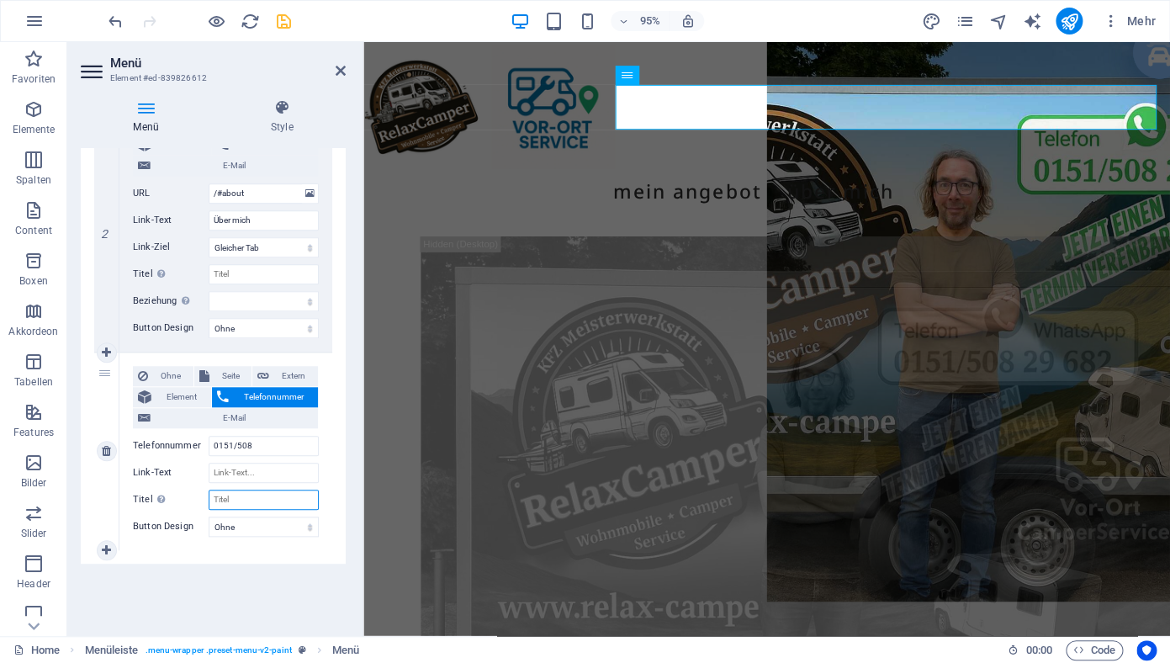
click at [242, 498] on input "Titel Zusätzliche Linkbeschreibung, sollte nicht mit dem Linktext identisch sei…" at bounding box center [264, 500] width 110 height 20
type input "T"
select select
type input "Tele"
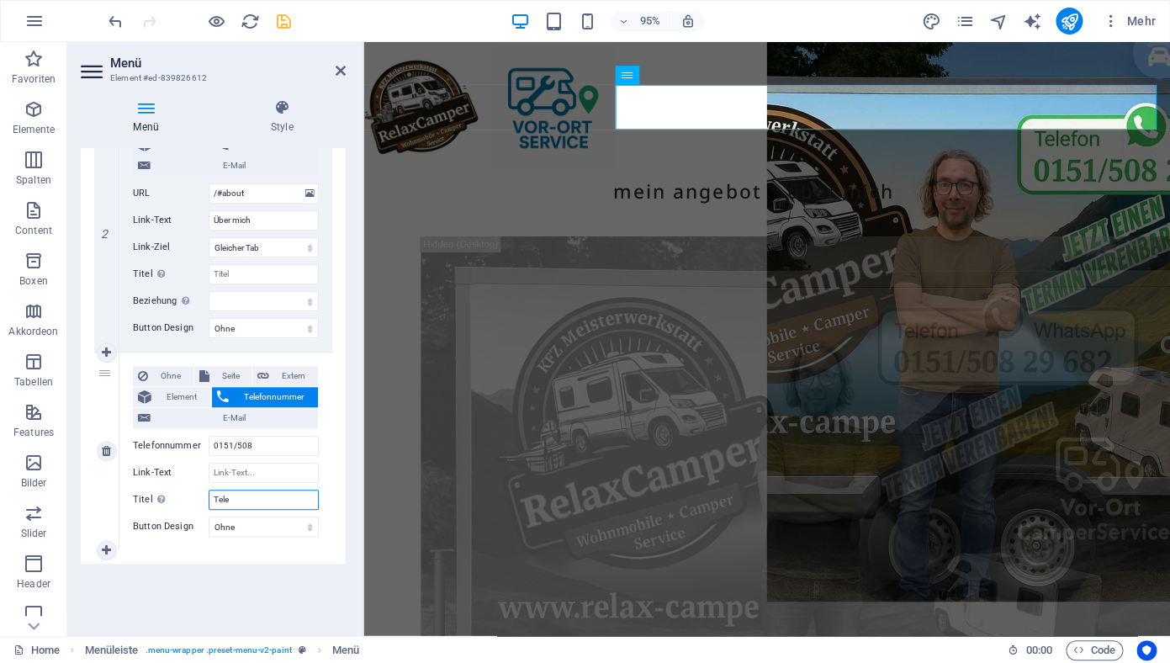
select select
type input "Telefon"
select select
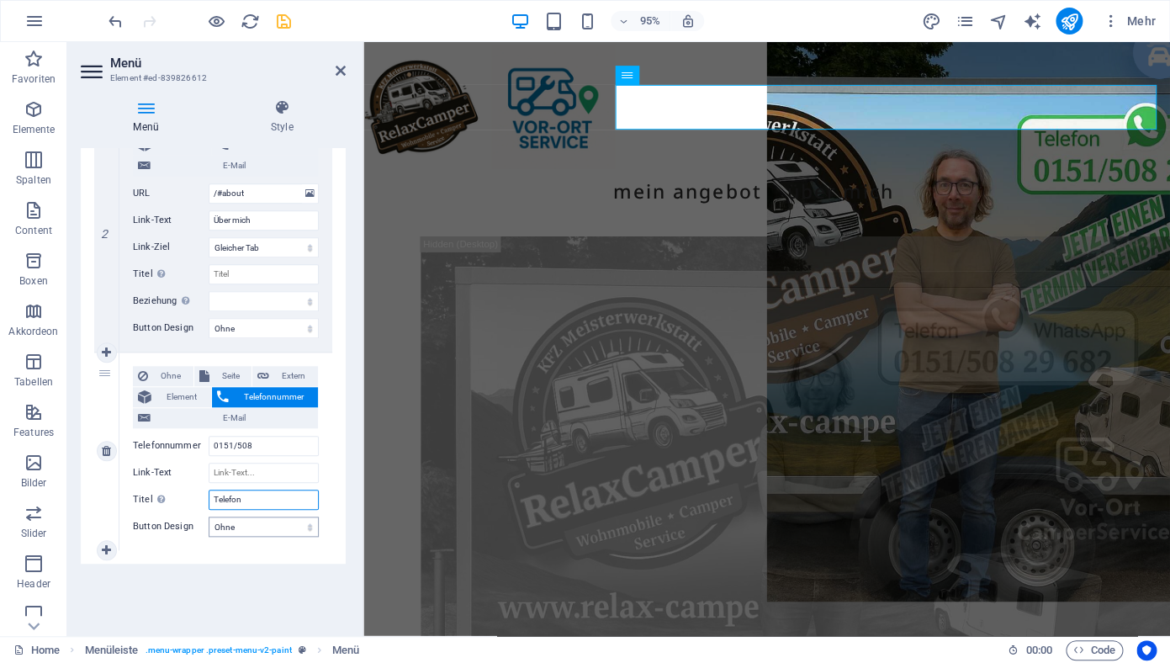
type input "Telefon"
select select "primary"
click option "Primär" at bounding box center [0, 0] width 0 height 0
select select
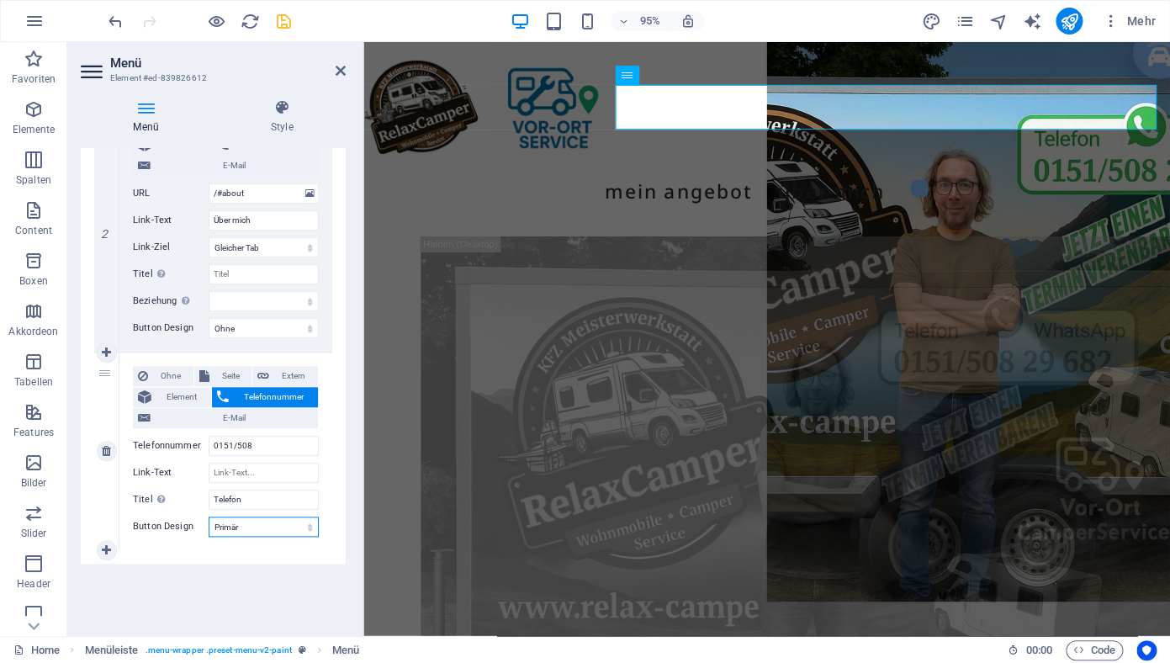
select select "secondary"
click option "Sekundär" at bounding box center [0, 0] width 0 height 0
select select
select select "primary"
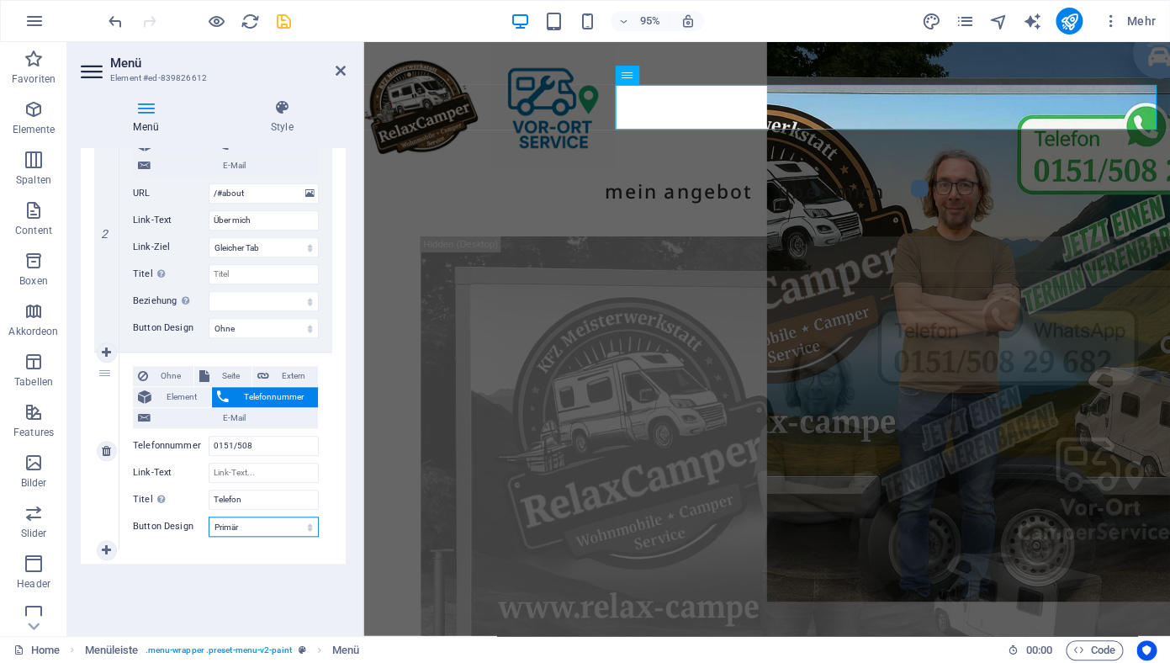
click option "Primär" at bounding box center [0, 0] width 0 height 0
select select
select select "default"
click option "Standard" at bounding box center [0, 0] width 0 height 0
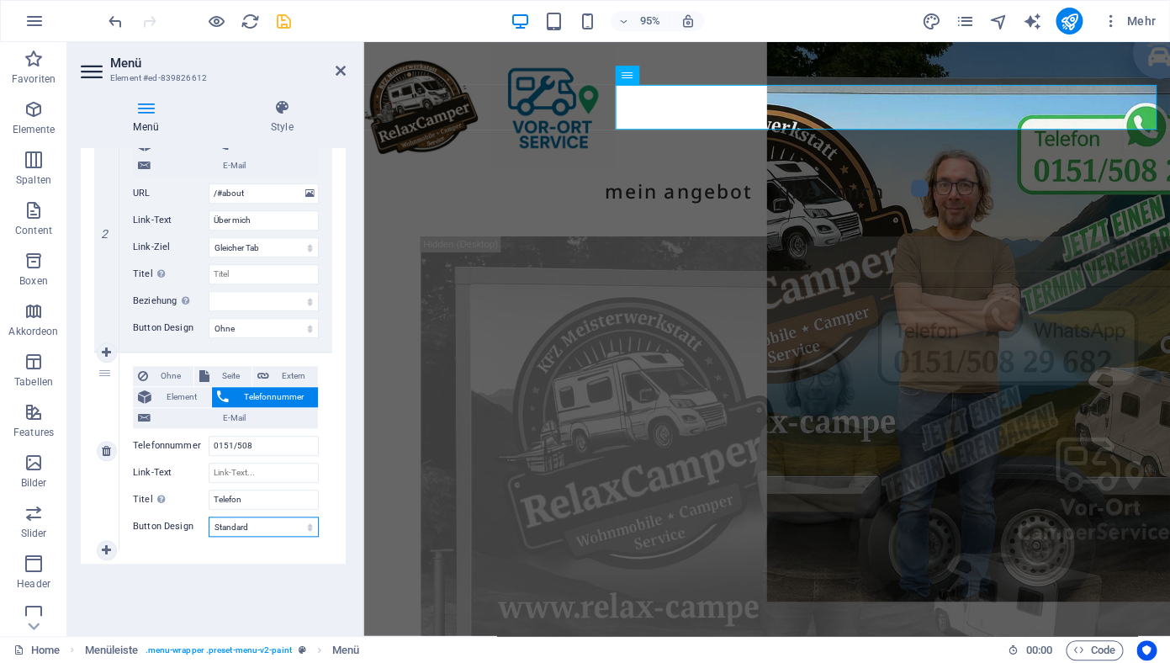
select select
click at [342, 71] on icon at bounding box center [341, 70] width 10 height 13
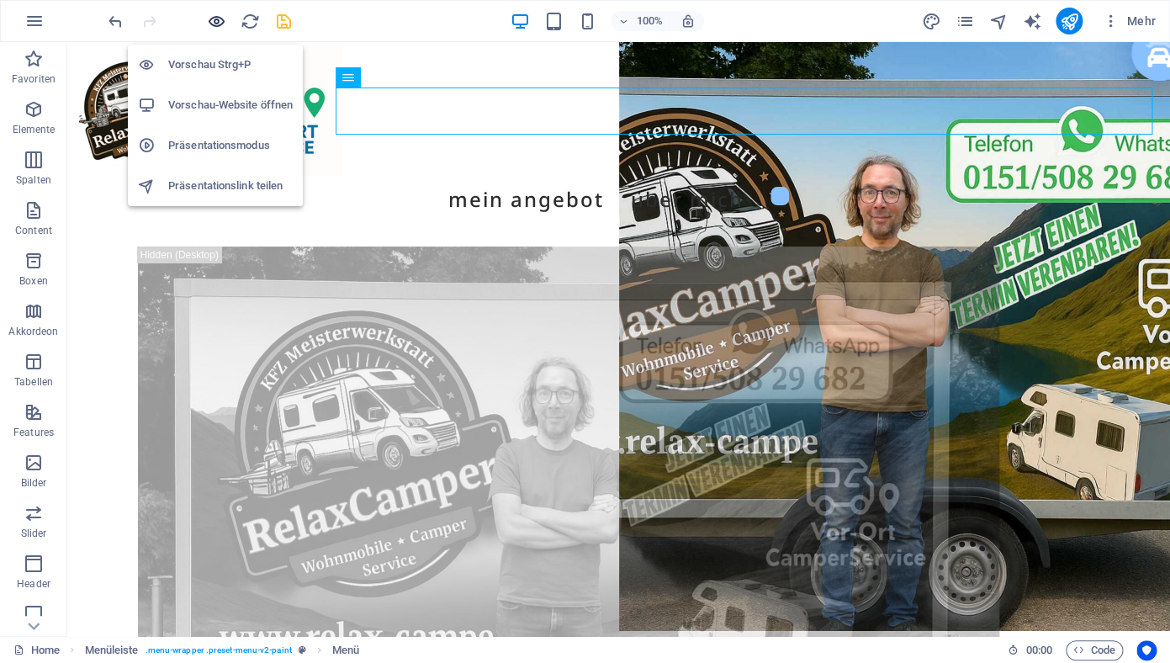
click at [220, 22] on icon "button" at bounding box center [216, 21] width 19 height 19
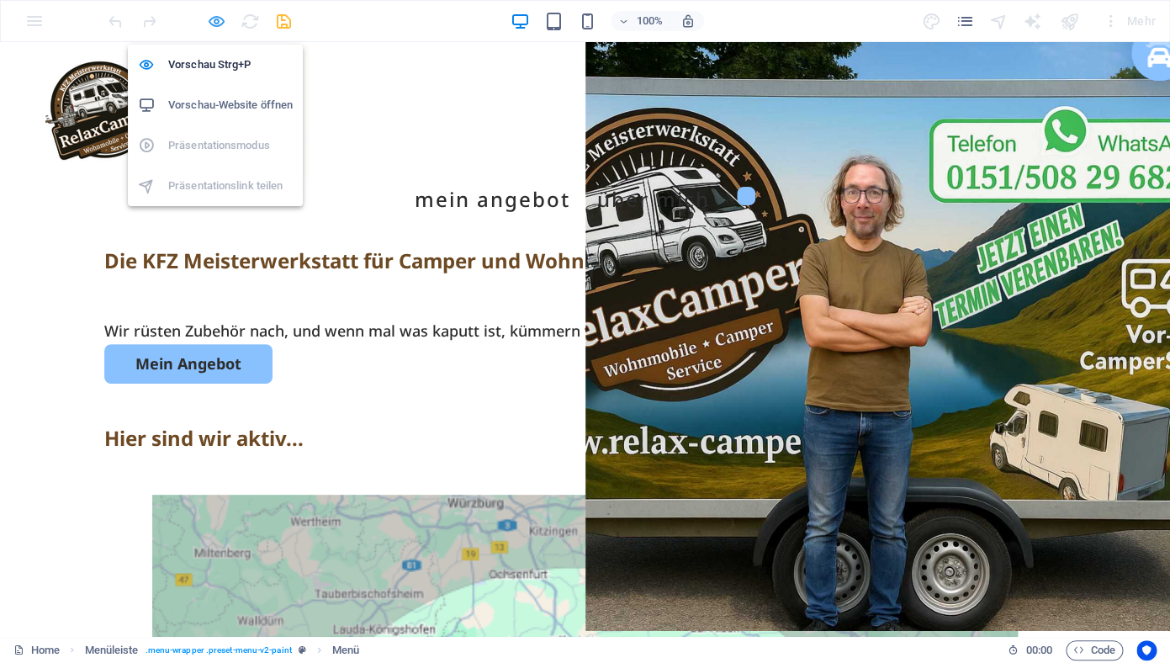
click at [218, 20] on icon "button" at bounding box center [216, 21] width 19 height 19
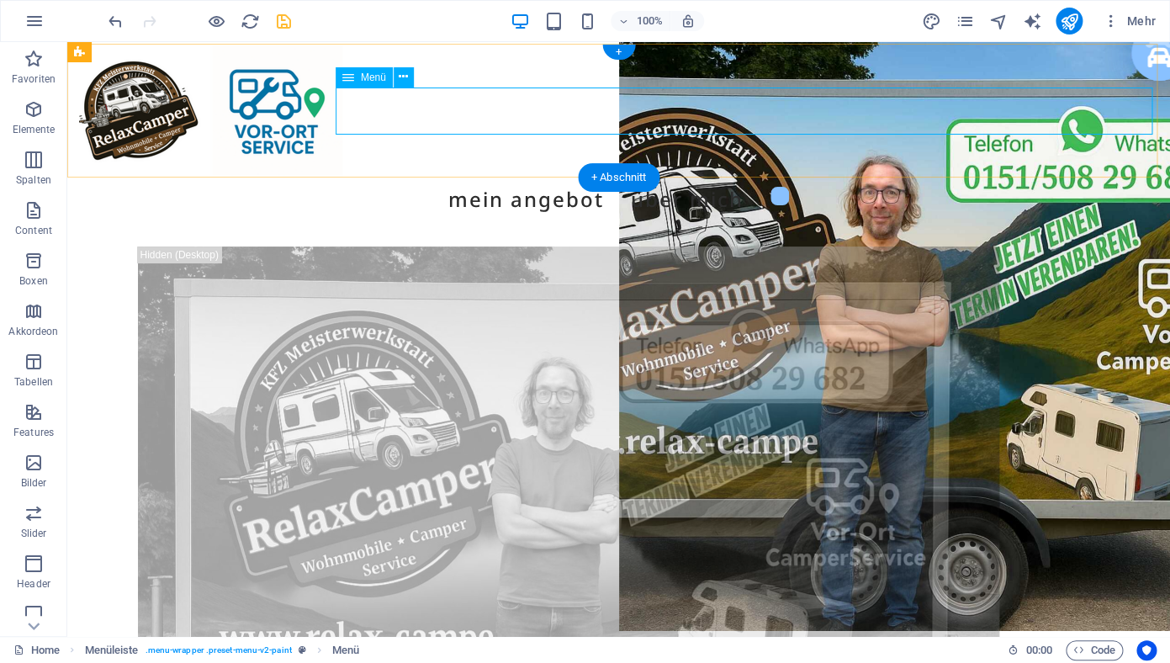
click at [416, 176] on nav "Mein Angebot Über mich" at bounding box center [619, 199] width 1080 height 47
click at [400, 80] on icon at bounding box center [403, 77] width 9 height 18
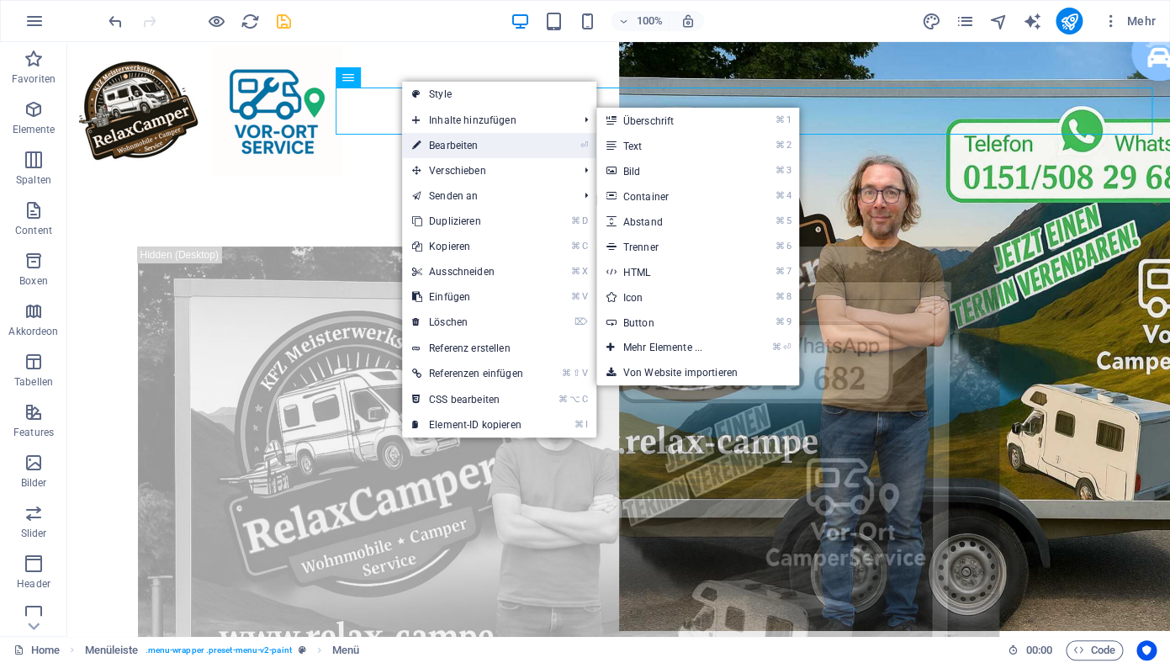
click at [439, 151] on link "⏎ Bearbeiten" at bounding box center [467, 145] width 131 height 25
select select
select select "default"
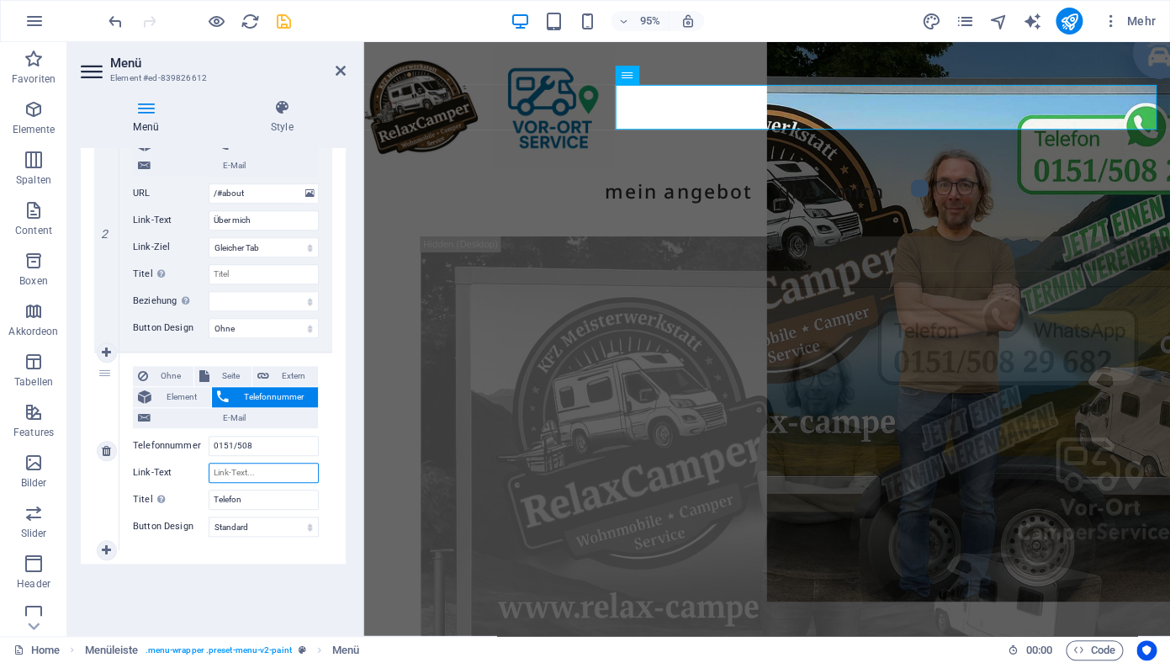
click at [263, 474] on input "Link-Text" at bounding box center [264, 473] width 110 height 20
type input "T"
select select
type input "Telef"
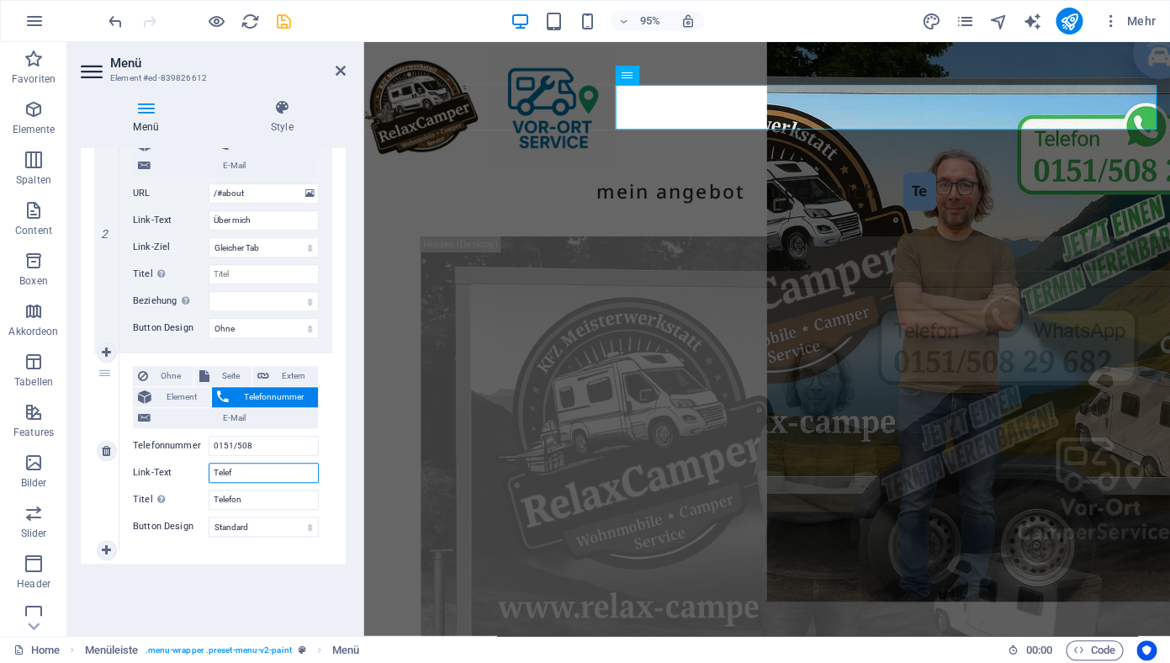
select select
type input "T"
select select
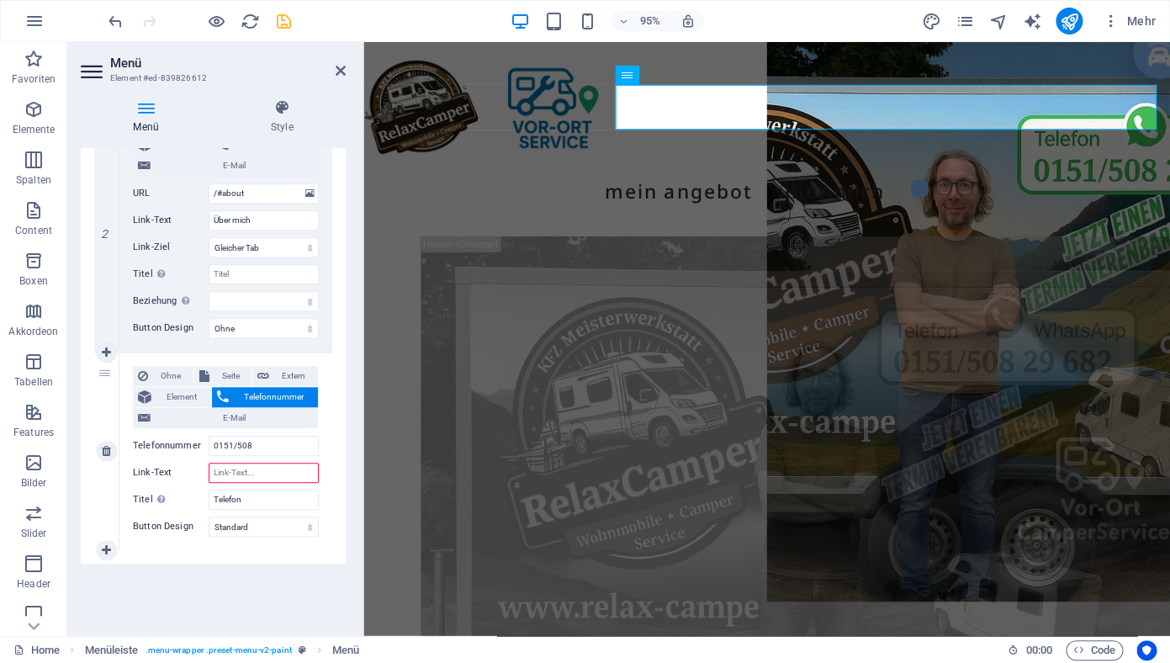
type input "J"
select select
type input "Jetzt"
select select
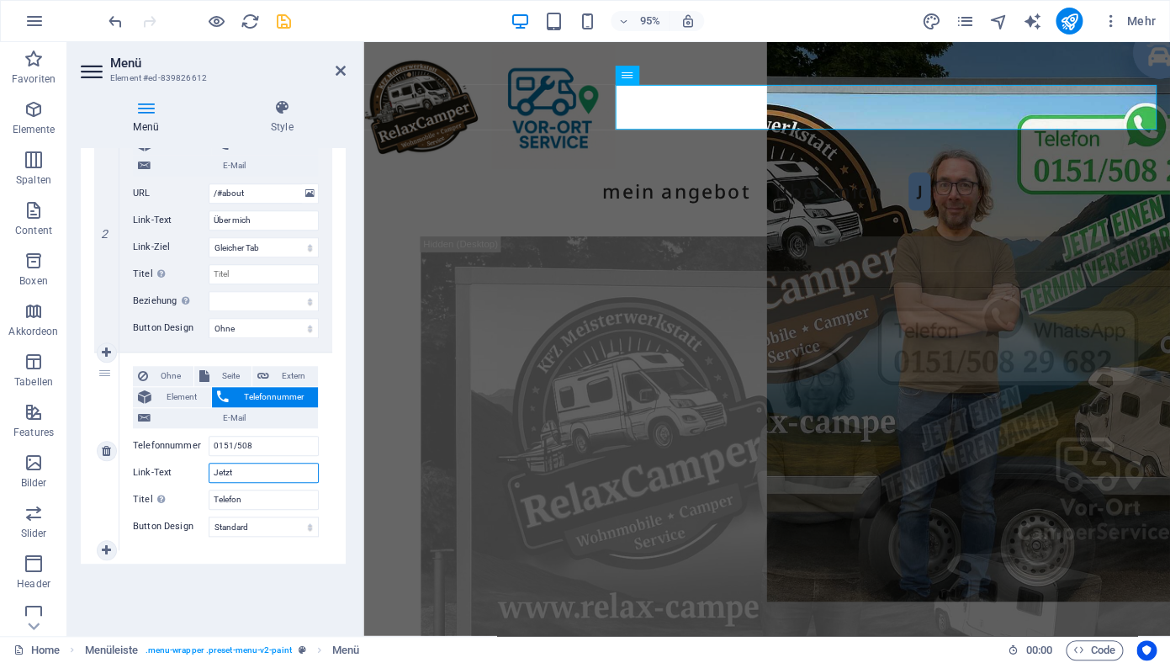
select select
type input "Jetzt eine"
select select
type input "Jetzt eine Termin"
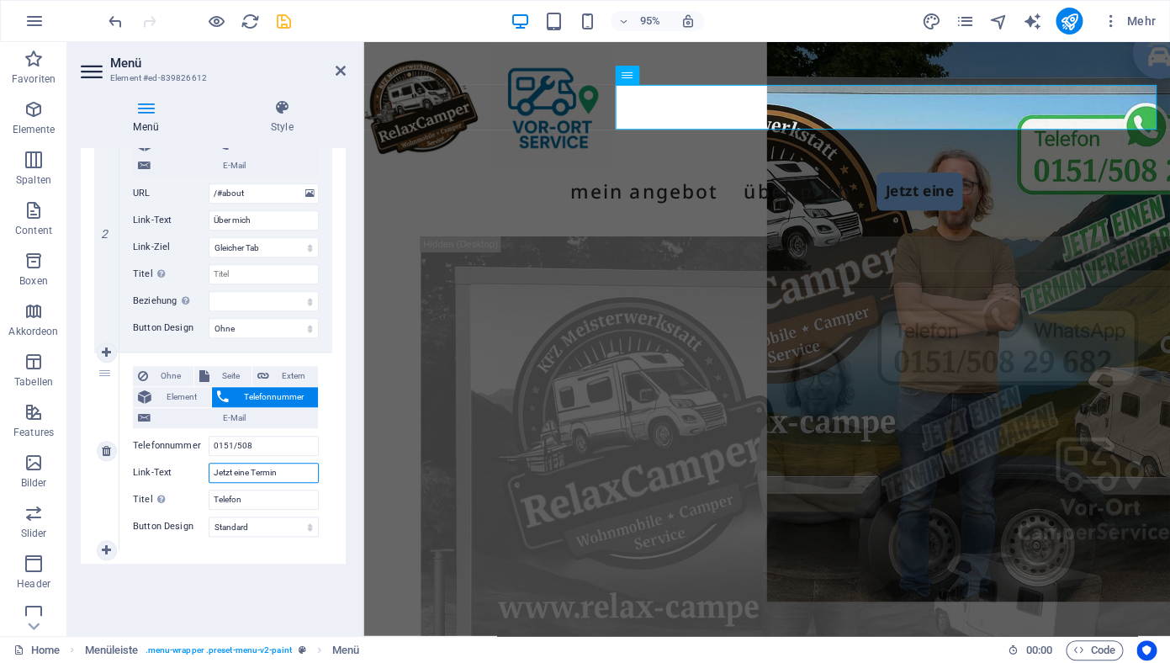
select select
type input "Jetzt eine Termin vereinbaren"
select select
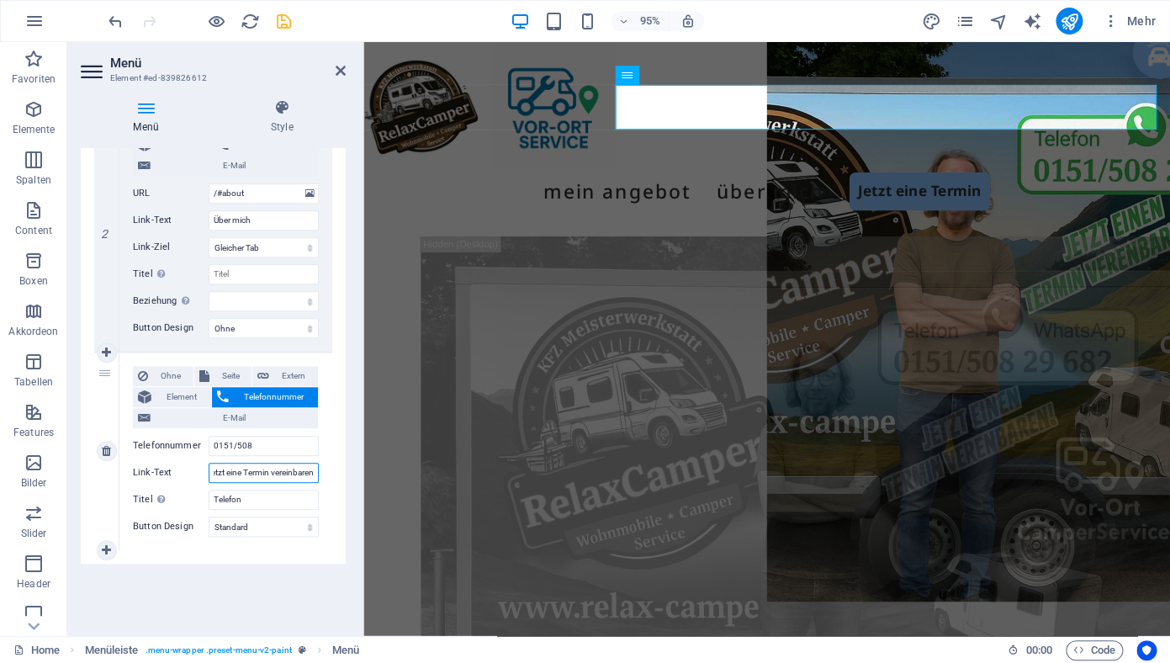
select select
type input "Jetzt eine Termin vereinbaren"
click at [341, 71] on icon at bounding box center [341, 70] width 10 height 13
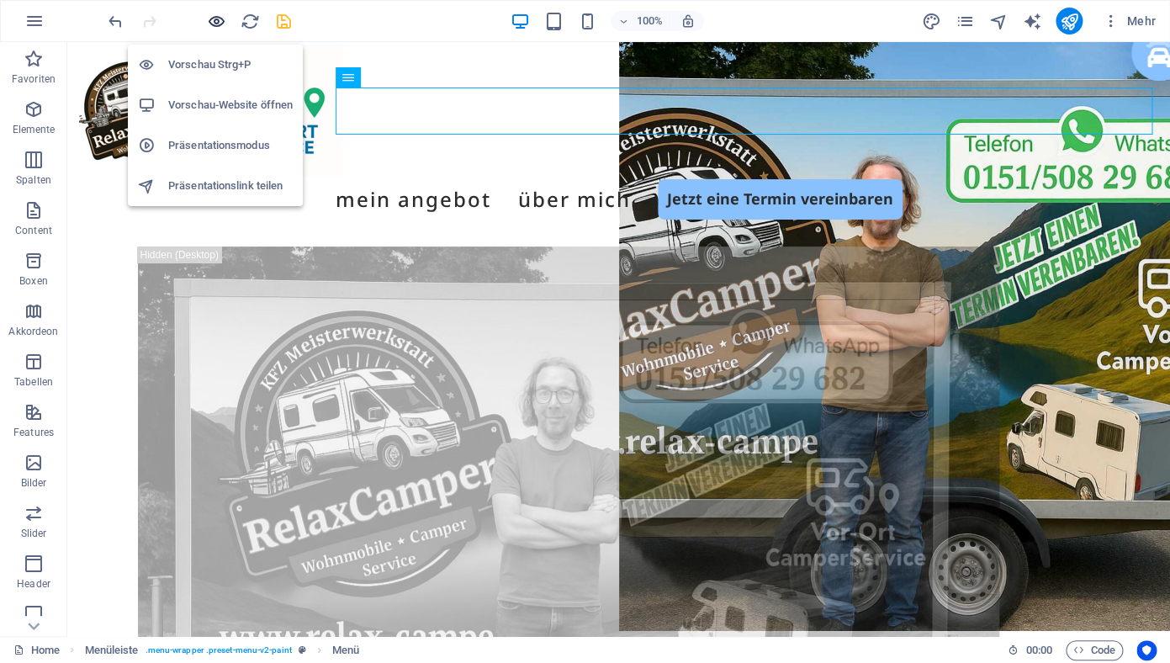
click at [220, 22] on icon "button" at bounding box center [216, 21] width 19 height 19
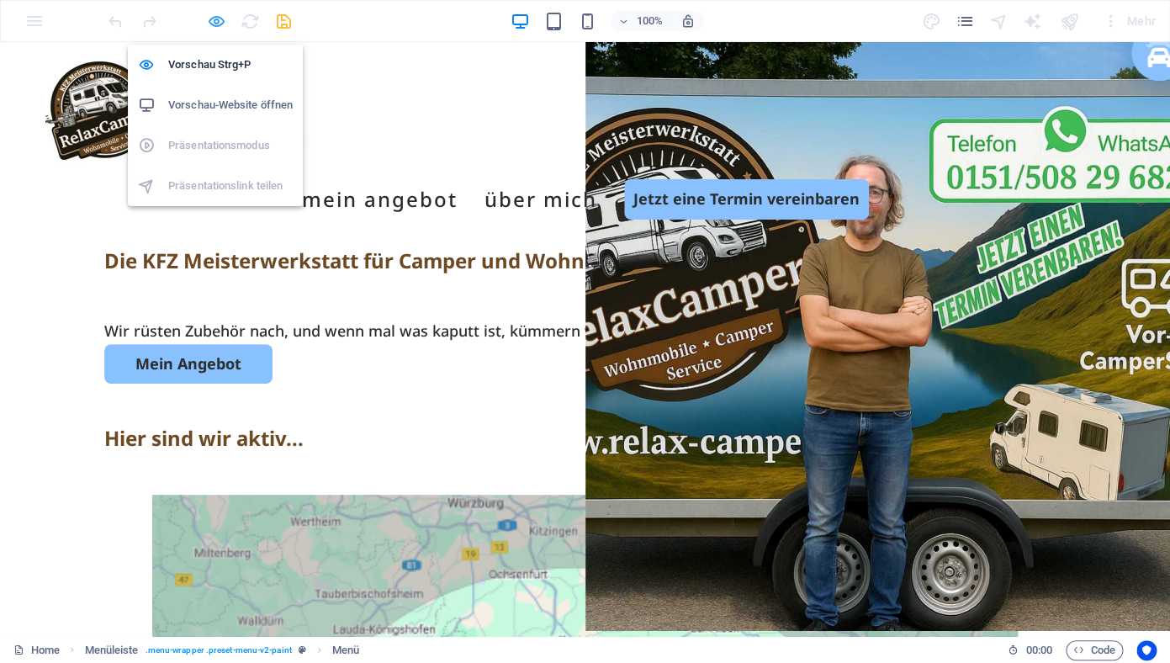
click at [211, 24] on icon "button" at bounding box center [216, 21] width 19 height 19
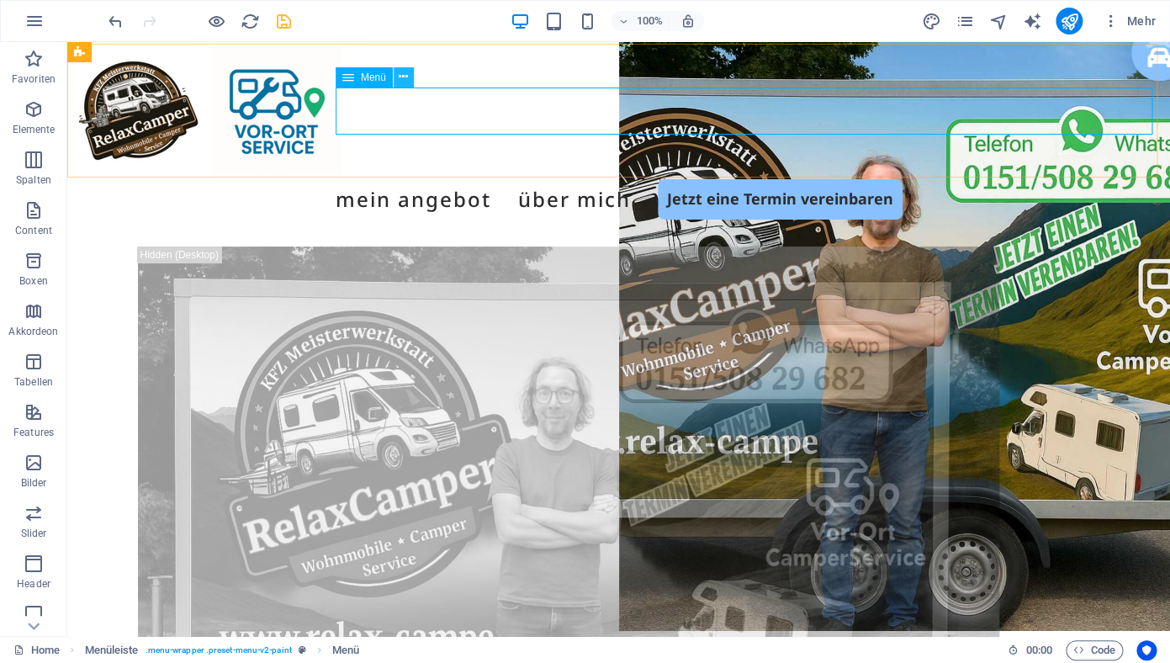
click at [409, 84] on button at bounding box center [404, 77] width 20 height 20
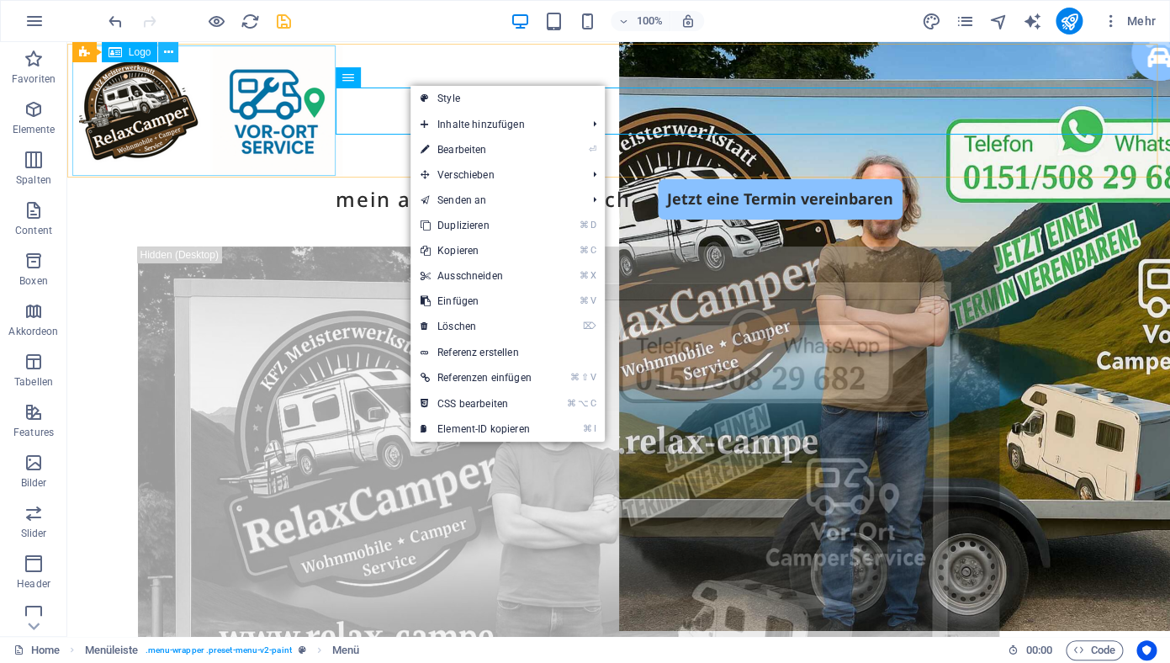
click at [164, 52] on button at bounding box center [168, 52] width 20 height 20
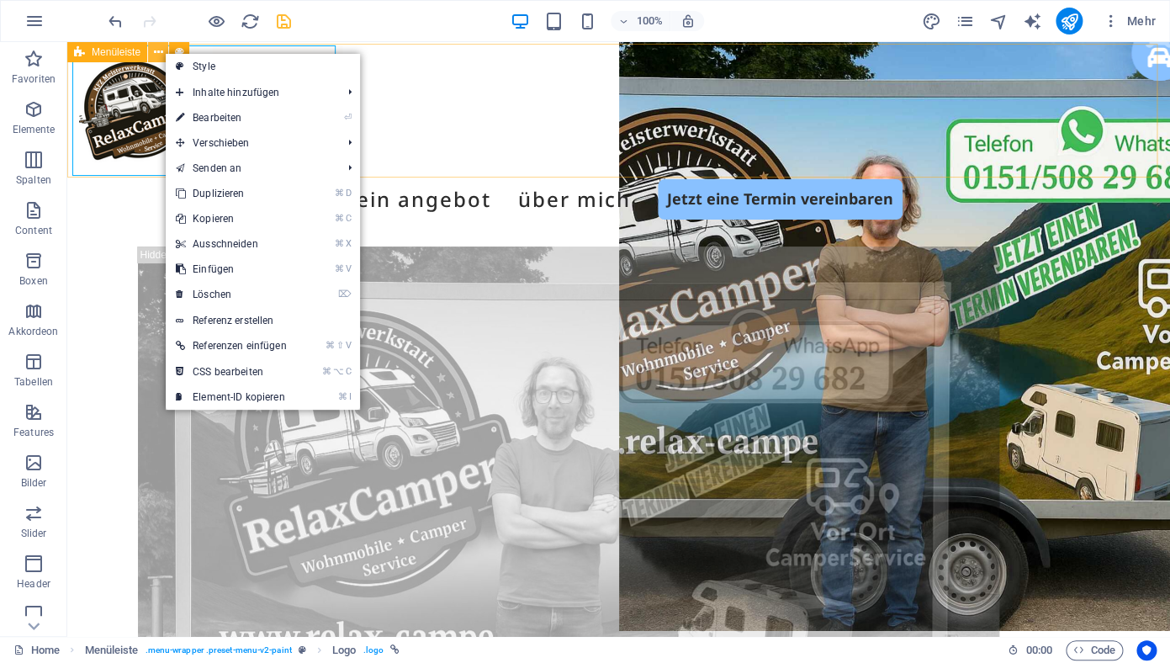
click at [161, 51] on icon at bounding box center [158, 53] width 9 height 18
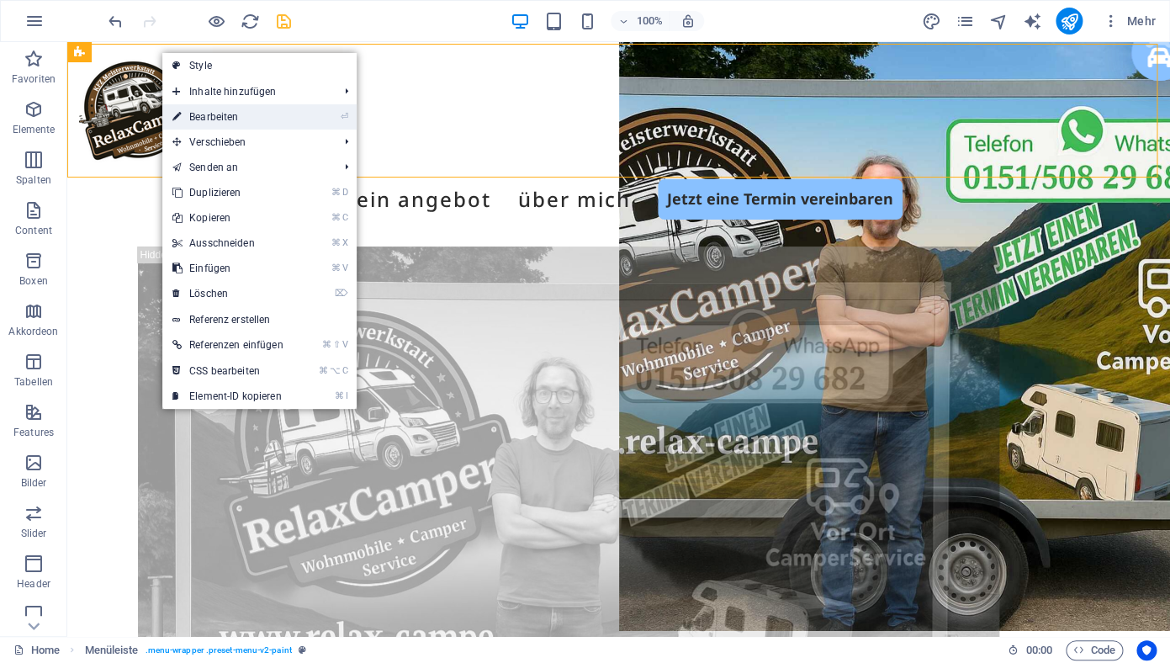
click at [214, 118] on link "⏎ Bearbeiten" at bounding box center [227, 116] width 131 height 25
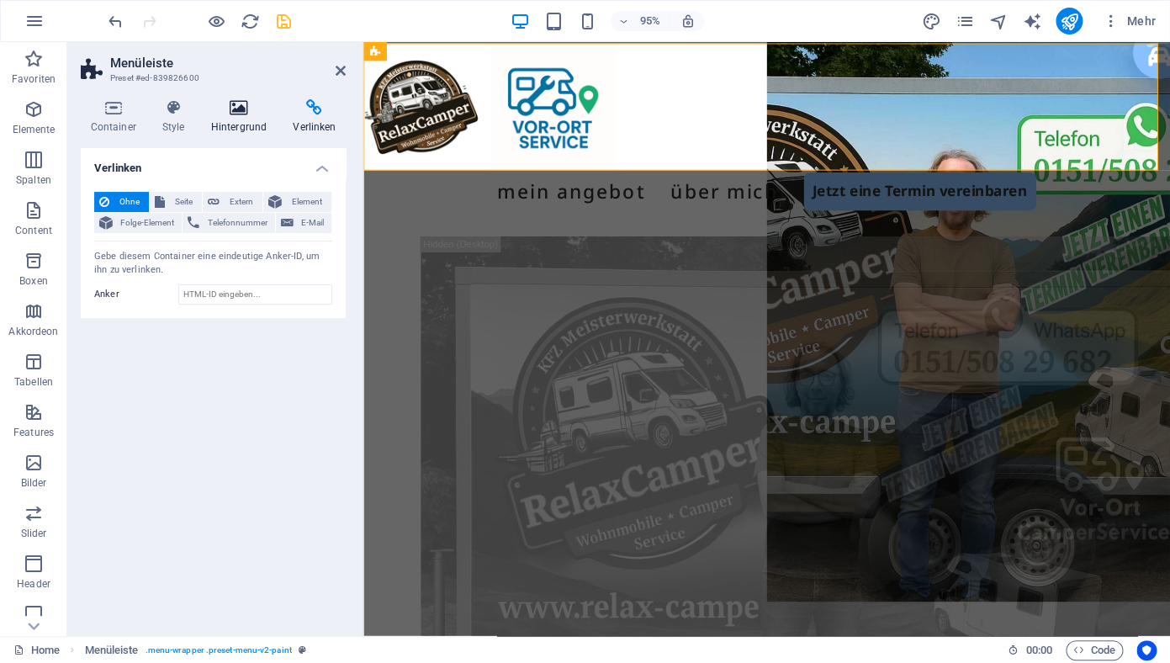
click at [238, 117] on h4 "Hintergrund" at bounding box center [242, 116] width 82 height 35
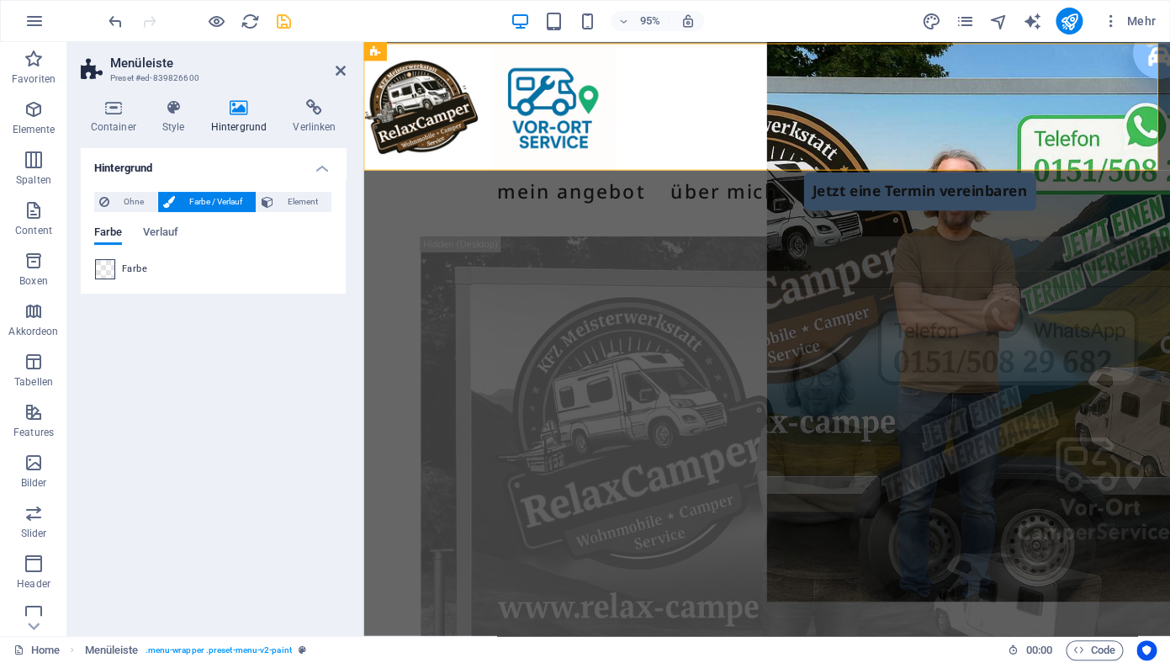
click at [109, 266] on span at bounding box center [105, 269] width 19 height 19
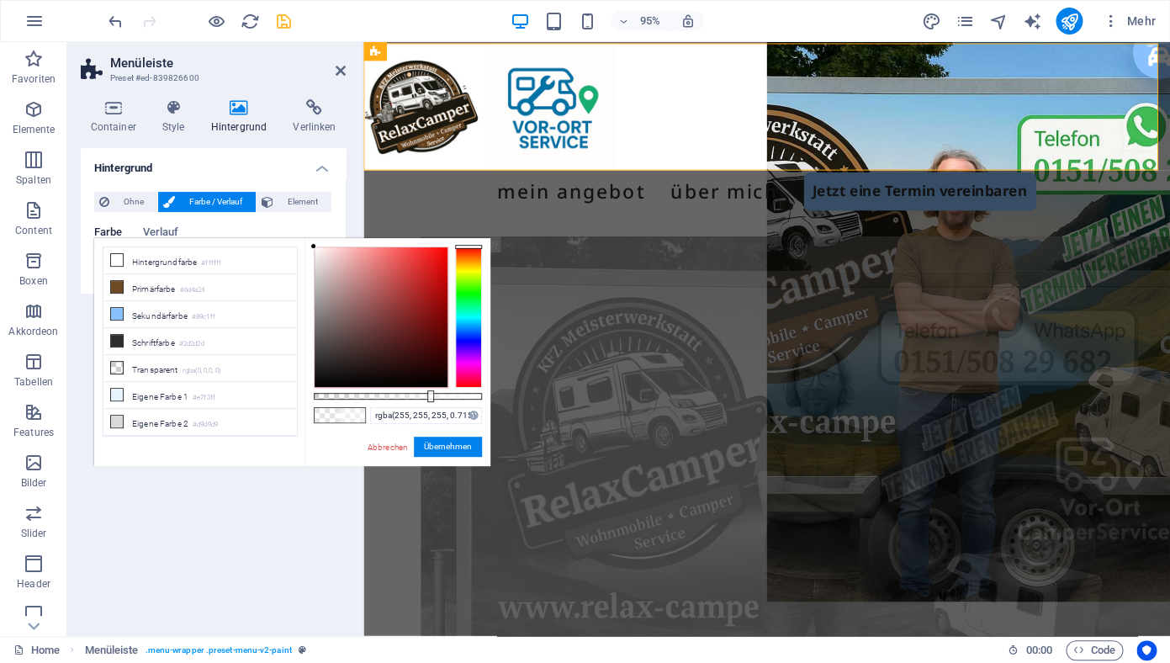
type input "rgba(255, 255, 255, 0.73)"
drag, startPoint x: 394, startPoint y: 396, endPoint x: 437, endPoint y: 395, distance: 42.9
click at [437, 395] on div at bounding box center [438, 396] width 7 height 12
drag, startPoint x: 458, startPoint y: 448, endPoint x: 98, endPoint y: 427, distance: 359.8
click at [458, 448] on button "Übernehmen" at bounding box center [448, 447] width 68 height 20
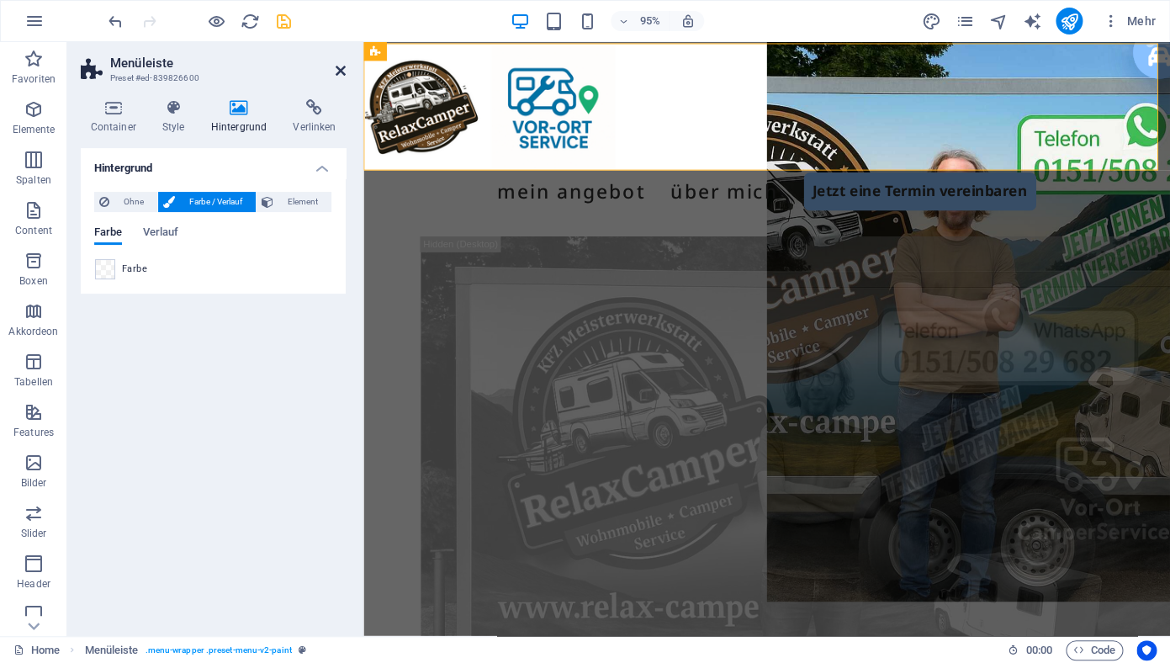
click at [342, 67] on icon at bounding box center [341, 70] width 10 height 13
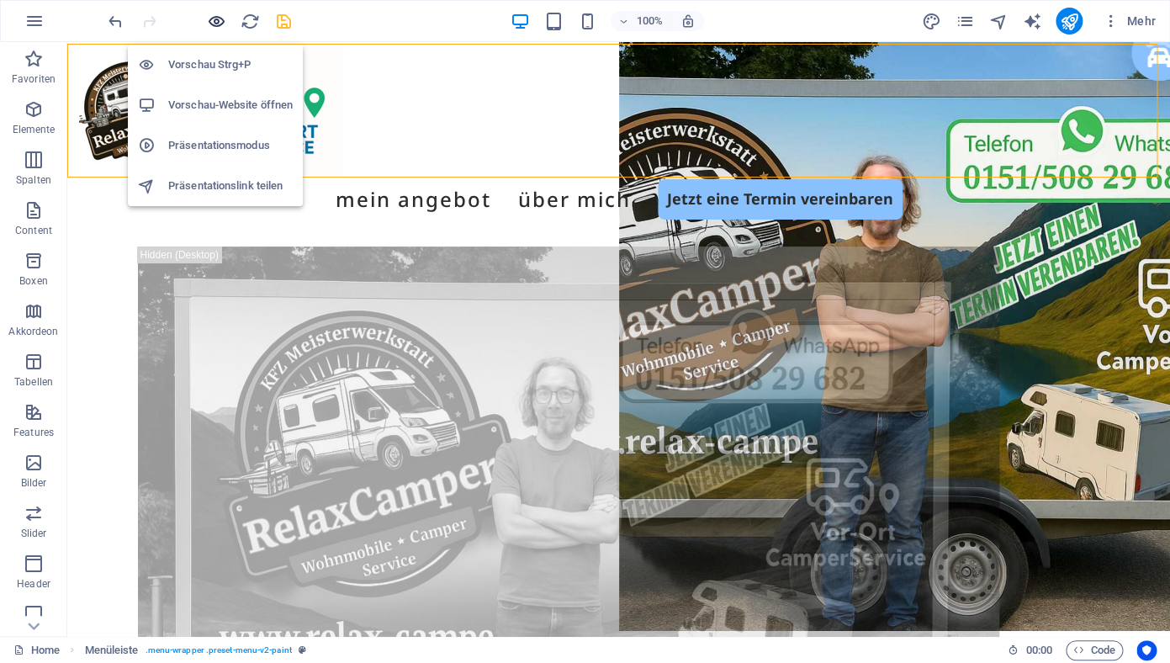
click at [219, 22] on icon "button" at bounding box center [216, 21] width 19 height 19
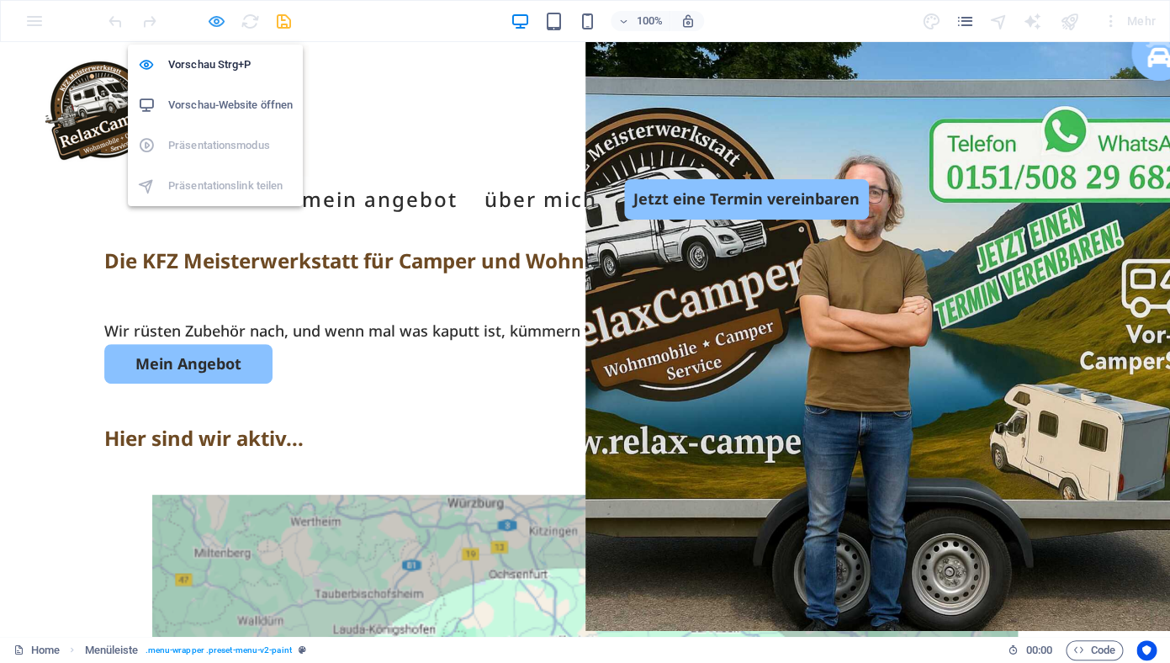
click at [222, 24] on icon "button" at bounding box center [216, 21] width 19 height 19
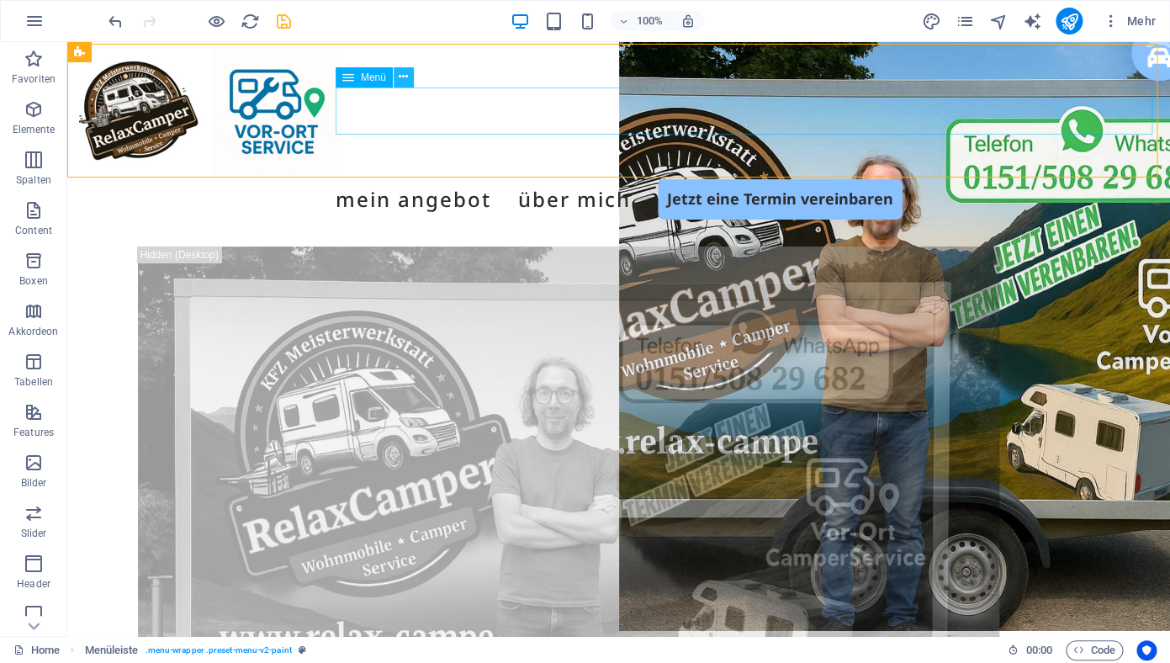
click at [406, 76] on icon at bounding box center [403, 77] width 9 height 18
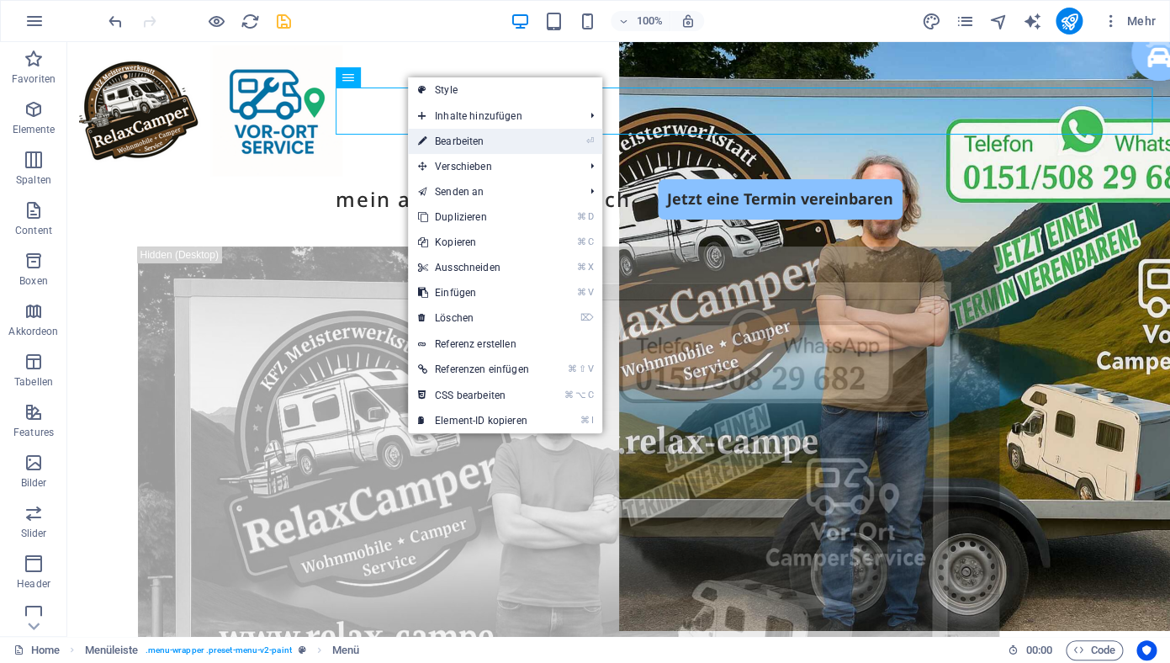
drag, startPoint x: 451, startPoint y: 141, endPoint x: 84, endPoint y: 112, distance: 367.9
click at [451, 141] on link "⏎ Bearbeiten" at bounding box center [473, 141] width 131 height 25
select select
select select "default"
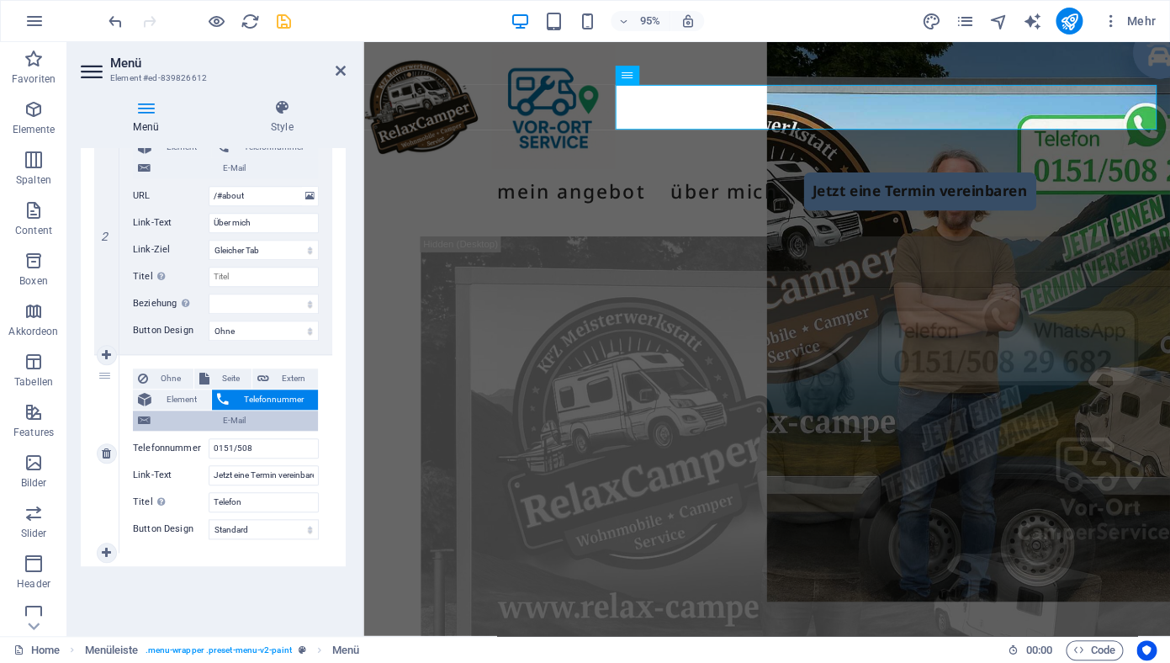
scroll to position [461, 0]
click at [172, 399] on span "Element" at bounding box center [181, 397] width 50 height 20
select select
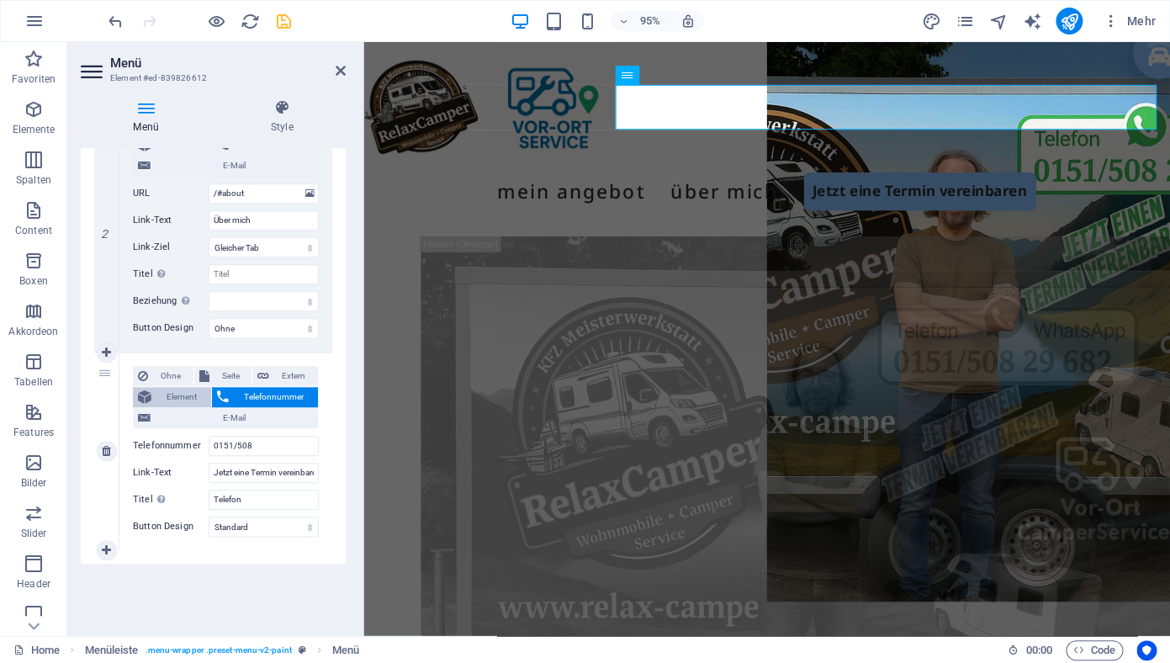
scroll to position [0, 19]
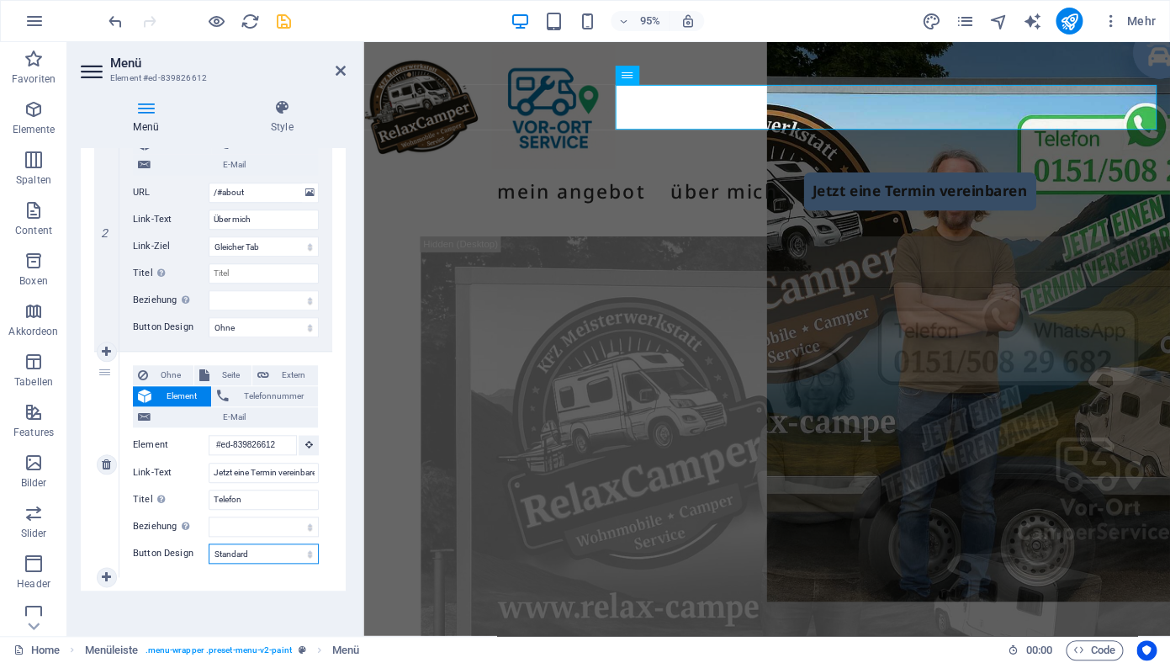
select select "primary"
click option "Primär" at bounding box center [0, 0] width 0 height 0
select select
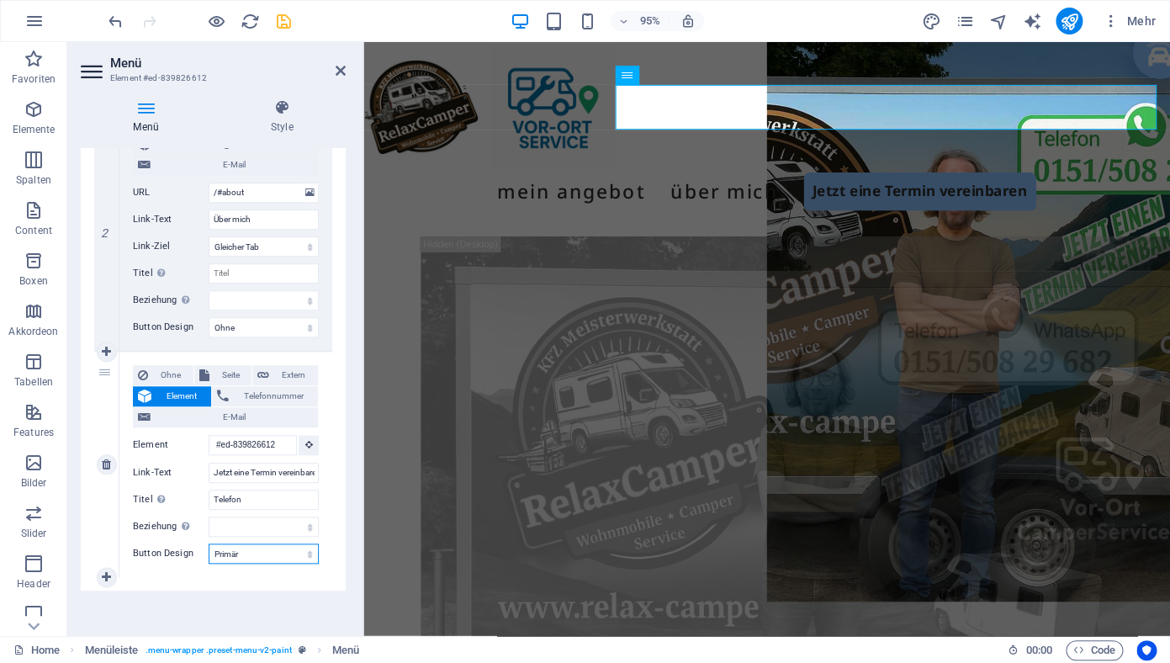
select select "secondary"
click option "Sekundär" at bounding box center [0, 0] width 0 height 0
select select
click option "Standard" at bounding box center [0, 0] width 0 height 0
click at [257, 394] on span "Telefonnummer" at bounding box center [273, 396] width 79 height 20
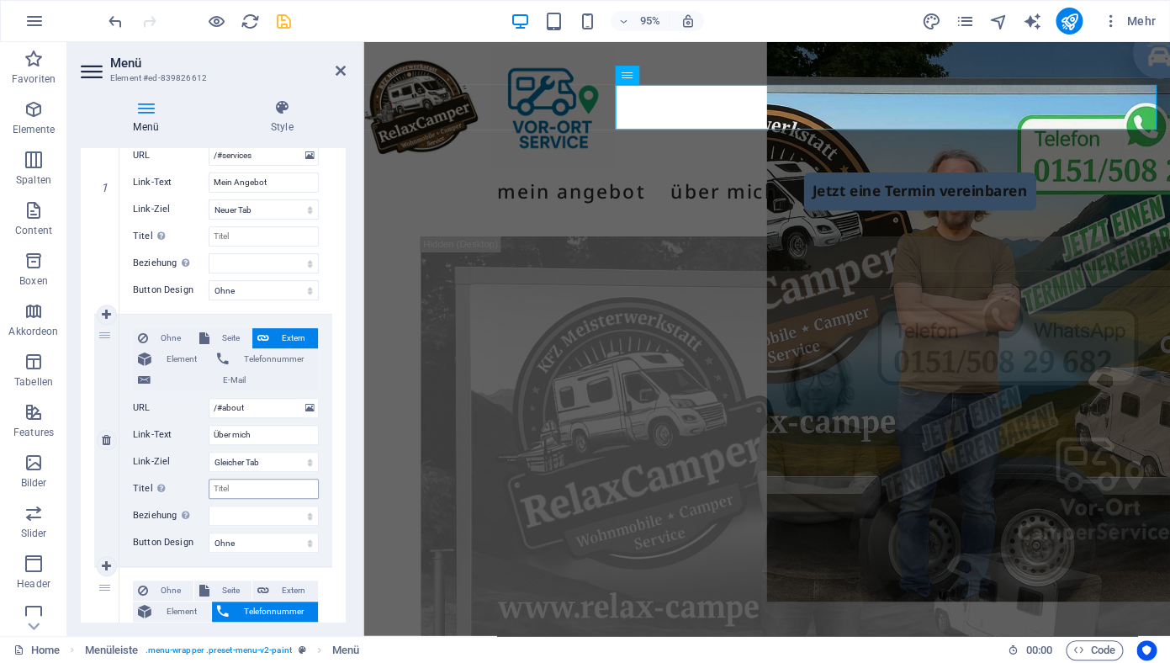
scroll to position [0, 0]
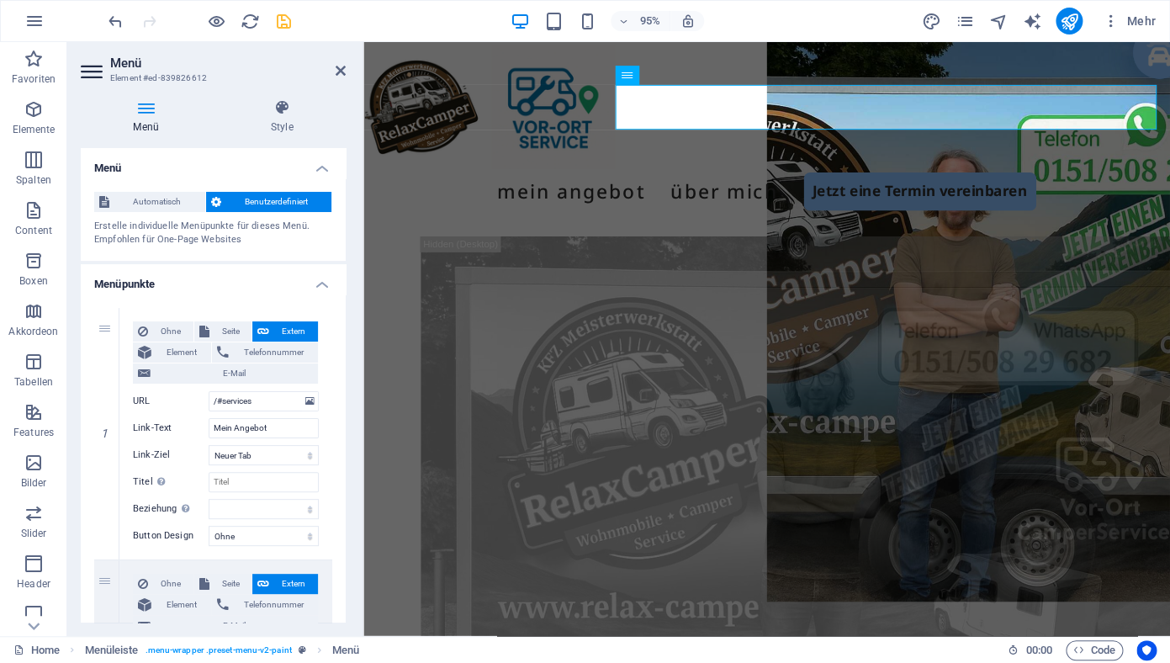
click at [241, 204] on span "Benutzerdefiniert" at bounding box center [276, 202] width 101 height 20
click at [283, 121] on h4 "Style" at bounding box center [282, 116] width 128 height 35
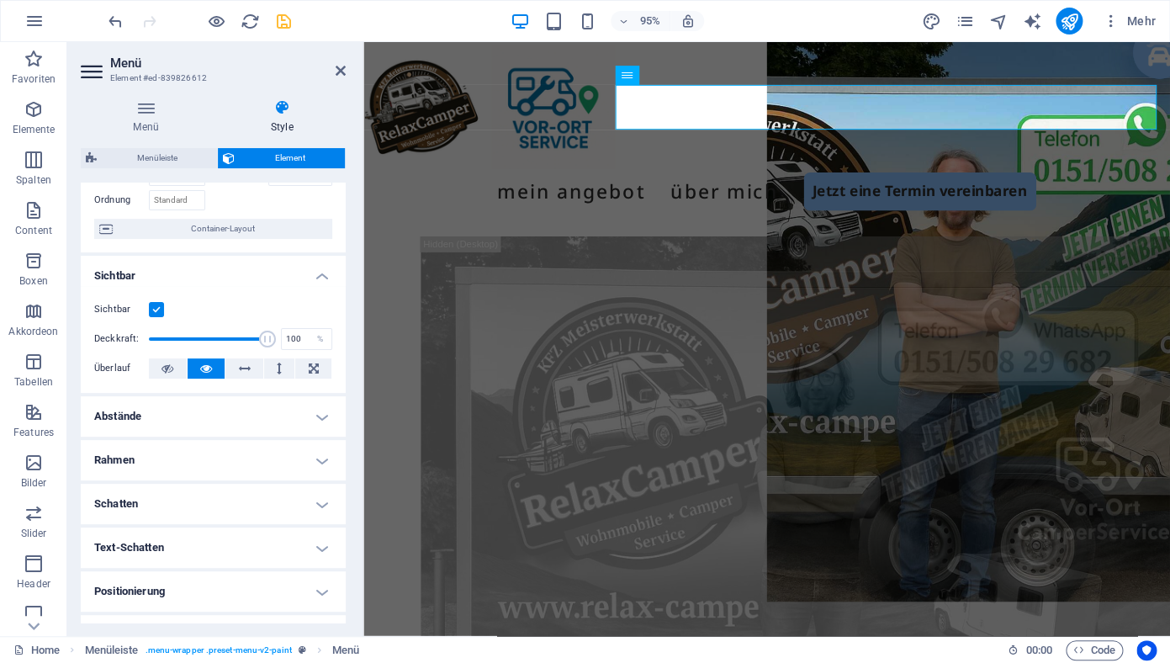
scroll to position [256, 0]
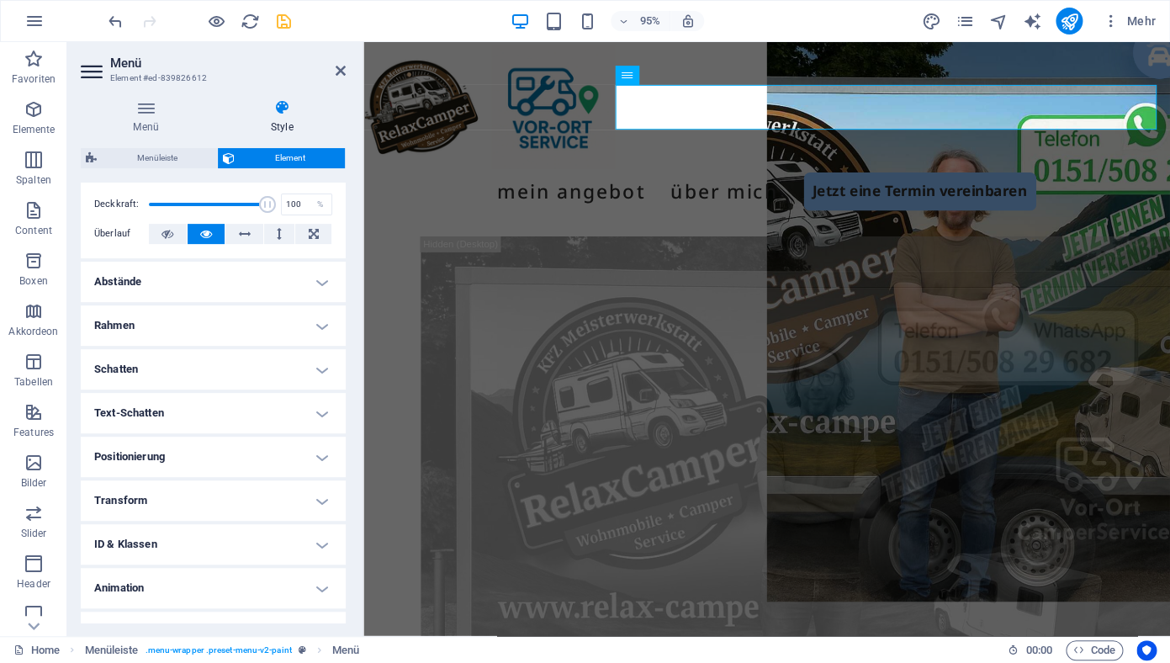
click at [256, 421] on h4 "Text-Schatten" at bounding box center [213, 413] width 265 height 40
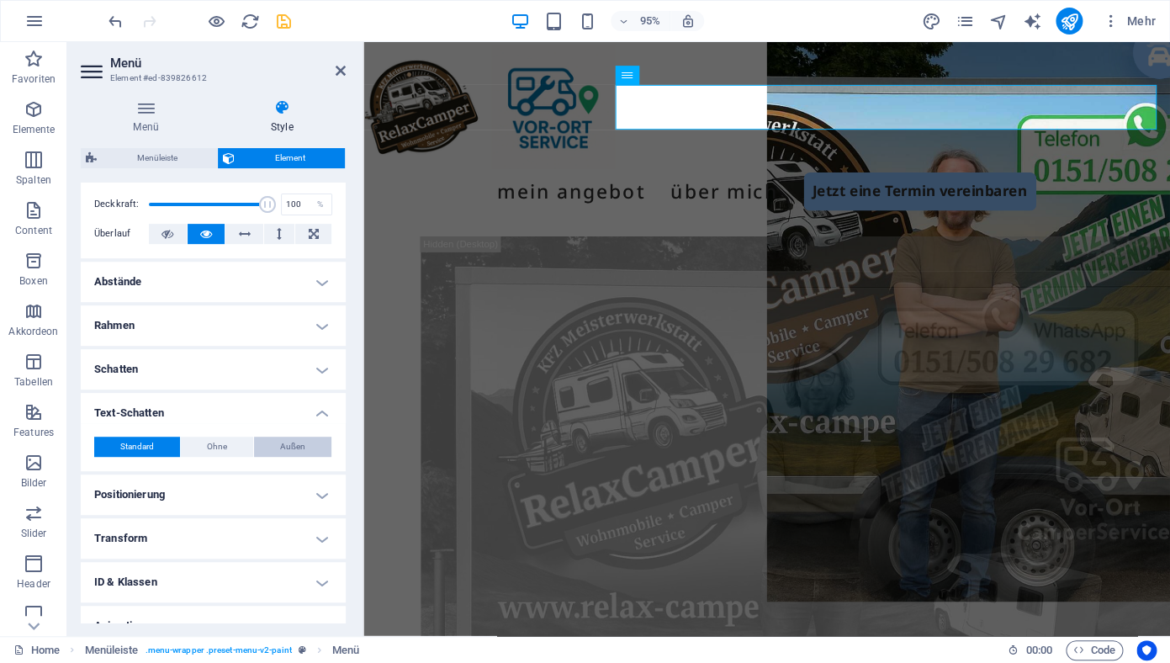
click at [297, 444] on button "Außen" at bounding box center [292, 447] width 77 height 20
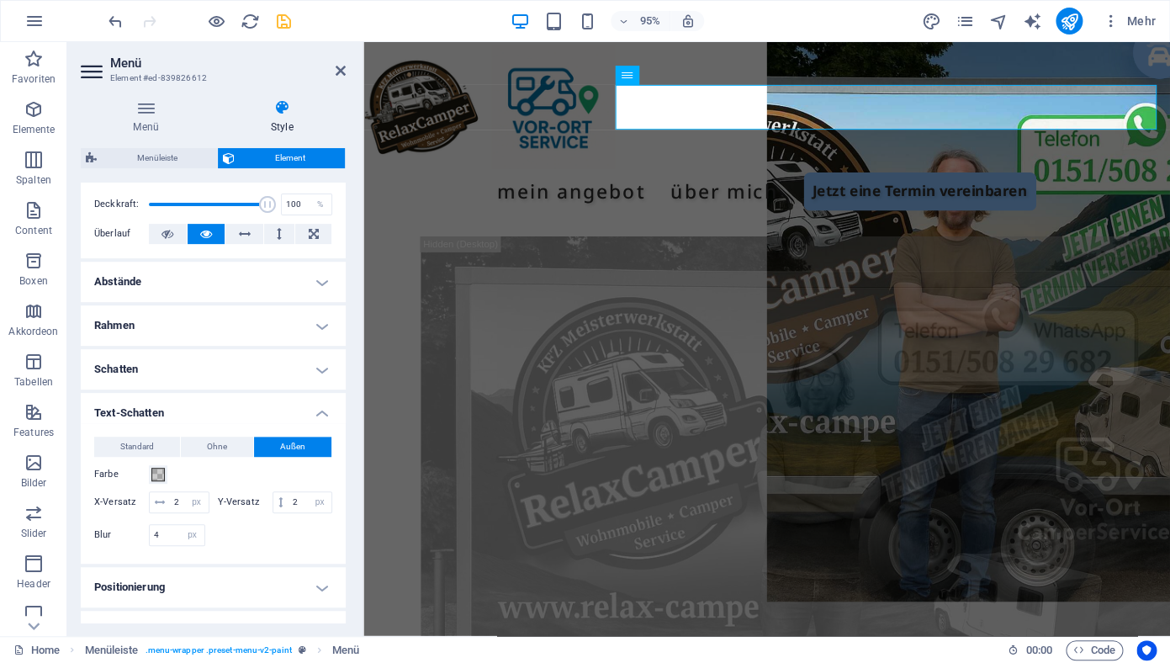
scroll to position [417, 0]
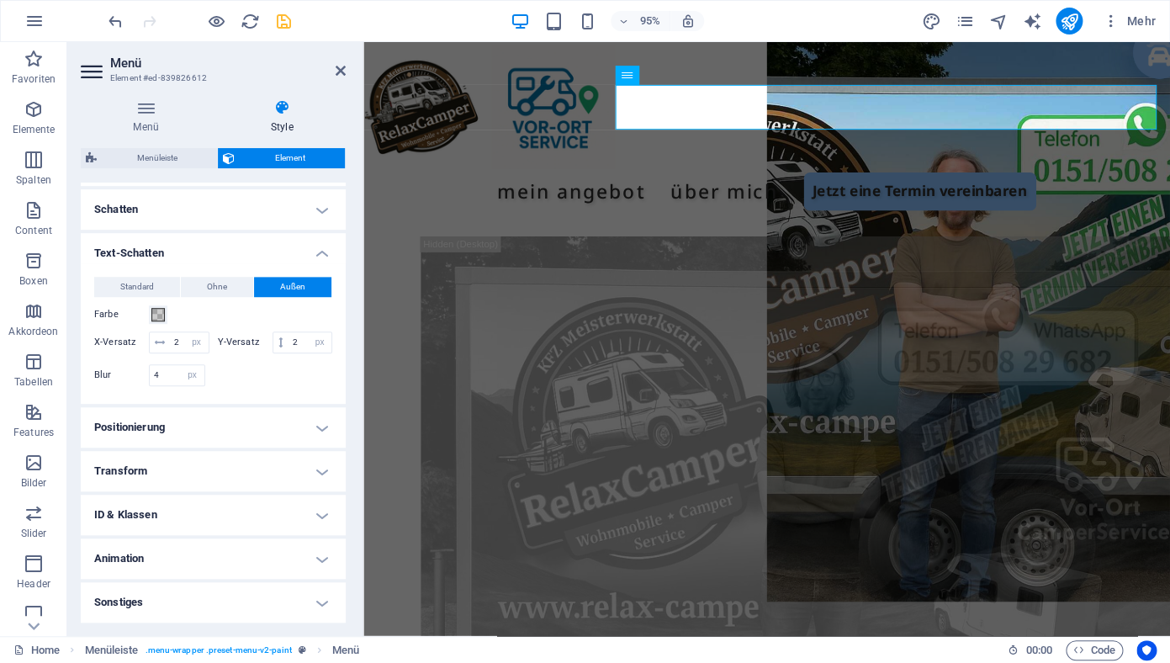
click at [272, 447] on h4 "Positionierung" at bounding box center [213, 427] width 265 height 40
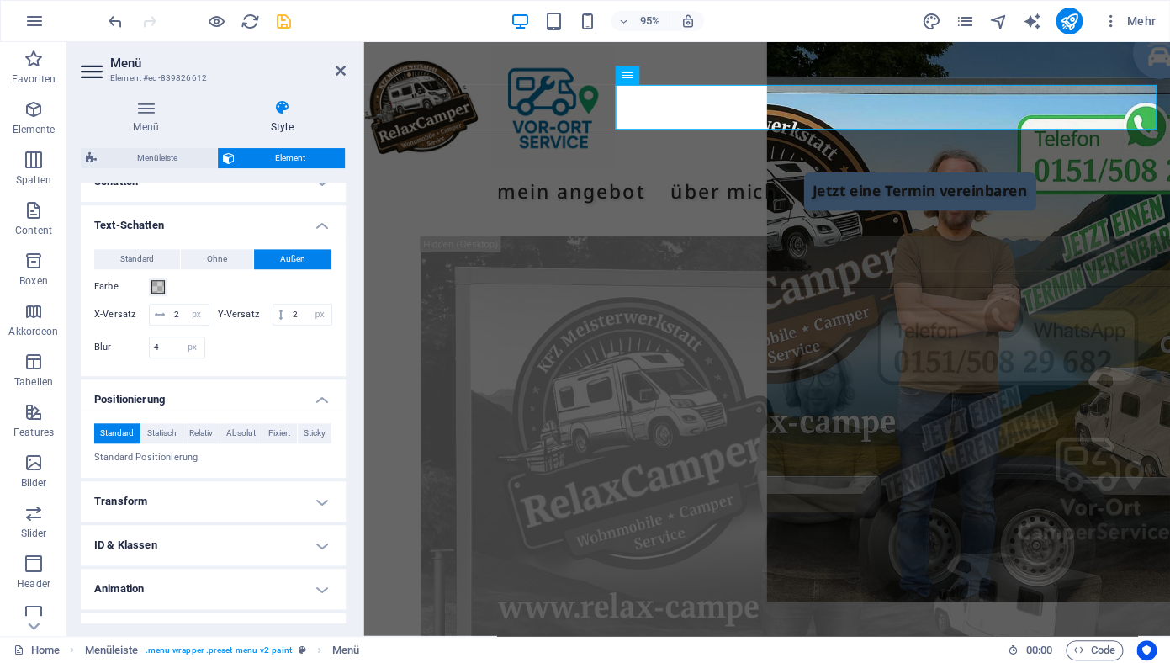
scroll to position [516, 0]
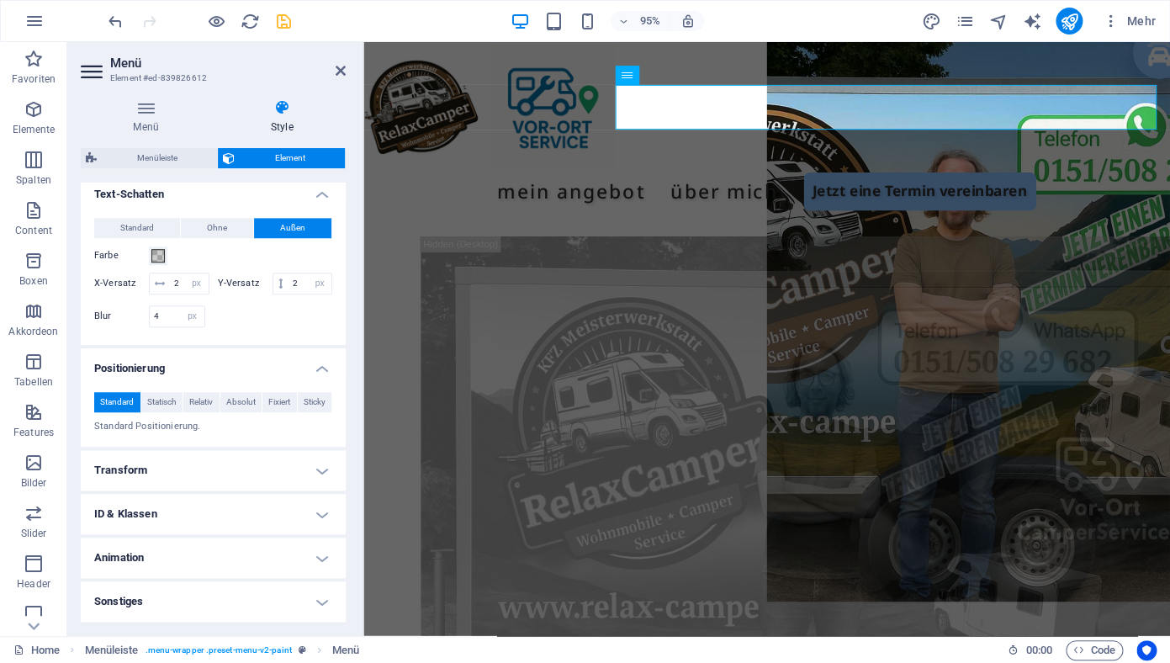
click at [249, 606] on h4 "Sonstiges" at bounding box center [213, 601] width 265 height 40
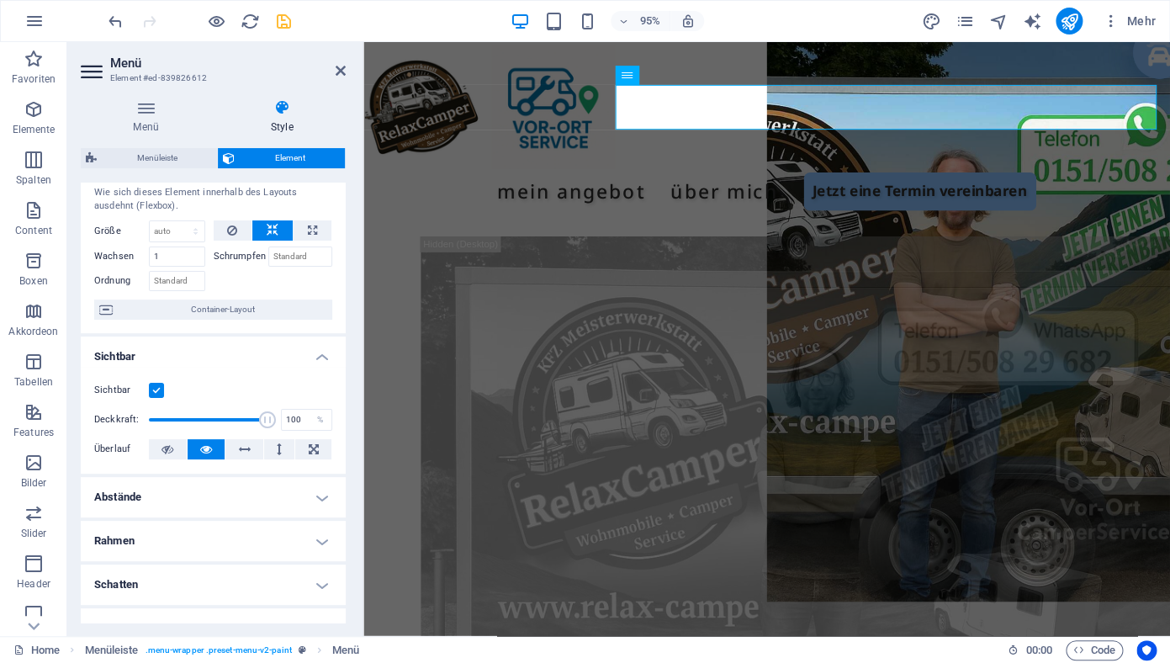
scroll to position [0, 0]
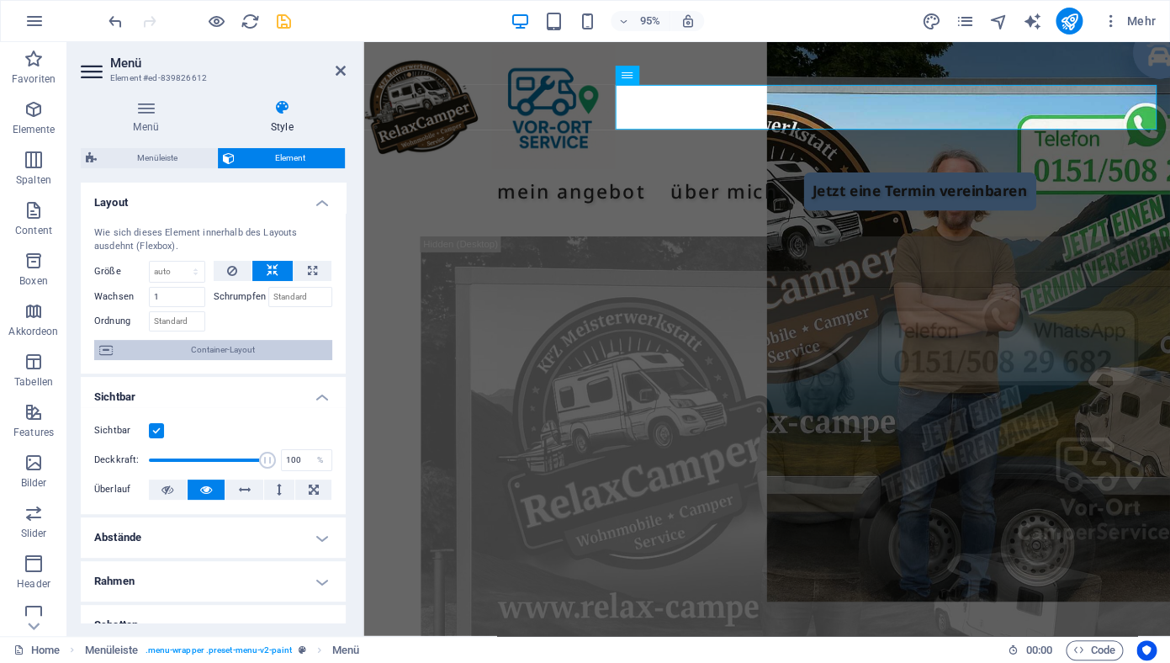
click at [173, 350] on span "Container-Layout" at bounding box center [222, 350] width 209 height 20
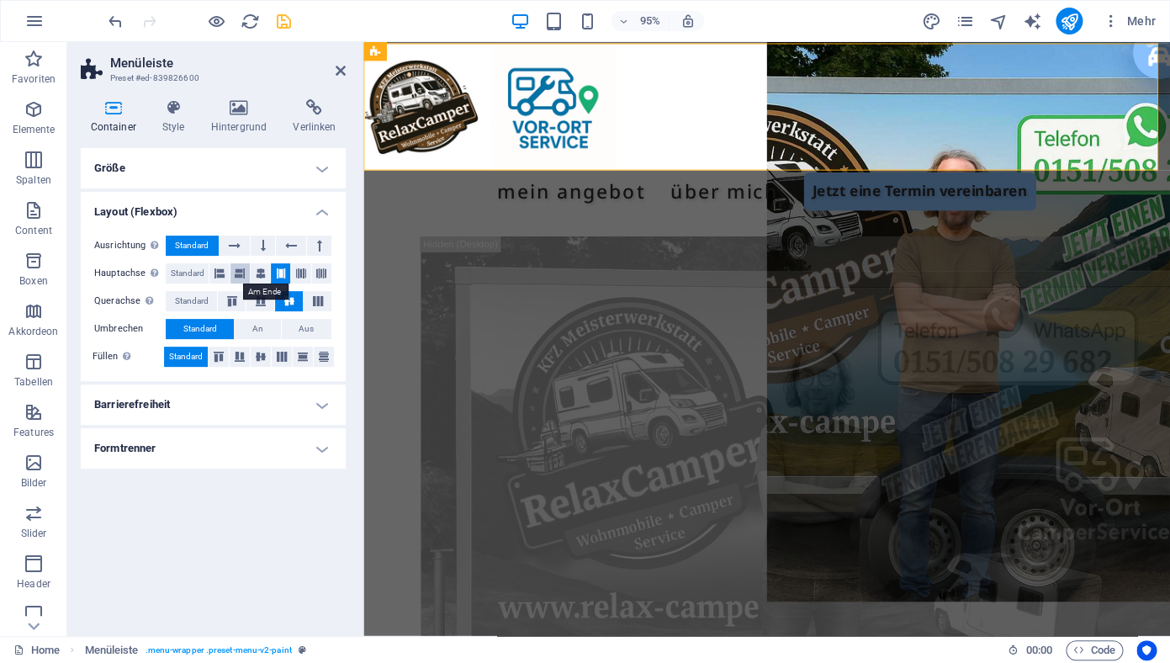
click at [241, 276] on icon at bounding box center [240, 273] width 10 height 20
click at [246, 445] on h4 "Formtrenner" at bounding box center [213, 448] width 265 height 40
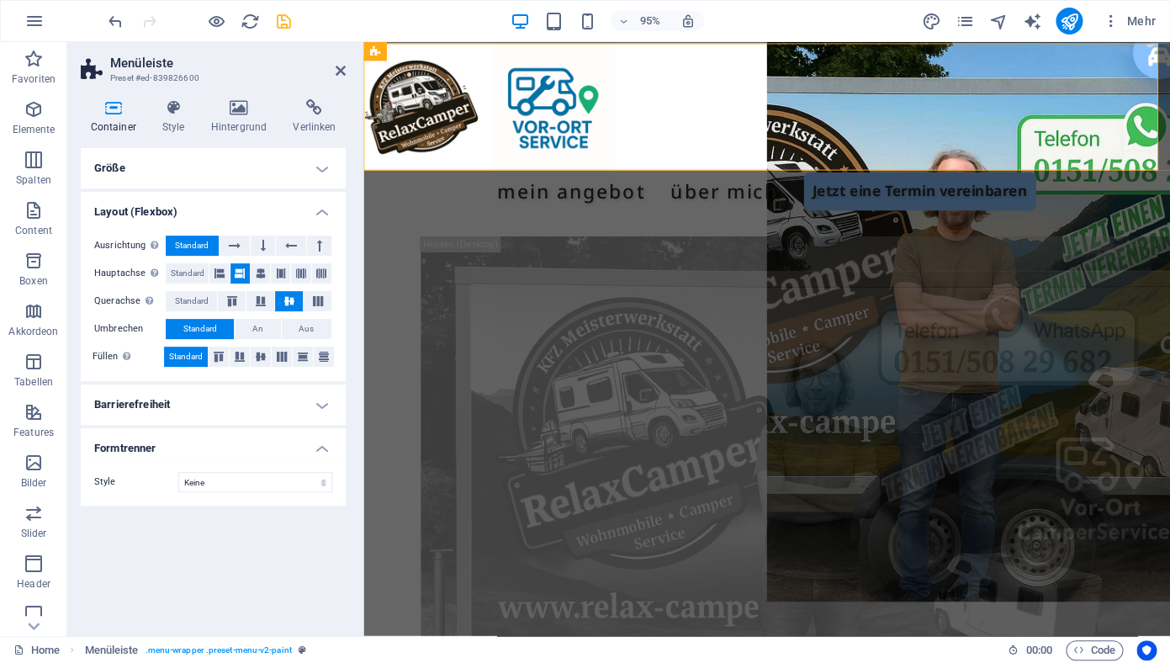
click at [246, 445] on h4 "Formtrenner" at bounding box center [213, 443] width 265 height 30
click at [251, 402] on h4 "Barrierefreiheit" at bounding box center [213, 404] width 265 height 40
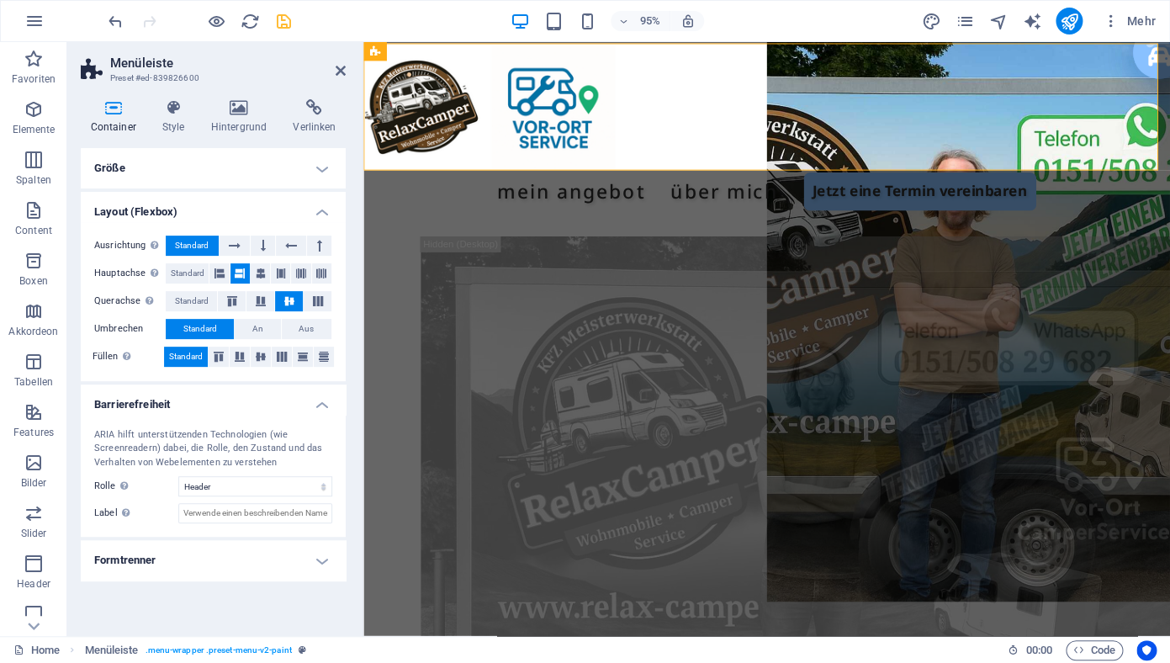
click at [251, 402] on h4 "Barrierefreiheit" at bounding box center [213, 399] width 265 height 30
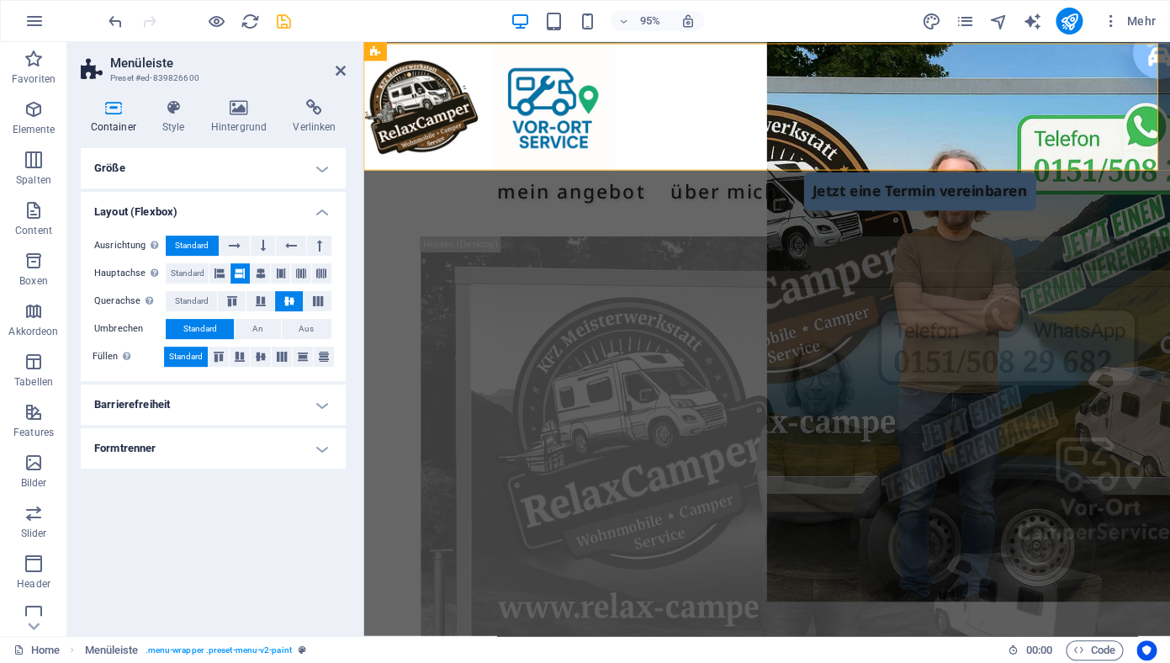
click at [230, 458] on h4 "Formtrenner" at bounding box center [213, 448] width 265 height 40
click at [178, 472] on select "Keine Dreieck Viereck Diagonal Polygon 1 Polygon 2 Zickzack Mehrere Zickzack We…" at bounding box center [255, 482] width 154 height 20
click option "Zickzack" at bounding box center [0, 0] width 0 height 0
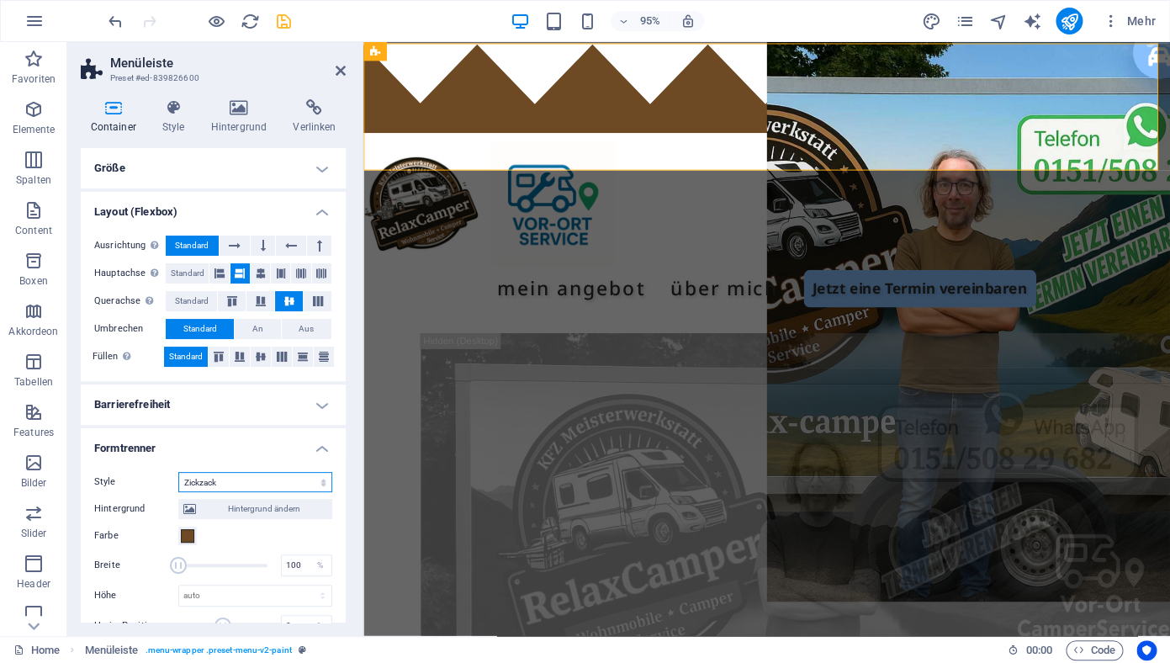
click at [178, 472] on select "Keine Dreieck Viereck Diagonal Polygon 1 Polygon 2 Zickzack Mehrere Zickzack We…" at bounding box center [255, 482] width 154 height 20
click option "Keine" at bounding box center [0, 0] width 0 height 0
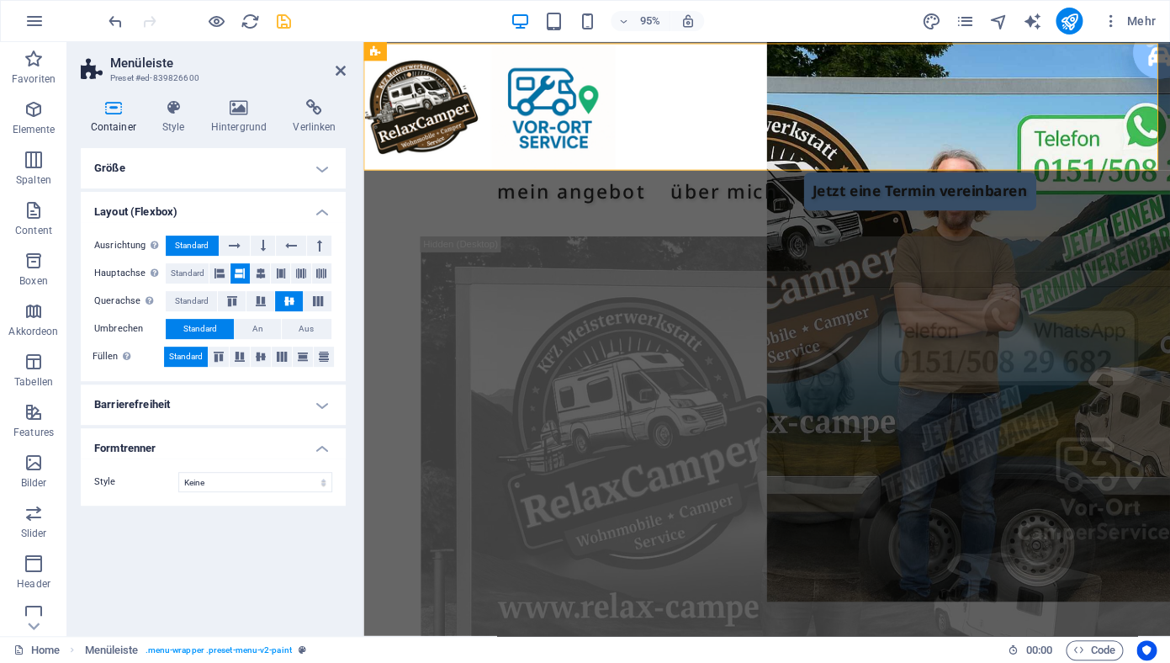
click at [320, 207] on h4 "Layout (Flexbox)" at bounding box center [213, 207] width 265 height 30
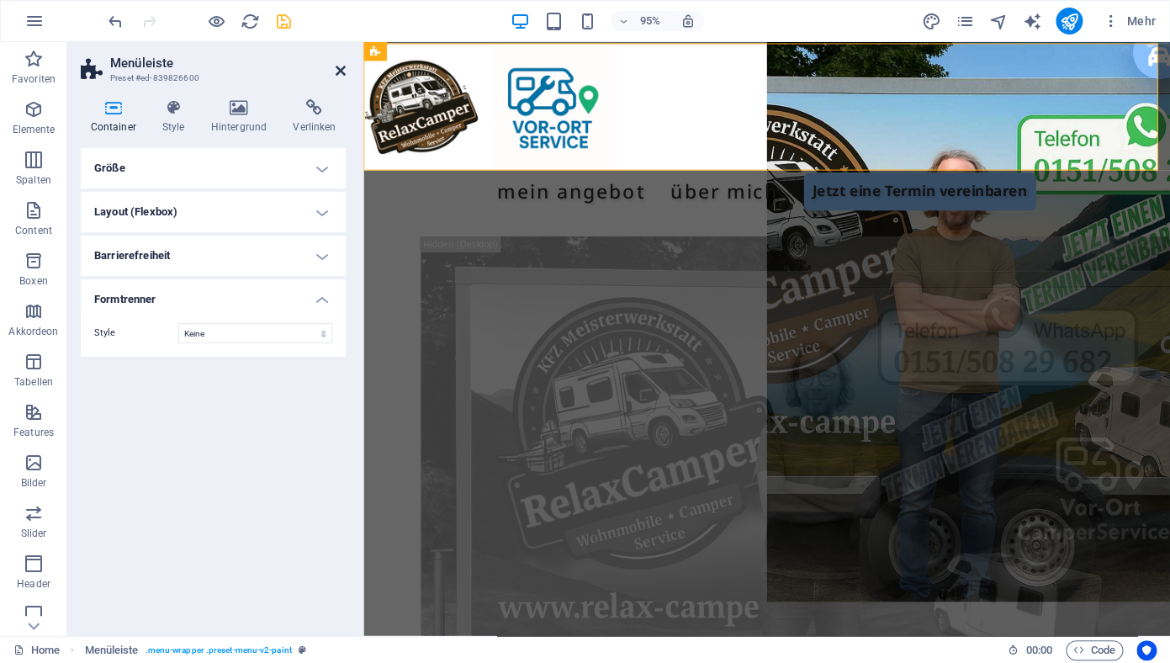
click at [342, 76] on icon at bounding box center [341, 70] width 10 height 13
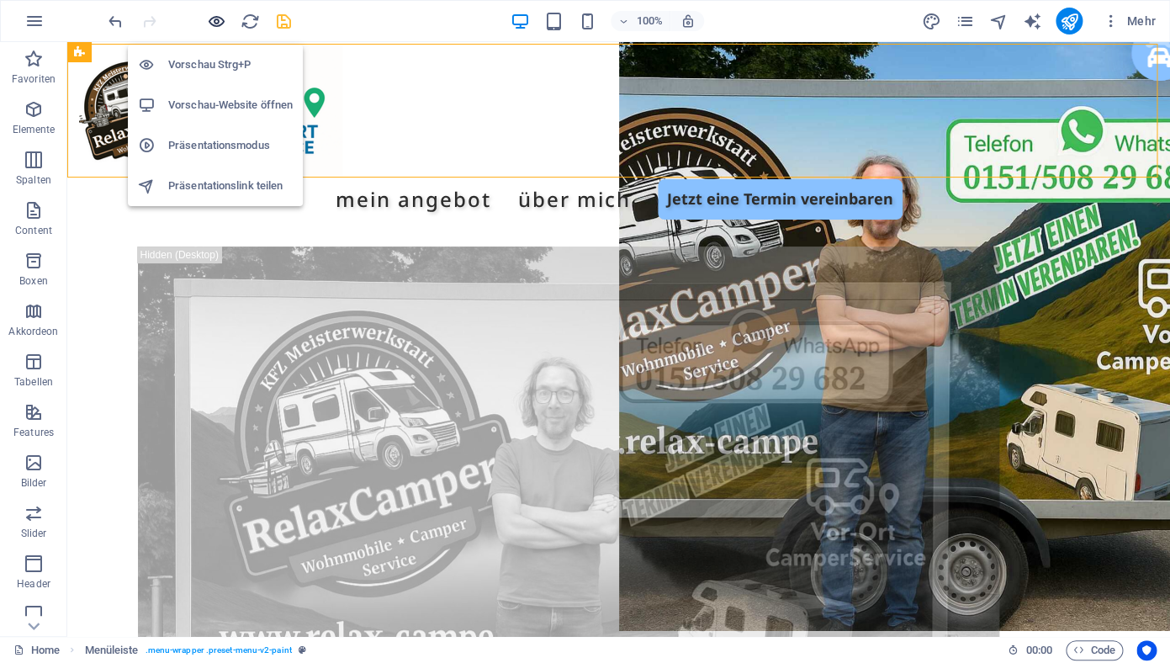
click at [217, 23] on icon "button" at bounding box center [216, 21] width 19 height 19
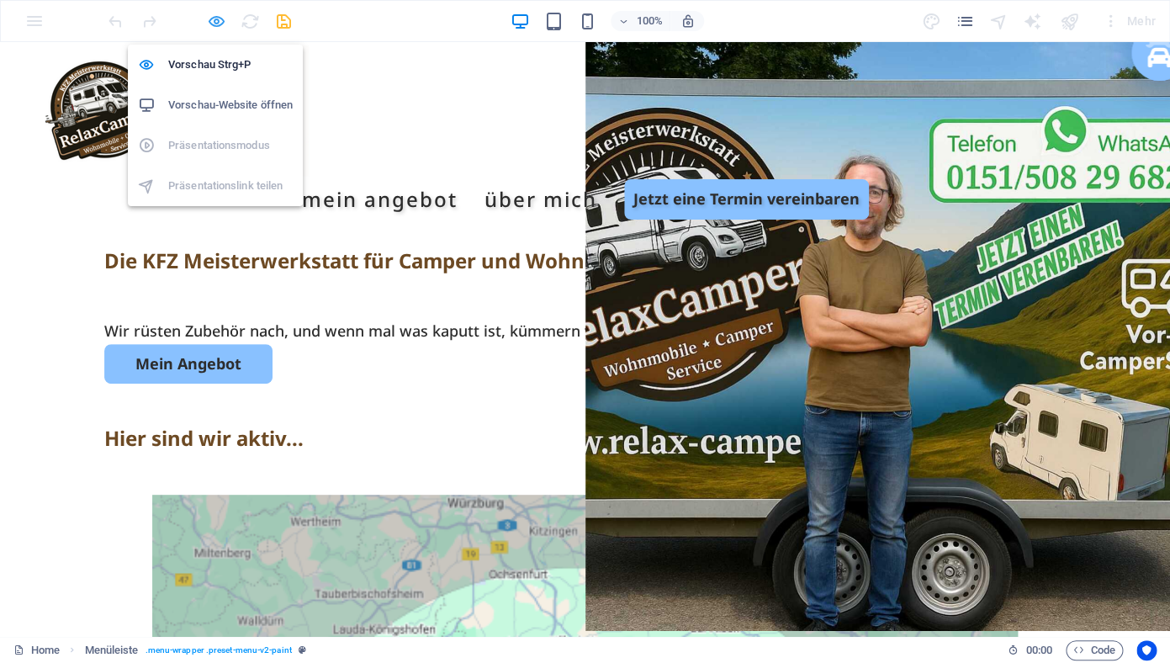
click at [220, 19] on icon "button" at bounding box center [216, 21] width 19 height 19
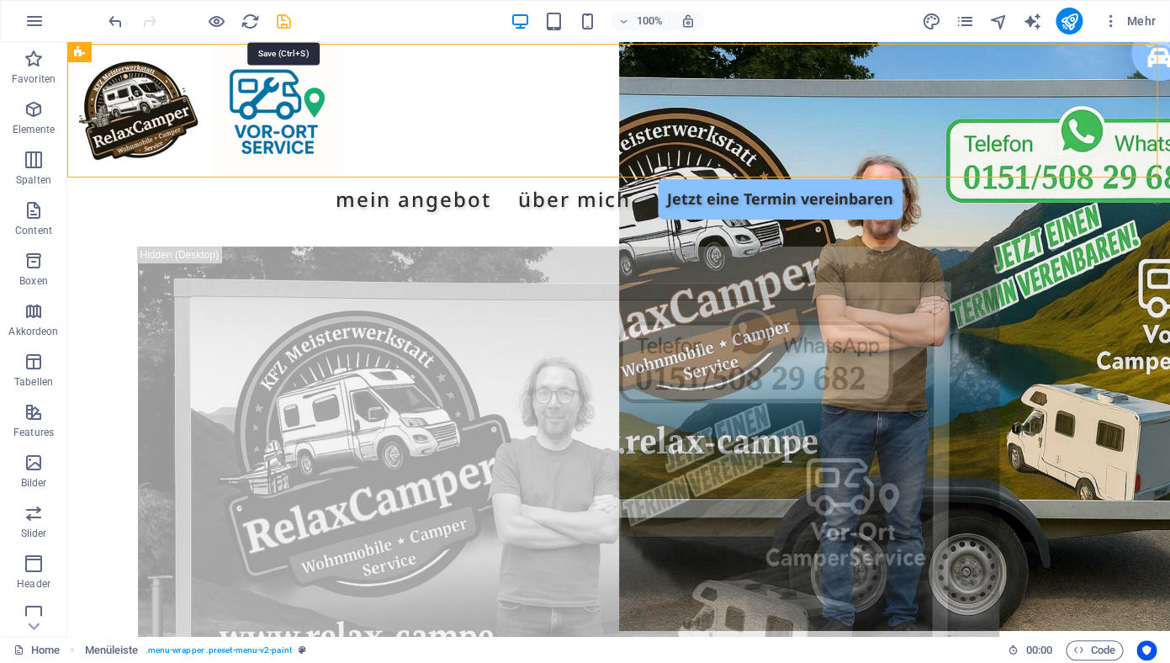
click at [287, 24] on icon "save" at bounding box center [283, 21] width 19 height 19
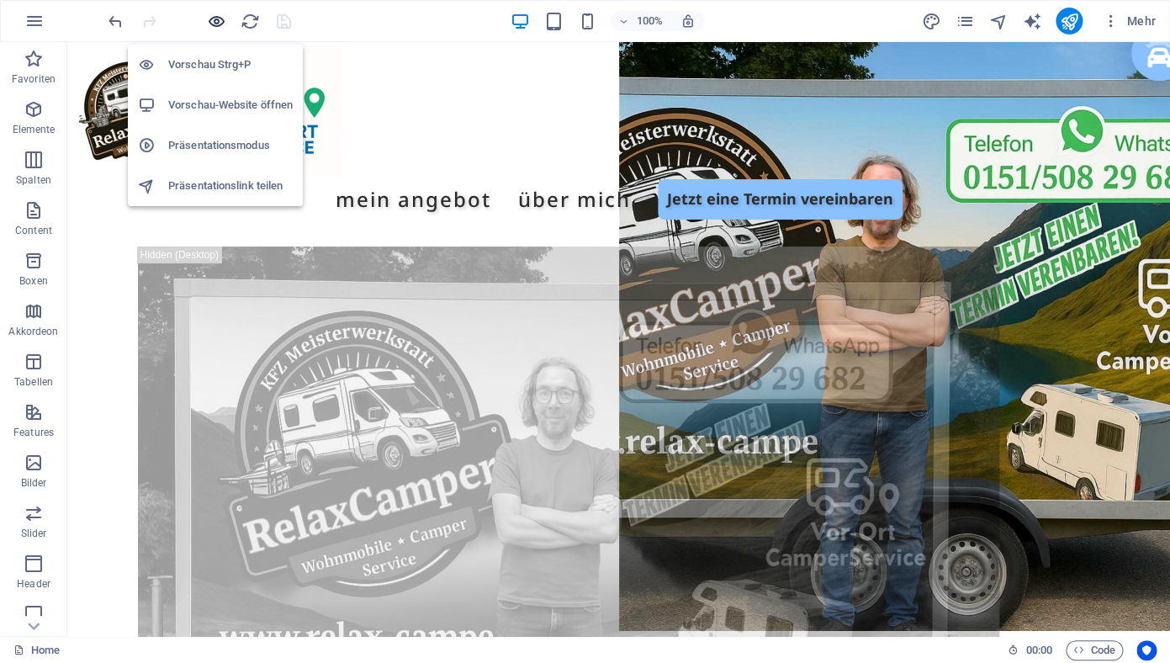
click at [214, 21] on icon "button" at bounding box center [216, 21] width 19 height 19
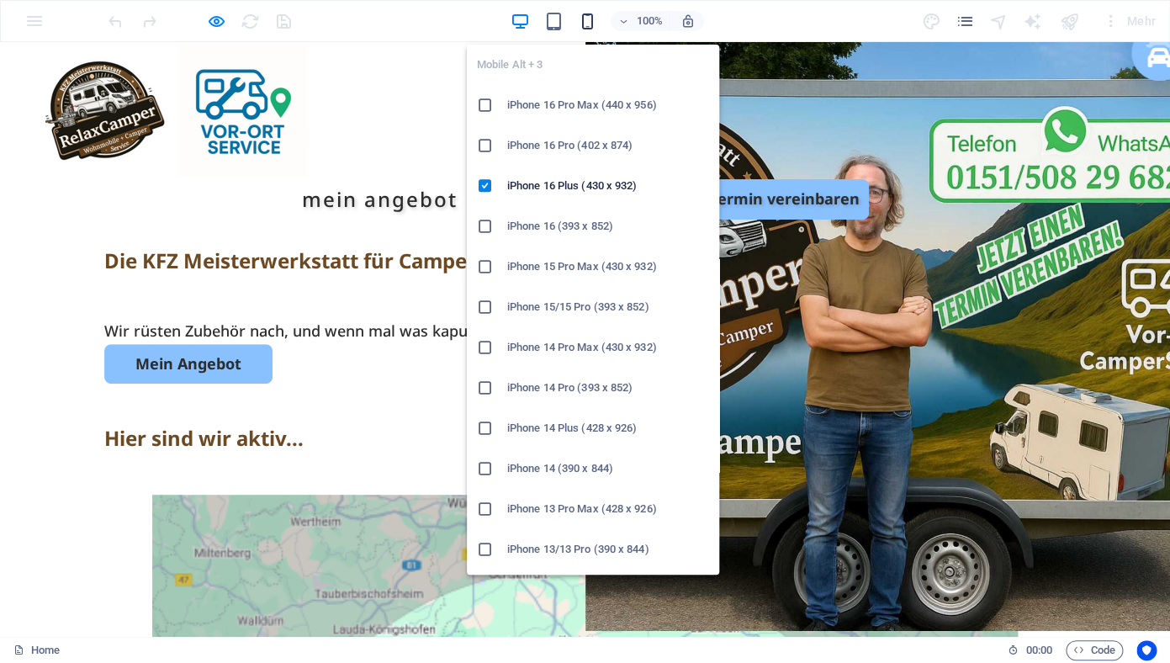
click at [588, 19] on icon "button" at bounding box center [587, 21] width 19 height 19
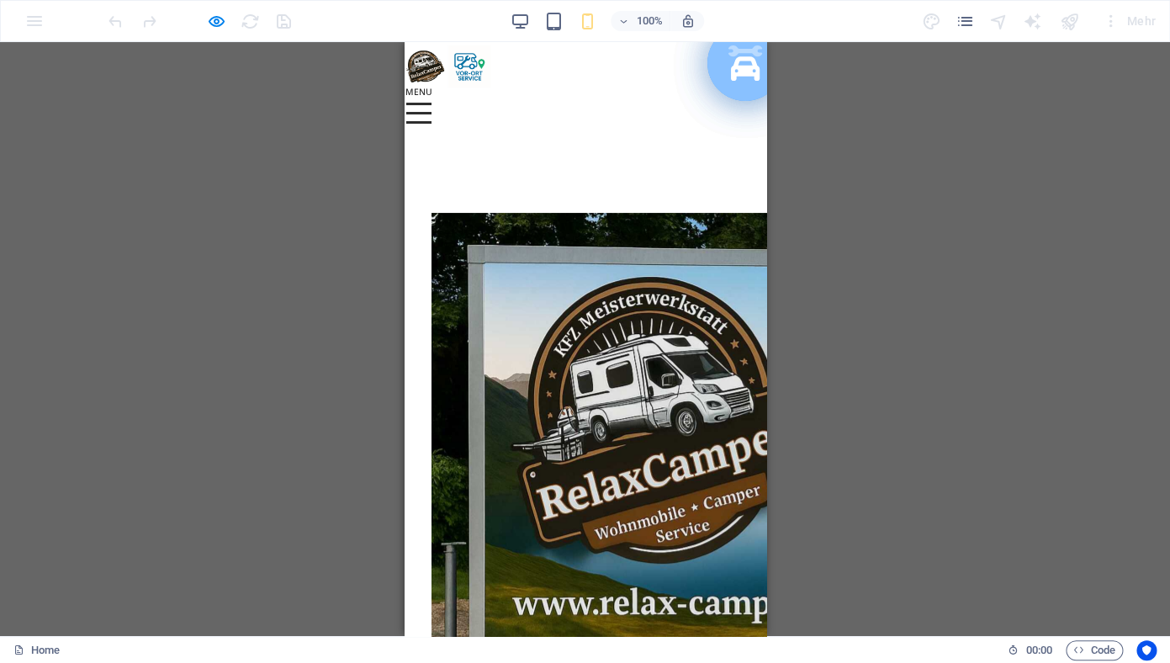
click at [431, 103] on div at bounding box center [417, 113] width 25 height 21
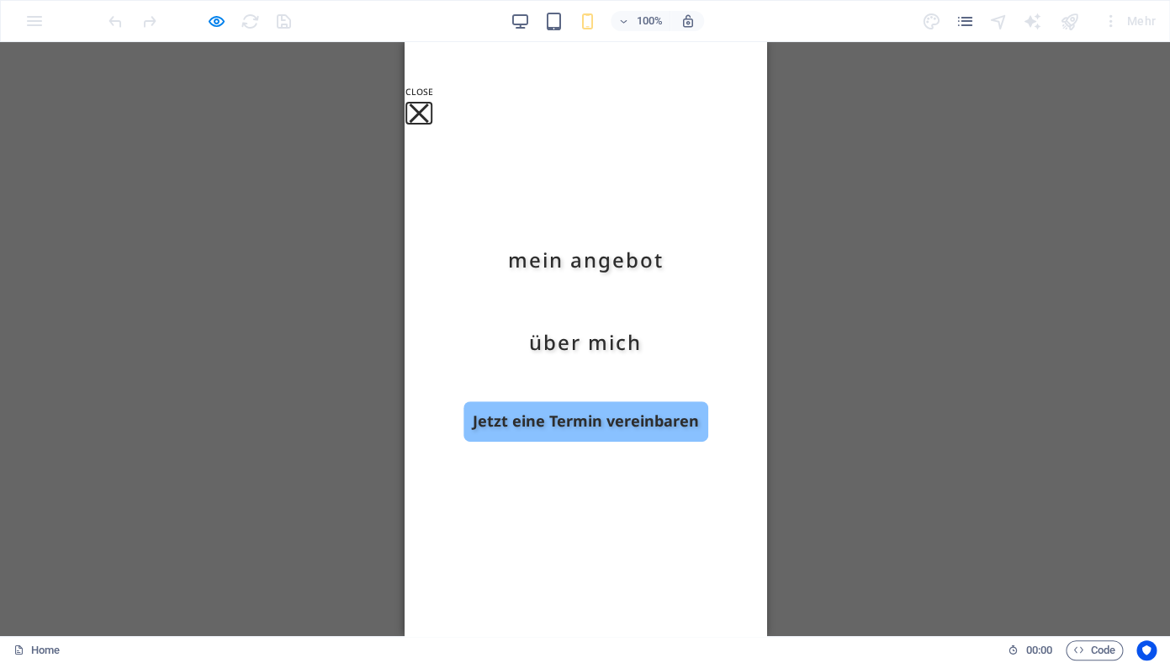
click at [427, 103] on button at bounding box center [417, 112] width 19 height 19
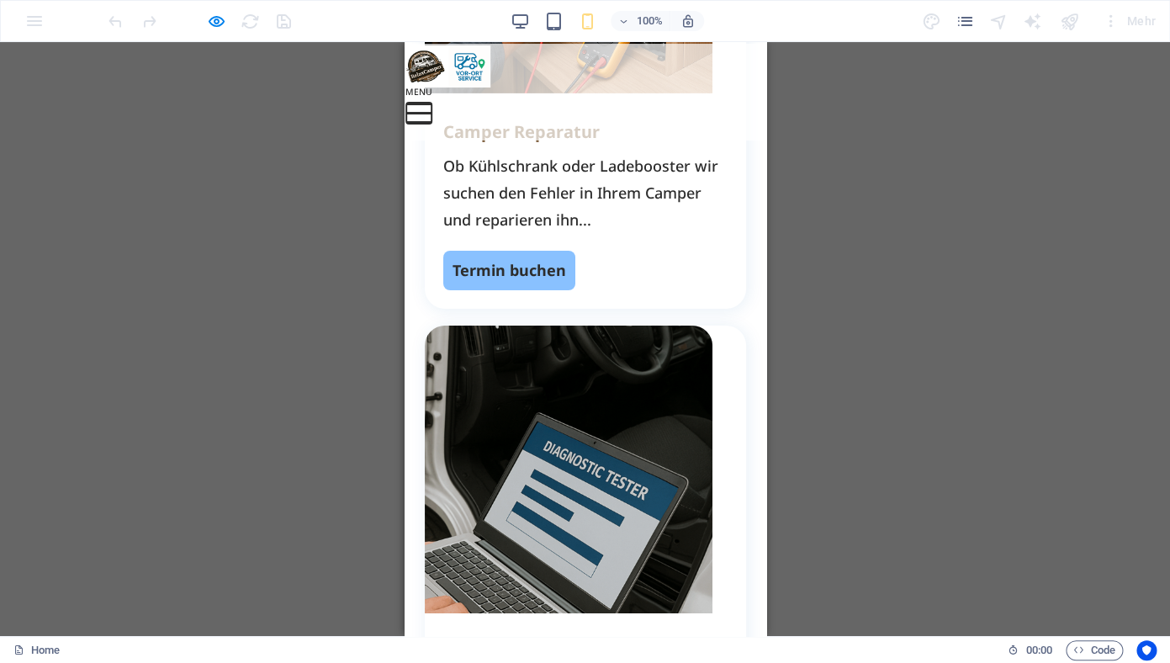
scroll to position [1633, 0]
